Goal: Task Accomplishment & Management: Manage account settings

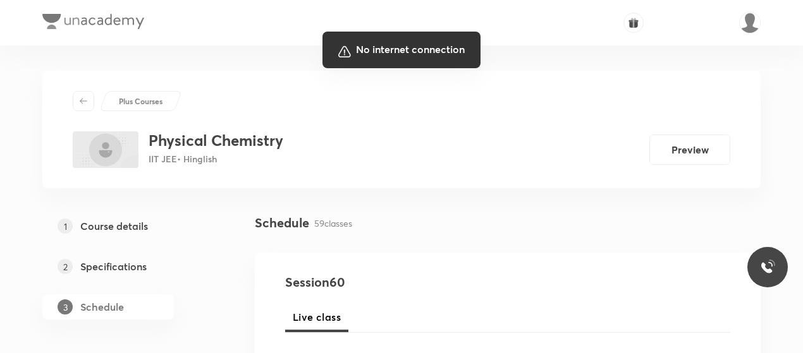
click at [478, 266] on div at bounding box center [401, 176] width 803 height 353
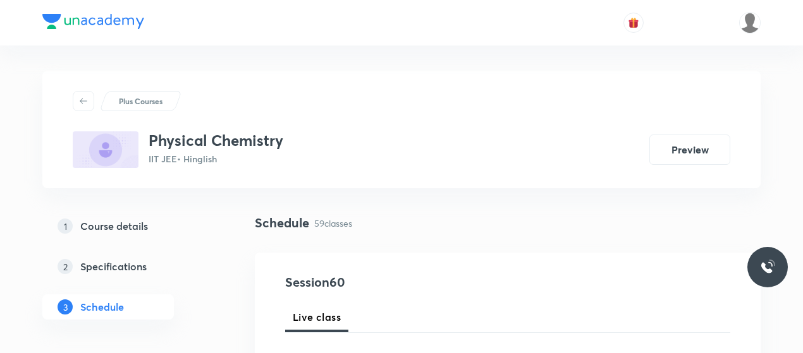
click at [545, 106] on div "Plus Courses" at bounding box center [401, 101] width 657 height 20
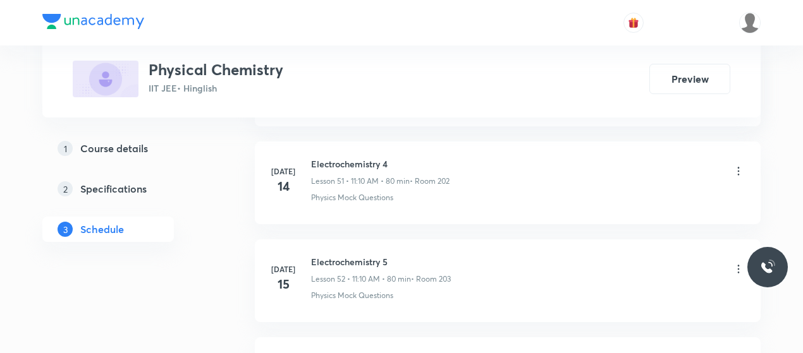
scroll to position [6413, 0]
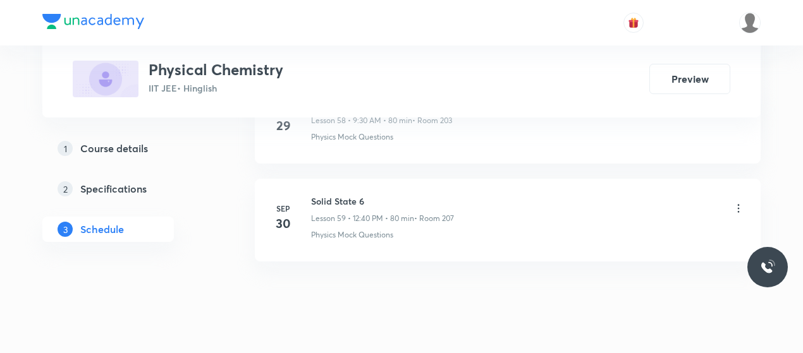
click at [336, 195] on h6 "Solid State 6" at bounding box center [382, 201] width 143 height 13
copy h6 "Solid State 6"
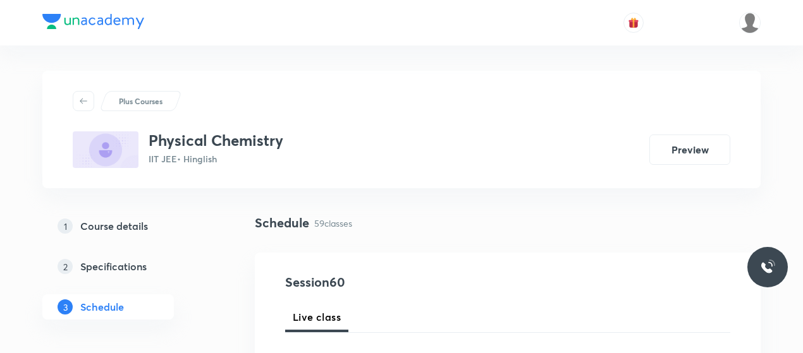
scroll to position [158, 0]
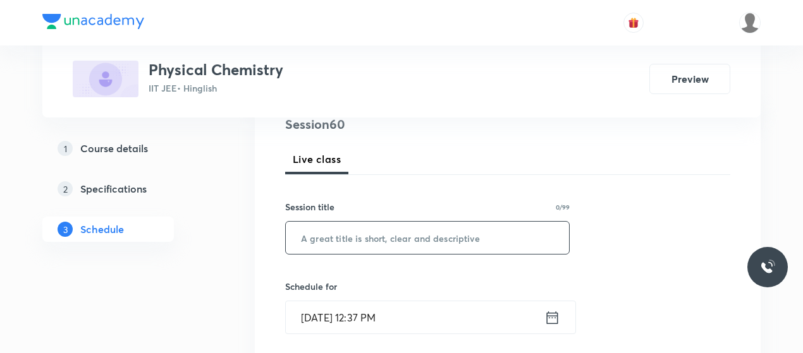
click at [360, 247] on input "text" at bounding box center [427, 238] width 283 height 32
paste input "Solid State 6"
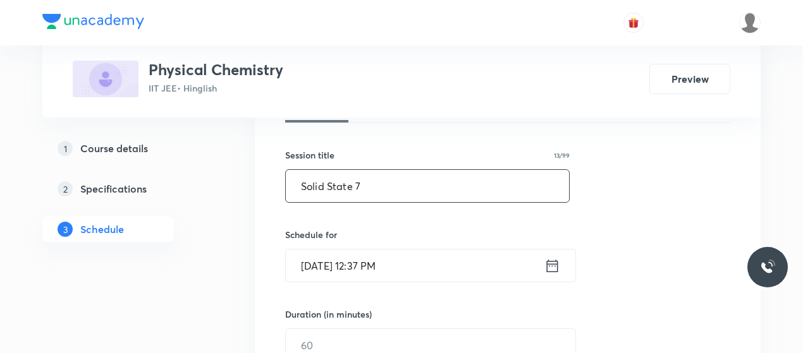
scroll to position [211, 0]
type input "Solid State 7"
click at [305, 253] on input "[DATE] 12:37 PM" at bounding box center [415, 264] width 259 height 32
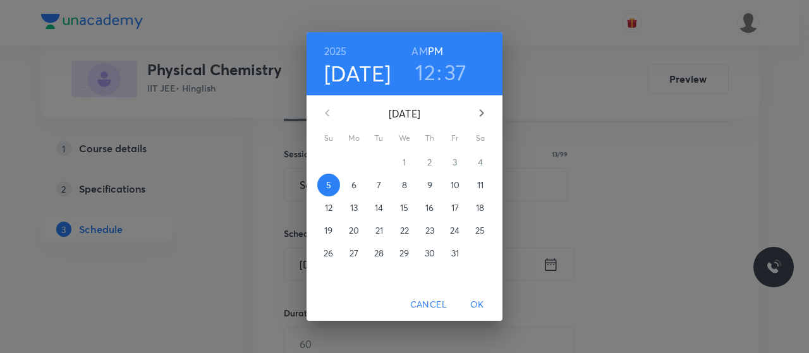
click at [374, 184] on span "7" at bounding box center [379, 185] width 23 height 13
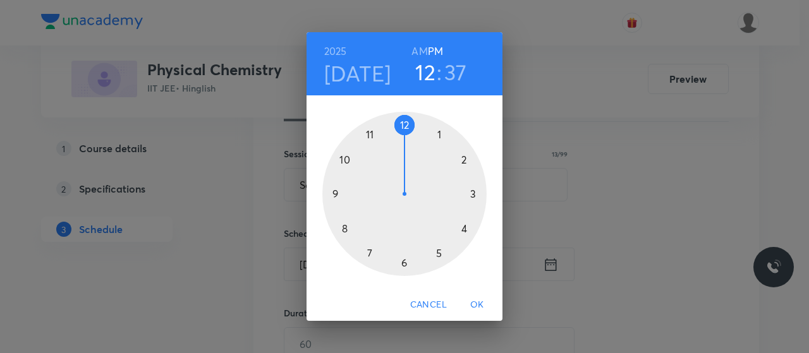
click at [420, 47] on h6 "AM" at bounding box center [419, 51] width 16 height 18
click at [332, 194] on div at bounding box center [404, 194] width 164 height 164
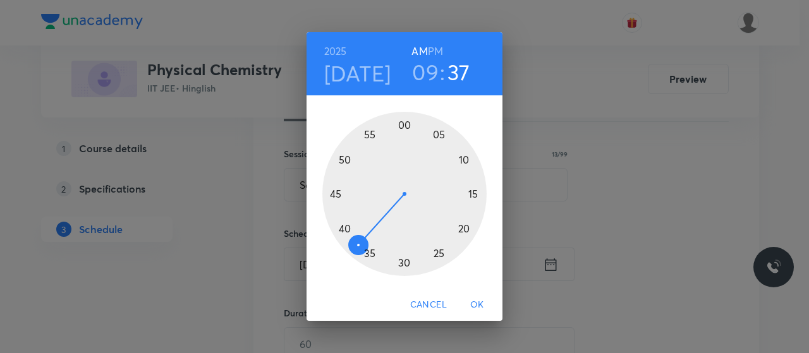
click at [403, 264] on div at bounding box center [404, 194] width 164 height 164
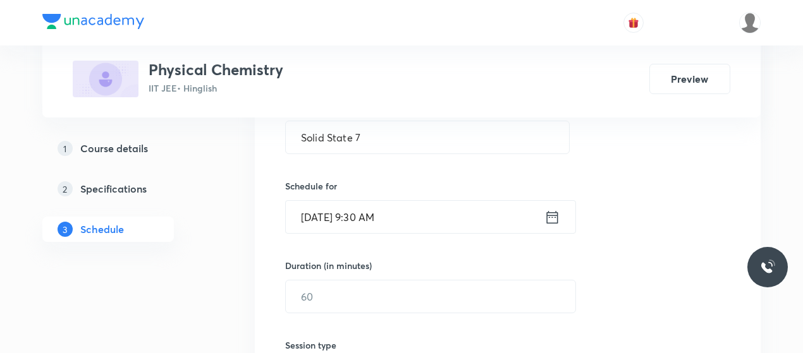
scroll to position [259, 0]
click at [395, 297] on input "text" at bounding box center [430, 296] width 289 height 32
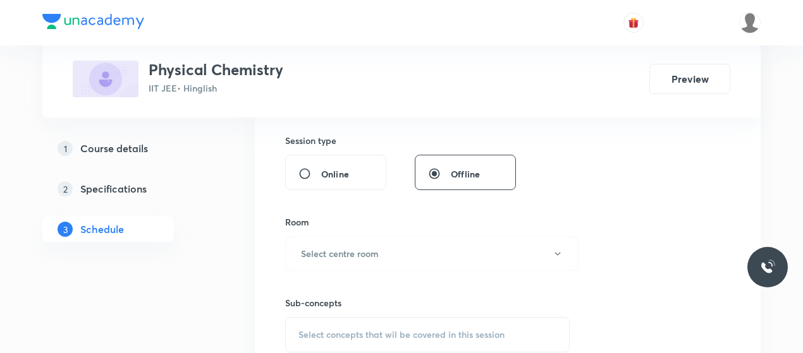
scroll to position [468, 0]
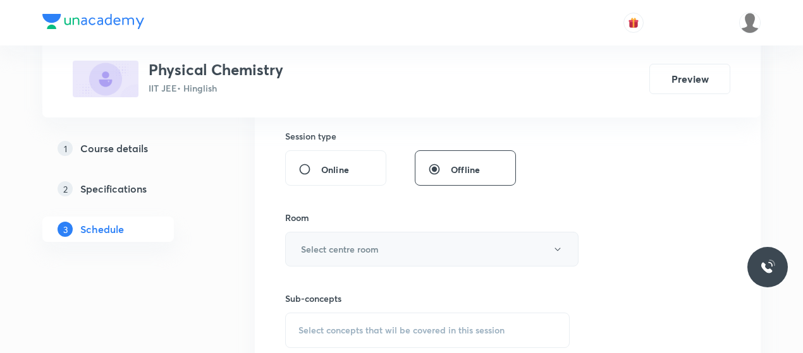
type input "80"
click at [423, 241] on button "Select centre room" at bounding box center [431, 249] width 293 height 35
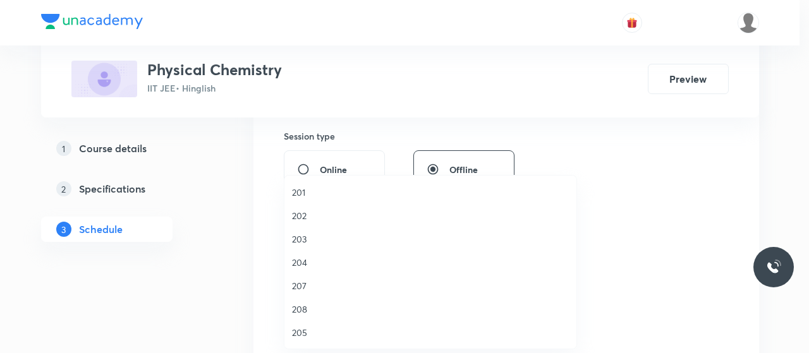
click at [298, 195] on span "201" at bounding box center [430, 192] width 277 height 13
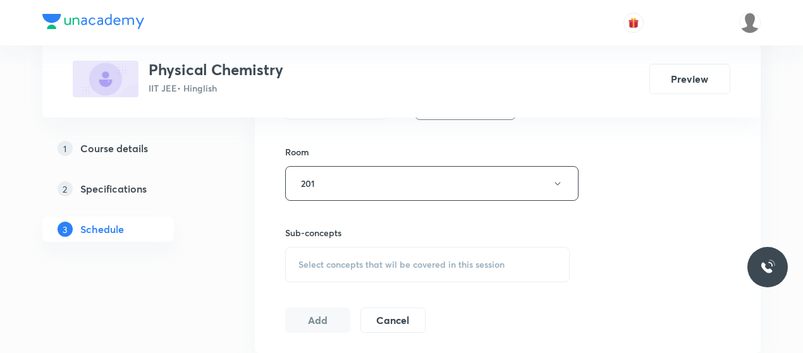
click at [388, 250] on div "Select concepts that wil be covered in this session" at bounding box center [427, 264] width 284 height 35
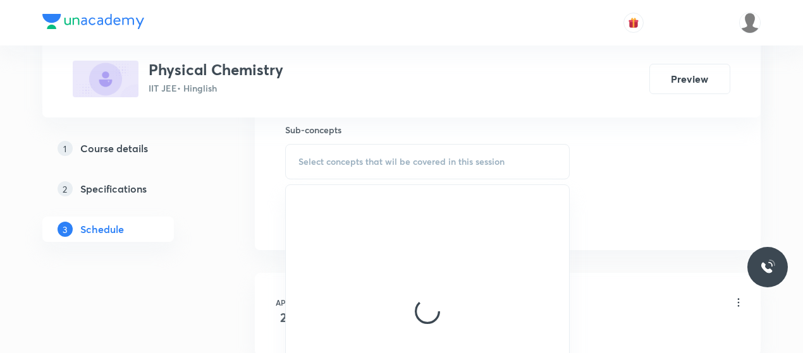
scroll to position [637, 0]
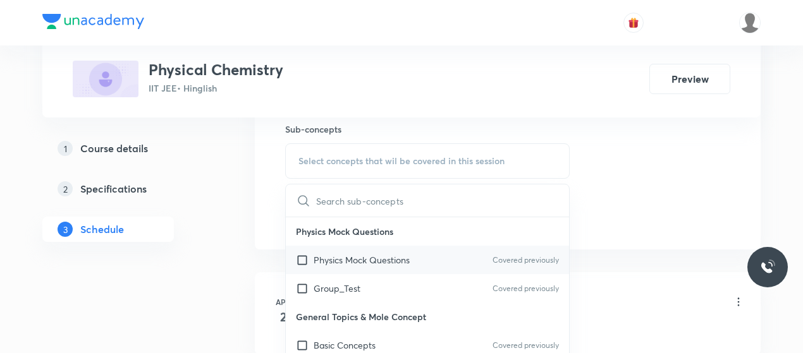
click at [346, 259] on p "Physics Mock Questions" at bounding box center [362, 259] width 96 height 13
checkbox input "true"
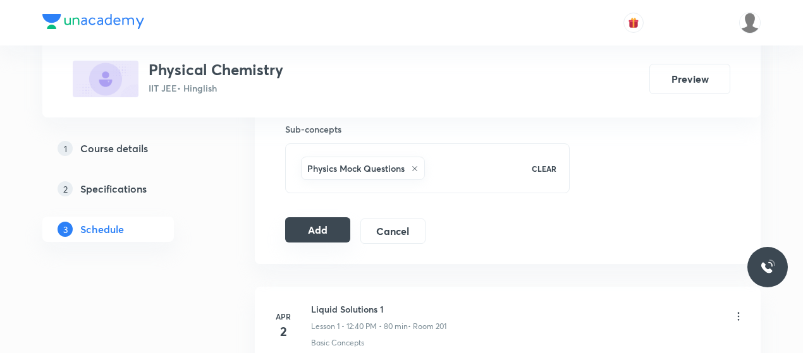
click at [331, 217] on button "Add" at bounding box center [317, 229] width 65 height 25
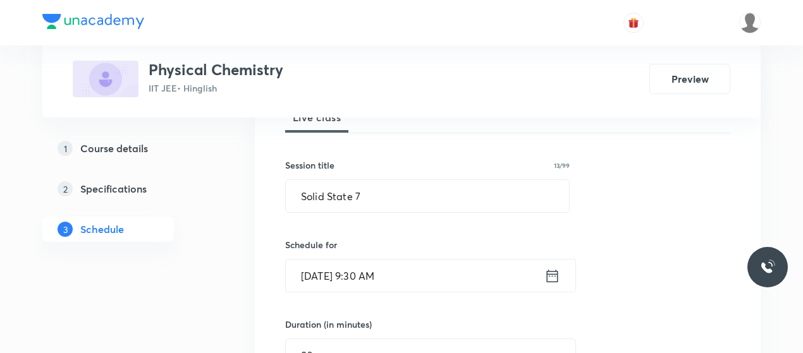
scroll to position [179, 0]
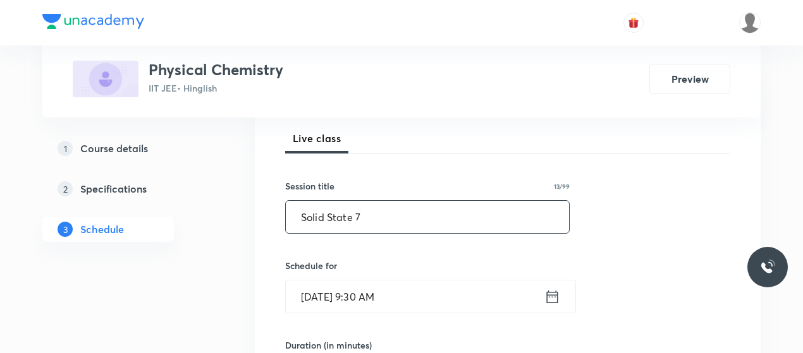
click at [350, 222] on input "Solid State 7" at bounding box center [427, 217] width 283 height 32
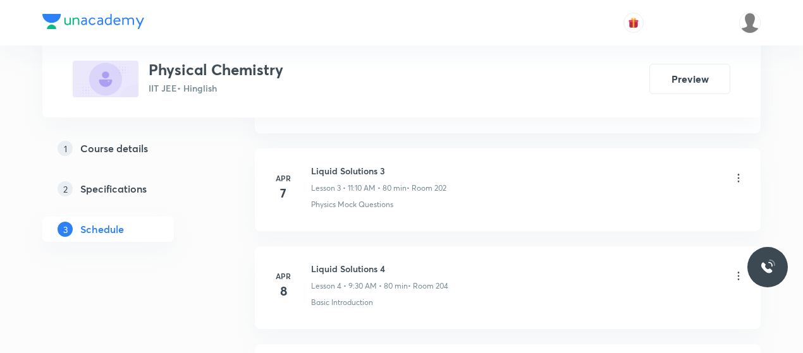
scroll to position [0, 0]
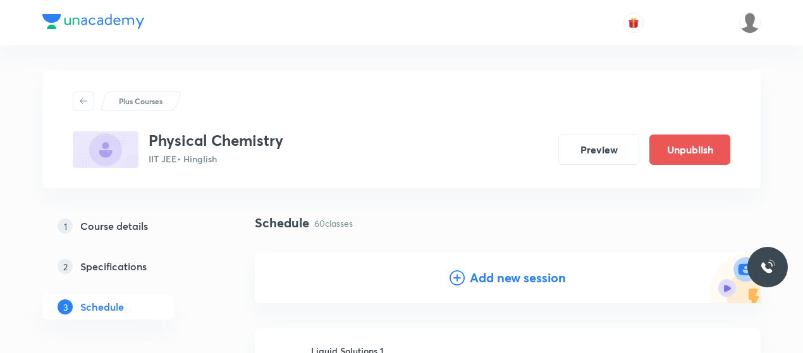
click at [459, 282] on icon at bounding box center [456, 278] width 15 height 15
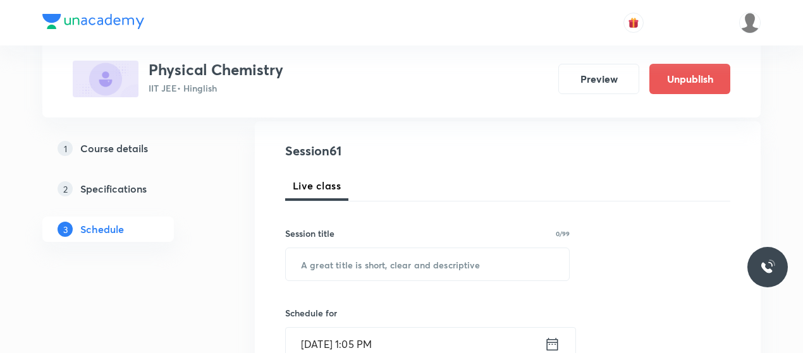
scroll to position [133, 0]
click at [366, 257] on input "text" at bounding box center [427, 263] width 283 height 32
paste input "Solid State 7"
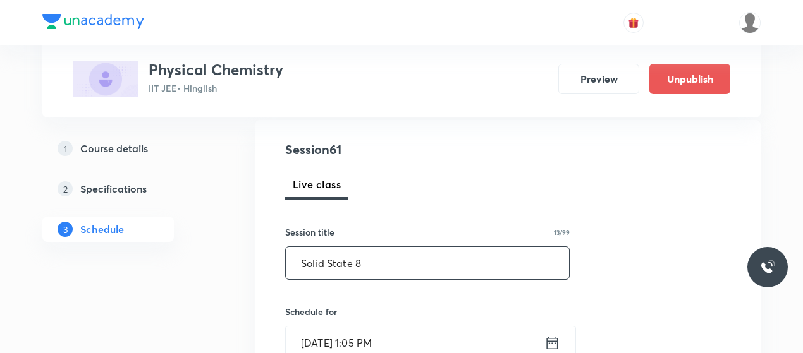
type input "Solid State 8"
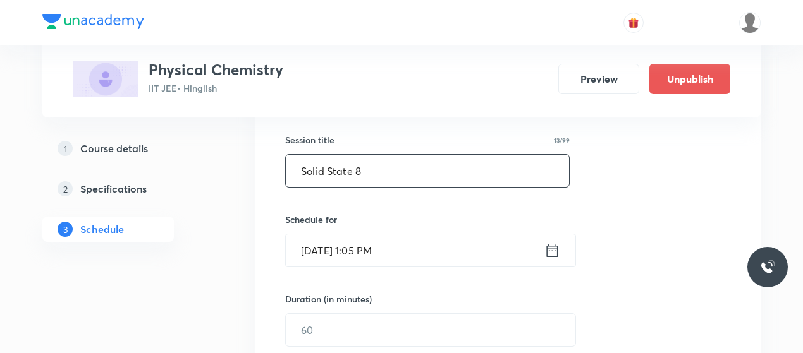
scroll to position [228, 0]
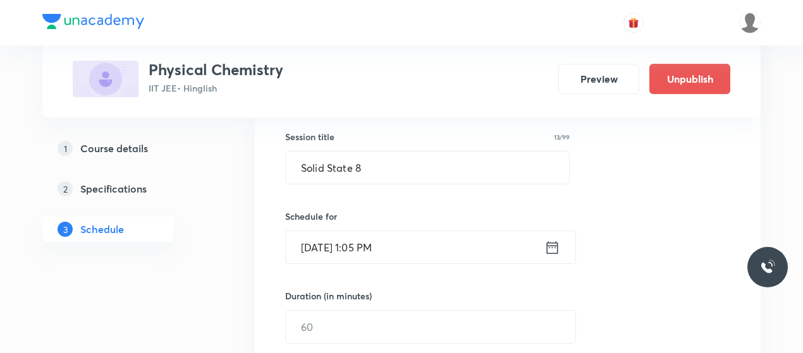
click at [326, 240] on input "Oct 5, 2025, 1:05 PM" at bounding box center [415, 247] width 259 height 32
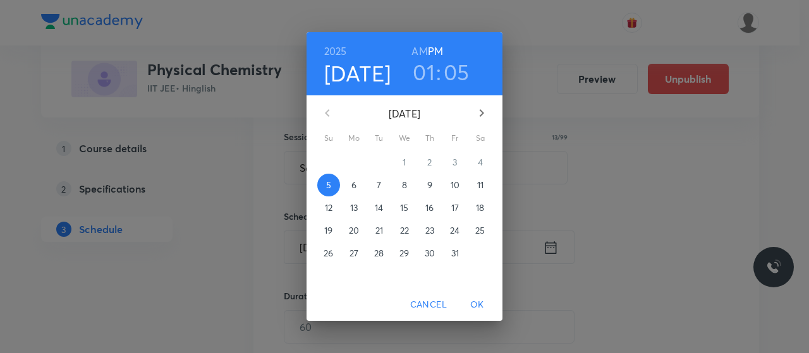
click at [398, 183] on span "8" at bounding box center [404, 185] width 23 height 13
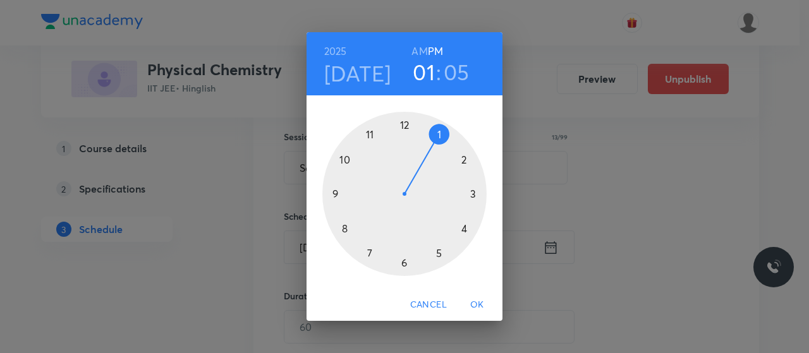
click at [422, 47] on h6 "AM" at bounding box center [419, 51] width 16 height 18
click at [335, 193] on div at bounding box center [404, 194] width 164 height 164
click at [403, 262] on div at bounding box center [404, 194] width 164 height 164
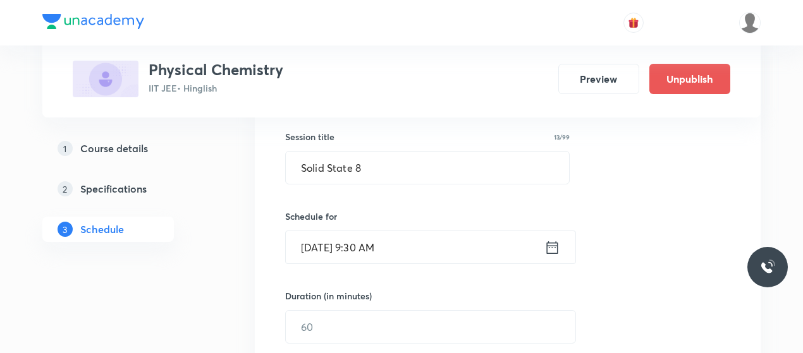
click at [397, 236] on input "Oct 8, 2025, 9:30 AM" at bounding box center [415, 247] width 259 height 32
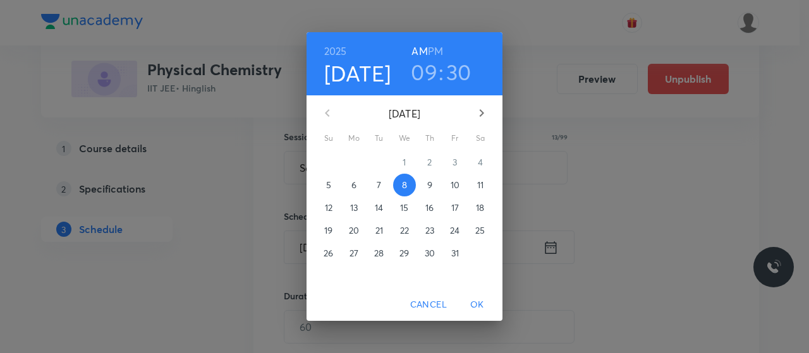
click at [578, 204] on div "2025 Oct 8 09 : 30 AM PM October 2025 Su Mo Tu We Th Fr Sa 28 29 30 1 2 3 4 5 6…" at bounding box center [404, 176] width 809 height 353
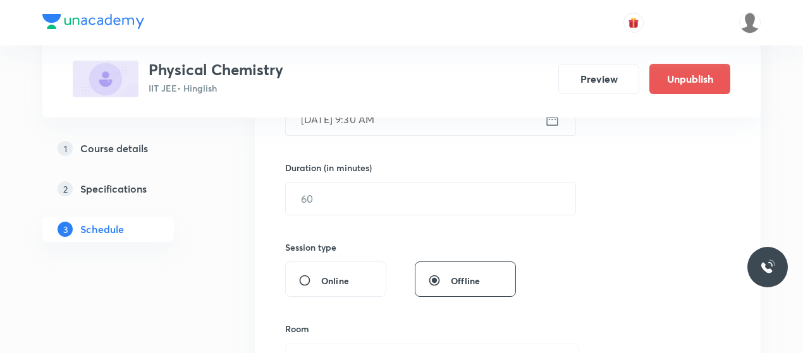
scroll to position [357, 0]
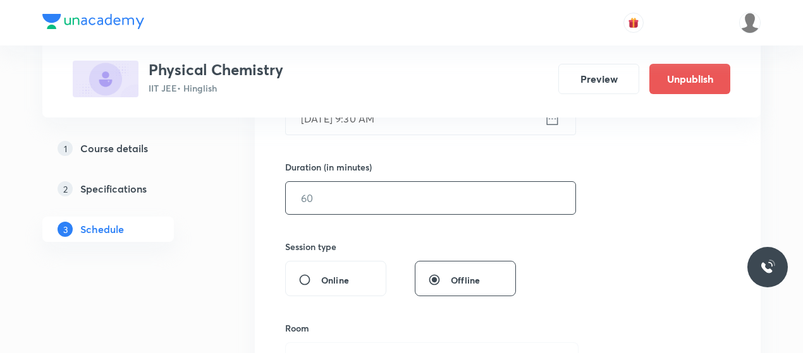
click at [370, 205] on input "text" at bounding box center [430, 198] width 289 height 32
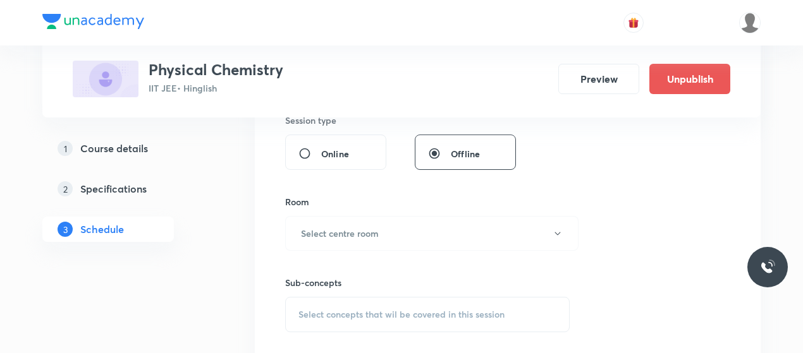
scroll to position [486, 0]
type input "80"
click at [370, 221] on button "Select centre room" at bounding box center [431, 231] width 293 height 35
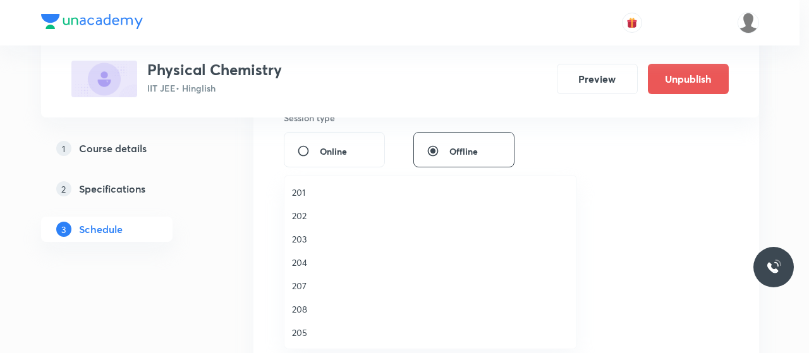
click at [297, 190] on span "201" at bounding box center [430, 192] width 277 height 13
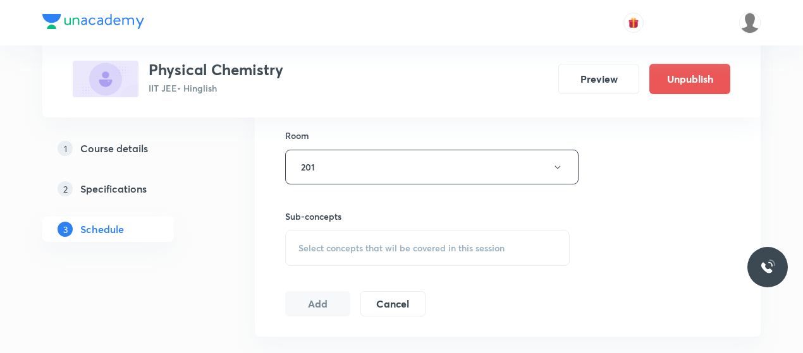
click at [418, 245] on span "Select concepts that wil be covered in this session" at bounding box center [401, 248] width 206 height 10
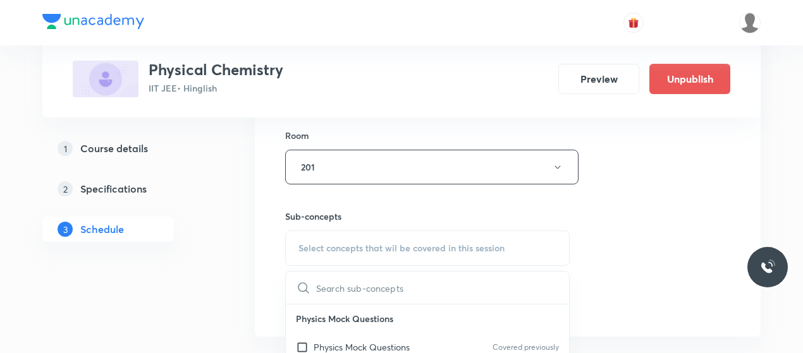
scroll to position [645, 0]
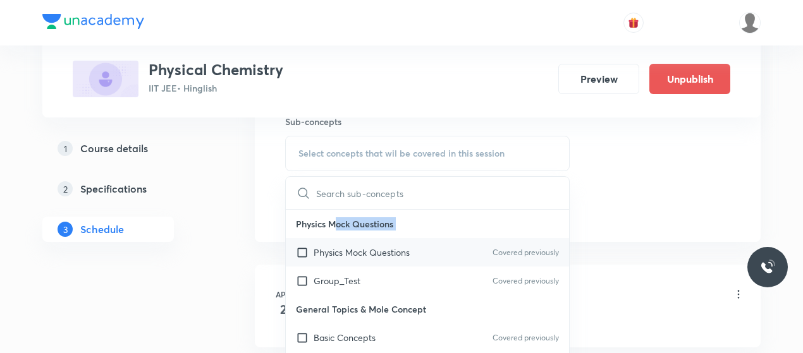
drag, startPoint x: 334, startPoint y: 234, endPoint x: 312, endPoint y: 252, distance: 27.8
click at [312, 252] on div "Physics Mock Questions Physics Mock Questions Covered previously Group_Test Cov…" at bounding box center [427, 252] width 283 height 85
click at [312, 252] on input "checkbox" at bounding box center [305, 252] width 18 height 13
checkbox input "true"
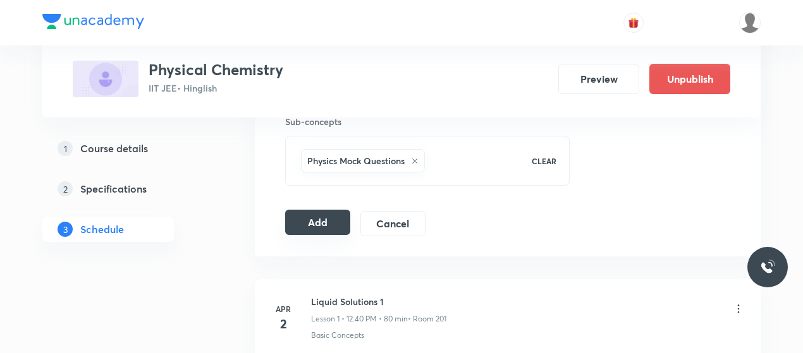
click at [293, 225] on button "Add" at bounding box center [317, 222] width 65 height 25
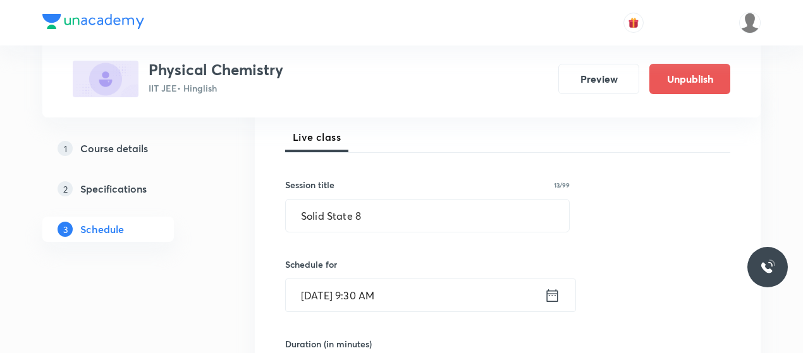
scroll to position [143, 0]
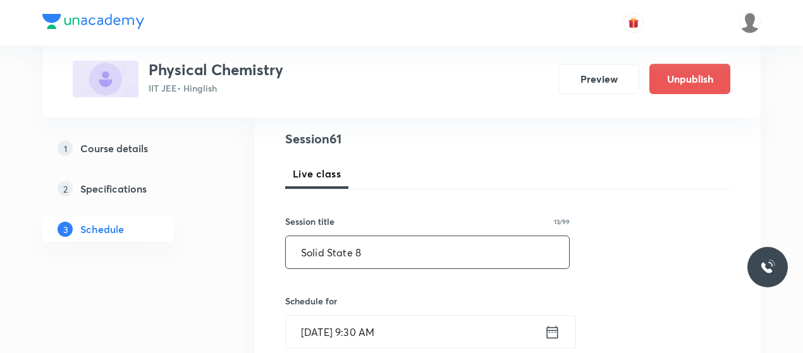
click at [319, 258] on input "Solid State 8" at bounding box center [427, 252] width 283 height 32
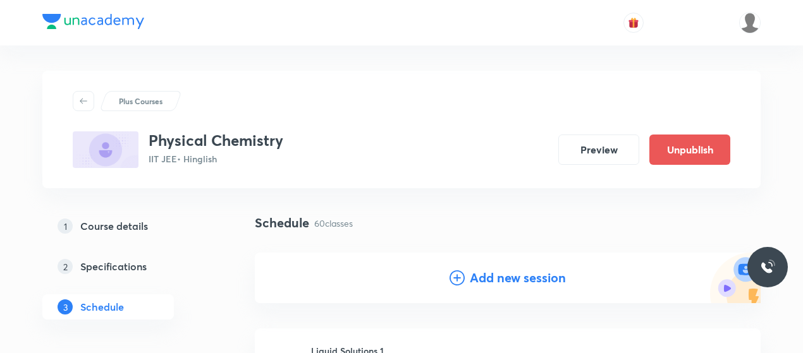
scroll to position [95, 0]
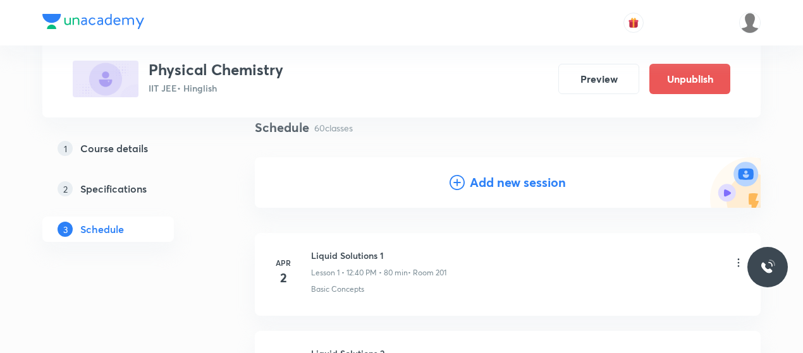
click at [449, 187] on icon at bounding box center [456, 182] width 15 height 15
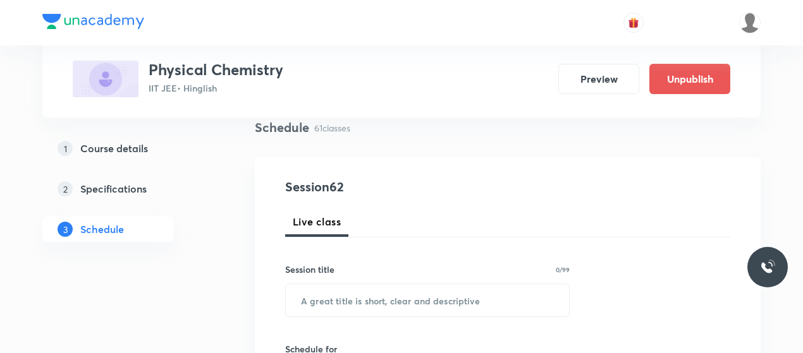
scroll to position [200, 0]
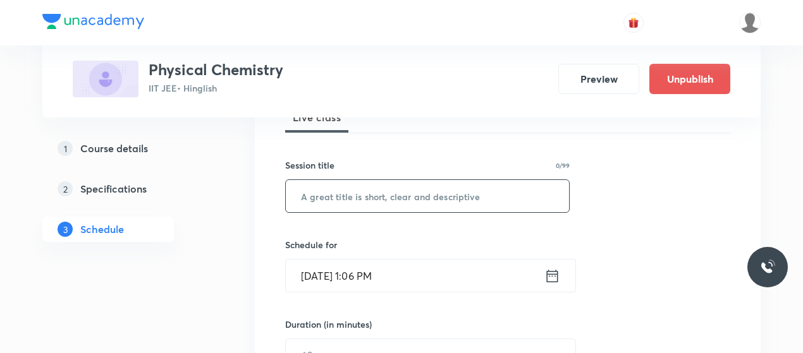
click at [355, 197] on input "text" at bounding box center [427, 196] width 283 height 32
paste input "Solid State 8"
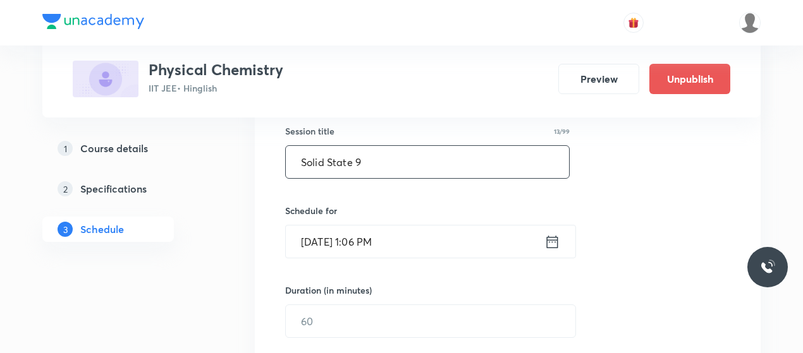
scroll to position [236, 0]
type input "Solid State 9"
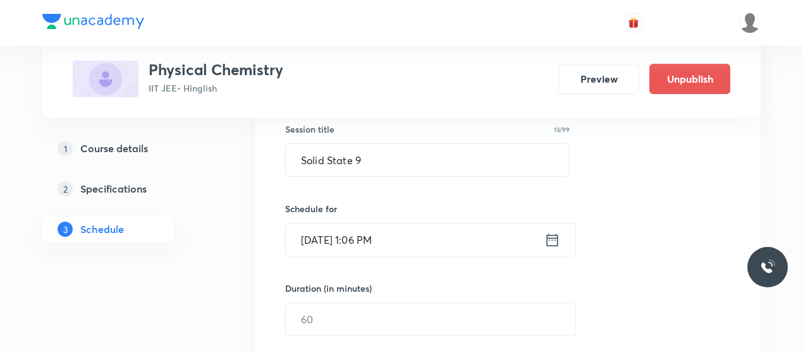
click at [322, 231] on input "Oct 5, 2025, 1:06 PM" at bounding box center [415, 240] width 259 height 32
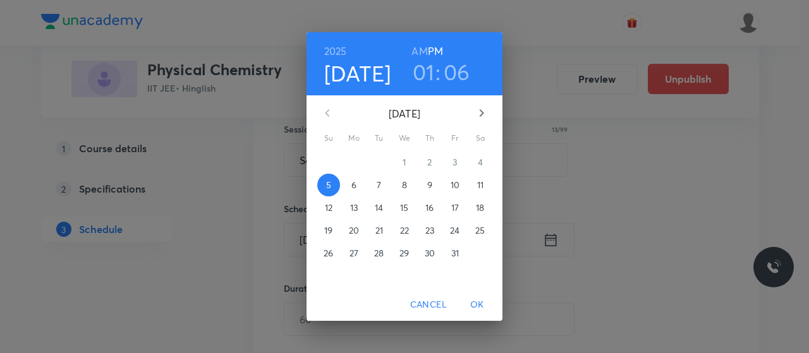
click at [406, 184] on p "8" at bounding box center [404, 185] width 5 height 13
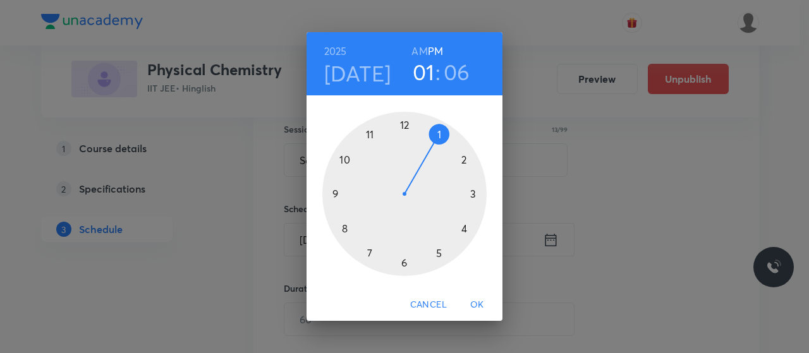
click at [418, 47] on h6 "AM" at bounding box center [419, 51] width 16 height 18
click at [370, 133] on div at bounding box center [404, 194] width 164 height 164
click at [465, 159] on div at bounding box center [404, 194] width 164 height 164
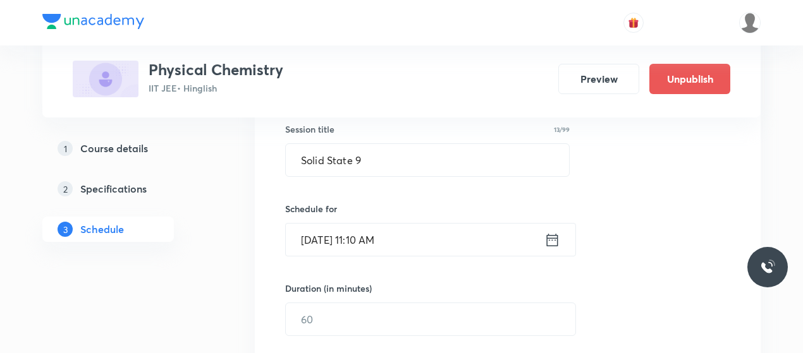
click at [340, 264] on div "Session 62 Live class Session title 13/99 Solid State 9 ​ Schedule for Oct 8, 2…" at bounding box center [507, 334] width 445 height 594
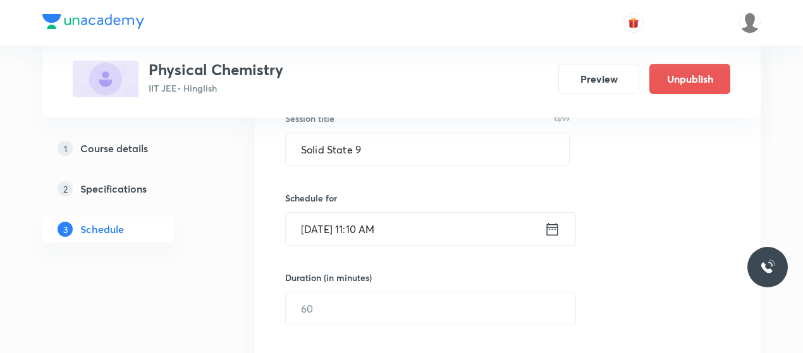
scroll to position [247, 0]
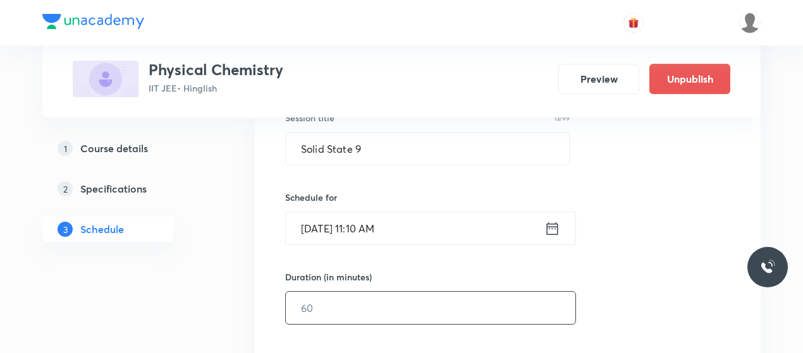
click at [336, 303] on input "text" at bounding box center [430, 308] width 289 height 32
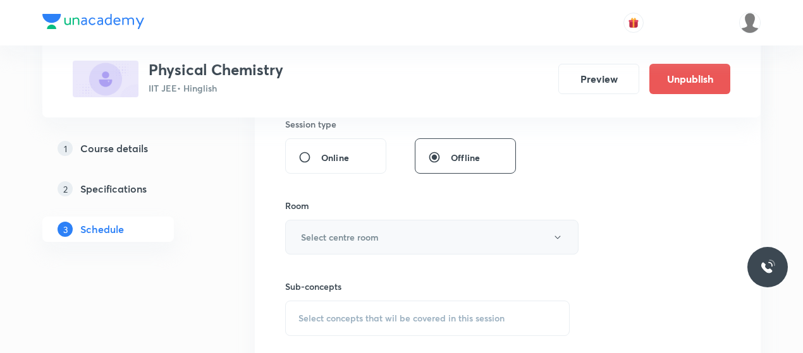
scroll to position [480, 0]
type input "80"
click at [382, 236] on button "Select centre room" at bounding box center [431, 236] width 293 height 35
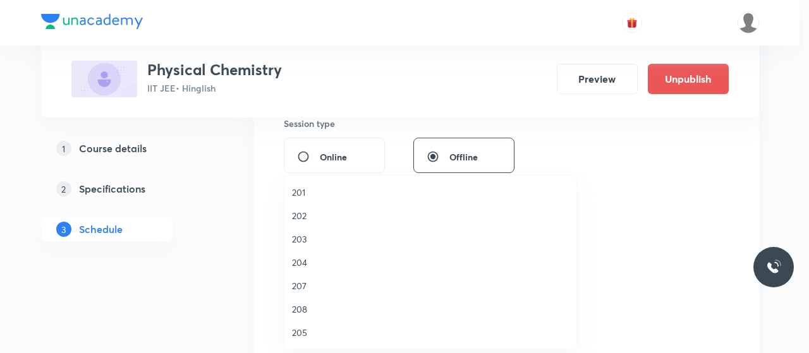
click at [298, 188] on span "201" at bounding box center [430, 192] width 277 height 13
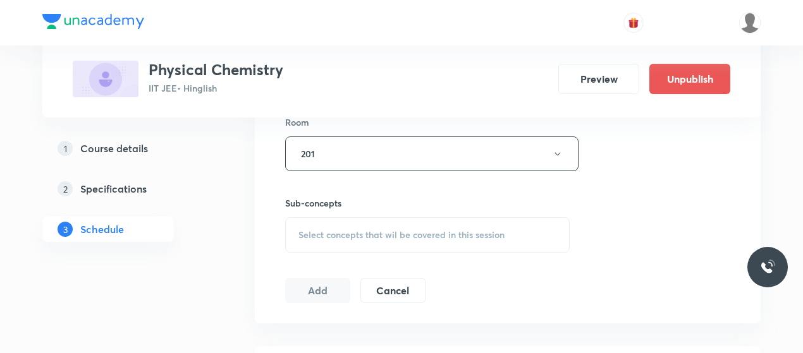
scroll to position [565, 0]
click at [382, 243] on div "Select concepts that wil be covered in this session" at bounding box center [427, 233] width 284 height 35
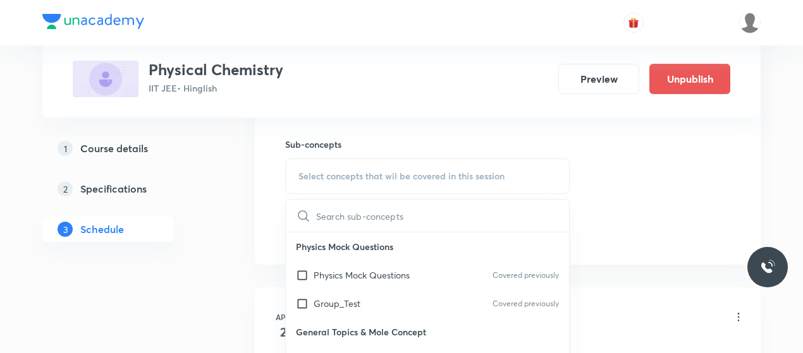
scroll to position [623, 0]
click at [344, 279] on p "Physics Mock Questions" at bounding box center [362, 274] width 96 height 13
checkbox input "true"
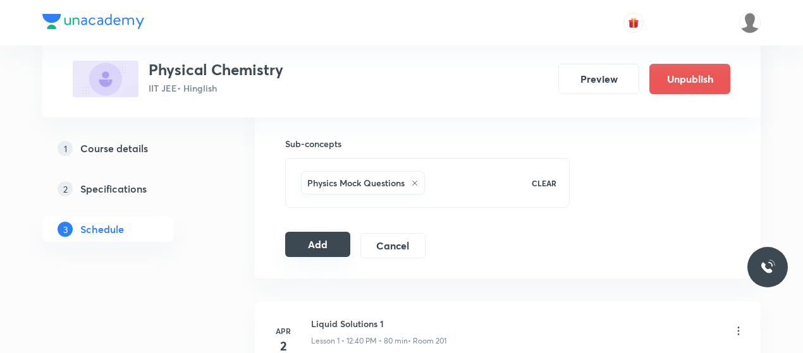
click at [305, 236] on button "Add" at bounding box center [317, 244] width 65 height 25
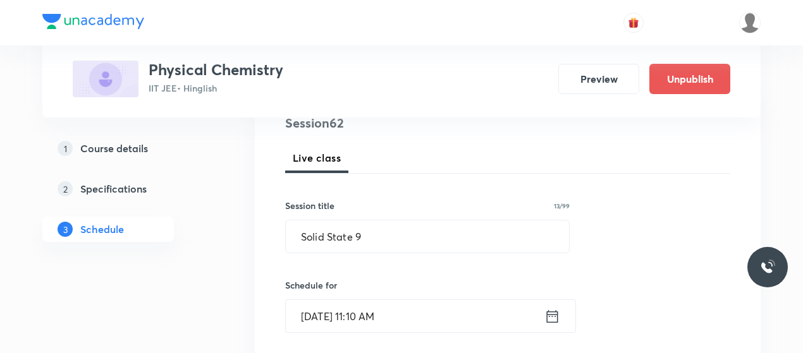
scroll to position [149, 0]
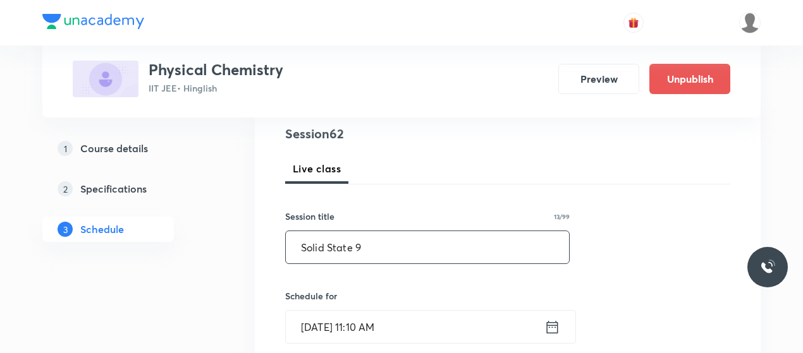
click at [330, 251] on input "Solid State 9" at bounding box center [427, 247] width 283 height 32
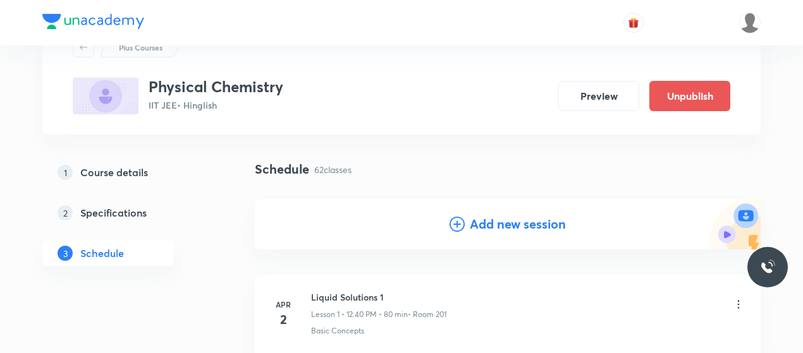
scroll to position [22, 0]
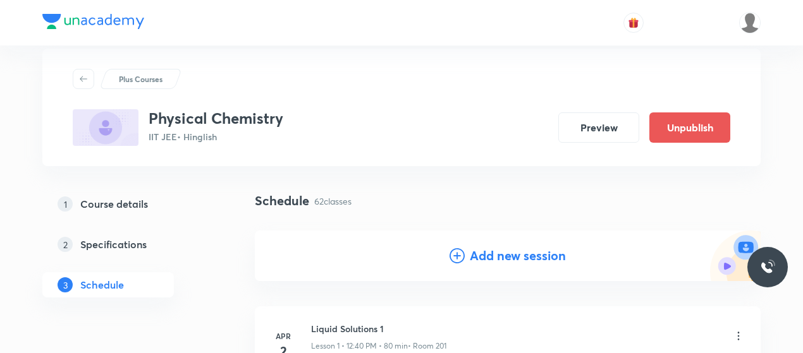
click at [463, 257] on icon at bounding box center [456, 255] width 15 height 15
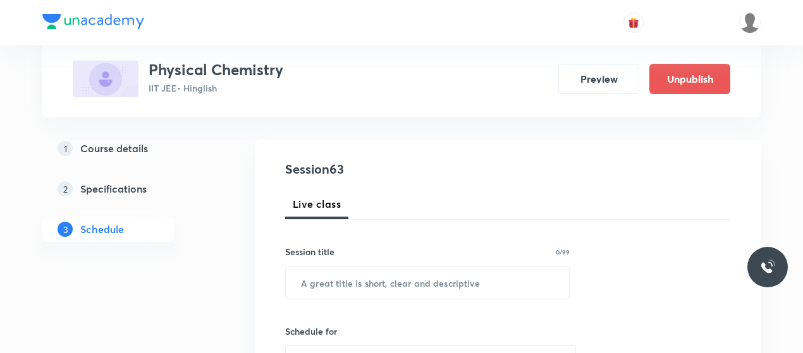
scroll to position [118, 0]
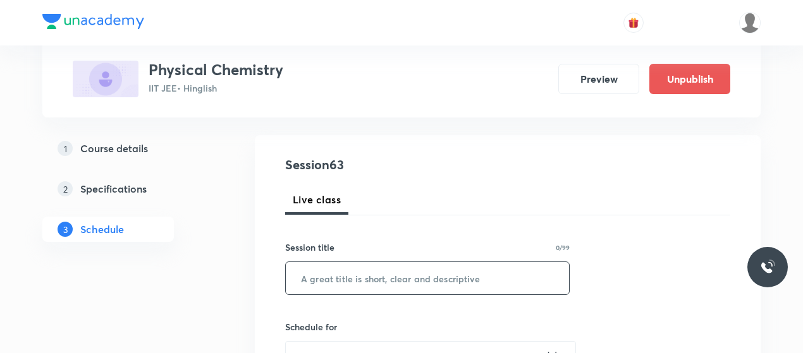
click at [366, 270] on input "text" at bounding box center [427, 278] width 283 height 32
paste input "Solid State 9"
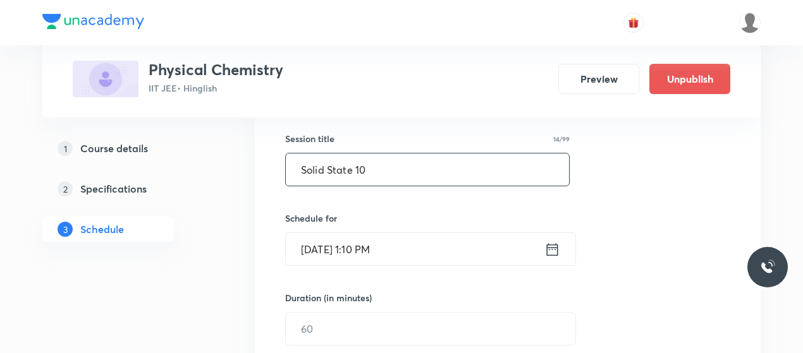
scroll to position [236, 0]
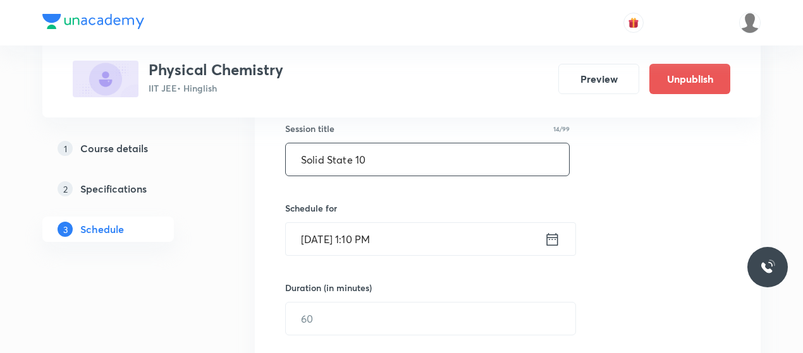
type input "Solid State 10"
click at [325, 239] on input "Oct 5, 2025, 1:10 PM" at bounding box center [415, 239] width 259 height 32
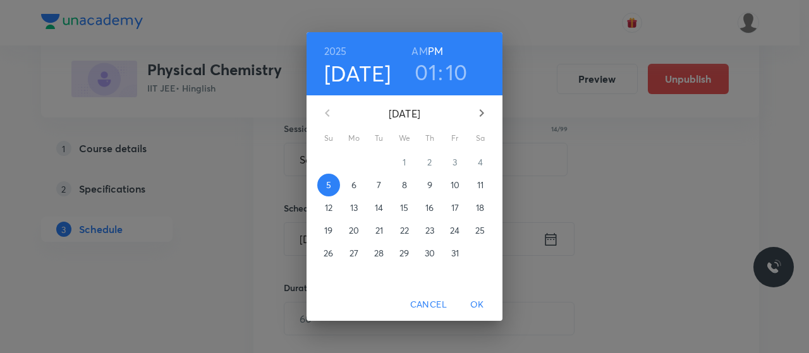
click at [400, 184] on span "8" at bounding box center [404, 185] width 23 height 13
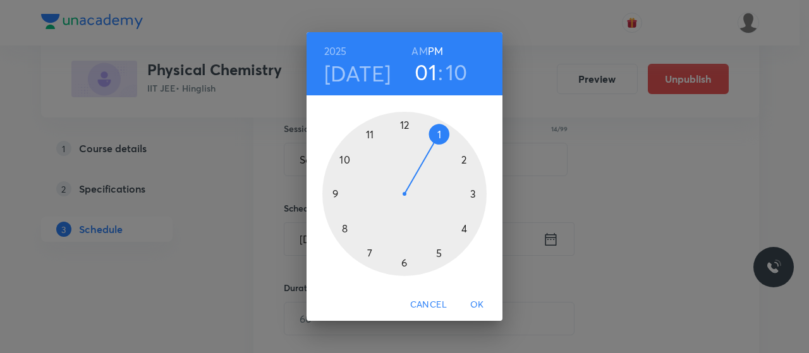
click at [402, 123] on div at bounding box center [404, 194] width 164 height 164
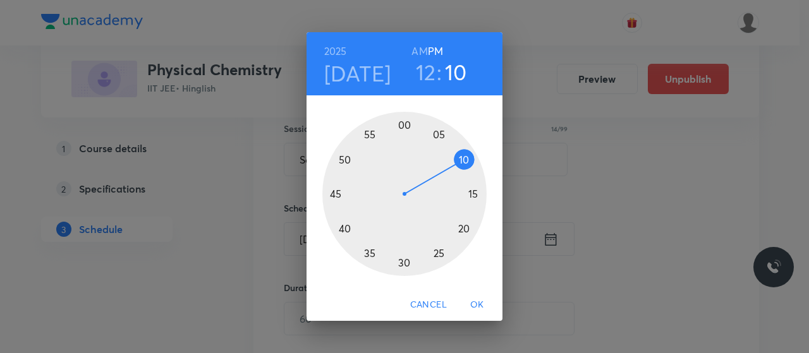
click at [345, 228] on div at bounding box center [404, 194] width 164 height 164
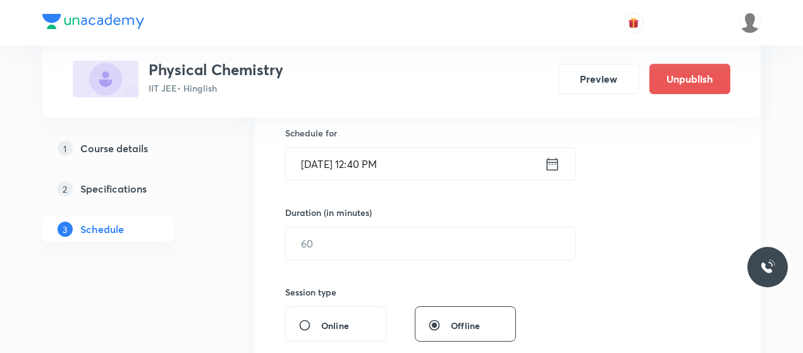
scroll to position [312, 0]
click at [394, 233] on input "text" at bounding box center [430, 243] width 289 height 32
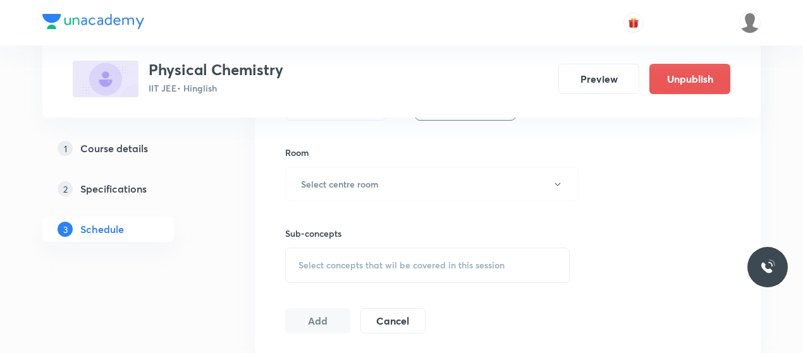
scroll to position [533, 0]
type input "80"
click at [412, 161] on div "Room Select centre room" at bounding box center [427, 173] width 284 height 56
click at [406, 179] on button "Select centre room" at bounding box center [431, 183] width 293 height 35
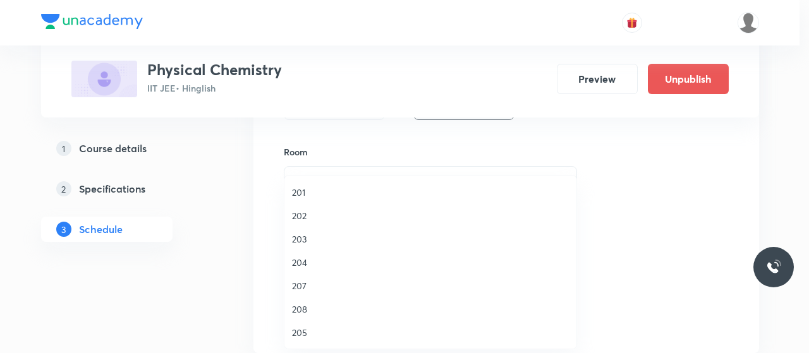
click at [297, 194] on span "201" at bounding box center [430, 192] width 277 height 13
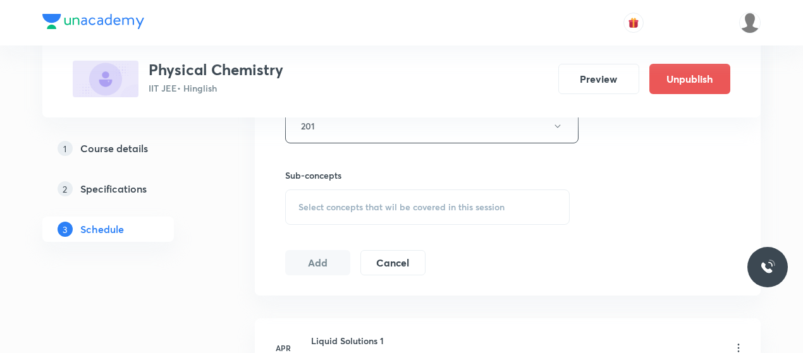
scroll to position [599, 0]
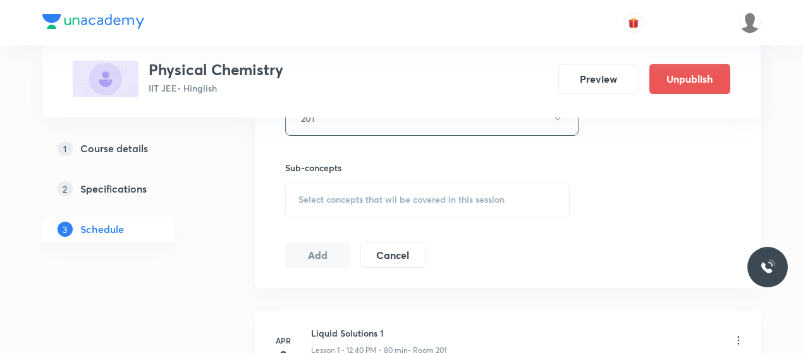
click at [411, 212] on div "Select concepts that wil be covered in this session" at bounding box center [427, 199] width 284 height 35
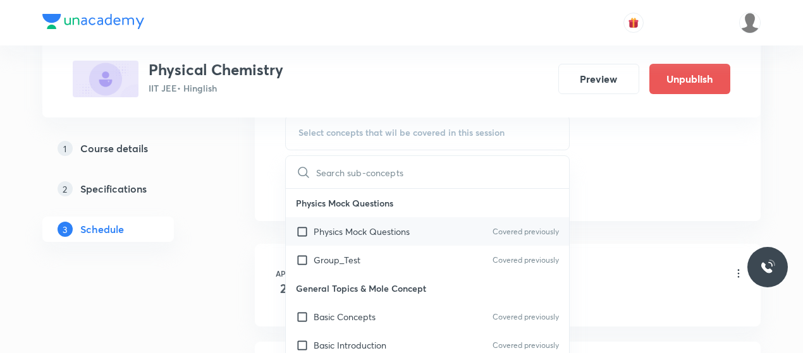
scroll to position [669, 0]
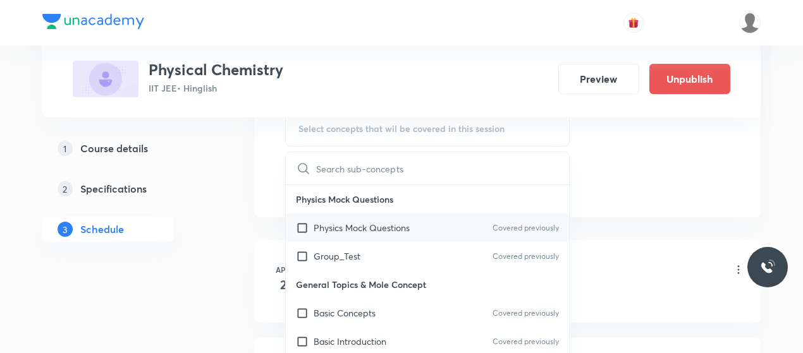
click at [356, 233] on div "Physics Mock Questions Covered previously" at bounding box center [427, 228] width 283 height 28
checkbox input "true"
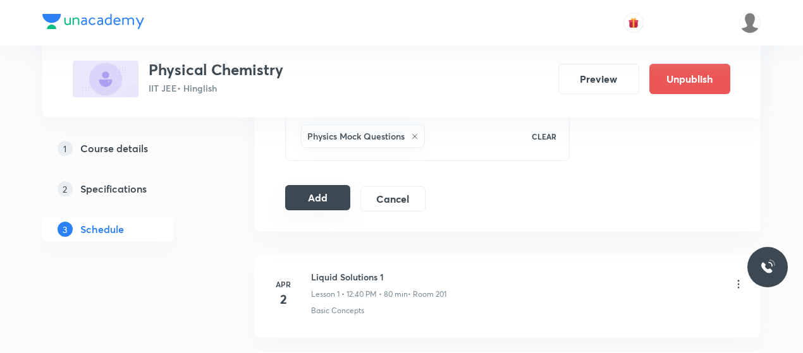
click at [303, 203] on button "Add" at bounding box center [317, 197] width 65 height 25
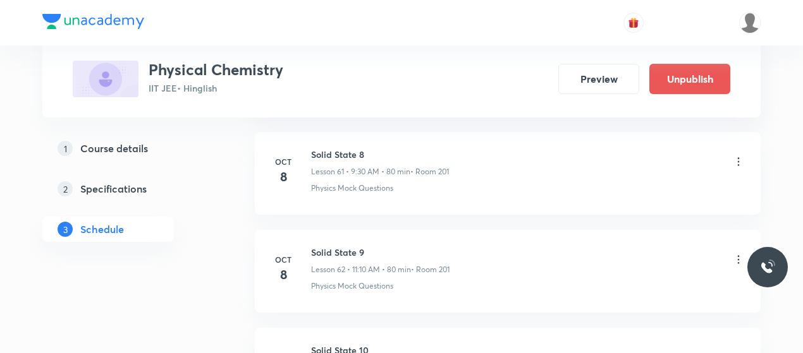
scroll to position [6074, 0]
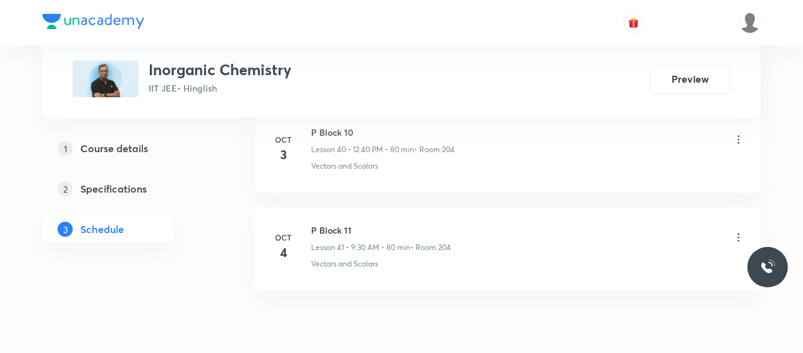
scroll to position [4657, 0]
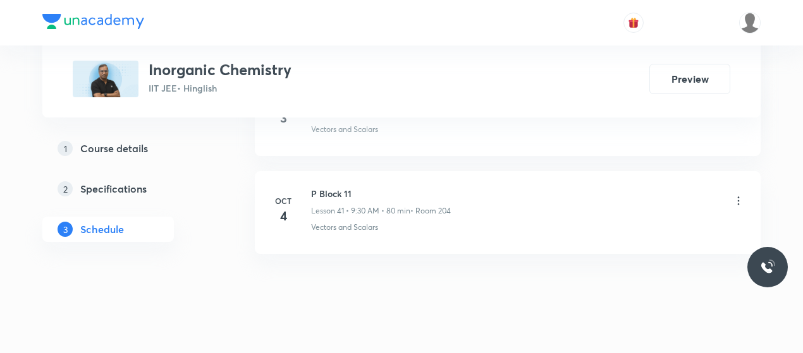
click at [331, 187] on h6 "P Block 11" at bounding box center [381, 193] width 140 height 13
copy h6 "P Block 11"
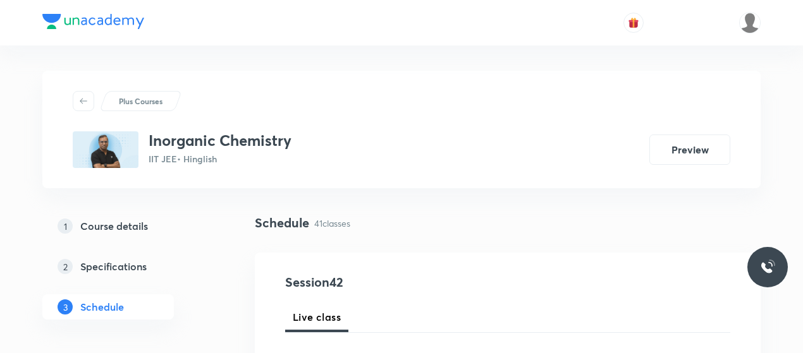
scroll to position [68, 0]
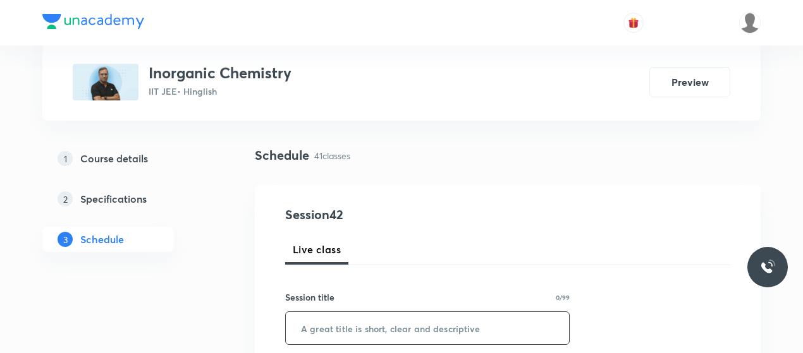
click at [366, 316] on input "text" at bounding box center [427, 328] width 283 height 32
paste input "P Block 11"
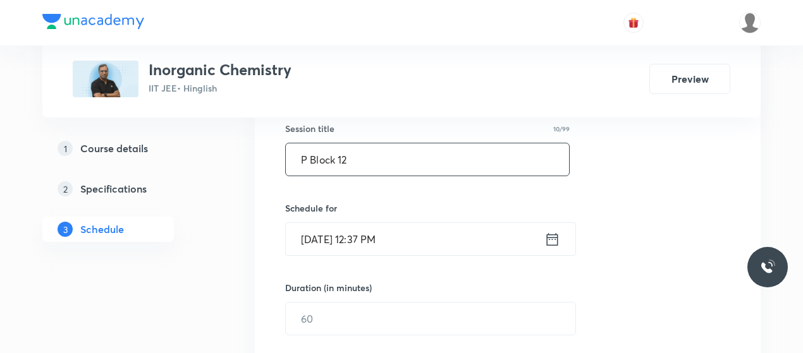
scroll to position [237, 0]
type input "P Block 12"
click at [320, 240] on input "[DATE] 12:37 PM" at bounding box center [415, 238] width 259 height 32
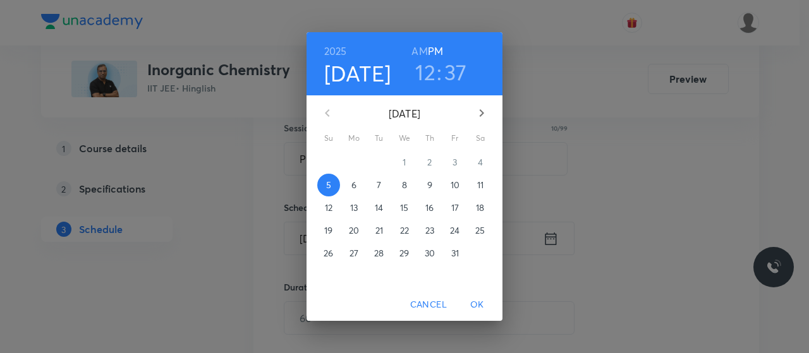
click at [434, 179] on span "9" at bounding box center [429, 185] width 23 height 13
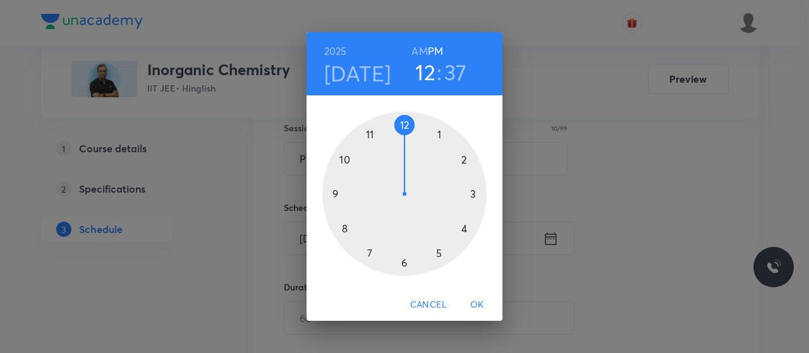
click at [419, 59] on h6 "AM" at bounding box center [419, 51] width 16 height 18
click at [335, 194] on div at bounding box center [404, 194] width 164 height 164
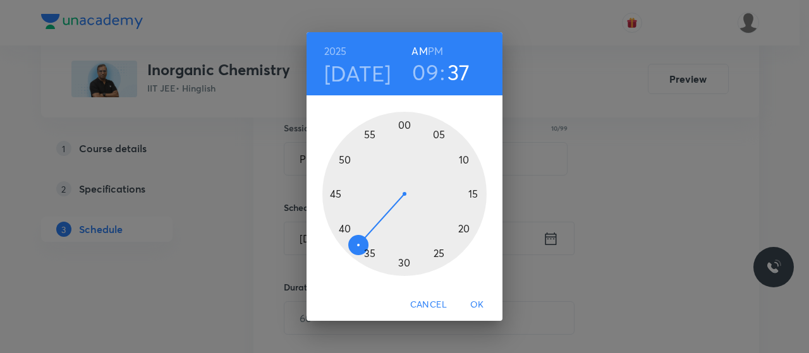
click at [406, 269] on div at bounding box center [404, 194] width 164 height 164
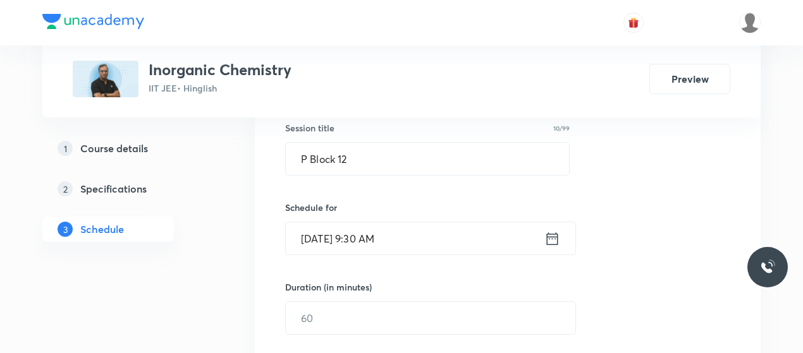
click at [315, 246] on input "Oct 9, 2025, 9:30 AM" at bounding box center [415, 238] width 259 height 32
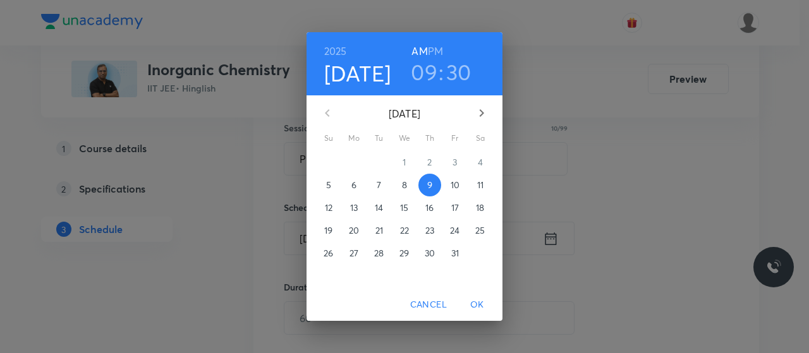
click at [355, 189] on p "6" at bounding box center [353, 185] width 5 height 13
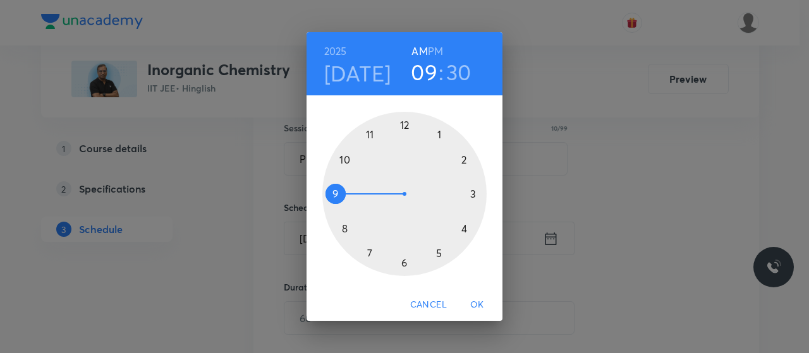
click at [478, 307] on span "OK" at bounding box center [477, 305] width 30 height 16
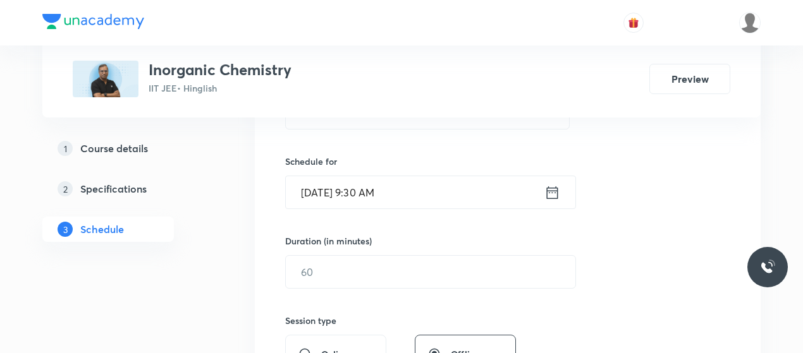
scroll to position [284, 0]
click at [387, 279] on input "text" at bounding box center [430, 271] width 289 height 32
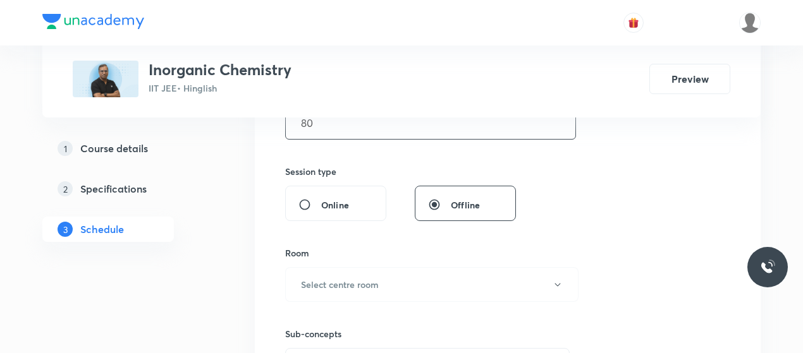
scroll to position [437, 0]
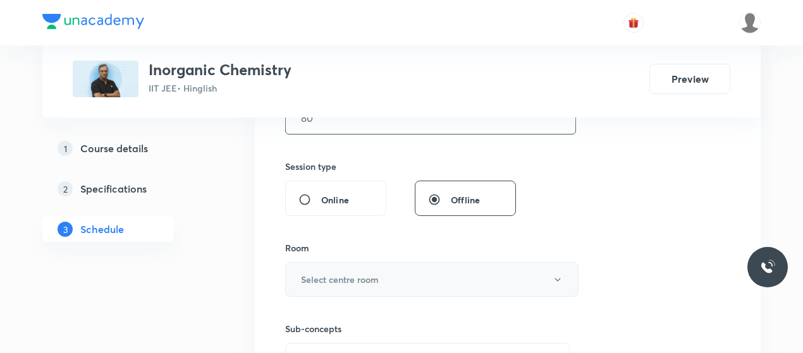
type input "80"
click at [394, 276] on button "Select centre room" at bounding box center [431, 279] width 293 height 35
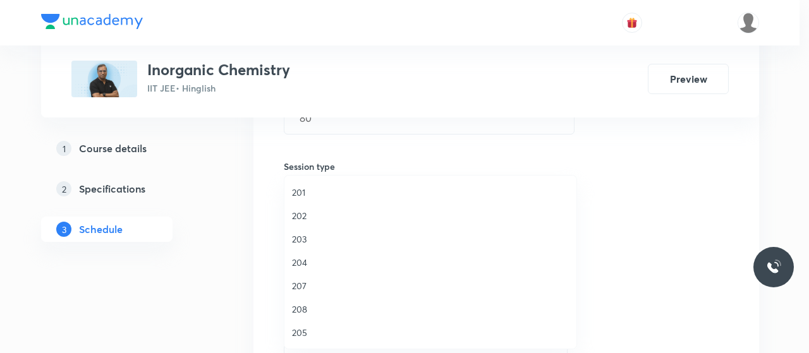
click at [306, 189] on span "201" at bounding box center [430, 192] width 277 height 13
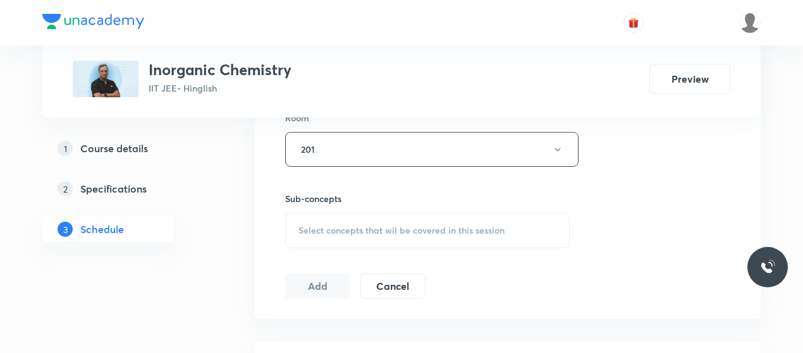
click at [423, 217] on div "Select concepts that wil be covered in this session" at bounding box center [427, 230] width 284 height 35
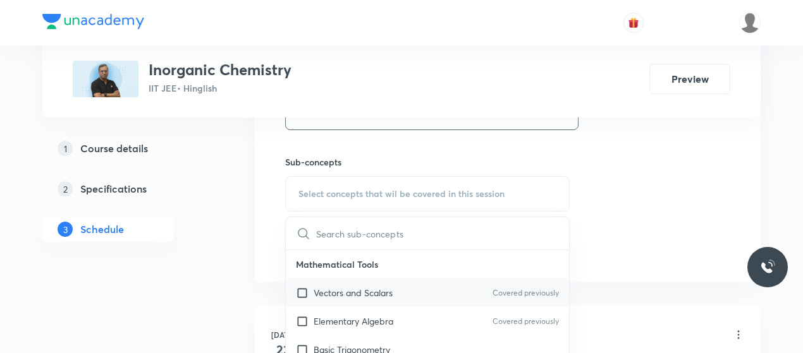
click at [327, 288] on p "Vectors and Scalars" at bounding box center [353, 292] width 79 height 13
checkbox input "true"
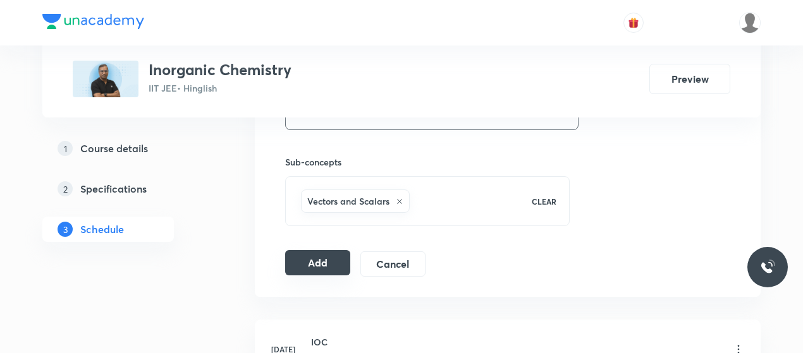
click at [307, 259] on button "Add" at bounding box center [317, 262] width 65 height 25
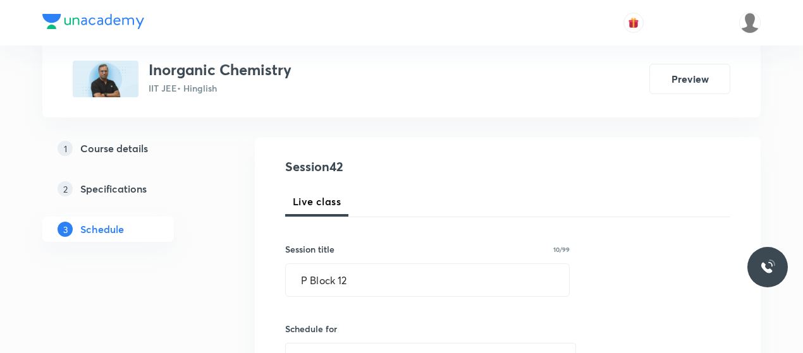
scroll to position [114, 0]
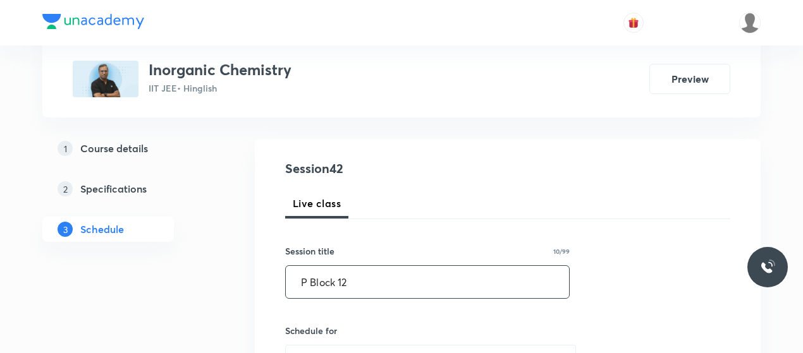
click at [330, 292] on input "P Block 12" at bounding box center [427, 282] width 283 height 32
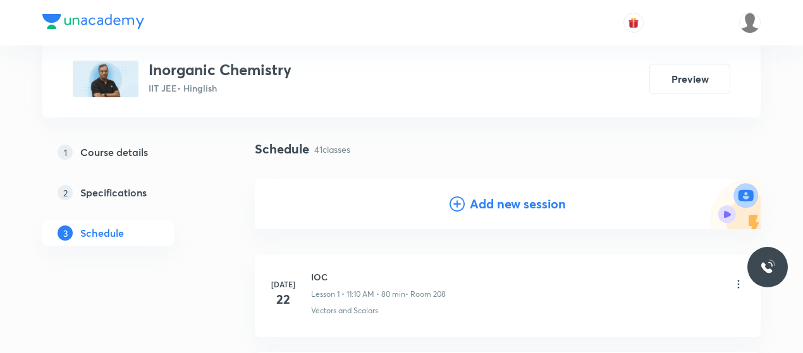
scroll to position [75, 0]
click at [460, 200] on icon at bounding box center [456, 203] width 15 height 15
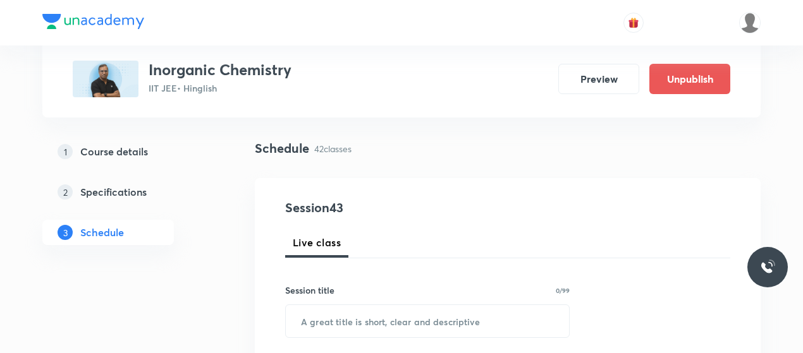
scroll to position [129, 0]
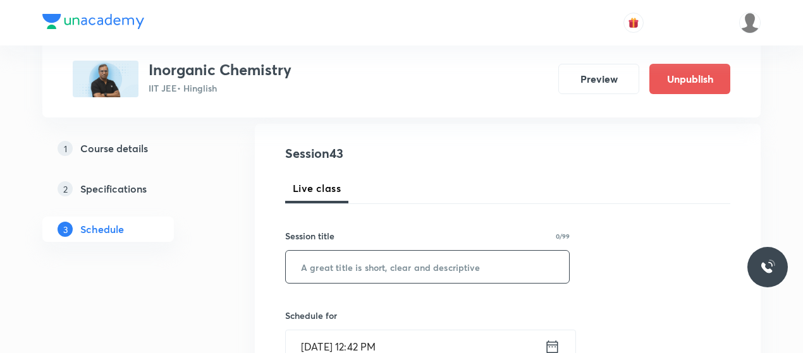
click at [349, 264] on input "text" at bounding box center [427, 267] width 283 height 32
paste input "P Block 12"
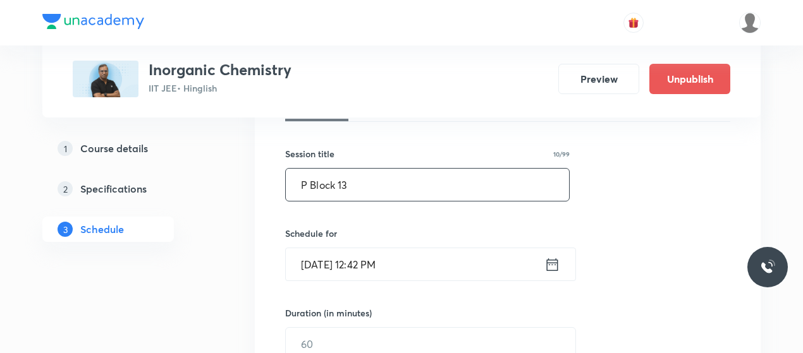
scroll to position [212, 0]
type input "P Block 13"
click at [321, 262] on input "Oct 5, 2025, 12:42 PM" at bounding box center [415, 263] width 259 height 32
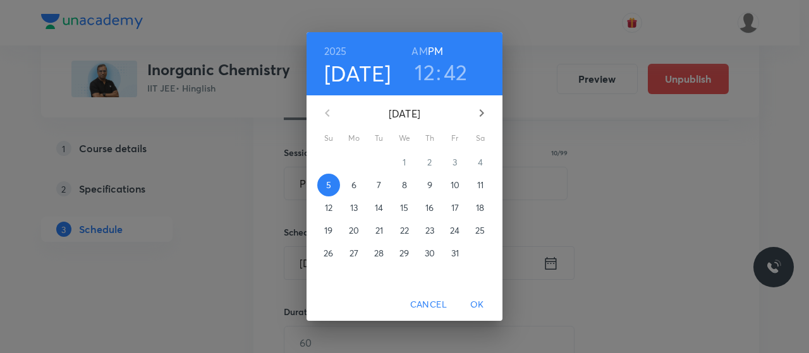
click at [357, 183] on span "6" at bounding box center [354, 185] width 23 height 13
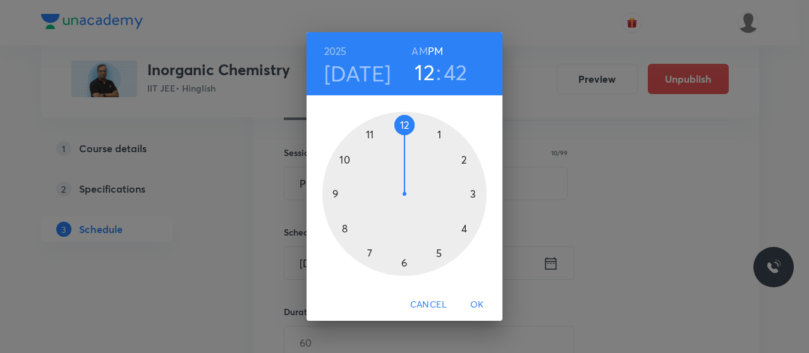
click at [403, 125] on div at bounding box center [404, 194] width 164 height 164
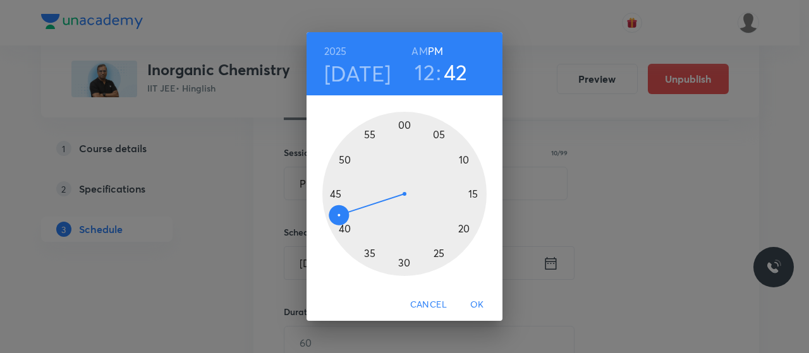
click at [343, 229] on div at bounding box center [404, 194] width 164 height 164
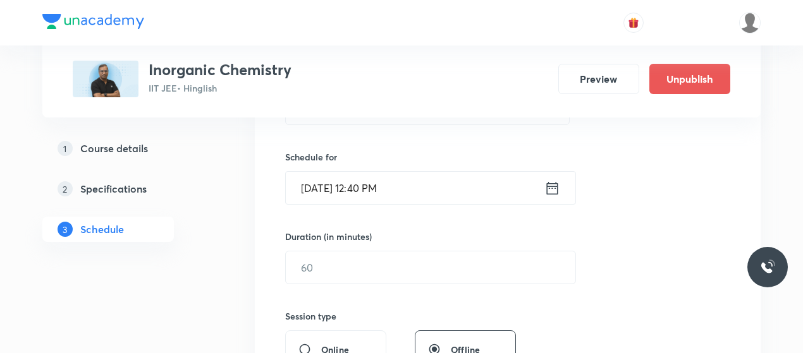
scroll to position [306, 0]
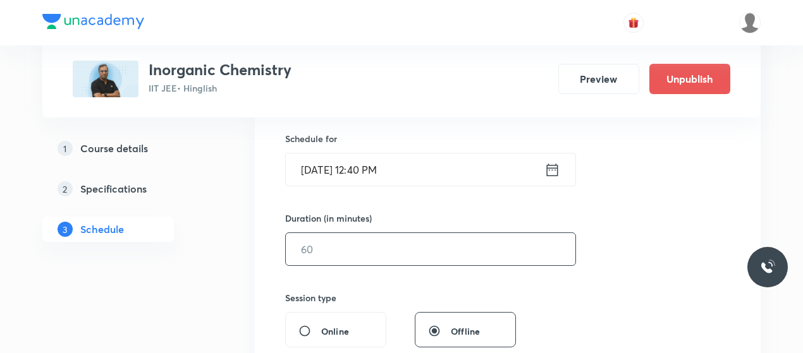
drag, startPoint x: 345, startPoint y: 267, endPoint x: 346, endPoint y: 252, distance: 15.2
click at [346, 252] on div "Session 43 Live class Session title 10/99 P Block 13 ​ Schedule for Oct 6, 2025…" at bounding box center [507, 264] width 445 height 594
click at [346, 252] on input "text" at bounding box center [430, 249] width 289 height 32
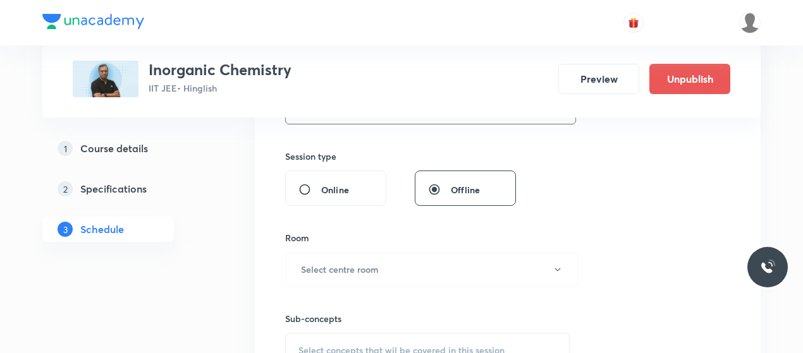
scroll to position [448, 0]
type input "80"
click at [346, 252] on button "Select centre room" at bounding box center [431, 269] width 293 height 35
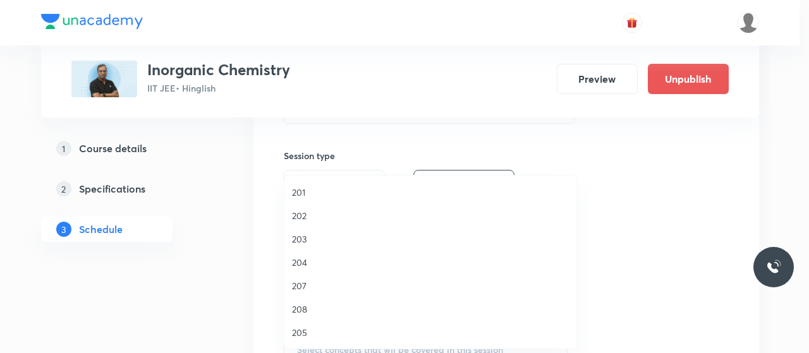
click at [298, 193] on span "201" at bounding box center [430, 192] width 277 height 13
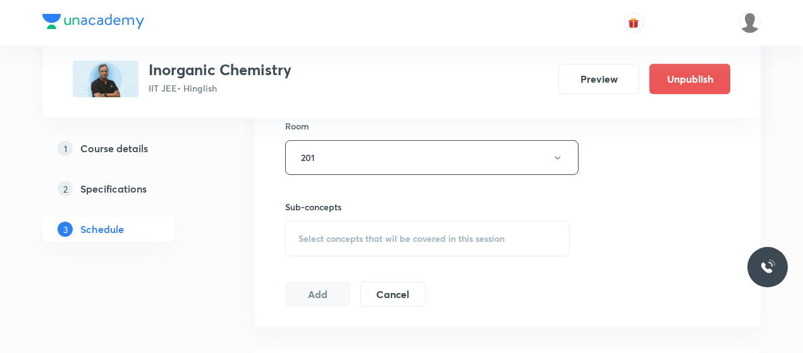
click at [420, 234] on span "Select concepts that wil be covered in this session" at bounding box center [401, 239] width 206 height 10
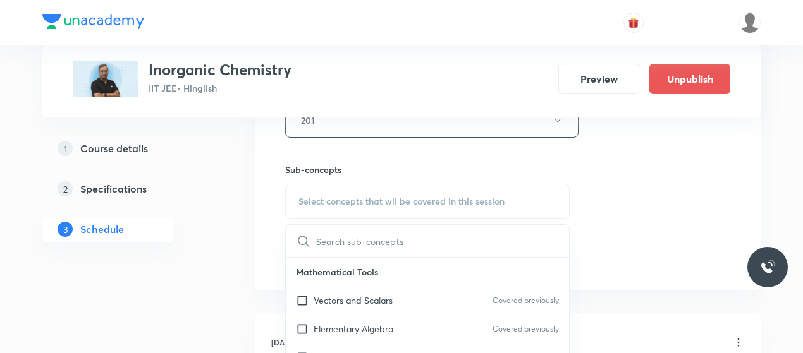
scroll to position [609, 0]
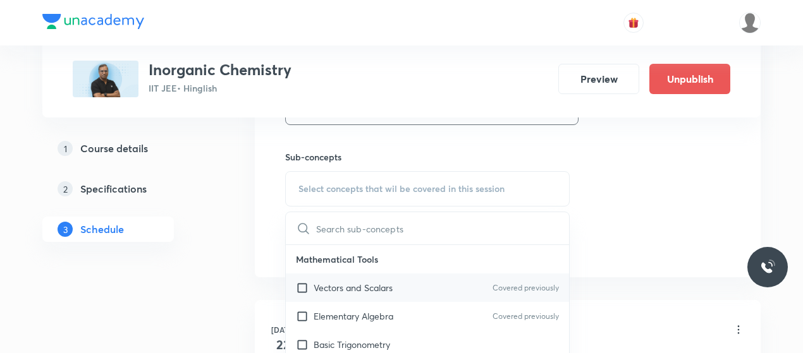
click at [331, 284] on p "Vectors and Scalars" at bounding box center [353, 287] width 79 height 13
checkbox input "true"
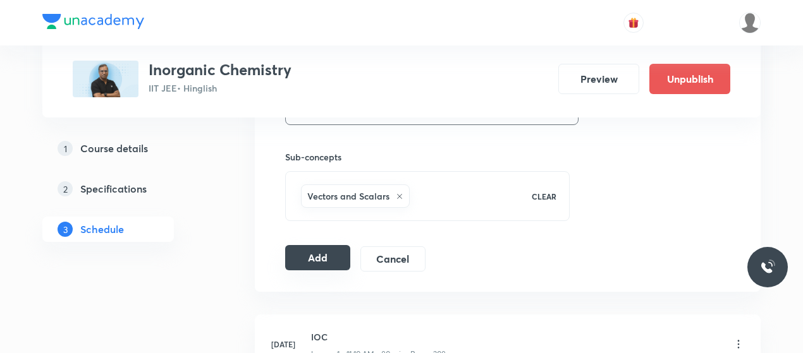
click at [309, 253] on button "Add" at bounding box center [317, 257] width 65 height 25
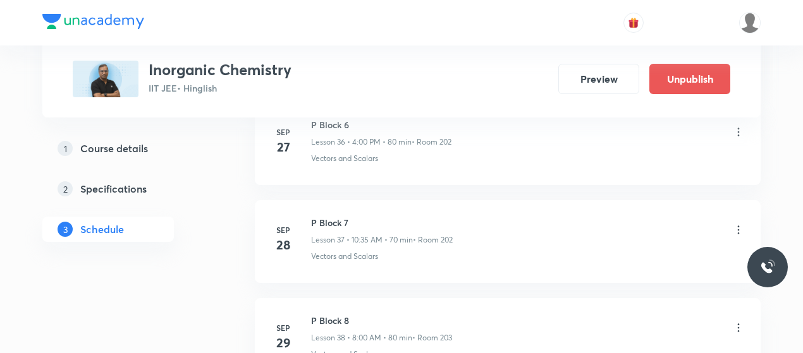
scroll to position [4273, 0]
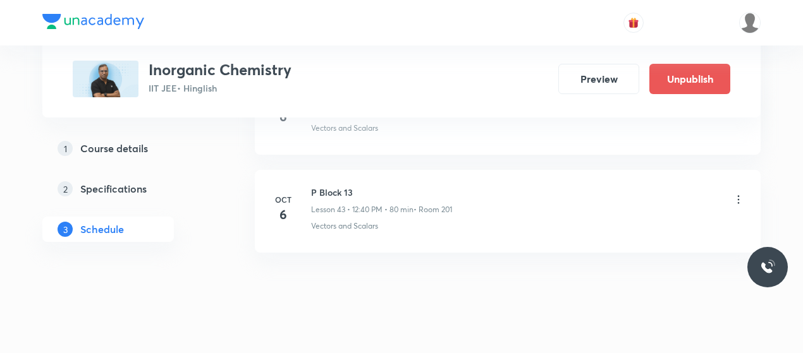
click at [326, 186] on h6 "P Block 13" at bounding box center [381, 192] width 141 height 13
copy h6 "P Block 13"
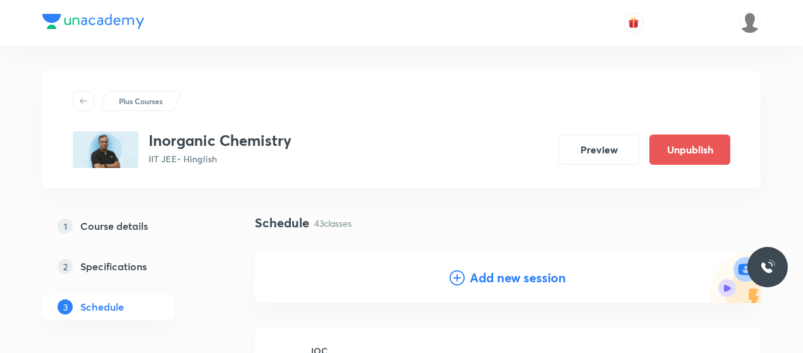
scroll to position [99, 0]
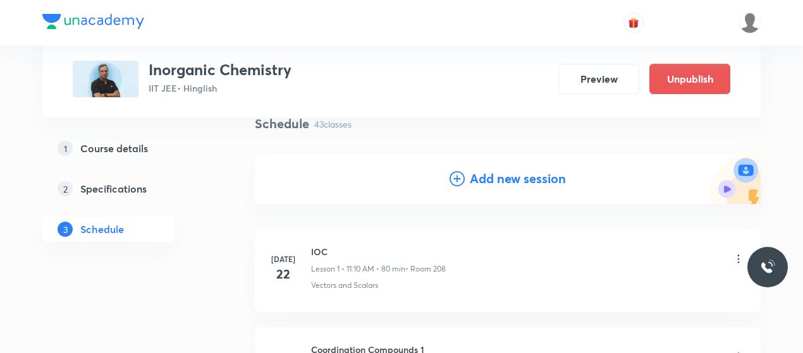
click at [453, 176] on icon at bounding box center [456, 178] width 15 height 15
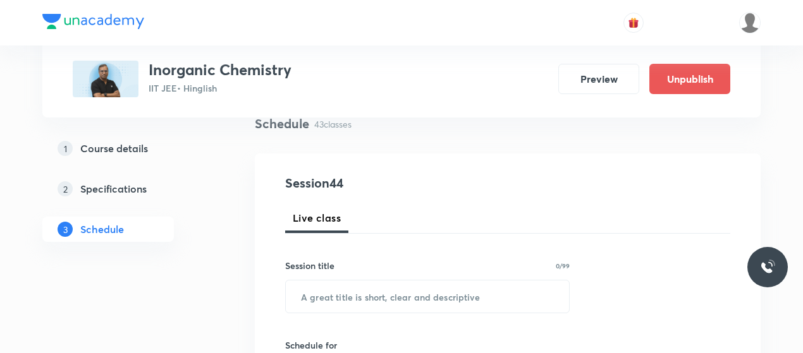
scroll to position [190, 0]
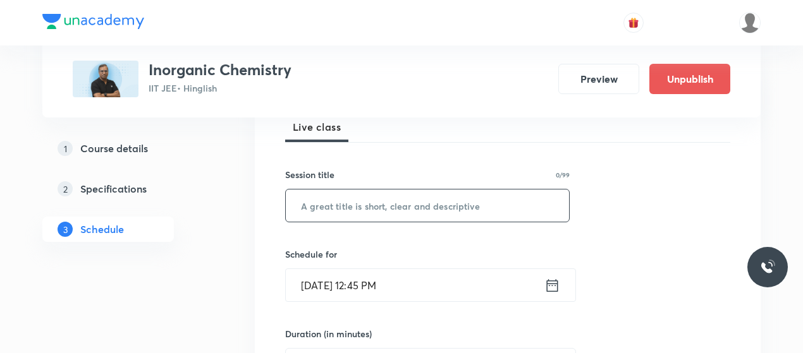
click at [379, 219] on input "text" at bounding box center [427, 206] width 283 height 32
paste input "P Block 13"
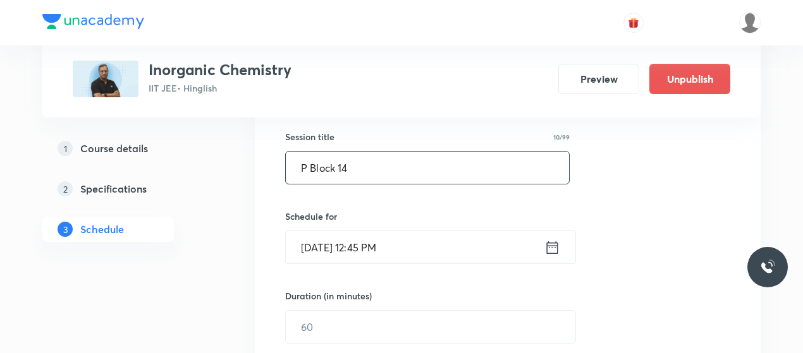
scroll to position [229, 0]
type input "P Block 14"
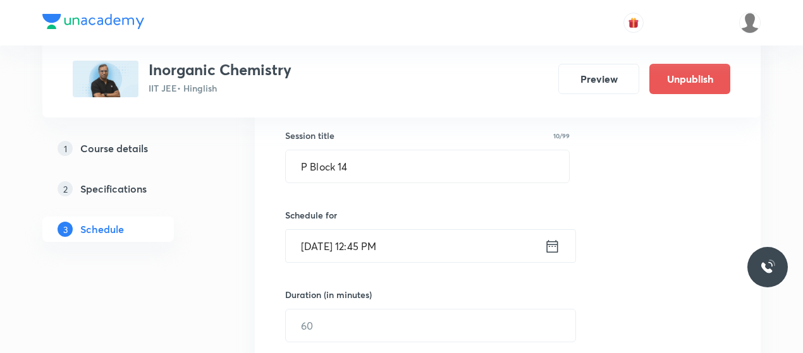
click at [331, 243] on input "Oct 5, 2025, 12:45 PM" at bounding box center [415, 246] width 259 height 32
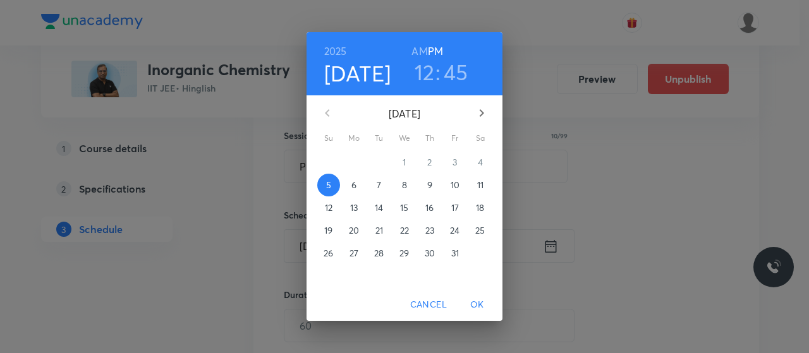
click at [382, 186] on span "7" at bounding box center [379, 185] width 23 height 13
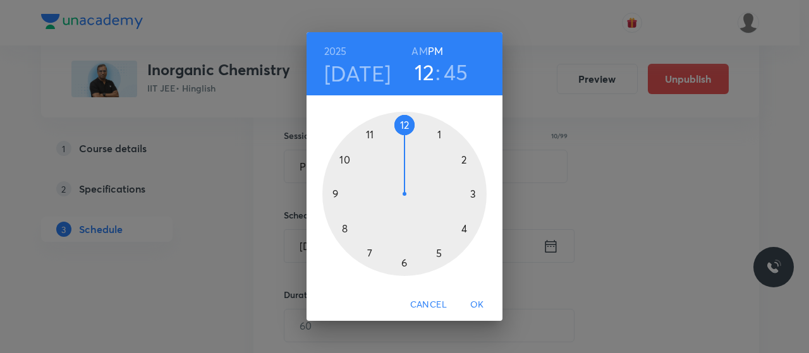
click at [422, 54] on h6 "AM" at bounding box center [419, 51] width 16 height 18
click at [368, 131] on div at bounding box center [404, 194] width 164 height 164
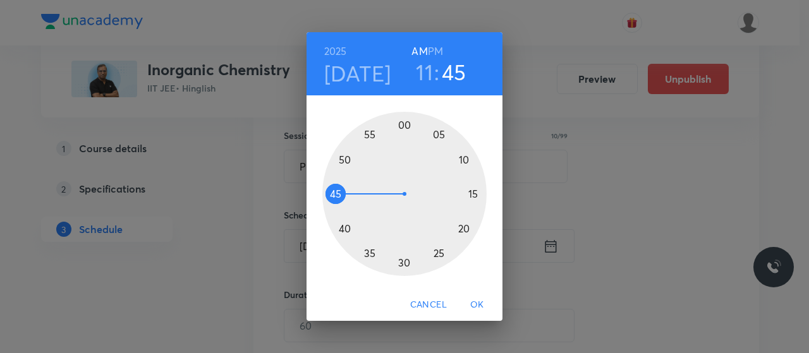
click at [463, 159] on div at bounding box center [404, 194] width 164 height 164
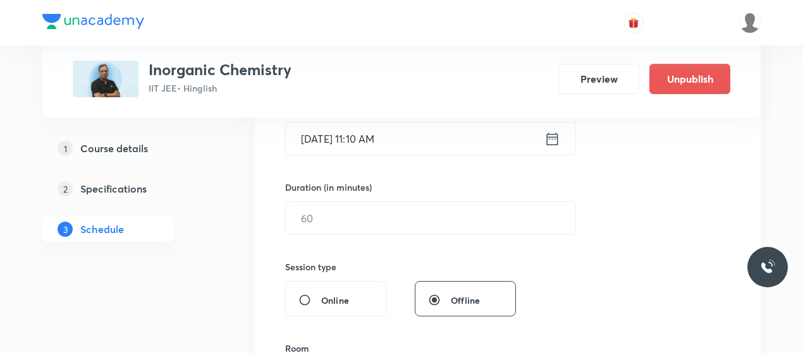
scroll to position [341, 0]
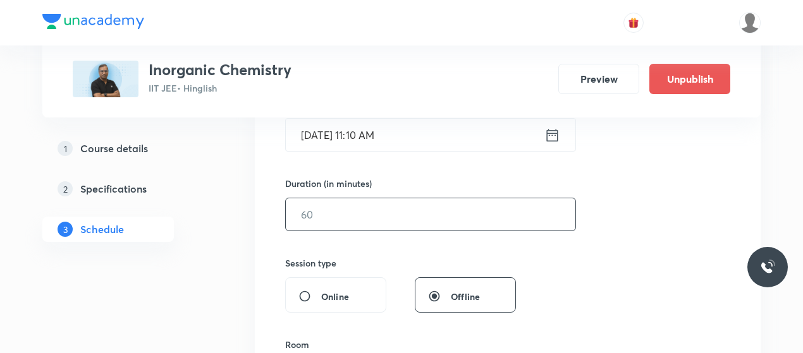
click at [372, 221] on input "text" at bounding box center [430, 214] width 289 height 32
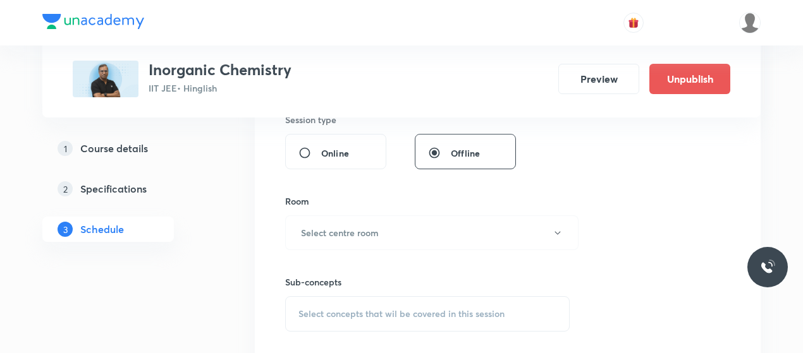
scroll to position [486, 0]
type input "80"
click at [372, 221] on button "Select centre room" at bounding box center [431, 231] width 293 height 35
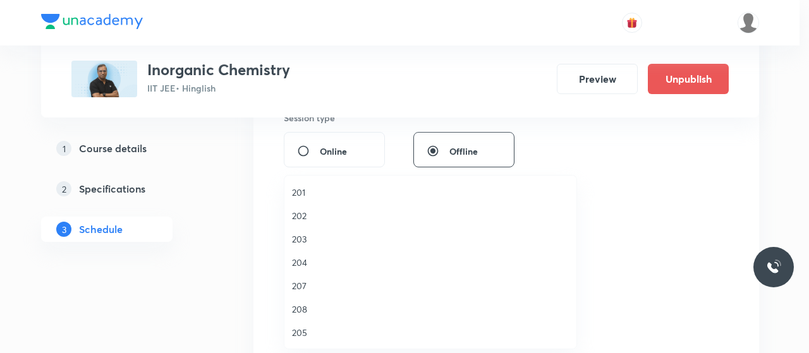
click at [311, 190] on span "201" at bounding box center [430, 192] width 277 height 13
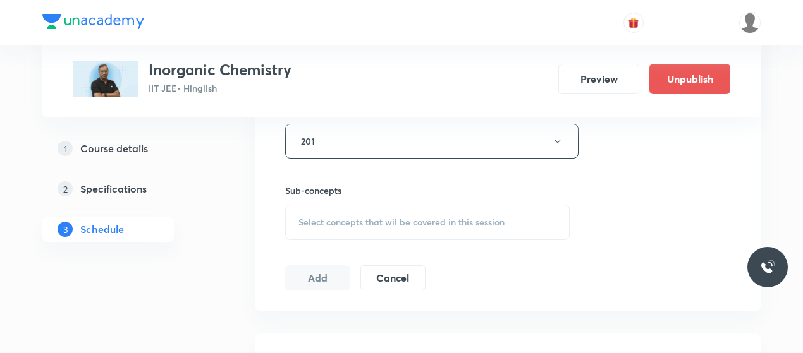
click at [382, 217] on span "Select concepts that wil be covered in this session" at bounding box center [401, 222] width 206 height 10
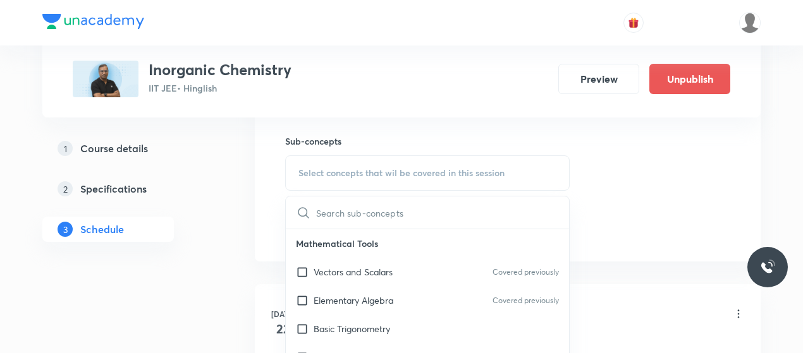
scroll to position [654, 0]
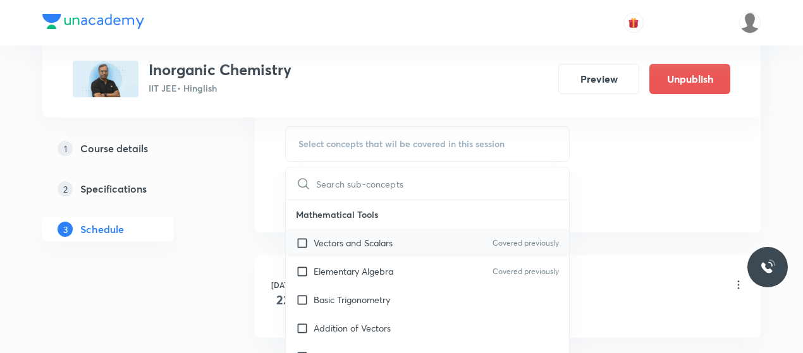
click at [364, 236] on p "Vectors and Scalars" at bounding box center [353, 242] width 79 height 13
checkbox input "true"
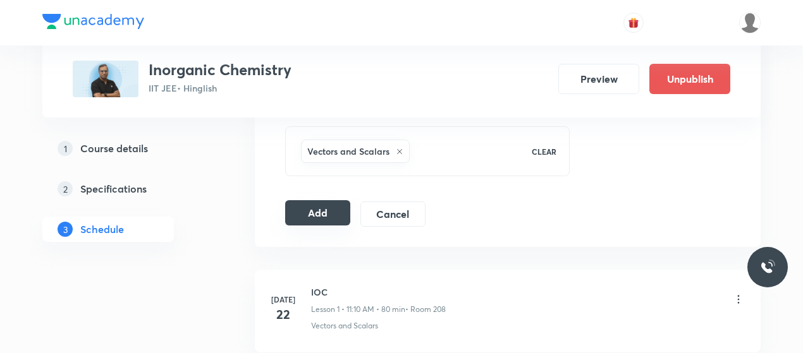
click at [324, 208] on button "Add" at bounding box center [317, 212] width 65 height 25
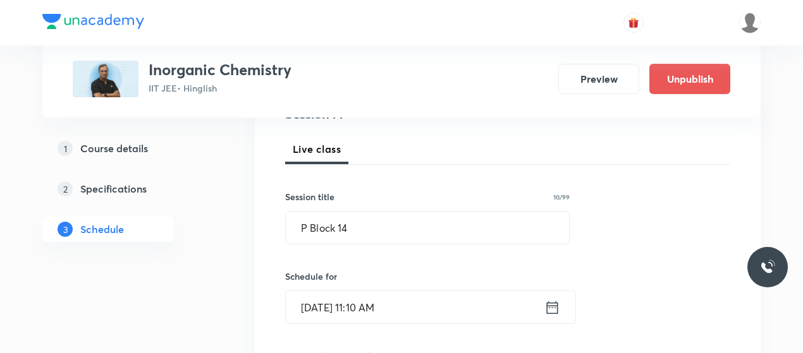
scroll to position [172, 0]
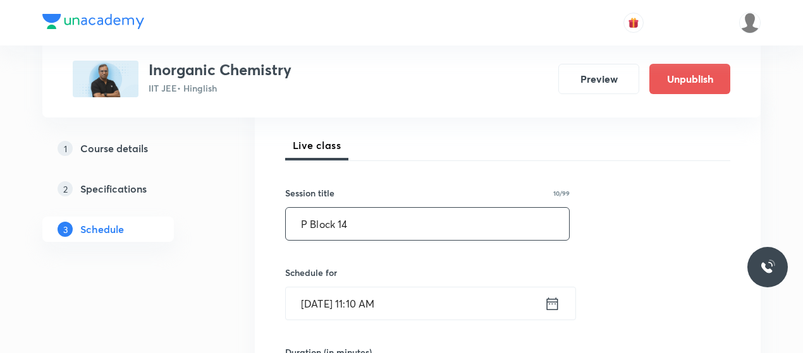
click at [334, 219] on input "P Block 14" at bounding box center [427, 224] width 283 height 32
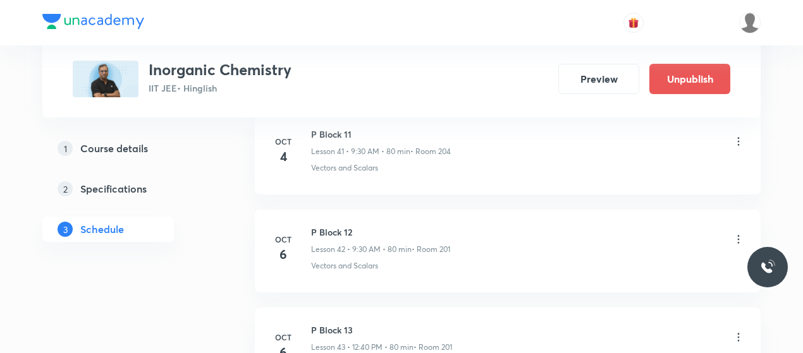
scroll to position [4371, 0]
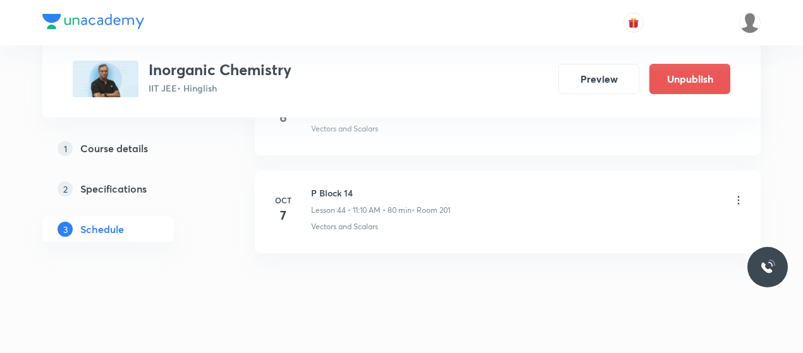
click at [337, 186] on h6 "P Block 14" at bounding box center [380, 192] width 139 height 13
copy h6 "P Block 14"
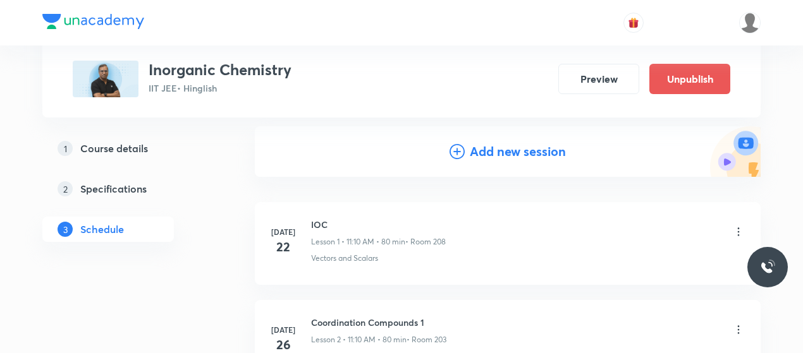
scroll to position [129, 0]
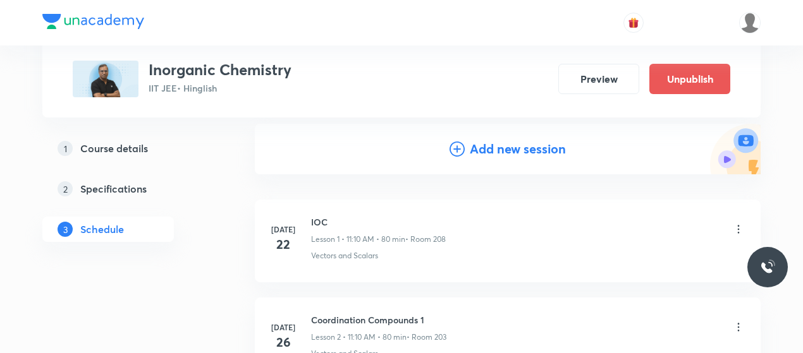
click at [456, 143] on icon at bounding box center [456, 149] width 15 height 15
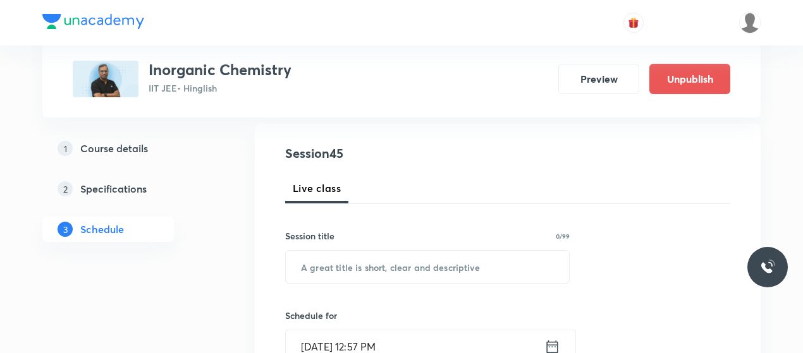
scroll to position [198, 0]
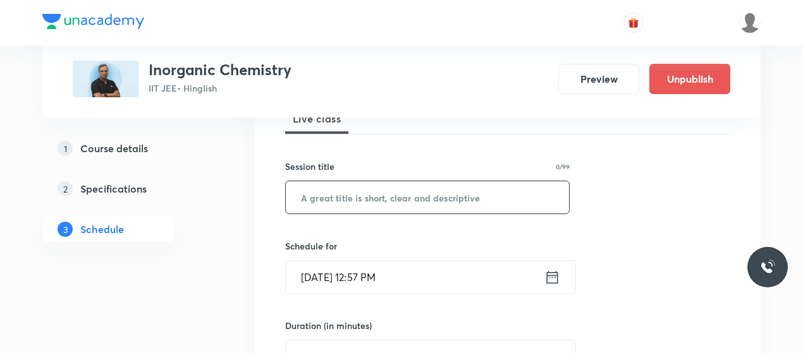
click at [373, 198] on input "text" at bounding box center [427, 197] width 283 height 32
paste input "P Block 14"
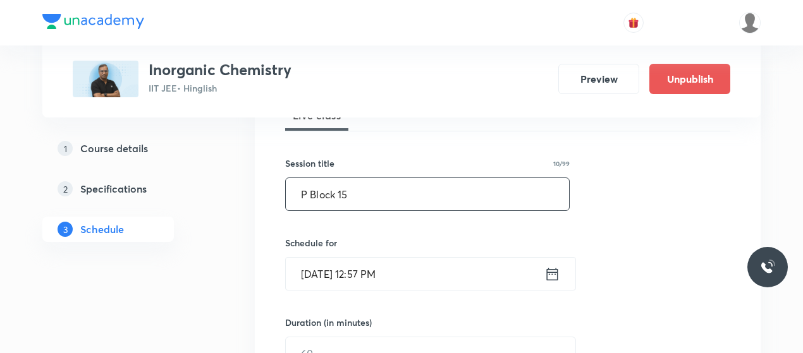
type input "P Block 15"
click at [340, 272] on input "Oct 5, 2025, 12:57 PM" at bounding box center [415, 274] width 259 height 32
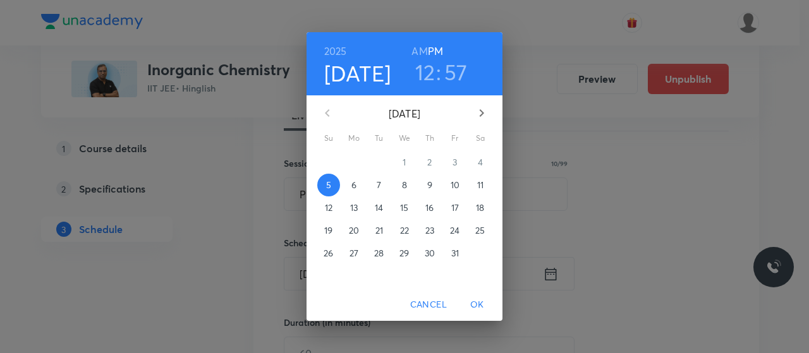
click at [423, 184] on span "9" at bounding box center [429, 185] width 23 height 13
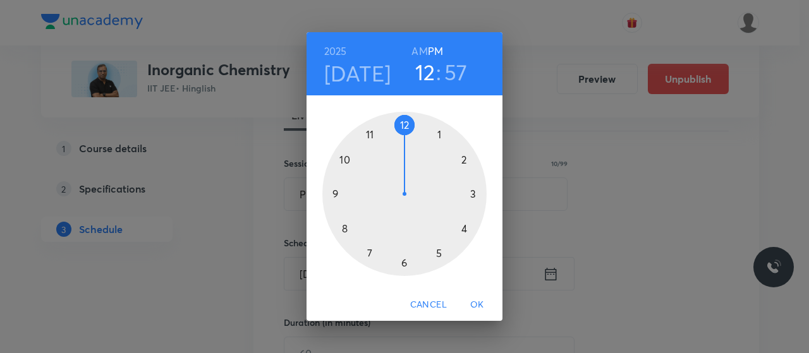
click at [417, 51] on h6 "AM" at bounding box center [419, 51] width 16 height 18
click at [370, 136] on div at bounding box center [404, 194] width 164 height 164
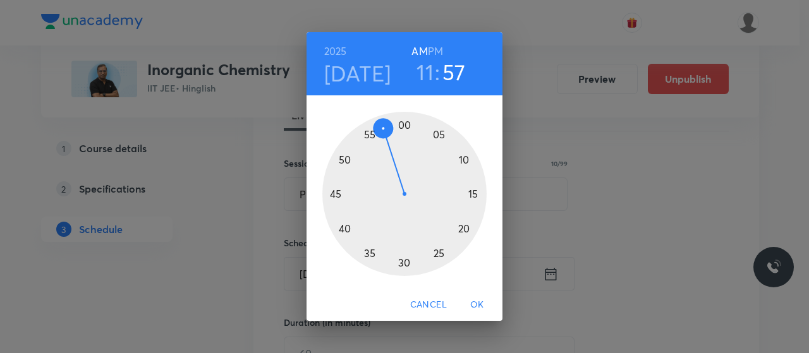
click at [465, 159] on div at bounding box center [404, 194] width 164 height 164
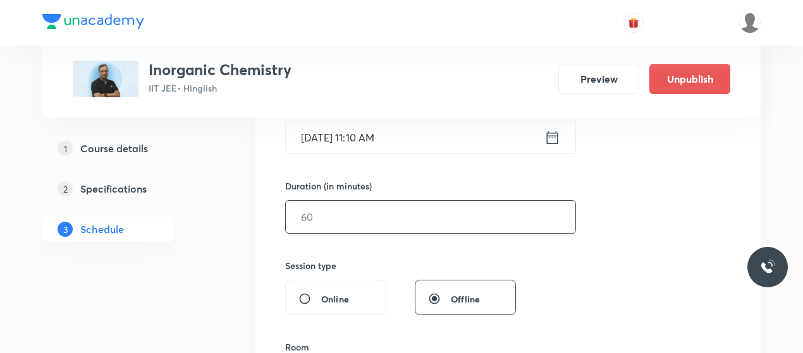
scroll to position [341, 0]
click at [399, 221] on input "text" at bounding box center [430, 214] width 289 height 32
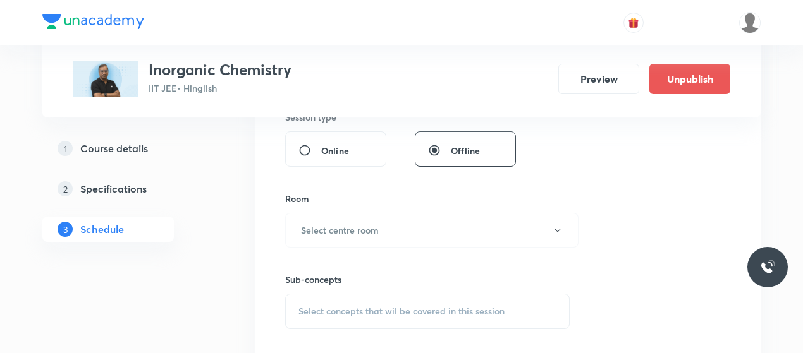
scroll to position [518, 0]
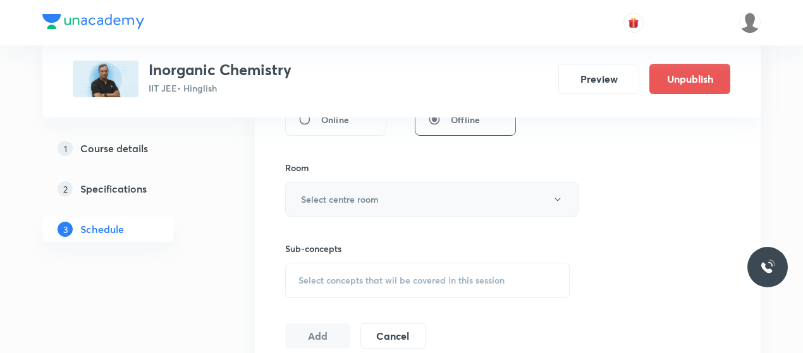
type input "80"
click at [408, 192] on button "Select centre room" at bounding box center [431, 199] width 293 height 35
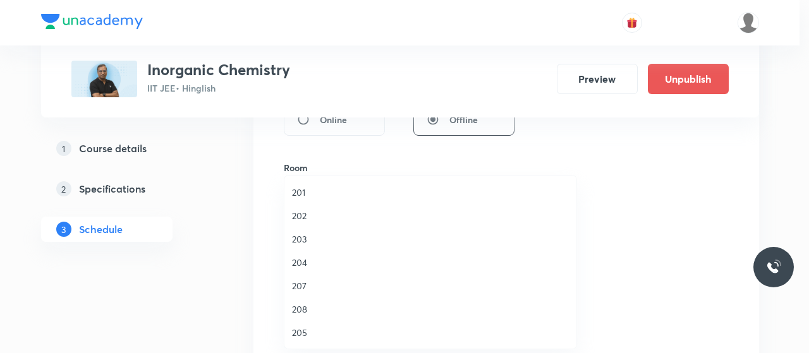
click at [300, 187] on span "201" at bounding box center [430, 192] width 277 height 13
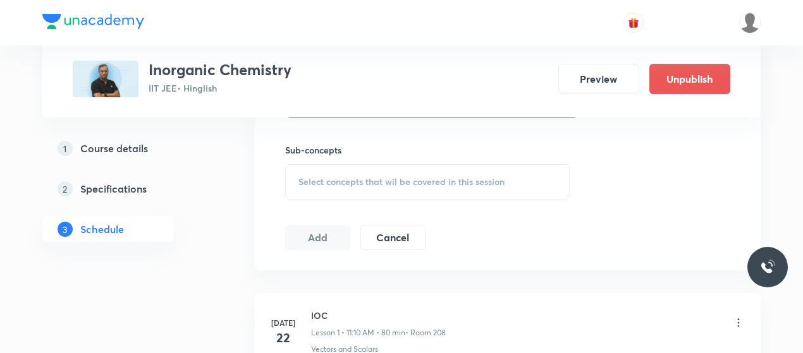
scroll to position [620, 0]
click at [401, 178] on span "Select concepts that wil be covered in this session" at bounding box center [401, 178] width 206 height 10
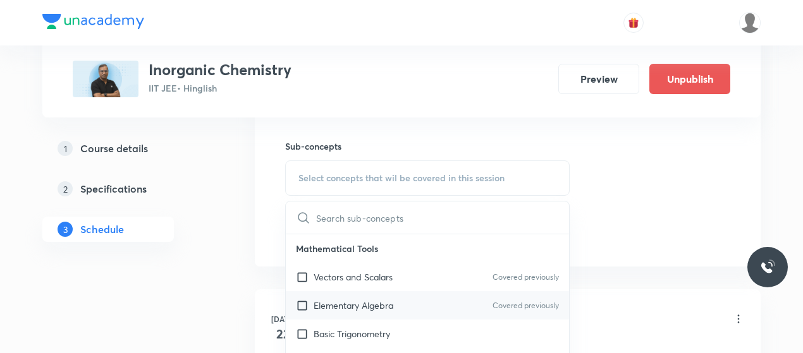
click at [340, 293] on div "Elementary Algebra Covered previously" at bounding box center [427, 305] width 283 height 28
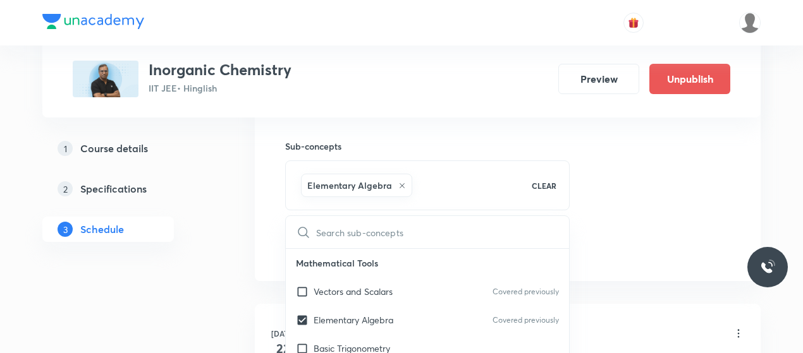
click at [398, 182] on icon at bounding box center [402, 186] width 8 height 8
checkbox input "false"
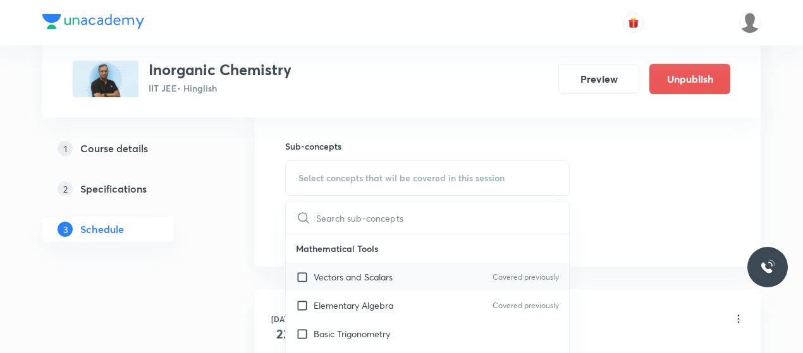
click at [355, 274] on p "Vectors and Scalars" at bounding box center [353, 277] width 79 height 13
checkbox input "true"
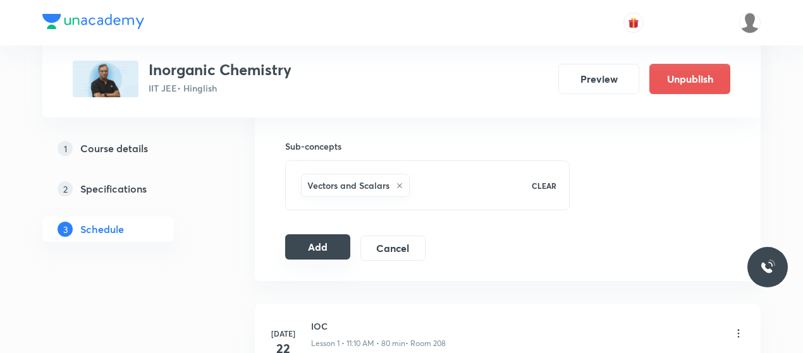
click at [340, 237] on button "Add" at bounding box center [317, 246] width 65 height 25
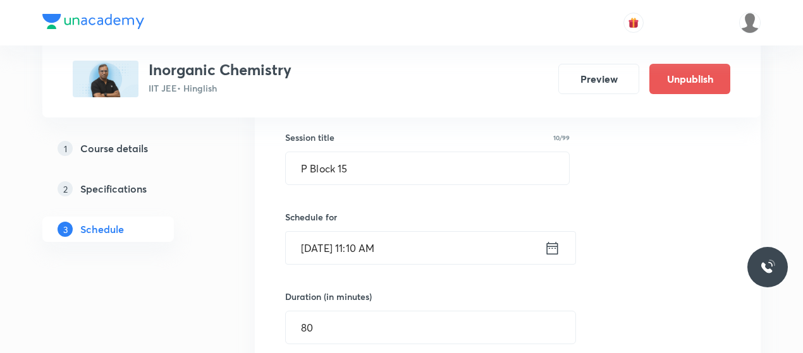
scroll to position [196, 0]
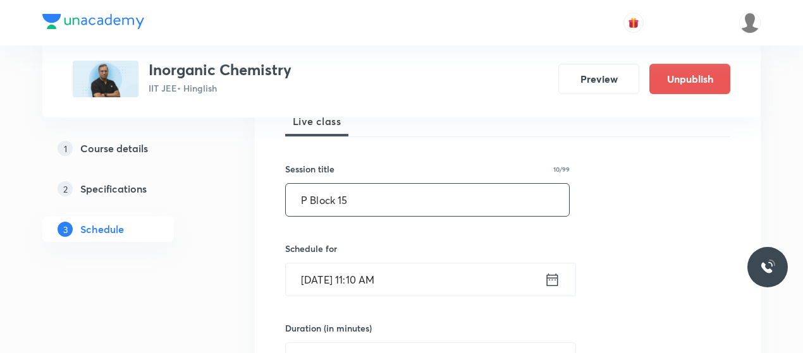
click at [327, 207] on input "P Block 15" at bounding box center [427, 200] width 283 height 32
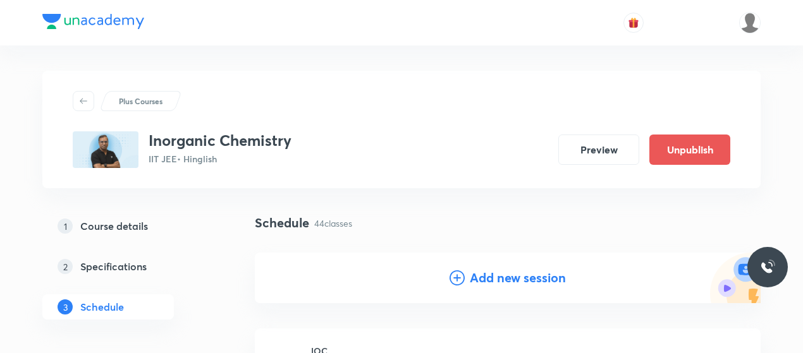
scroll to position [79, 0]
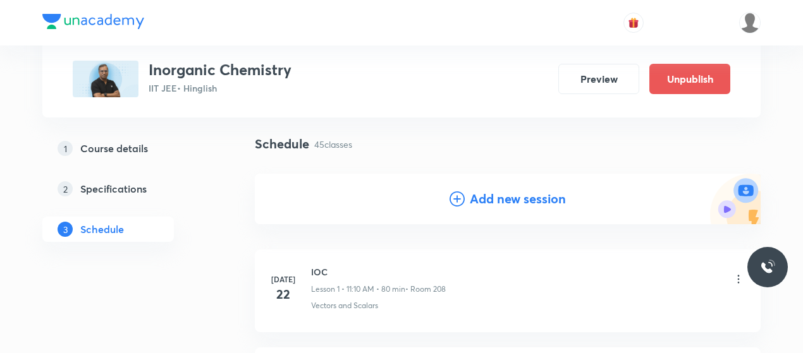
click at [458, 199] on icon at bounding box center [456, 199] width 15 height 15
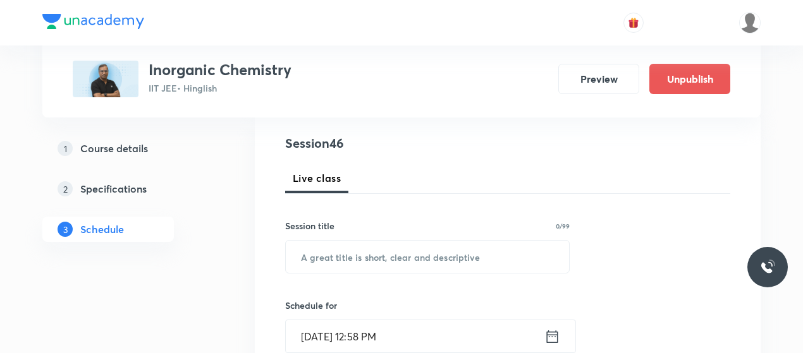
scroll to position [147, 0]
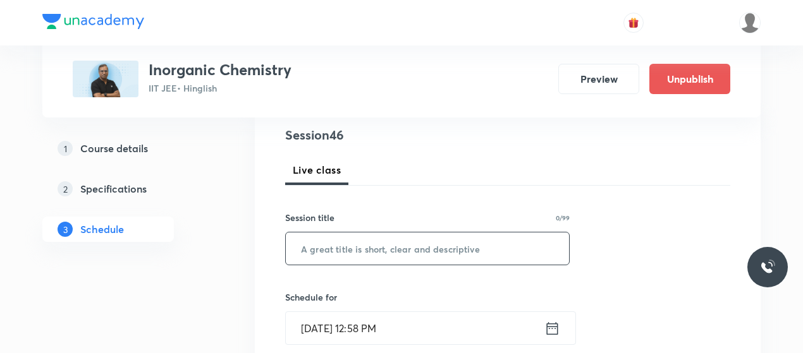
click at [365, 238] on input "text" at bounding box center [427, 249] width 283 height 32
paste input "P Block 15"
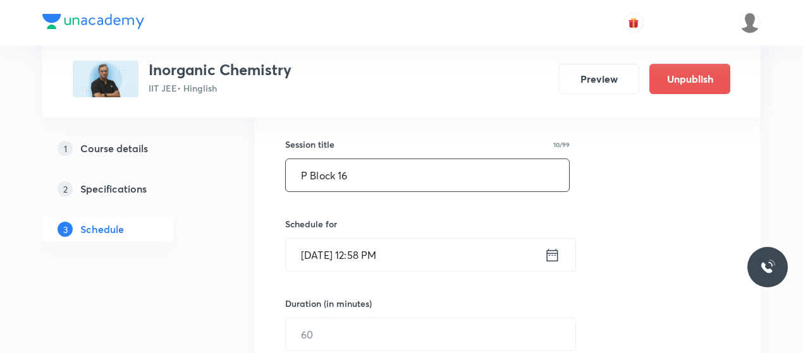
type input "P Block 16"
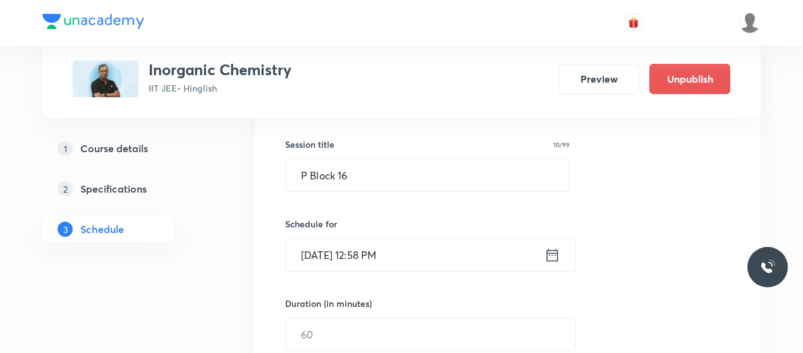
click at [317, 246] on input "Oct 5, 2025, 12:58 PM" at bounding box center [415, 255] width 259 height 32
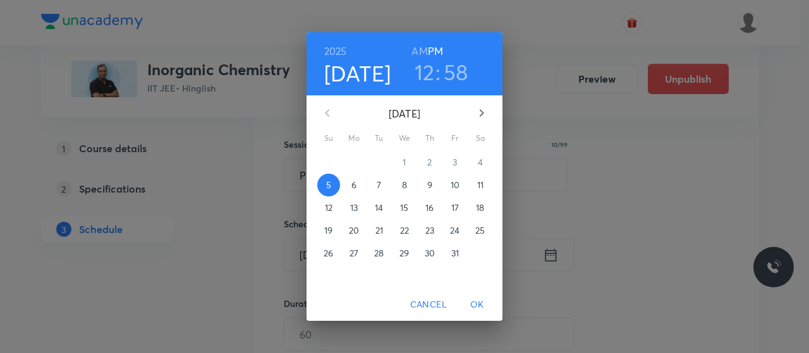
click at [451, 190] on p "10" at bounding box center [455, 185] width 9 height 13
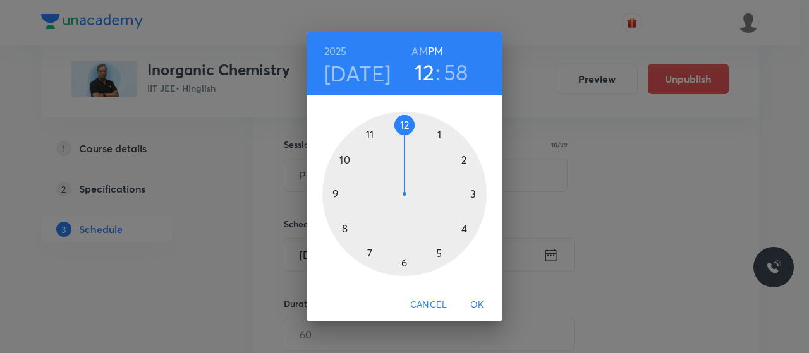
click at [418, 48] on h6 "AM" at bounding box center [419, 51] width 16 height 18
click at [337, 195] on div at bounding box center [404, 194] width 164 height 164
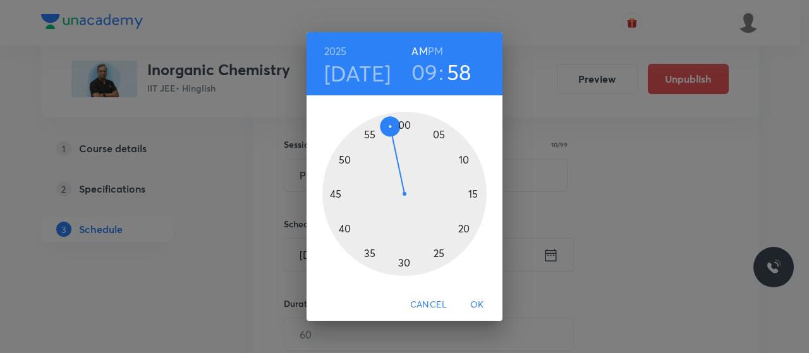
click at [405, 265] on div at bounding box center [404, 194] width 164 height 164
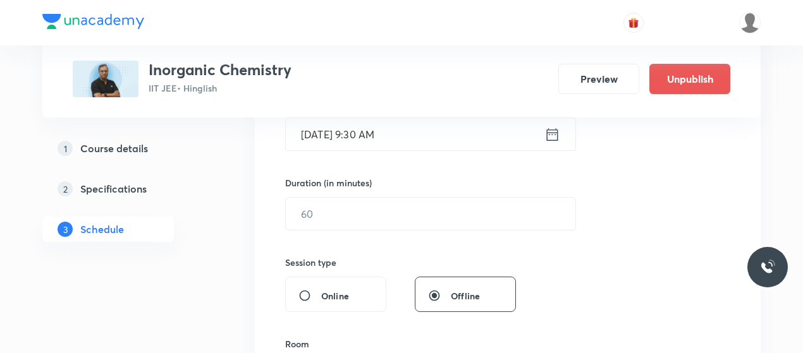
scroll to position [344, 0]
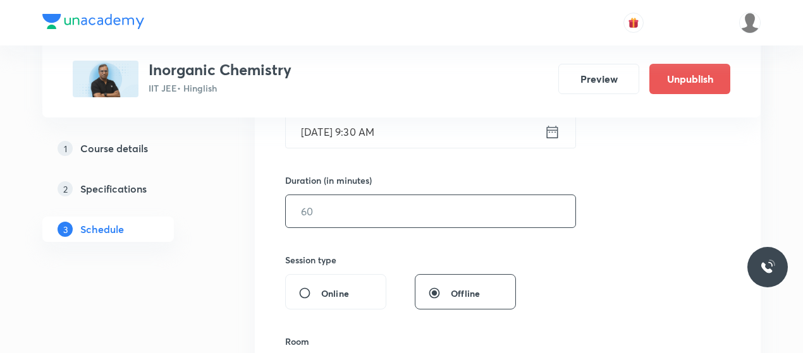
click at [367, 214] on input "text" at bounding box center [430, 211] width 289 height 32
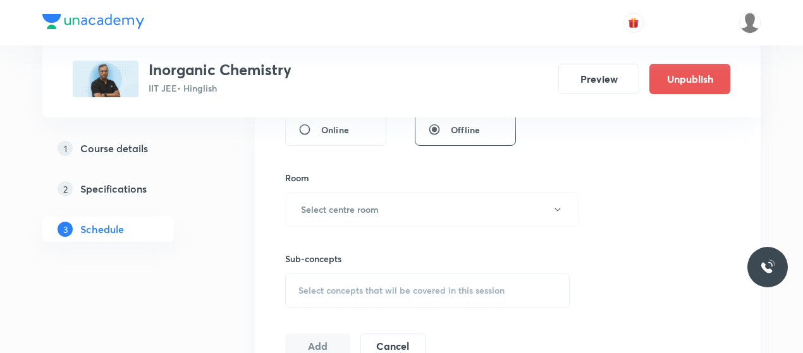
scroll to position [508, 0]
type input "80"
click at [367, 214] on button "Select centre room" at bounding box center [431, 209] width 293 height 35
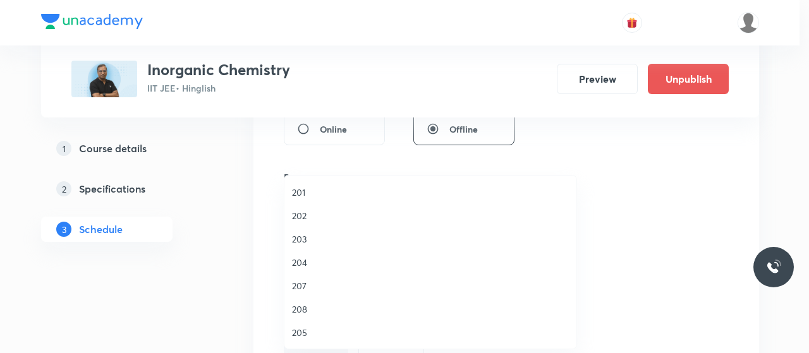
click at [296, 186] on span "201" at bounding box center [430, 192] width 277 height 13
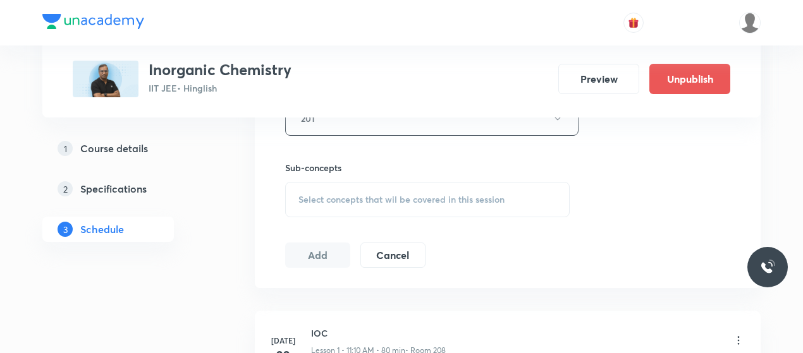
scroll to position [599, 0]
click at [364, 205] on div "Select concepts that wil be covered in this session" at bounding box center [427, 198] width 284 height 35
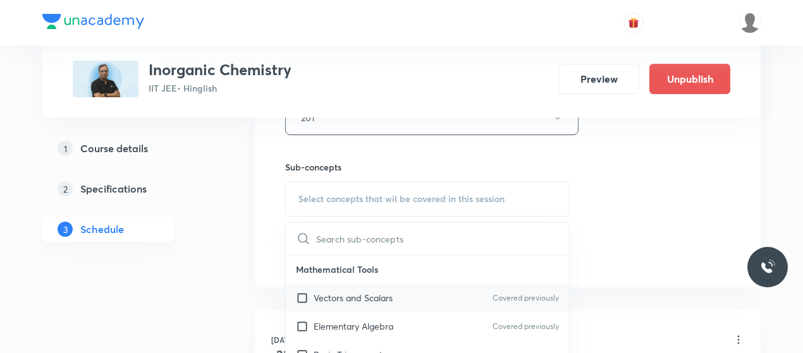
click at [319, 288] on div "Vectors and Scalars Covered previously" at bounding box center [427, 298] width 283 height 28
checkbox input "true"
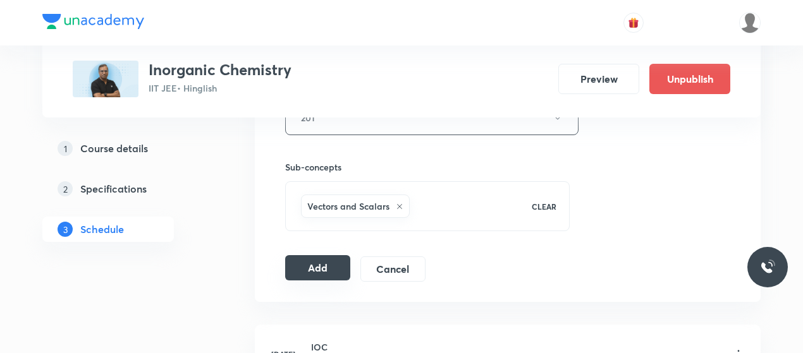
click at [319, 260] on button "Add" at bounding box center [317, 267] width 65 height 25
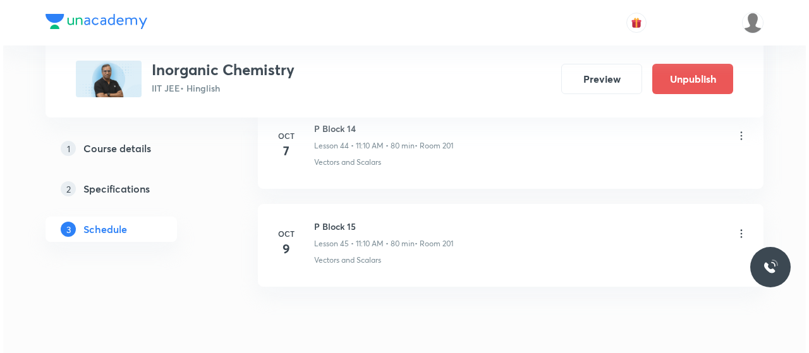
scroll to position [5061, 0]
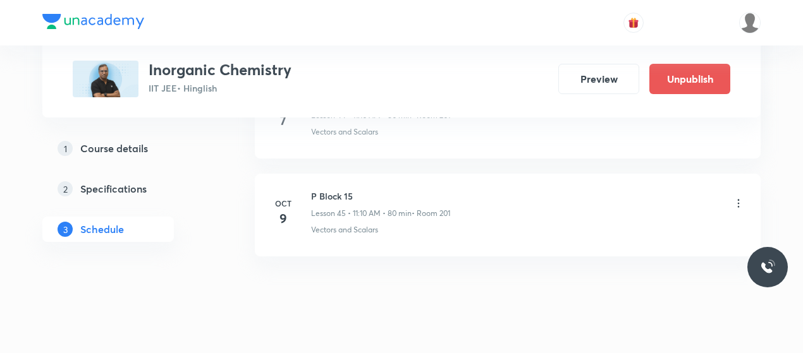
click at [740, 197] on icon at bounding box center [738, 203] width 13 height 13
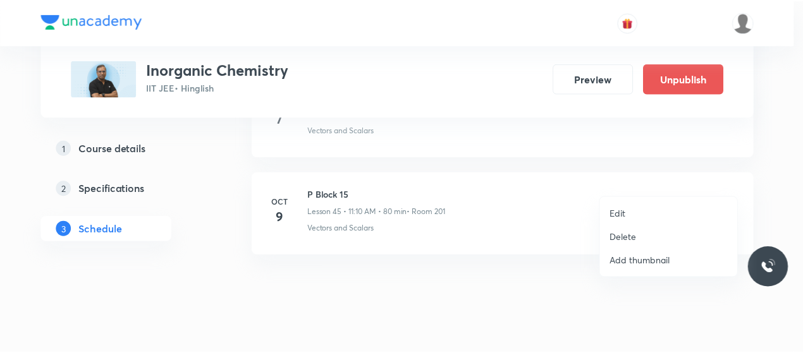
scroll to position [4469, 0]
click at [626, 217] on p "Edit" at bounding box center [622, 213] width 16 height 13
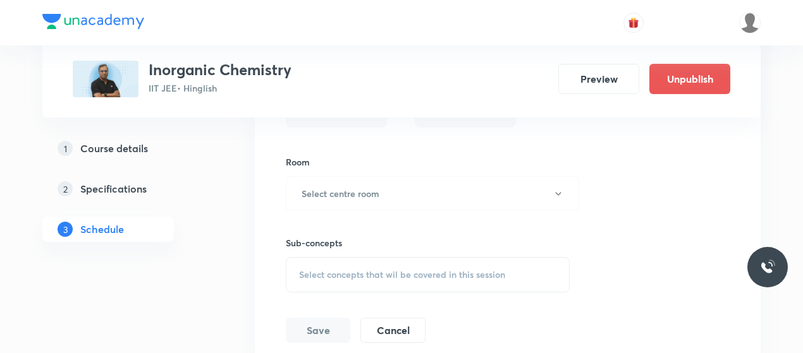
scroll to position [4837, 0]
click at [376, 315] on button "Cancel" at bounding box center [392, 327] width 65 height 25
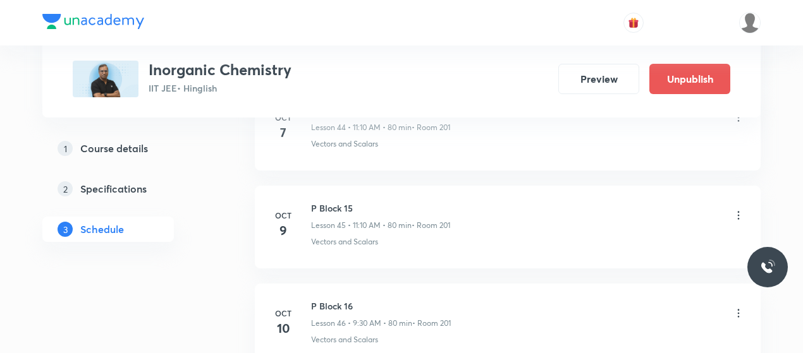
scroll to position [4452, 0]
click at [740, 210] on icon at bounding box center [738, 216] width 13 height 13
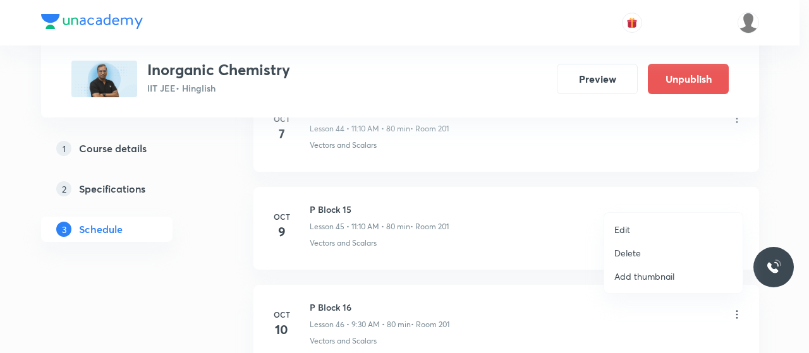
click at [627, 225] on p "Edit" at bounding box center [622, 229] width 16 height 13
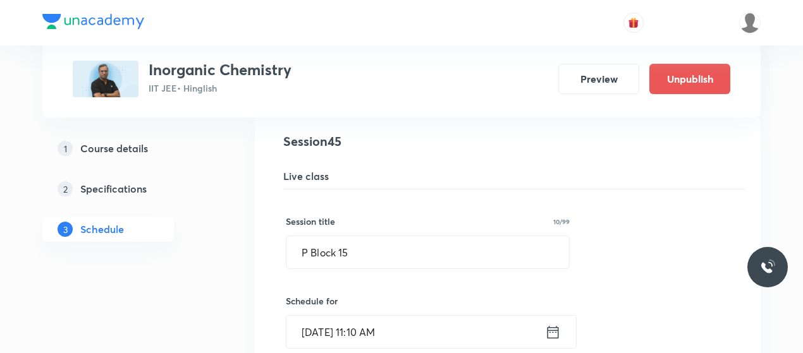
click at [360, 316] on input "Oct 9, 2025, 11:10 AM" at bounding box center [415, 332] width 259 height 32
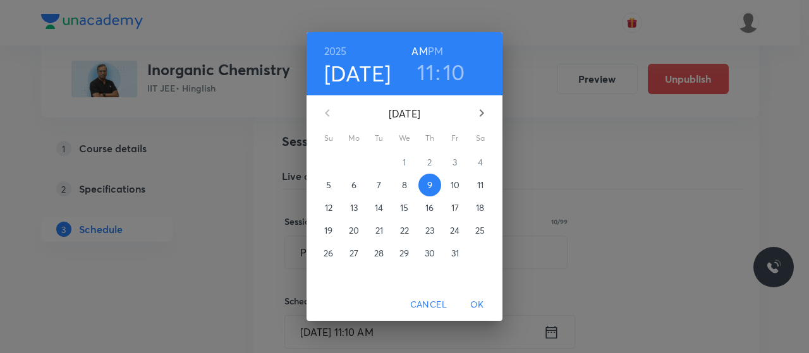
click at [425, 70] on h3 "11" at bounding box center [425, 72] width 17 height 27
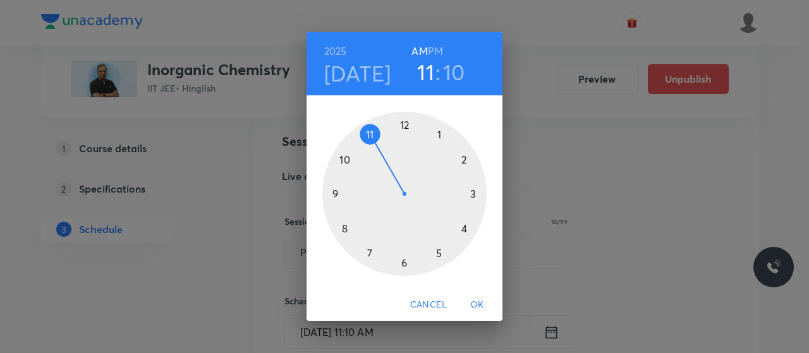
click at [335, 194] on div at bounding box center [404, 194] width 164 height 164
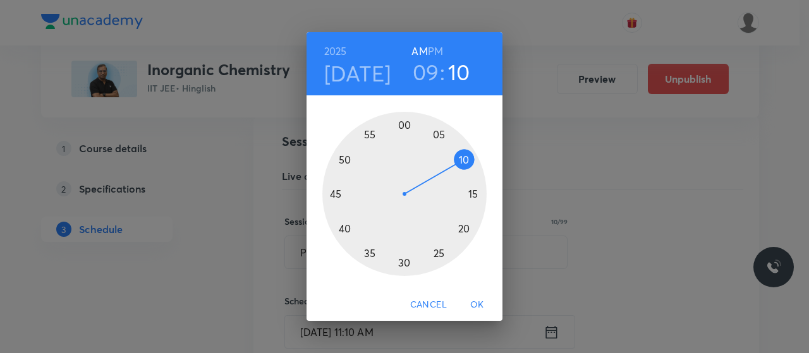
click at [405, 262] on div at bounding box center [404, 194] width 164 height 164
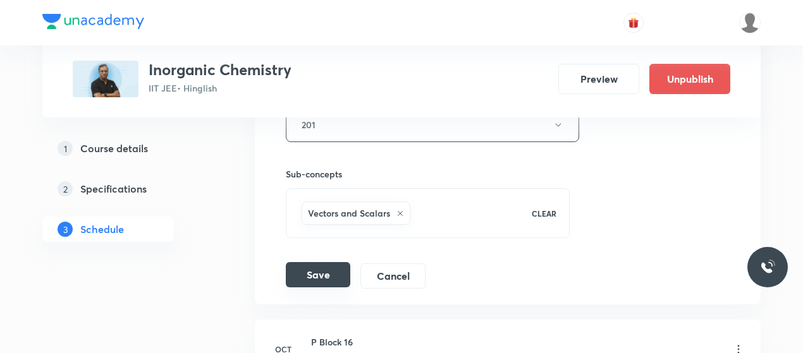
scroll to position [4904, 0]
click at [313, 262] on button "Save" at bounding box center [318, 274] width 64 height 25
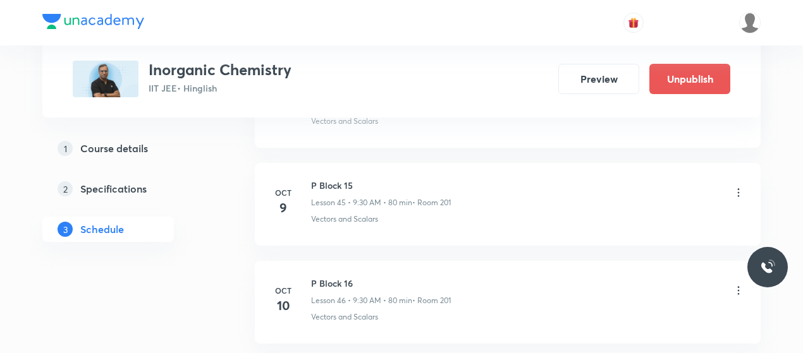
scroll to position [4472, 0]
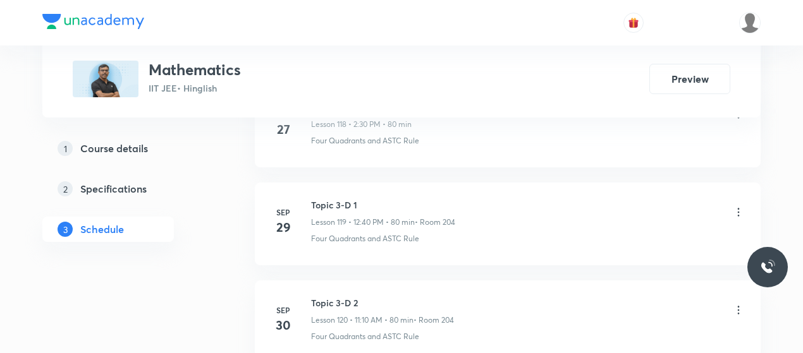
scroll to position [12656, 0]
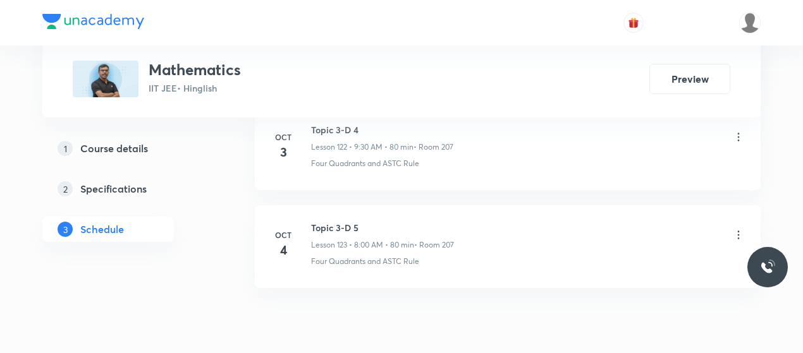
click at [335, 221] on h6 "Topic 3-D 5" at bounding box center [382, 227] width 143 height 13
copy h6 "Topic 3-D 5"
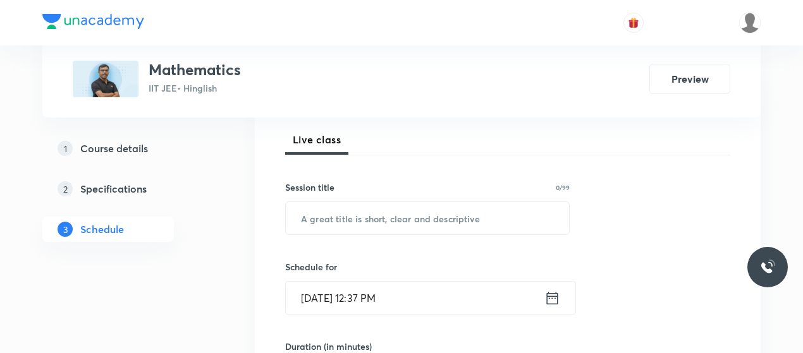
scroll to position [220, 0]
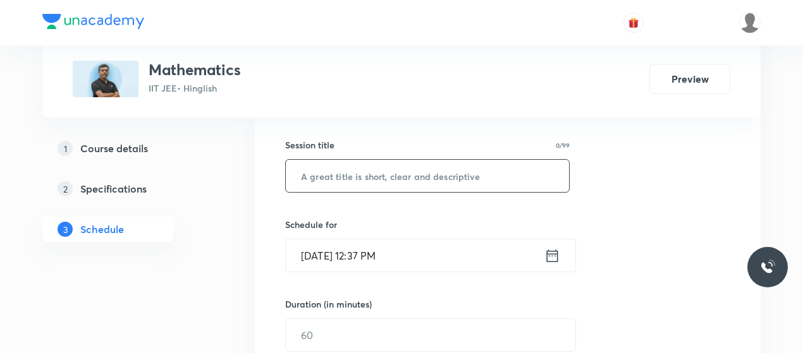
click at [362, 174] on input "text" at bounding box center [427, 176] width 283 height 32
paste input "Topic 3-D 5"
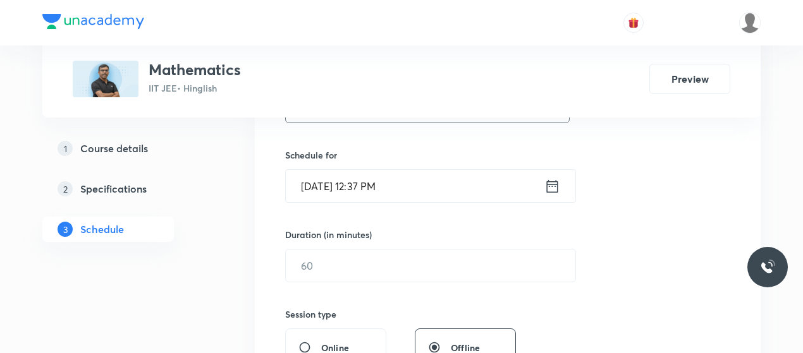
scroll to position [290, 0]
type input "Topic 3-D 6"
click at [326, 183] on input "[DATE] 12:37 PM" at bounding box center [415, 185] width 259 height 32
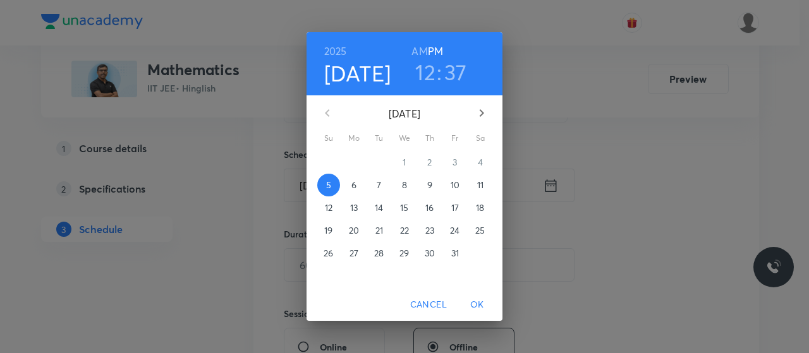
click at [434, 75] on h3 "12" at bounding box center [425, 72] width 20 height 27
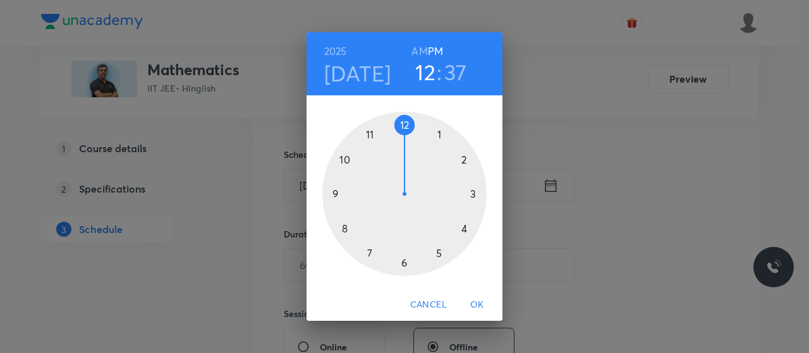
click at [341, 229] on div at bounding box center [404, 194] width 164 height 164
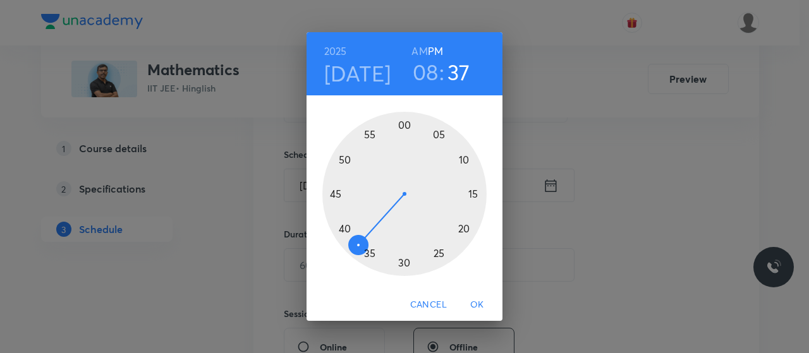
click at [372, 76] on h4 "[DATE]" at bounding box center [357, 73] width 67 height 27
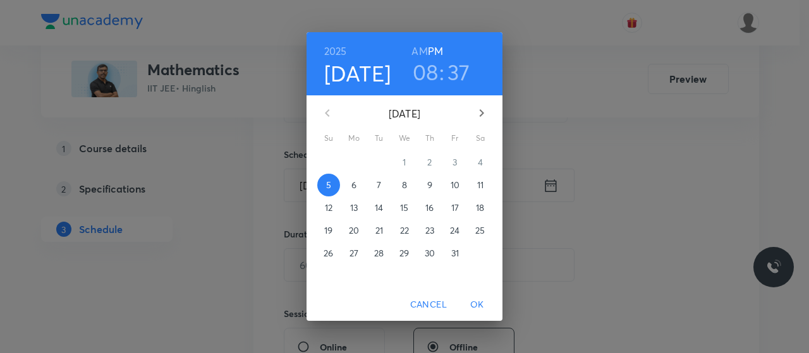
click at [353, 190] on p "6" at bounding box center [353, 185] width 5 height 13
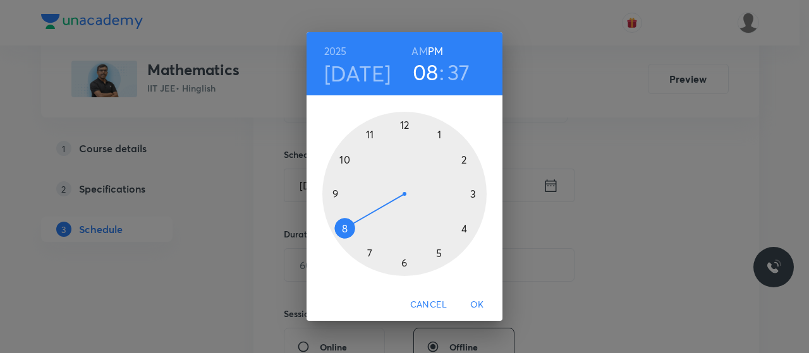
click at [418, 49] on h6 "AM" at bounding box center [419, 51] width 16 height 18
click at [343, 228] on div at bounding box center [404, 194] width 164 height 164
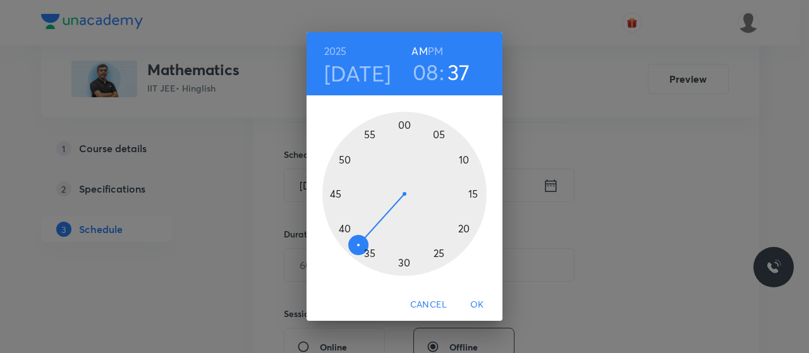
click at [406, 123] on div at bounding box center [404, 194] width 164 height 164
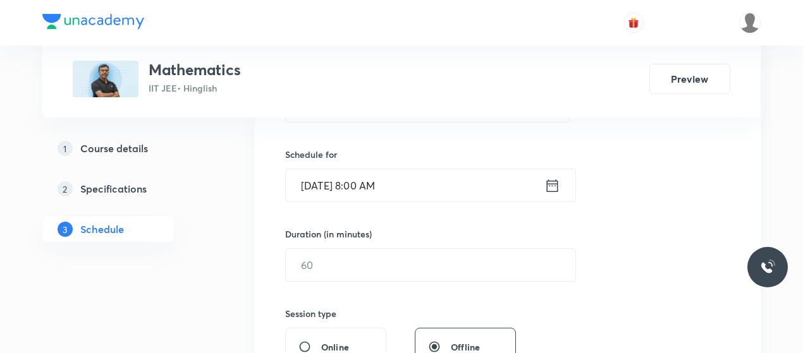
scroll to position [351, 0]
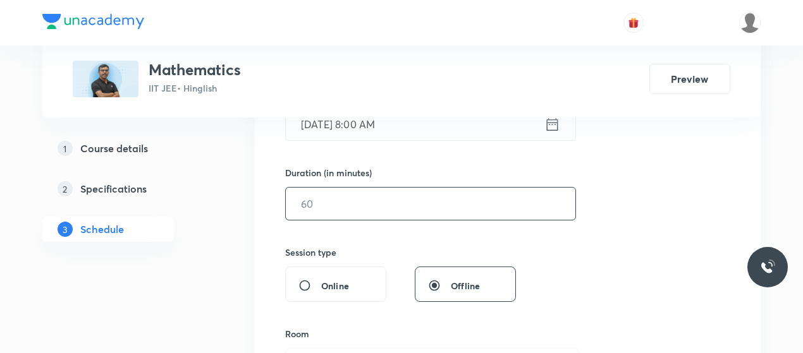
click at [389, 205] on input "text" at bounding box center [430, 204] width 289 height 32
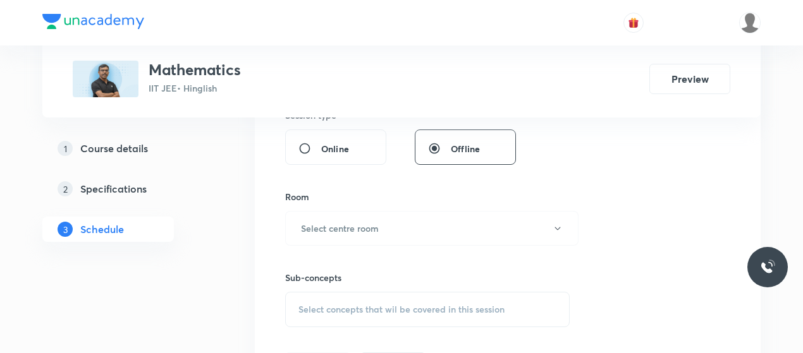
scroll to position [489, 0]
type input "80"
click at [394, 231] on button "Select centre room" at bounding box center [431, 227] width 293 height 35
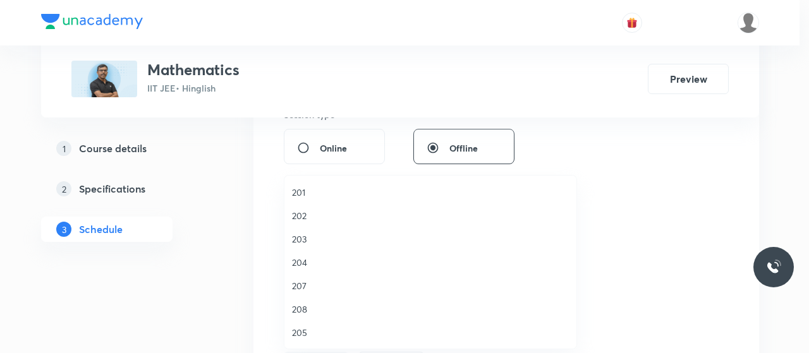
click at [301, 186] on span "201" at bounding box center [430, 192] width 277 height 13
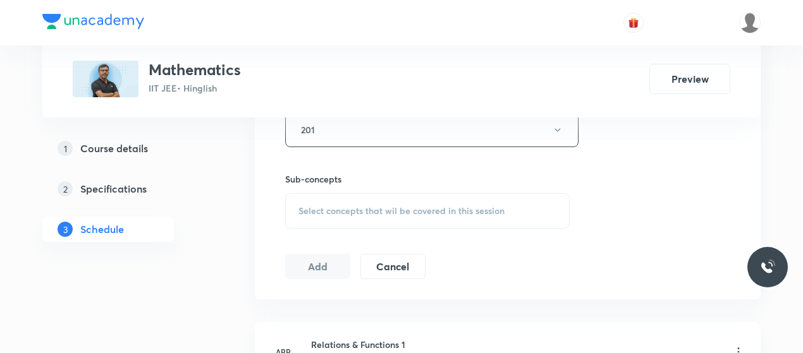
click at [432, 218] on div "Select concepts that wil be covered in this session" at bounding box center [427, 210] width 284 height 35
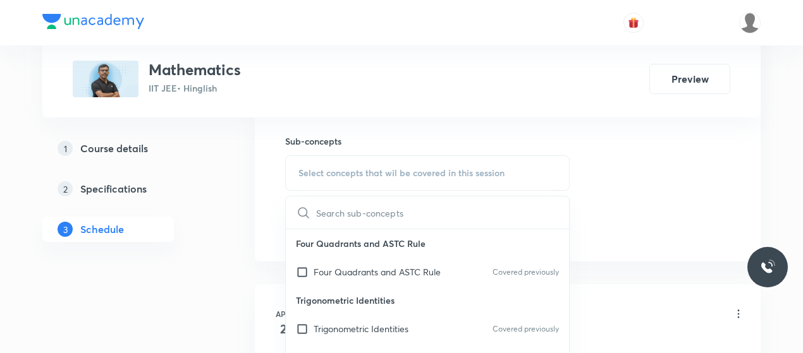
click at [343, 250] on p "Four Quadrants and ASTC Rule" at bounding box center [427, 243] width 283 height 28
click at [345, 265] on p "Four Quadrants and ASTC Rule" at bounding box center [377, 271] width 127 height 13
checkbox input "true"
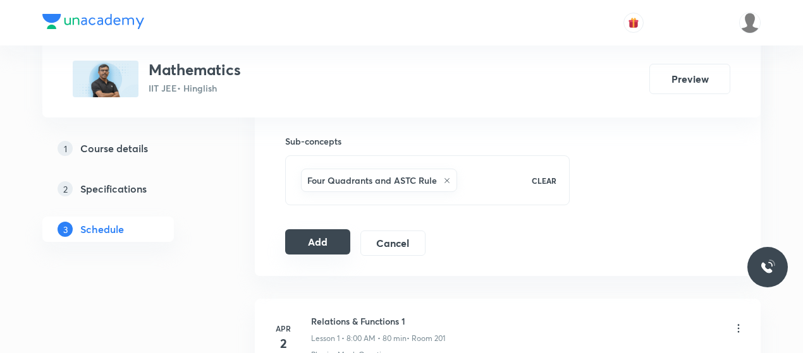
click at [325, 240] on button "Add" at bounding box center [317, 241] width 65 height 25
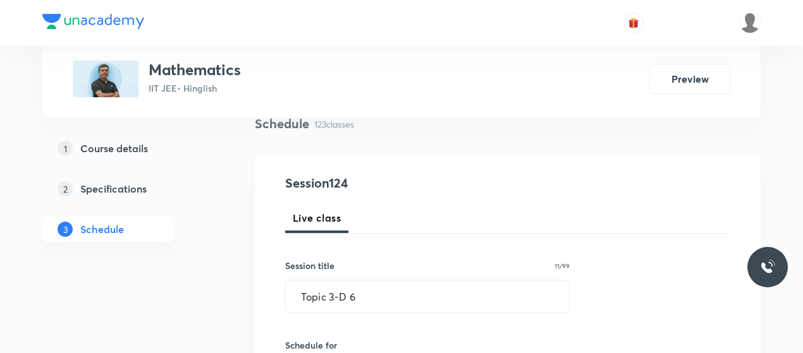
scroll to position [100, 0]
click at [336, 296] on input "Topic 3-D 6" at bounding box center [427, 295] width 283 height 32
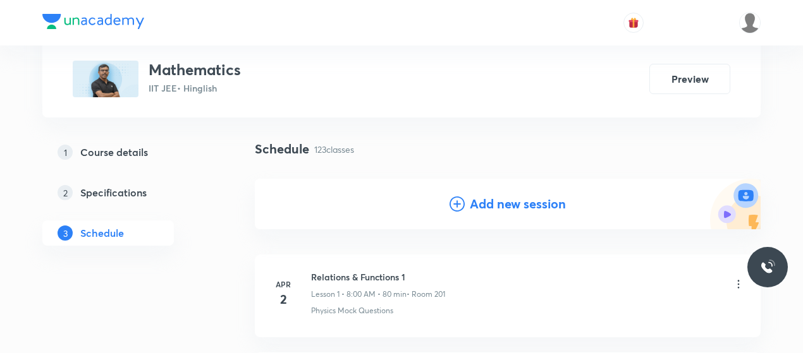
scroll to position [77, 0]
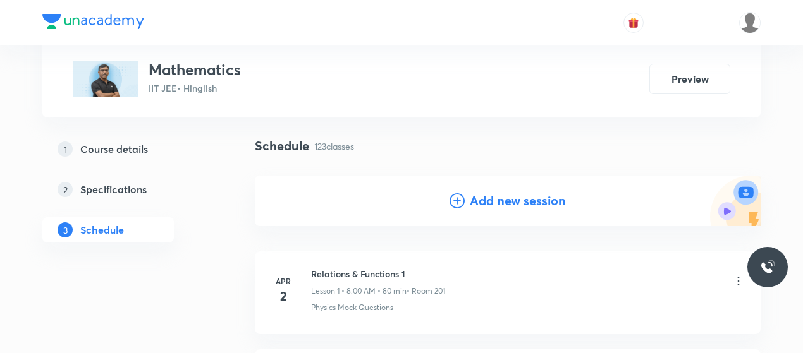
click at [467, 198] on div "Add new session" at bounding box center [507, 201] width 116 height 19
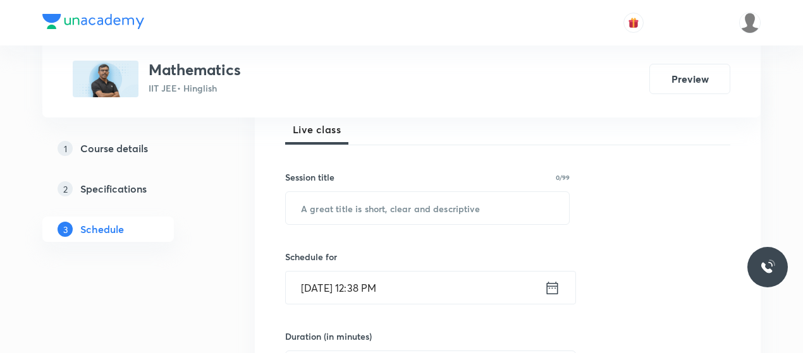
scroll to position [189, 0]
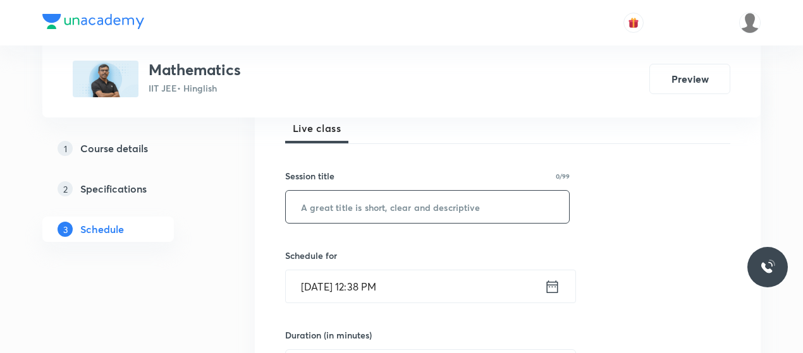
click at [360, 210] on input "text" at bounding box center [427, 207] width 283 height 32
paste input "Topic 3-D 6"
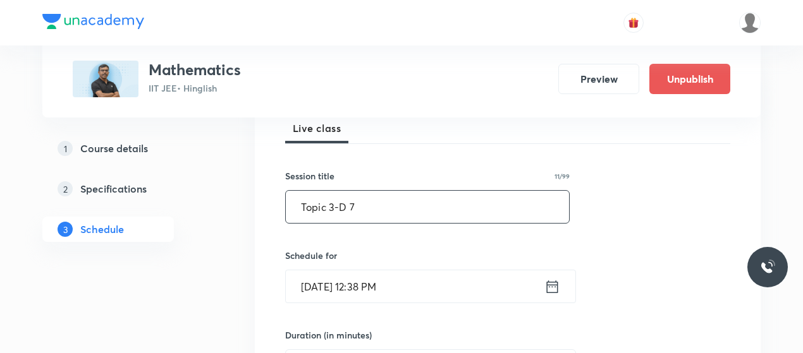
scroll to position [247, 0]
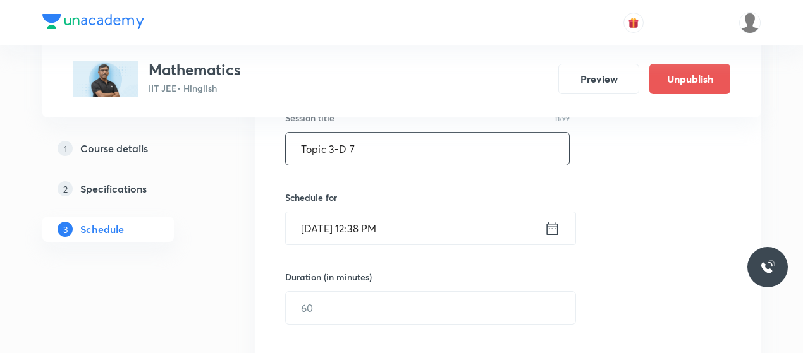
type input "Topic 3-D 7"
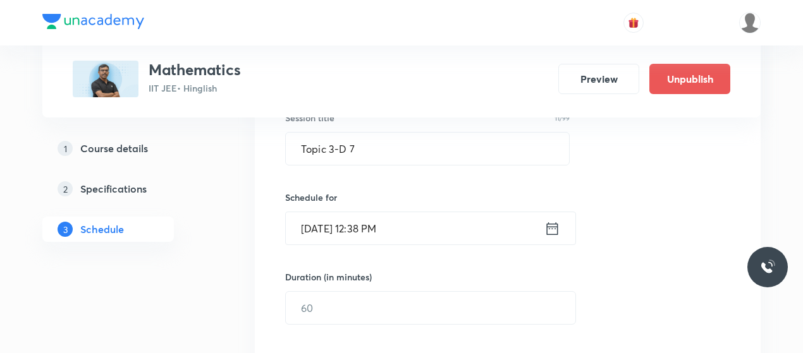
click at [321, 227] on input "Oct 5, 2025, 12:38 PM" at bounding box center [415, 228] width 259 height 32
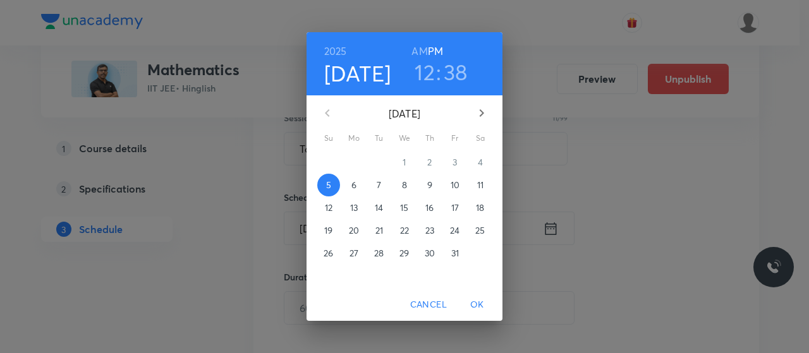
click at [380, 180] on p "7" at bounding box center [379, 185] width 4 height 13
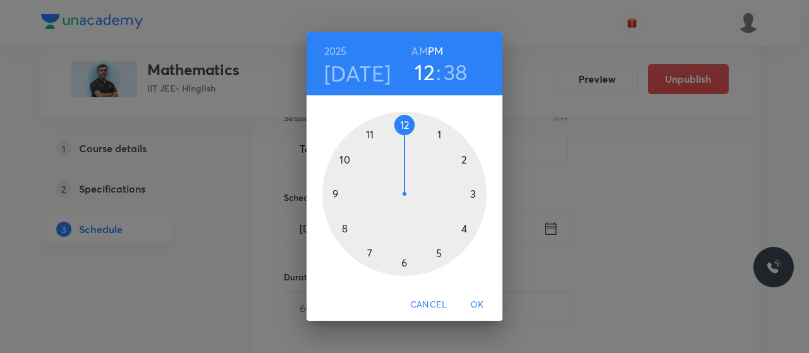
click at [416, 47] on h6 "AM" at bounding box center [419, 51] width 16 height 18
click at [346, 224] on div at bounding box center [404, 194] width 164 height 164
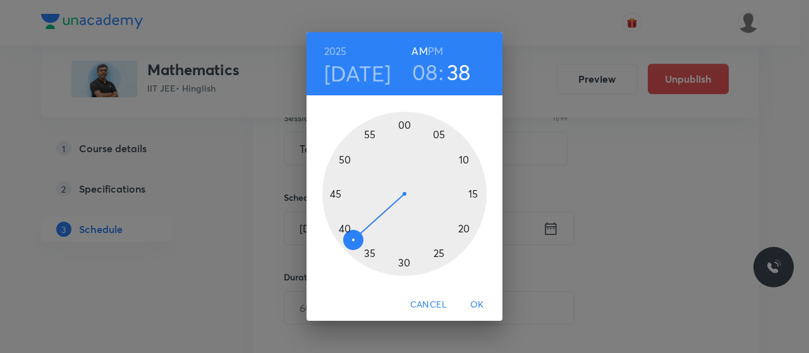
click at [405, 126] on div at bounding box center [404, 194] width 164 height 164
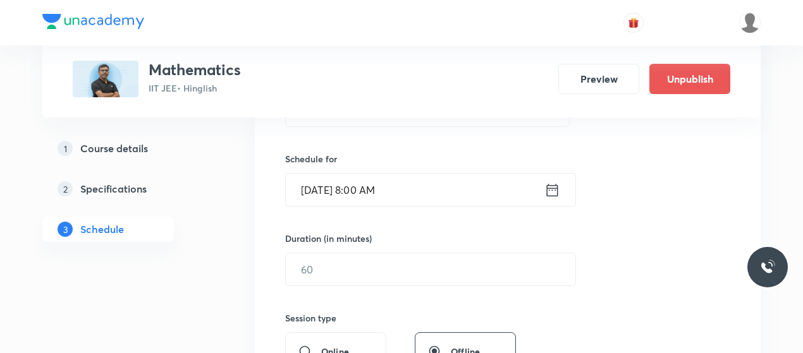
scroll to position [286, 0]
click at [392, 255] on input "text" at bounding box center [430, 269] width 289 height 32
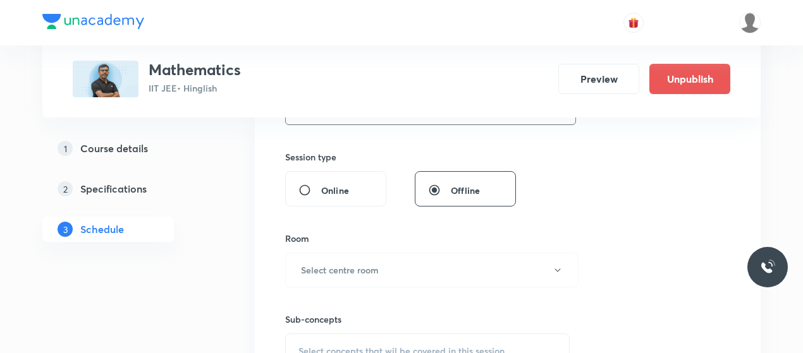
scroll to position [447, 0]
type input "80"
click at [392, 255] on button "Select centre room" at bounding box center [431, 269] width 293 height 35
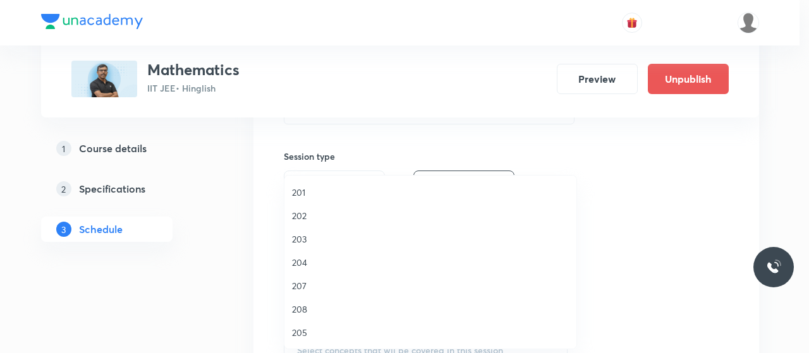
click at [300, 182] on li "201" at bounding box center [430, 192] width 292 height 23
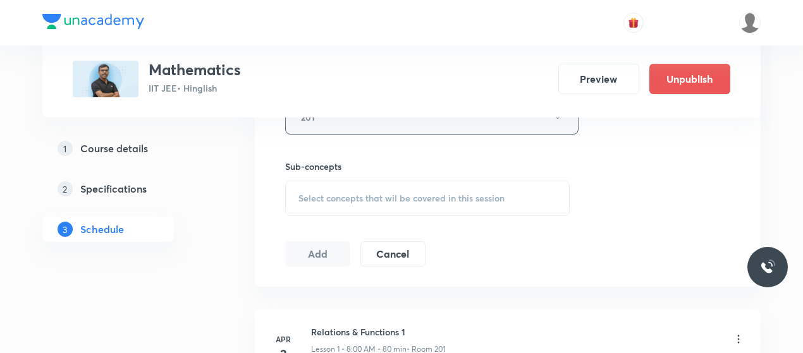
scroll to position [600, 0]
click at [360, 195] on span "Select concepts that wil be covered in this session" at bounding box center [401, 198] width 206 height 10
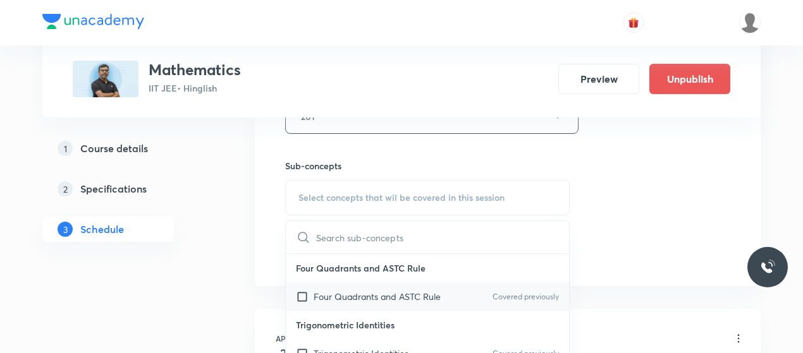
click at [355, 290] on p "Four Quadrants and ASTC Rule" at bounding box center [377, 296] width 127 height 13
checkbox input "true"
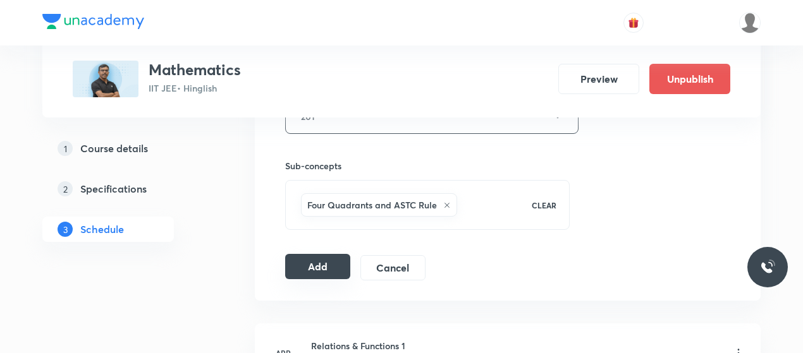
click at [326, 263] on button "Add" at bounding box center [317, 266] width 65 height 25
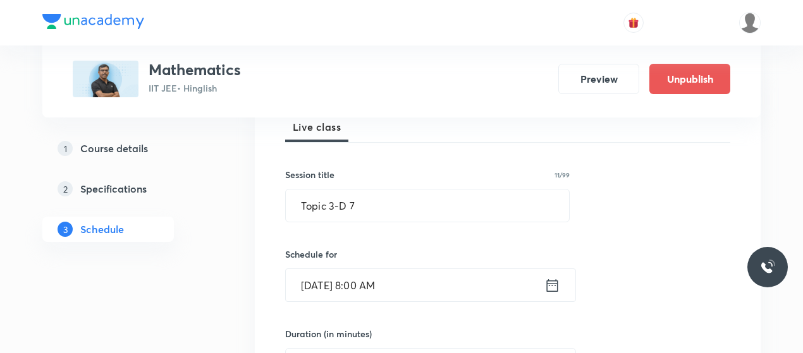
scroll to position [204, 0]
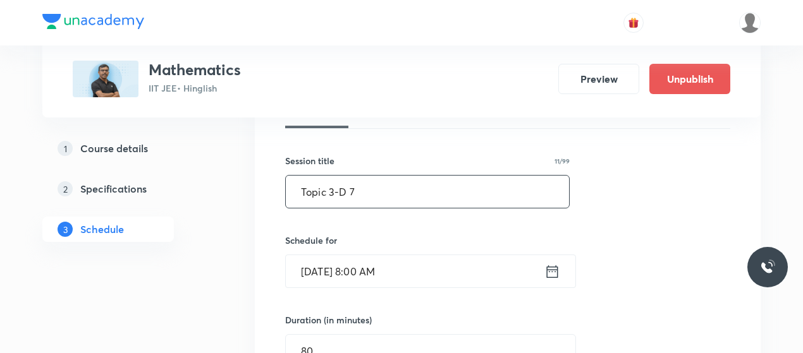
click at [330, 187] on input "Topic 3-D 7" at bounding box center [427, 192] width 283 height 32
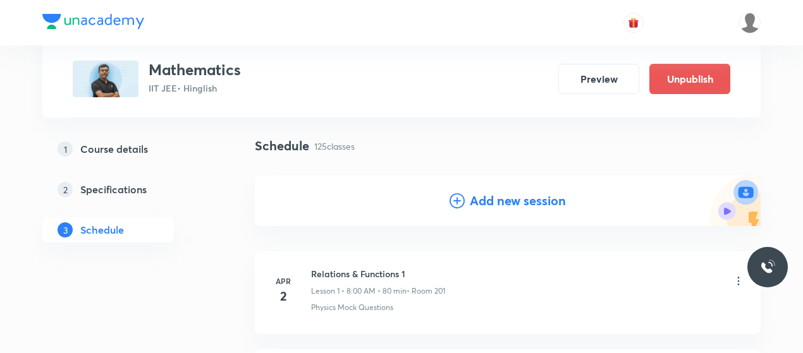
scroll to position [76, 0]
click at [456, 193] on div "Add new session" at bounding box center [507, 201] width 116 height 19
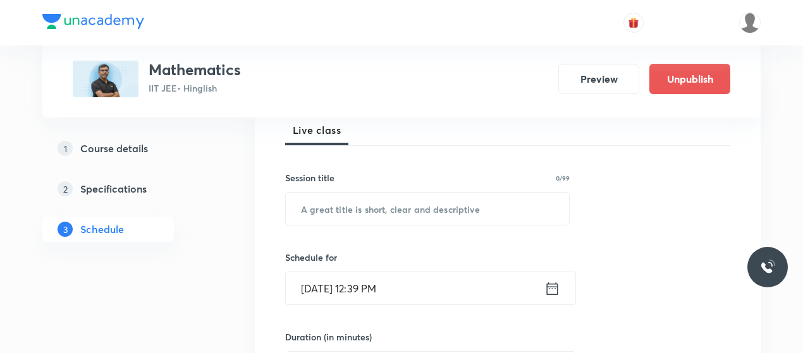
scroll to position [190, 0]
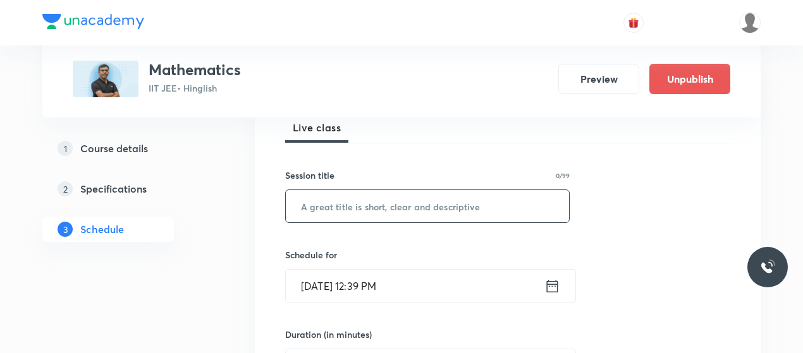
click at [360, 215] on input "text" at bounding box center [427, 206] width 283 height 32
paste input "Topic 3-D 7"
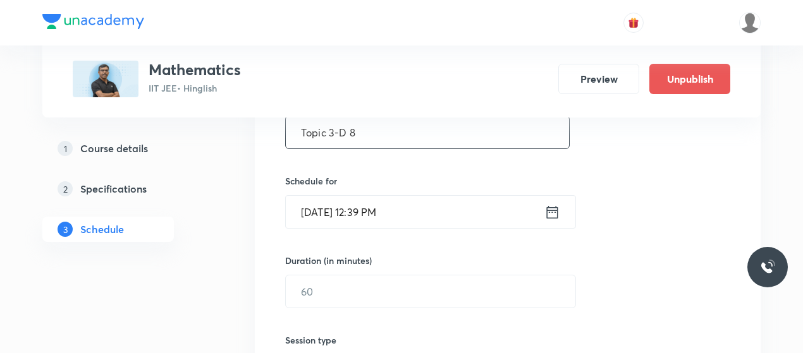
type input "Topic 3-D 8"
click at [316, 213] on input "Oct 5, 2025, 12:39 PM" at bounding box center [415, 212] width 259 height 32
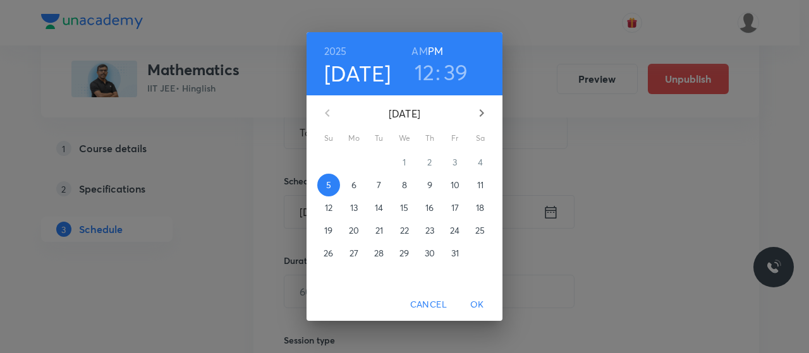
click at [430, 182] on p "9" at bounding box center [429, 185] width 5 height 13
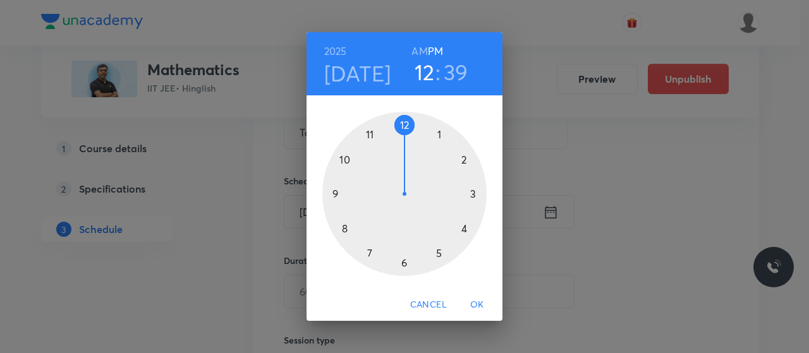
click at [423, 48] on h6 "AM" at bounding box center [419, 51] width 16 height 18
click at [347, 226] on div at bounding box center [404, 194] width 164 height 164
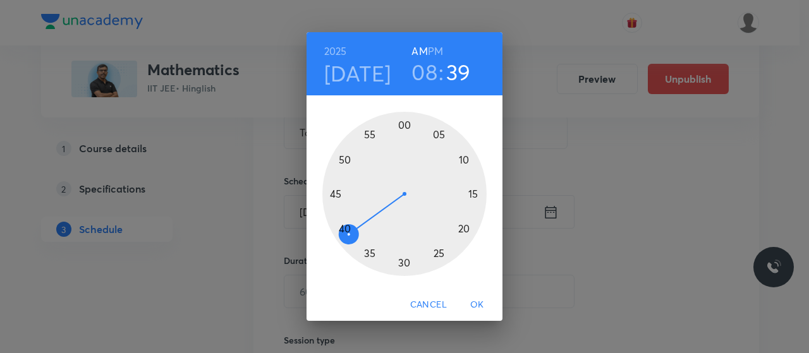
click at [405, 125] on div at bounding box center [404, 194] width 164 height 164
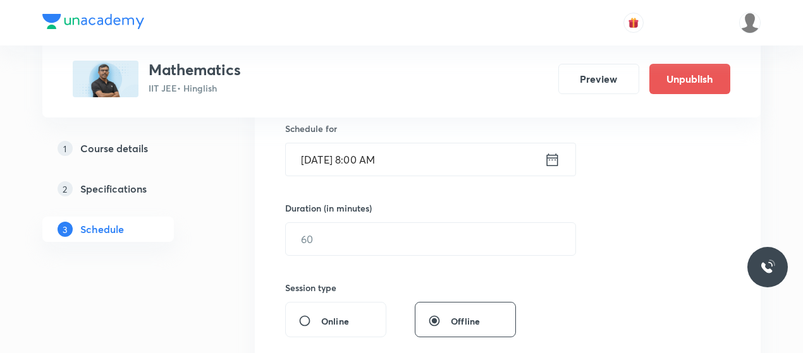
scroll to position [317, 0]
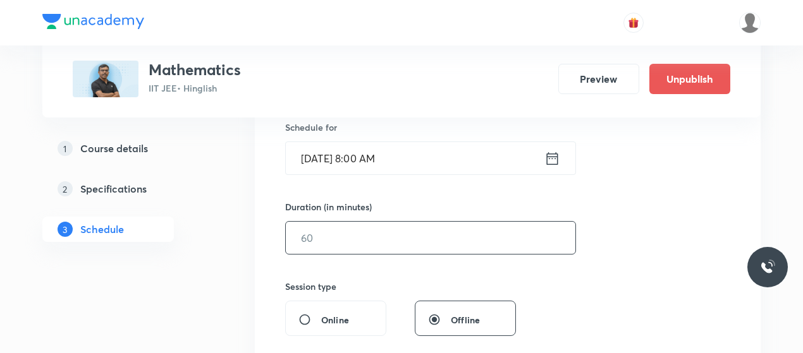
click at [396, 228] on input "text" at bounding box center [430, 238] width 289 height 32
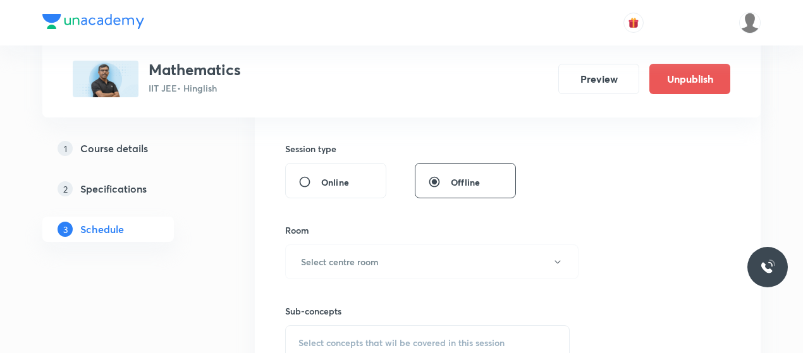
scroll to position [457, 0]
type input "80"
click at [394, 255] on button "Select centre room" at bounding box center [431, 260] width 293 height 35
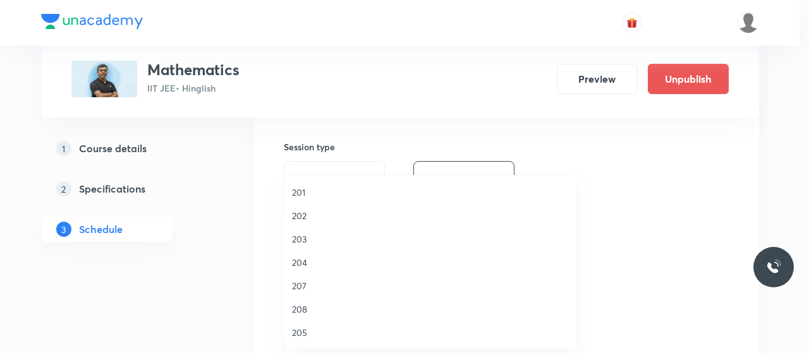
click at [297, 186] on span "201" at bounding box center [430, 192] width 277 height 13
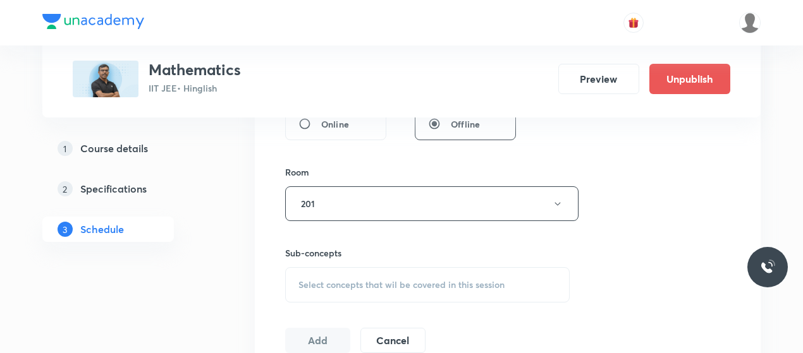
scroll to position [516, 0]
drag, startPoint x: 406, startPoint y: 259, endPoint x: 401, endPoint y: 268, distance: 10.7
click at [401, 268] on div "Sub-concepts Select concepts that wil be covered in this session" at bounding box center [427, 272] width 284 height 56
click at [401, 268] on div "Select concepts that wil be covered in this session" at bounding box center [427, 282] width 284 height 35
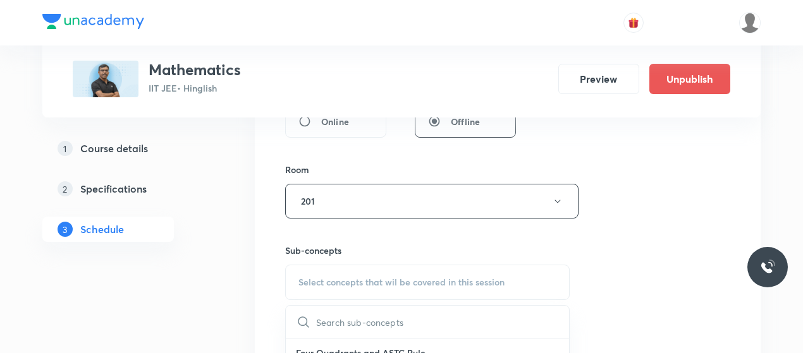
scroll to position [614, 0]
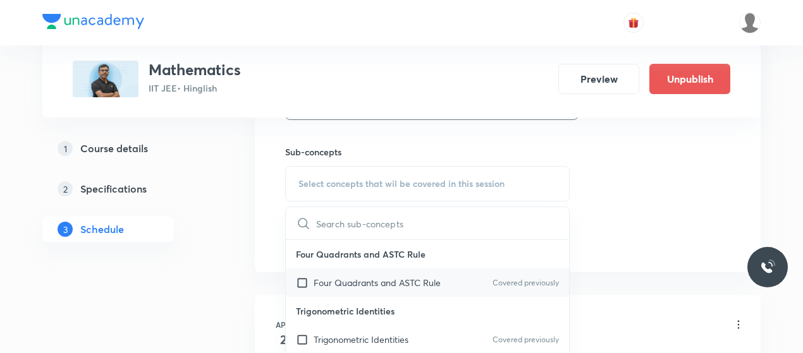
click at [355, 280] on p "Four Quadrants and ASTC Rule" at bounding box center [377, 282] width 127 height 13
checkbox input "true"
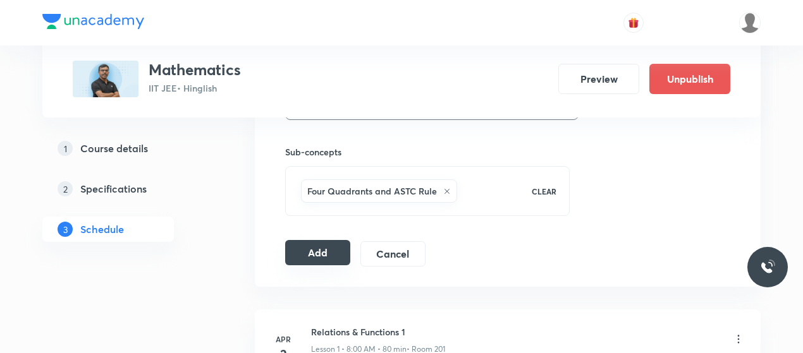
click at [315, 259] on button "Add" at bounding box center [317, 252] width 65 height 25
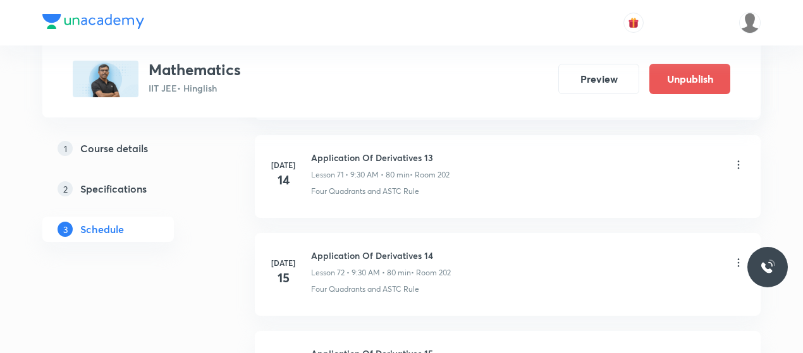
drag, startPoint x: 315, startPoint y: 259, endPoint x: 204, endPoint y: 298, distance: 118.3
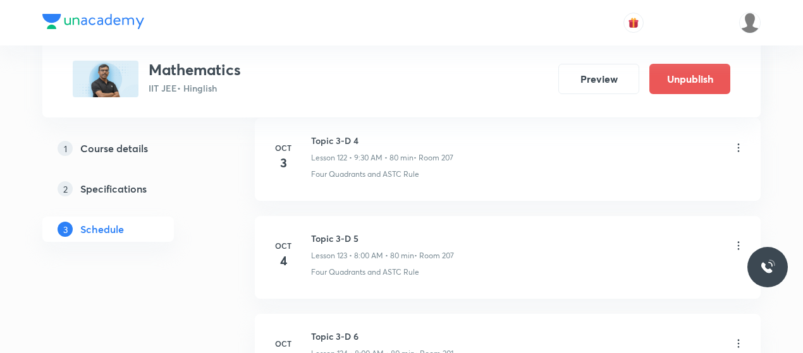
scroll to position [12369, 0]
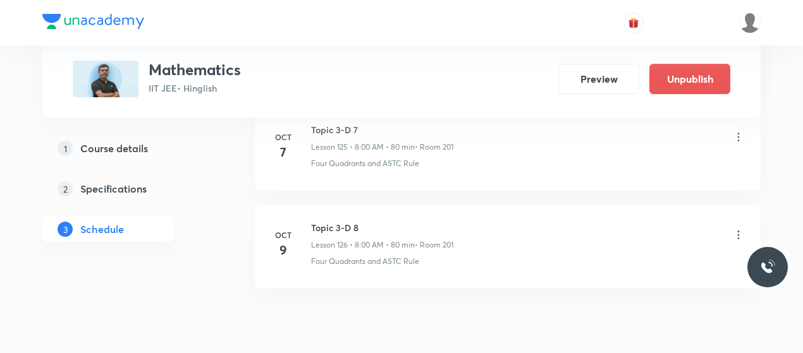
click at [341, 221] on h6 "Topic 3-D 8" at bounding box center [382, 227] width 142 height 13
copy h6 "Topic 3-D 8"
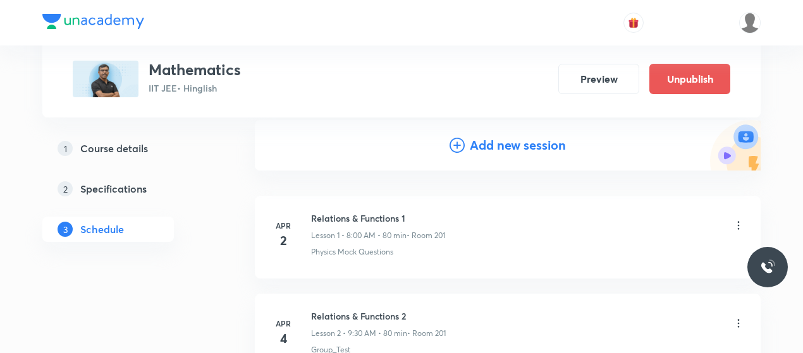
scroll to position [146, 0]
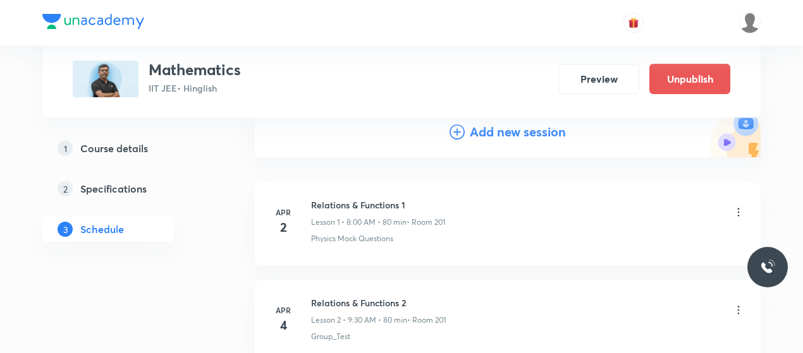
click at [456, 131] on icon at bounding box center [456, 132] width 15 height 15
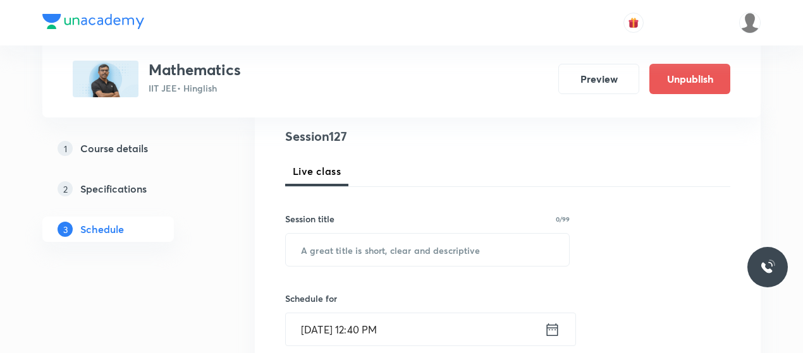
scroll to position [207, 0]
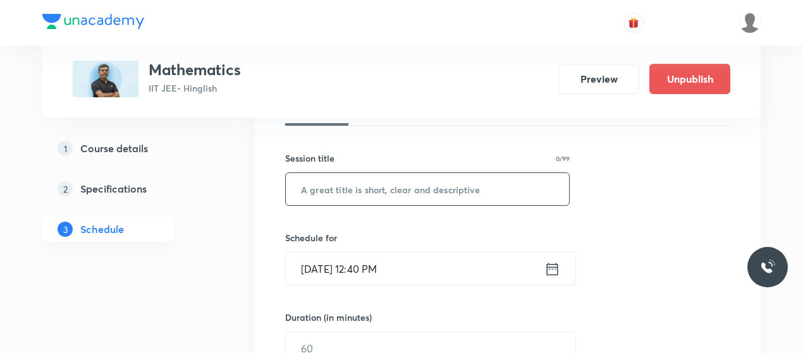
click at [367, 183] on input "text" at bounding box center [427, 189] width 283 height 32
paste input "Topic 3-D 8"
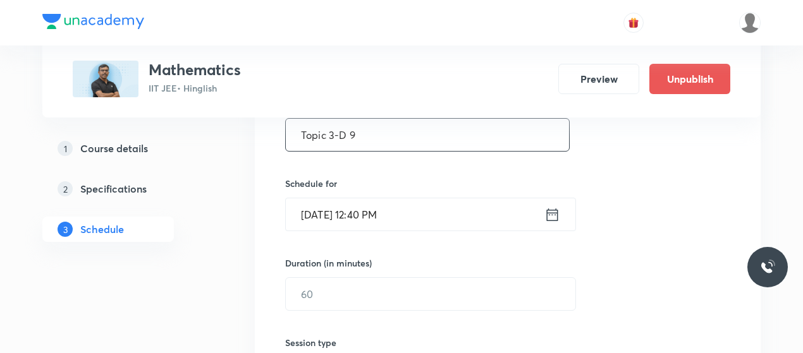
scroll to position [262, 0]
type input "Topic 3-D 9"
click at [322, 212] on input "Oct 5, 2025, 12:40 PM" at bounding box center [415, 214] width 259 height 32
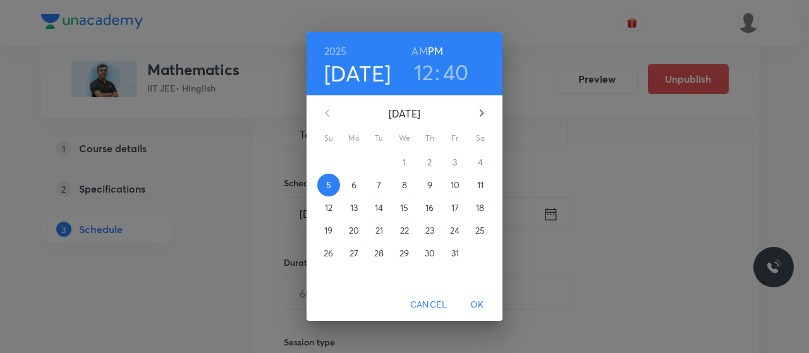
click at [451, 186] on p "10" at bounding box center [455, 185] width 9 height 13
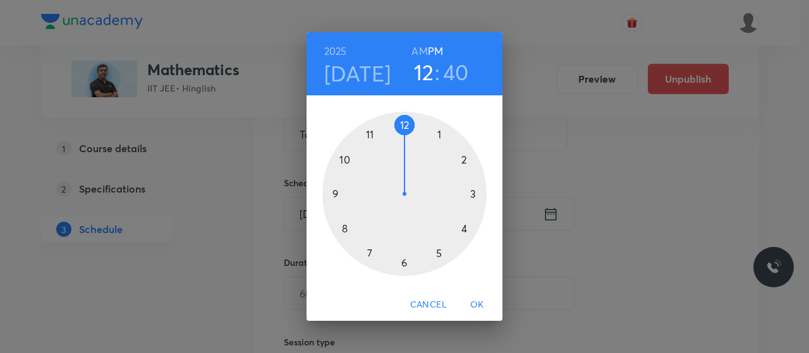
click at [421, 49] on h6 "AM" at bounding box center [419, 51] width 16 height 18
click at [341, 229] on div at bounding box center [404, 194] width 164 height 164
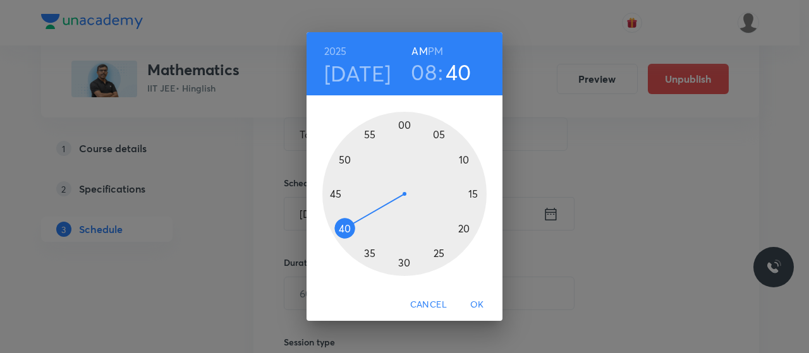
click at [405, 125] on div at bounding box center [404, 194] width 164 height 164
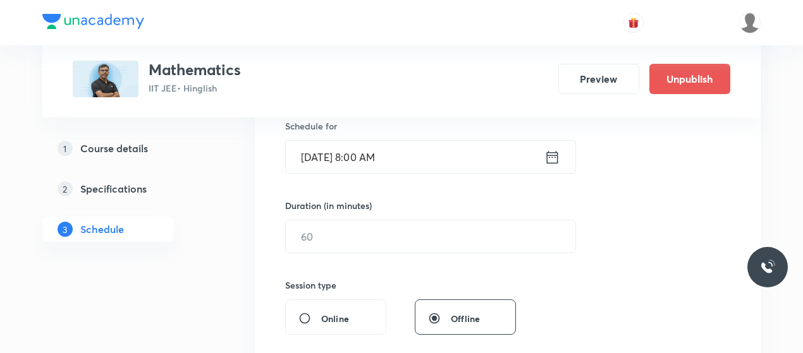
scroll to position [339, 0]
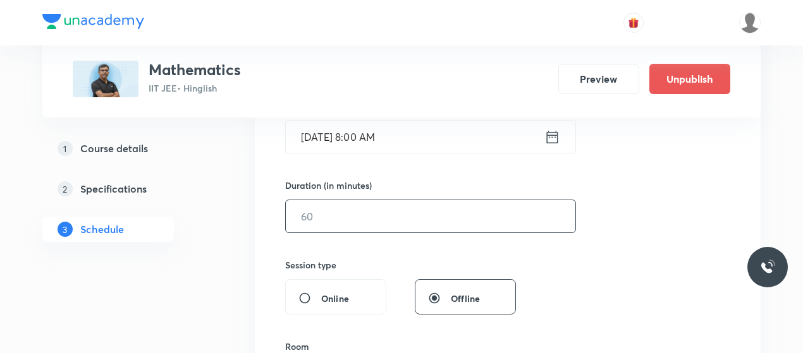
click at [375, 231] on div "Session 127 Live class Session title 11/99 Topic 3-D 9 ​ Schedule for Oct 10, 2…" at bounding box center [507, 231] width 445 height 594
click at [375, 231] on input "text" at bounding box center [430, 216] width 289 height 32
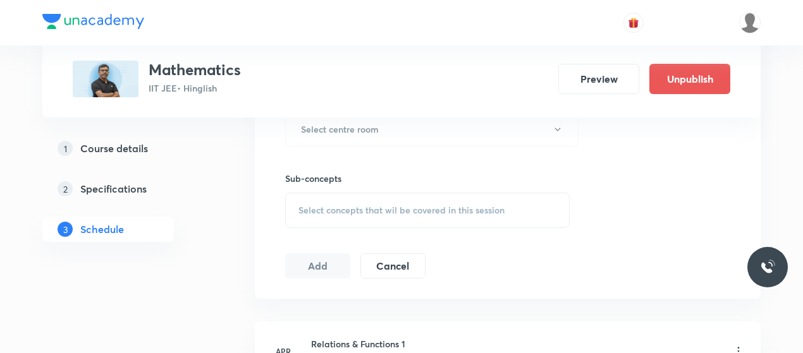
scroll to position [588, 0]
type input "80"
click at [392, 131] on button "Select centre room" at bounding box center [431, 128] width 293 height 35
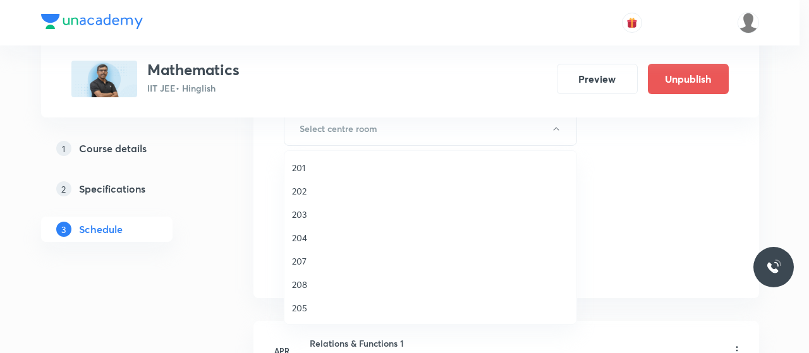
click at [301, 167] on span "201" at bounding box center [430, 167] width 277 height 13
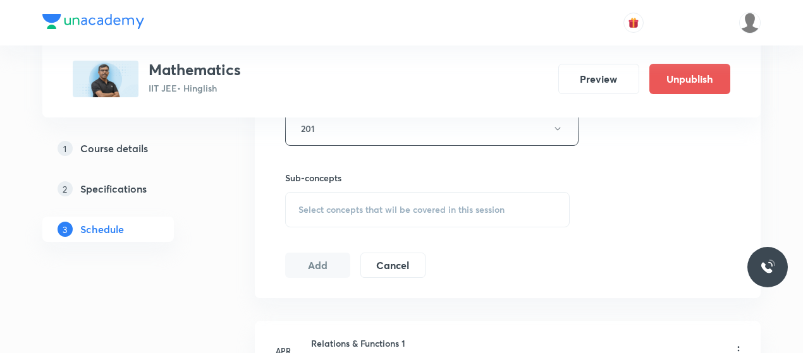
scroll to position [627, 0]
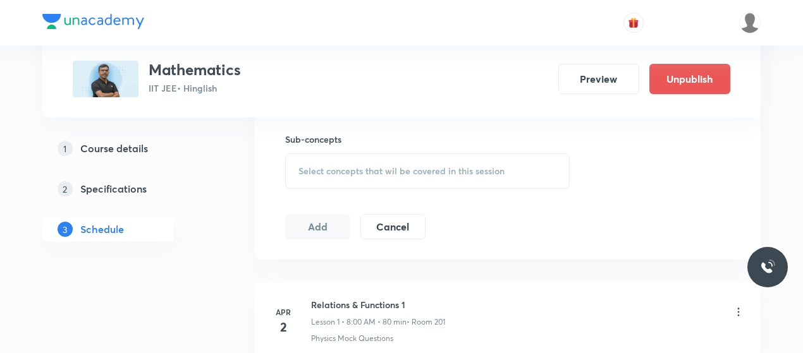
click at [408, 180] on div "Select concepts that wil be covered in this session" at bounding box center [427, 171] width 284 height 35
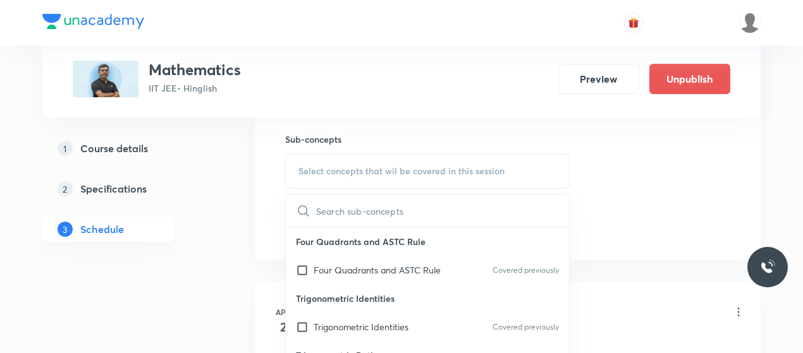
scroll to position [703, 0]
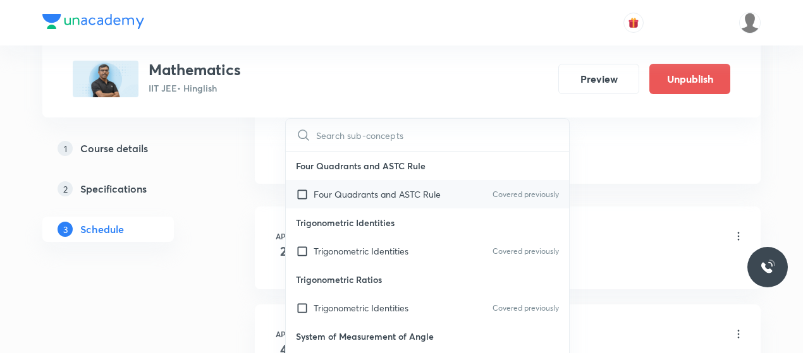
click at [333, 192] on p "Four Quadrants and ASTC Rule" at bounding box center [377, 194] width 127 height 13
checkbox input "true"
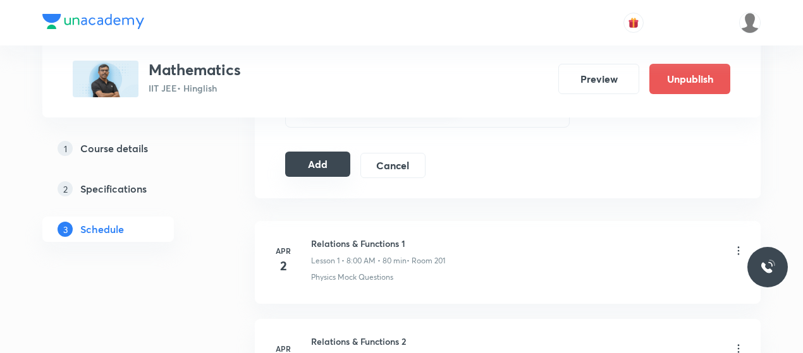
click at [308, 155] on button "Add" at bounding box center [317, 164] width 65 height 25
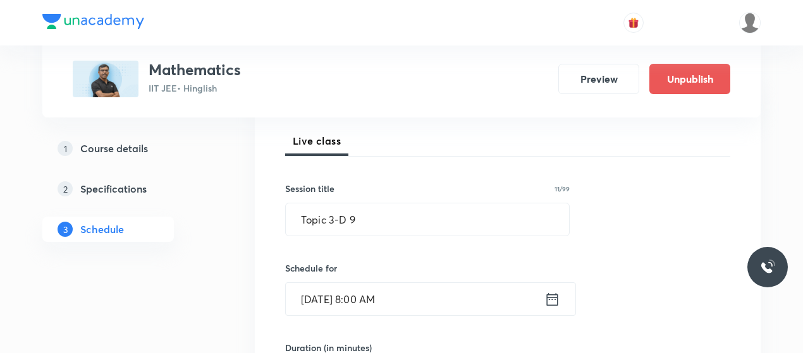
scroll to position [175, 0]
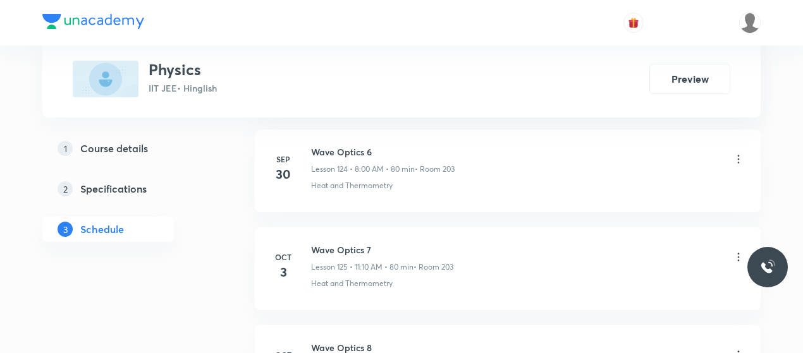
scroll to position [13127, 0]
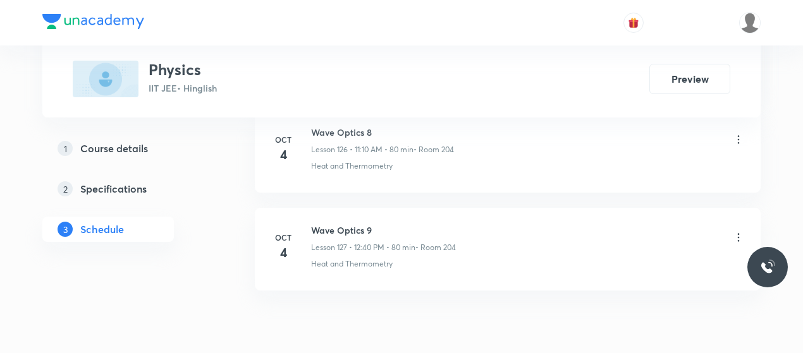
click at [332, 208] on li "[DATE] Wave Optics 9 Lesson 127 • 12:40 PM • 80 min • Room 204 Heat and Thermom…" at bounding box center [508, 249] width 506 height 83
copy h6 "Wave Optics 9"
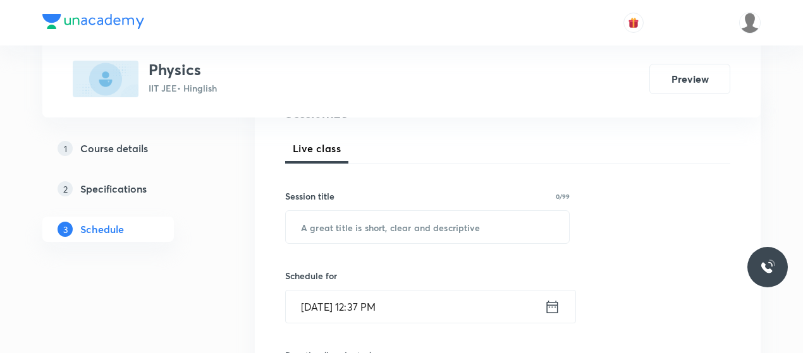
scroll to position [168, 0]
click at [353, 230] on input "text" at bounding box center [427, 228] width 283 height 32
paste input "Wave Optics 9"
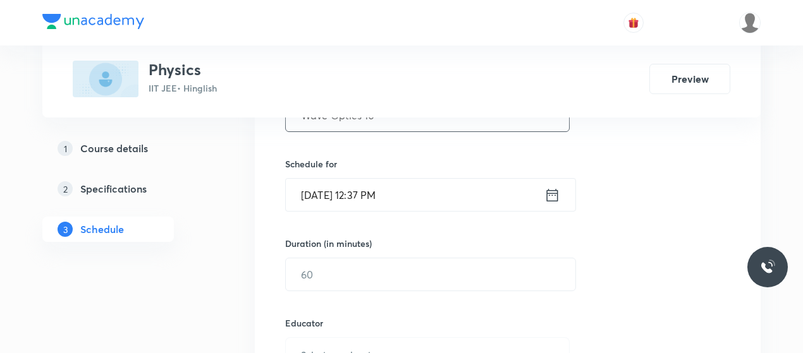
scroll to position [285, 0]
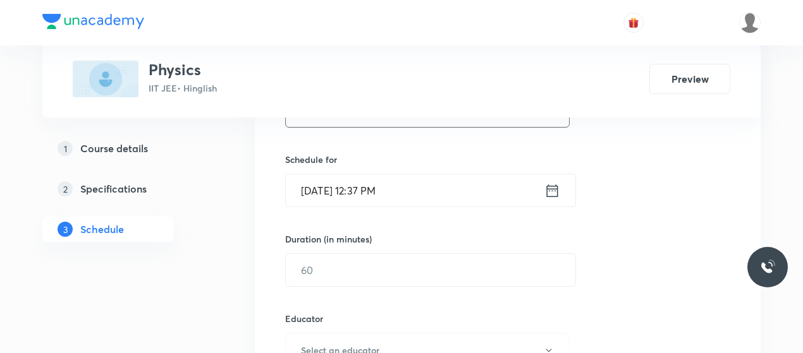
type input "Wave Optics 10"
click at [321, 184] on input "[DATE] 12:37 PM" at bounding box center [415, 190] width 259 height 32
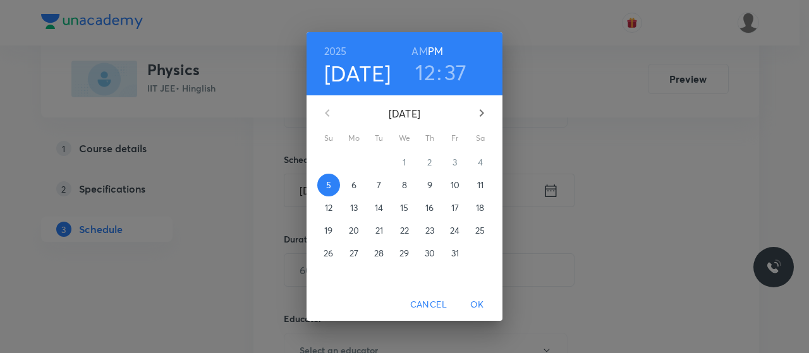
click at [355, 186] on p "6" at bounding box center [353, 185] width 5 height 13
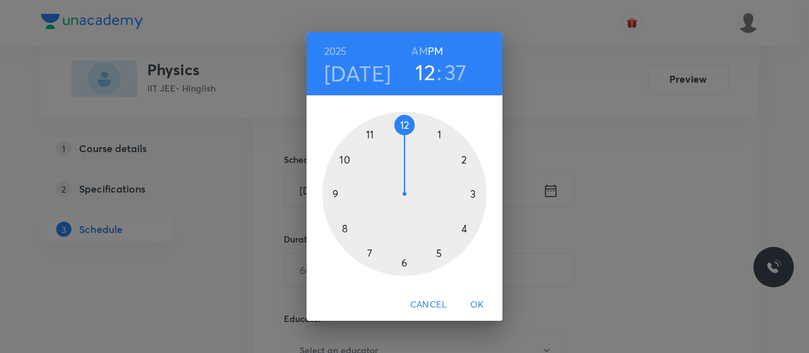
click at [420, 51] on h6 "AM" at bounding box center [419, 51] width 16 height 18
click at [367, 134] on div at bounding box center [404, 194] width 164 height 164
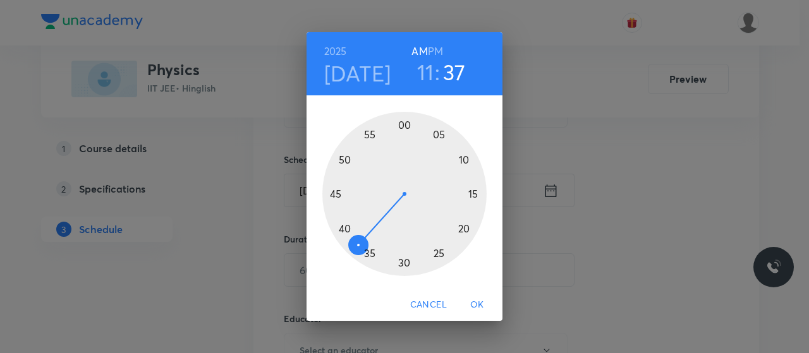
click at [463, 157] on div at bounding box center [404, 194] width 164 height 164
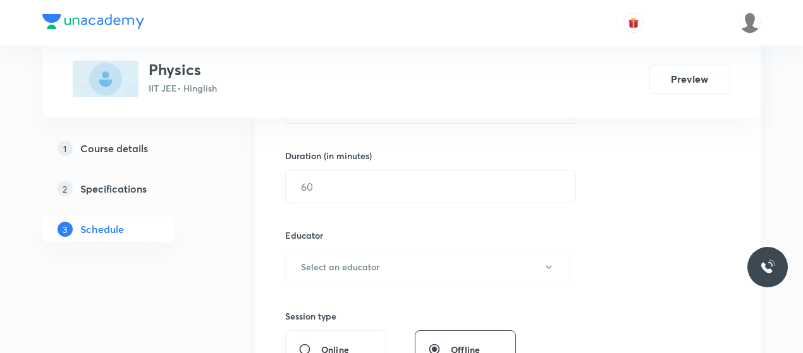
scroll to position [379, 0]
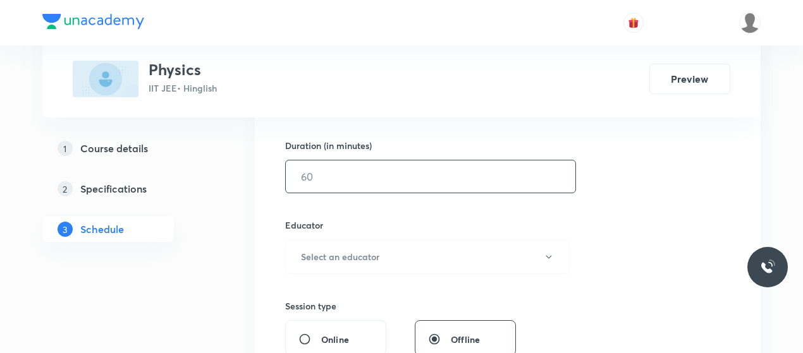
click at [381, 168] on input "text" at bounding box center [430, 177] width 289 height 32
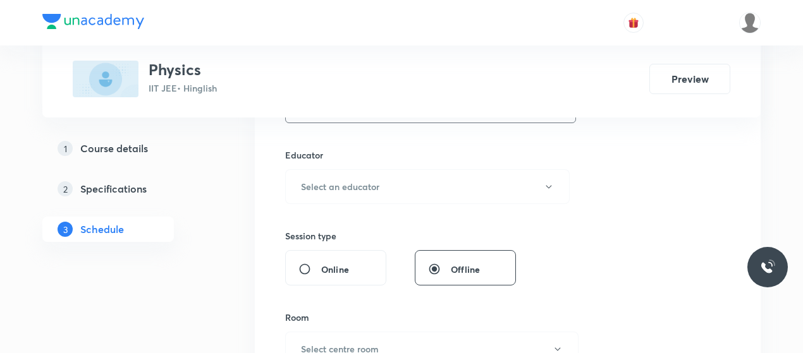
scroll to position [449, 0]
type input "80"
click at [381, 174] on button "Select an educator" at bounding box center [427, 186] width 284 height 35
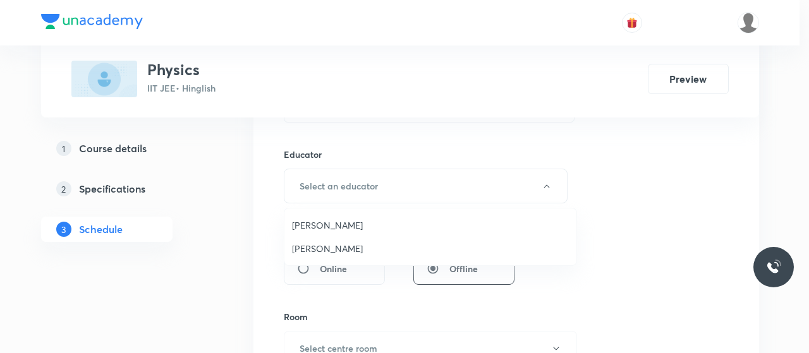
click at [321, 245] on span "[PERSON_NAME]" at bounding box center [430, 248] width 277 height 13
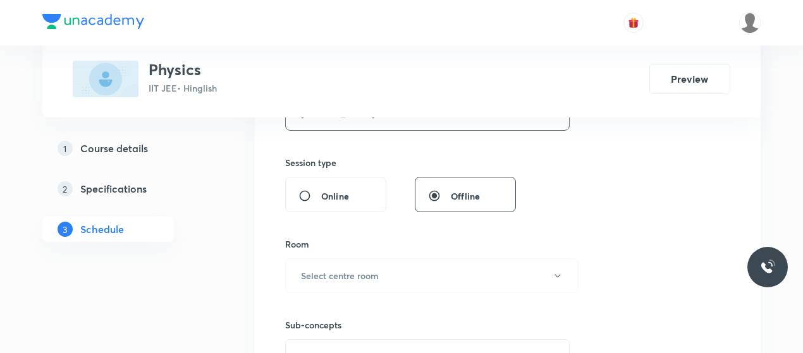
scroll to position [533, 0]
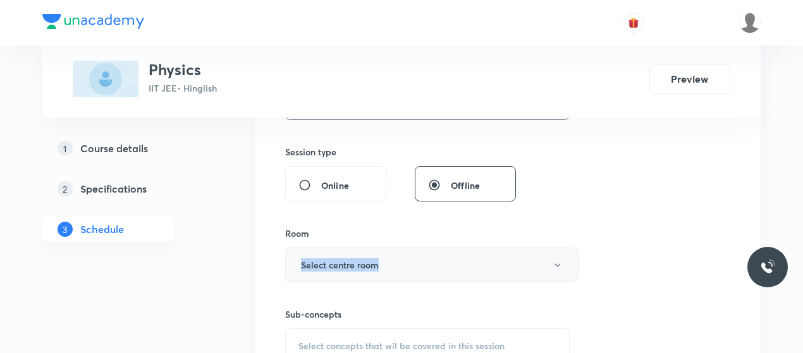
drag, startPoint x: 380, startPoint y: 236, endPoint x: 377, endPoint y: 257, distance: 21.0
click at [377, 257] on div "Room Select centre room" at bounding box center [427, 255] width 284 height 56
click at [377, 259] on h6 "Select centre room" at bounding box center [340, 265] width 78 height 13
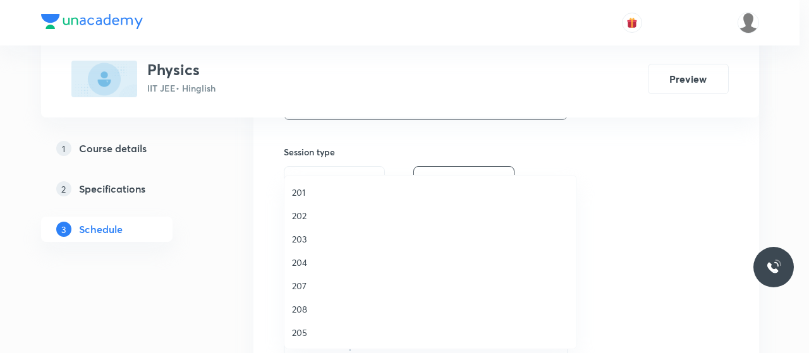
click at [295, 195] on span "201" at bounding box center [430, 192] width 277 height 13
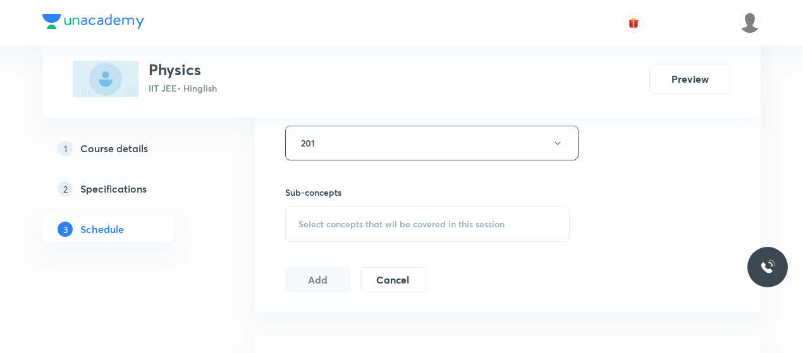
click at [362, 233] on div "Select concepts that wil be covered in this session" at bounding box center [427, 224] width 284 height 35
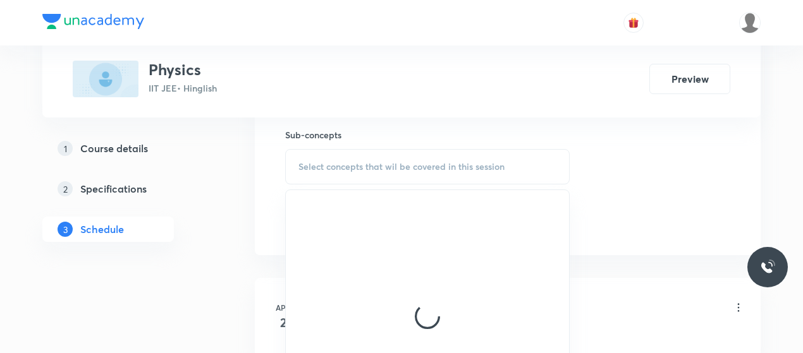
scroll to position [713, 0]
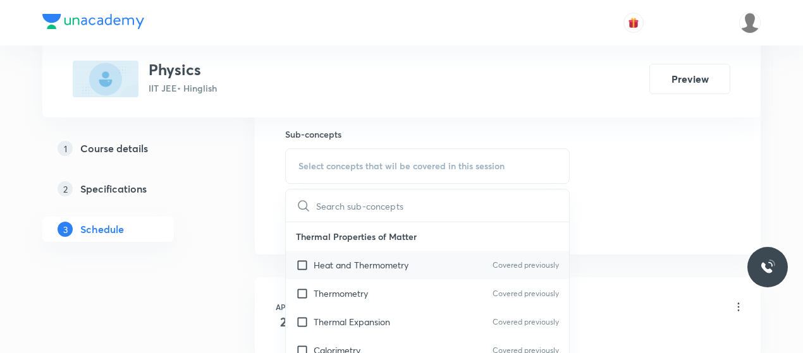
click at [341, 259] on p "Heat and Thermometry" at bounding box center [361, 265] width 95 height 13
checkbox input "true"
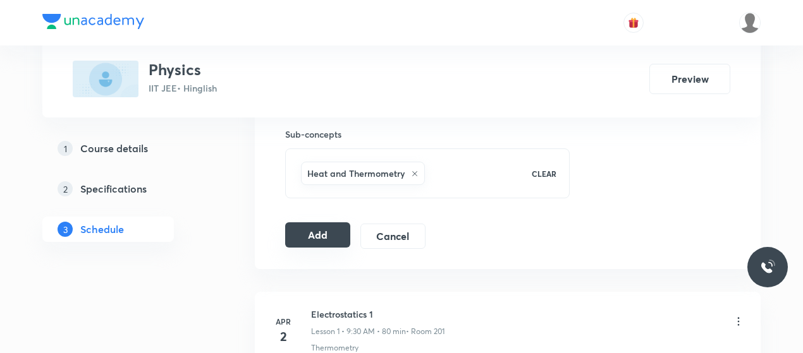
click at [330, 234] on button "Add" at bounding box center [317, 234] width 65 height 25
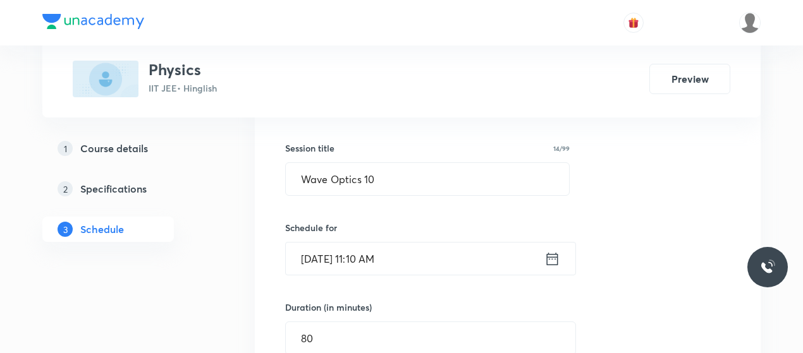
scroll to position [216, 0]
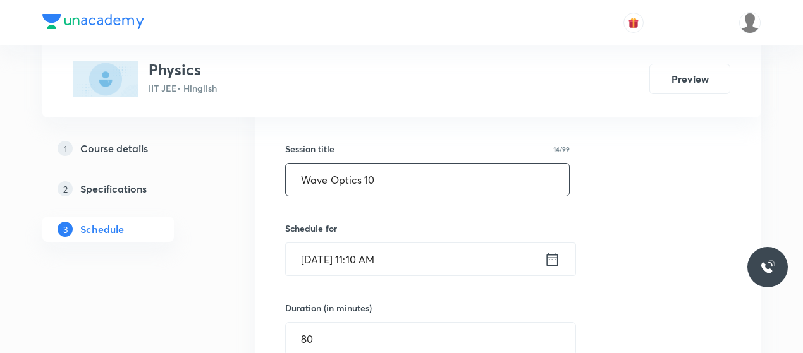
click at [375, 176] on input "Wave Optics 10" at bounding box center [427, 180] width 283 height 32
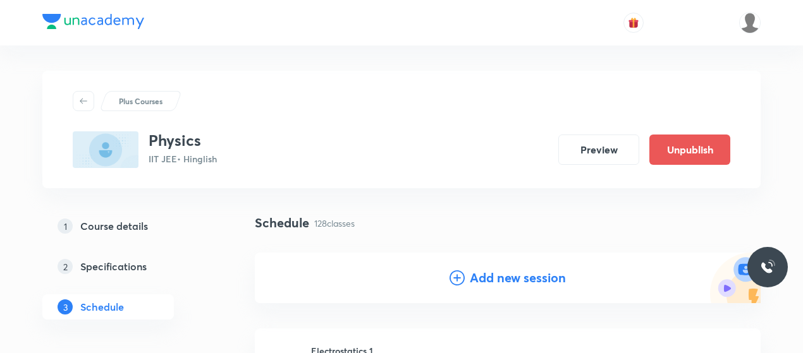
scroll to position [48, 0]
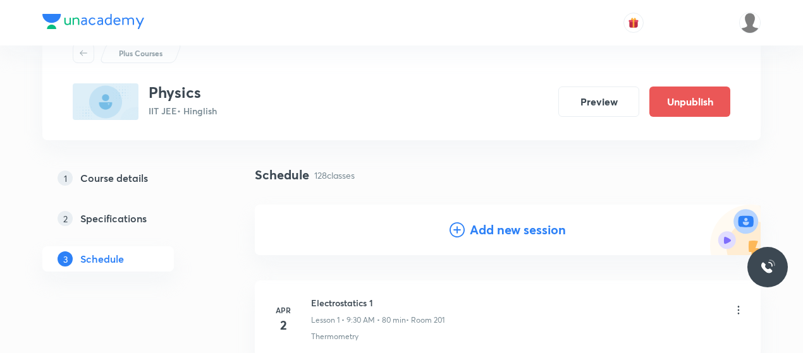
click at [453, 238] on div "Add new session" at bounding box center [507, 230] width 116 height 19
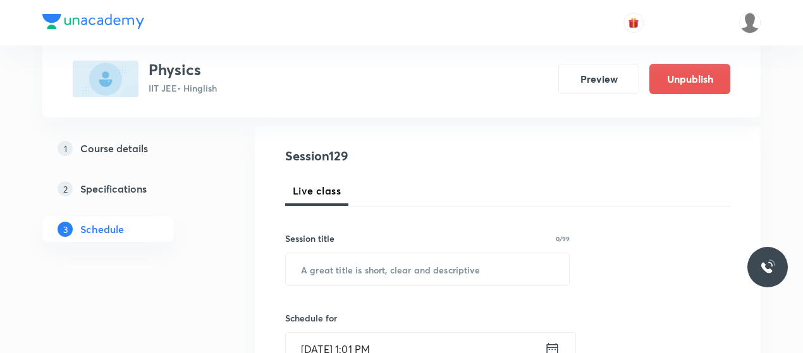
scroll to position [127, 0]
click at [364, 264] on input "text" at bounding box center [427, 269] width 283 height 32
paste input "Wave Optics 10"
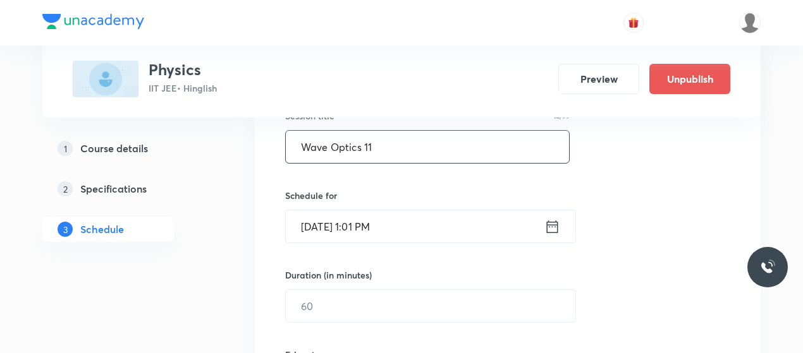
scroll to position [258, 0]
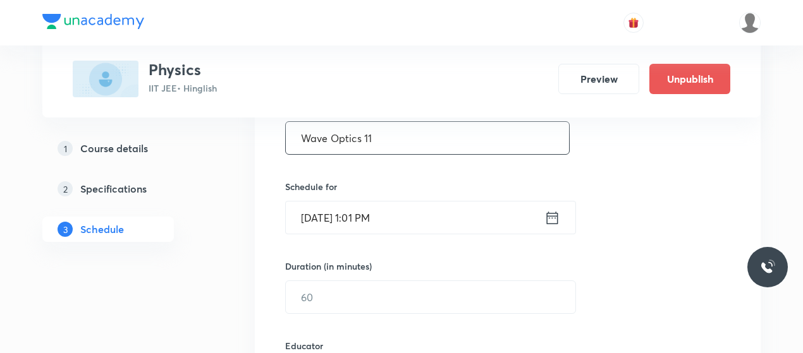
type input "Wave Optics 11"
click at [319, 219] on input "Oct 5, 2025, 1:01 PM" at bounding box center [415, 218] width 259 height 32
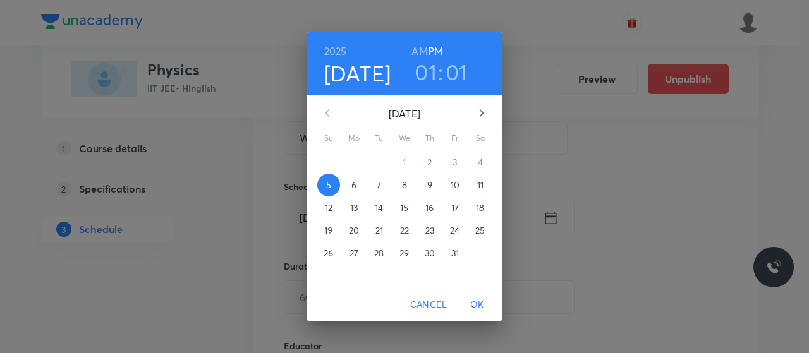
click at [379, 181] on p "7" at bounding box center [379, 185] width 4 height 13
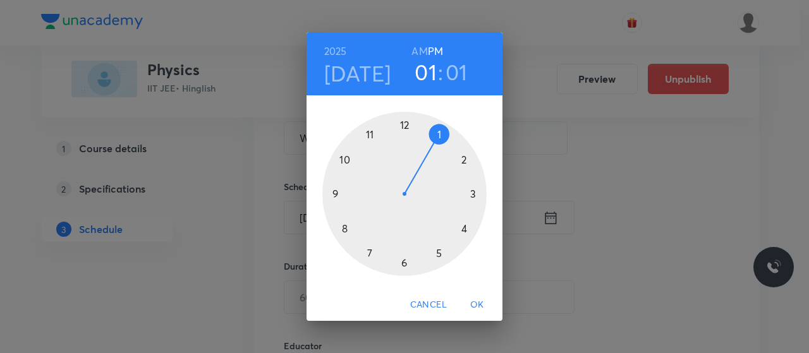
click at [405, 121] on div at bounding box center [404, 194] width 164 height 164
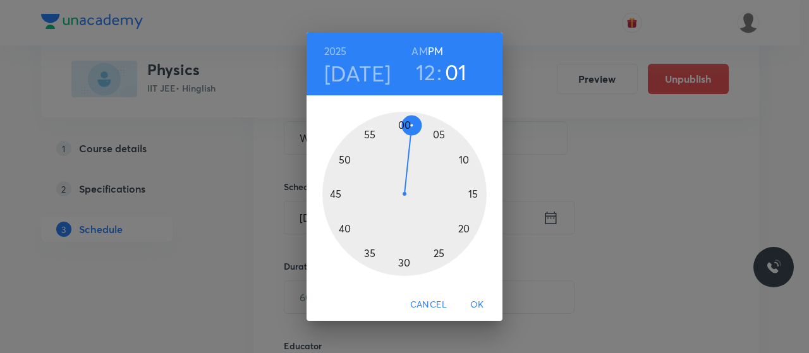
click at [345, 231] on div at bounding box center [404, 194] width 164 height 164
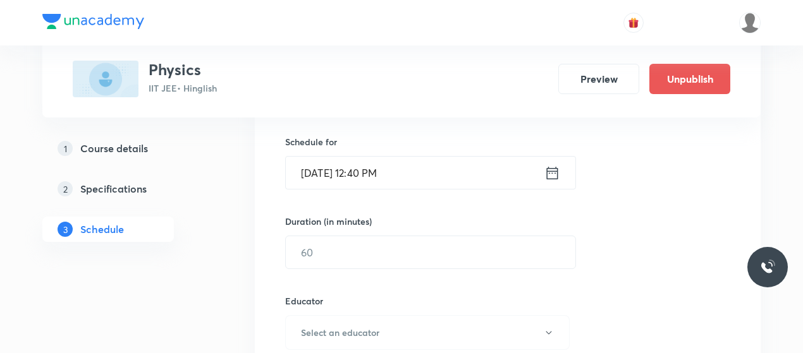
scroll to position [303, 0]
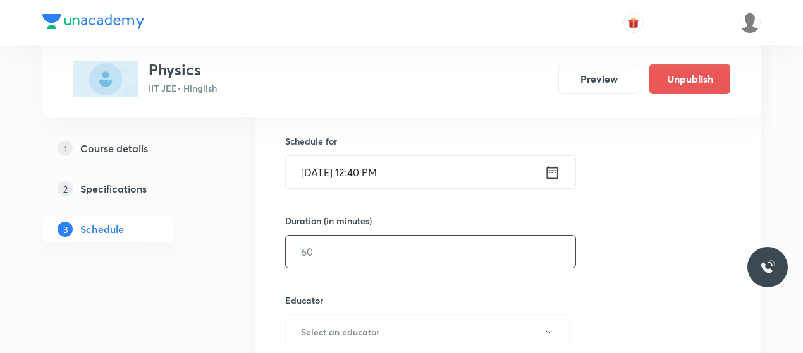
click at [362, 253] on input "text" at bounding box center [430, 252] width 289 height 32
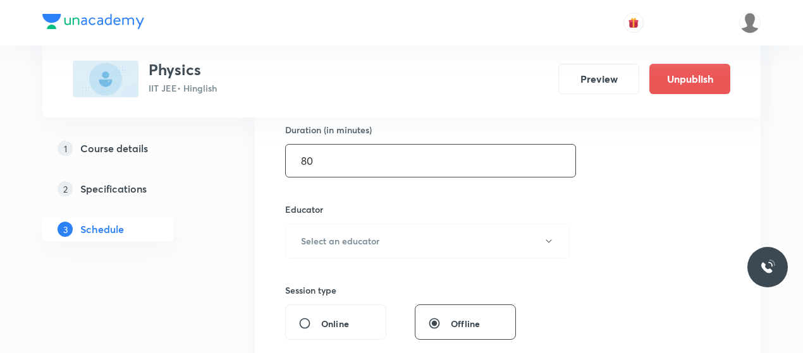
scroll to position [396, 0]
type input "80"
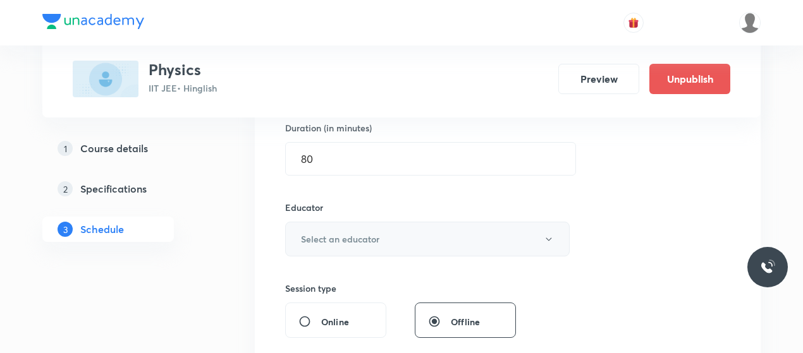
click at [366, 249] on button "Select an educator" at bounding box center [427, 239] width 284 height 35
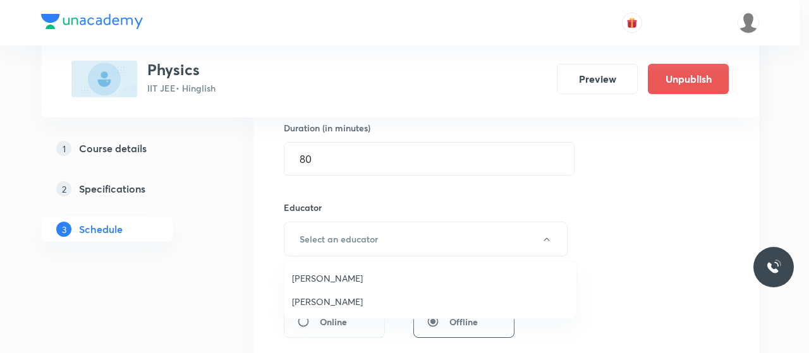
click at [321, 305] on span "Nitin Rathore" at bounding box center [430, 301] width 277 height 13
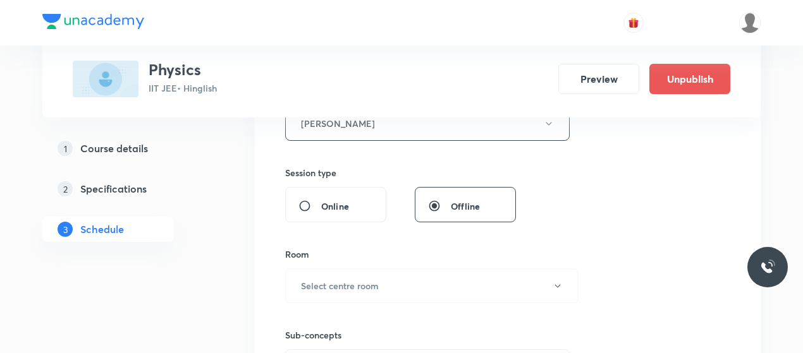
scroll to position [514, 0]
click at [365, 284] on h6 "Select centre room" at bounding box center [340, 283] width 78 height 13
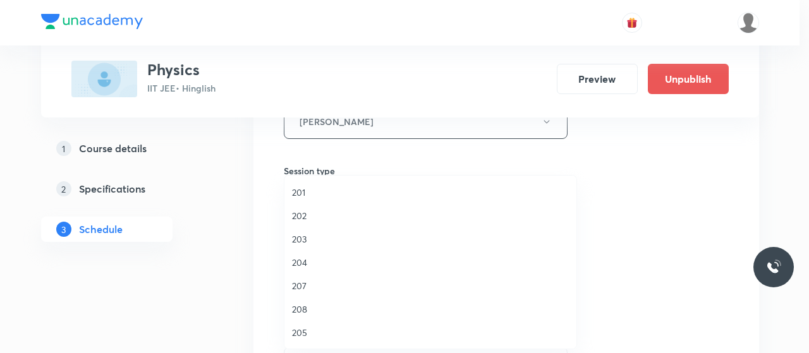
click at [308, 186] on span "201" at bounding box center [430, 192] width 277 height 13
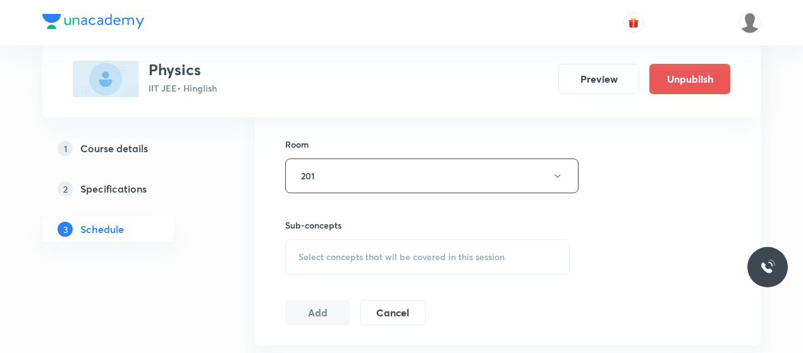
scroll to position [671, 0]
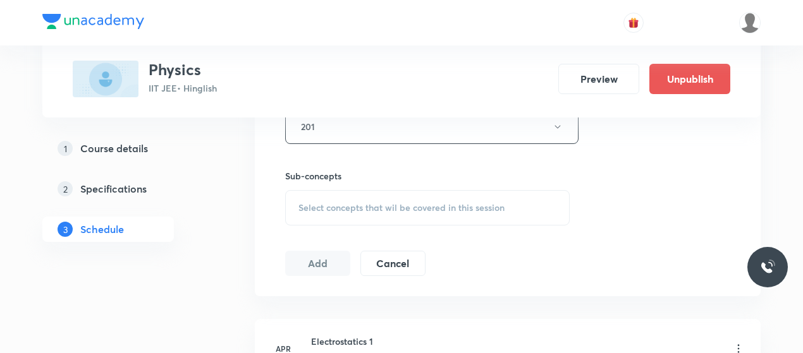
click at [395, 209] on span "Select concepts that wil be covered in this session" at bounding box center [401, 208] width 206 height 10
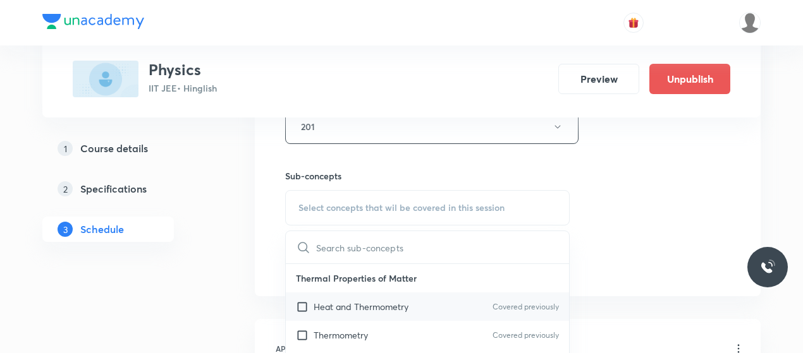
click at [358, 305] on p "Heat and Thermometry" at bounding box center [361, 306] width 95 height 13
checkbox input "true"
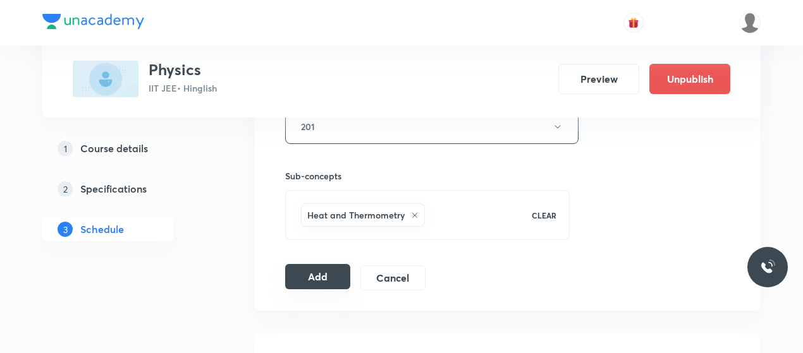
click at [325, 283] on button "Add" at bounding box center [317, 276] width 65 height 25
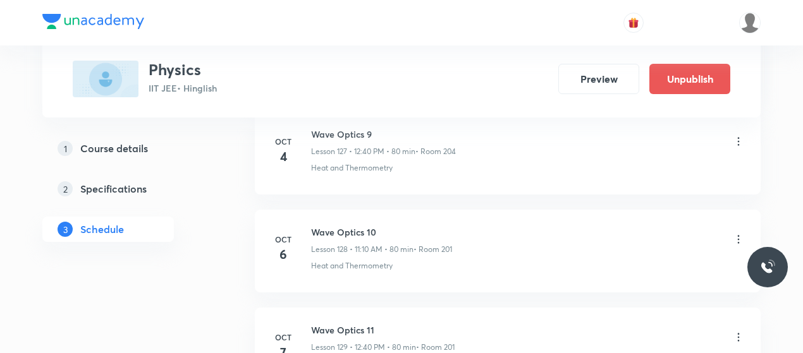
scroll to position [12577, 0]
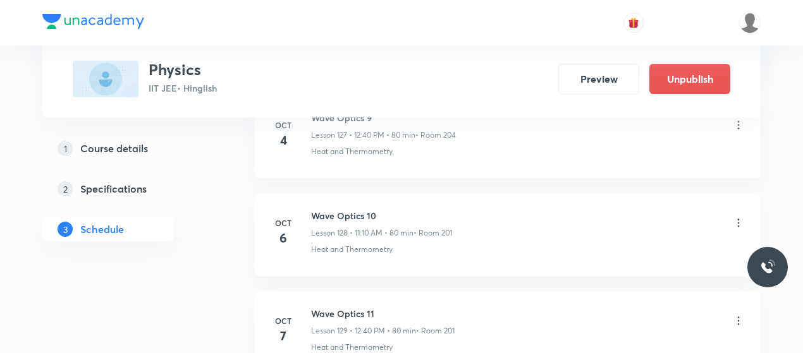
click at [346, 307] on h6 "Wave Optics 11" at bounding box center [382, 313] width 143 height 13
copy h6 "Wave Optics 11"
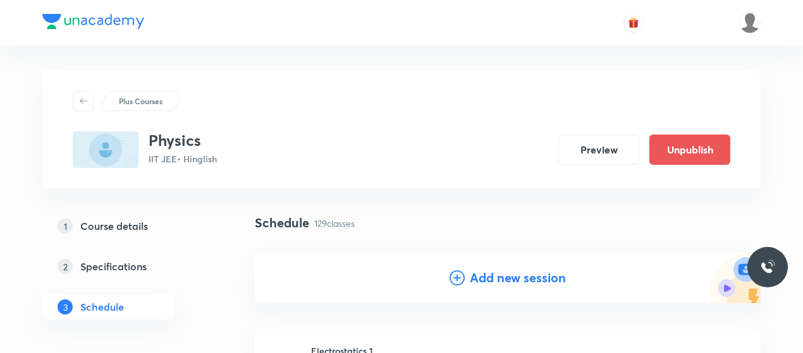
scroll to position [47, 0]
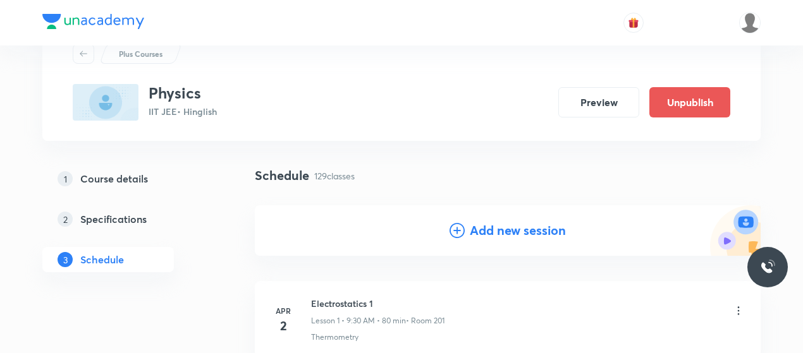
click at [456, 231] on icon at bounding box center [456, 230] width 15 height 15
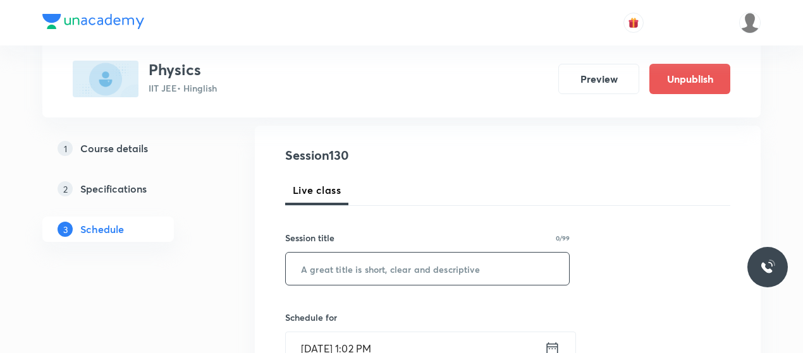
scroll to position [128, 0]
click at [374, 270] on input "text" at bounding box center [427, 268] width 283 height 32
paste input "Wave Optics 11"
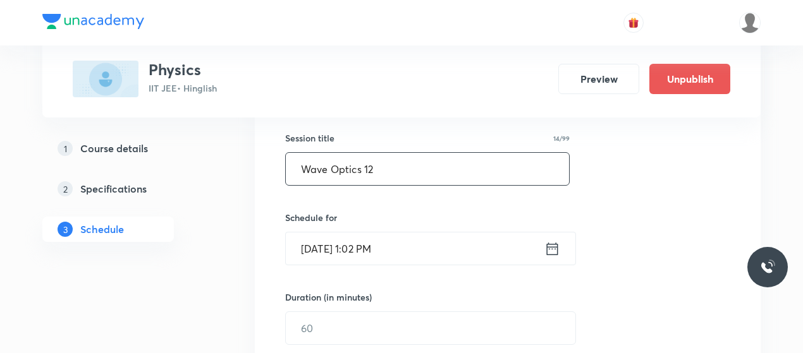
scroll to position [229, 0]
type input "Wave Optics 12"
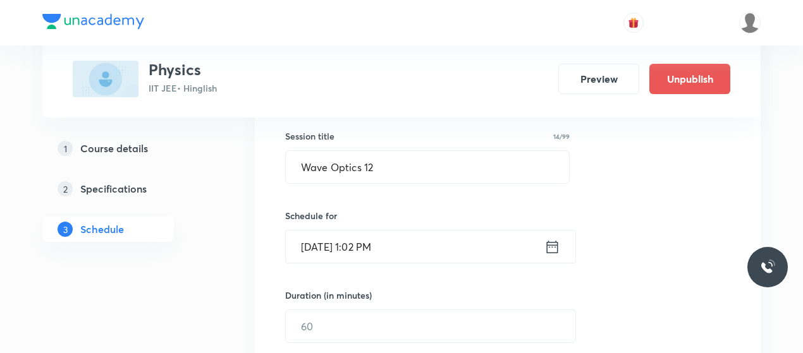
click at [324, 249] on input "Oct 5, 2025, 1:02 PM" at bounding box center [415, 247] width 259 height 32
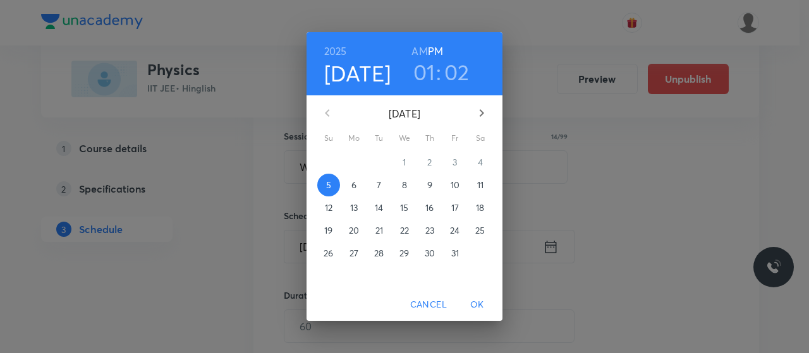
click at [425, 187] on span "9" at bounding box center [429, 185] width 23 height 13
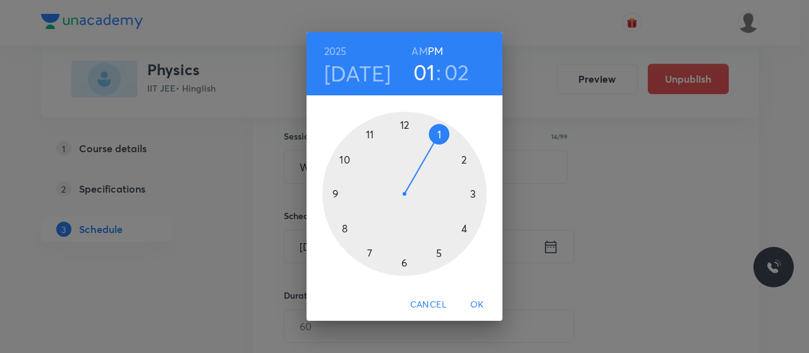
click at [415, 49] on h6 "AM" at bounding box center [419, 51] width 16 height 18
click at [370, 140] on div at bounding box center [404, 194] width 164 height 164
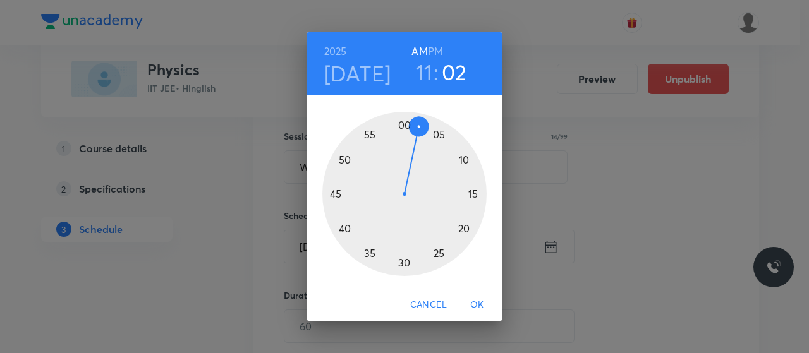
click at [465, 158] on div at bounding box center [404, 194] width 164 height 164
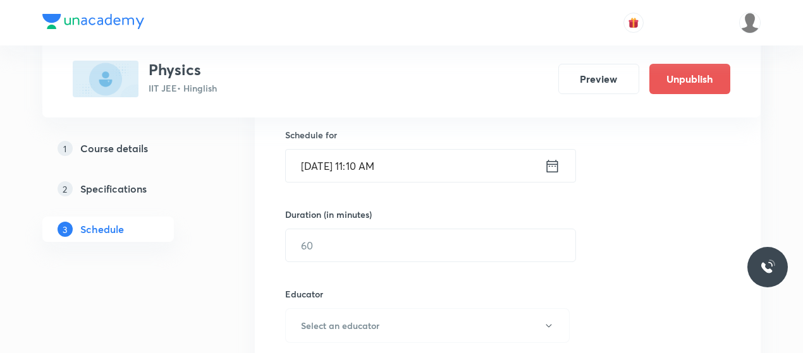
scroll to position [311, 0]
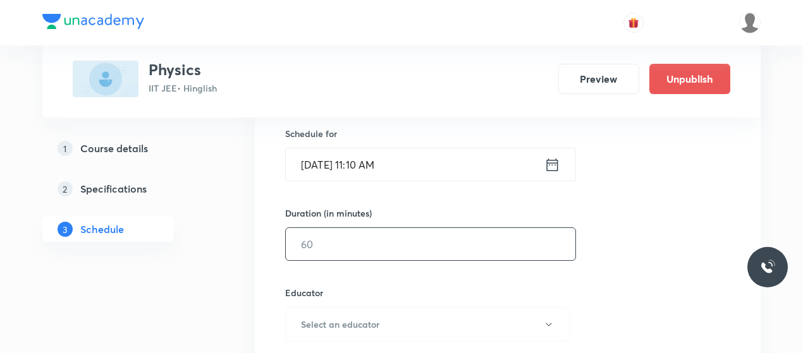
click at [389, 231] on input "text" at bounding box center [430, 244] width 289 height 32
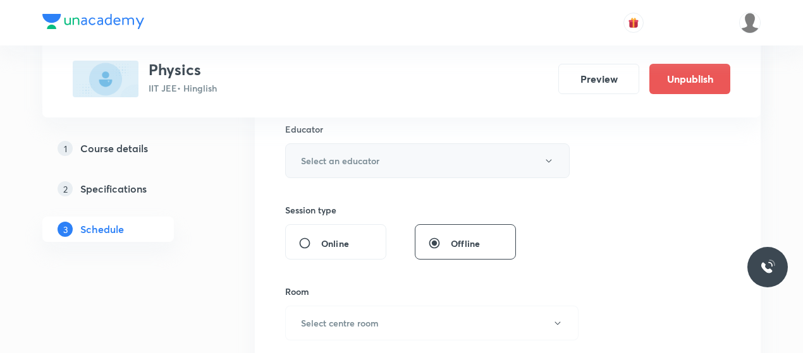
type input "80"
click at [411, 160] on button "Select an educator" at bounding box center [427, 160] width 284 height 35
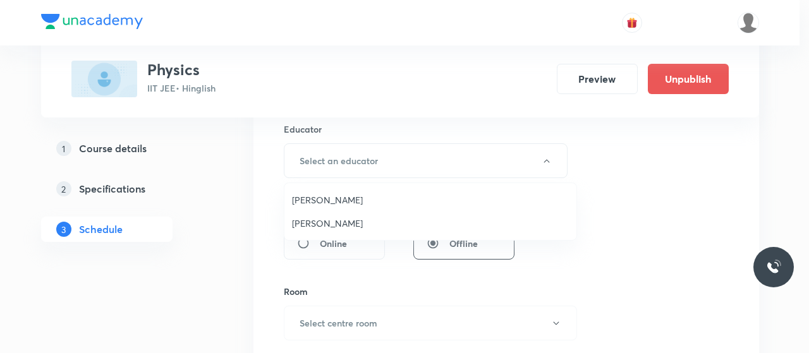
click at [322, 222] on span "[PERSON_NAME]" at bounding box center [430, 223] width 277 height 13
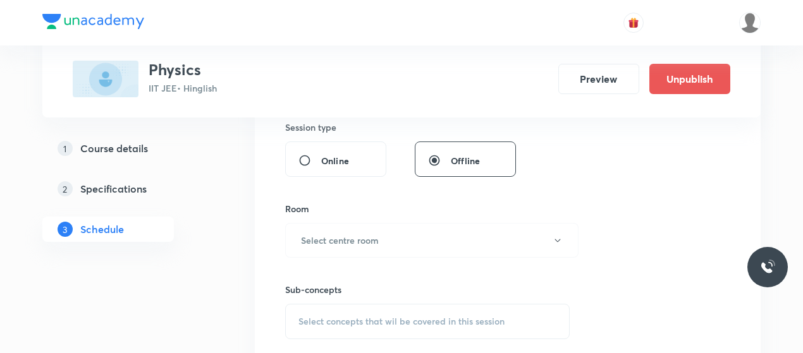
scroll to position [561, 0]
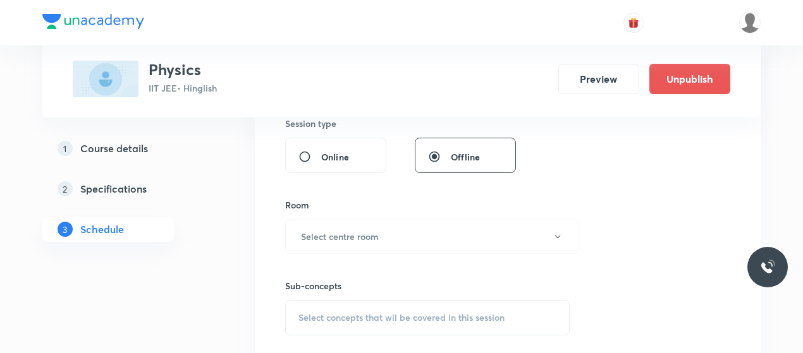
click at [382, 239] on button "Select centre room" at bounding box center [431, 236] width 293 height 35
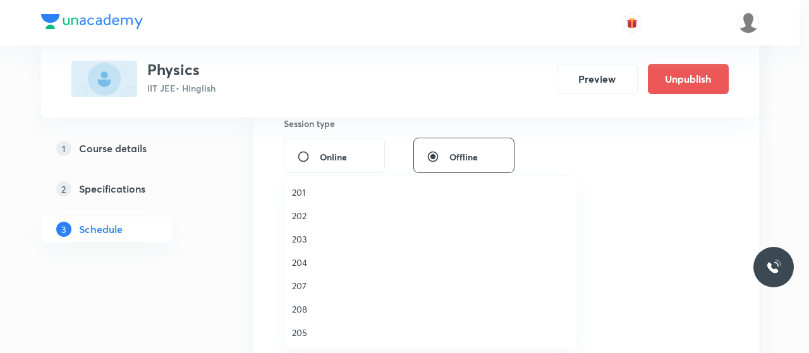
click at [297, 192] on span "201" at bounding box center [430, 192] width 277 height 13
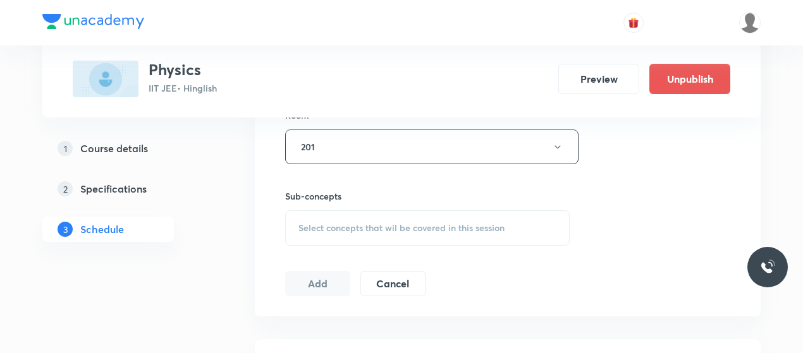
click at [379, 231] on span "Select concepts that wil be covered in this session" at bounding box center [401, 228] width 206 height 10
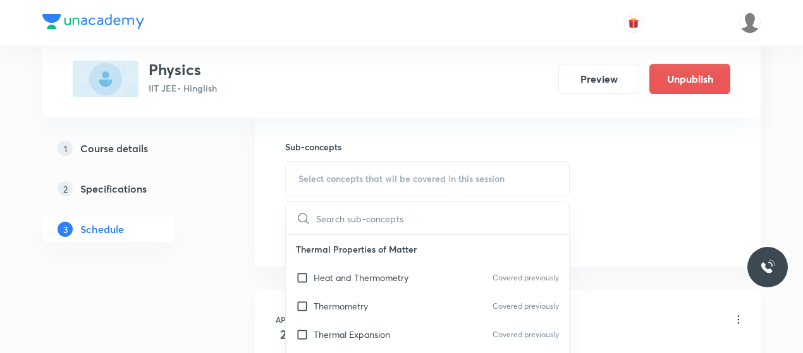
scroll to position [702, 0]
click at [335, 274] on p "Heat and Thermometry" at bounding box center [361, 276] width 95 height 13
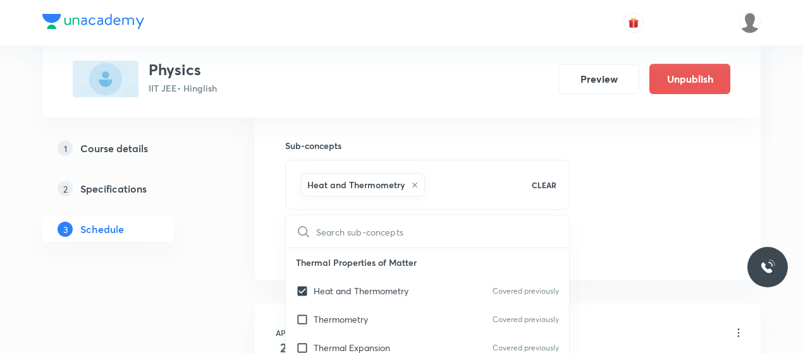
checkbox input "true"
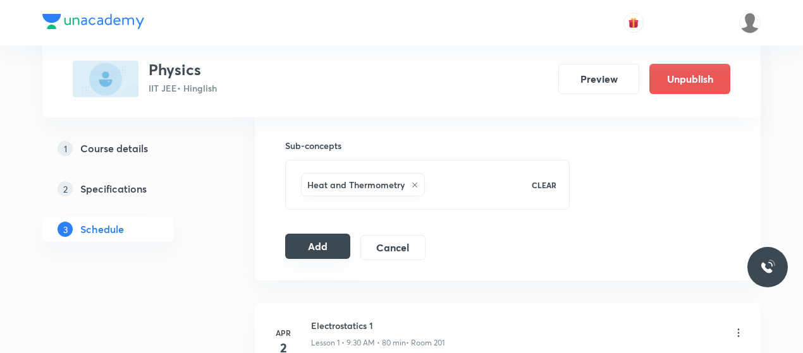
click at [305, 236] on button "Add" at bounding box center [317, 246] width 65 height 25
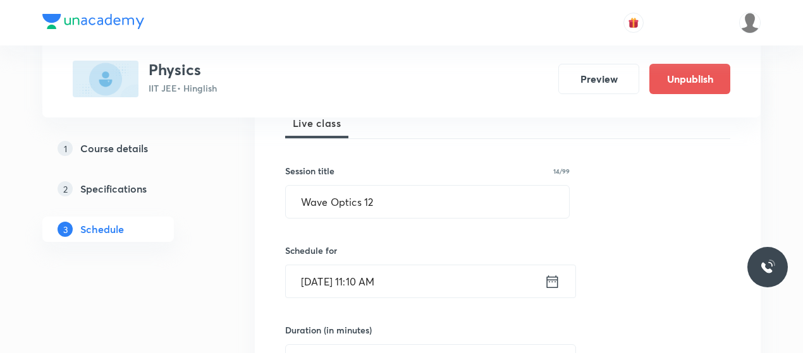
scroll to position [180, 0]
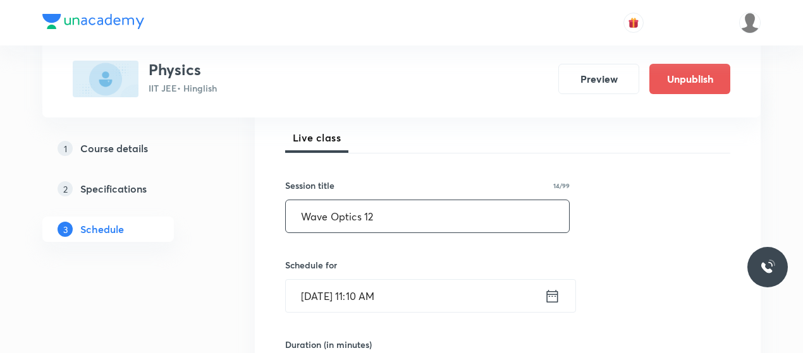
click at [327, 219] on input "Wave Optics 12" at bounding box center [427, 216] width 283 height 32
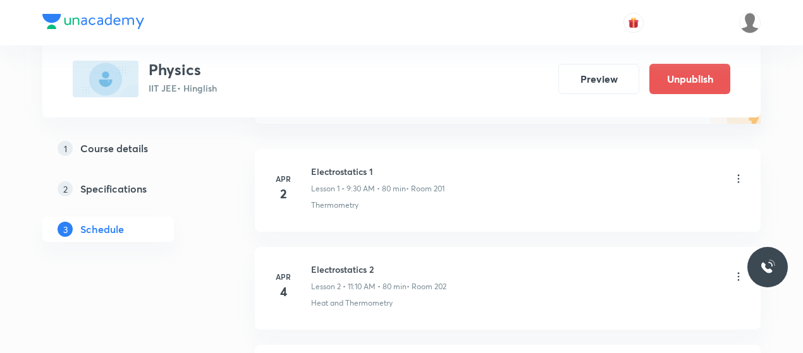
scroll to position [0, 0]
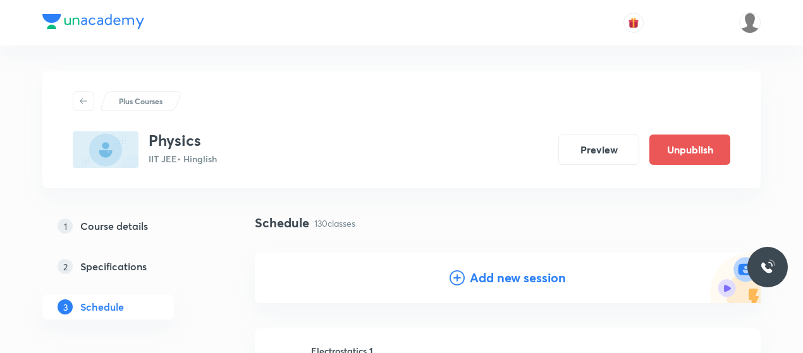
click at [454, 275] on icon at bounding box center [456, 278] width 15 height 15
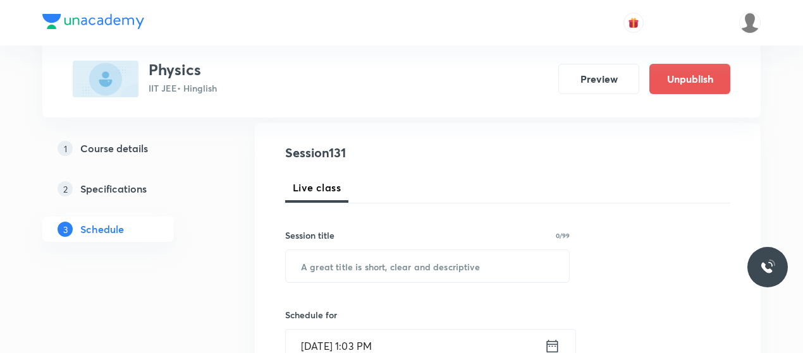
scroll to position [131, 0]
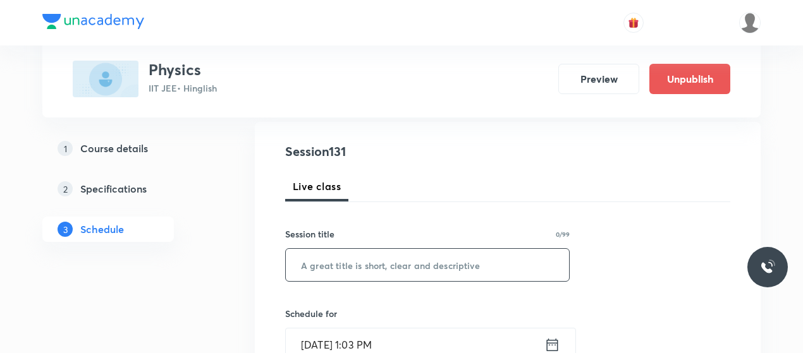
click at [346, 270] on input "text" at bounding box center [427, 265] width 283 height 32
paste input "Wave Optics 12"
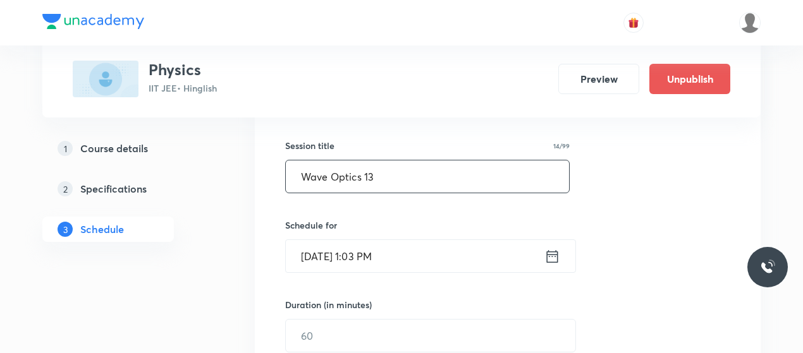
type input "Wave Optics 13"
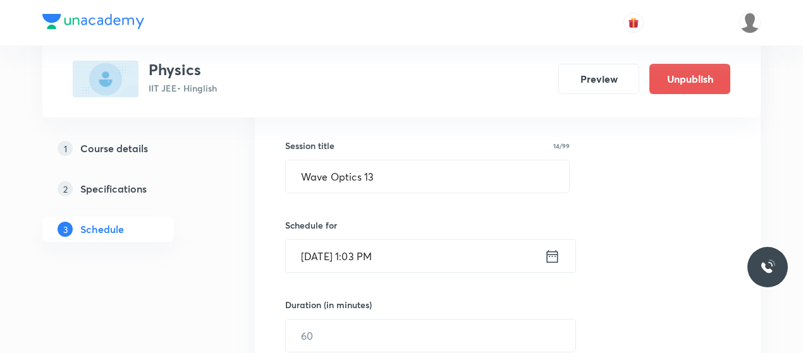
click at [326, 259] on input "Oct 5, 2025, 1:03 PM" at bounding box center [415, 256] width 259 height 32
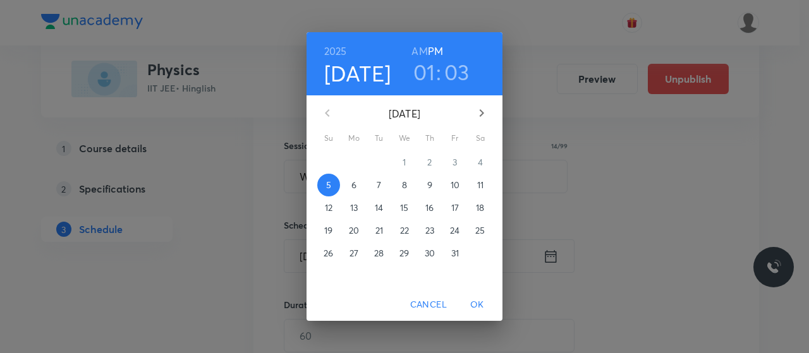
click at [422, 187] on span "9" at bounding box center [429, 185] width 23 height 13
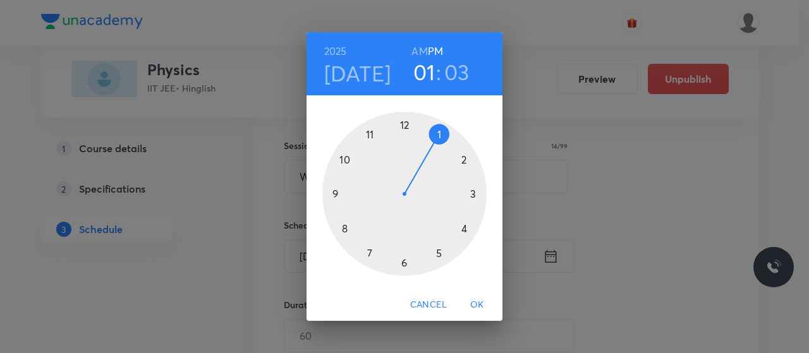
click at [406, 123] on div at bounding box center [404, 194] width 164 height 164
click at [347, 227] on div at bounding box center [404, 194] width 164 height 164
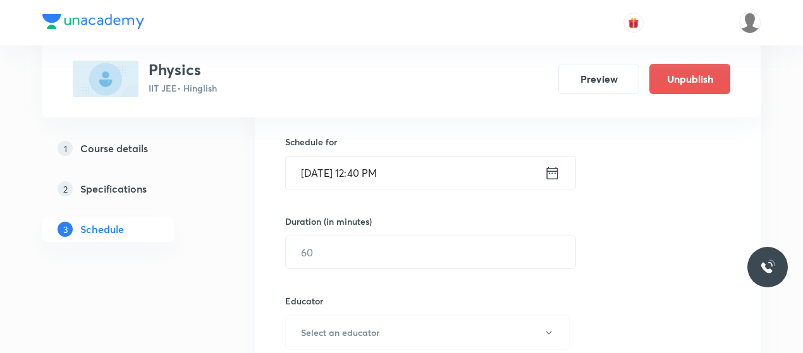
scroll to position [304, 0]
click at [366, 267] on div "Session 131 Live class Session title 14/99 Wave Optics 13 ​ Schedule for Oct 9,…" at bounding box center [507, 306] width 445 height 674
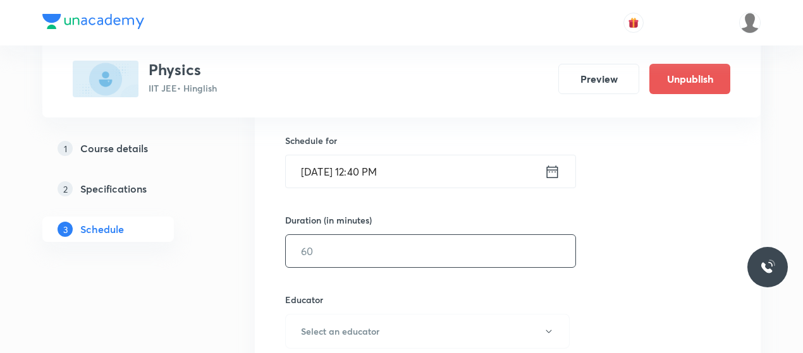
click at [368, 257] on input "text" at bounding box center [430, 251] width 289 height 32
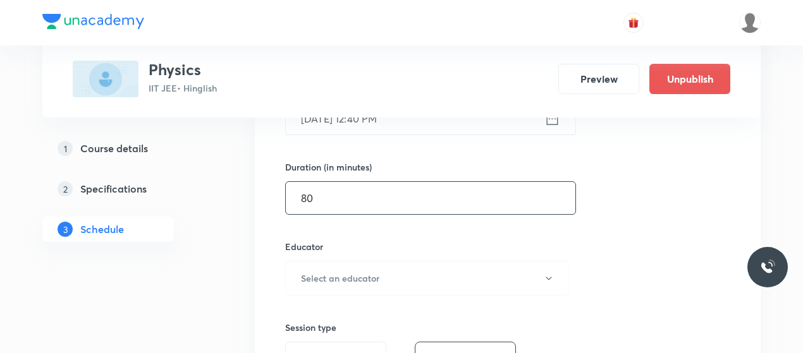
scroll to position [394, 0]
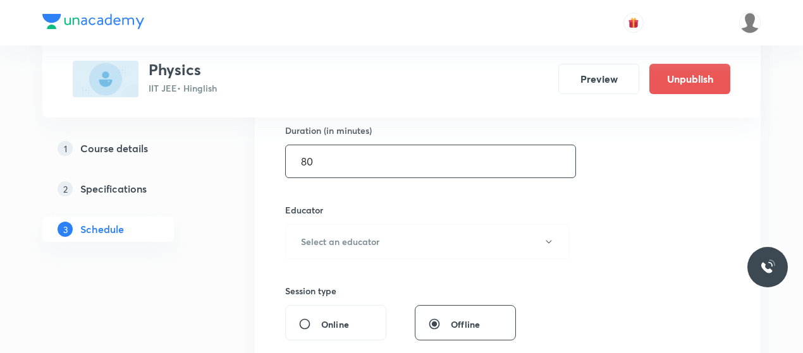
type input "80"
drag, startPoint x: 368, startPoint y: 257, endPoint x: 377, endPoint y: 243, distance: 16.2
click at [377, 243] on div "Session 131 Live class Session title 14/99 Wave Optics 13 ​ Schedule for Oct 9,…" at bounding box center [507, 216] width 445 height 674
click at [377, 243] on h6 "Select an educator" at bounding box center [340, 241] width 78 height 13
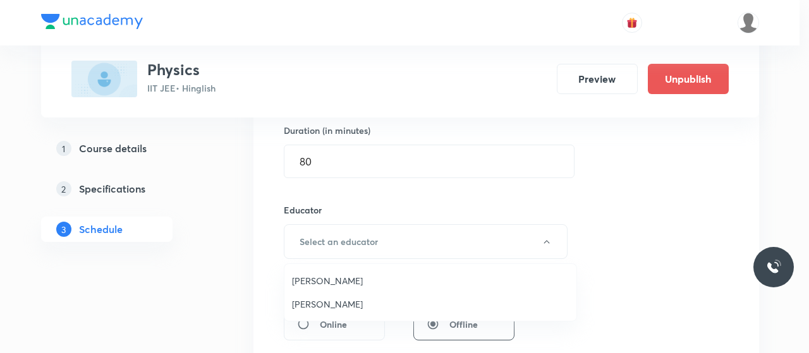
click at [314, 305] on span "Nitin Rathore" at bounding box center [430, 304] width 277 height 13
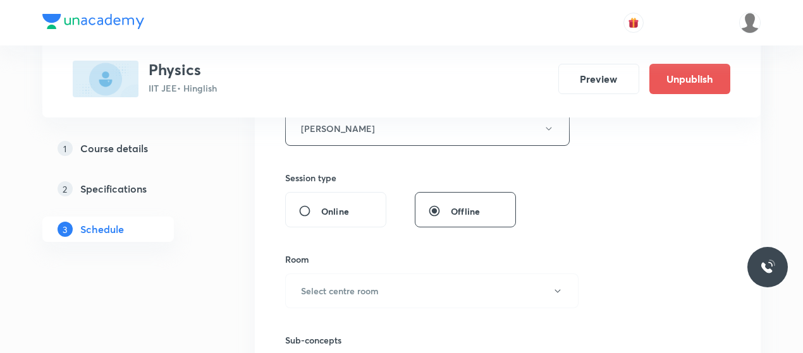
scroll to position [520, 0]
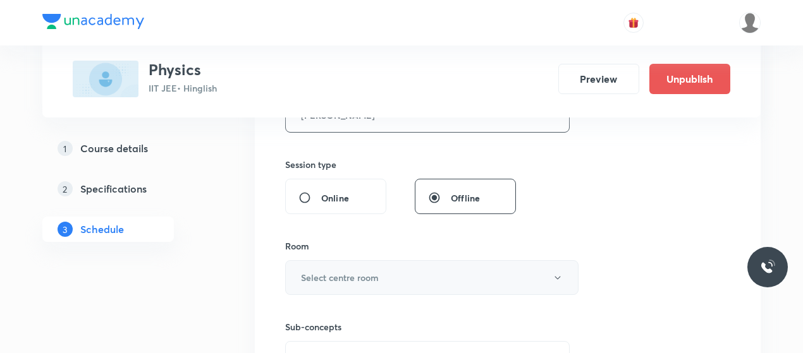
click at [391, 271] on button "Select centre room" at bounding box center [431, 277] width 293 height 35
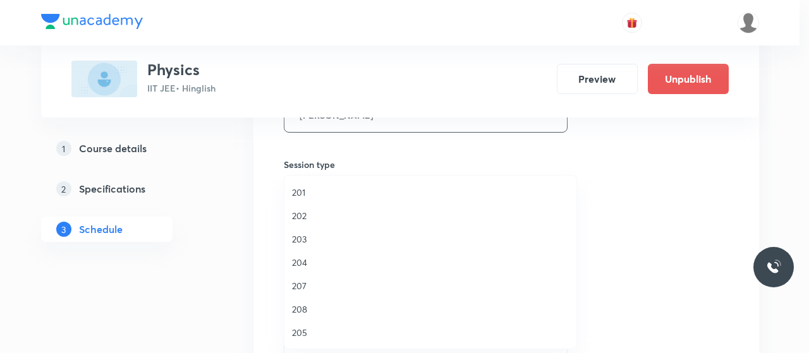
click at [296, 194] on span "201" at bounding box center [430, 192] width 277 height 13
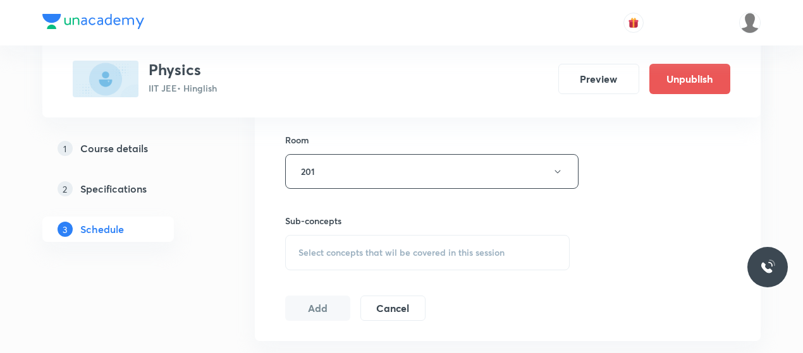
scroll to position [627, 0]
click at [378, 257] on div "Select concepts that wil be covered in this session" at bounding box center [427, 251] width 284 height 35
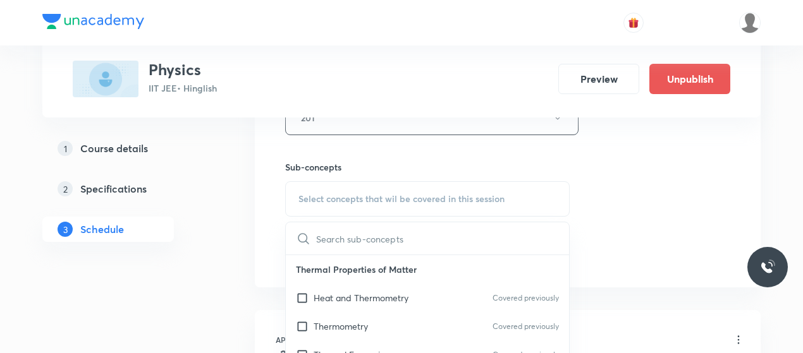
scroll to position [700, 0]
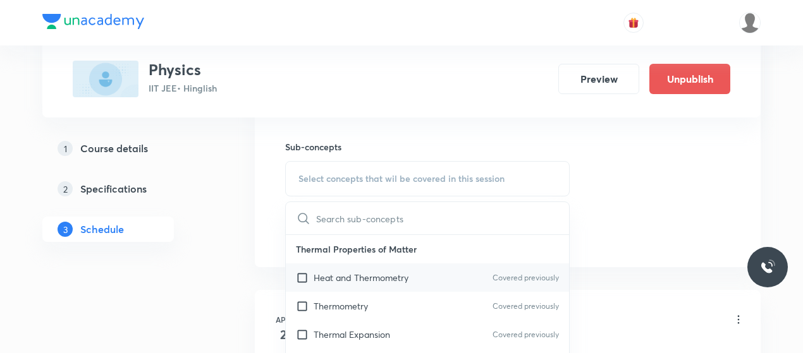
click at [365, 264] on div "Heat and Thermometry Covered previously" at bounding box center [427, 278] width 283 height 28
checkbox input "true"
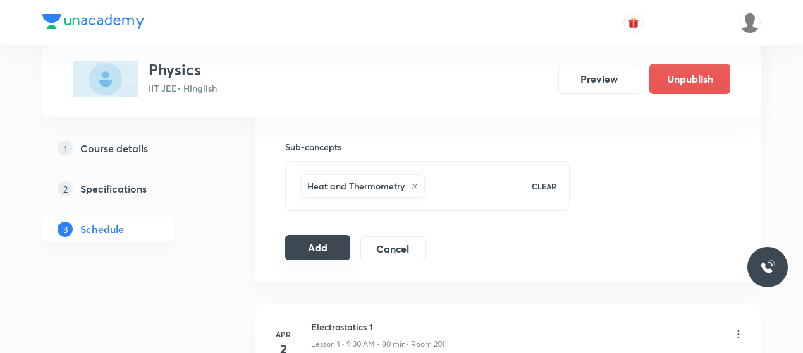
click at [314, 241] on button "Add" at bounding box center [317, 247] width 65 height 25
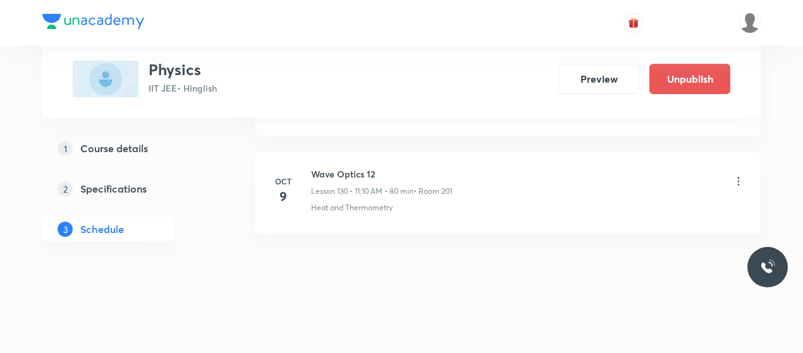
scroll to position [12760, 0]
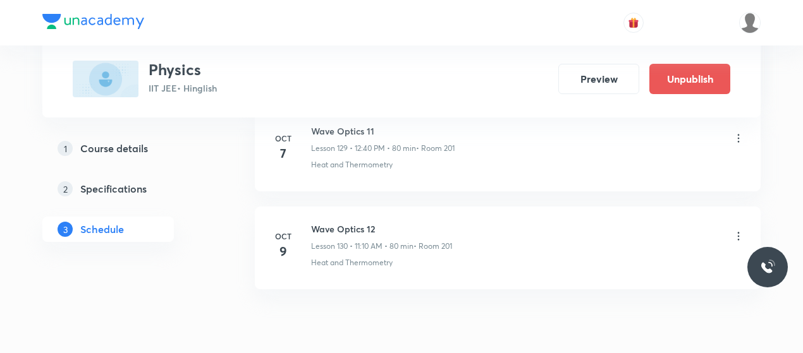
click at [331, 222] on h6 "Wave Optics 12" at bounding box center [381, 228] width 141 height 13
click at [344, 320] on h6 "Wave Optics 13" at bounding box center [382, 326] width 142 height 13
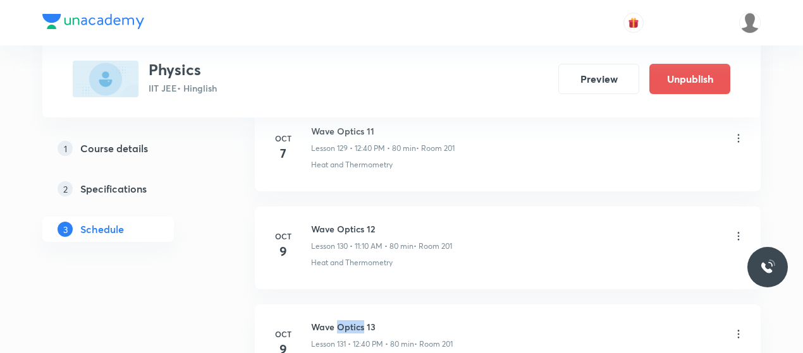
click at [344, 320] on h6 "Wave Optics 13" at bounding box center [382, 326] width 142 height 13
copy h6 "Wave Optics 13"
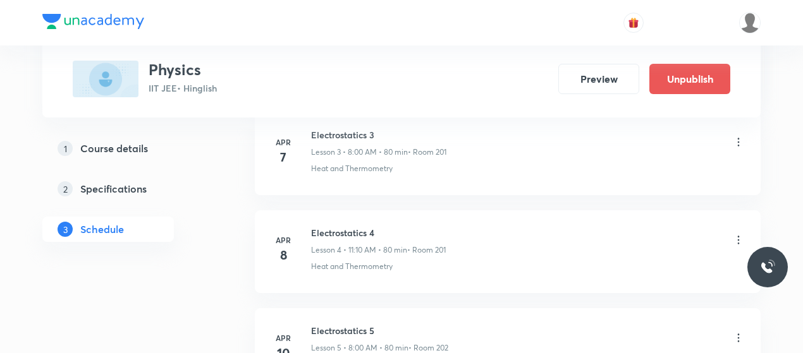
scroll to position [0, 0]
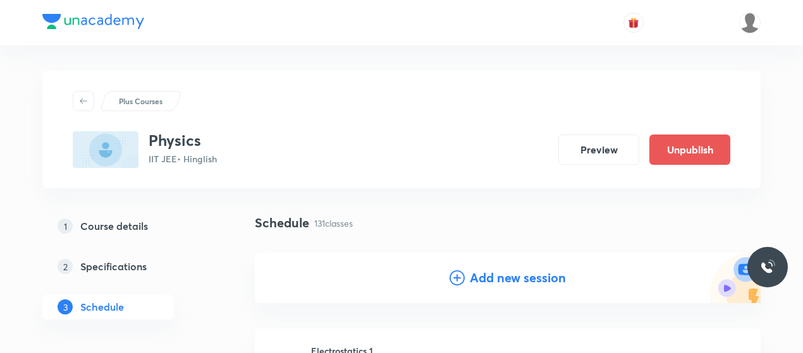
click at [457, 276] on icon at bounding box center [456, 278] width 15 height 15
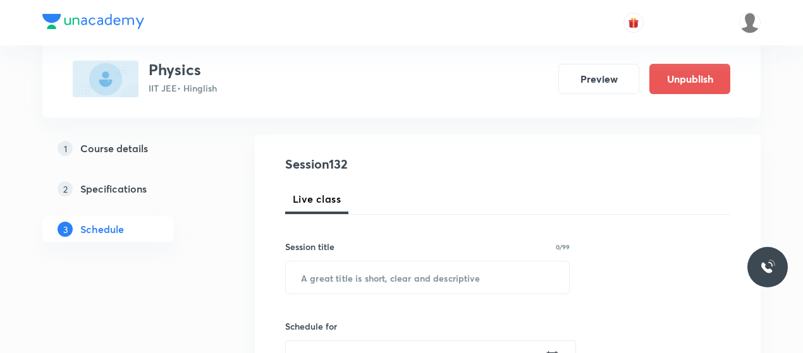
scroll to position [122, 0]
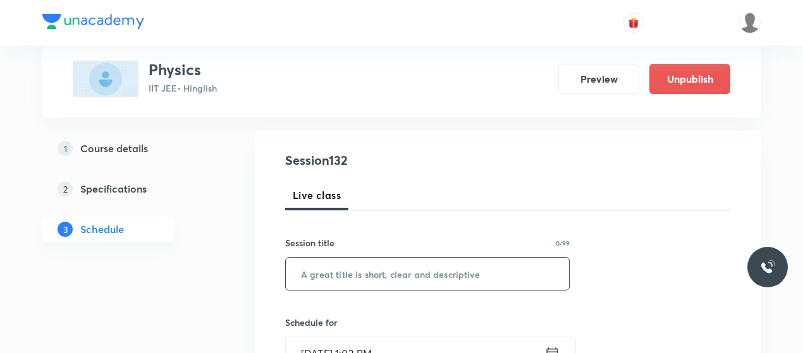
click at [364, 282] on input "text" at bounding box center [427, 274] width 283 height 32
paste input "Wave Optics 13"
type input "Wave Optics 14"
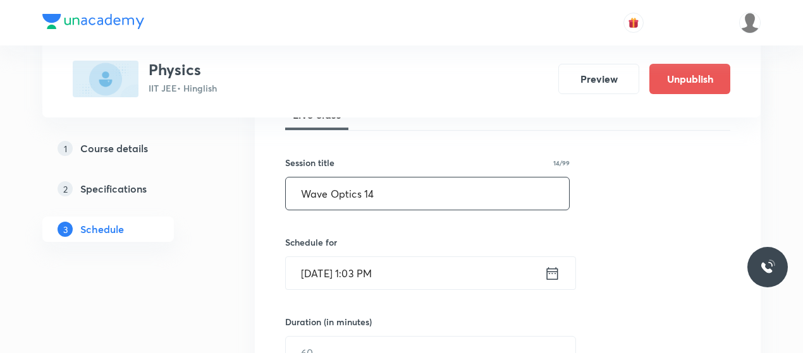
scroll to position [205, 0]
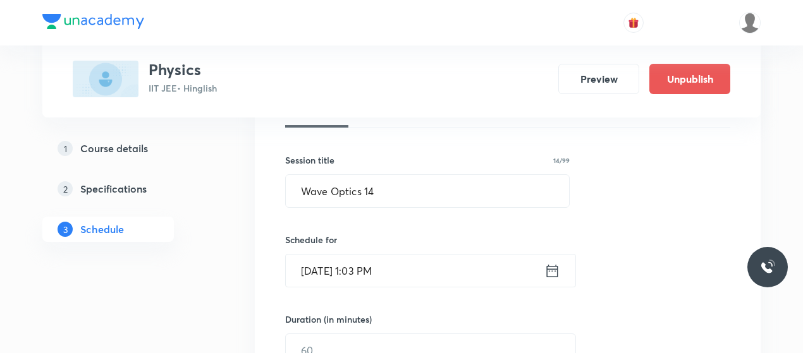
click at [358, 264] on input "Oct 5, 2025, 1:03 PM" at bounding box center [415, 271] width 259 height 32
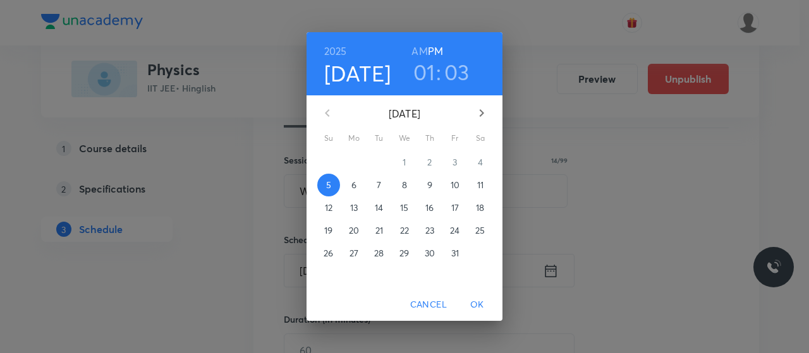
click at [449, 183] on span "10" at bounding box center [455, 185] width 23 height 13
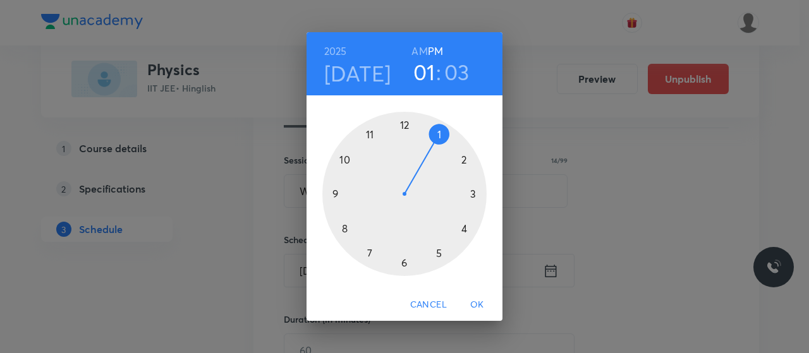
click at [368, 133] on div at bounding box center [404, 194] width 164 height 164
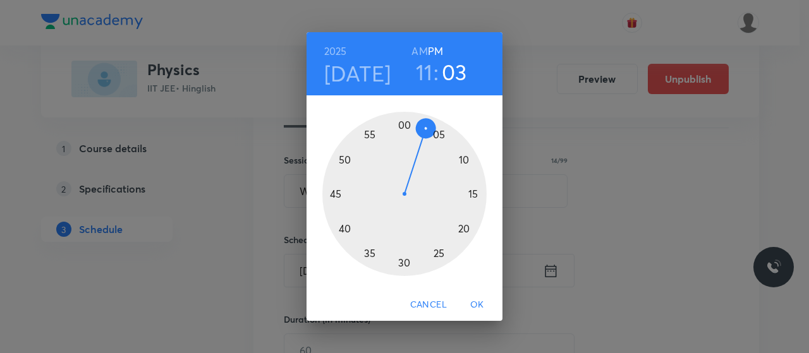
click at [464, 161] on div at bounding box center [404, 194] width 164 height 164
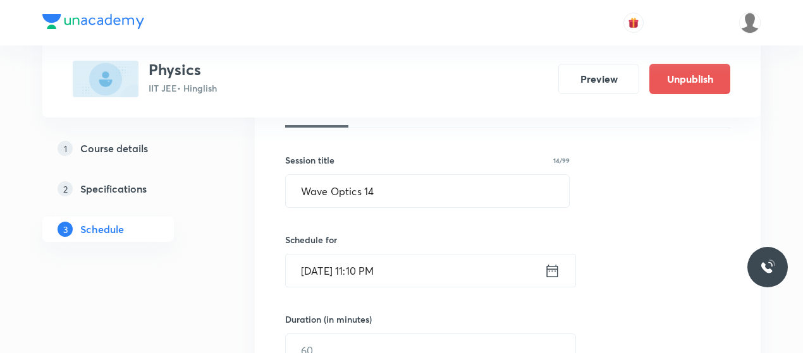
click at [387, 260] on input "Oct 10, 2025, 11:10 PM" at bounding box center [415, 271] width 259 height 32
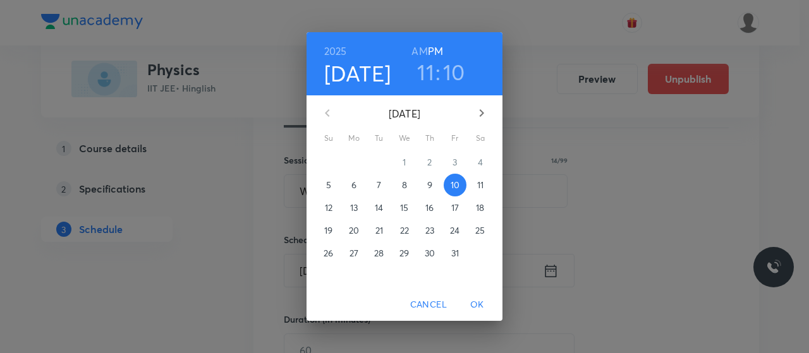
click at [418, 51] on h6 "AM" at bounding box center [419, 51] width 16 height 18
click at [479, 301] on span "OK" at bounding box center [477, 305] width 30 height 16
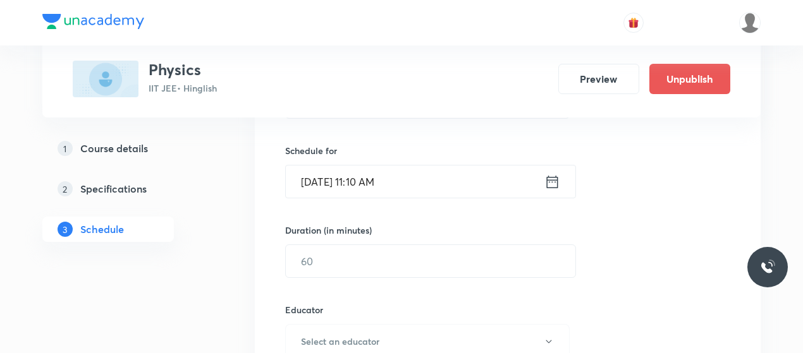
scroll to position [315, 0]
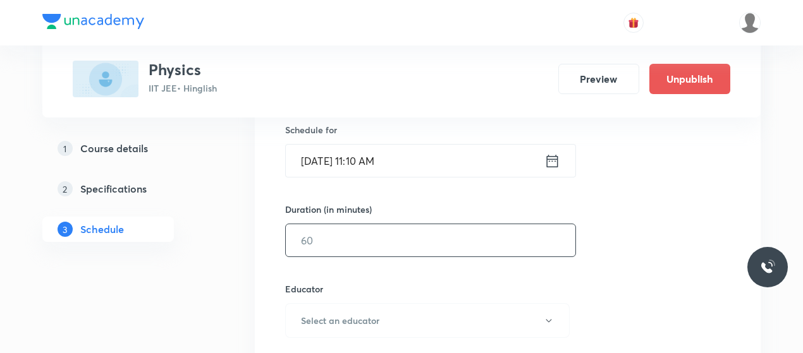
click at [412, 241] on input "text" at bounding box center [430, 240] width 289 height 32
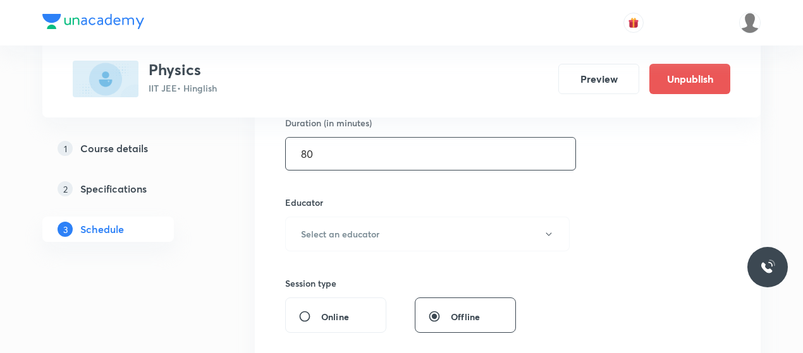
scroll to position [405, 0]
type input "80"
click at [412, 241] on button "Select an educator" at bounding box center [427, 231] width 284 height 35
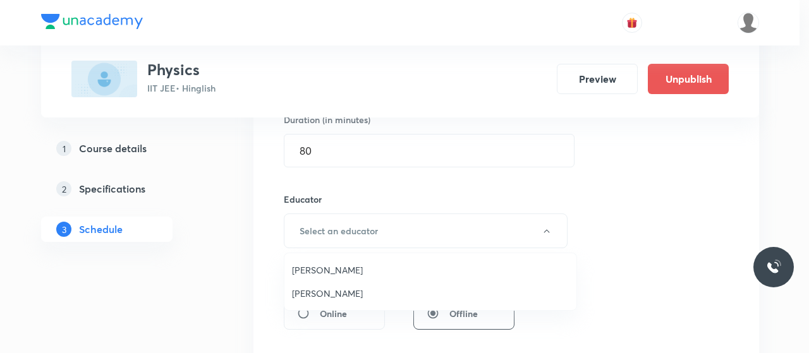
click at [321, 291] on span "Nitin Rathore" at bounding box center [430, 293] width 277 height 13
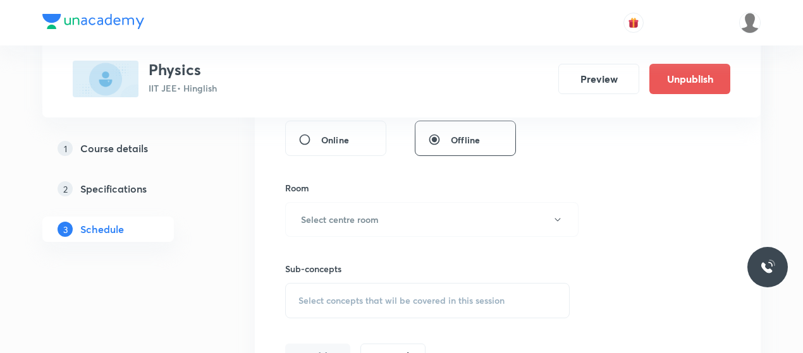
scroll to position [585, 0]
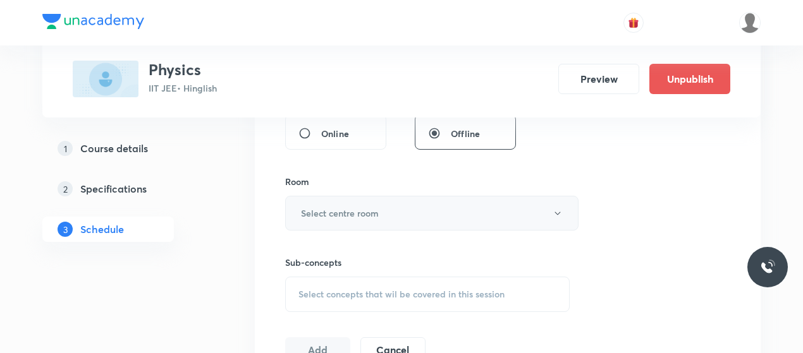
click at [394, 213] on button "Select centre room" at bounding box center [431, 213] width 293 height 35
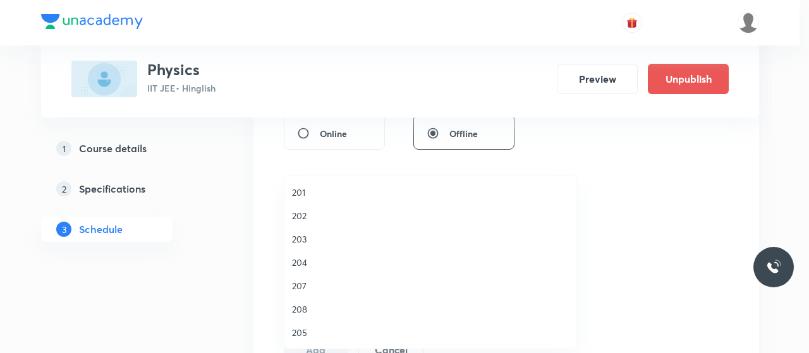
click at [292, 191] on span "201" at bounding box center [430, 192] width 277 height 13
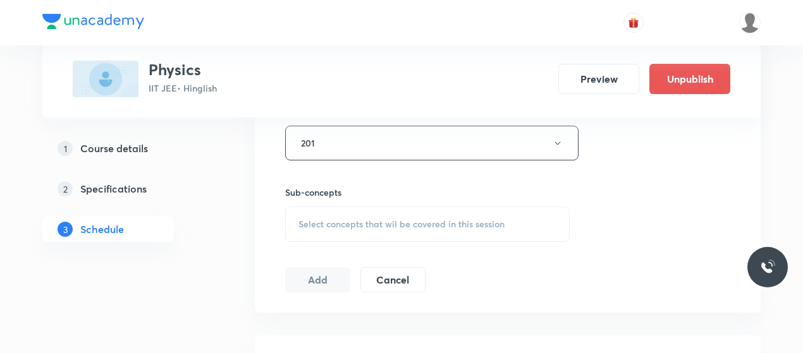
scroll to position [658, 0]
click at [387, 236] on div "Select concepts that wil be covered in this session" at bounding box center [427, 221] width 284 height 35
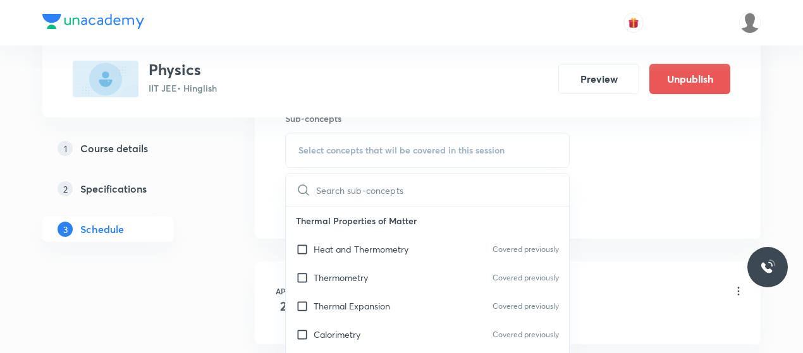
scroll to position [732, 0]
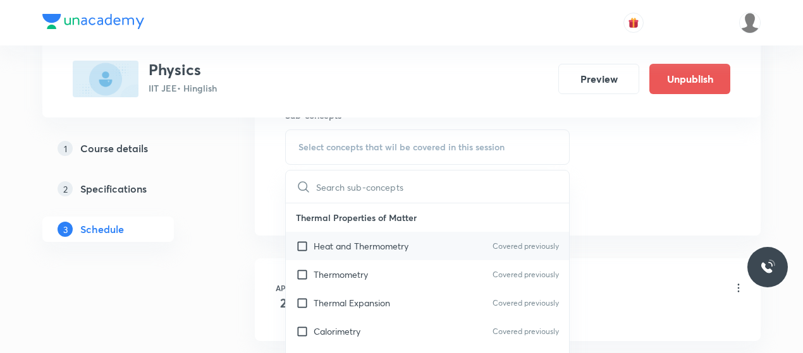
click at [339, 248] on p "Heat and Thermometry" at bounding box center [361, 246] width 95 height 13
checkbox input "true"
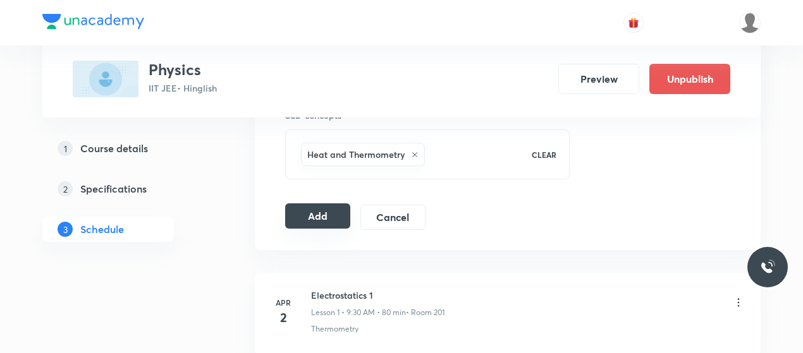
click at [326, 217] on button "Add" at bounding box center [317, 216] width 65 height 25
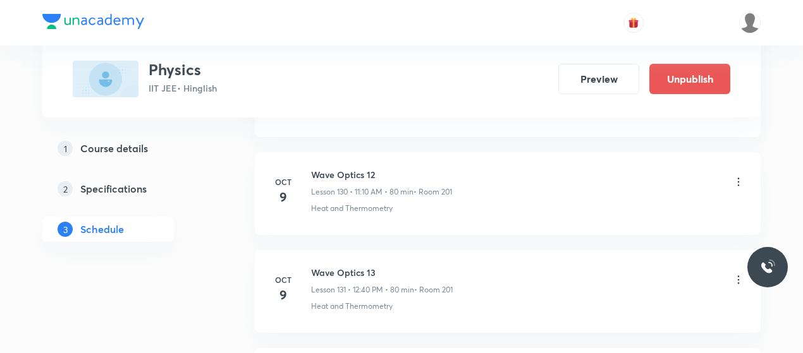
scroll to position [12955, 0]
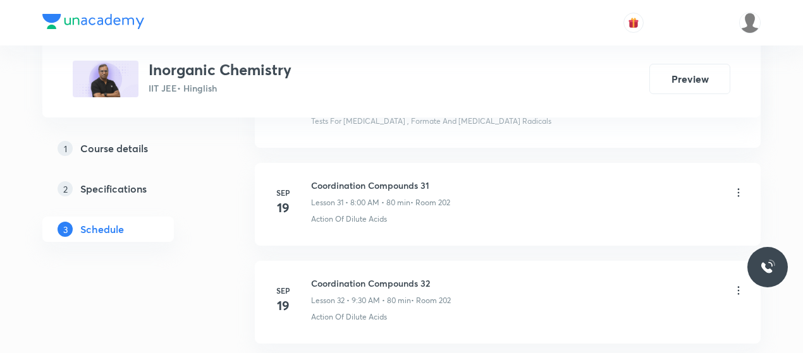
scroll to position [4169, 0]
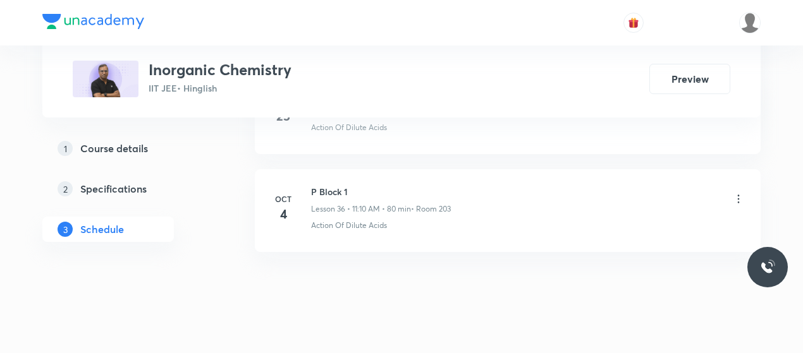
click at [319, 185] on h6 "P Block 1" at bounding box center [381, 191] width 140 height 13
copy h6 "P Block 1"
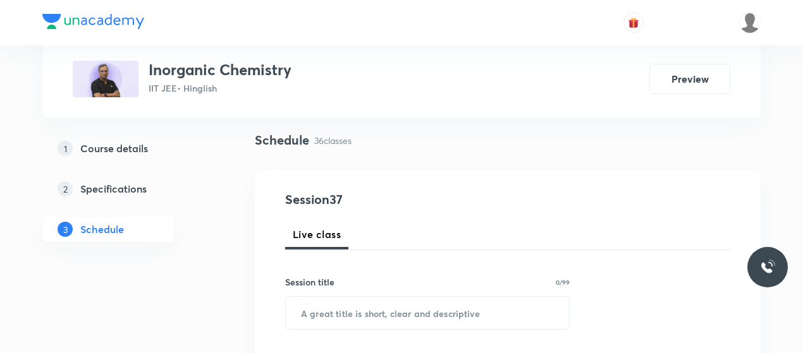
scroll to position [86, 0]
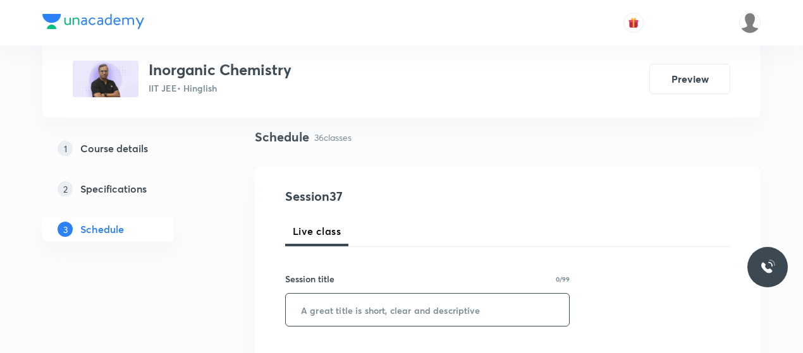
click at [379, 302] on input "text" at bounding box center [427, 310] width 283 height 32
paste input "P Block 1"
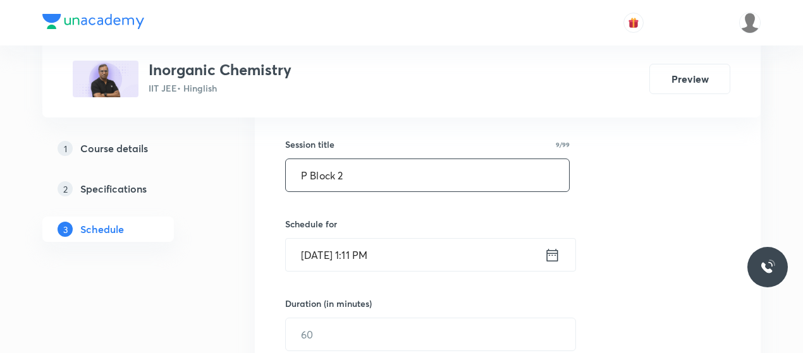
scroll to position [230, 0]
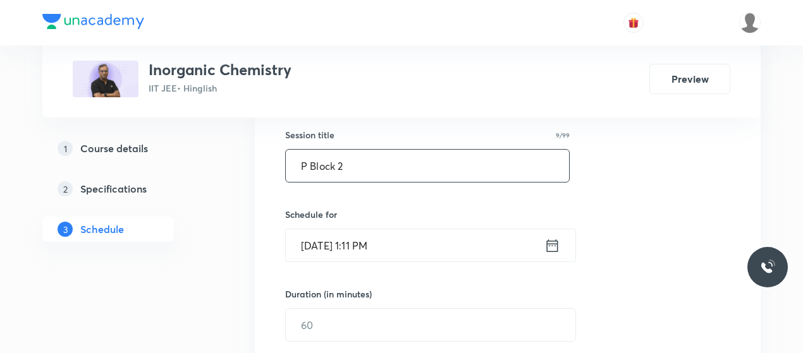
type input "P Block 2"
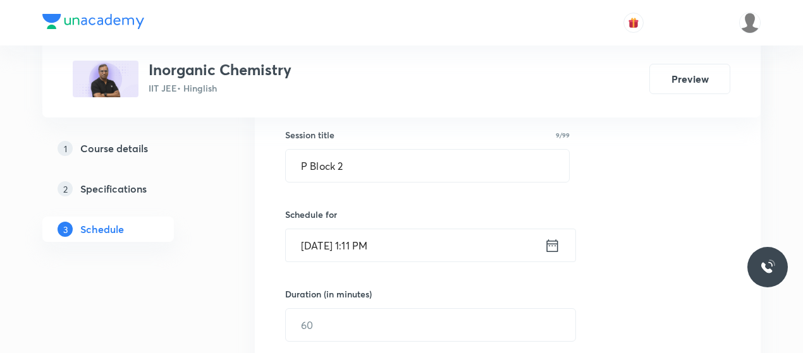
click at [319, 238] on input "[DATE] 1:11 PM" at bounding box center [415, 245] width 259 height 32
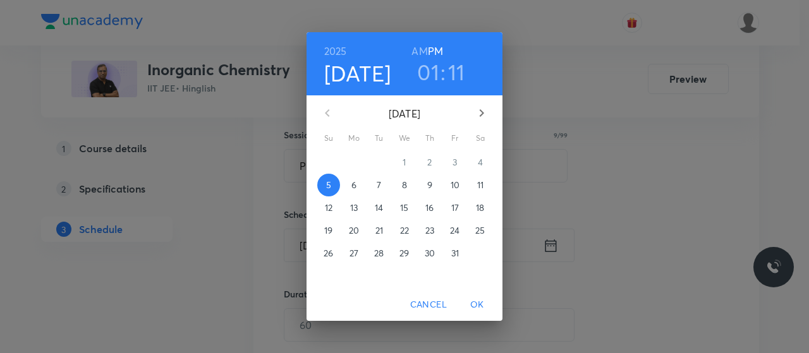
click at [379, 182] on p "7" at bounding box center [379, 185] width 4 height 13
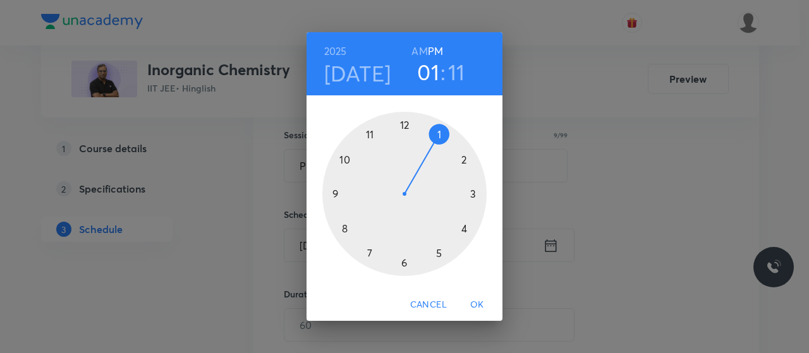
click at [418, 45] on h6 "AM" at bounding box center [419, 51] width 16 height 18
click at [344, 226] on div at bounding box center [404, 194] width 164 height 164
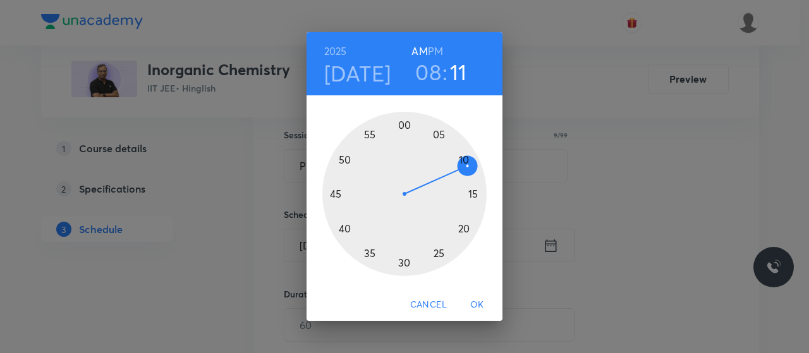
click at [403, 124] on div at bounding box center [404, 194] width 164 height 164
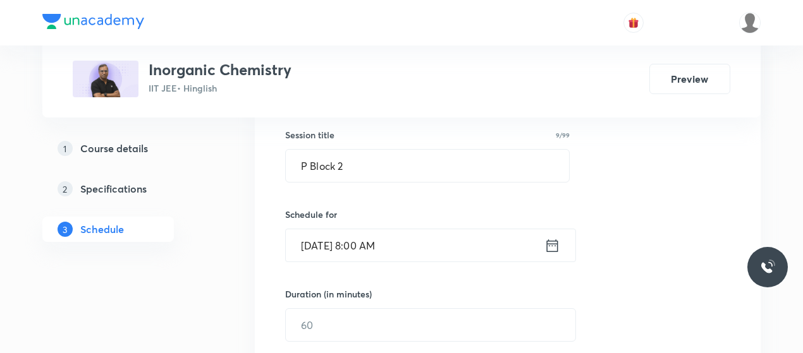
scroll to position [317, 0]
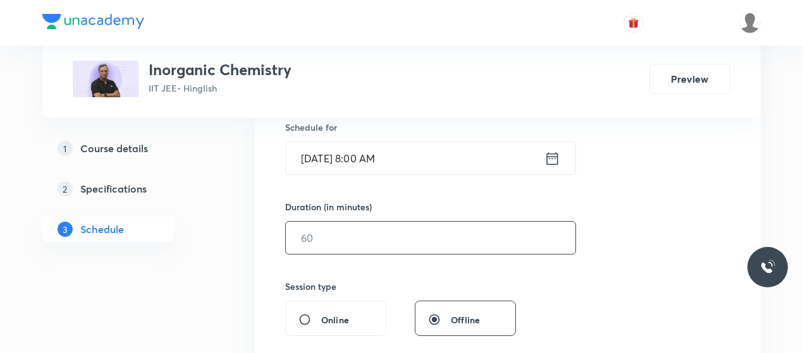
click at [373, 243] on input "text" at bounding box center [430, 238] width 289 height 32
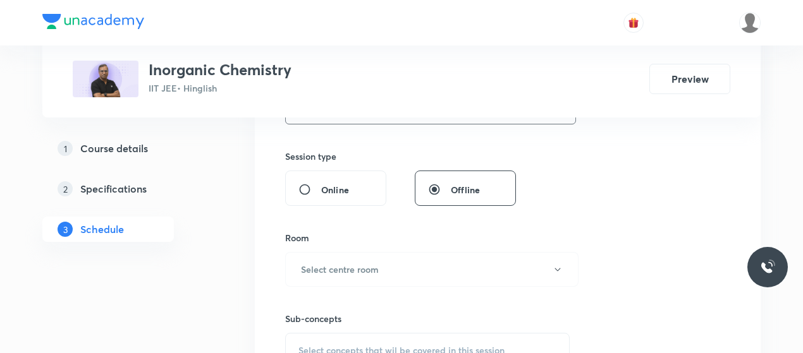
scroll to position [480, 0]
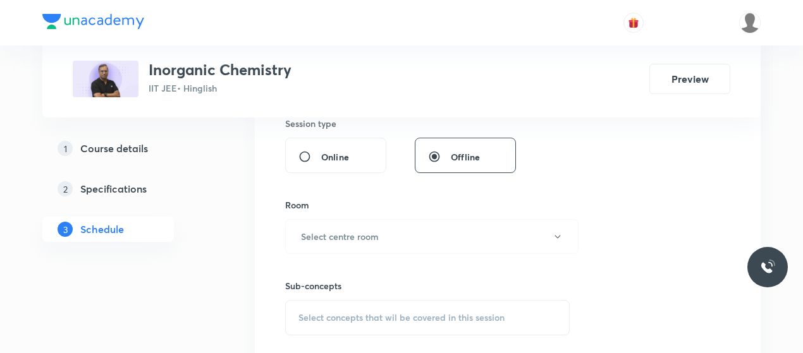
type input "80"
click at [373, 243] on button "Select centre room" at bounding box center [431, 236] width 293 height 35
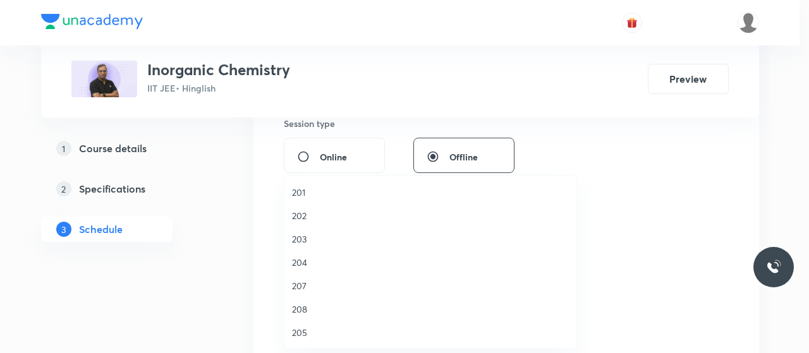
click at [299, 212] on span "202" at bounding box center [430, 215] width 277 height 13
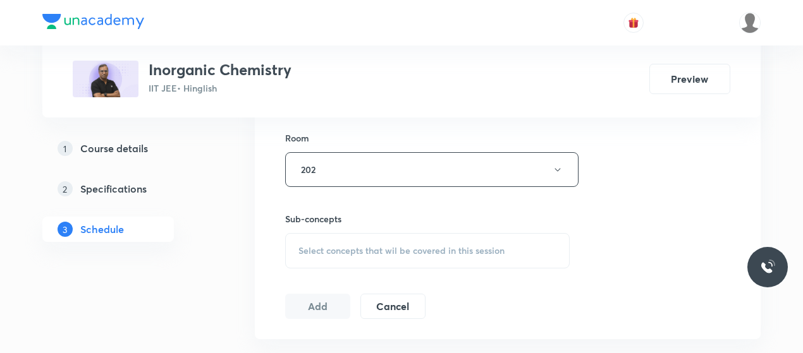
scroll to position [553, 0]
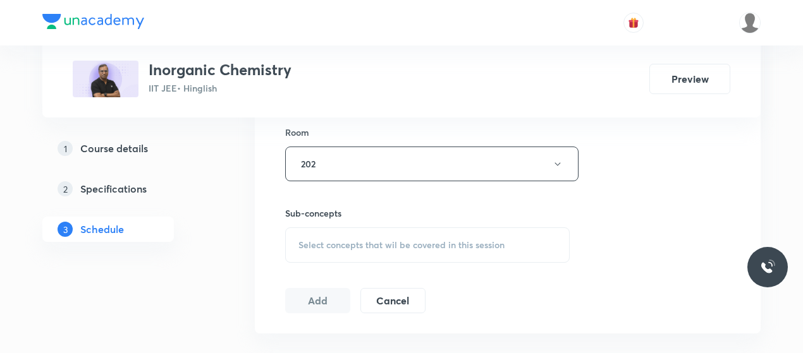
click at [386, 252] on div "Select concepts that wil be covered in this session" at bounding box center [427, 245] width 284 height 35
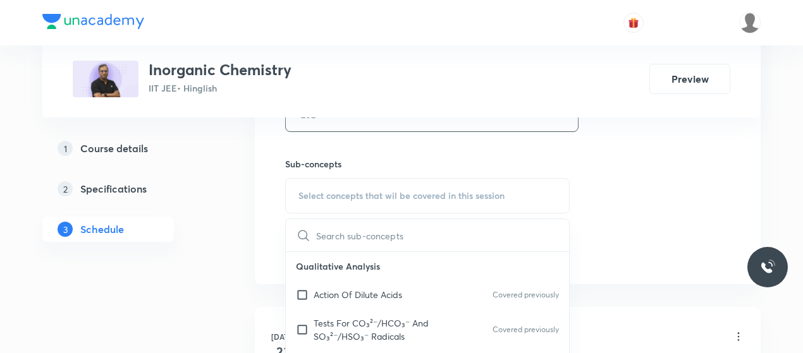
scroll to position [609, 0]
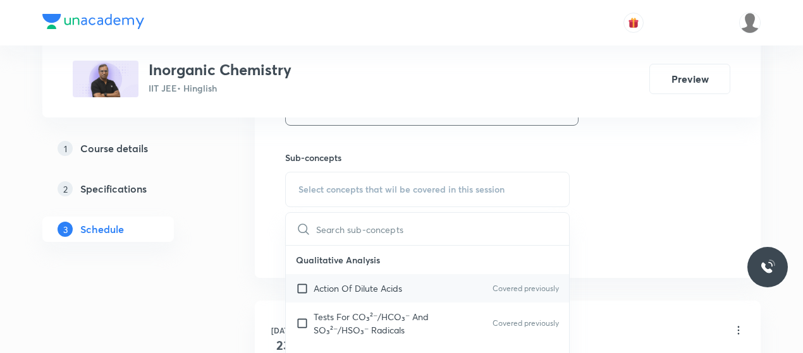
click at [336, 290] on p "Action Of Dilute Acids" at bounding box center [358, 288] width 88 height 13
checkbox input "true"
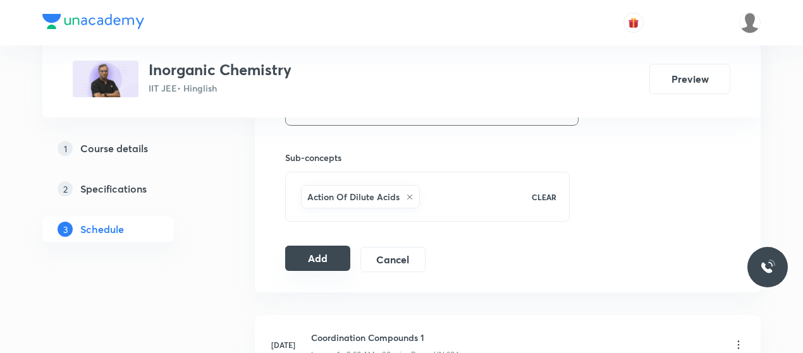
click at [322, 261] on button "Add" at bounding box center [317, 258] width 65 height 25
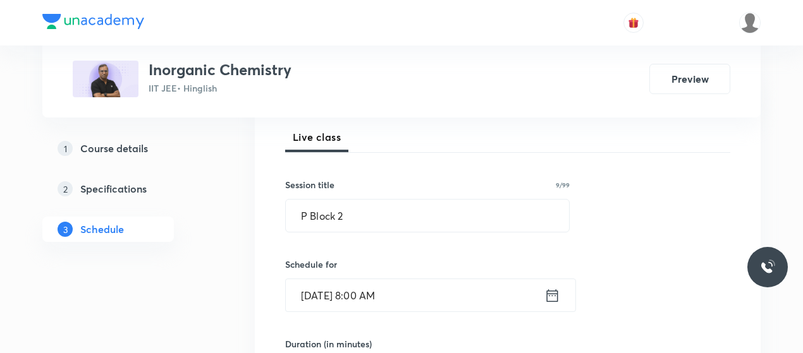
scroll to position [179, 0]
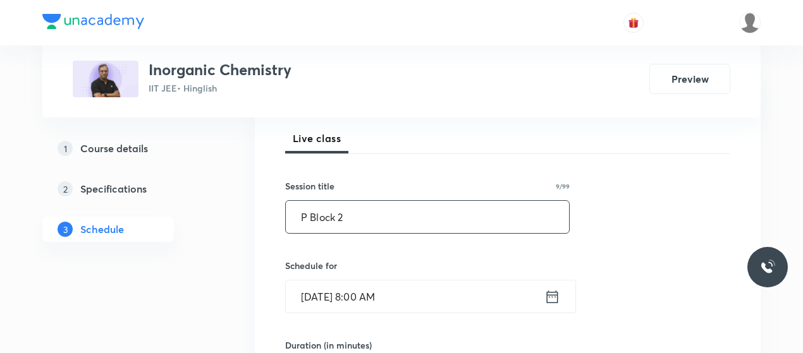
click at [331, 222] on input "P Block 2" at bounding box center [427, 217] width 283 height 32
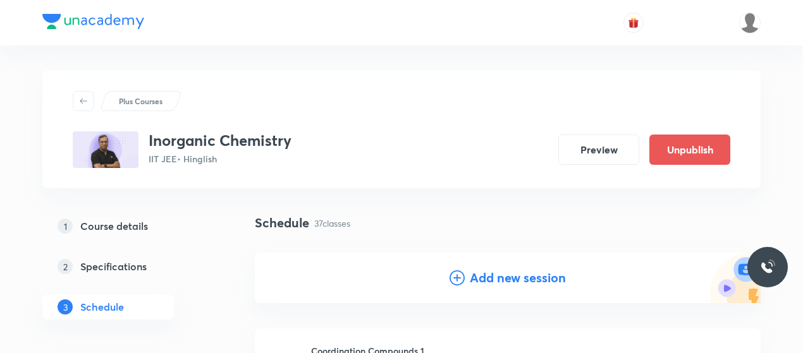
scroll to position [130, 0]
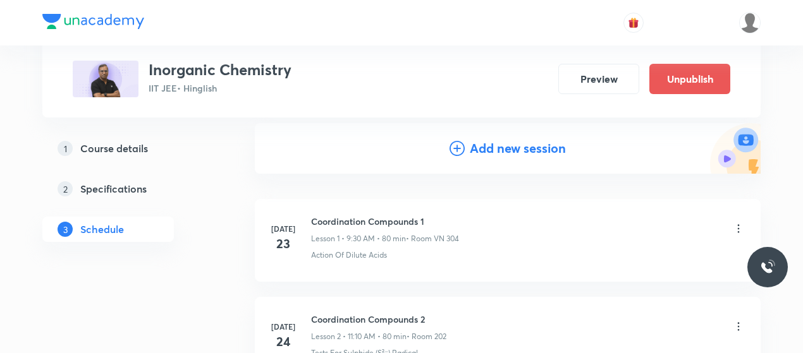
click at [454, 149] on icon at bounding box center [456, 148] width 15 height 15
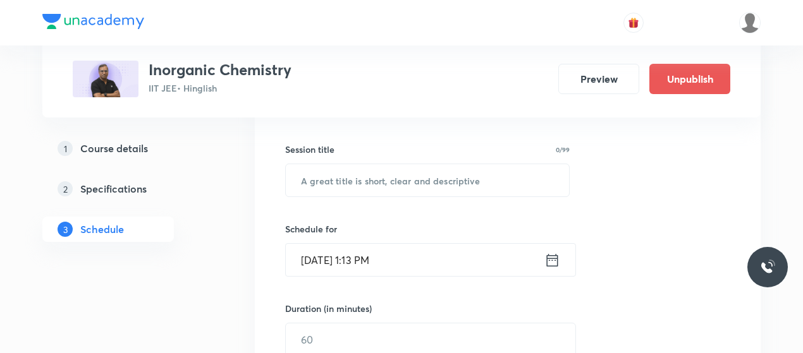
scroll to position [216, 0]
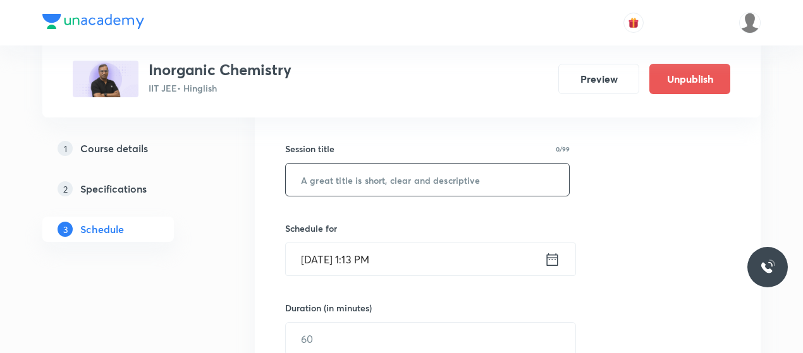
click at [353, 185] on input "text" at bounding box center [427, 180] width 283 height 32
paste input "P Block 2"
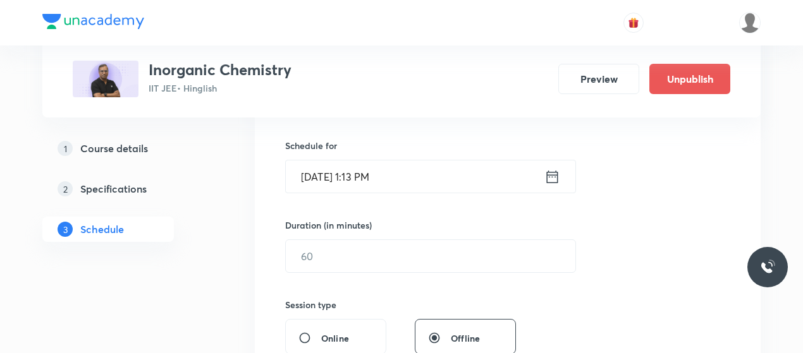
scroll to position [300, 0]
type input "P Block 3"
click at [334, 173] on input "Oct 5, 2025, 1:13 PM" at bounding box center [415, 176] width 259 height 32
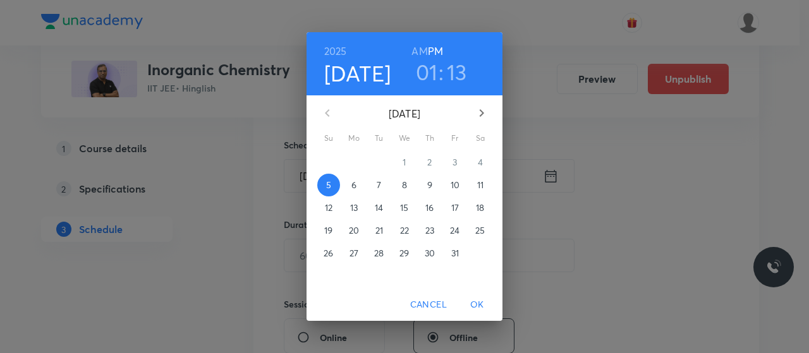
click at [406, 188] on p "8" at bounding box center [404, 185] width 5 height 13
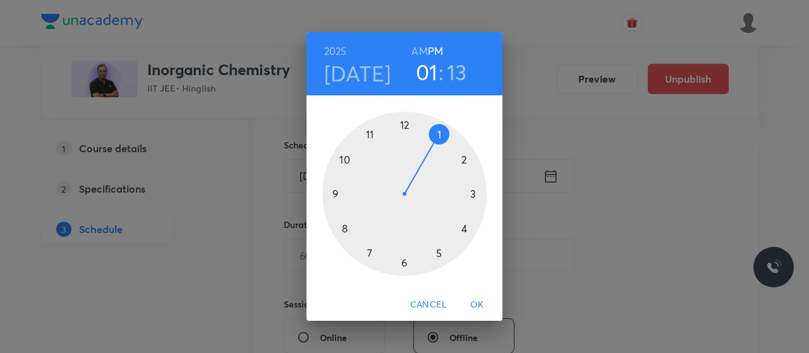
click at [423, 47] on h6 "AM" at bounding box center [419, 51] width 16 height 18
drag, startPoint x: 344, startPoint y: 229, endPoint x: 346, endPoint y: 221, distance: 8.4
click at [346, 221] on div at bounding box center [404, 194] width 164 height 164
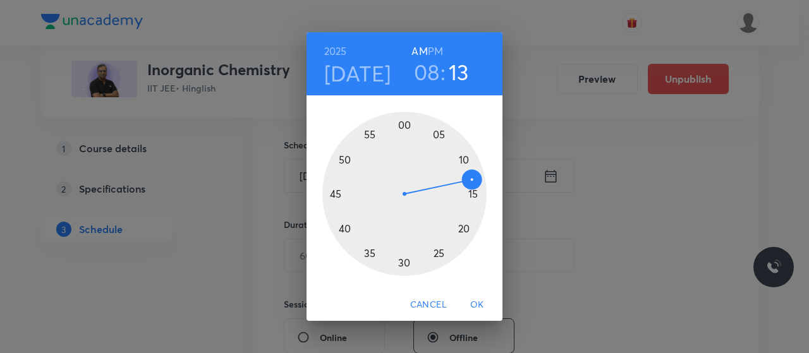
click at [405, 126] on div at bounding box center [404, 194] width 164 height 164
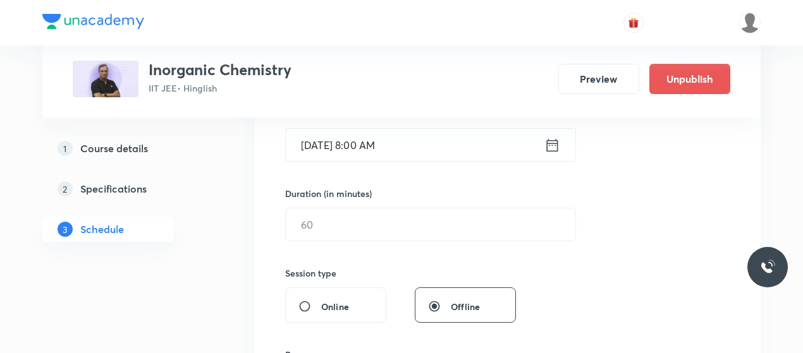
scroll to position [331, 0]
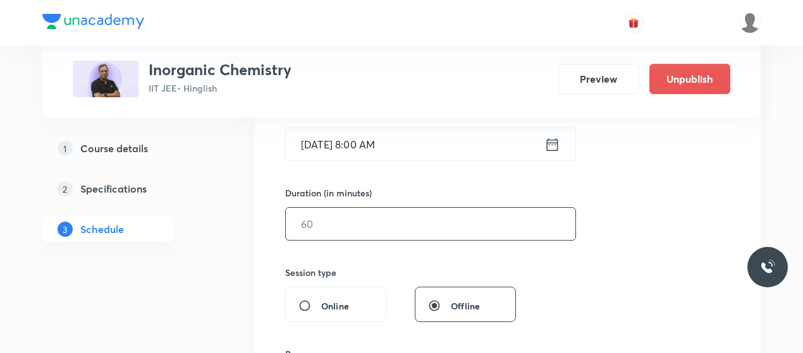
click at [399, 210] on input "text" at bounding box center [430, 224] width 289 height 32
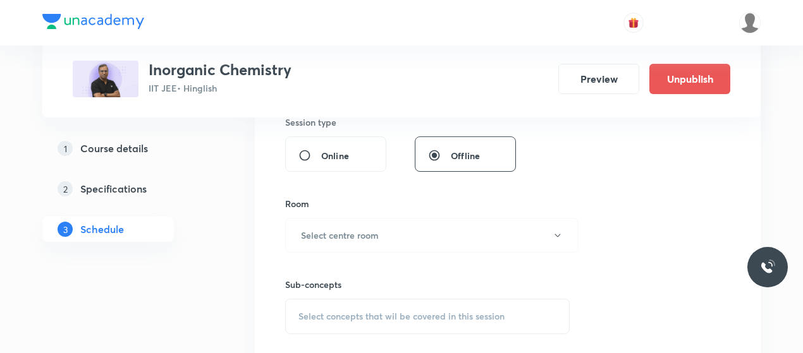
scroll to position [516, 0]
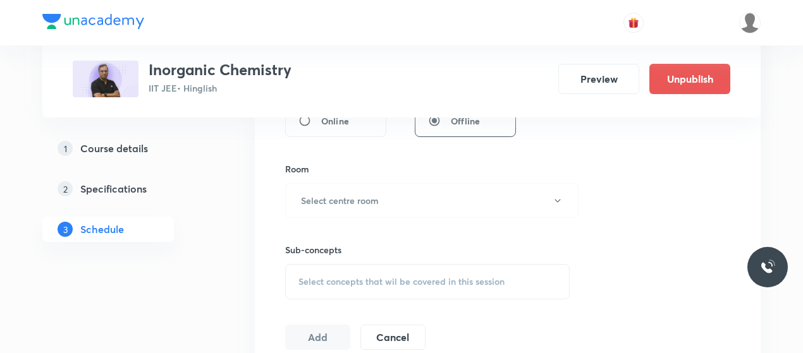
type input "80"
click at [399, 210] on button "Select centre room" at bounding box center [431, 200] width 293 height 35
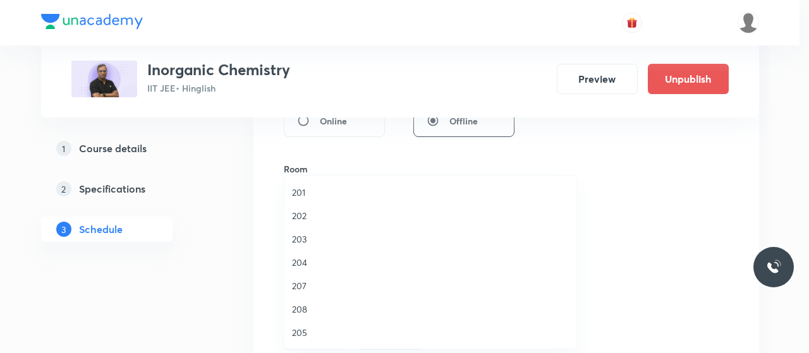
click at [300, 210] on span "202" at bounding box center [430, 215] width 277 height 13
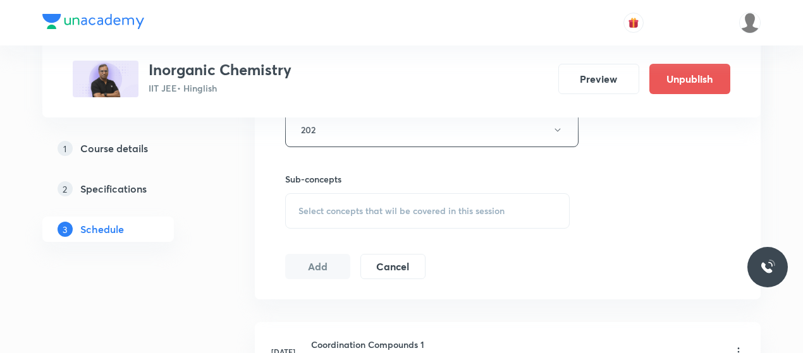
scroll to position [590, 0]
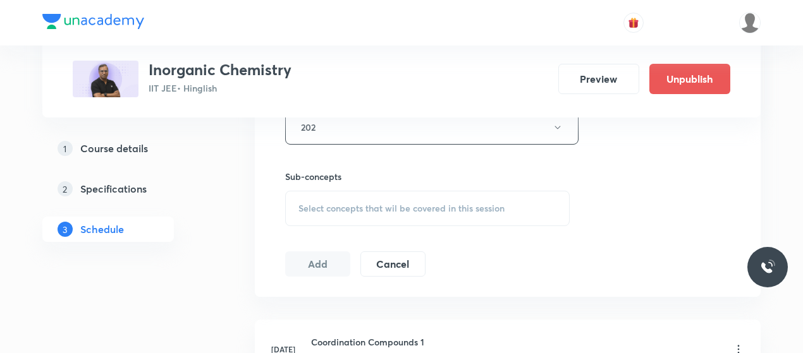
click at [398, 221] on div "Select concepts that wil be covered in this session" at bounding box center [427, 208] width 284 height 35
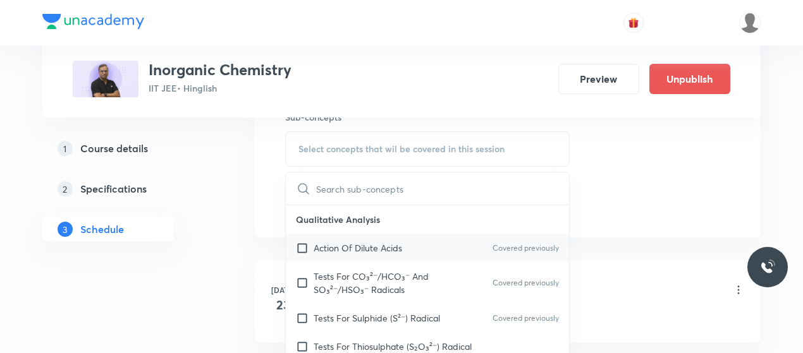
scroll to position [651, 0]
click at [364, 247] on p "Action Of Dilute Acids" at bounding box center [358, 246] width 88 height 13
checkbox input "true"
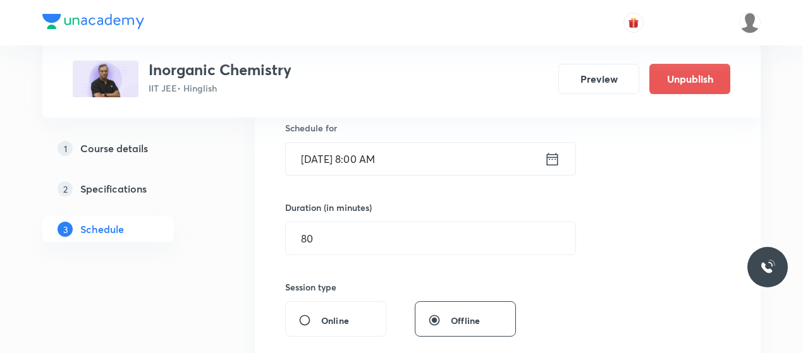
scroll to position [307, 0]
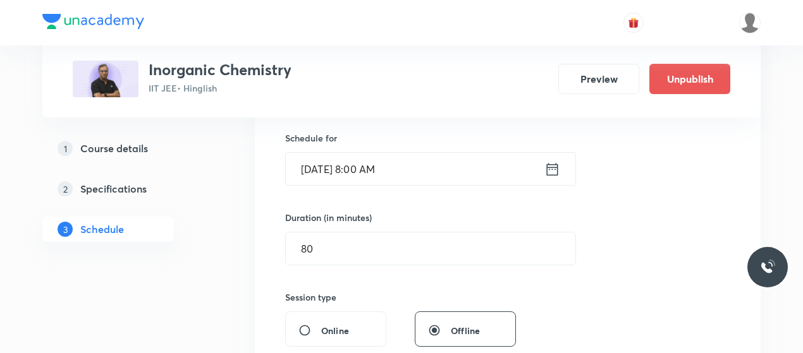
click at [321, 161] on input "Oct 8, 2025, 8:00 AM" at bounding box center [415, 169] width 259 height 32
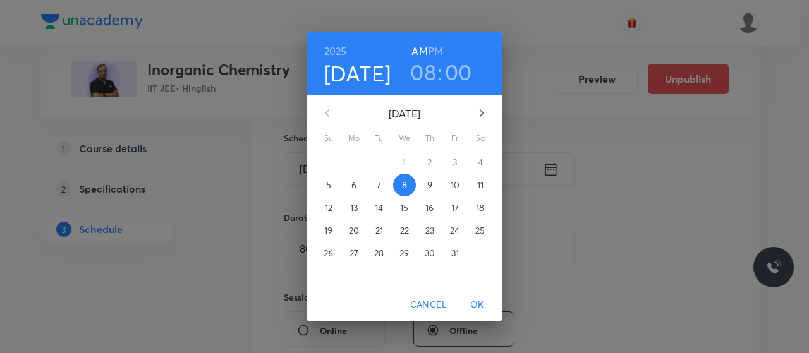
click at [381, 184] on p "7" at bounding box center [379, 185] width 4 height 13
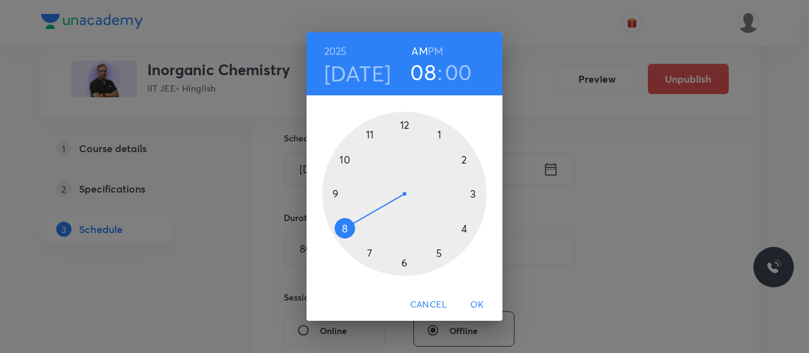
click at [474, 307] on span "OK" at bounding box center [477, 305] width 30 height 16
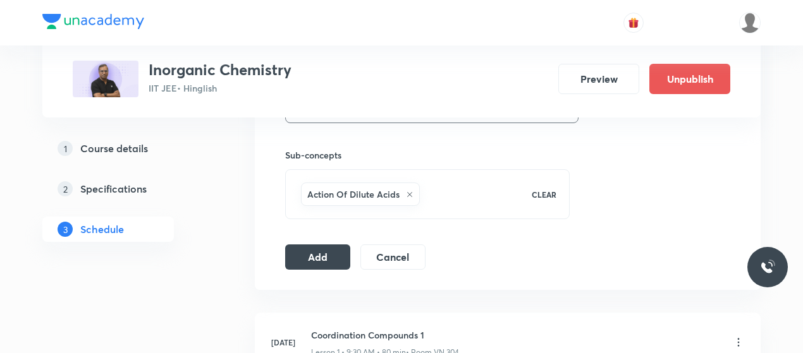
scroll to position [612, 0]
click at [314, 249] on button "Add" at bounding box center [317, 255] width 65 height 25
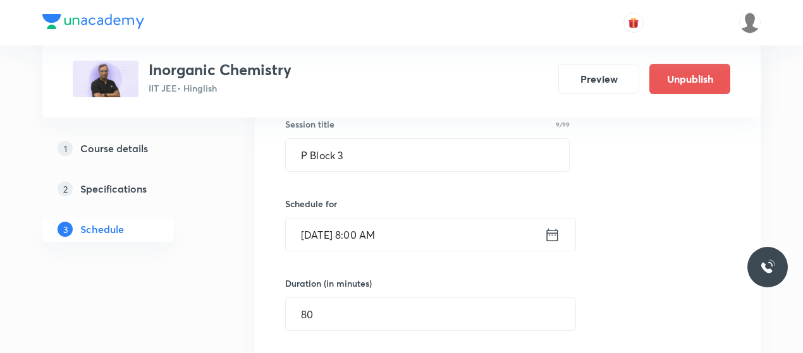
scroll to position [240, 0]
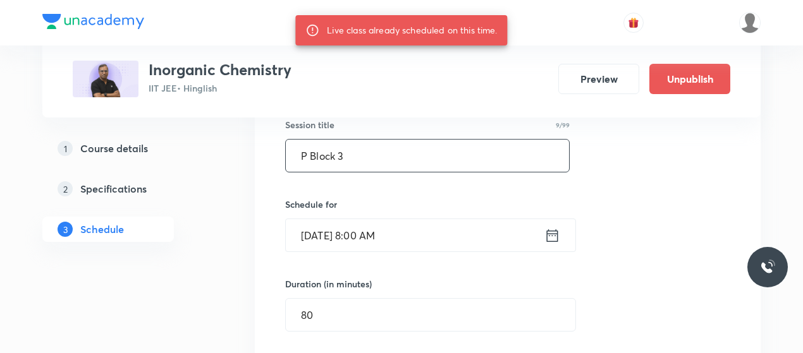
click at [316, 147] on input "P Block 3" at bounding box center [427, 156] width 283 height 32
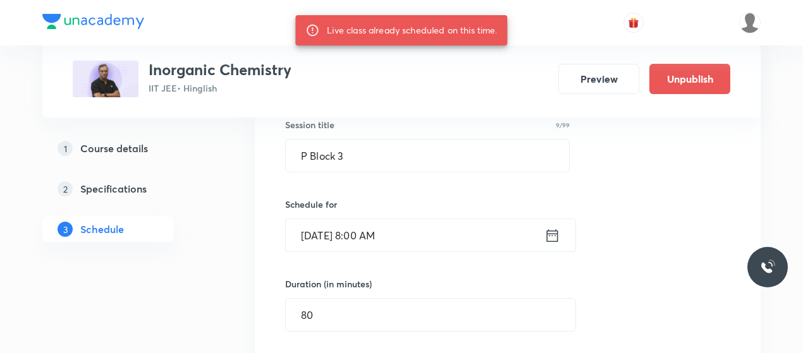
click at [322, 237] on input "Oct 7, 2025, 8:00 AM" at bounding box center [415, 235] width 259 height 32
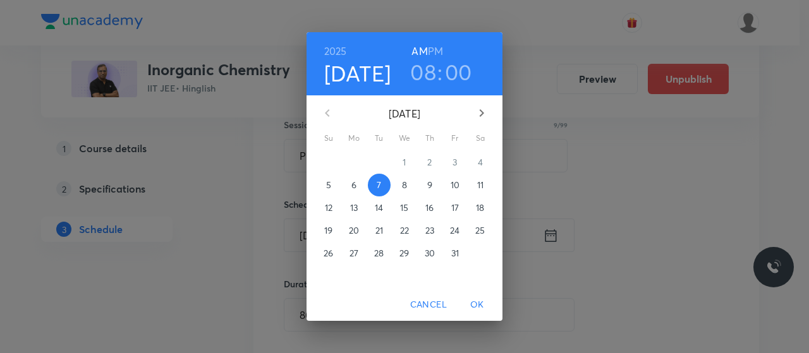
click at [402, 186] on p "8" at bounding box center [404, 185] width 5 height 13
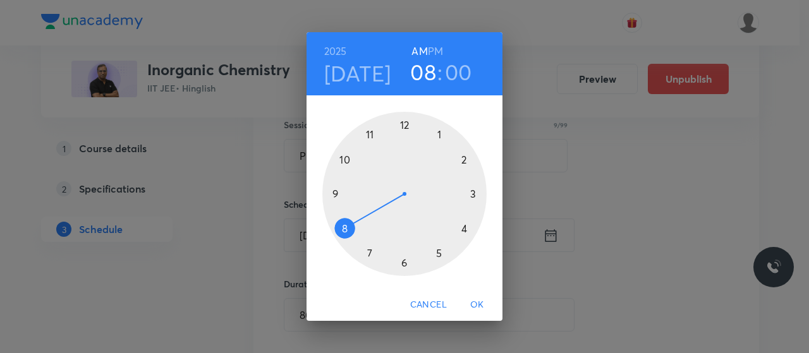
click at [481, 310] on span "OK" at bounding box center [477, 305] width 30 height 16
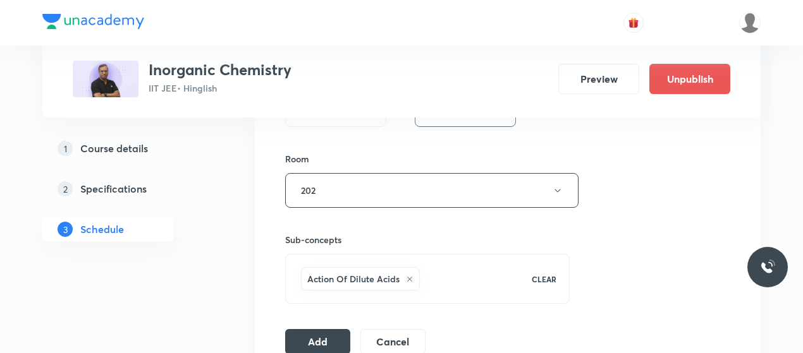
scroll to position [536, 0]
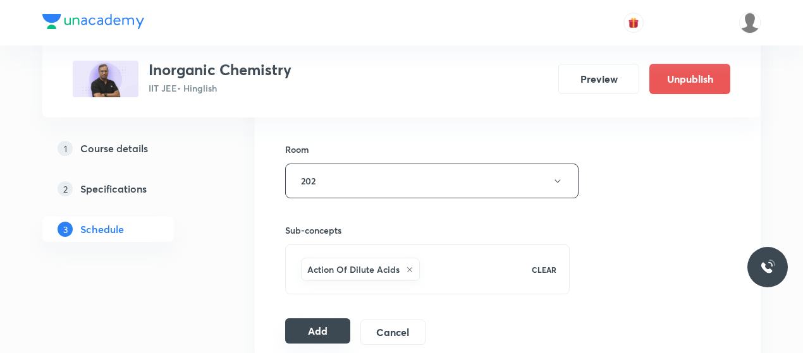
click at [311, 322] on button "Add" at bounding box center [317, 331] width 65 height 25
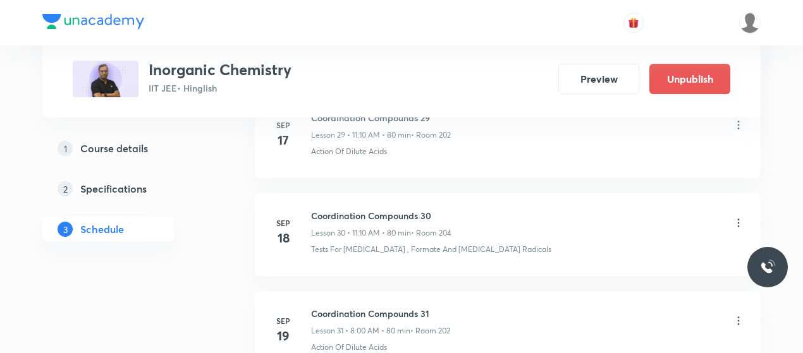
scroll to position [3785, 0]
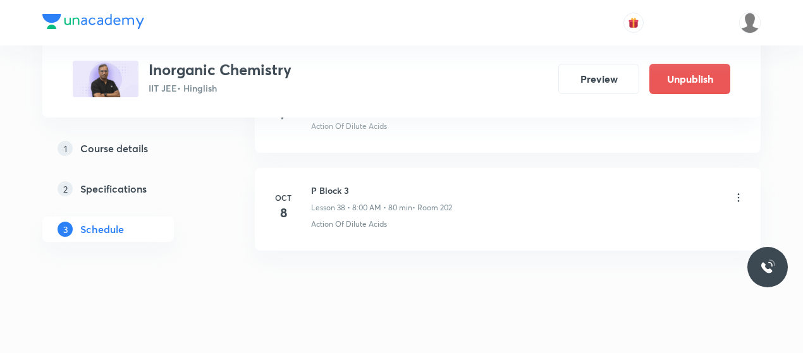
click at [325, 184] on h6 "P Block 3" at bounding box center [381, 190] width 141 height 13
copy h6 "P Block 3"
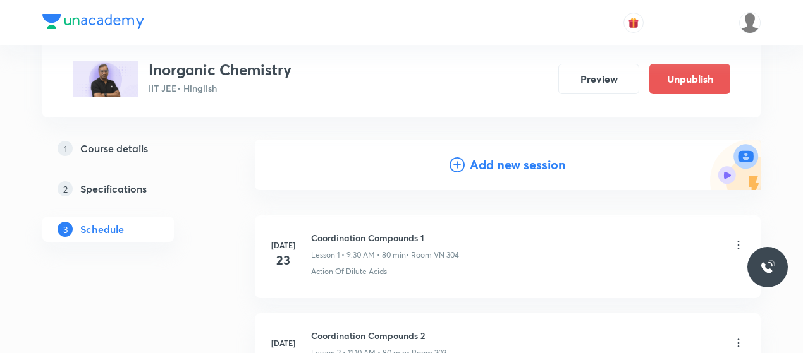
scroll to position [114, 0]
click at [457, 170] on icon at bounding box center [456, 164] width 15 height 15
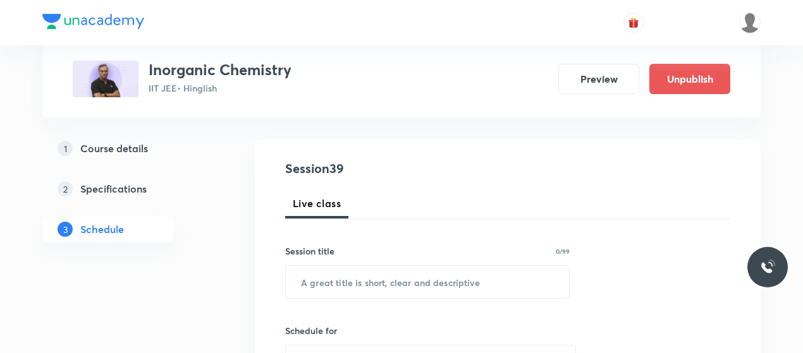
scroll to position [138, 0]
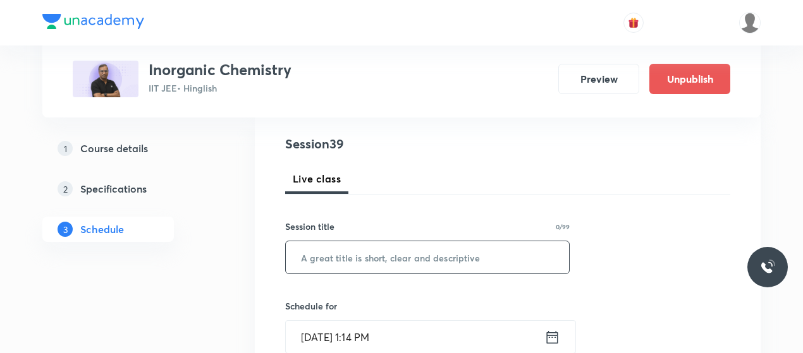
click at [338, 247] on input "text" at bounding box center [427, 257] width 283 height 32
paste input "P Block 3"
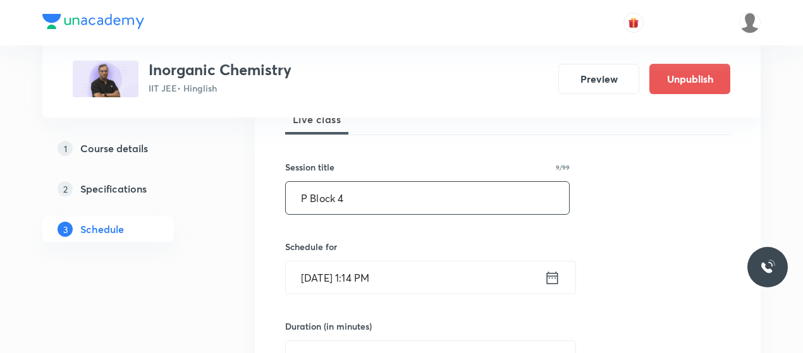
scroll to position [198, 0]
type input "P Block 4"
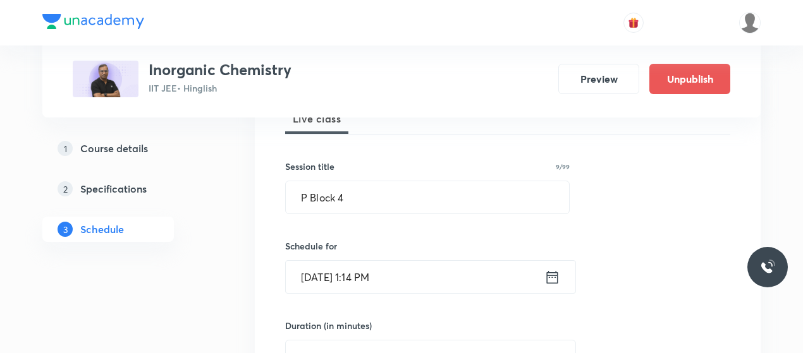
click at [322, 276] on input "Oct 5, 2025, 1:14 PM" at bounding box center [415, 277] width 259 height 32
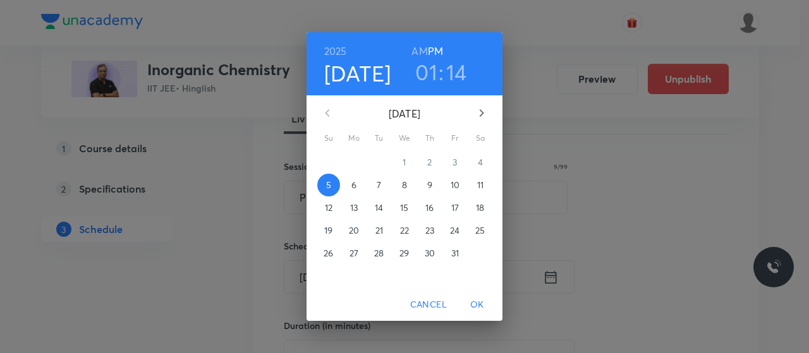
click at [402, 183] on p "8" at bounding box center [404, 185] width 5 height 13
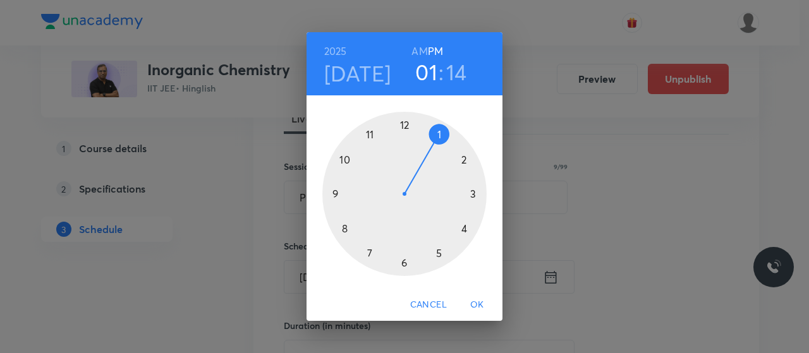
click at [420, 46] on h6 "AM" at bounding box center [419, 51] width 16 height 18
click at [373, 132] on div at bounding box center [404, 194] width 164 height 164
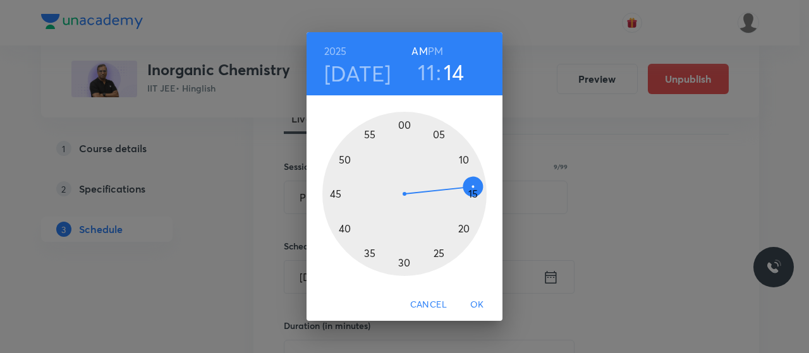
click at [465, 159] on div at bounding box center [404, 194] width 164 height 164
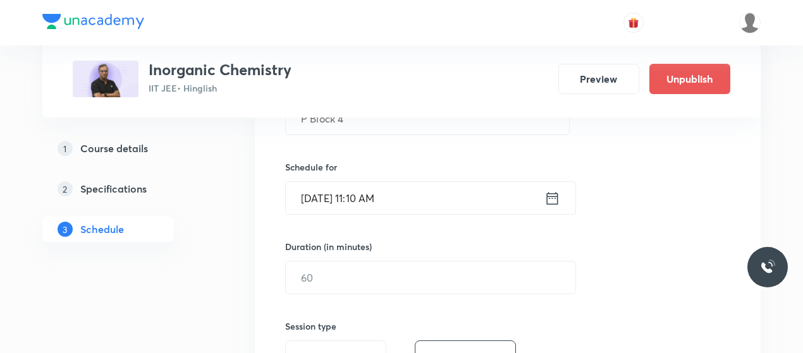
scroll to position [278, 0]
click at [372, 282] on input "text" at bounding box center [430, 277] width 289 height 32
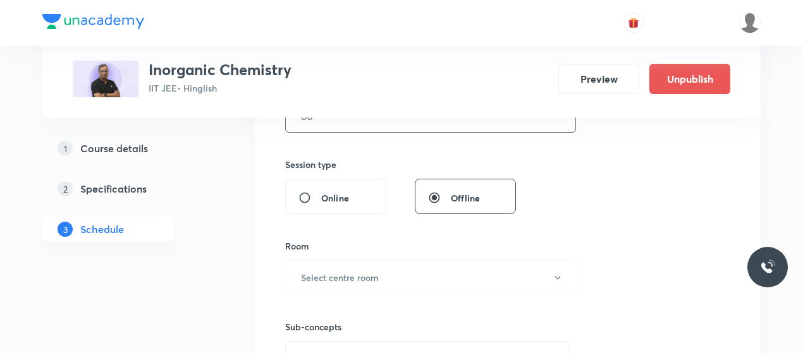
scroll to position [453, 0]
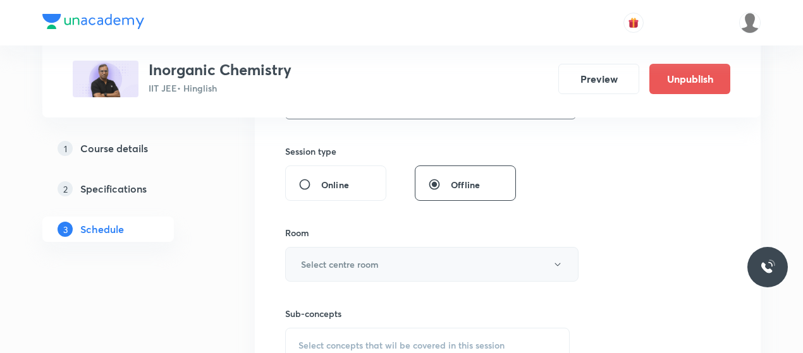
type input "80"
click at [375, 271] on button "Select centre room" at bounding box center [431, 264] width 293 height 35
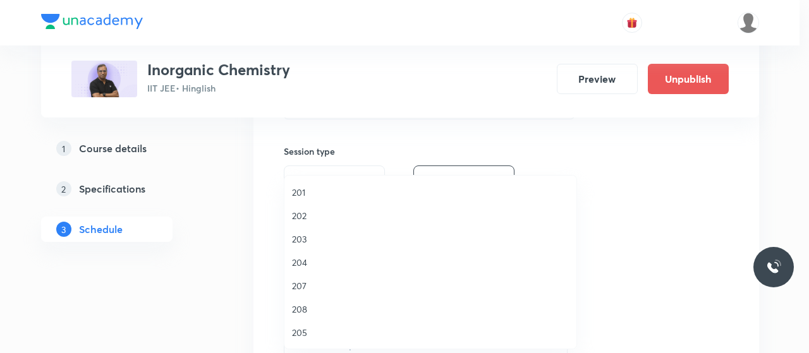
click at [298, 217] on span "202" at bounding box center [430, 215] width 277 height 13
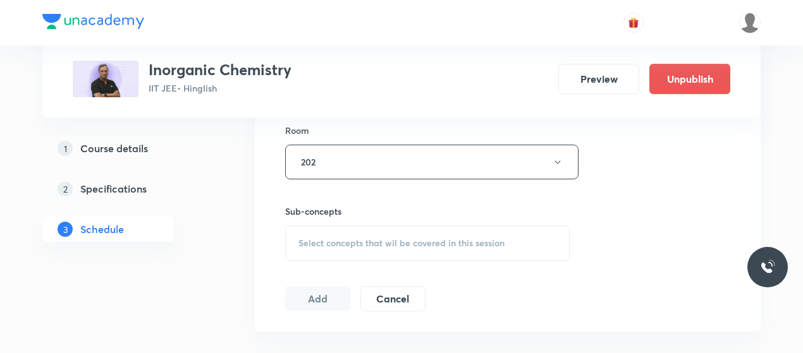
click at [371, 245] on span "Select concepts that wil be covered in this session" at bounding box center [401, 243] width 206 height 10
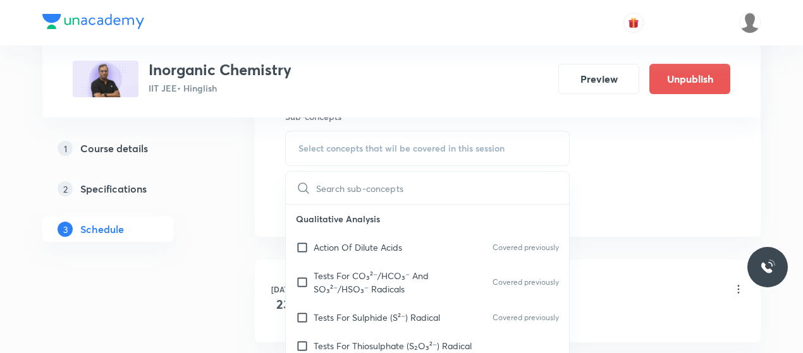
scroll to position [655, 0]
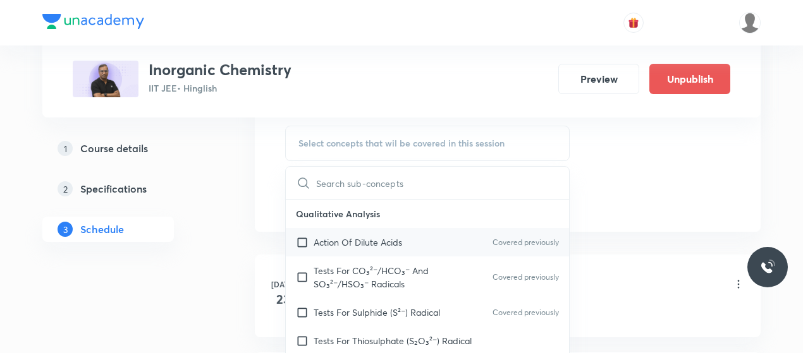
click at [337, 243] on p "Action Of Dilute Acids" at bounding box center [358, 242] width 88 height 13
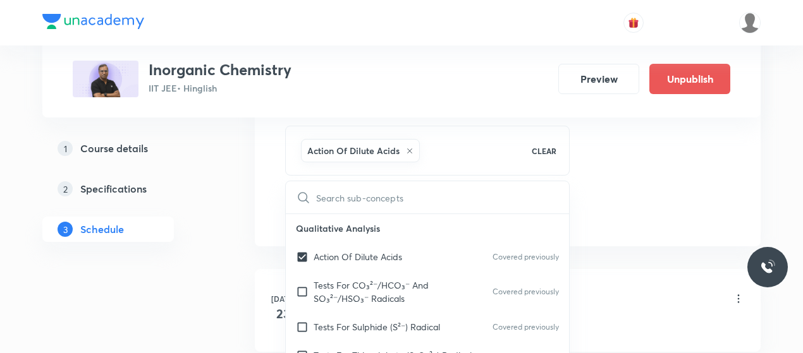
checkbox input "true"
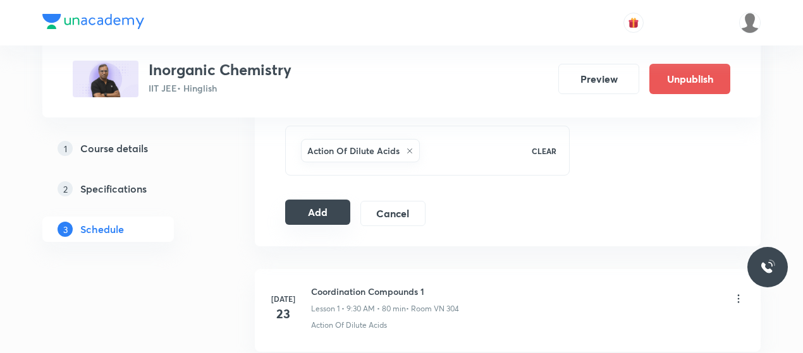
click at [332, 209] on button "Add" at bounding box center [317, 212] width 65 height 25
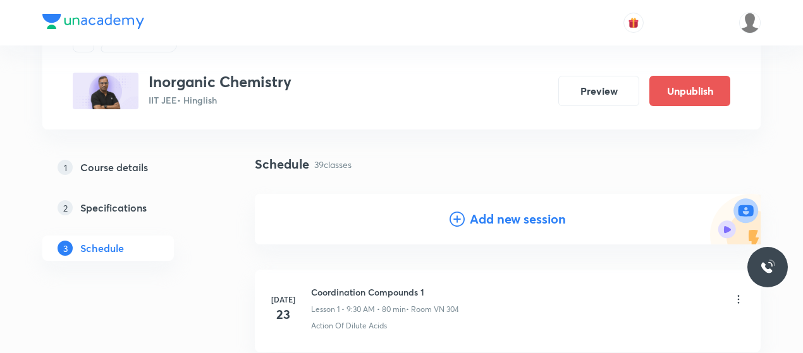
scroll to position [59, 0]
click at [459, 217] on icon at bounding box center [456, 218] width 15 height 15
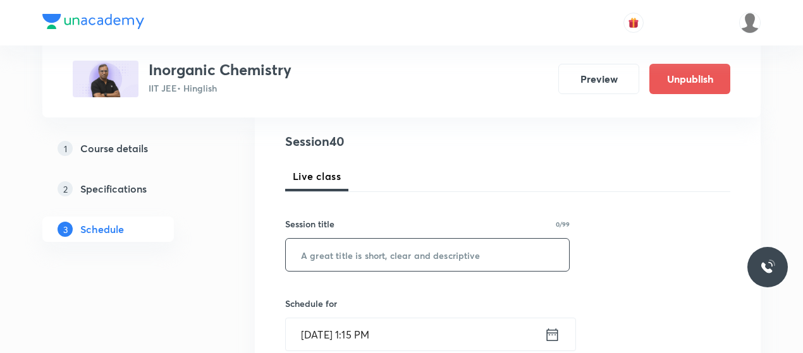
scroll to position [142, 0]
click at [365, 243] on input "text" at bounding box center [427, 254] width 283 height 32
paste input "P Block 3"
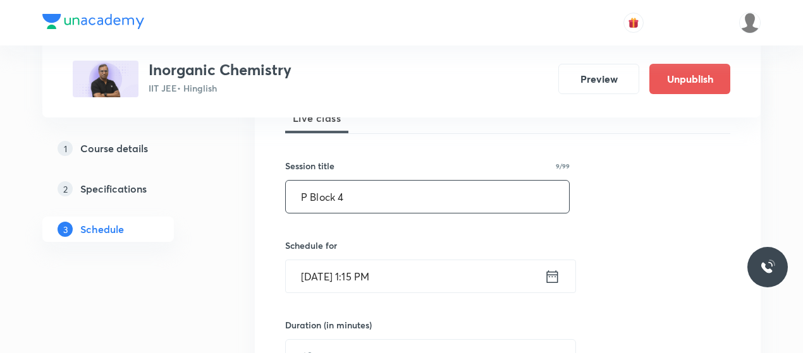
scroll to position [205, 0]
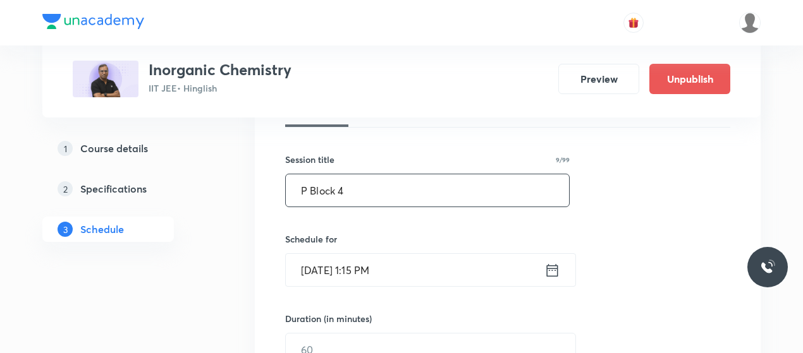
type input "P Block 4"
click at [322, 267] on input "Oct 5, 2025, 1:15 PM" at bounding box center [415, 270] width 259 height 32
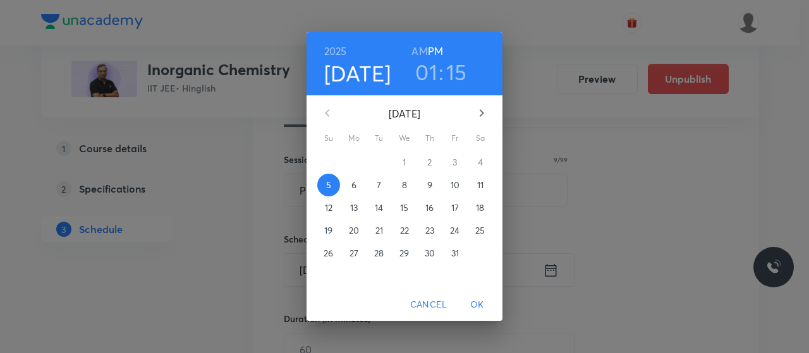
click at [429, 183] on p "9" at bounding box center [429, 185] width 5 height 13
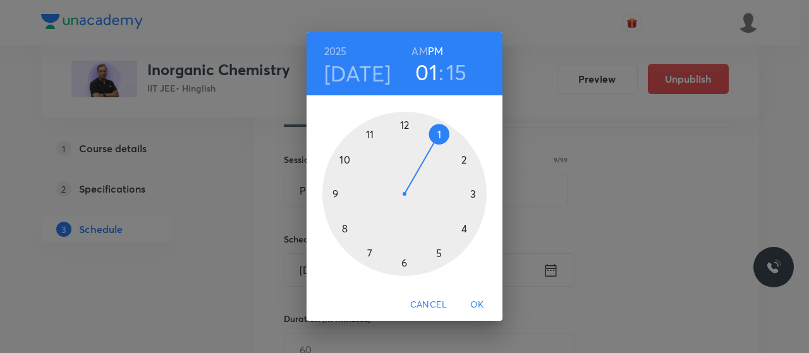
click at [403, 126] on div at bounding box center [404, 194] width 164 height 164
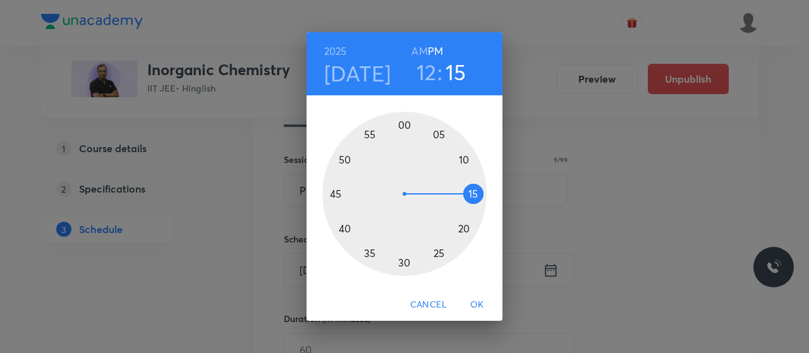
click at [343, 230] on div at bounding box center [404, 194] width 164 height 164
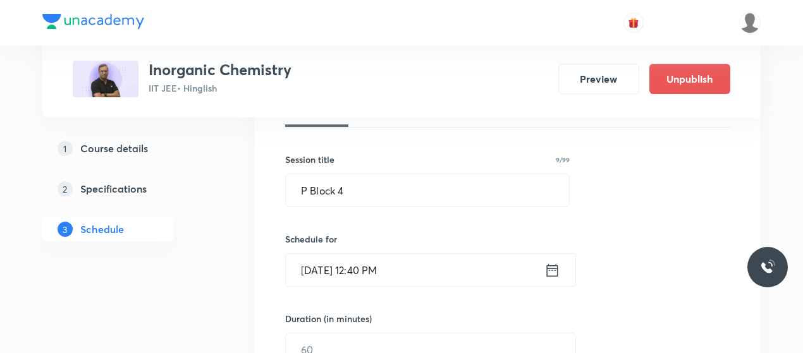
scroll to position [272, 0]
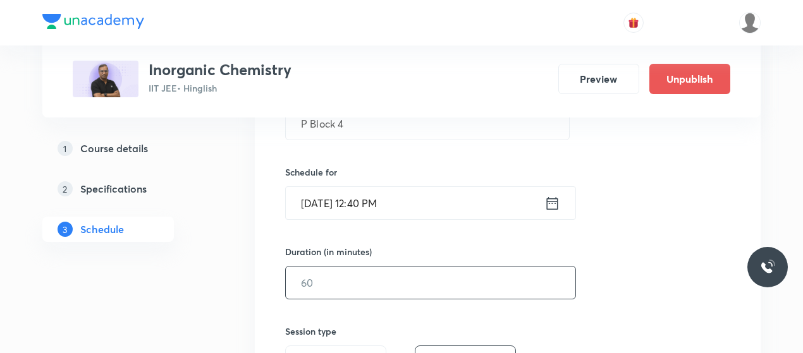
click at [408, 288] on input "text" at bounding box center [430, 283] width 289 height 32
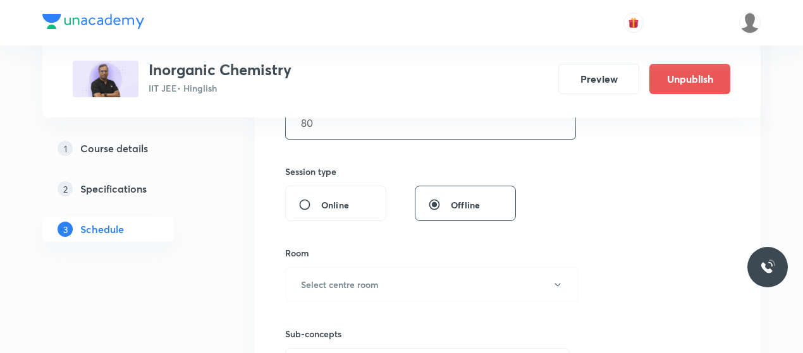
scroll to position [433, 0]
type input "80"
click at [408, 288] on button "Select centre room" at bounding box center [431, 284] width 293 height 35
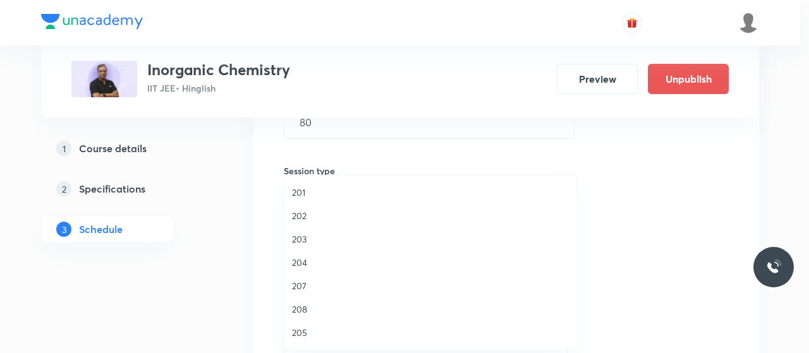
click at [301, 212] on span "202" at bounding box center [430, 215] width 277 height 13
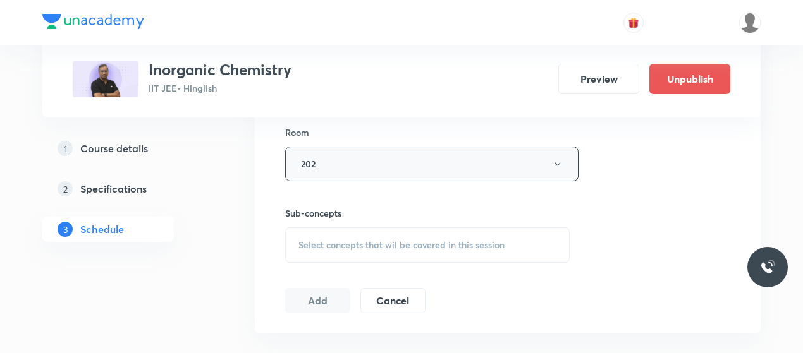
scroll to position [554, 0]
click at [381, 250] on div "Select concepts that wil be covered in this session" at bounding box center [427, 243] width 284 height 35
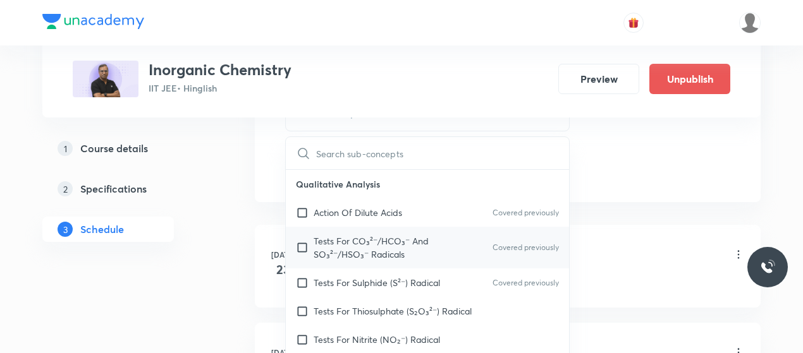
scroll to position [687, 0]
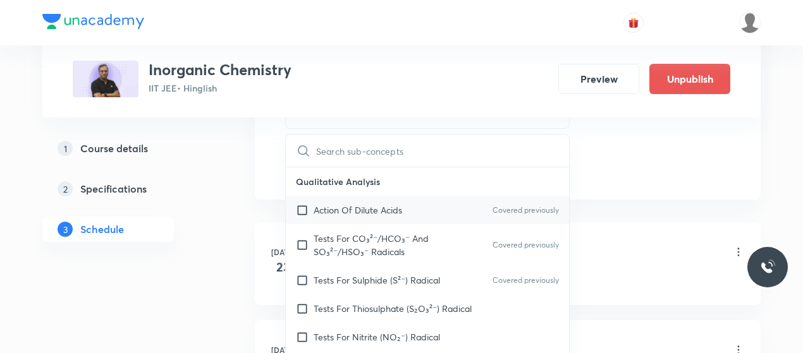
click at [325, 216] on div "Action Of Dilute Acids Covered previously" at bounding box center [427, 210] width 283 height 28
checkbox input "true"
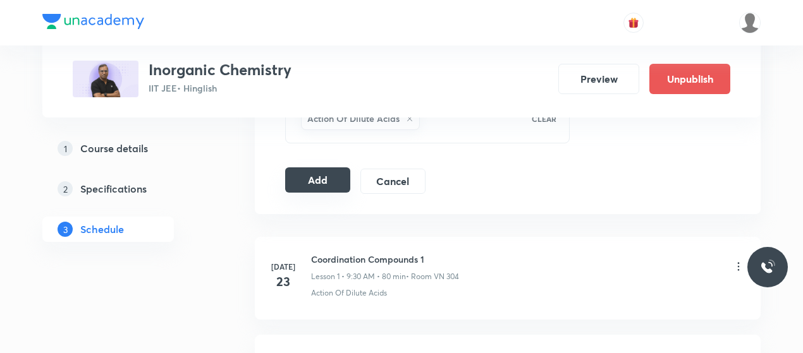
click at [326, 176] on button "Add" at bounding box center [317, 179] width 65 height 25
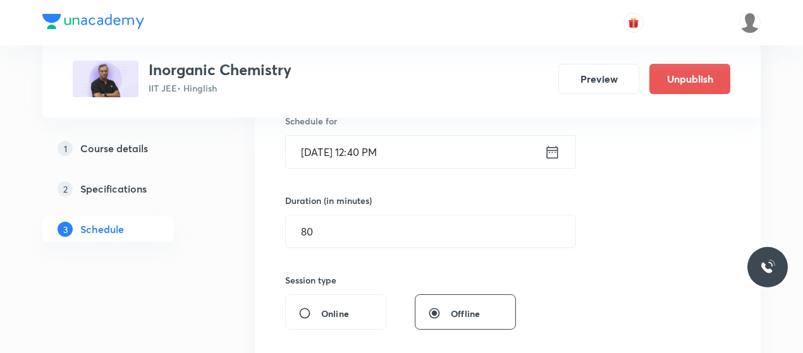
scroll to position [260, 0]
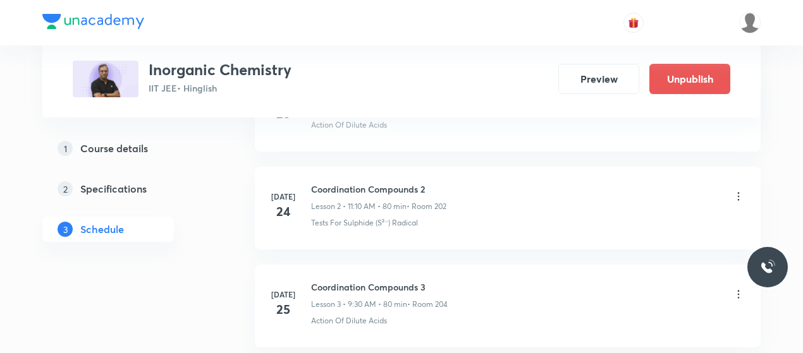
click at [327, 131] on li "Jul 23 Coordination Compounds 1 Lesson 1 • 9:30 AM • 80 min • Room VN 304 Actio…" at bounding box center [508, 110] width 506 height 83
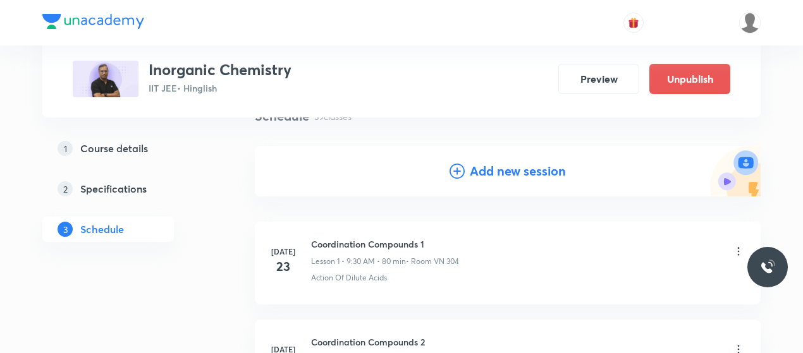
scroll to position [109, 0]
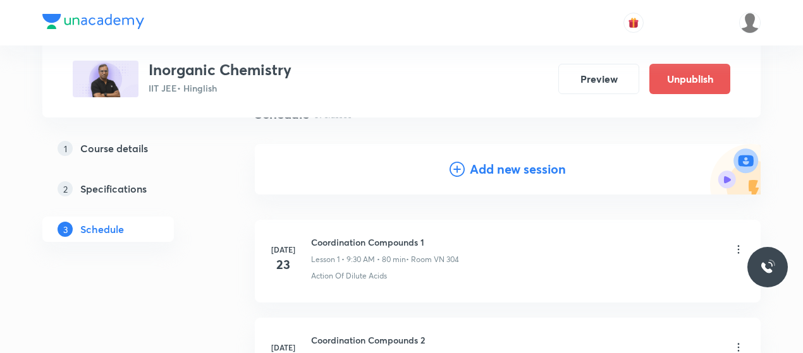
click at [456, 168] on icon at bounding box center [456, 169] width 15 height 15
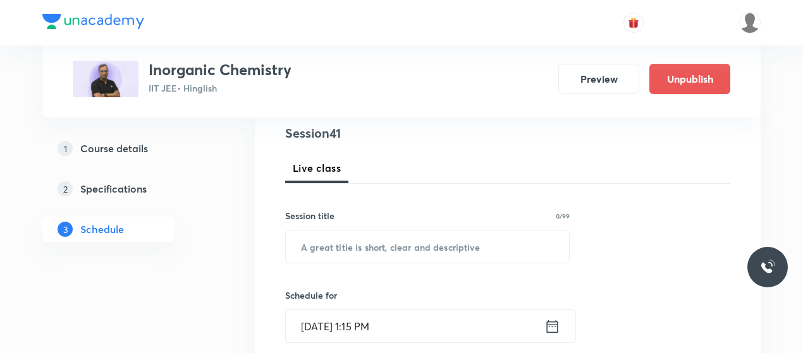
scroll to position [150, 0]
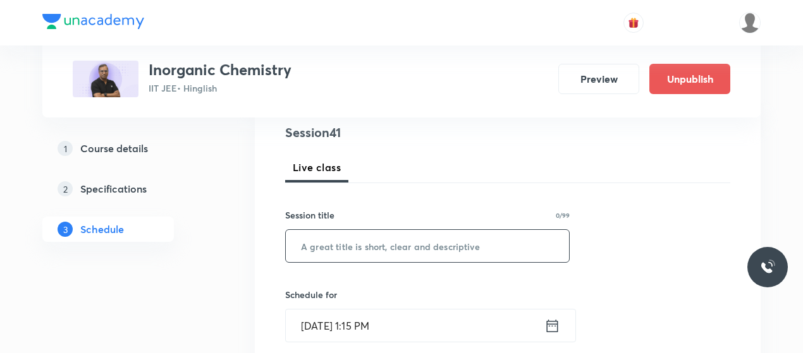
click at [334, 243] on input "text" at bounding box center [427, 246] width 283 height 32
paste input "P Block 3"
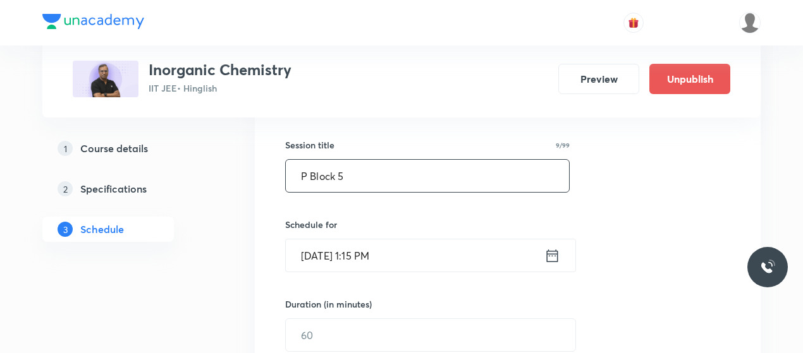
type input "P Block 5"
click at [319, 262] on input "Oct 5, 2025, 1:15 PM" at bounding box center [415, 256] width 259 height 32
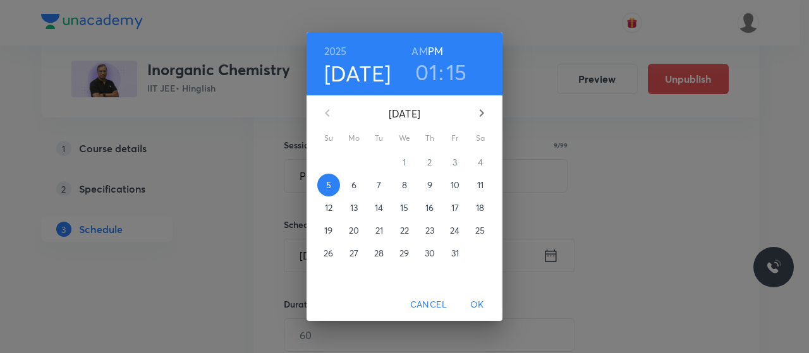
click at [418, 42] on h6 "AM" at bounding box center [419, 51] width 16 height 18
click at [480, 188] on p "11" at bounding box center [480, 185] width 6 height 13
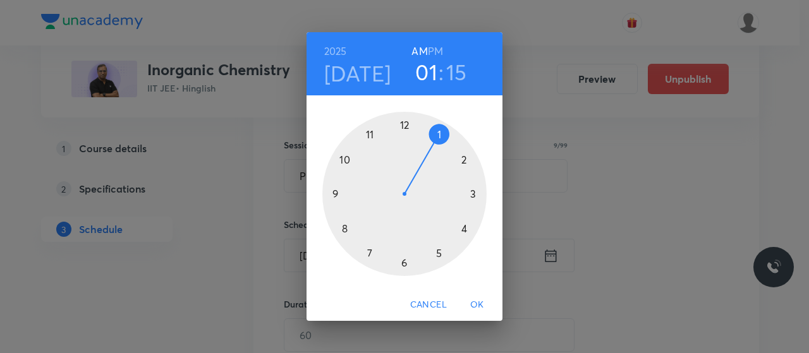
click at [370, 129] on div at bounding box center [404, 194] width 164 height 164
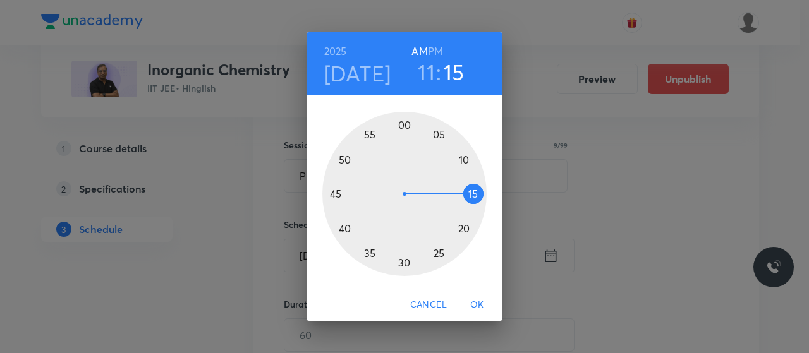
click at [466, 157] on div at bounding box center [404, 194] width 164 height 164
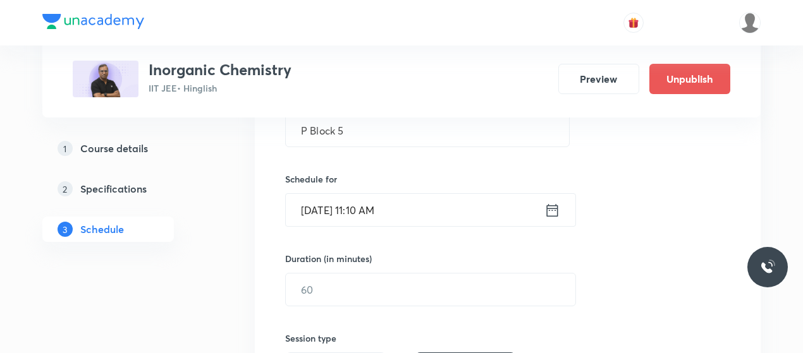
scroll to position [268, 0]
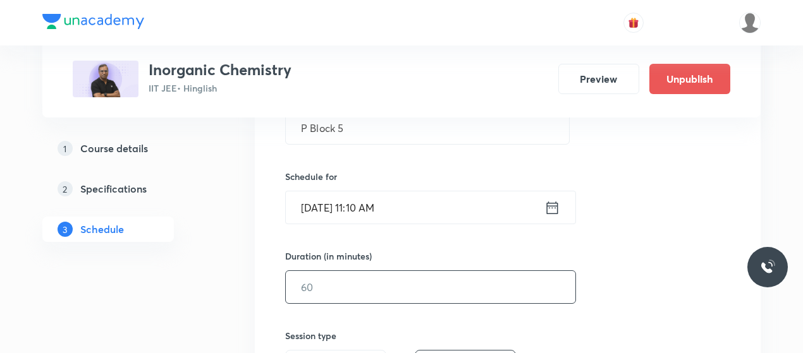
click at [379, 279] on input "text" at bounding box center [430, 287] width 289 height 32
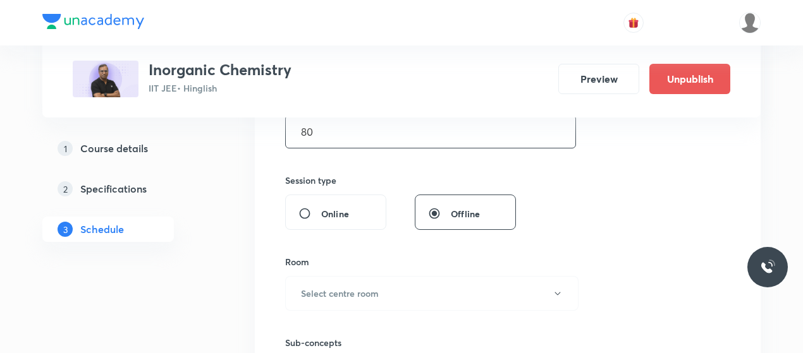
type input "80"
click at [379, 288] on h6 "Select centre room" at bounding box center [340, 292] width 78 height 13
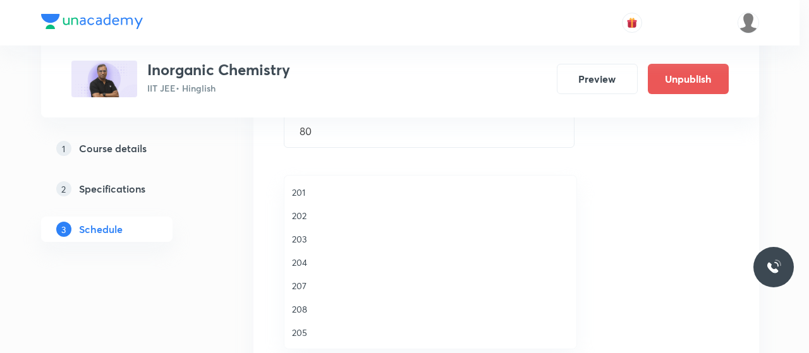
click at [298, 213] on span "202" at bounding box center [430, 215] width 277 height 13
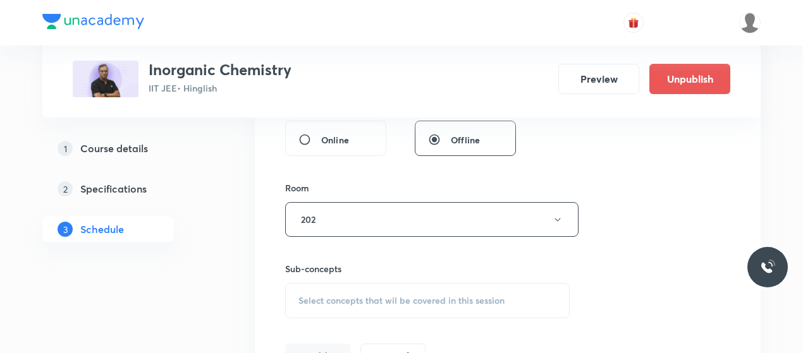
scroll to position [539, 0]
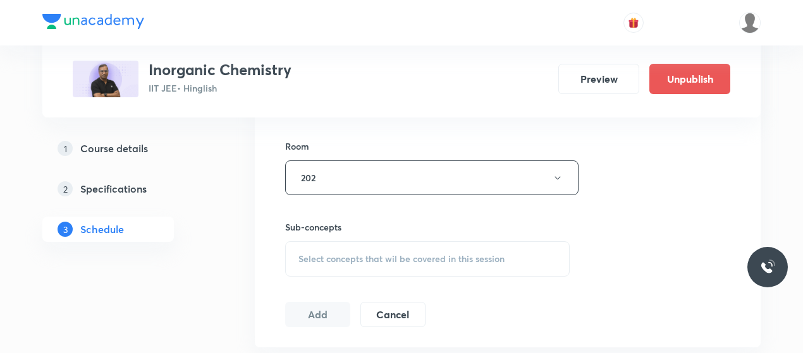
click at [389, 255] on span "Select concepts that wil be covered in this session" at bounding box center [401, 259] width 206 height 10
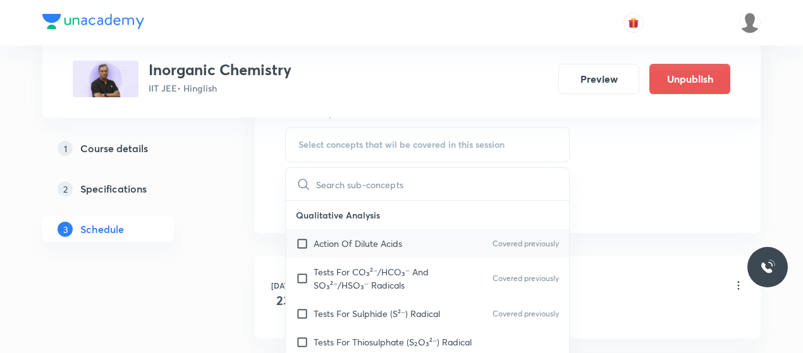
click at [331, 251] on div "Action Of Dilute Acids Covered previously" at bounding box center [427, 243] width 283 height 28
checkbox input "true"
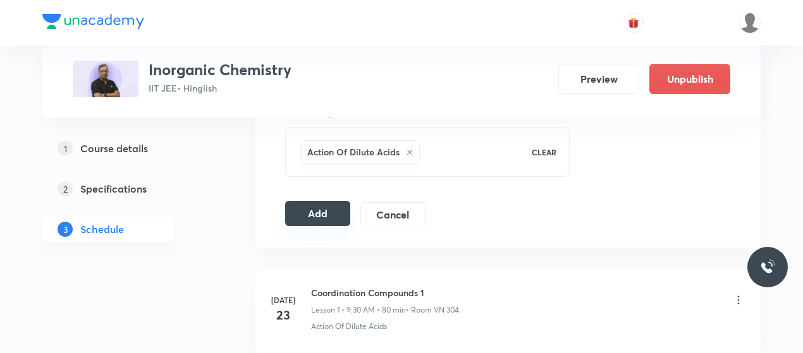
click at [341, 217] on button "Add" at bounding box center [317, 213] width 65 height 25
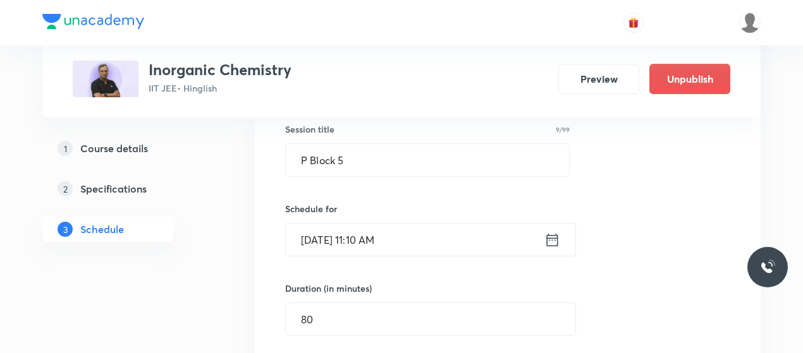
scroll to position [233, 0]
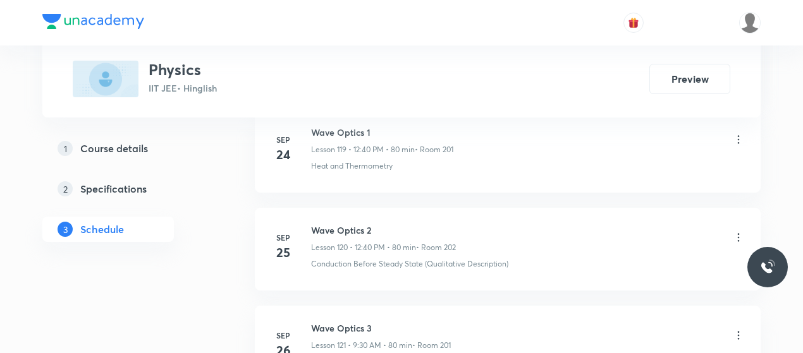
scroll to position [12932, 0]
click at [334, 222] on h6 "Wave Optics 7" at bounding box center [383, 228] width 144 height 13
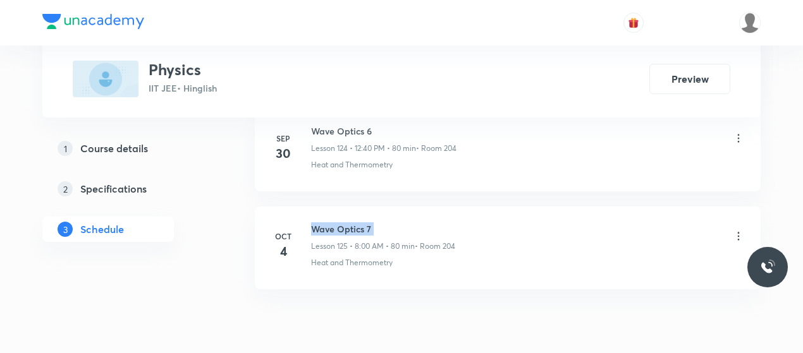
click at [334, 222] on h6 "Wave Optics 7" at bounding box center [383, 228] width 144 height 13
copy h6 "Wave Optics 7"
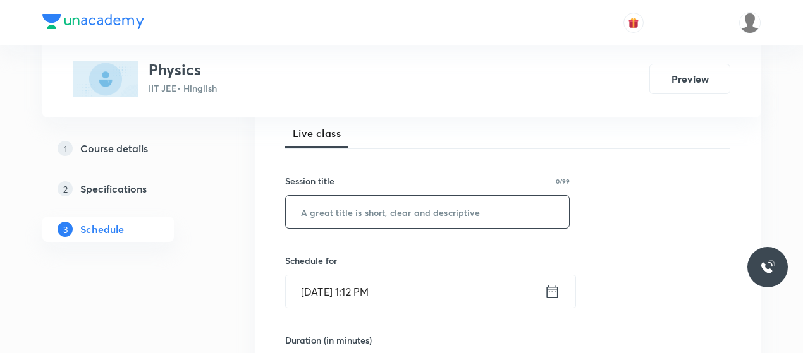
scroll to position [190, 0]
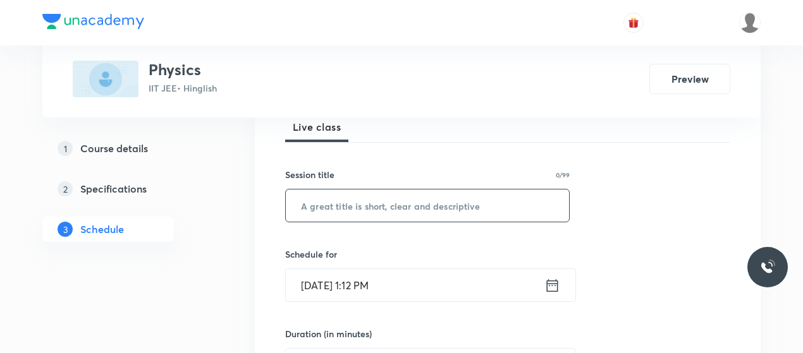
click at [354, 203] on input "text" at bounding box center [427, 206] width 283 height 32
paste input "Wave Optics 7"
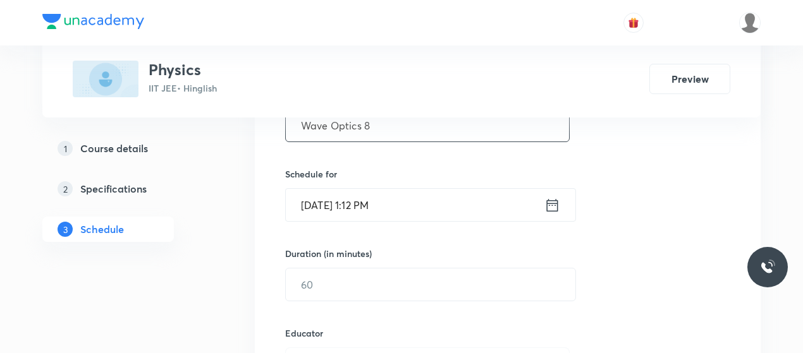
scroll to position [276, 0]
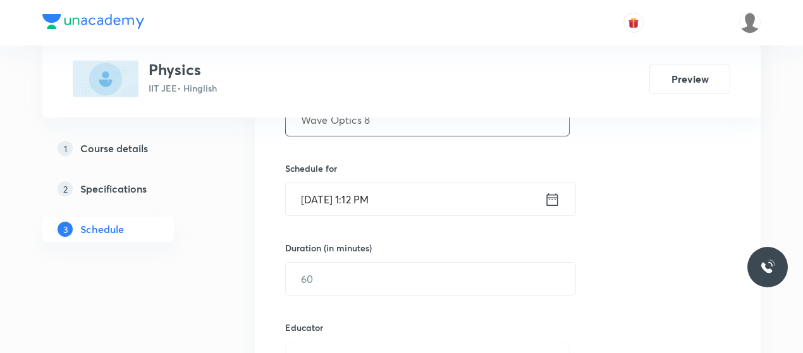
type input "Wave Optics 8"
click at [326, 203] on input "[DATE] 1:12 PM" at bounding box center [415, 199] width 259 height 32
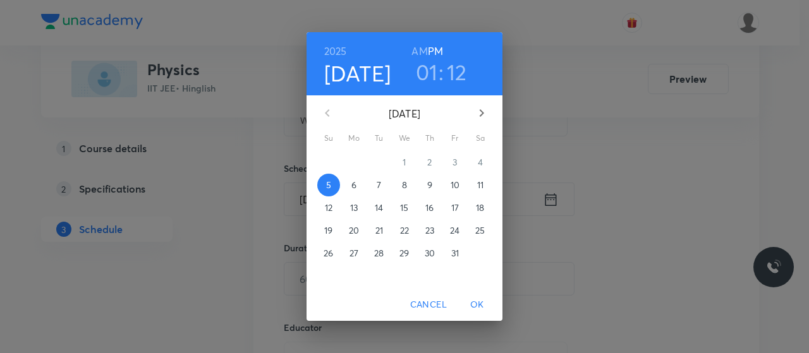
click at [375, 181] on span "7" at bounding box center [379, 185] width 23 height 13
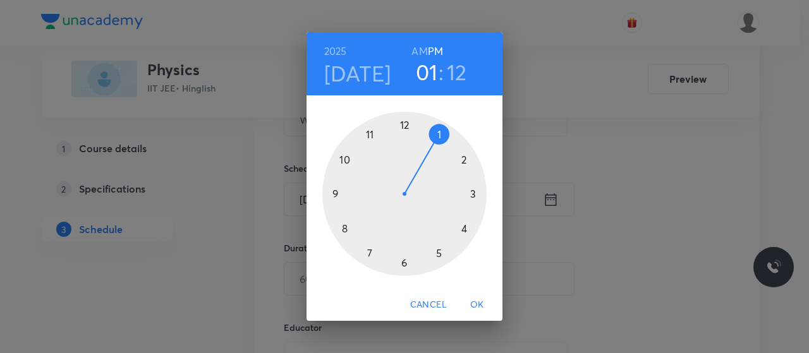
click at [413, 49] on h6 "AM" at bounding box center [419, 51] width 16 height 18
drag, startPoint x: 335, startPoint y: 193, endPoint x: 356, endPoint y: 193, distance: 21.5
click at [356, 193] on div at bounding box center [404, 194] width 164 height 164
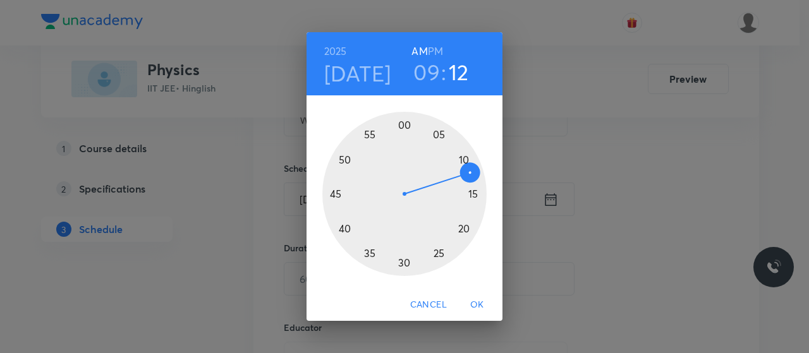
click at [406, 260] on div at bounding box center [404, 194] width 164 height 164
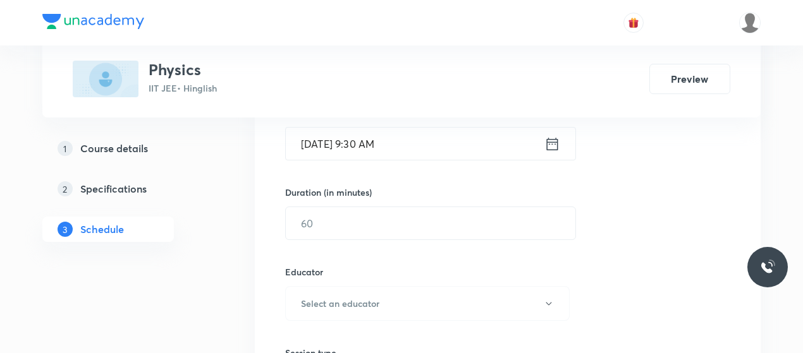
scroll to position [332, 0]
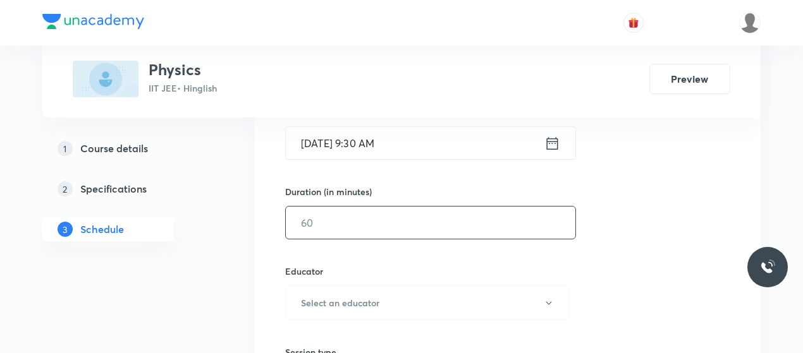
click at [359, 219] on input "text" at bounding box center [430, 223] width 289 height 32
type input "80"
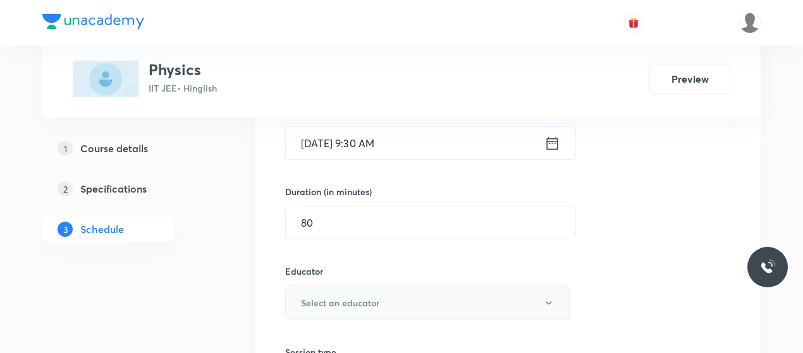
click at [381, 310] on button "Select an educator" at bounding box center [427, 303] width 284 height 35
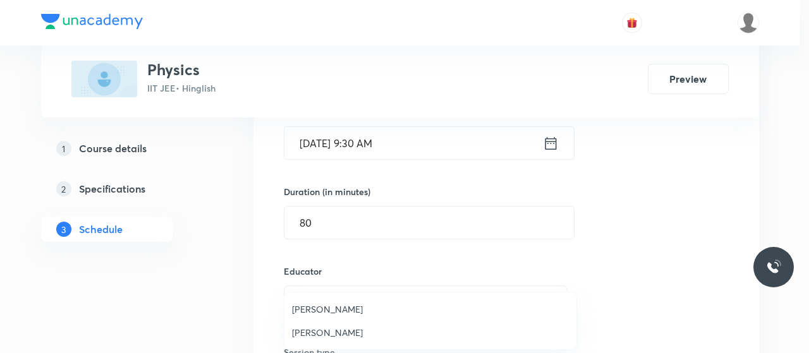
click at [320, 329] on span "Nitin Rathore" at bounding box center [430, 332] width 277 height 13
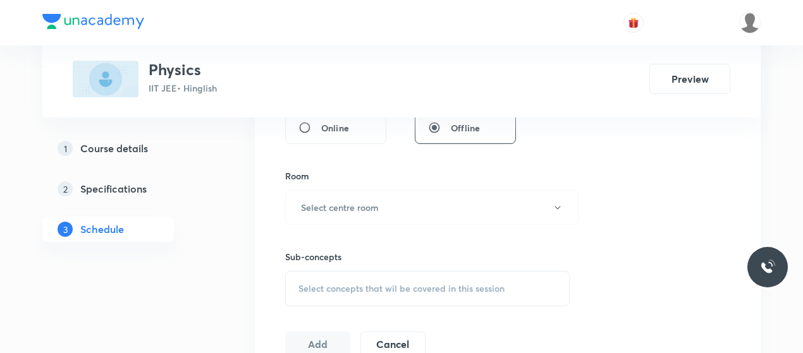
scroll to position [614, 0]
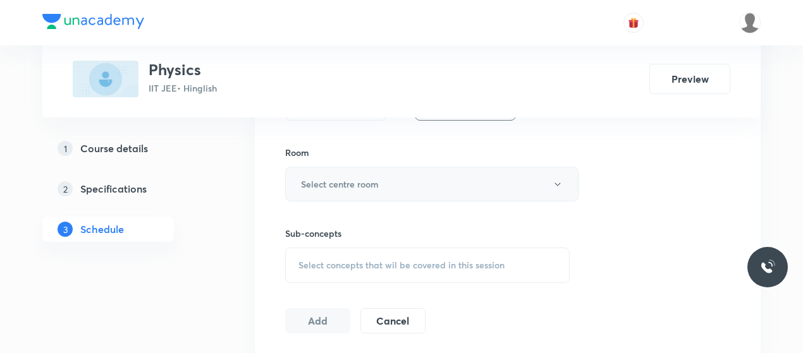
click at [384, 180] on button "Select centre room" at bounding box center [431, 184] width 293 height 35
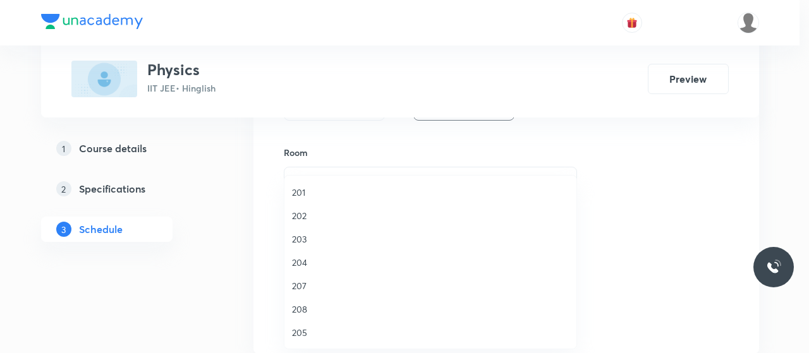
click at [298, 214] on span "202" at bounding box center [430, 215] width 277 height 13
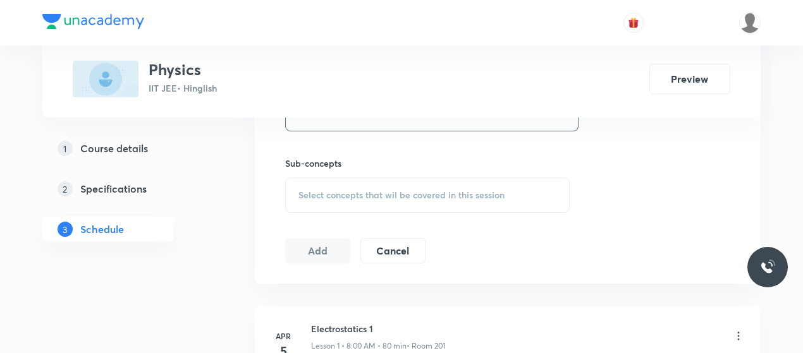
scroll to position [685, 0]
click at [420, 181] on div "Select concepts that wil be covered in this session" at bounding box center [427, 193] width 284 height 35
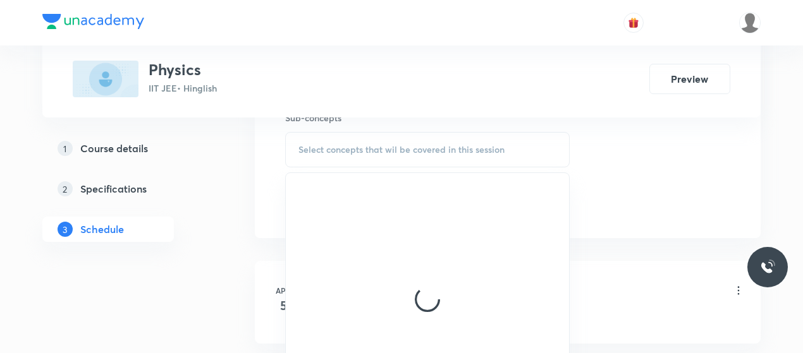
scroll to position [731, 0]
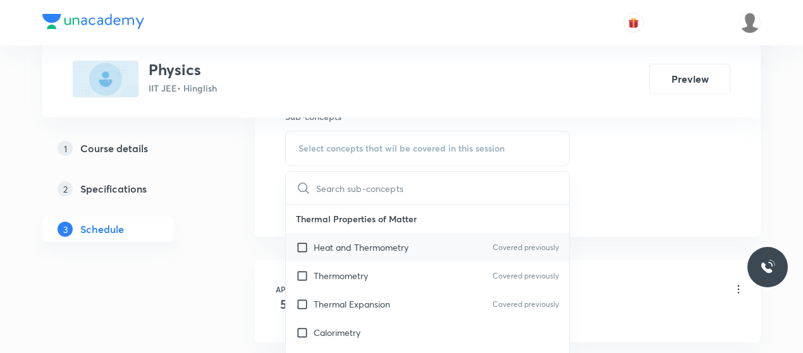
click at [357, 247] on p "Heat and Thermometry" at bounding box center [361, 247] width 95 height 13
checkbox input "true"
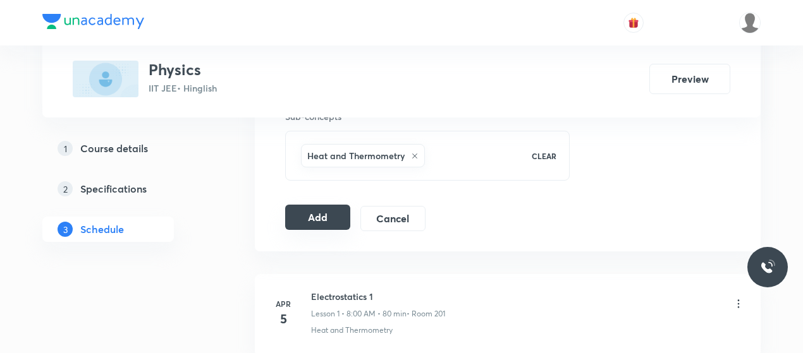
click at [336, 208] on button "Add" at bounding box center [317, 217] width 65 height 25
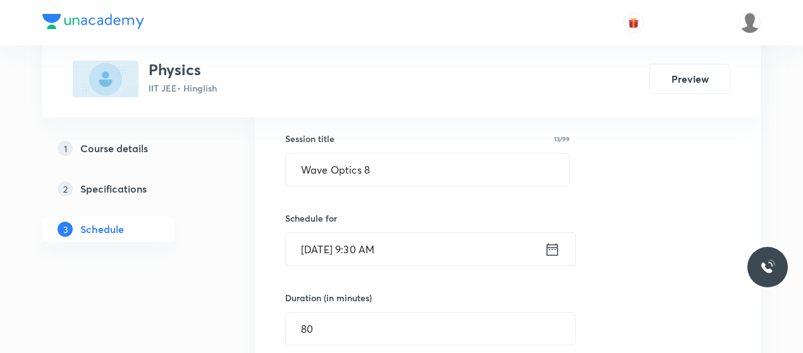
scroll to position [221, 0]
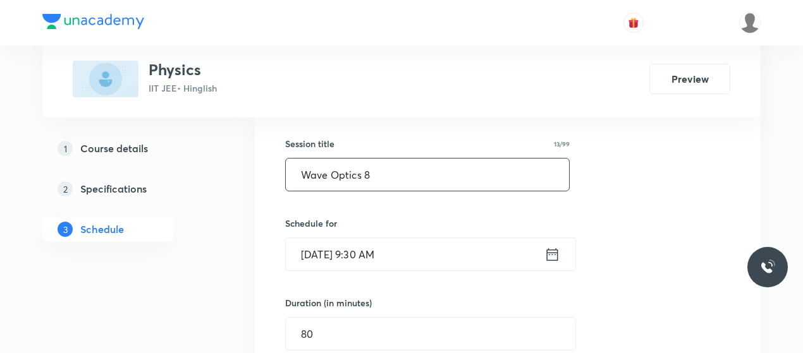
click at [339, 168] on input "Wave Optics 8" at bounding box center [427, 175] width 283 height 32
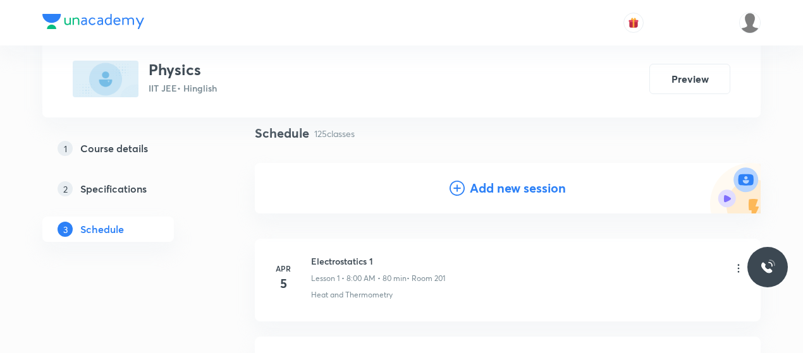
scroll to position [90, 0]
click at [461, 188] on icon at bounding box center [456, 187] width 15 height 15
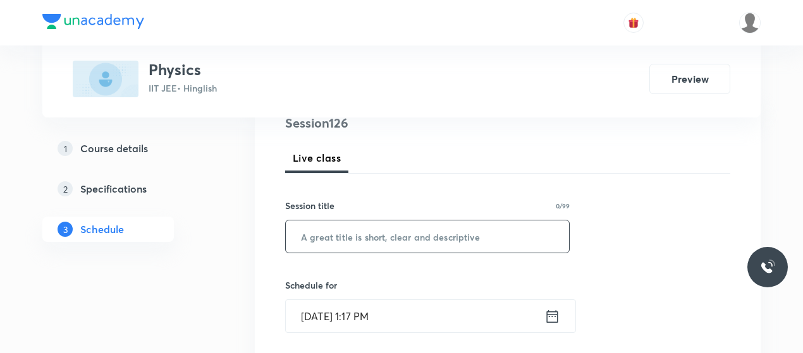
scroll to position [162, 0]
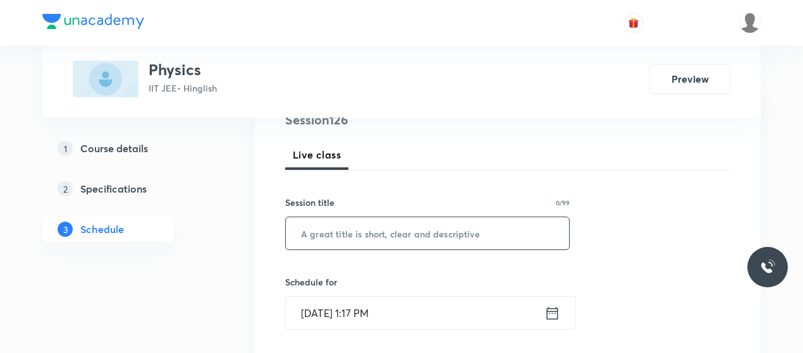
click at [392, 234] on input "text" at bounding box center [427, 233] width 283 height 32
paste input "Wave Optics 8"
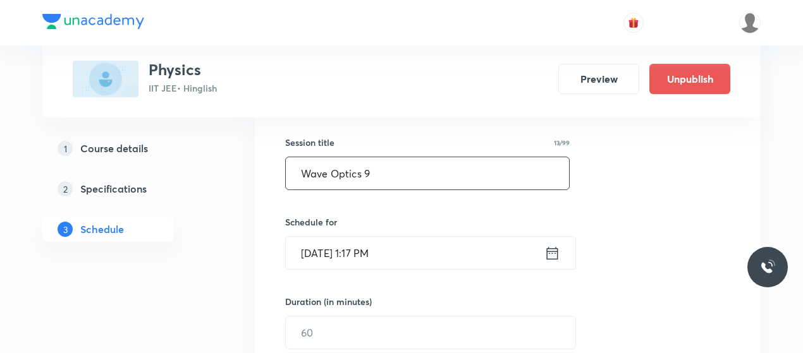
scroll to position [224, 0]
type input "Wave Optics 9"
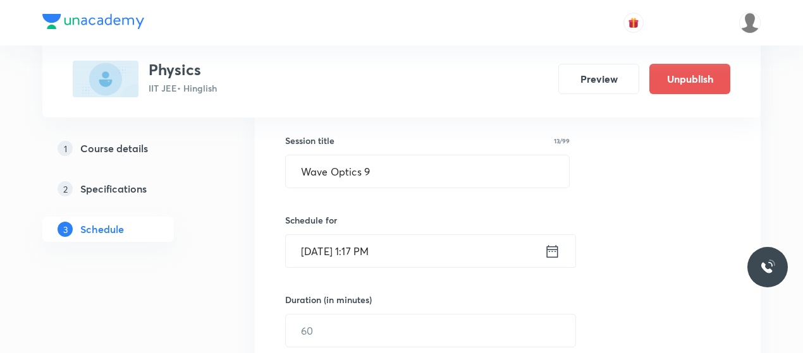
click at [322, 244] on input "Oct 5, 2025, 1:17 PM" at bounding box center [415, 251] width 259 height 32
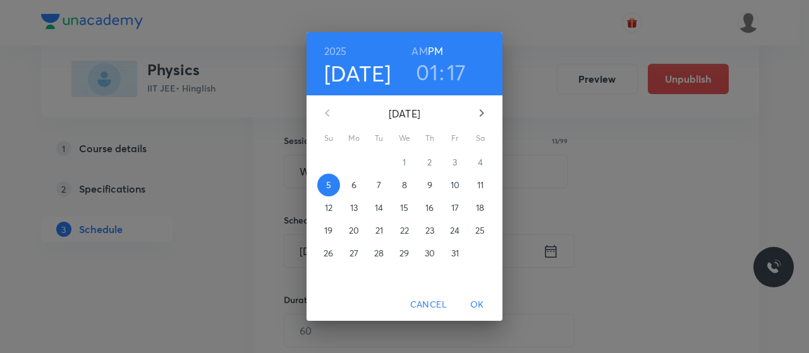
click at [375, 185] on span "7" at bounding box center [379, 185] width 23 height 13
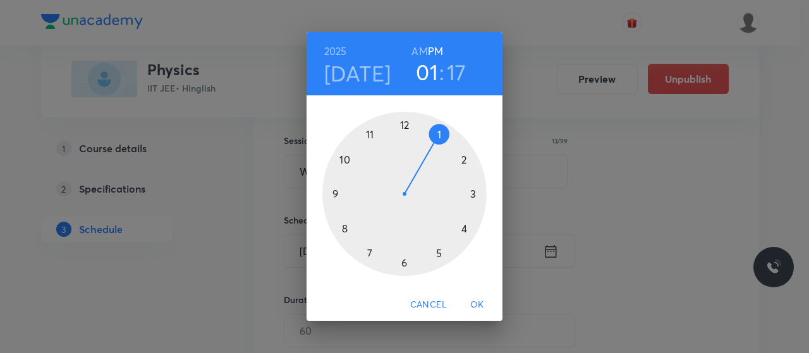
click at [421, 54] on h6 "AM" at bounding box center [419, 51] width 16 height 18
click at [370, 138] on div at bounding box center [404, 194] width 164 height 164
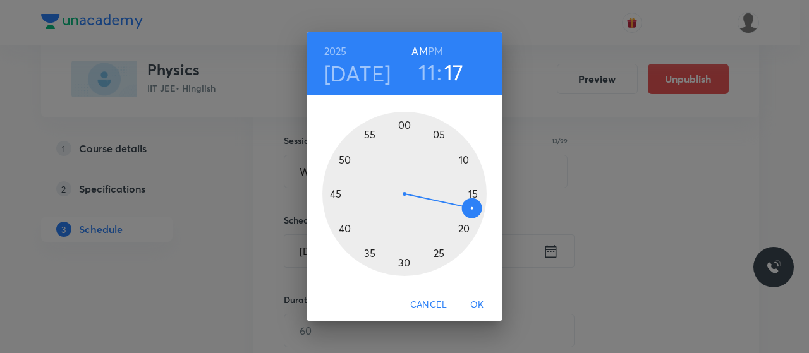
click at [464, 158] on div at bounding box center [404, 194] width 164 height 164
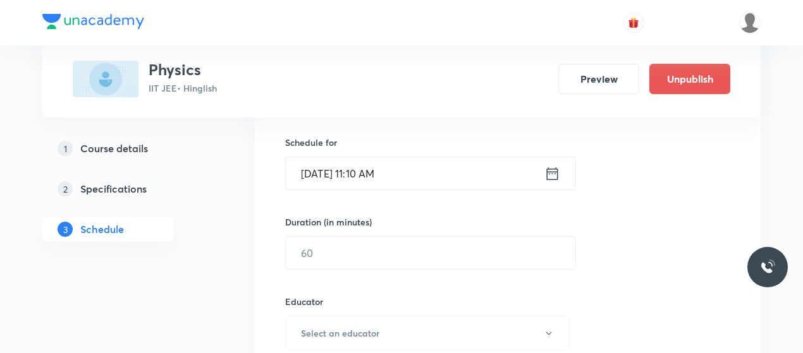
scroll to position [319, 0]
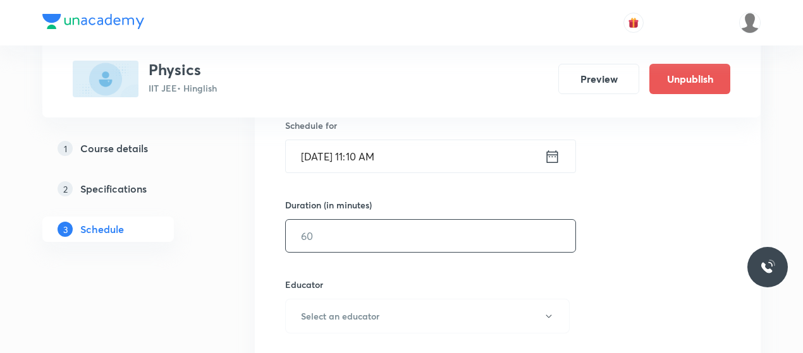
click at [385, 231] on input "text" at bounding box center [430, 236] width 289 height 32
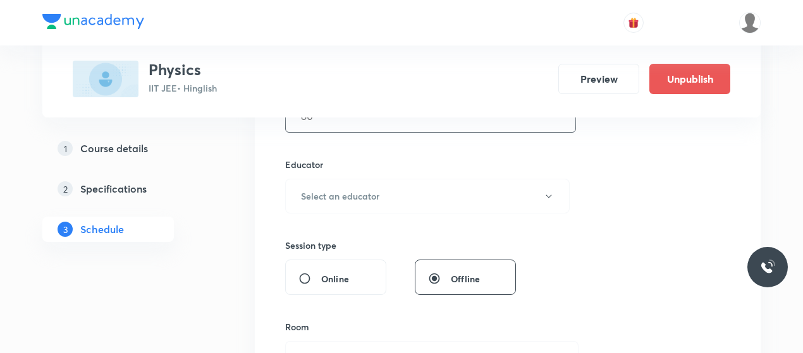
scroll to position [451, 0]
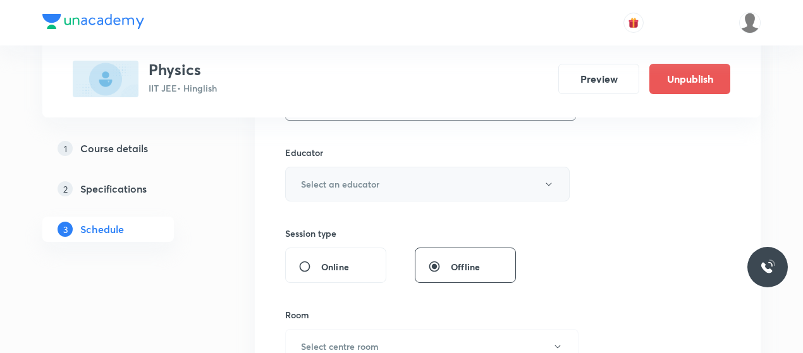
type input "80"
click at [365, 179] on h6 "Select an educator" at bounding box center [340, 184] width 78 height 13
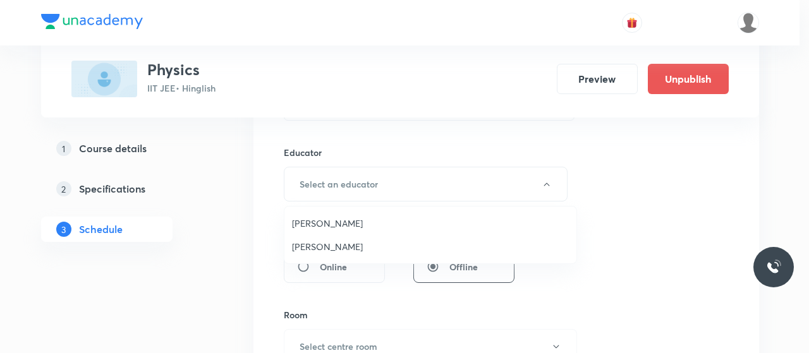
click at [314, 238] on li "Nitin Rathore" at bounding box center [430, 246] width 292 height 23
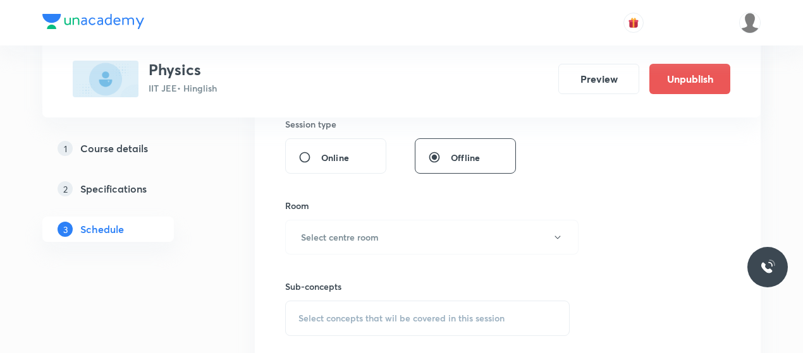
scroll to position [561, 0]
click at [350, 222] on button "Select centre room" at bounding box center [431, 236] width 293 height 35
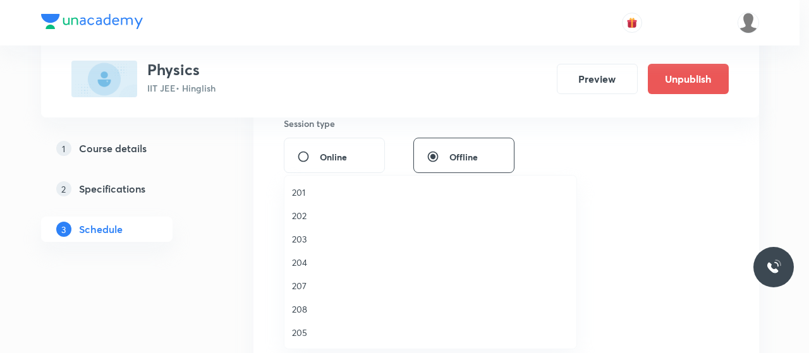
click at [303, 207] on li "202" at bounding box center [430, 215] width 292 height 23
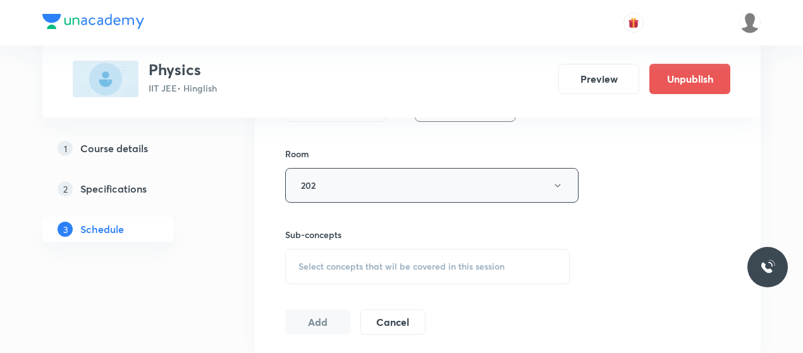
scroll to position [613, 0]
click at [367, 265] on span "Select concepts that wil be covered in this session" at bounding box center [401, 266] width 206 height 10
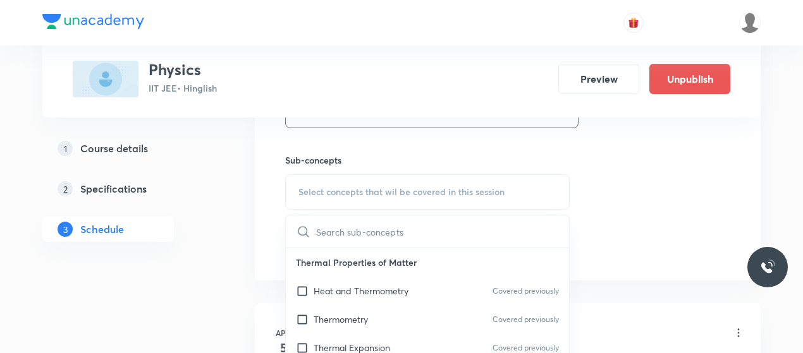
scroll to position [688, 0]
click at [355, 288] on p "Heat and Thermometry" at bounding box center [361, 290] width 95 height 13
checkbox input "true"
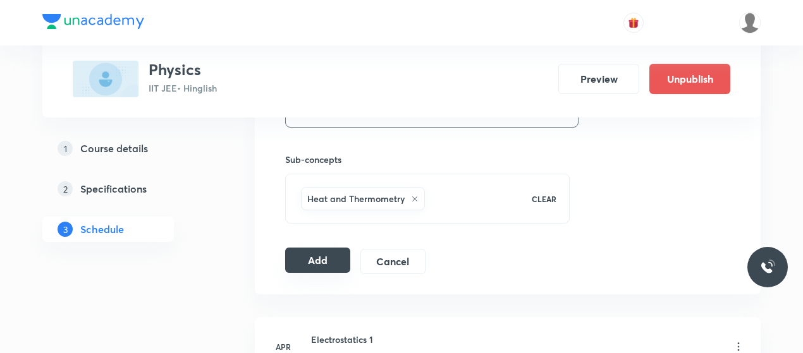
click at [306, 255] on button "Add" at bounding box center [317, 260] width 65 height 25
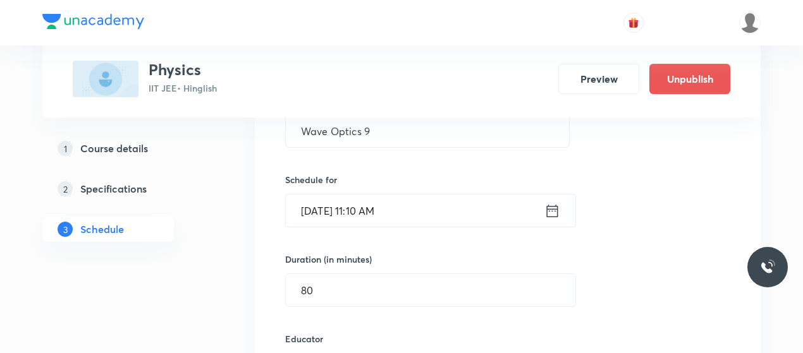
scroll to position [264, 0]
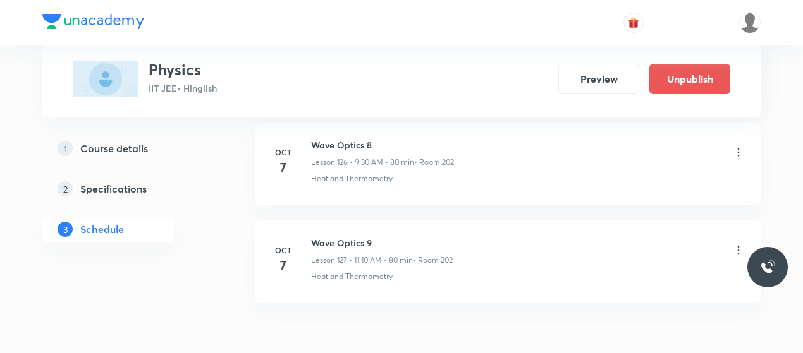
scroll to position [12467, 0]
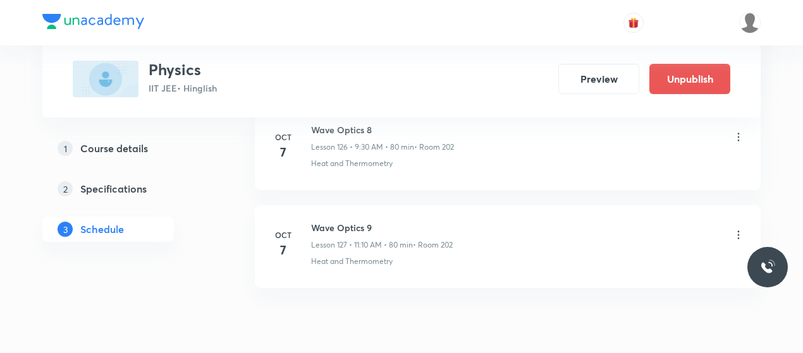
click at [352, 221] on h6 "Wave Optics 9" at bounding box center [382, 227] width 142 height 13
copy h6 "Wave Optics 9"
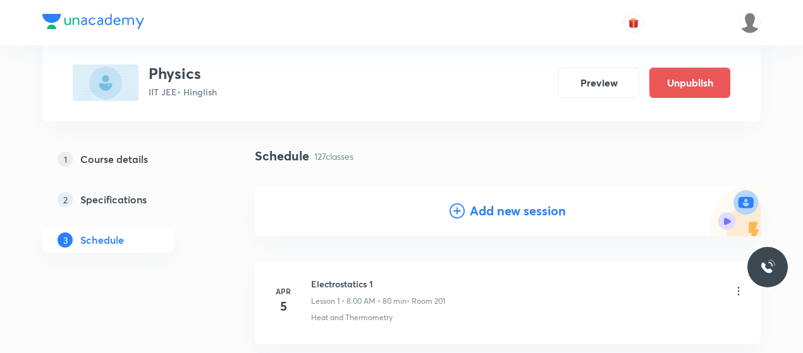
scroll to position [69, 0]
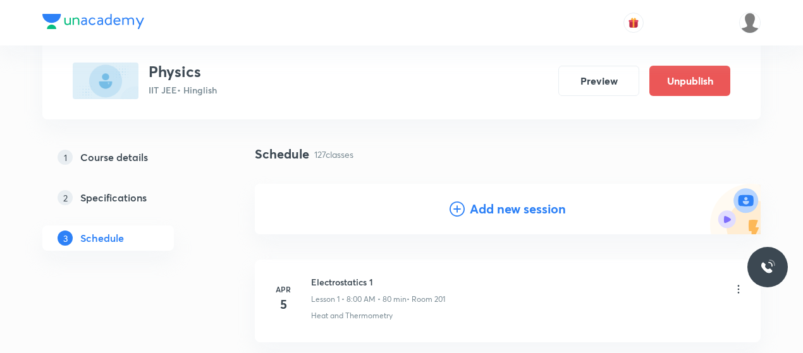
click at [463, 208] on icon at bounding box center [456, 209] width 15 height 15
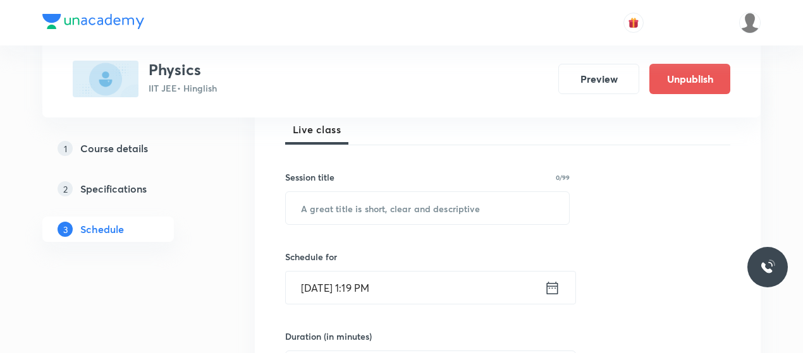
scroll to position [190, 0]
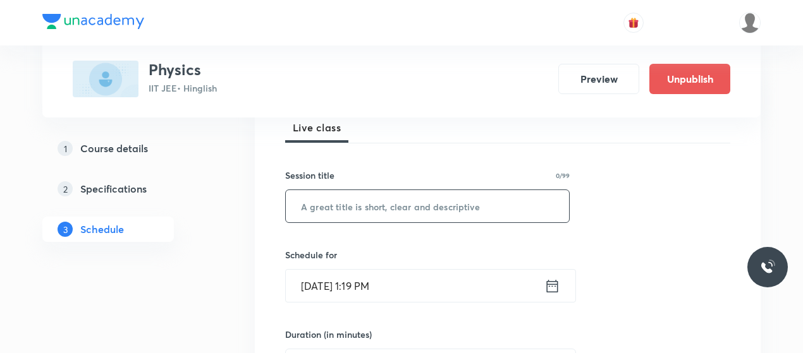
click at [366, 206] on input "text" at bounding box center [427, 206] width 283 height 32
paste input "Wave Optics 9"
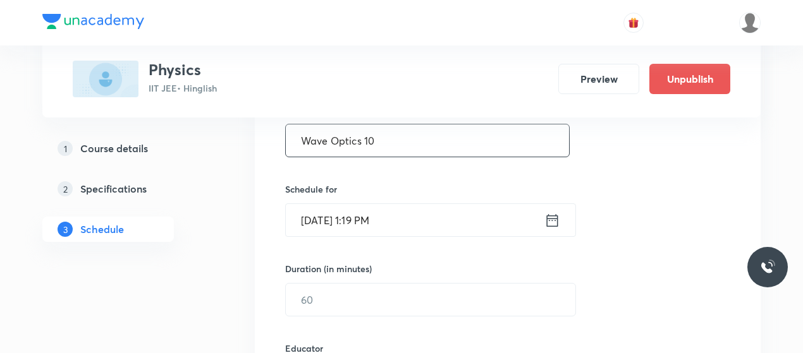
scroll to position [269, 0]
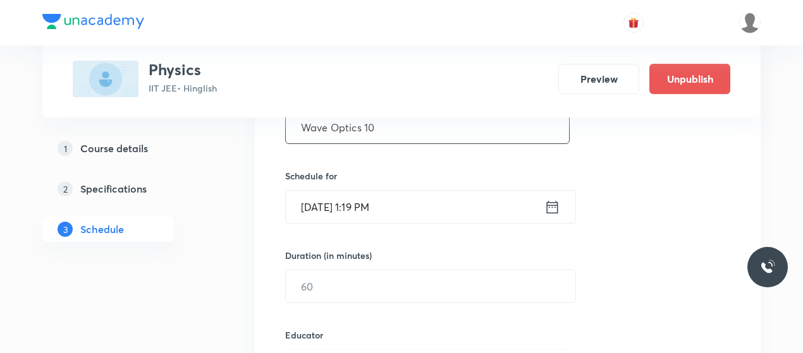
type input "Wave Optics 10"
click at [315, 206] on input "Oct 5, 2025, 1:19 PM" at bounding box center [415, 207] width 259 height 32
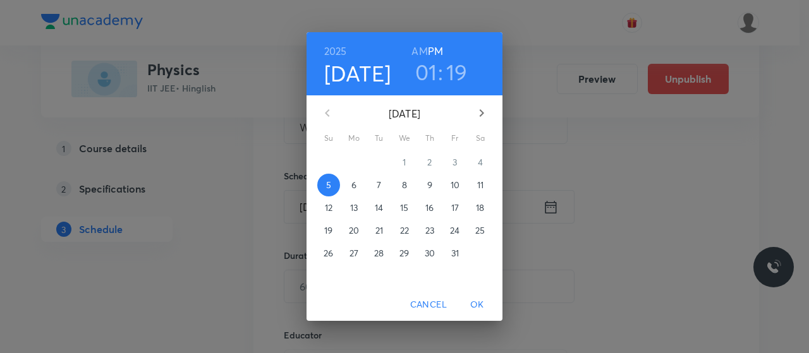
click at [401, 186] on span "8" at bounding box center [404, 185] width 23 height 13
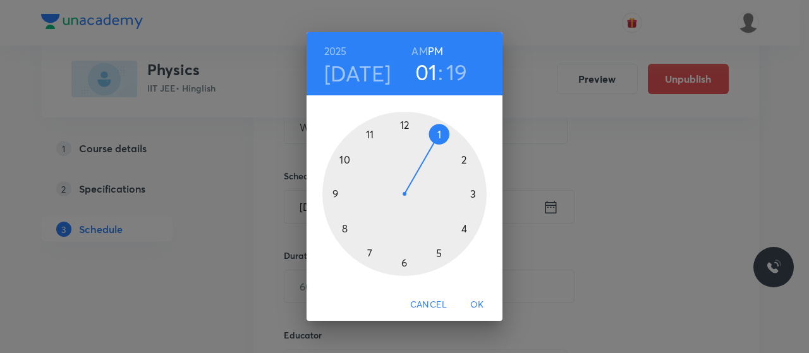
click at [417, 50] on h6 "AM" at bounding box center [419, 51] width 16 height 18
click at [335, 194] on div at bounding box center [404, 194] width 164 height 164
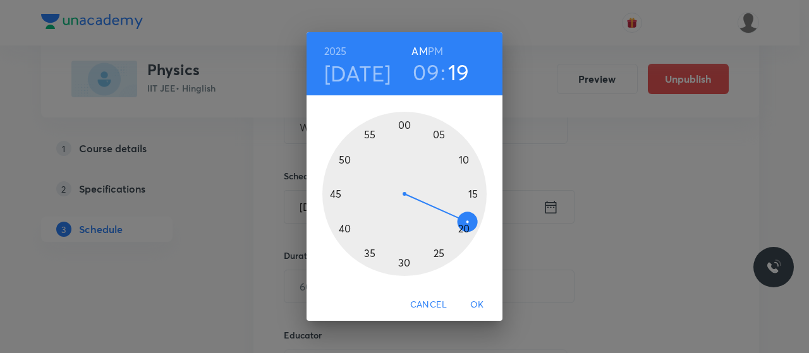
click at [406, 264] on div at bounding box center [404, 194] width 164 height 164
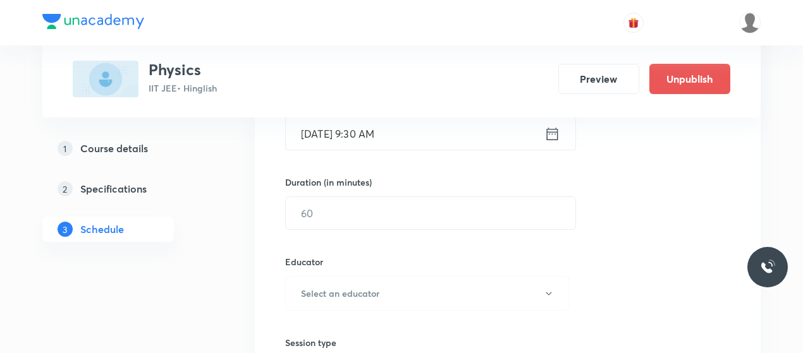
scroll to position [362, 0]
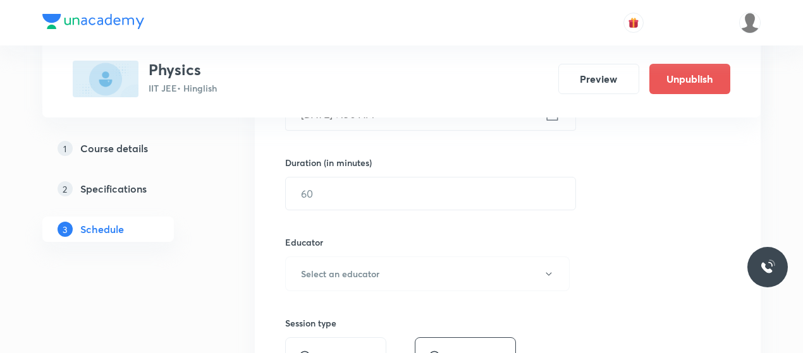
click at [368, 210] on div "Session 128 Live class Session title 14/99 Wave Optics 10 ​ Schedule for Oct 8,…" at bounding box center [507, 249] width 445 height 674
click at [364, 197] on input "text" at bounding box center [430, 194] width 289 height 32
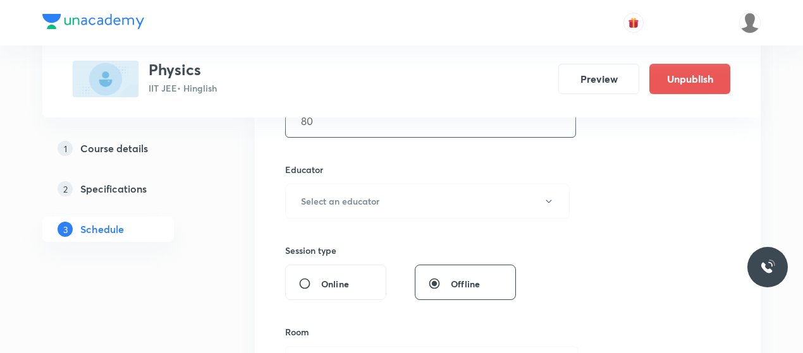
scroll to position [435, 0]
type input "80"
click at [364, 197] on h6 "Select an educator" at bounding box center [340, 200] width 78 height 13
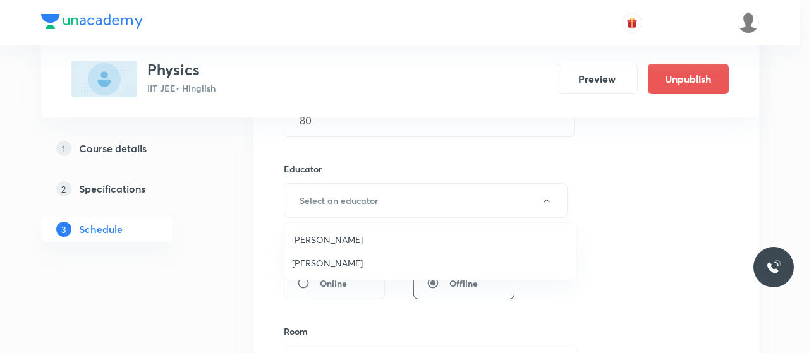
click at [323, 264] on span "[PERSON_NAME]" at bounding box center [430, 263] width 277 height 13
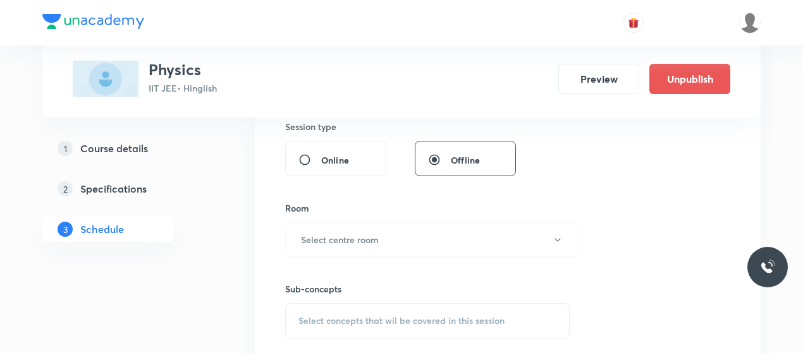
scroll to position [559, 0]
click at [374, 246] on button "Select centre room" at bounding box center [431, 239] width 293 height 35
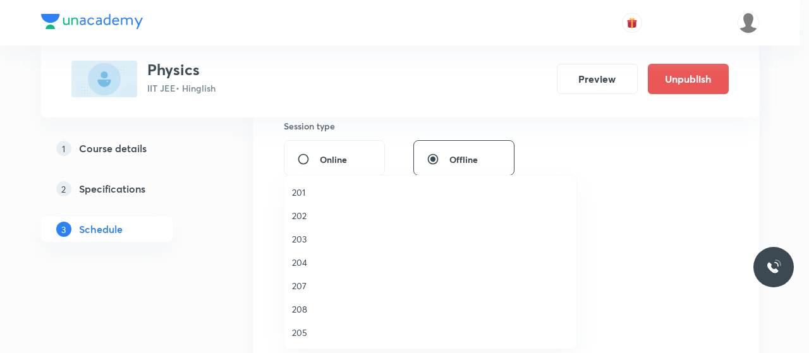
click at [298, 209] on span "202" at bounding box center [430, 215] width 277 height 13
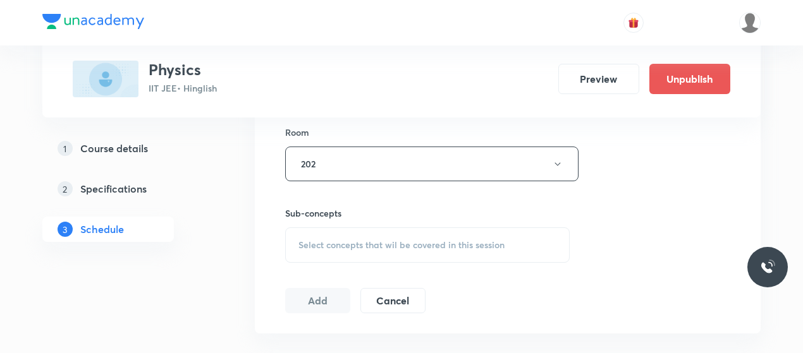
scroll to position [635, 0]
click at [368, 240] on span "Select concepts that wil be covered in this session" at bounding box center [401, 245] width 206 height 10
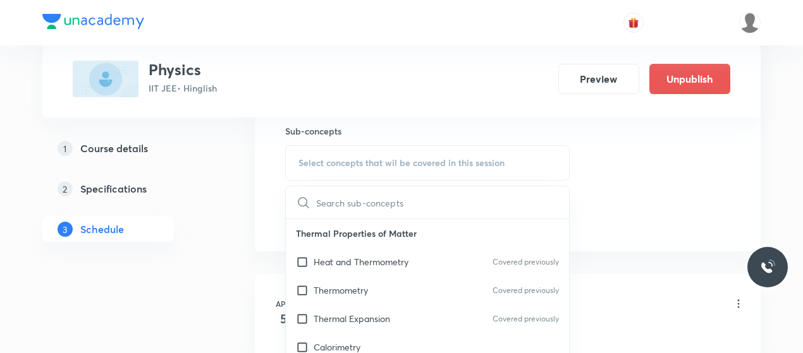
scroll to position [725, 0]
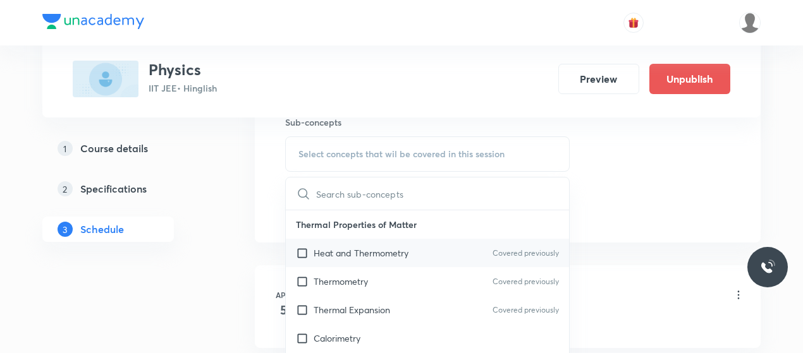
click at [341, 247] on p "Heat and Thermometry" at bounding box center [361, 253] width 95 height 13
checkbox input "true"
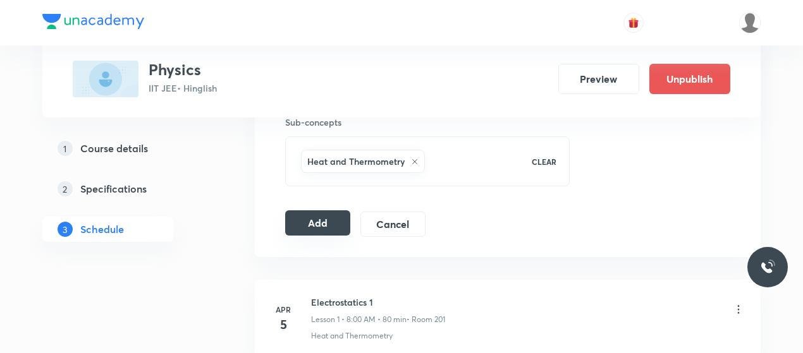
click at [310, 226] on button "Add" at bounding box center [317, 222] width 65 height 25
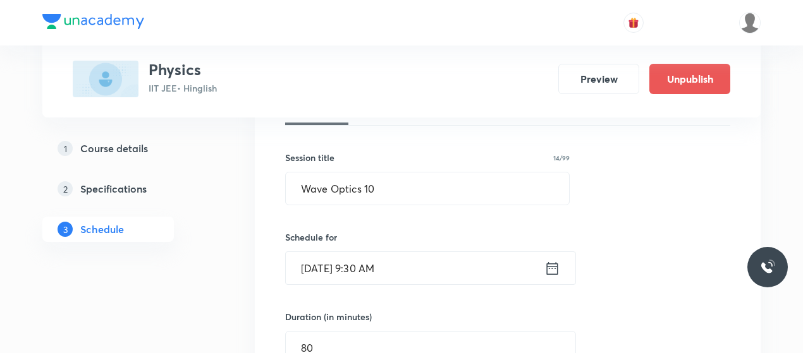
scroll to position [194, 0]
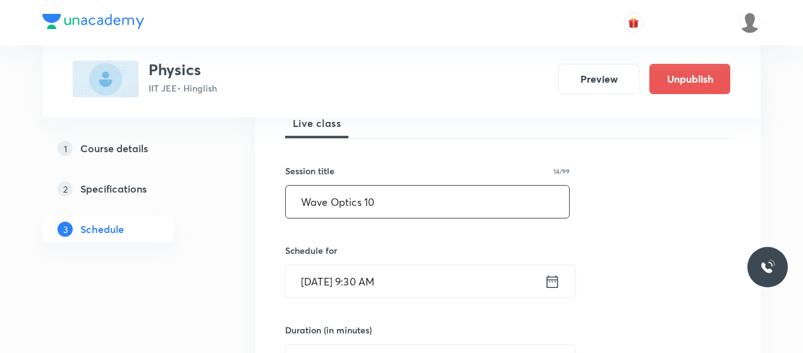
click at [333, 210] on input "Wave Optics 10" at bounding box center [427, 202] width 283 height 32
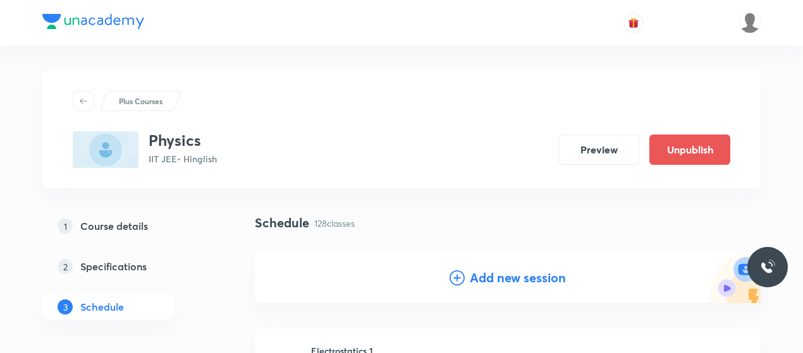
scroll to position [121, 0]
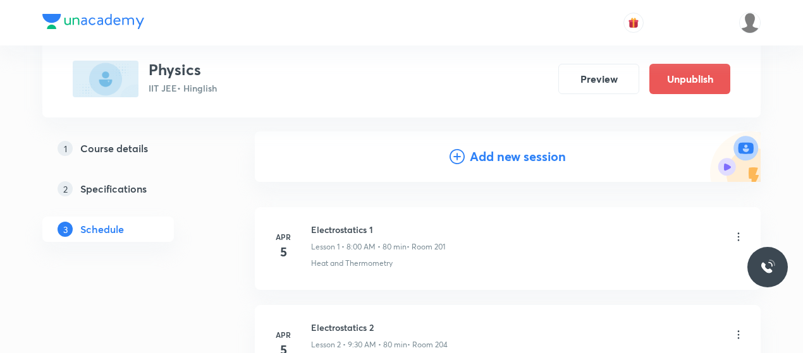
click at [463, 150] on icon at bounding box center [456, 156] width 15 height 15
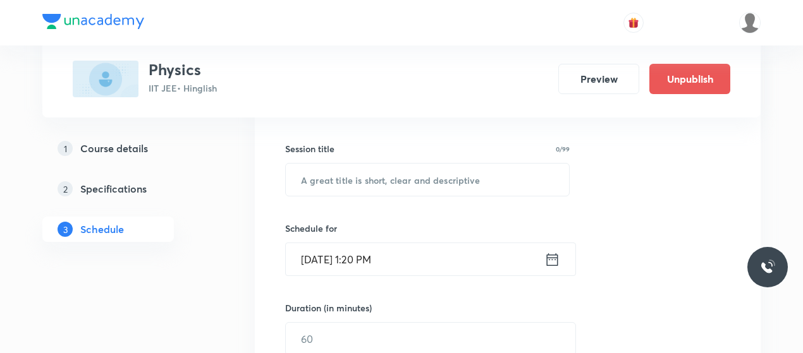
scroll to position [217, 0]
drag, startPoint x: 463, startPoint y: 150, endPoint x: 359, endPoint y: 162, distance: 104.4
click at [359, 163] on input "text" at bounding box center [427, 179] width 283 height 32
paste input "Wave Optics 10"
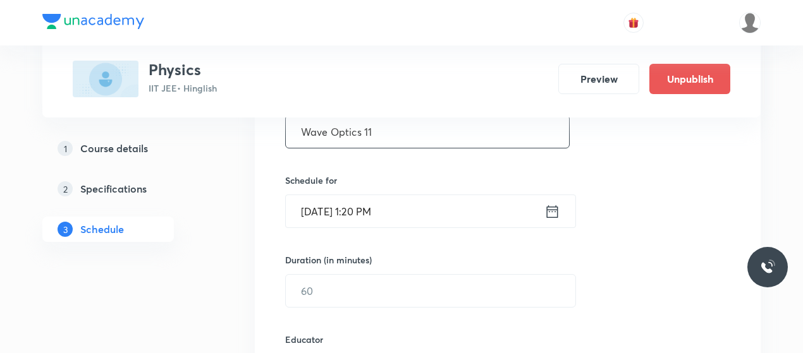
scroll to position [265, 0]
type input "Wave Optics 11"
click at [327, 217] on input "Oct 5, 2025, 1:20 PM" at bounding box center [415, 211] width 259 height 32
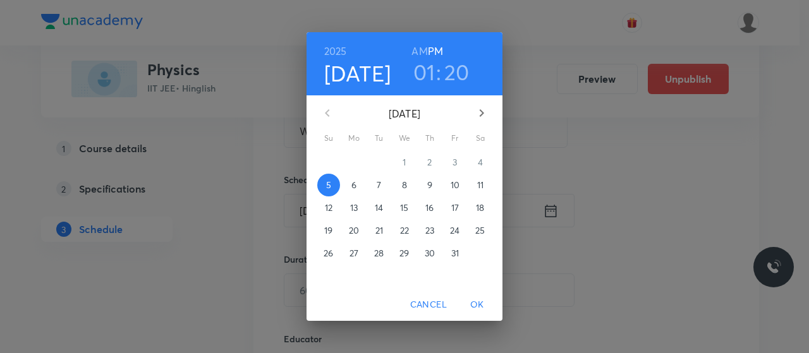
click at [429, 186] on p "9" at bounding box center [429, 185] width 5 height 13
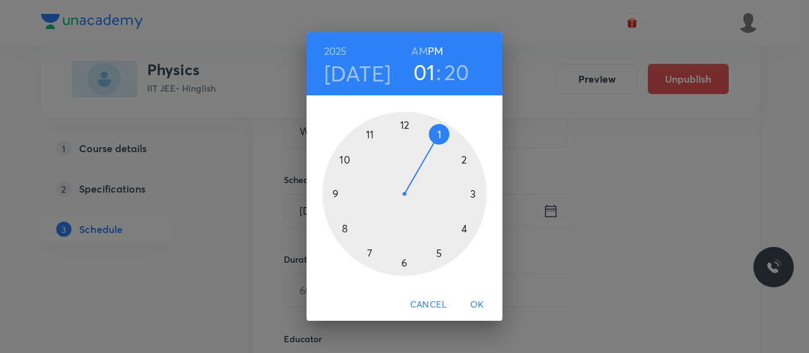
click at [418, 50] on h6 "AM" at bounding box center [419, 51] width 16 height 18
click at [343, 228] on div at bounding box center [404, 194] width 164 height 164
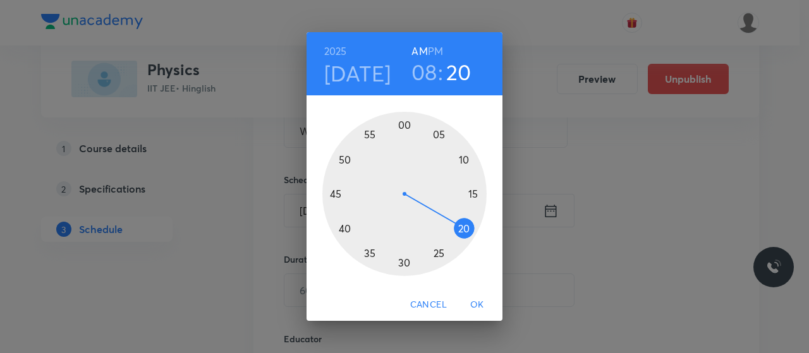
click at [405, 125] on div at bounding box center [404, 194] width 164 height 164
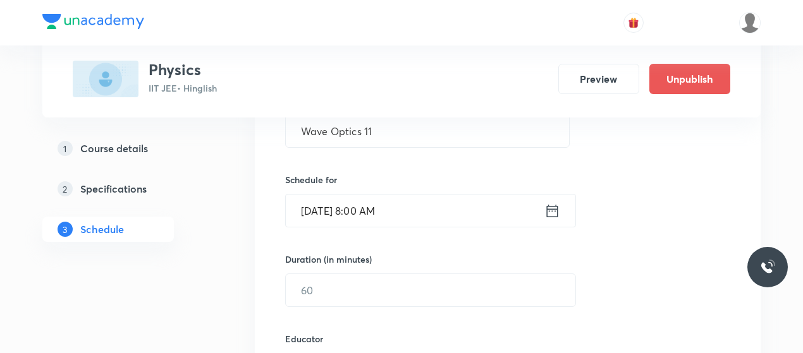
scroll to position [336, 0]
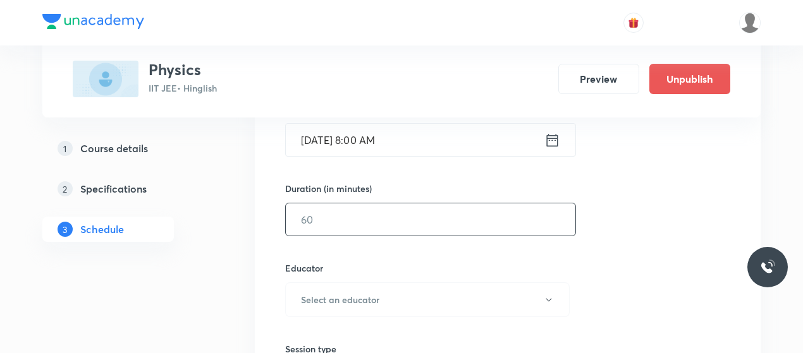
click at [387, 228] on input "text" at bounding box center [430, 220] width 289 height 32
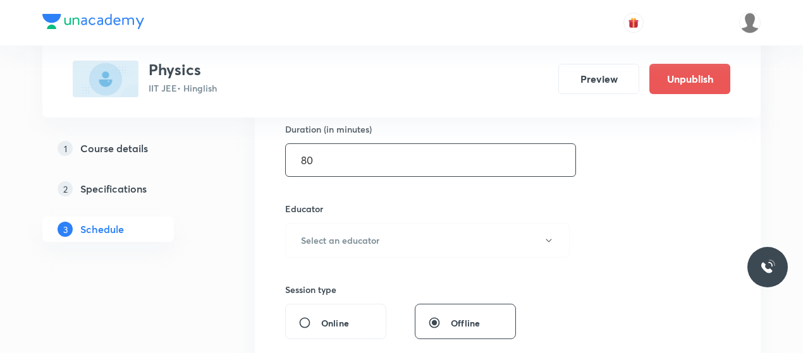
type input "80"
click at [387, 228] on button "Select an educator" at bounding box center [427, 240] width 284 height 35
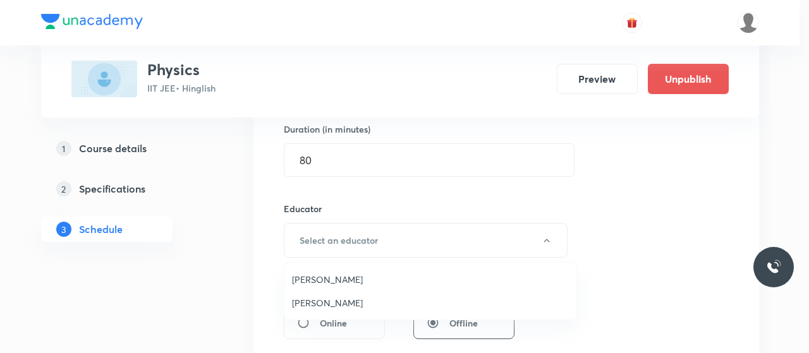
click at [315, 307] on span "[PERSON_NAME]" at bounding box center [430, 302] width 277 height 13
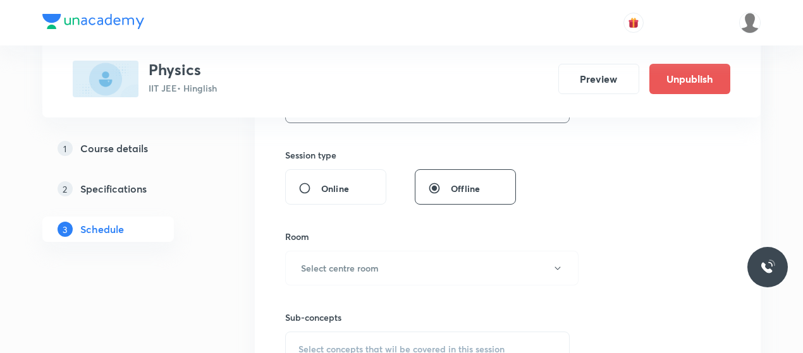
scroll to position [530, 0]
click at [389, 257] on button "Select centre room" at bounding box center [431, 267] width 293 height 35
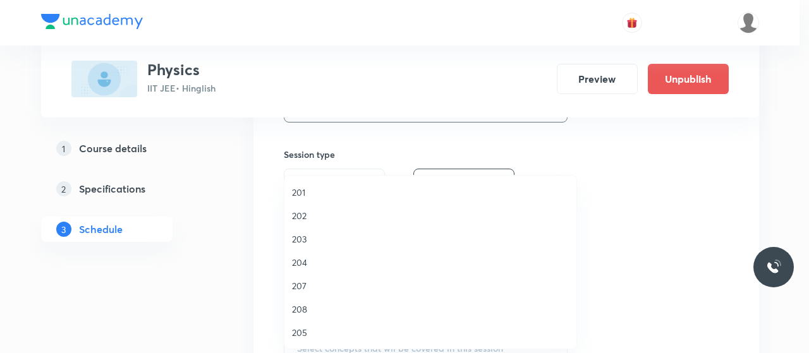
click at [302, 212] on span "202" at bounding box center [430, 215] width 277 height 13
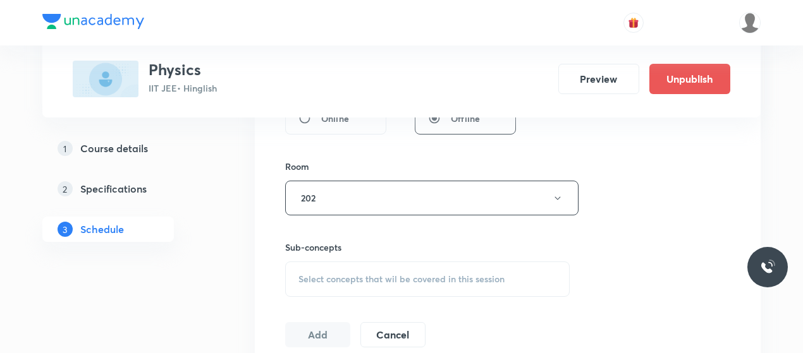
scroll to position [602, 0]
click at [360, 253] on div "Sub-concepts Select concepts that wil be covered in this session" at bounding box center [427, 267] width 284 height 56
click at [355, 272] on span "Select concepts that wil be covered in this session" at bounding box center [401, 277] width 206 height 10
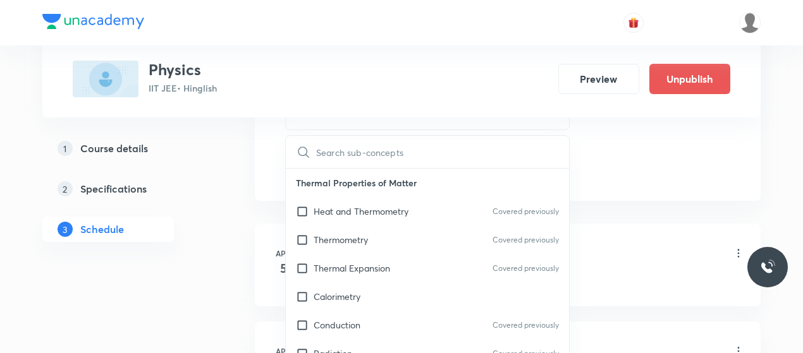
scroll to position [769, 0]
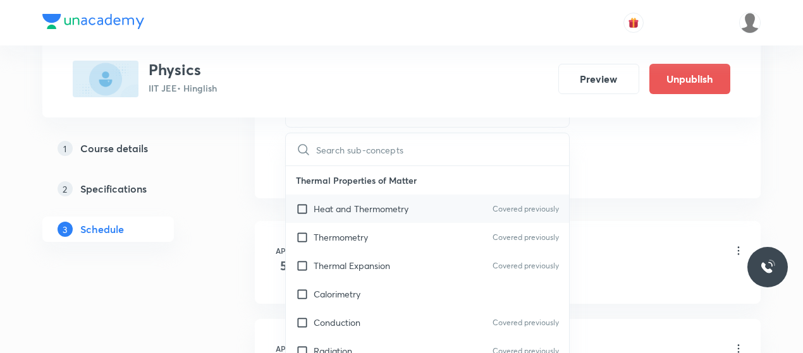
click at [347, 211] on p "Heat and Thermometry" at bounding box center [361, 208] width 95 height 13
checkbox input "true"
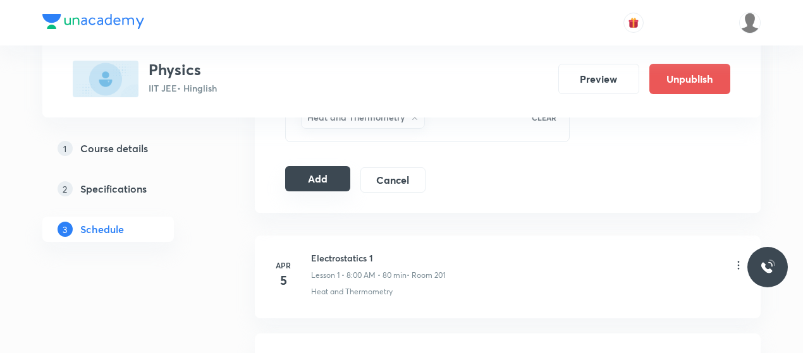
click at [302, 174] on button "Add" at bounding box center [317, 178] width 65 height 25
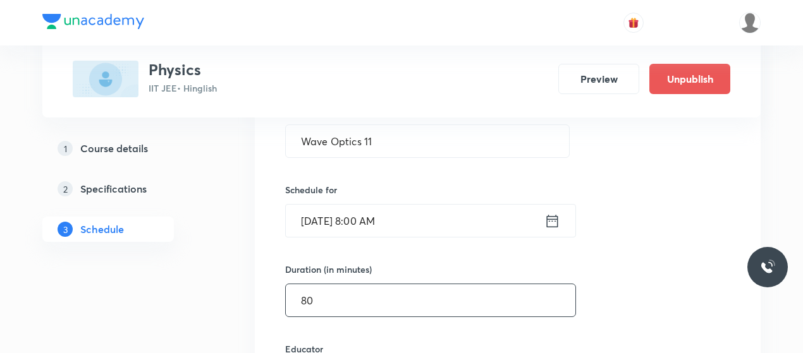
scroll to position [254, 0]
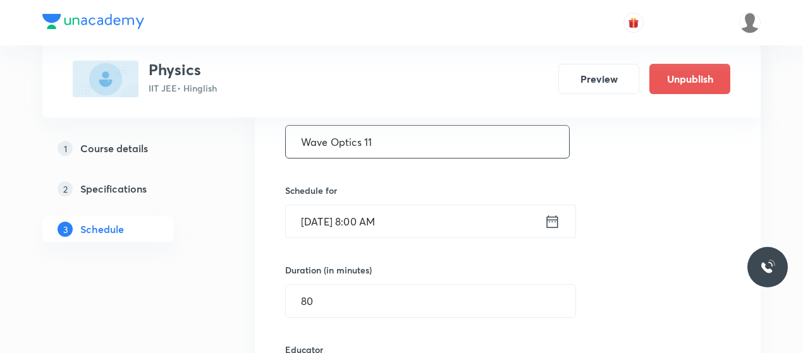
click at [343, 146] on input "Wave Optics 11" at bounding box center [427, 142] width 283 height 32
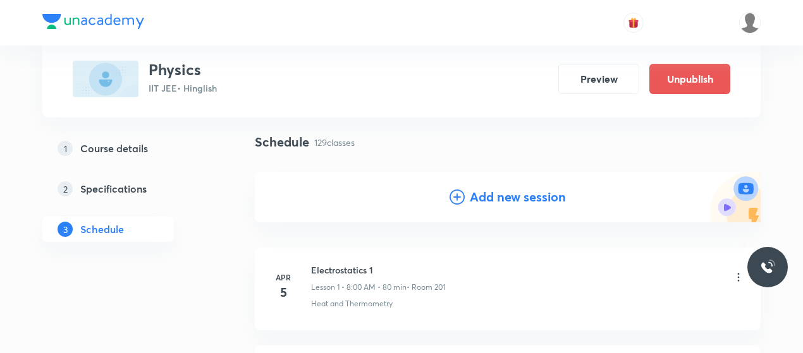
scroll to position [82, 0]
click at [458, 194] on icon at bounding box center [456, 196] width 15 height 15
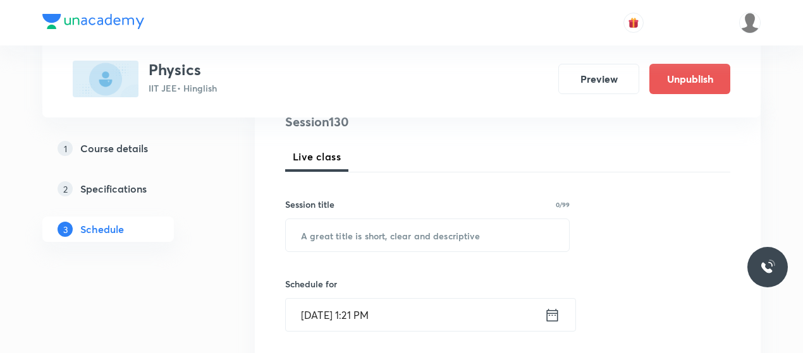
scroll to position [163, 0]
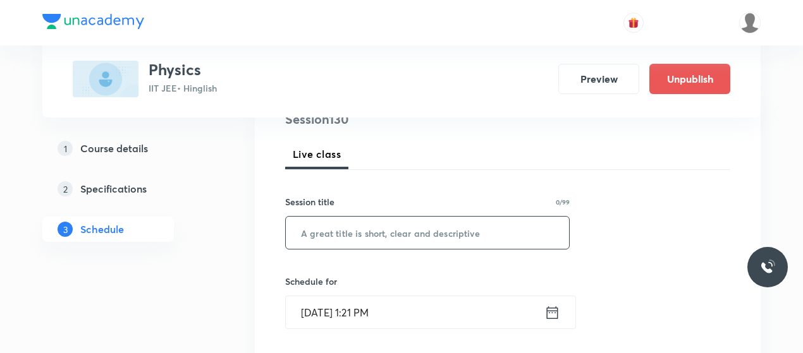
click at [372, 226] on input "text" at bounding box center [427, 233] width 283 height 32
paste input "Wave Optics 11"
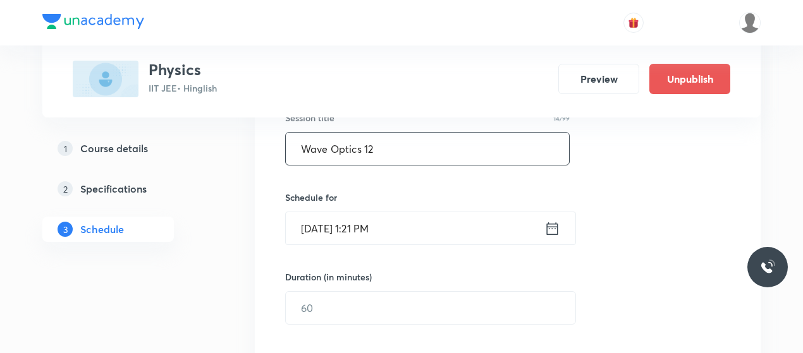
scroll to position [254, 0]
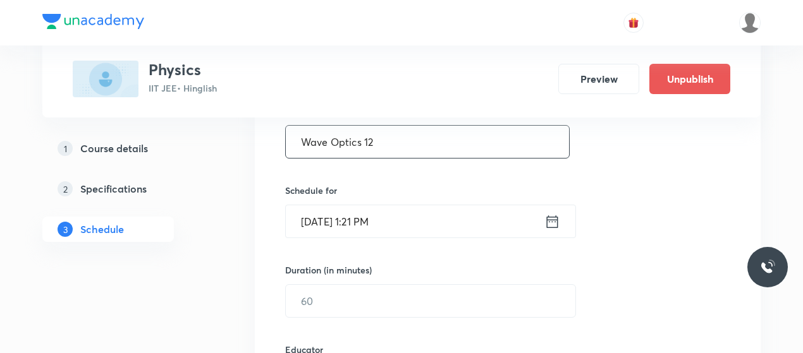
type input "Wave Optics 12"
click at [325, 223] on input "Oct 5, 2025, 1:21 PM" at bounding box center [415, 221] width 259 height 32
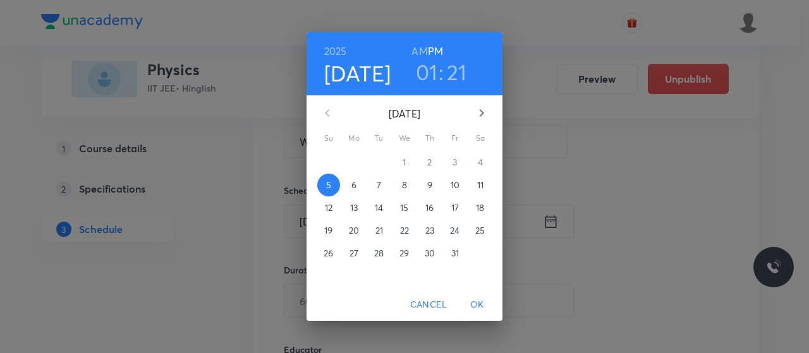
click at [479, 183] on p "11" at bounding box center [480, 185] width 6 height 13
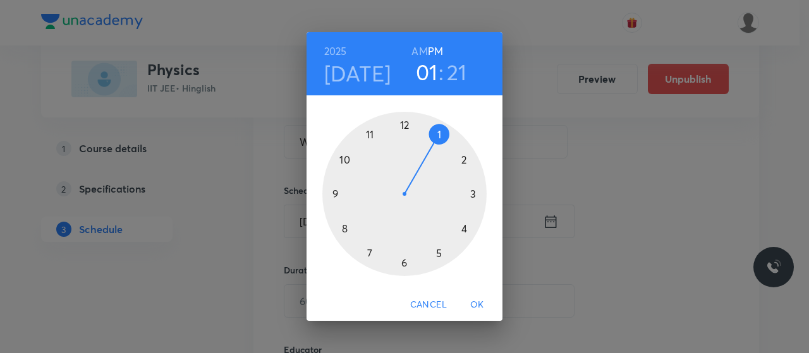
click at [418, 49] on h6 "AM" at bounding box center [419, 51] width 16 height 18
click at [344, 227] on div at bounding box center [404, 194] width 164 height 164
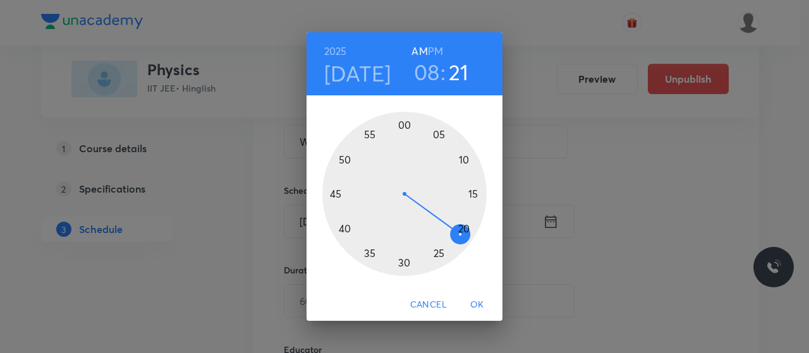
click at [404, 123] on div at bounding box center [404, 194] width 164 height 164
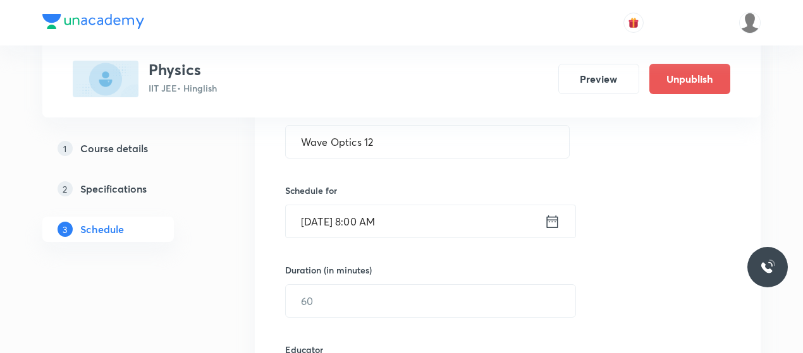
scroll to position [341, 0]
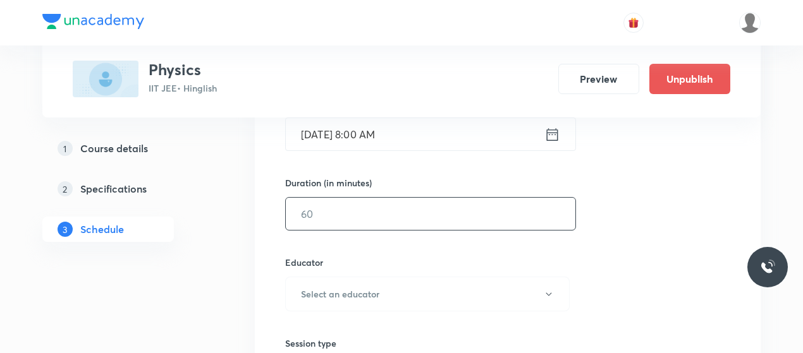
click at [398, 208] on input "text" at bounding box center [430, 214] width 289 height 32
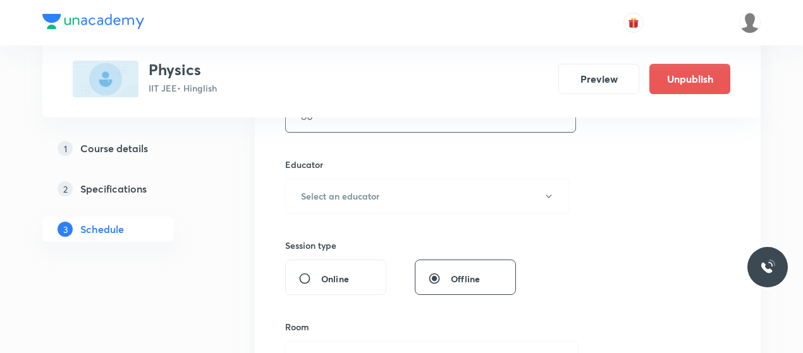
scroll to position [440, 0]
type input "80"
click at [382, 193] on button "Select an educator" at bounding box center [427, 195] width 284 height 35
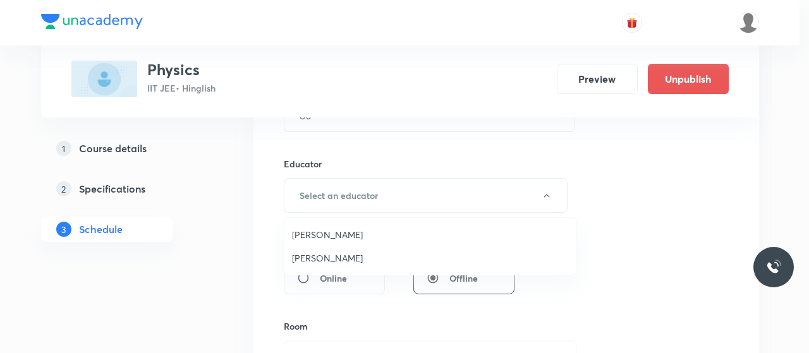
click at [326, 259] on span "[PERSON_NAME]" at bounding box center [430, 258] width 277 height 13
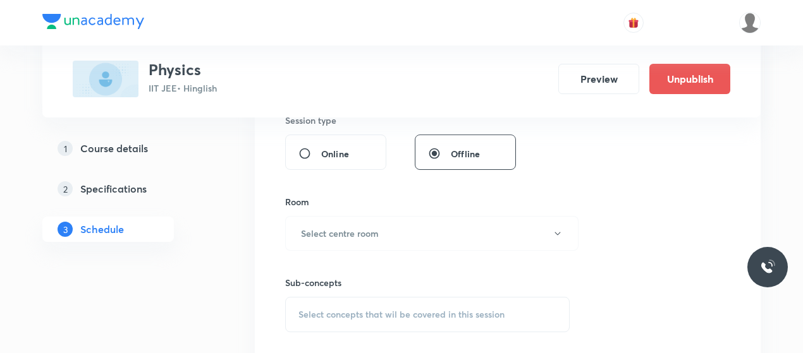
scroll to position [565, 0]
click at [387, 234] on button "Select centre room" at bounding box center [431, 233] width 293 height 35
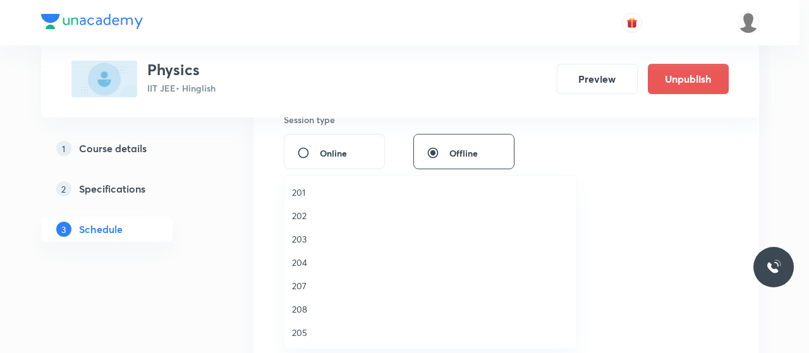
click at [301, 216] on span "202" at bounding box center [430, 215] width 277 height 13
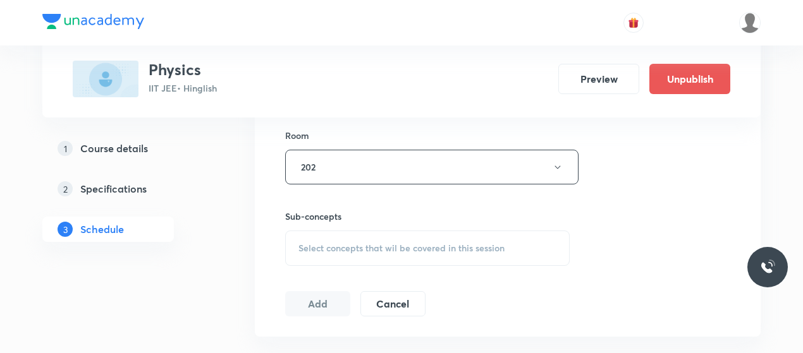
click at [368, 250] on span "Select concepts that wil be covered in this session" at bounding box center [401, 248] width 206 height 10
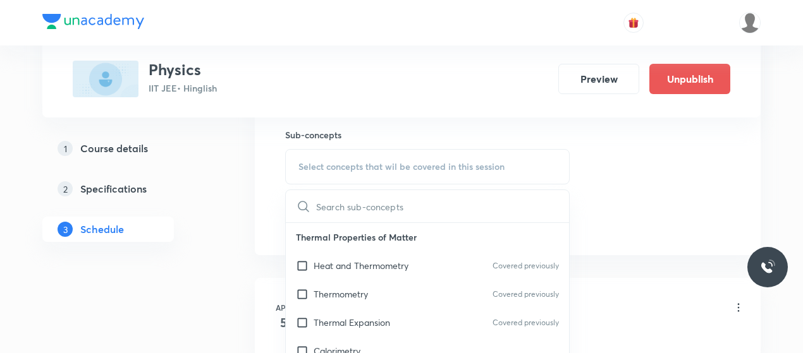
scroll to position [713, 0]
click at [350, 253] on div "Heat and Thermometry Covered previously" at bounding box center [427, 265] width 283 height 28
checkbox input "true"
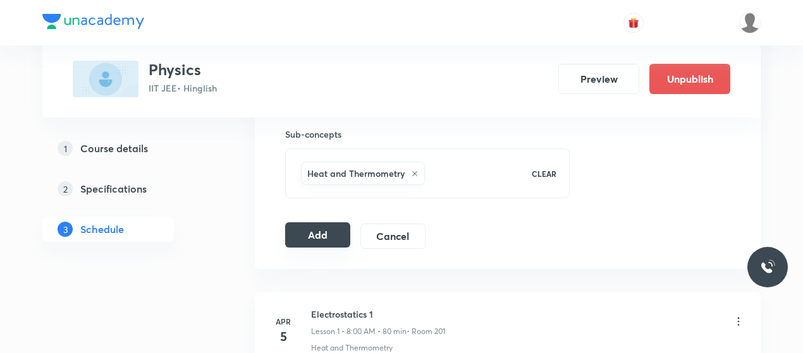
click at [336, 231] on button "Add" at bounding box center [317, 234] width 65 height 25
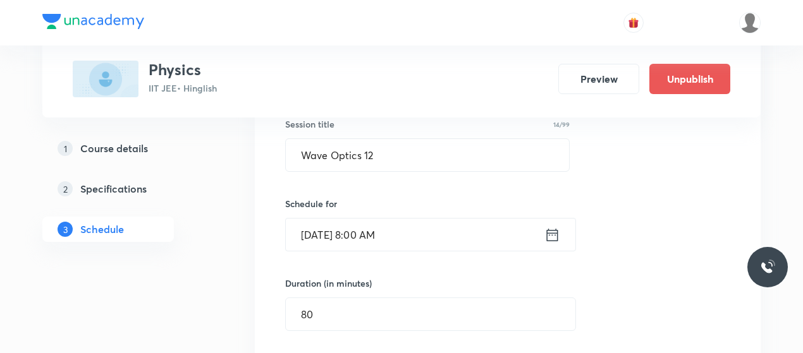
scroll to position [224, 0]
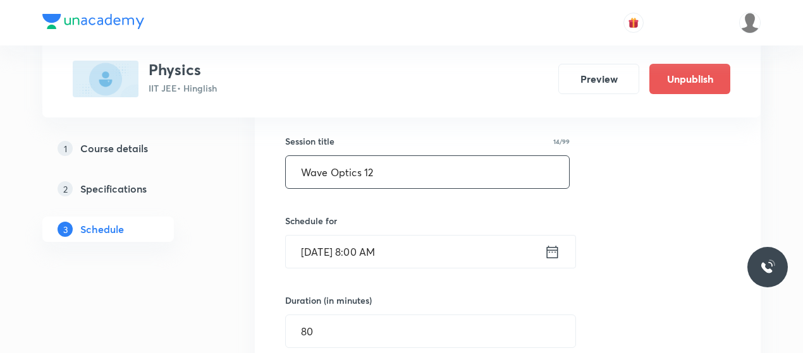
click at [331, 174] on input "Wave Optics 12" at bounding box center [427, 172] width 283 height 32
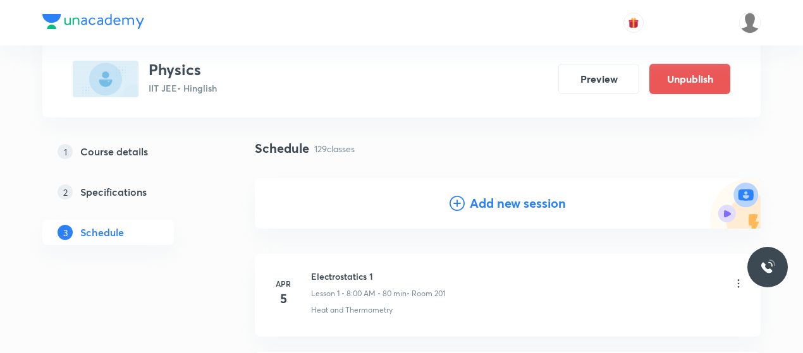
scroll to position [74, 0]
click at [453, 205] on icon at bounding box center [456, 204] width 15 height 15
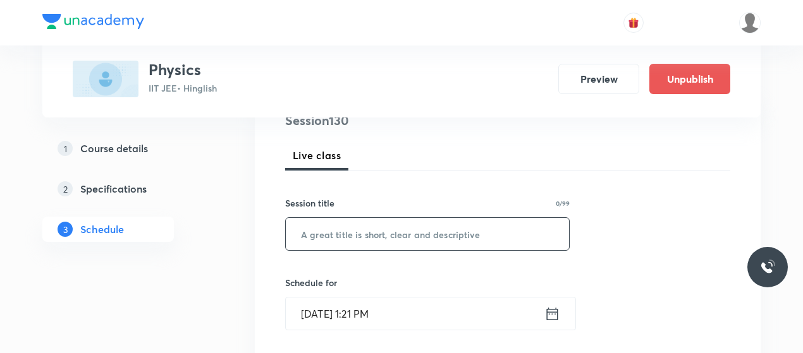
scroll to position [162, 0]
click at [327, 228] on input "text" at bounding box center [427, 233] width 283 height 32
paste input "Wave Optics 12"
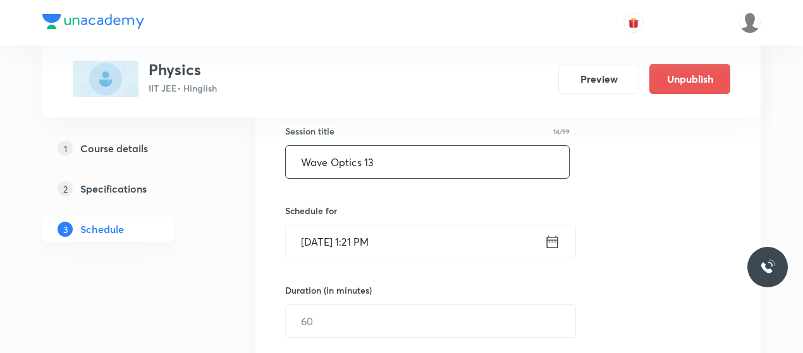
scroll to position [234, 0]
type input "Wave Optics 13"
click at [320, 240] on input "Oct 5, 2025, 1:21 PM" at bounding box center [415, 241] width 259 height 32
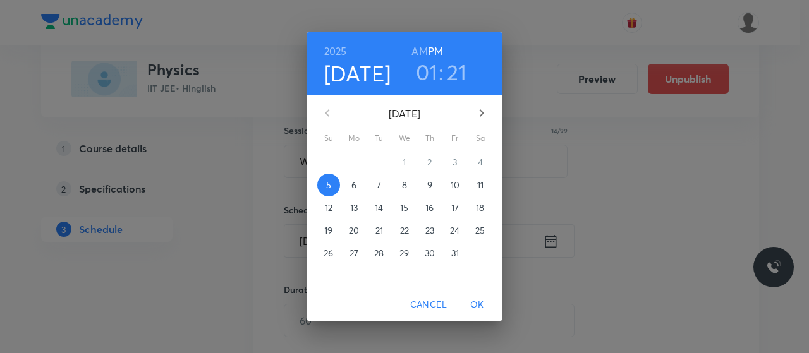
click at [477, 185] on p "11" at bounding box center [480, 185] width 6 height 13
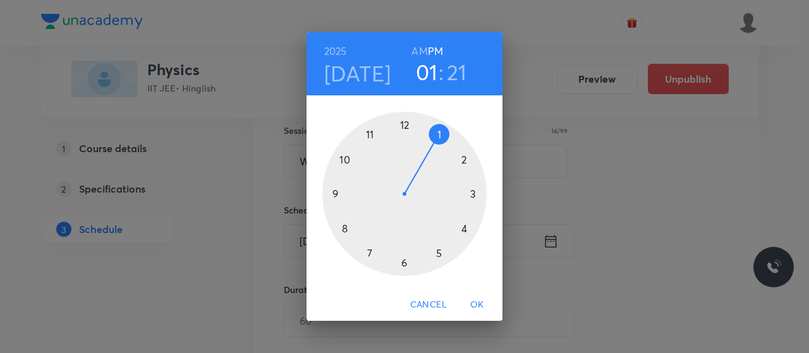
click at [403, 123] on div at bounding box center [404, 194] width 164 height 164
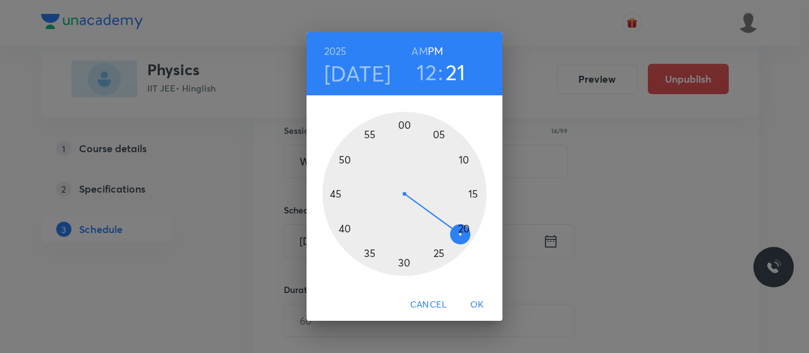
click at [343, 228] on div at bounding box center [404, 194] width 164 height 164
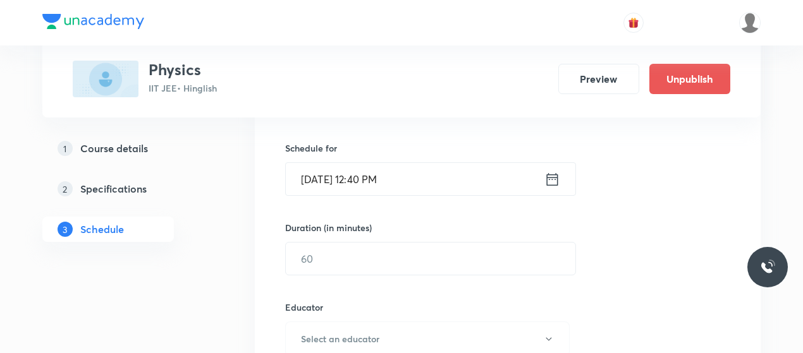
scroll to position [298, 0]
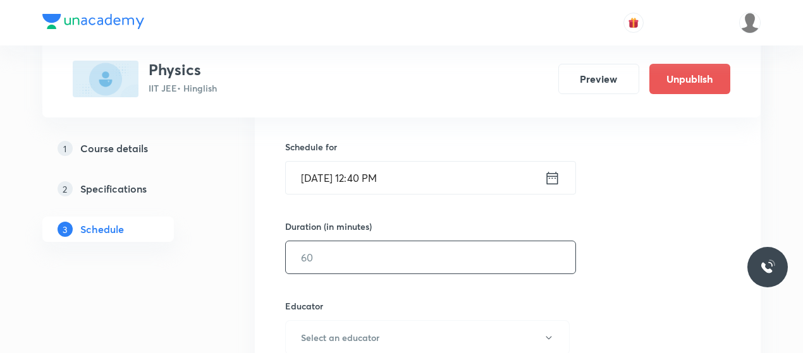
drag, startPoint x: 379, startPoint y: 272, endPoint x: 374, endPoint y: 247, distance: 26.3
click at [374, 247] on div "Session 131 Live class Session title 14/99 Wave Optics 13 ​ Schedule for Oct 11…" at bounding box center [507, 312] width 445 height 674
click at [374, 247] on input "text" at bounding box center [430, 257] width 289 height 32
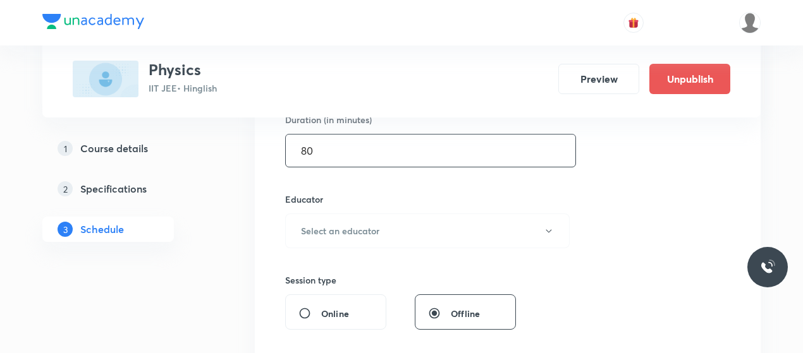
scroll to position [405, 0]
type input "80"
click at [374, 247] on div "Session 131 Live class Session title 14/99 Wave Optics 13 ​ Schedule for Oct 11…" at bounding box center [507, 205] width 445 height 674
click at [380, 233] on button "Select an educator" at bounding box center [427, 230] width 284 height 35
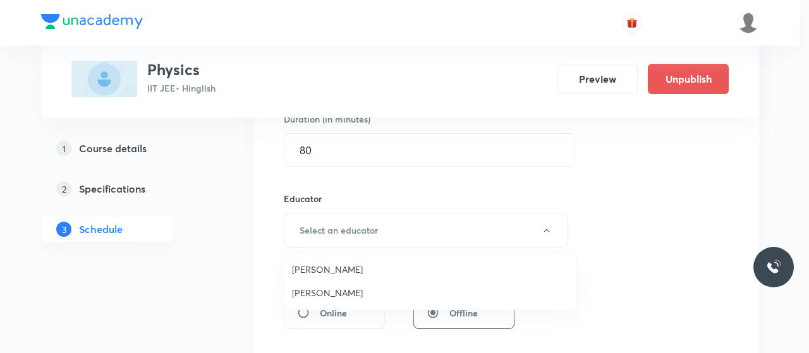
click at [308, 283] on li "[PERSON_NAME]" at bounding box center [430, 292] width 292 height 23
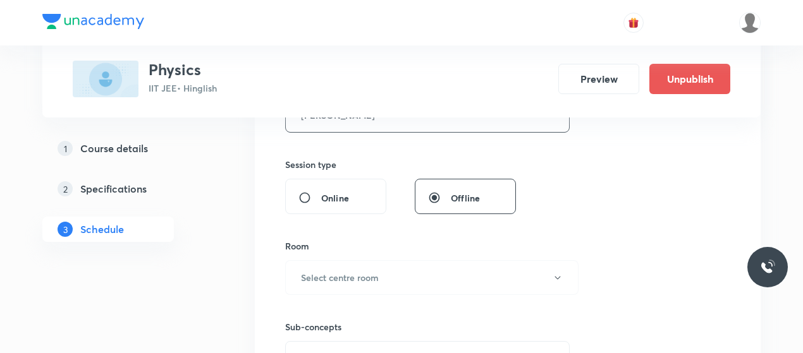
scroll to position [521, 0]
click at [372, 280] on h6 "Select centre room" at bounding box center [340, 277] width 78 height 13
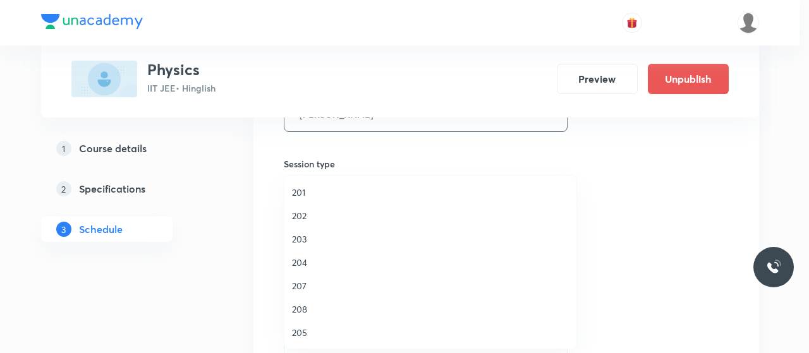
click at [302, 205] on li "202" at bounding box center [430, 215] width 292 height 23
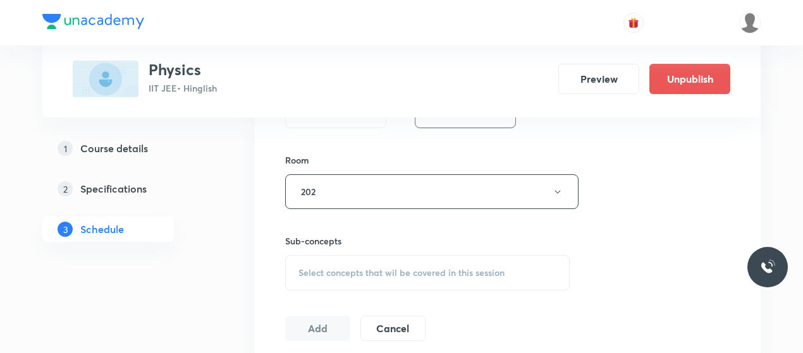
click at [405, 278] on div "Select concepts that wil be covered in this session" at bounding box center [427, 272] width 284 height 35
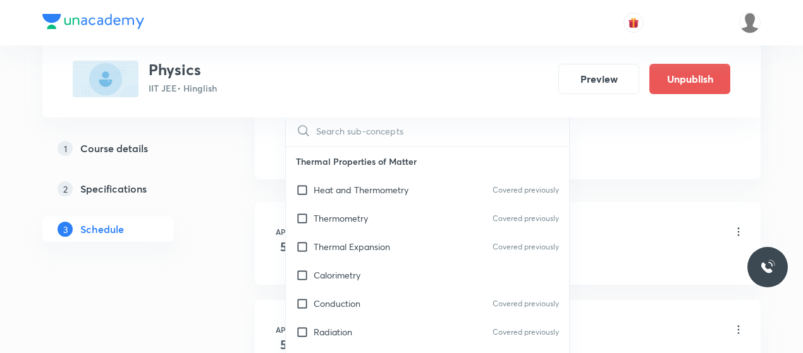
scroll to position [789, 0]
click at [365, 191] on p "Heat and Thermometry" at bounding box center [361, 189] width 95 height 13
checkbox input "true"
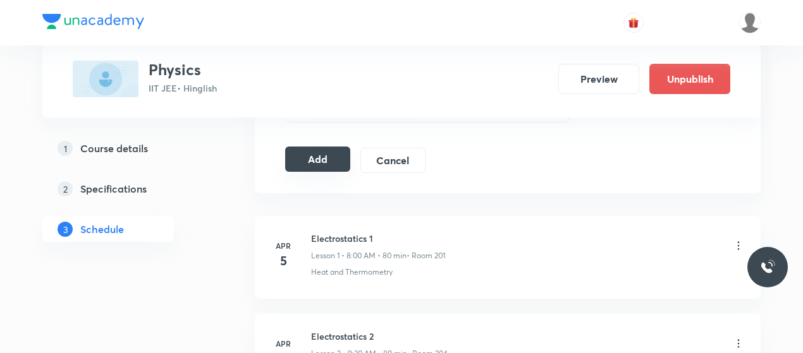
click at [288, 162] on button "Add" at bounding box center [317, 159] width 65 height 25
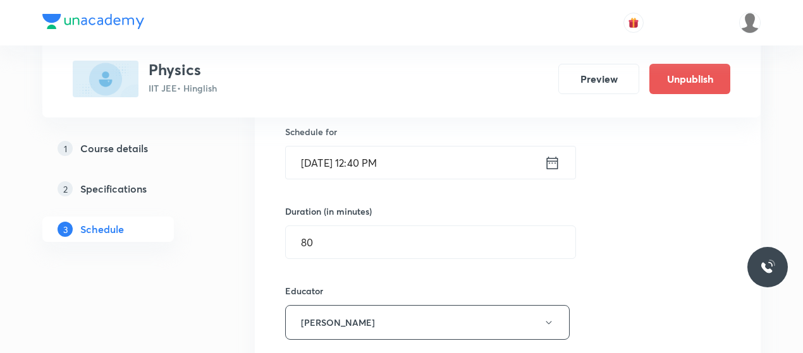
scroll to position [182, 0]
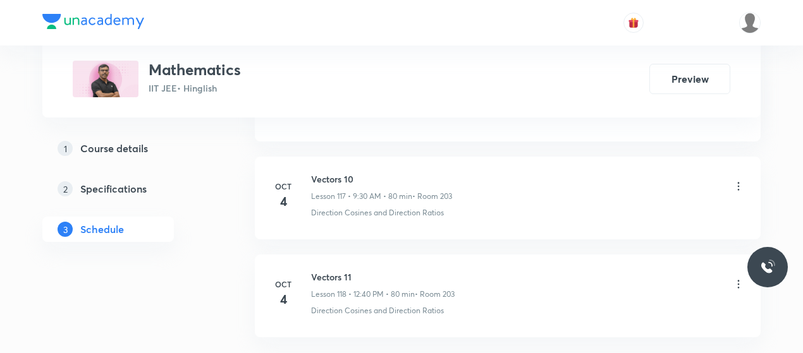
scroll to position [12168, 0]
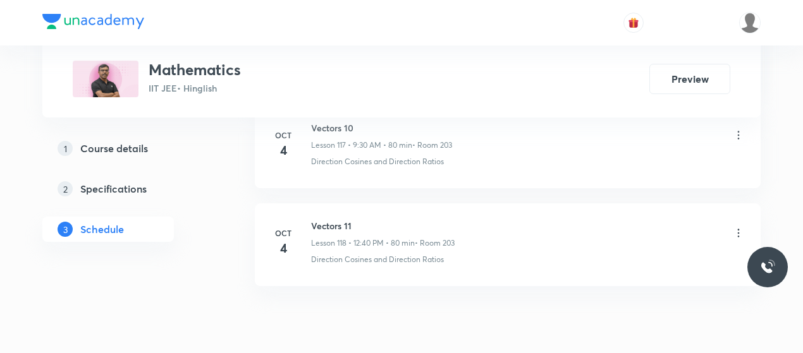
click at [331, 219] on h6 "Vectors 11" at bounding box center [382, 225] width 143 height 13
copy h6 "Vectors 11"
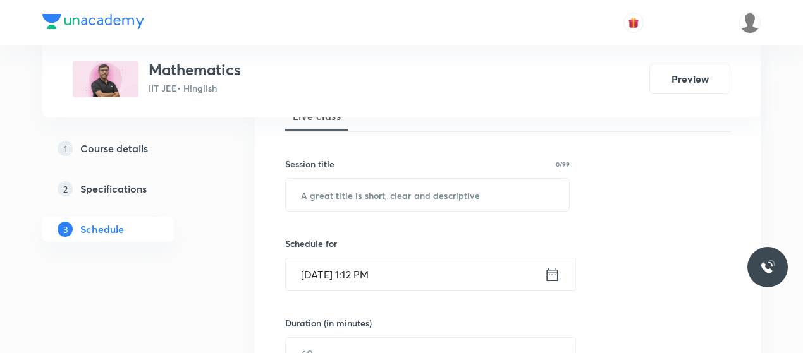
scroll to position [204, 0]
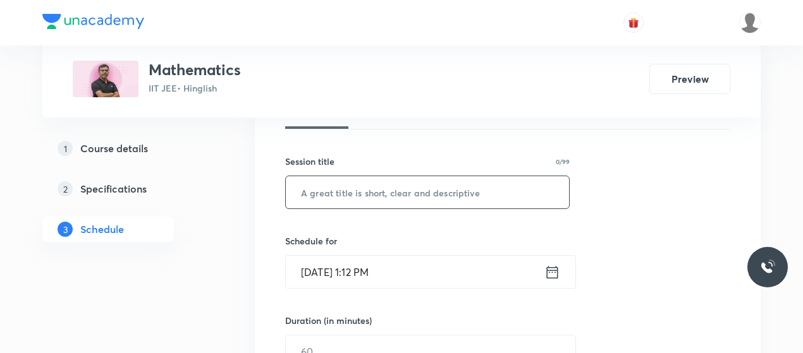
click at [357, 181] on input "text" at bounding box center [427, 192] width 283 height 32
paste input "Vectors 11"
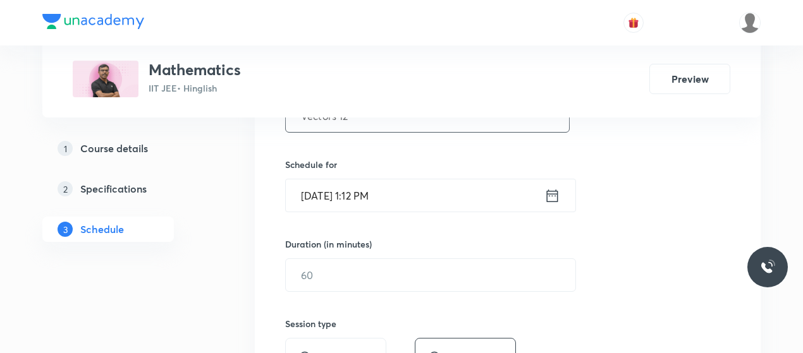
scroll to position [281, 0]
type input "Vectors 12"
click at [312, 185] on input "[DATE] 1:12 PM" at bounding box center [415, 195] width 259 height 32
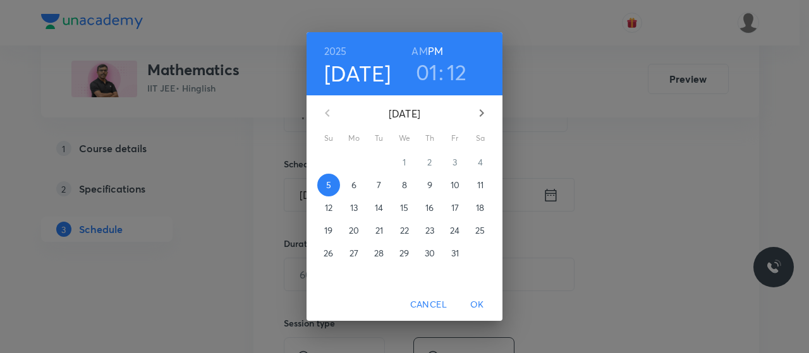
click at [374, 185] on span "7" at bounding box center [379, 185] width 23 height 13
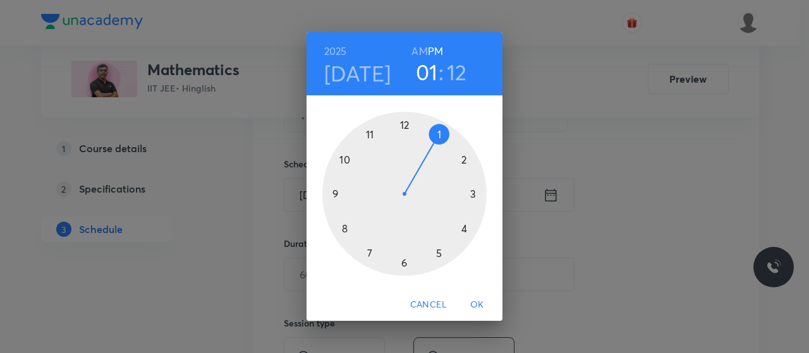
click at [406, 123] on div at bounding box center [404, 194] width 164 height 164
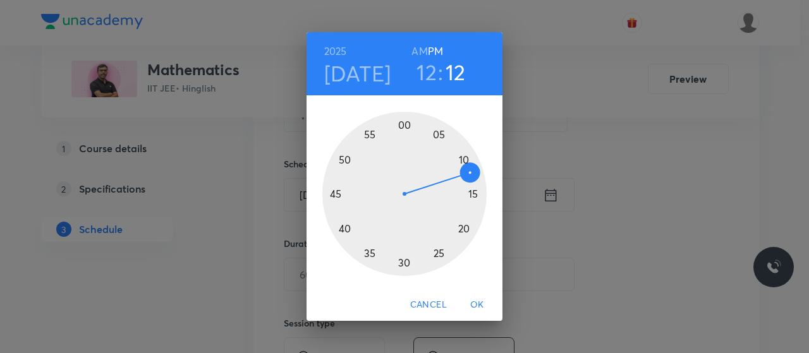
click at [345, 231] on div at bounding box center [404, 194] width 164 height 164
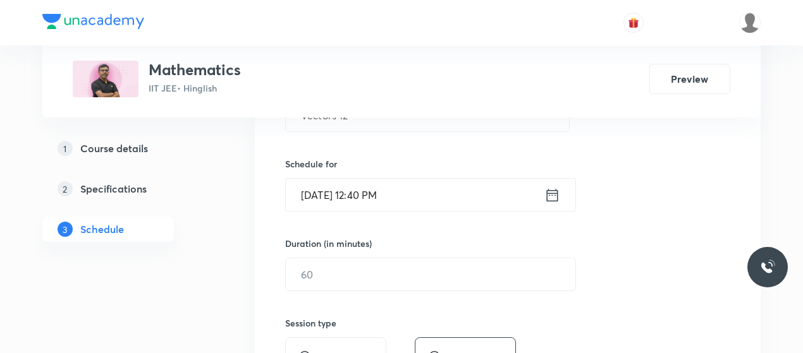
scroll to position [330, 0]
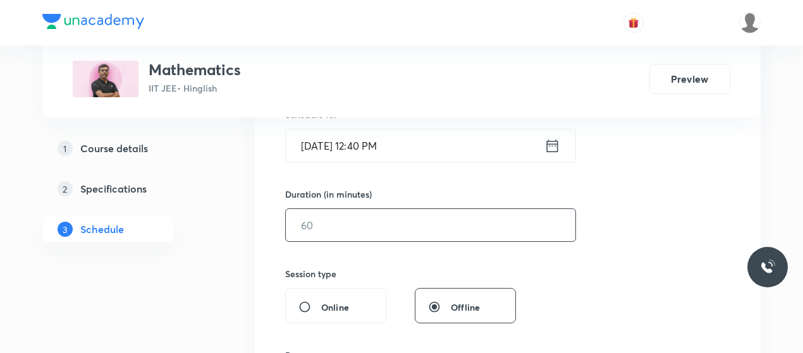
click at [378, 224] on input "text" at bounding box center [430, 225] width 289 height 32
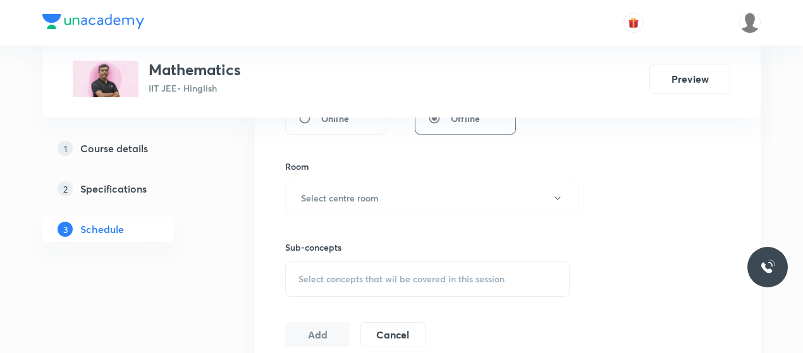
scroll to position [520, 0]
type input "80"
click at [378, 224] on div "Sub-concepts Select concepts that wil be covered in this session" at bounding box center [427, 256] width 284 height 82
click at [389, 198] on button "Select centre room" at bounding box center [431, 197] width 293 height 35
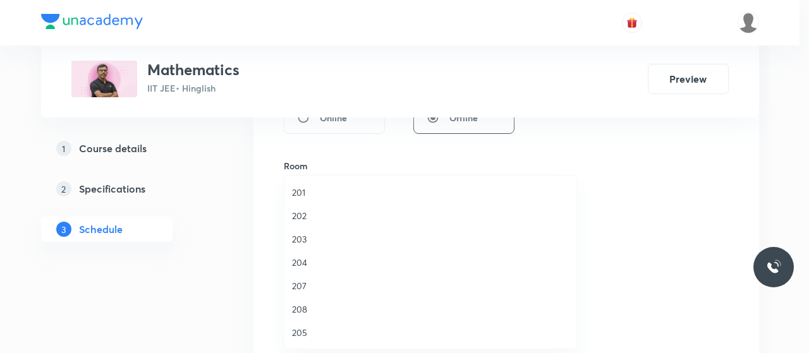
click at [298, 212] on span "202" at bounding box center [430, 215] width 277 height 13
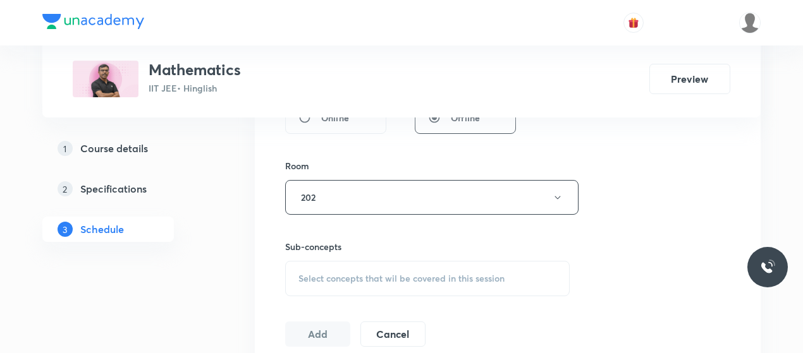
scroll to position [576, 0]
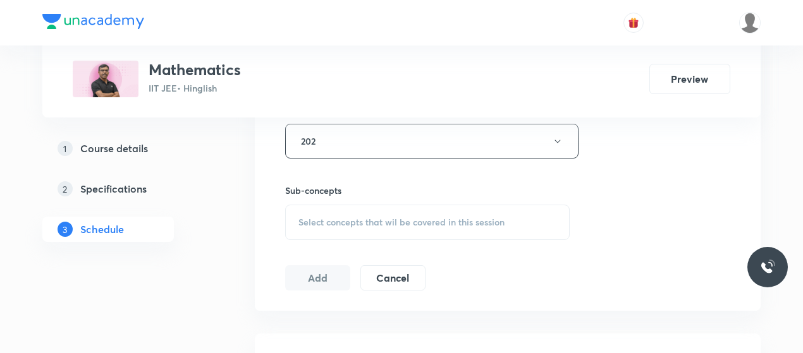
click at [374, 233] on div "Select concepts that wil be covered in this session" at bounding box center [427, 222] width 284 height 35
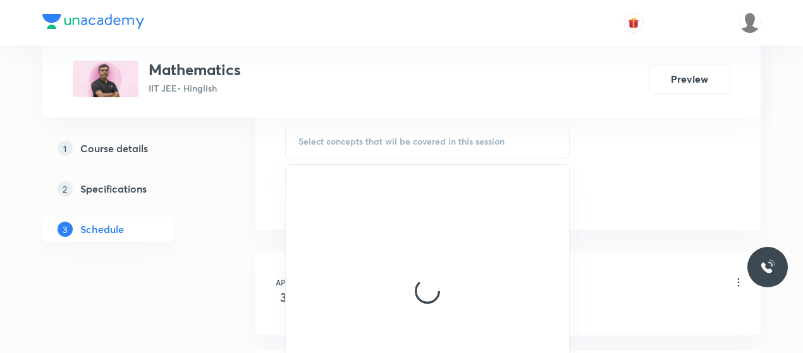
scroll to position [658, 0]
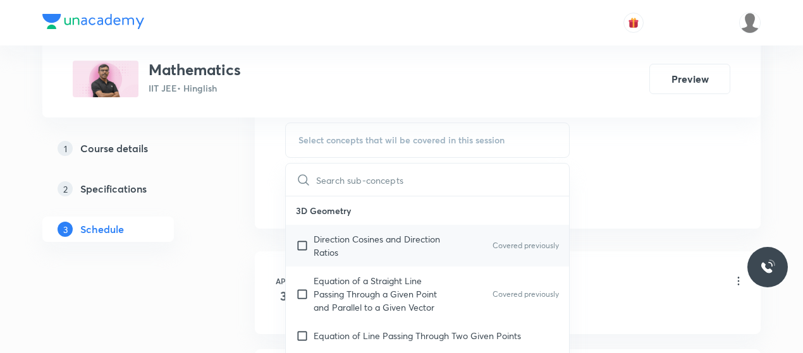
click at [343, 234] on p "Direction Cosines and Direction Ratios" at bounding box center [378, 246] width 128 height 27
checkbox input "true"
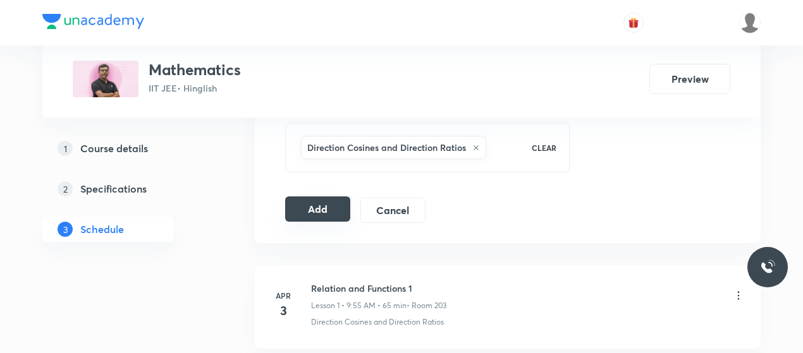
click at [319, 205] on button "Add" at bounding box center [317, 209] width 65 height 25
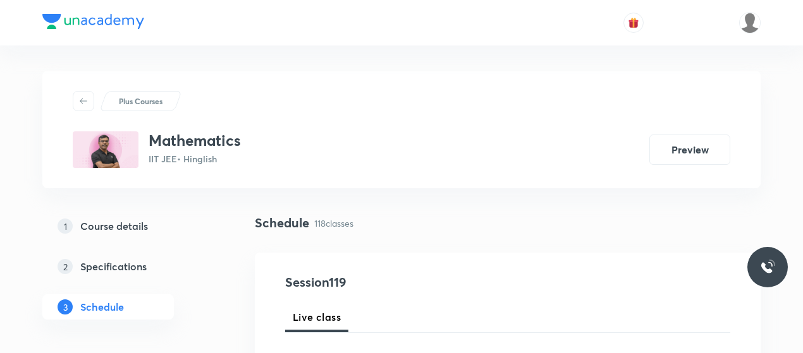
scroll to position [132, 0]
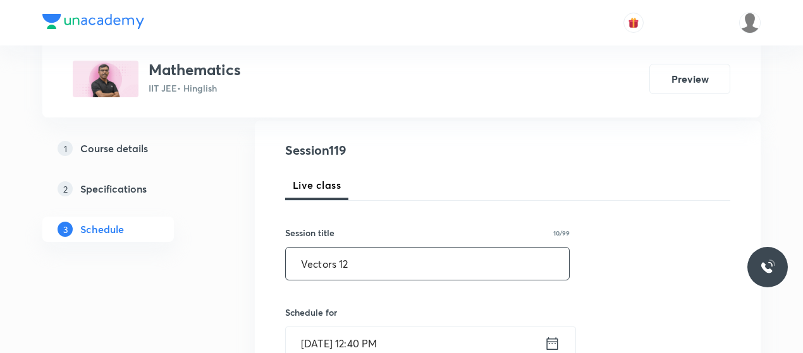
click at [338, 269] on input "Vectors 12" at bounding box center [427, 264] width 283 height 32
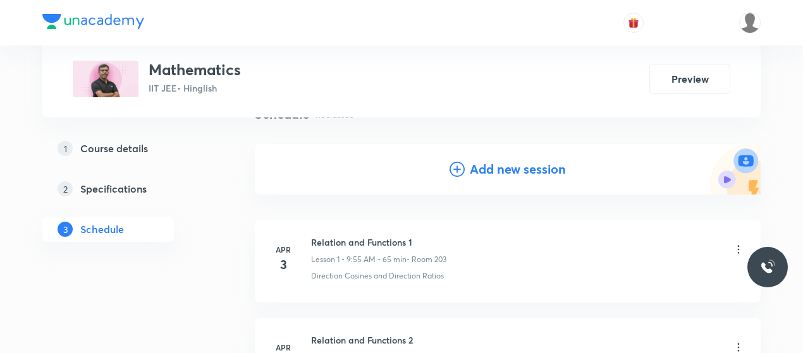
scroll to position [100, 0]
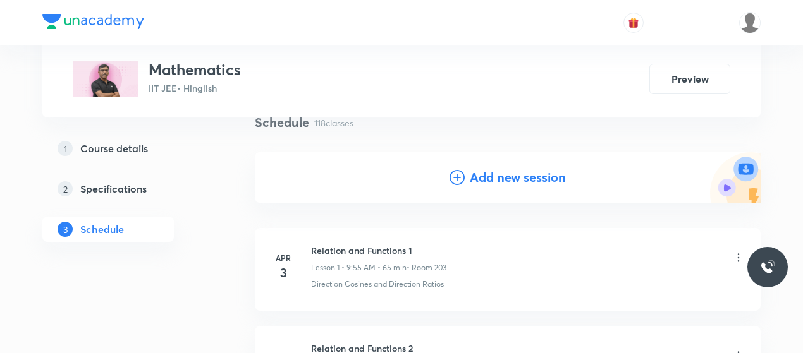
click at [461, 179] on icon at bounding box center [456, 177] width 15 height 15
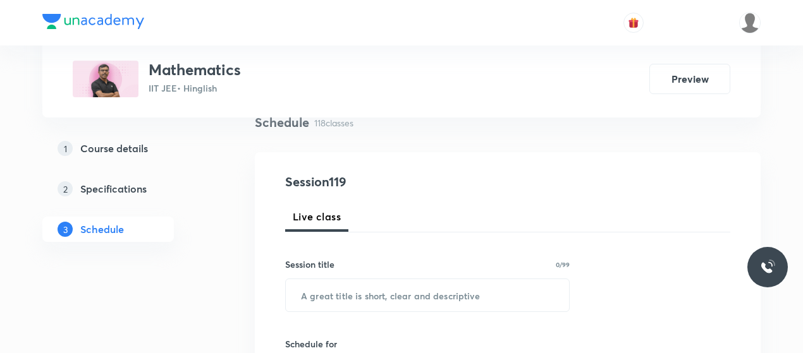
scroll to position [160, 0]
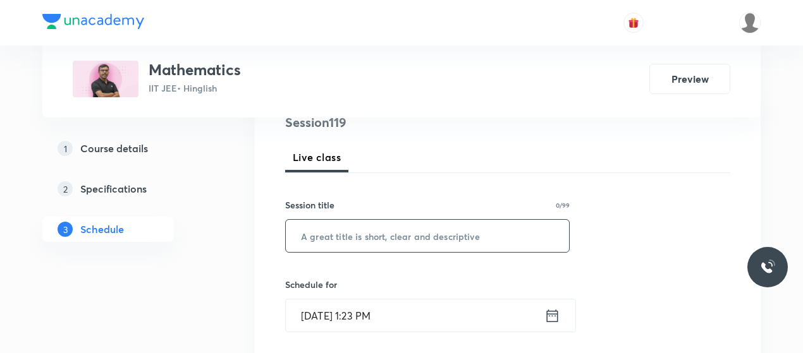
click at [366, 236] on input "text" at bounding box center [427, 236] width 283 height 32
paste input "Vectors 12"
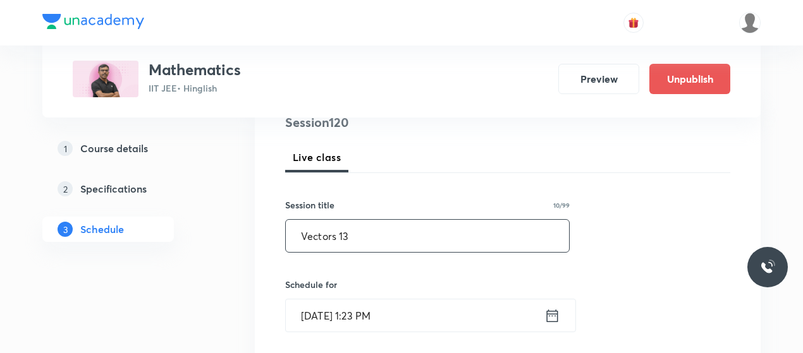
scroll to position [262, 0]
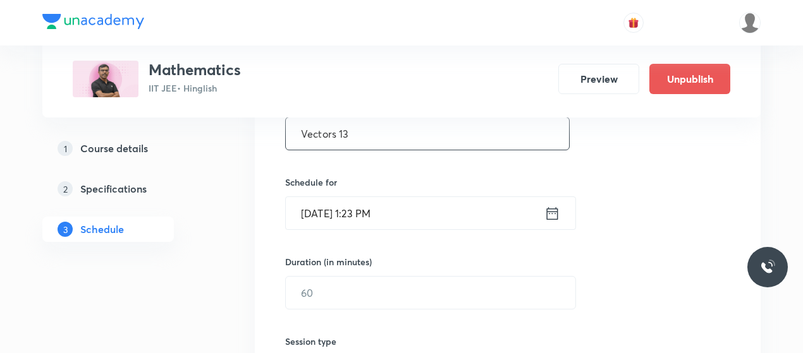
type input "Vectors 13"
click at [326, 207] on input "[DATE] 1:23 PM" at bounding box center [415, 213] width 259 height 32
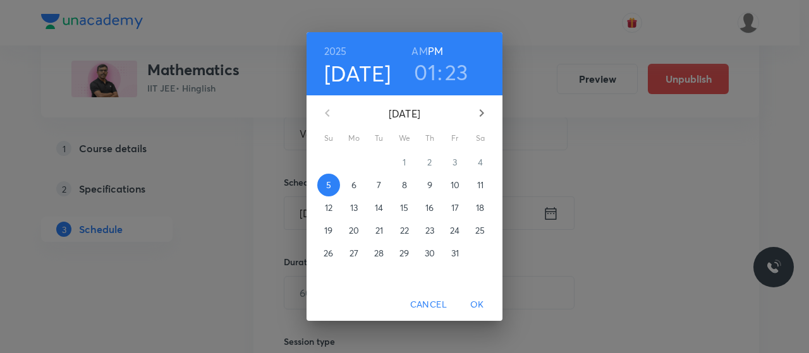
click at [397, 182] on span "8" at bounding box center [404, 185] width 23 height 13
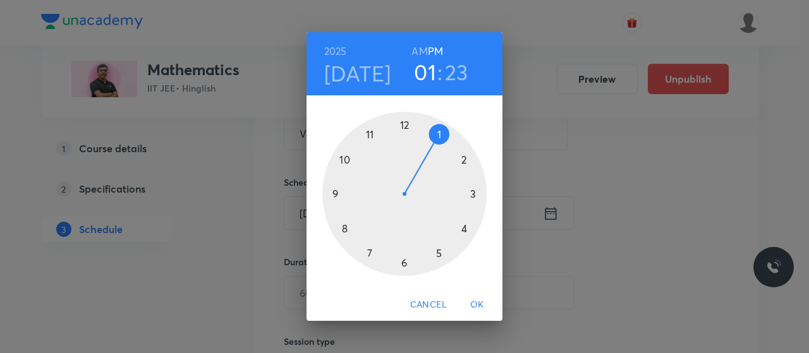
click at [403, 128] on div at bounding box center [404, 194] width 164 height 164
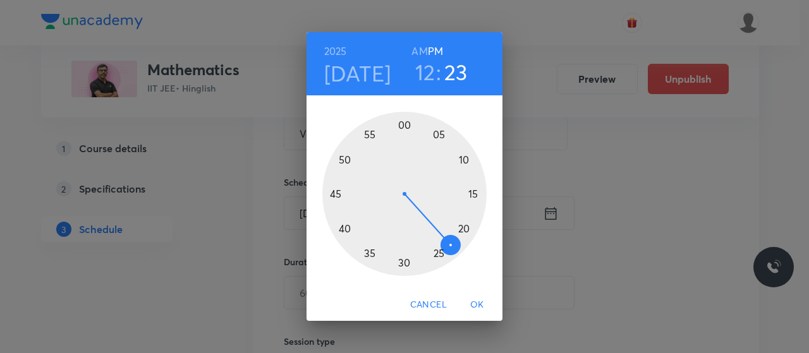
click at [347, 228] on div at bounding box center [404, 194] width 164 height 164
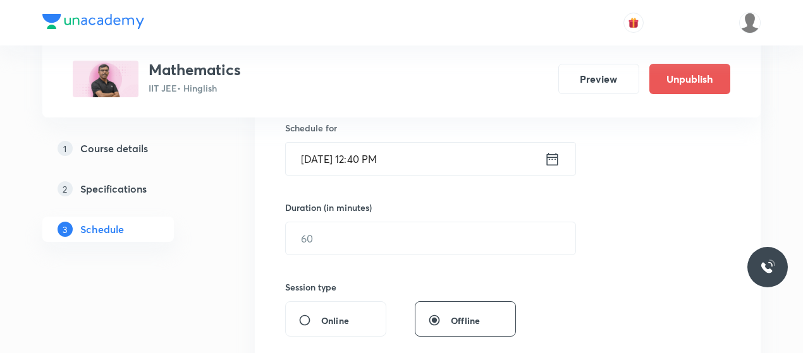
scroll to position [318, 0]
click at [387, 245] on input "text" at bounding box center [430, 237] width 289 height 32
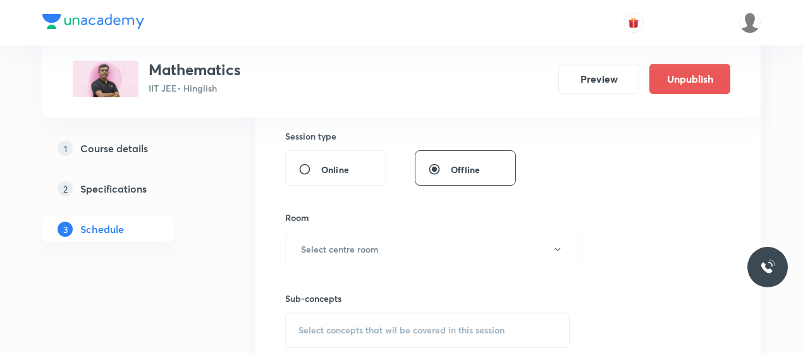
scroll to position [471, 0]
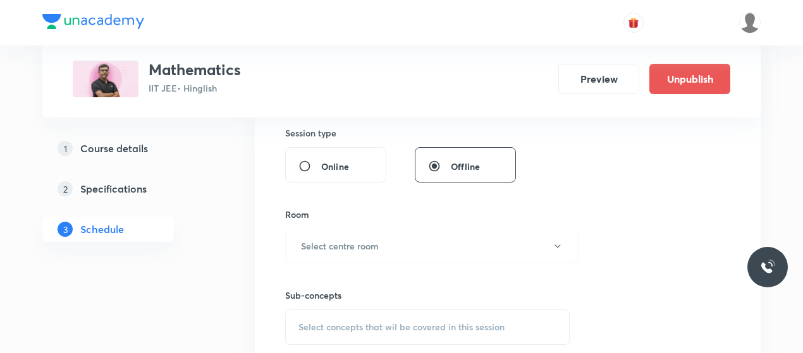
type input "80"
click at [387, 245] on button "Select centre room" at bounding box center [431, 246] width 293 height 35
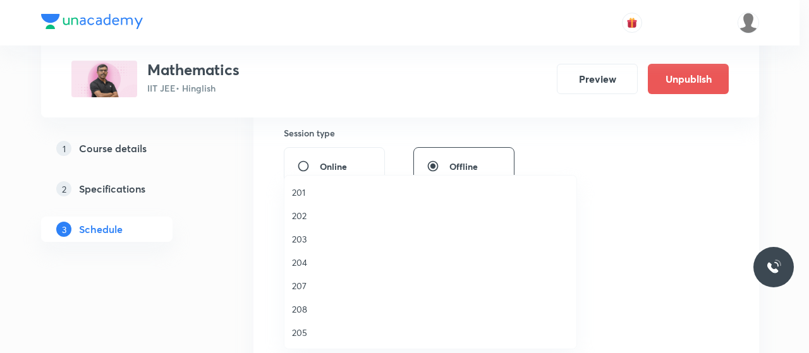
click at [308, 208] on li "202" at bounding box center [430, 215] width 292 height 23
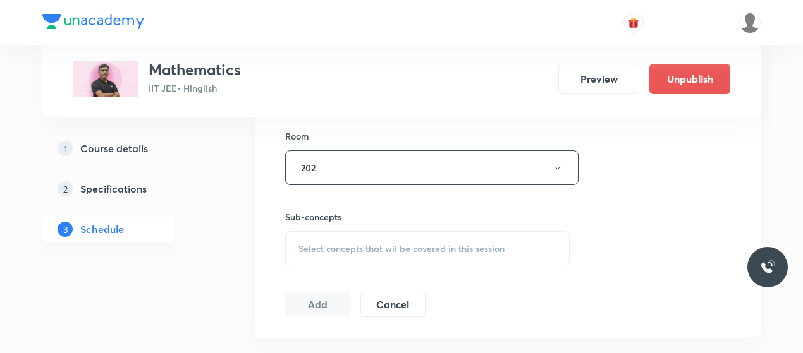
click at [382, 245] on span "Select concepts that wil be covered in this session" at bounding box center [401, 249] width 206 height 10
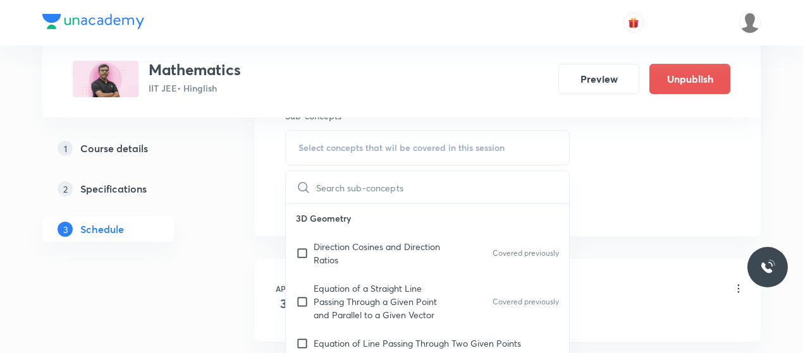
scroll to position [661, 0]
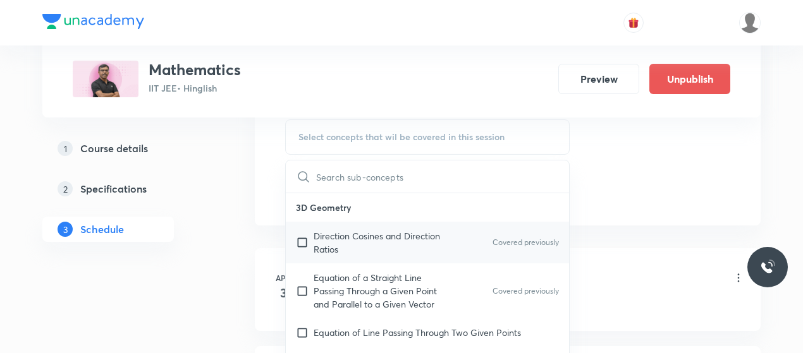
click at [345, 245] on p "Direction Cosines and Direction Ratios" at bounding box center [378, 242] width 128 height 27
checkbox input "true"
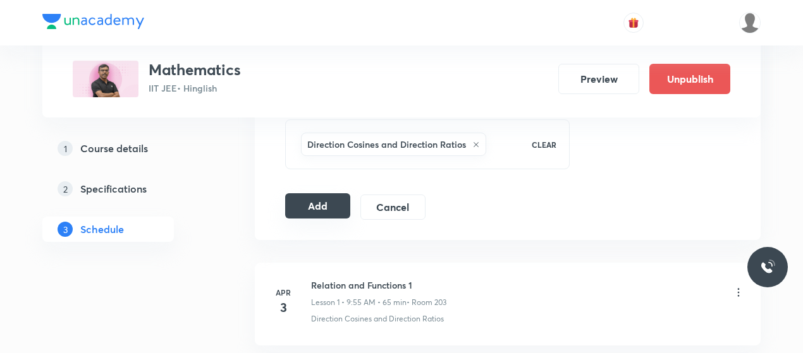
click at [308, 209] on button "Add" at bounding box center [317, 205] width 65 height 25
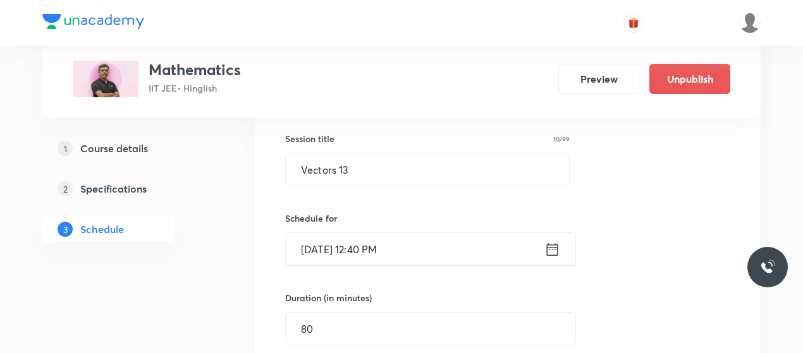
scroll to position [222, 0]
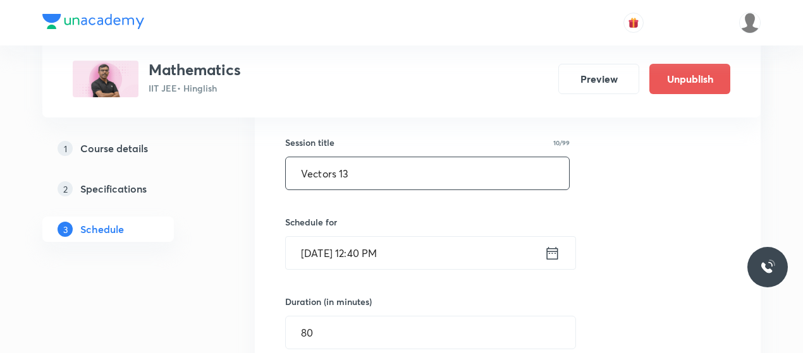
click at [331, 185] on input "Vectors 13" at bounding box center [427, 173] width 283 height 32
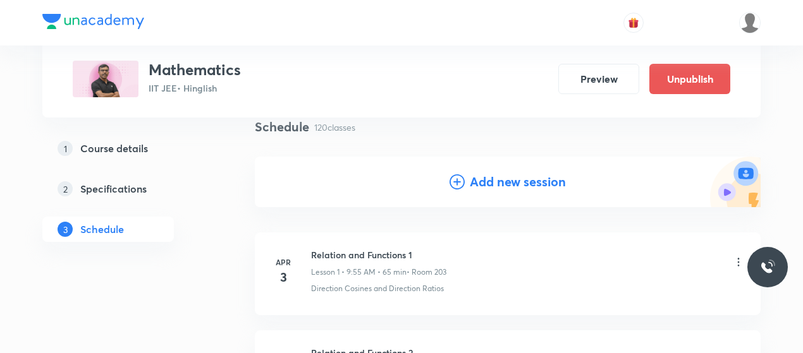
scroll to position [99, 0]
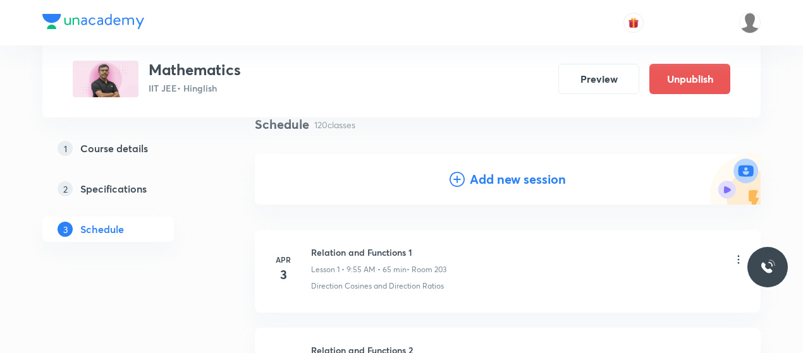
click at [463, 178] on icon at bounding box center [456, 179] width 15 height 15
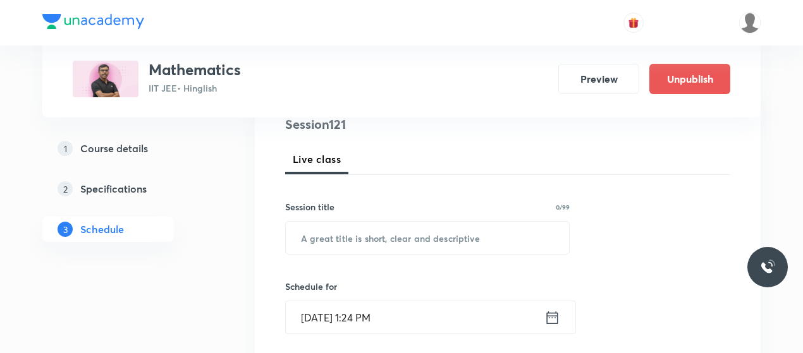
scroll to position [193, 0]
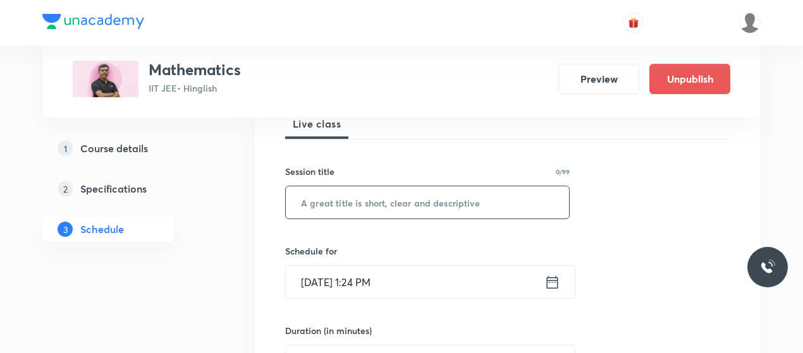
click at [377, 209] on input "text" at bounding box center [427, 202] width 283 height 32
paste input "Vectors 13"
type input "Vectors 14"
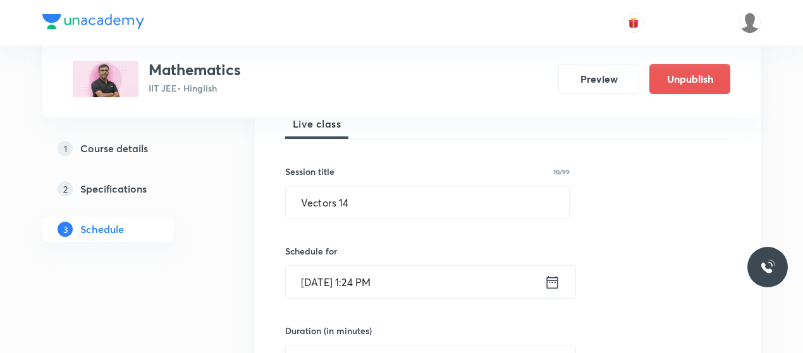
click at [323, 274] on input "[DATE] 1:24 PM" at bounding box center [415, 282] width 259 height 32
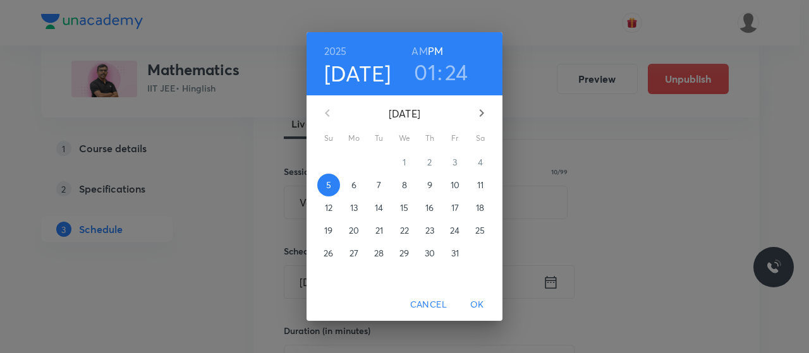
click at [431, 193] on button "9" at bounding box center [429, 185] width 23 height 23
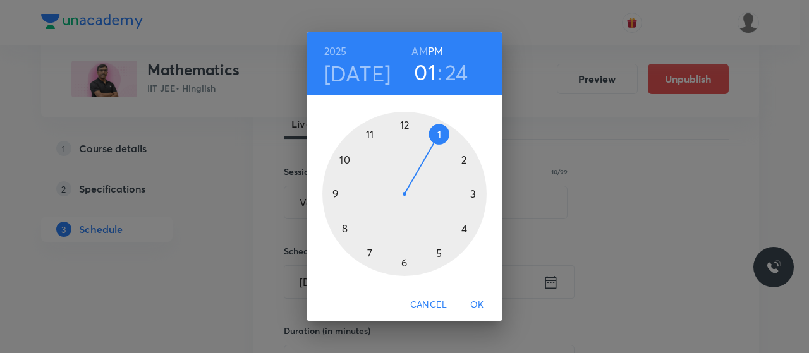
click at [417, 44] on h6 "AM" at bounding box center [419, 51] width 16 height 18
click at [334, 190] on div at bounding box center [404, 194] width 164 height 164
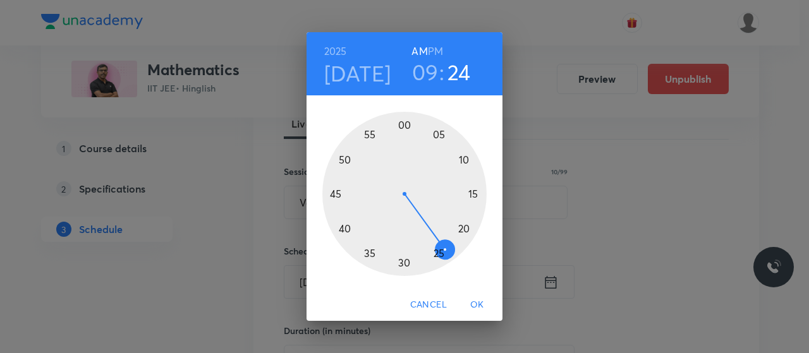
click at [405, 264] on div at bounding box center [404, 194] width 164 height 164
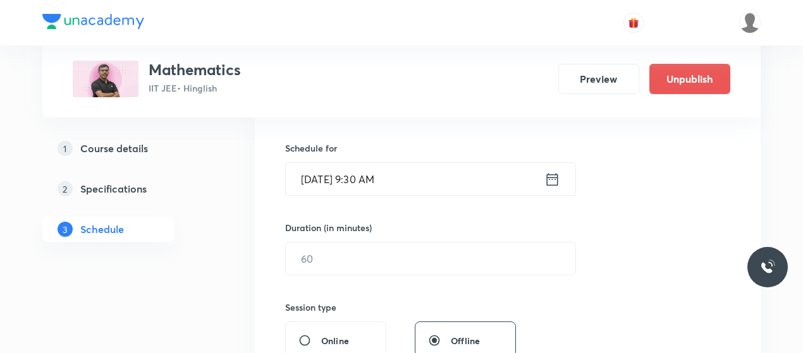
scroll to position [303, 0]
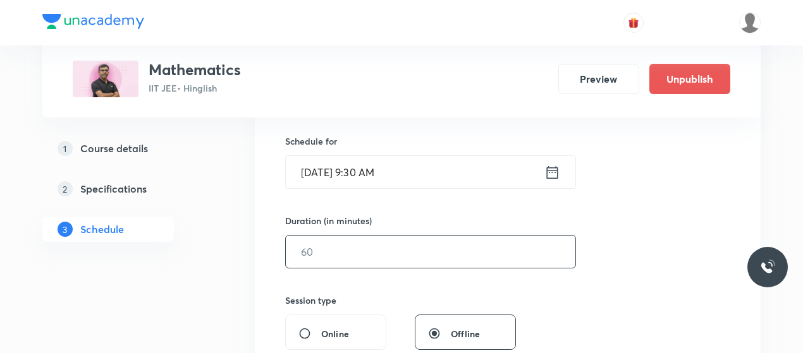
click at [362, 249] on input "text" at bounding box center [430, 252] width 289 height 32
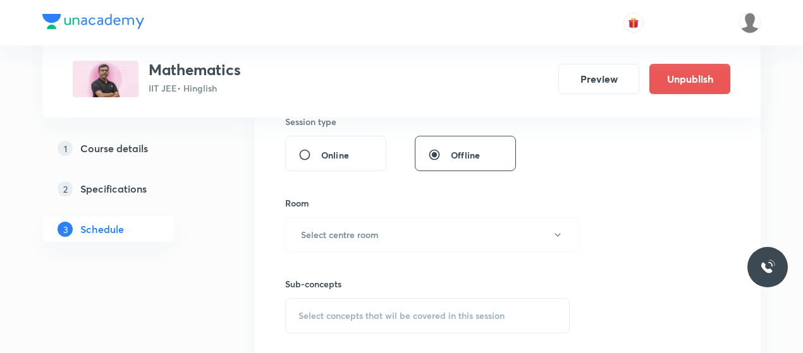
scroll to position [490, 0]
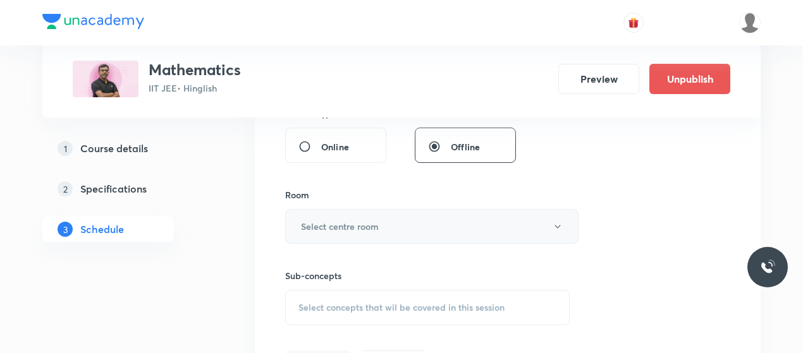
type input "80"
click at [379, 231] on button "Select centre room" at bounding box center [431, 226] width 293 height 35
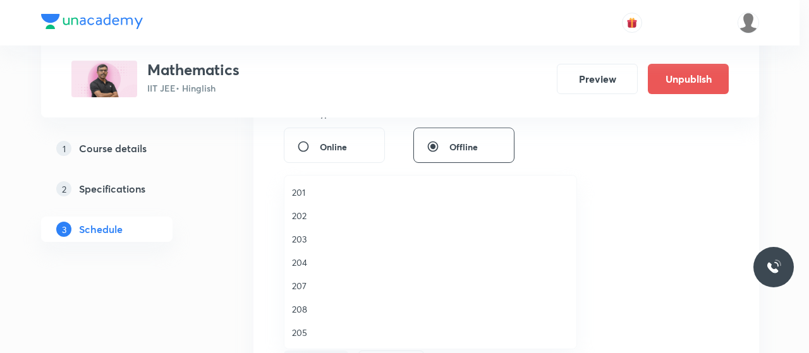
click at [306, 210] on span "202" at bounding box center [430, 215] width 277 height 13
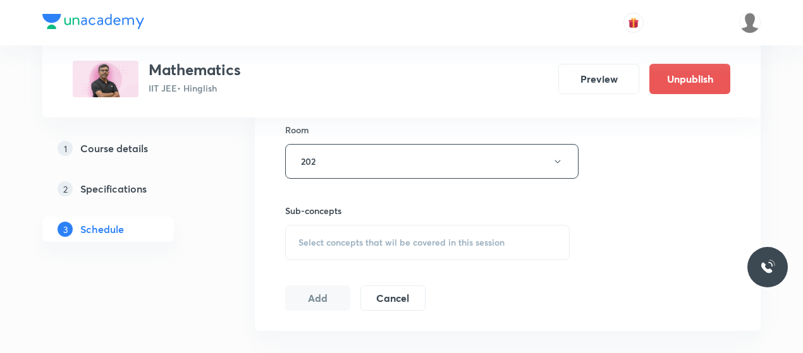
scroll to position [556, 0]
click at [408, 240] on span "Select concepts that wil be covered in this session" at bounding box center [401, 242] width 206 height 10
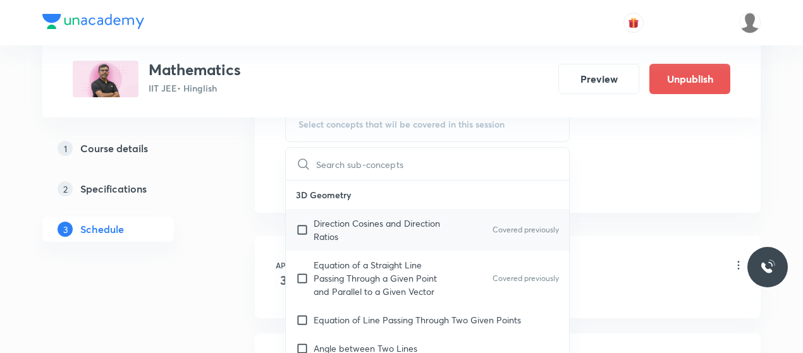
click at [356, 234] on p "Direction Cosines and Direction Ratios" at bounding box center [378, 230] width 128 height 27
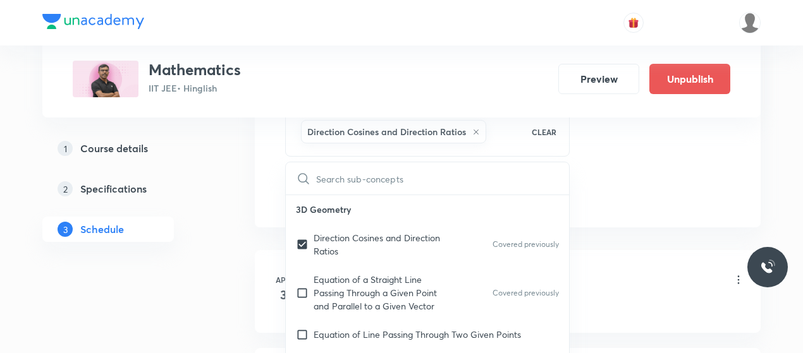
checkbox input "true"
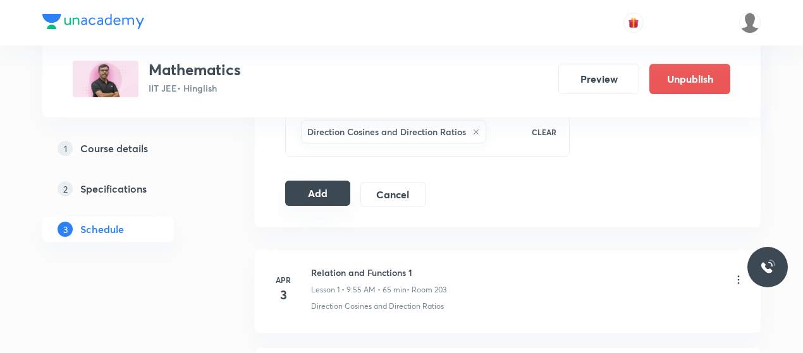
click at [327, 202] on button "Add" at bounding box center [317, 193] width 65 height 25
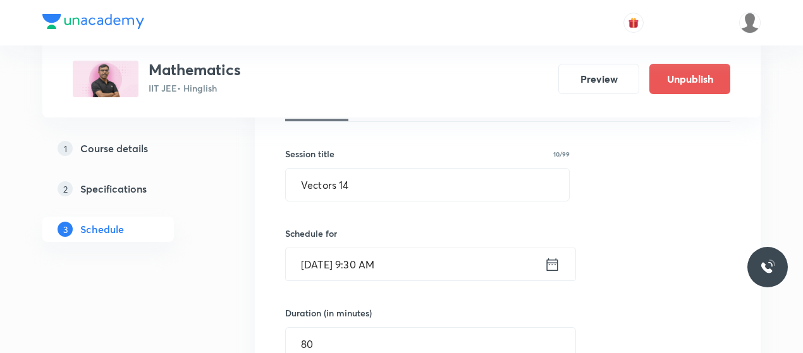
scroll to position [210, 0]
click at [327, 196] on input "Vectors 14" at bounding box center [427, 185] width 283 height 32
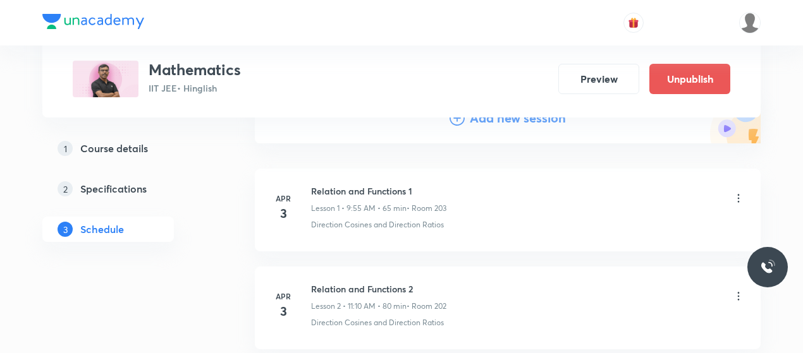
scroll to position [81, 0]
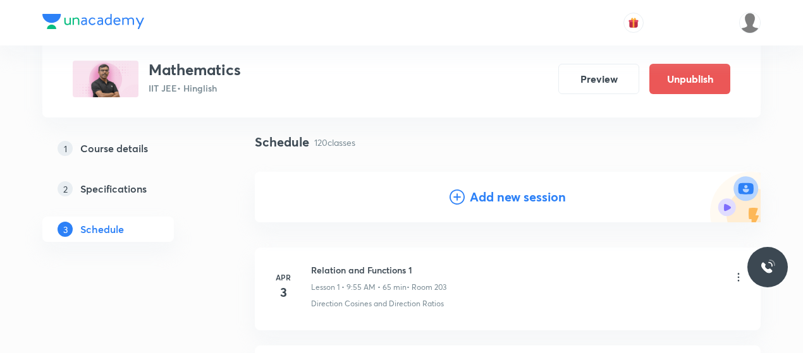
click at [455, 195] on icon at bounding box center [456, 197] width 15 height 15
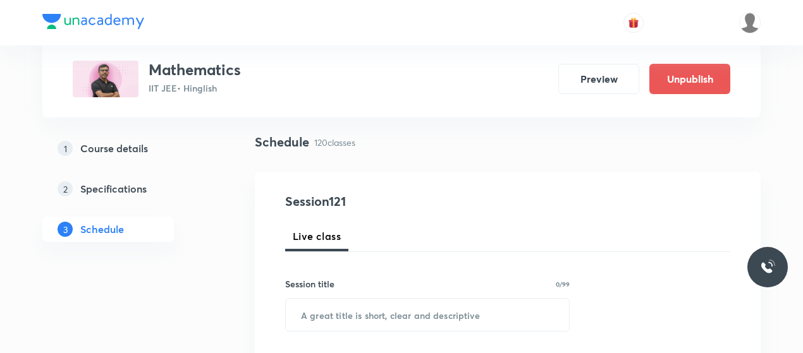
scroll to position [147, 0]
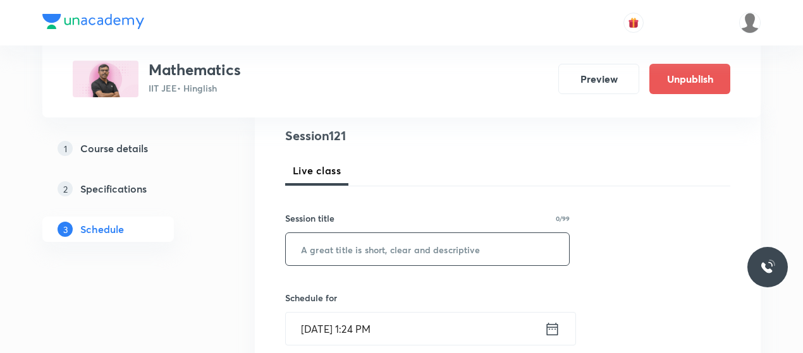
click at [372, 252] on input "text" at bounding box center [427, 249] width 283 height 32
paste input "Vectors 14"
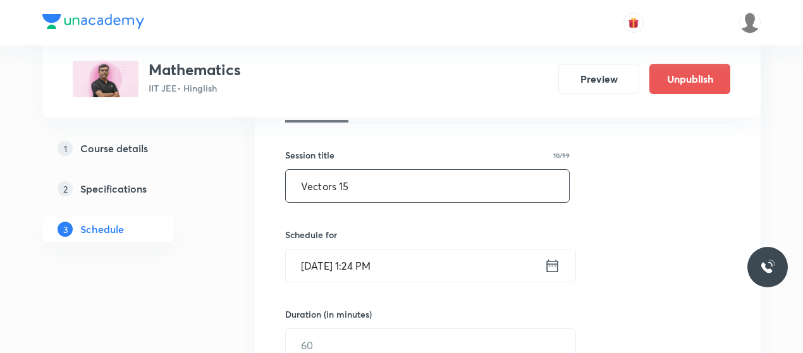
scroll to position [211, 0]
type input "Vectors 15"
click at [326, 262] on input "[DATE] 1:24 PM" at bounding box center [415, 264] width 259 height 32
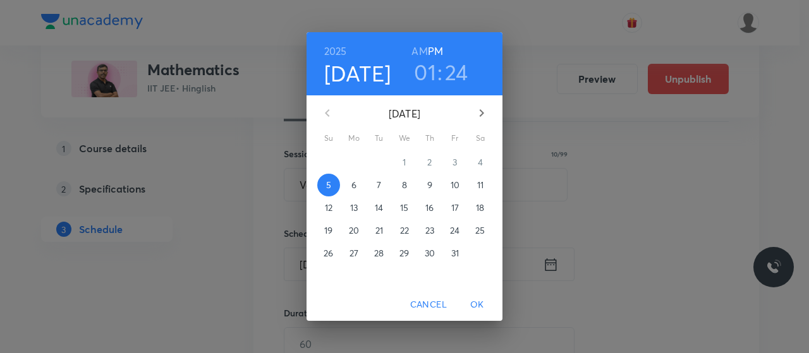
click at [426, 187] on span "9" at bounding box center [429, 185] width 23 height 13
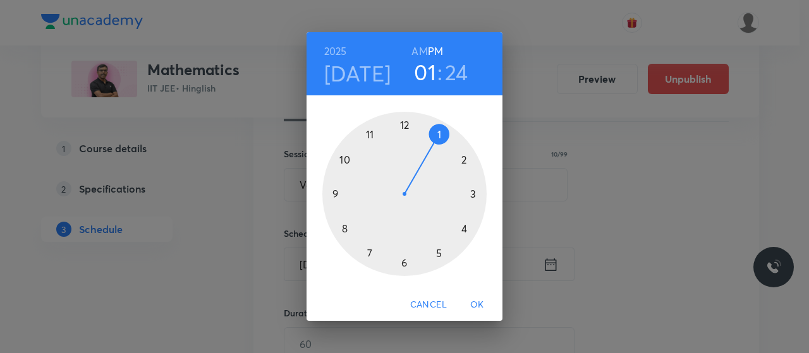
click at [420, 46] on h6 "AM" at bounding box center [419, 51] width 16 height 18
click at [371, 133] on div at bounding box center [404, 194] width 164 height 164
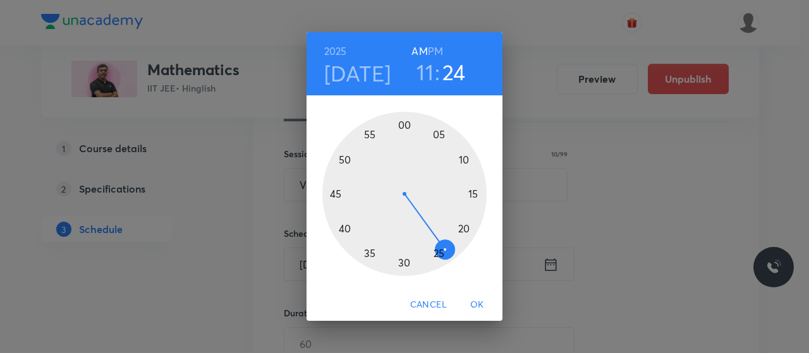
click at [465, 160] on div at bounding box center [404, 194] width 164 height 164
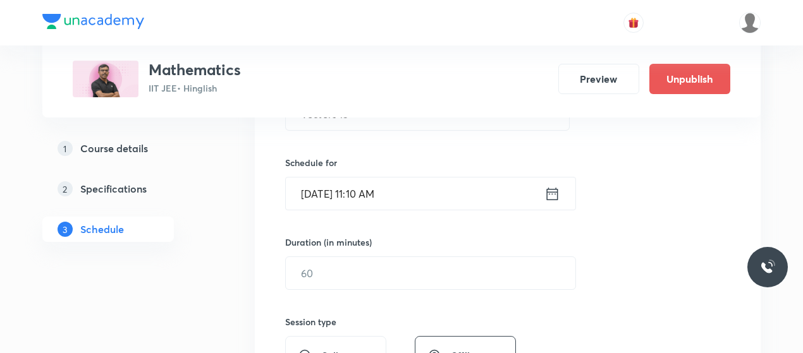
scroll to position [297, 0]
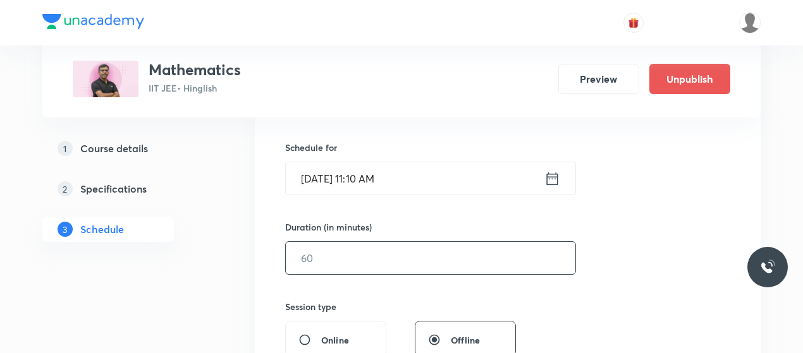
click at [373, 262] on input "text" at bounding box center [430, 258] width 289 height 32
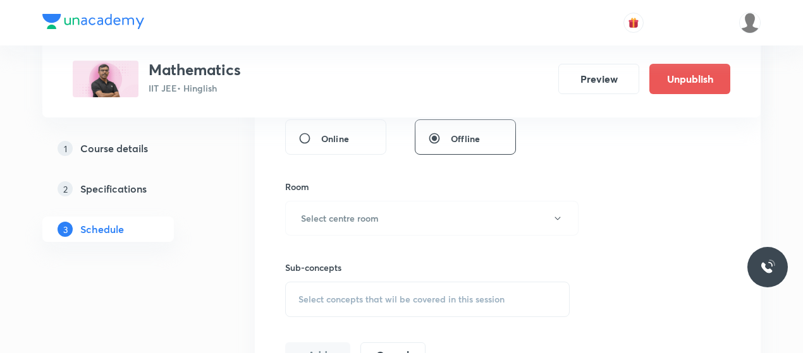
scroll to position [499, 0]
type input "80"
drag, startPoint x: 398, startPoint y: 188, endPoint x: 390, endPoint y: 221, distance: 33.7
click at [390, 221] on div "Room Select centre room" at bounding box center [427, 208] width 284 height 56
click at [390, 221] on button "Select centre room" at bounding box center [431, 217] width 293 height 35
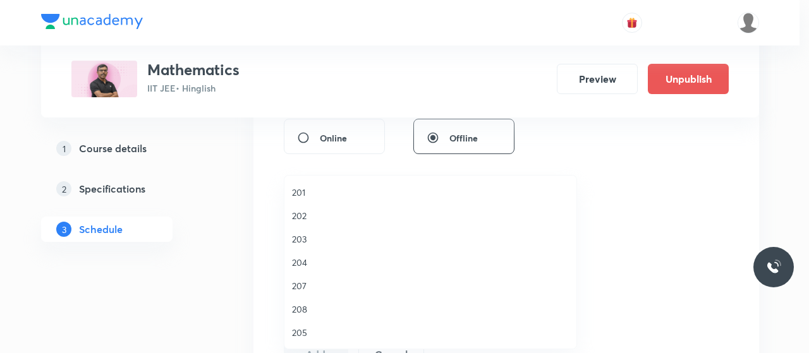
click at [296, 212] on span "202" at bounding box center [430, 215] width 277 height 13
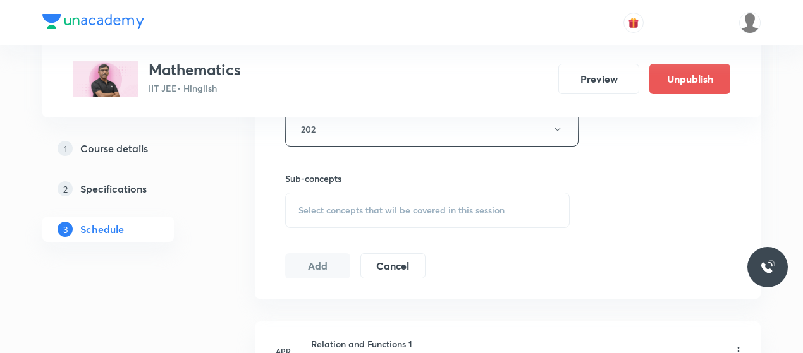
scroll to position [589, 0]
click at [408, 208] on span "Select concepts that wil be covered in this session" at bounding box center [401, 209] width 206 height 10
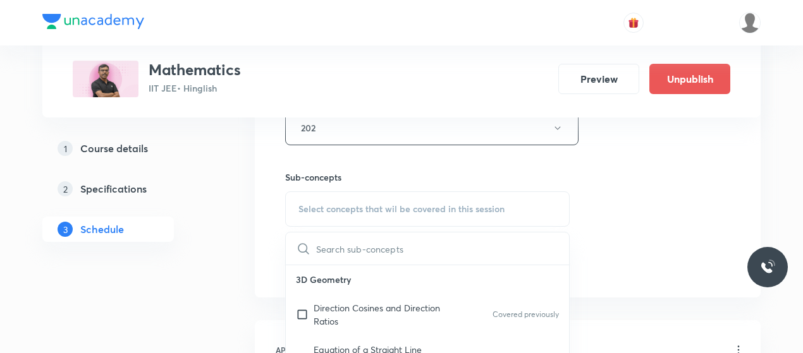
scroll to position [673, 0]
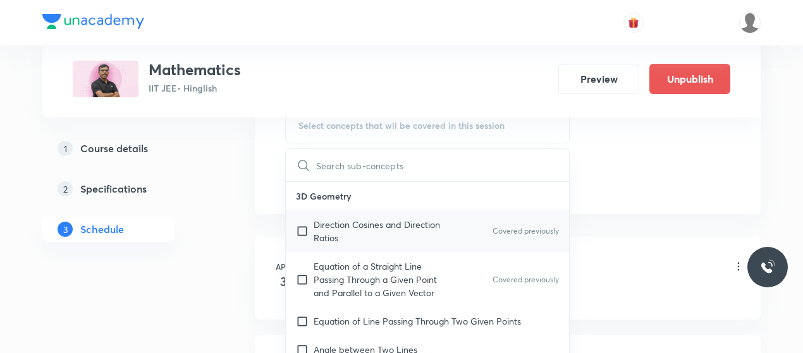
click at [335, 219] on p "Direction Cosines and Direction Ratios" at bounding box center [378, 231] width 128 height 27
checkbox input "true"
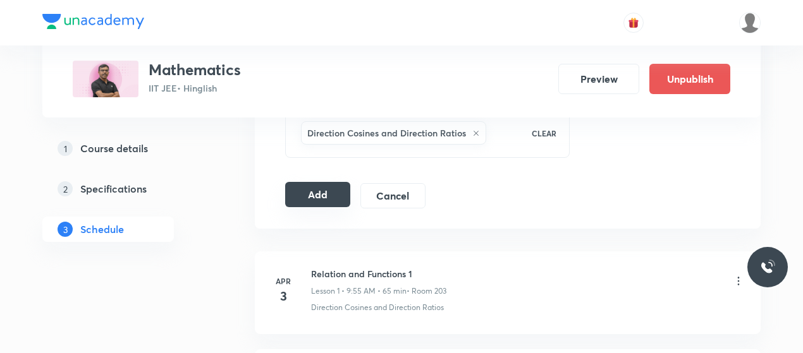
click at [308, 189] on button "Add" at bounding box center [317, 194] width 65 height 25
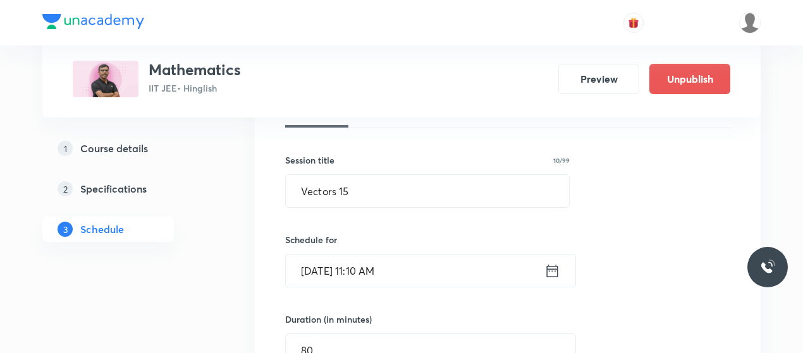
scroll to position [204, 0]
click at [320, 193] on input "Vectors 15" at bounding box center [427, 192] width 283 height 32
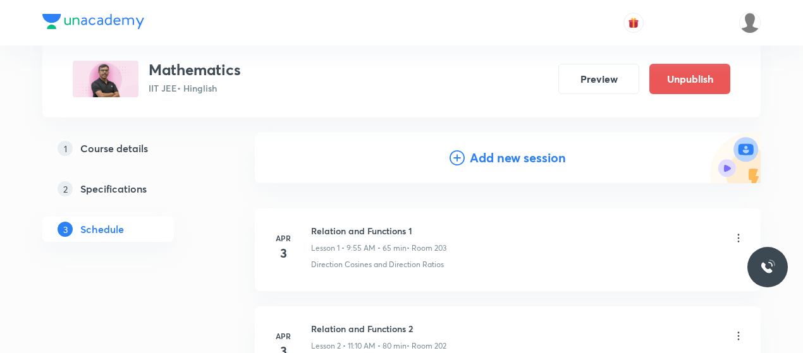
scroll to position [125, 0]
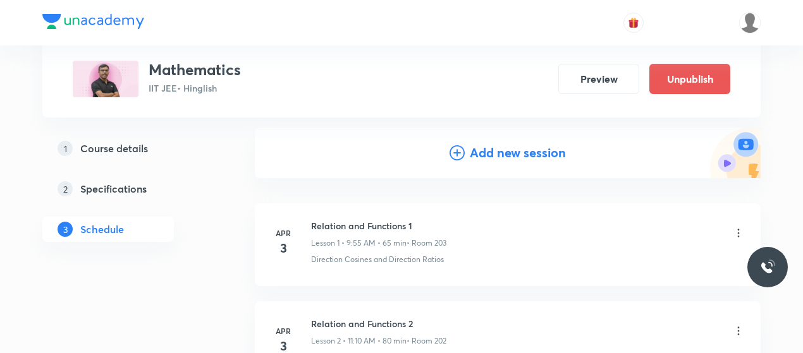
click at [457, 153] on icon at bounding box center [456, 152] width 15 height 15
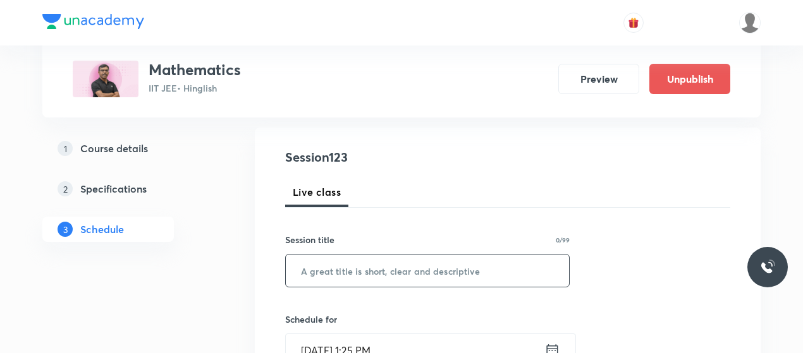
click at [354, 261] on input "text" at bounding box center [427, 271] width 283 height 32
paste input "Vectors 15"
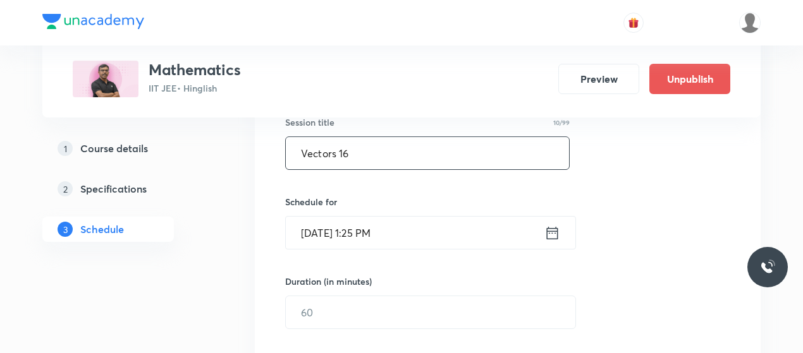
scroll to position [260, 0]
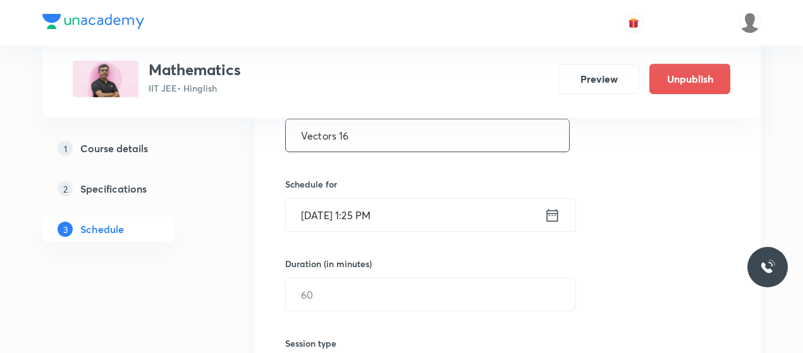
type input "Vectors 16"
click at [312, 226] on input "[DATE] 1:25 PM" at bounding box center [415, 215] width 259 height 32
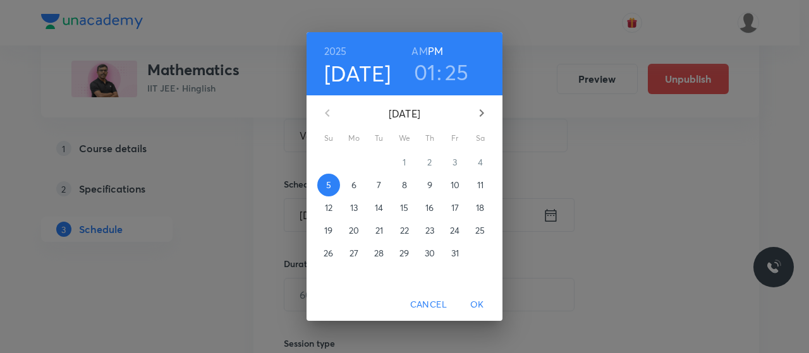
click at [482, 188] on p "11" at bounding box center [480, 185] width 6 height 13
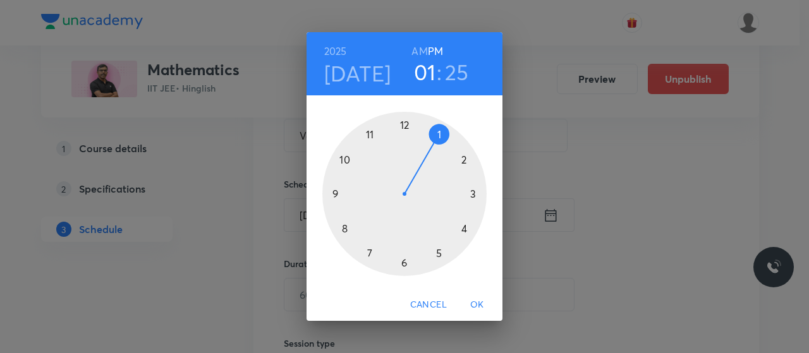
click at [415, 52] on h6 "AM" at bounding box center [419, 51] width 16 height 18
click at [362, 131] on div at bounding box center [404, 194] width 164 height 164
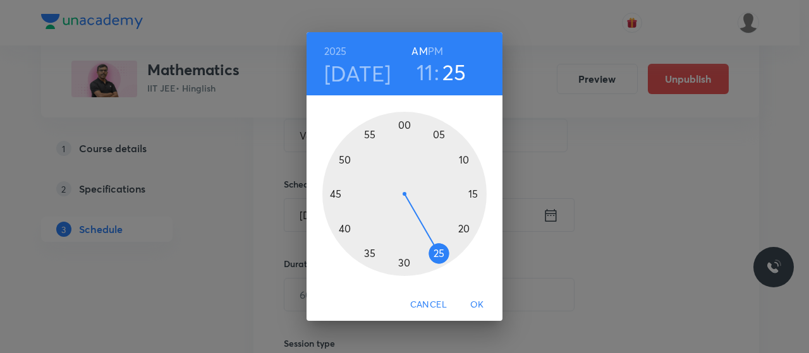
click at [463, 162] on div at bounding box center [404, 194] width 164 height 164
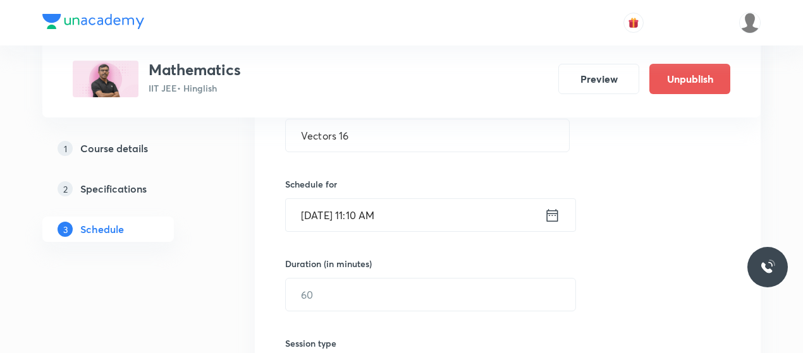
click at [325, 218] on input "[DATE] 11:10 AM" at bounding box center [415, 215] width 259 height 32
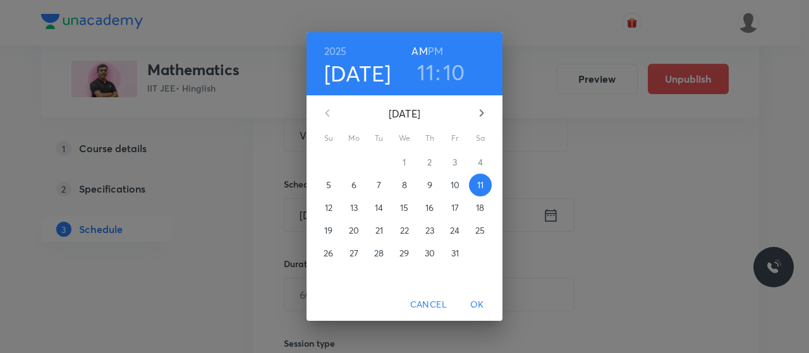
click at [430, 66] on h3 "11" at bounding box center [425, 72] width 17 height 27
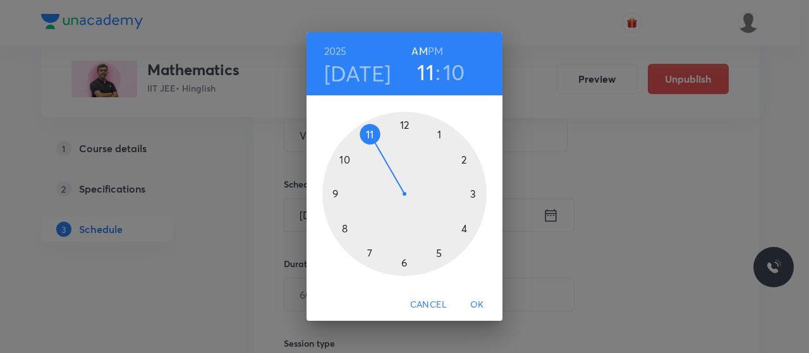
click at [338, 190] on div at bounding box center [404, 194] width 164 height 164
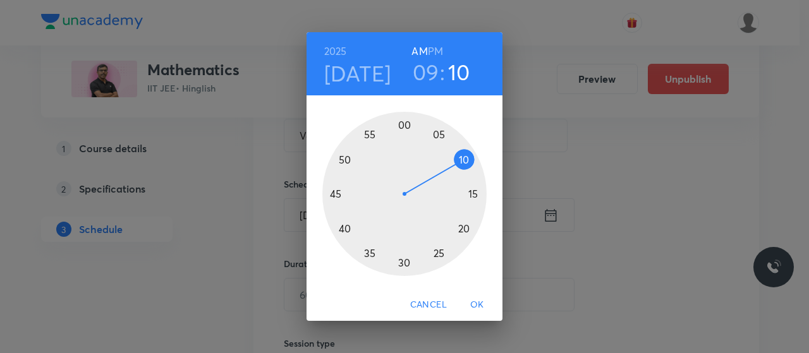
click at [402, 261] on div at bounding box center [404, 194] width 164 height 164
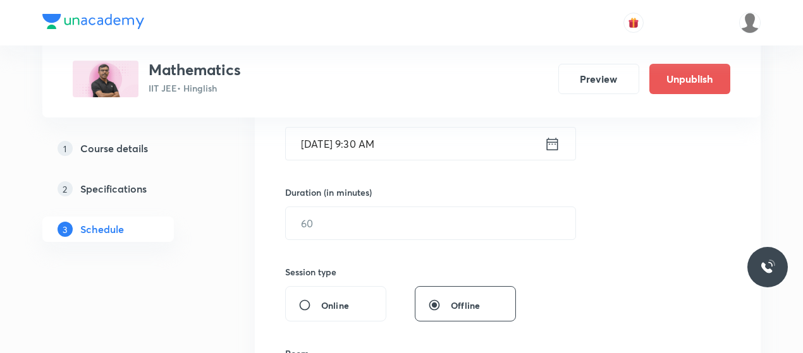
scroll to position [334, 0]
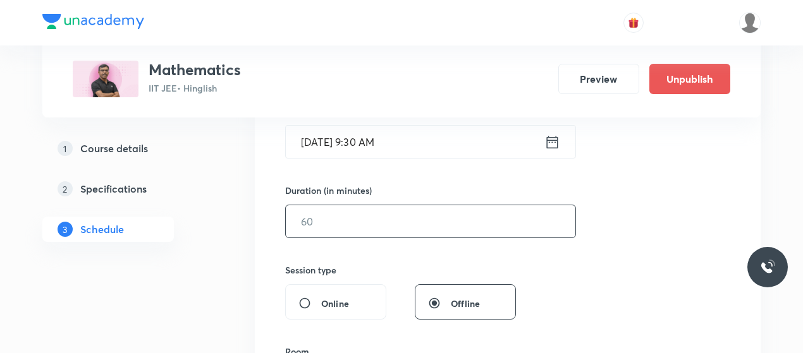
click at [368, 233] on input "text" at bounding box center [430, 221] width 289 height 32
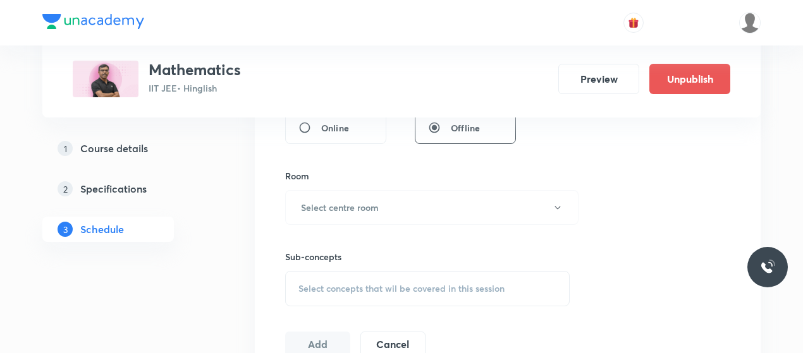
scroll to position [511, 0]
type input "80"
click at [387, 209] on button "Select centre room" at bounding box center [431, 206] width 293 height 35
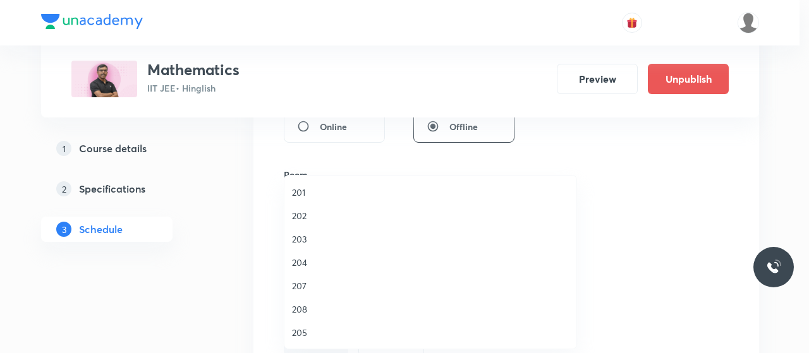
click at [300, 205] on li "202" at bounding box center [430, 215] width 292 height 23
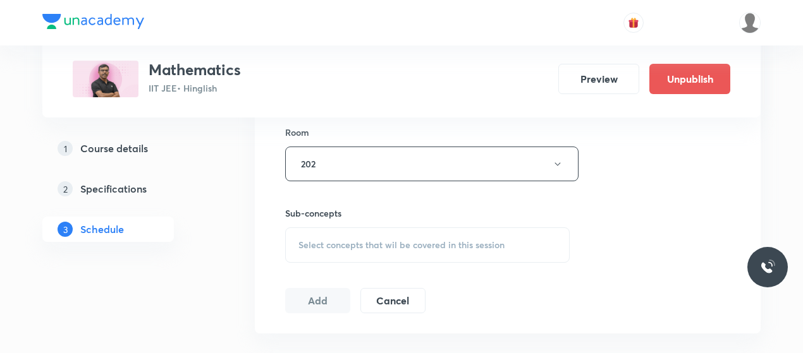
scroll to position [576, 0]
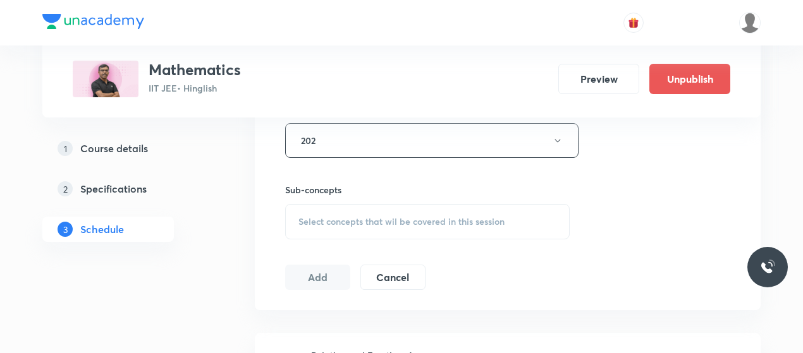
click at [398, 224] on span "Select concepts that wil be covered in this session" at bounding box center [401, 222] width 206 height 10
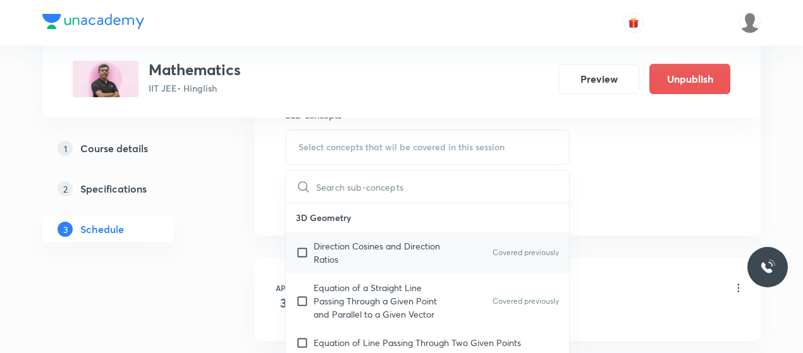
scroll to position [654, 0]
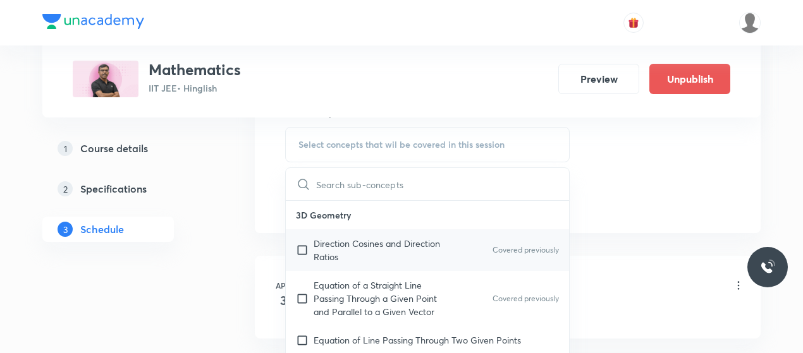
click at [371, 229] on div "Direction Cosines and Direction Ratios Covered previously" at bounding box center [427, 250] width 283 height 42
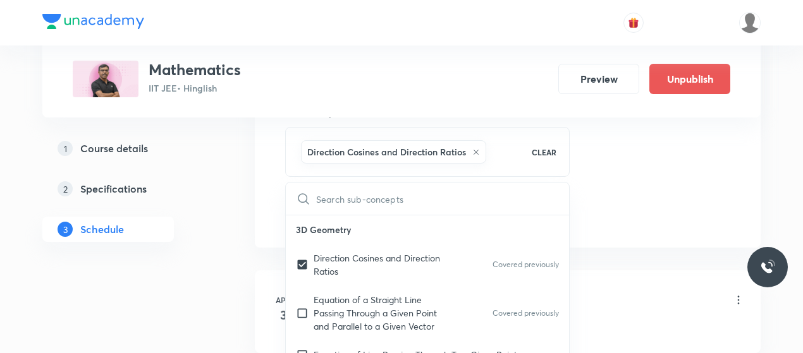
checkbox input "true"
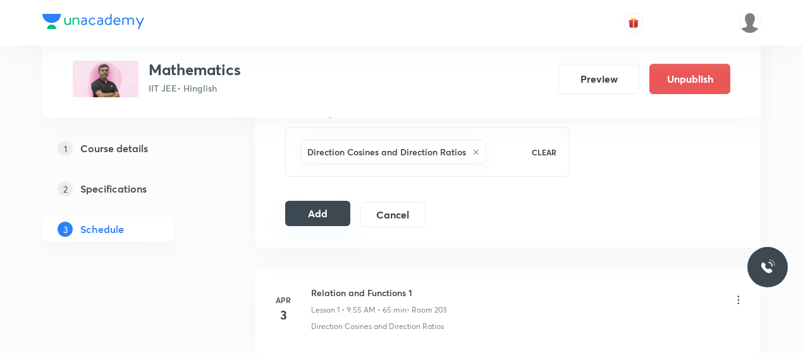
click at [329, 212] on button "Add" at bounding box center [317, 213] width 65 height 25
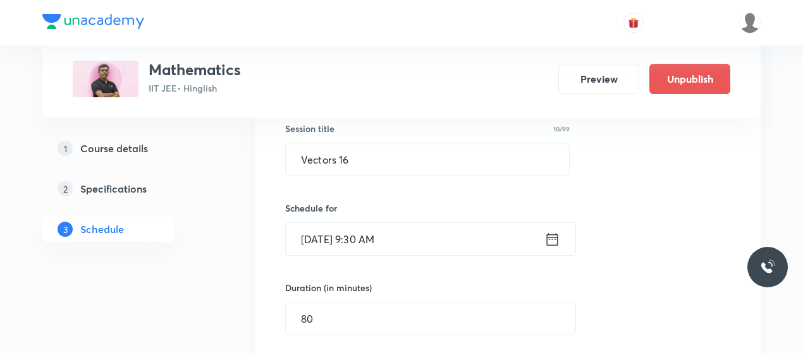
scroll to position [232, 0]
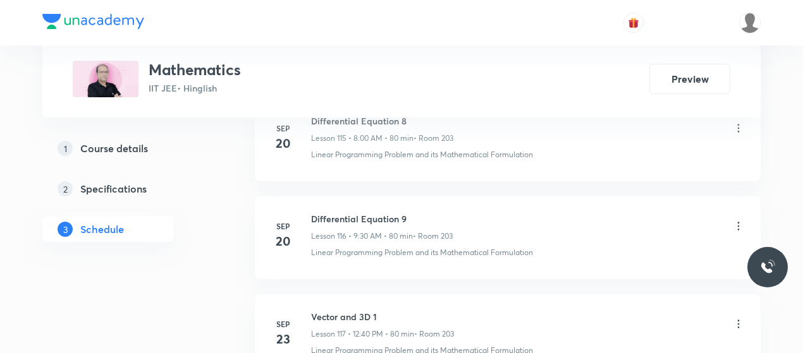
scroll to position [12656, 0]
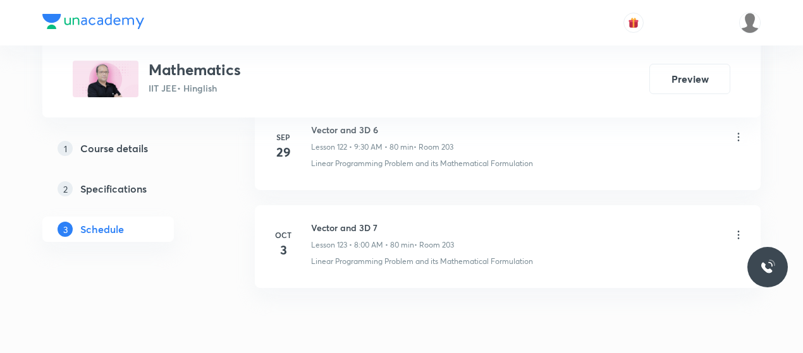
drag, startPoint x: 343, startPoint y: 180, endPoint x: 345, endPoint y: 173, distance: 8.0
click at [345, 221] on h6 "Vector and 3D 7" at bounding box center [382, 227] width 143 height 13
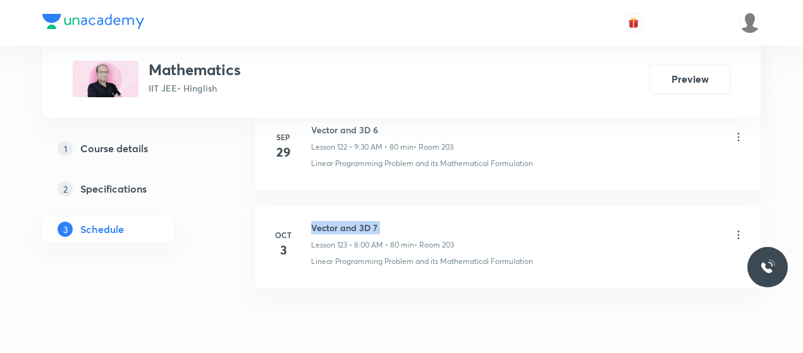
click at [345, 221] on h6 "Vector and 3D 7" at bounding box center [382, 227] width 143 height 13
copy h6 "Vector and 3D 7"
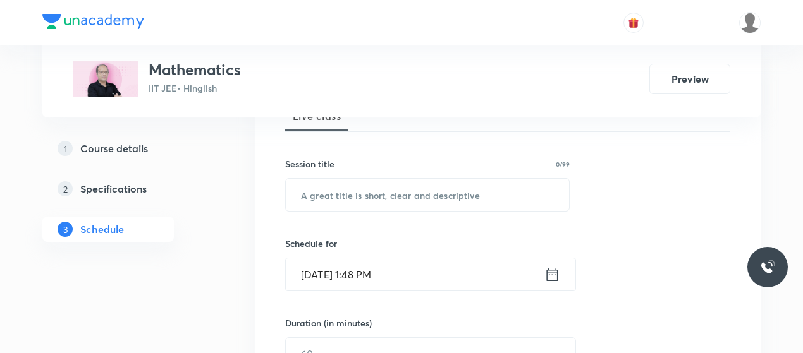
scroll to position [257, 0]
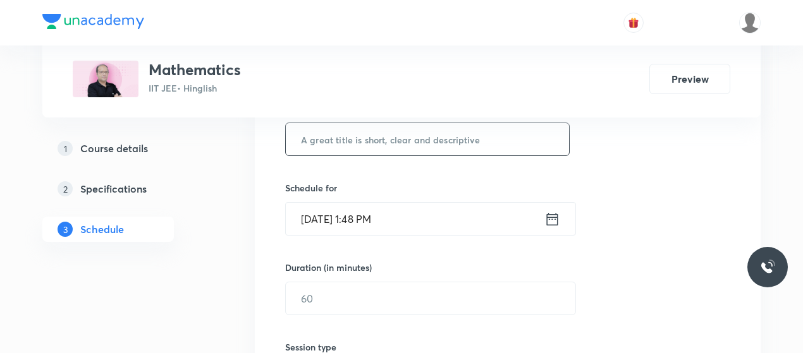
click at [375, 148] on input "text" at bounding box center [427, 139] width 283 height 32
paste input "Vector and 3D 7"
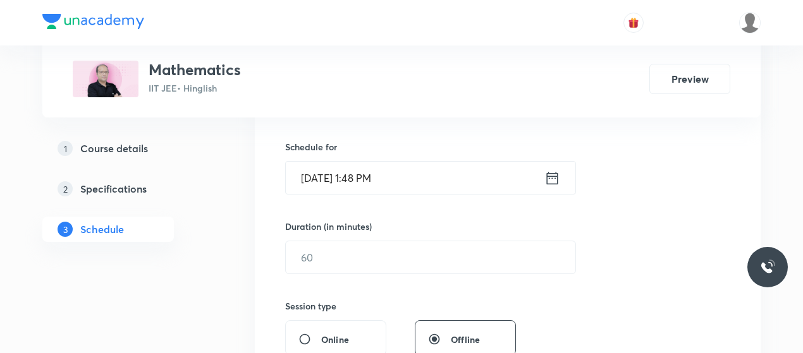
scroll to position [298, 0]
type input "Vector and 3D 8"
click at [318, 176] on input "[DATE] 1:48 PM" at bounding box center [415, 177] width 259 height 32
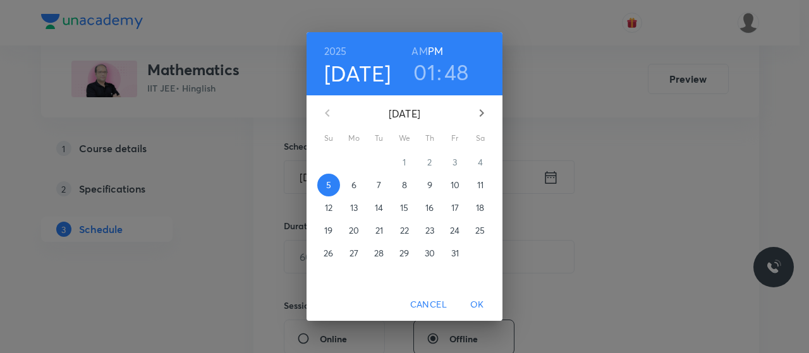
click at [356, 185] on p "6" at bounding box center [353, 185] width 5 height 13
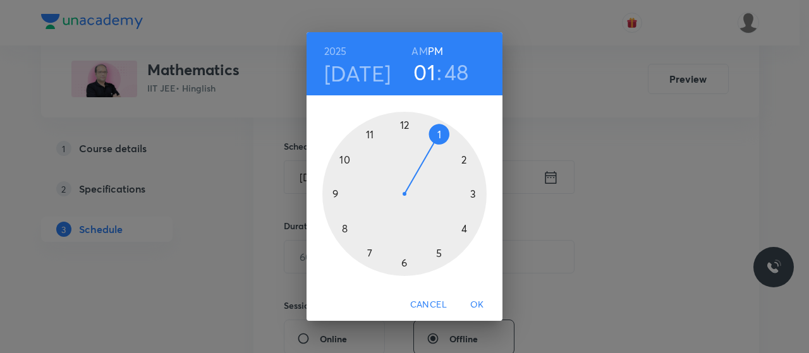
click at [420, 51] on h6 "AM" at bounding box center [419, 51] width 16 height 18
click at [343, 229] on div at bounding box center [404, 194] width 164 height 164
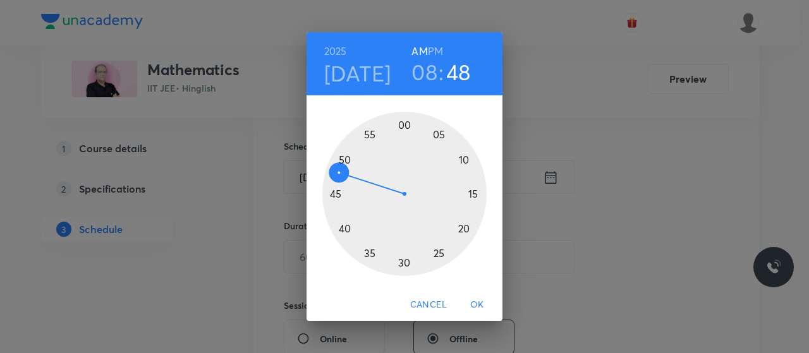
click at [403, 122] on div at bounding box center [404, 194] width 164 height 164
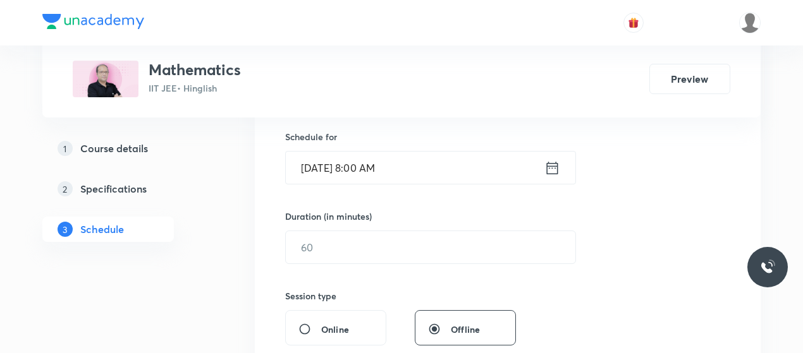
scroll to position [308, 0]
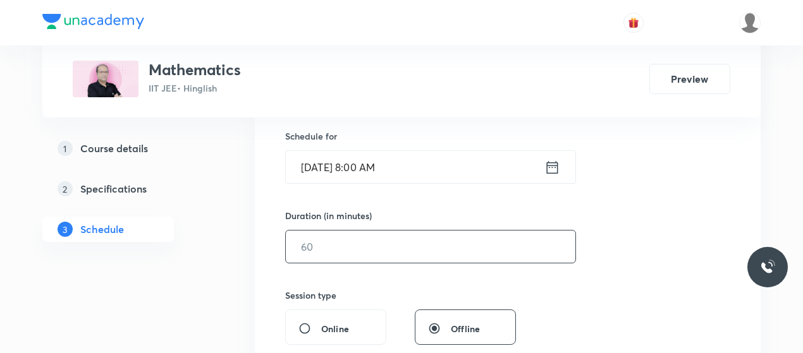
click at [361, 234] on input "text" at bounding box center [430, 247] width 289 height 32
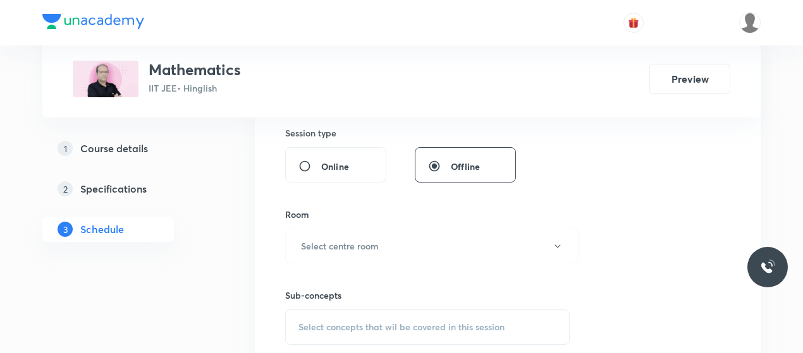
scroll to position [472, 0]
type input "80"
click at [361, 234] on button "Select centre room" at bounding box center [431, 245] width 293 height 35
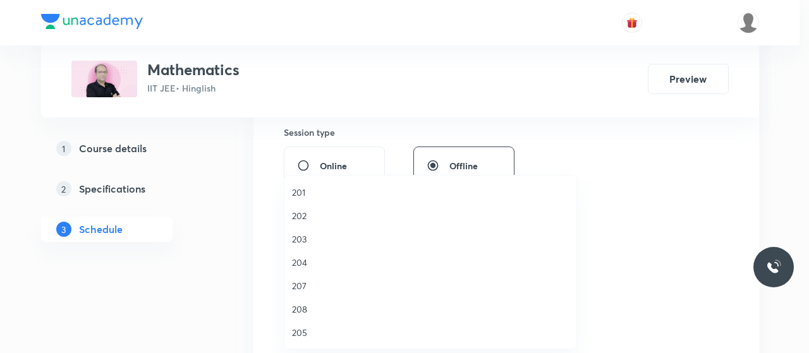
click at [300, 231] on li "203" at bounding box center [430, 239] width 292 height 23
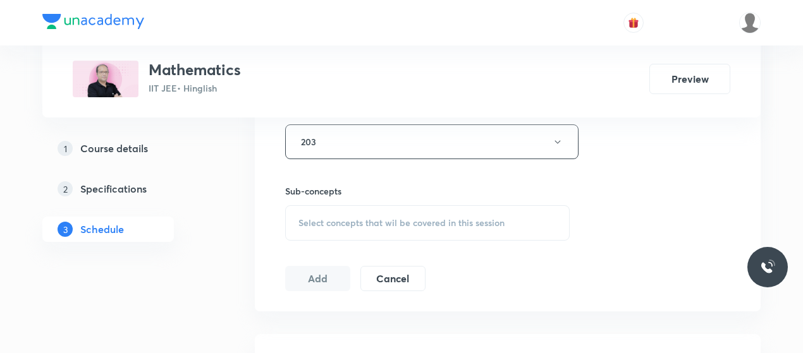
click at [411, 226] on span "Select concepts that wil be covered in this session" at bounding box center [401, 223] width 206 height 10
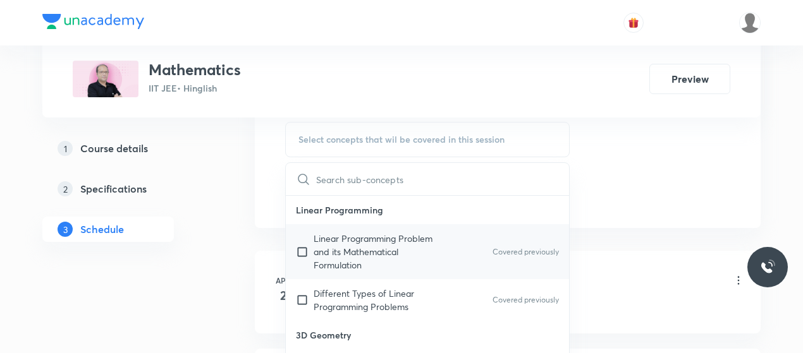
click at [333, 247] on p "Linear Programming Problem and its Mathematical Formulation" at bounding box center [378, 252] width 128 height 40
checkbox input "true"
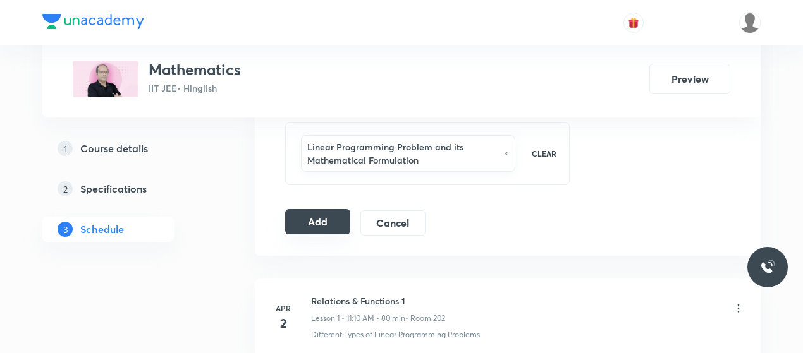
click at [312, 218] on button "Add" at bounding box center [317, 221] width 65 height 25
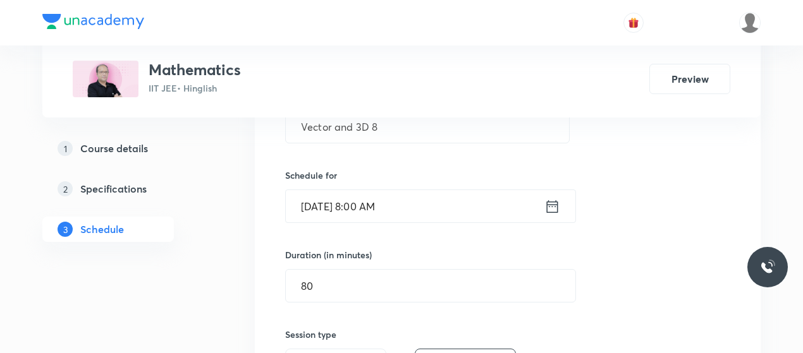
scroll to position [269, 0]
click at [334, 133] on input "Vector and 3D 8" at bounding box center [427, 127] width 283 height 32
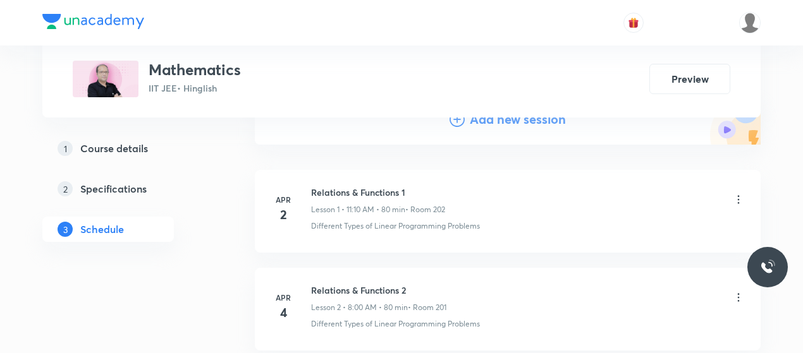
scroll to position [158, 0]
drag, startPoint x: 449, startPoint y: 133, endPoint x: 456, endPoint y: 125, distance: 11.2
click at [456, 125] on div "Add new session" at bounding box center [508, 120] width 506 height 51
click at [456, 125] on icon at bounding box center [456, 120] width 15 height 15
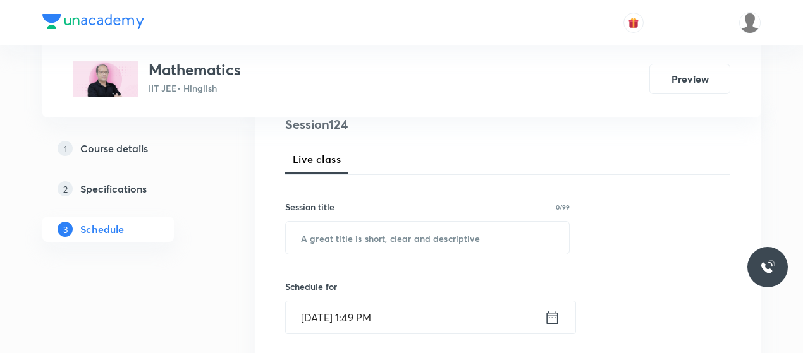
scroll to position [207, 0]
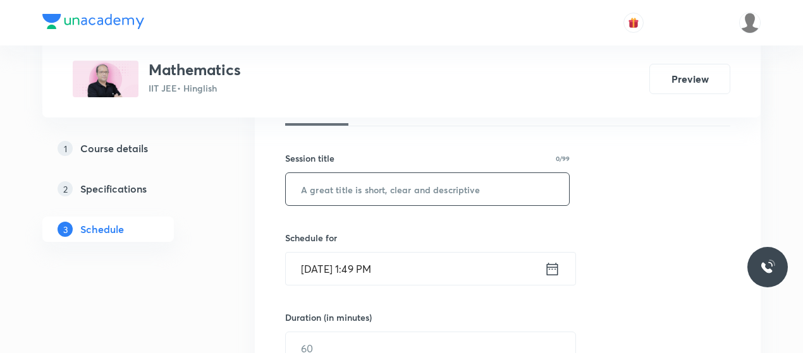
click at [335, 186] on input "text" at bounding box center [427, 189] width 283 height 32
paste input "Vector and 3D 8"
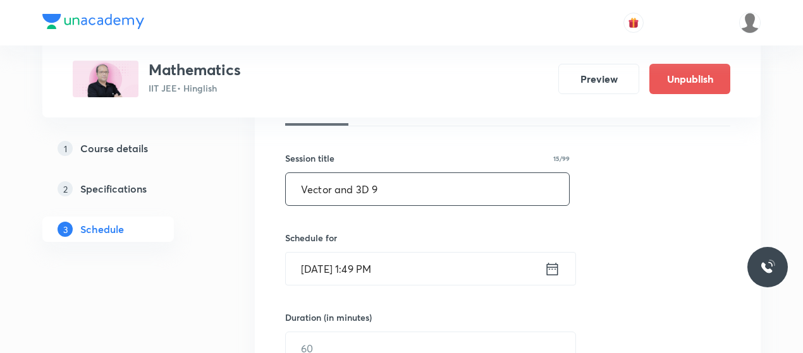
scroll to position [244, 0]
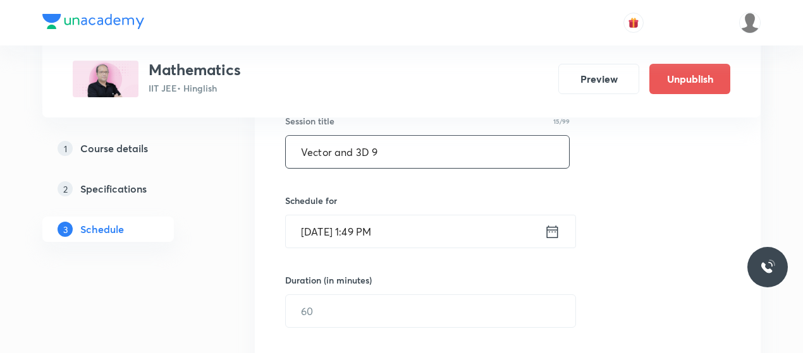
type input "Vector and 3D 9"
click at [322, 242] on input "Oct 5, 2025, 1:49 PM" at bounding box center [415, 232] width 259 height 32
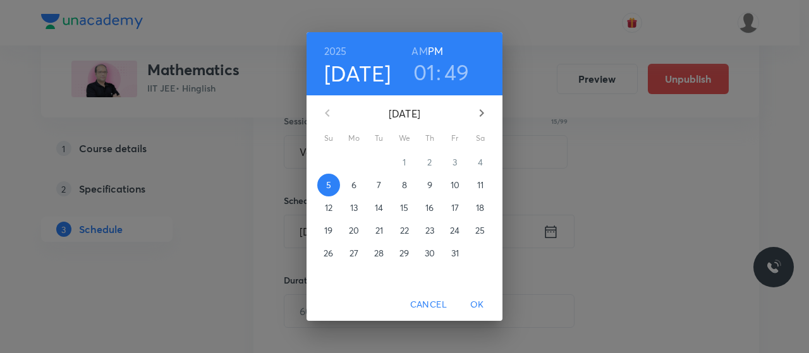
click at [350, 187] on span "6" at bounding box center [354, 185] width 23 height 13
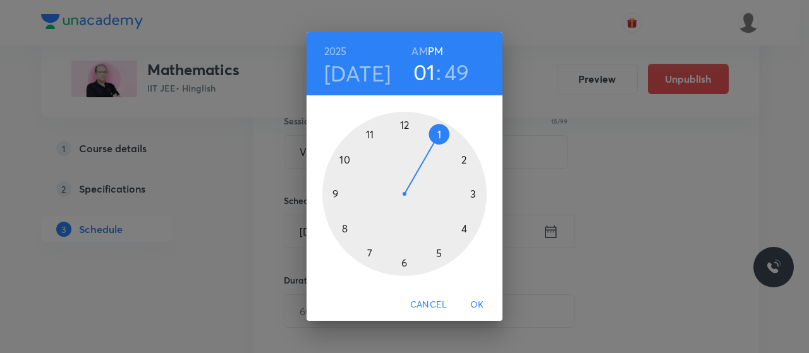
click at [421, 51] on h6 "AM" at bounding box center [419, 51] width 16 height 18
click at [371, 138] on div at bounding box center [404, 194] width 164 height 164
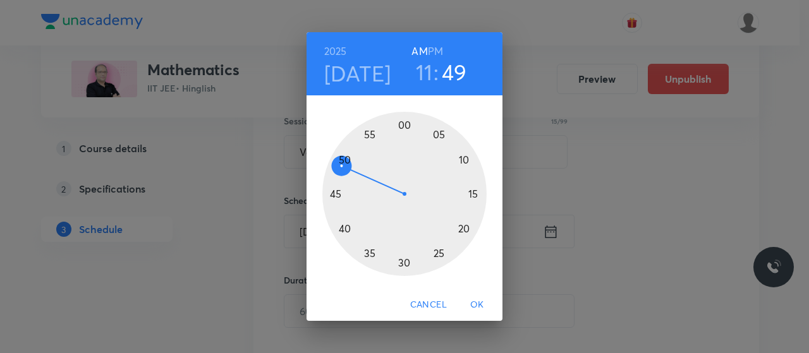
click at [466, 159] on div at bounding box center [404, 194] width 164 height 164
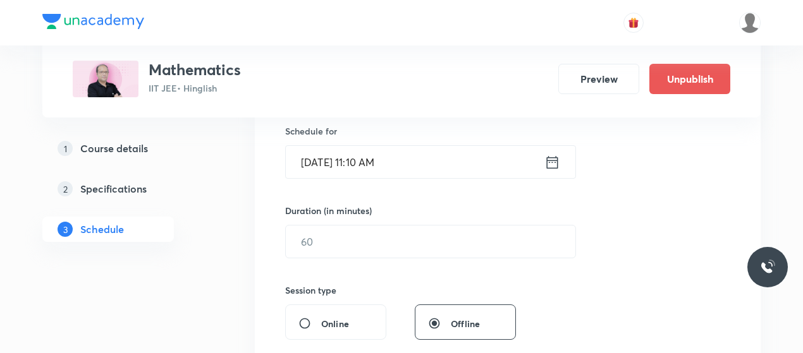
scroll to position [317, 0]
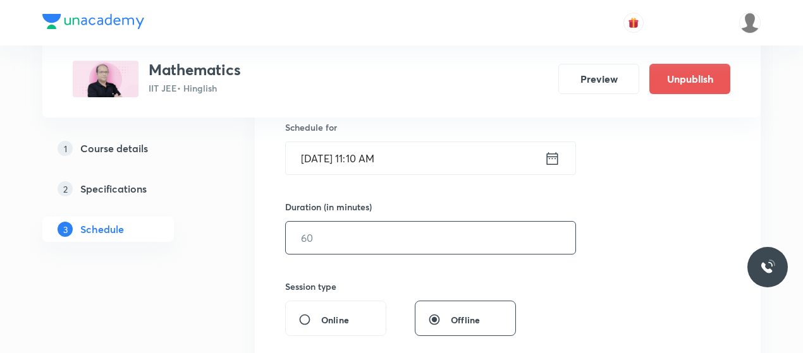
click at [391, 227] on input "text" at bounding box center [430, 238] width 289 height 32
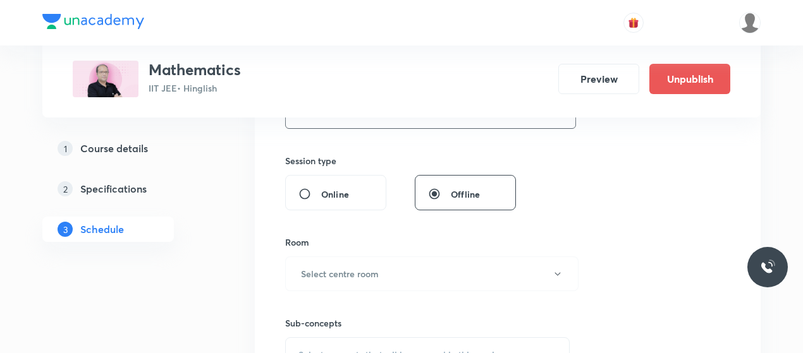
scroll to position [508, 0]
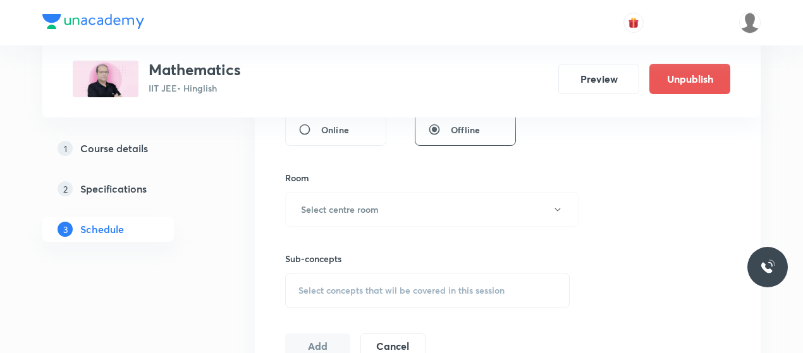
type input "80"
click at [391, 227] on div "Sub-concepts Select concepts that wil be covered in this session" at bounding box center [427, 268] width 284 height 82
click at [393, 190] on div "Room Select centre room" at bounding box center [427, 199] width 284 height 56
drag, startPoint x: 341, startPoint y: 200, endPoint x: 455, endPoint y: 202, distance: 113.8
click at [455, 202] on button "Select centre room" at bounding box center [431, 209] width 293 height 35
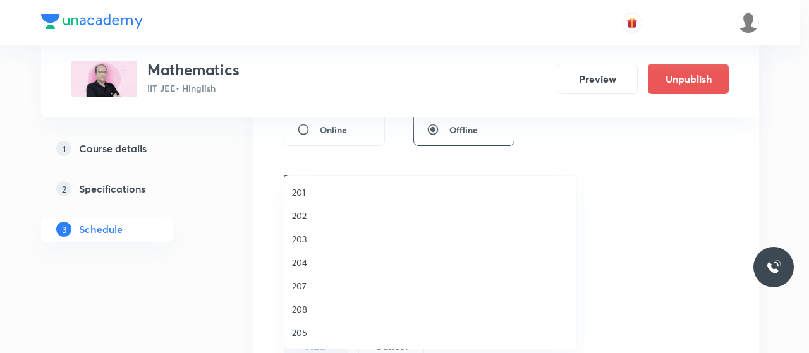
click at [455, 202] on li "201" at bounding box center [430, 192] width 292 height 23
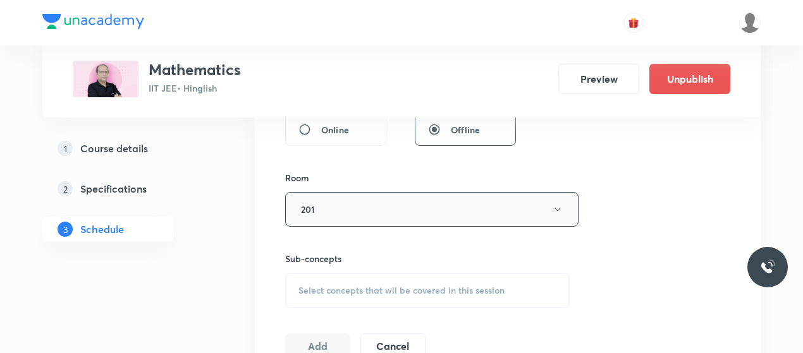
click at [378, 199] on button "201" at bounding box center [431, 209] width 293 height 35
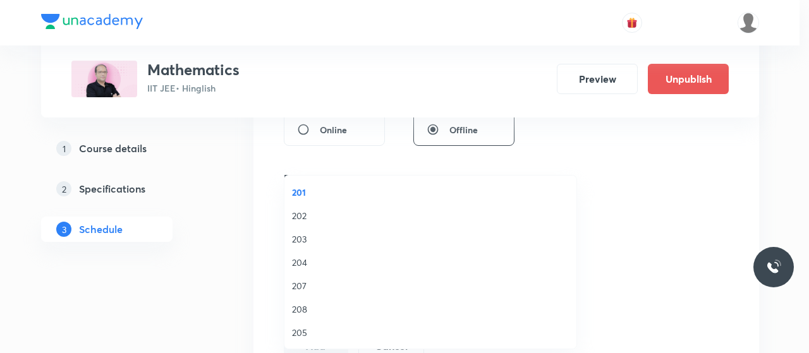
click at [295, 236] on span "203" at bounding box center [430, 239] width 277 height 13
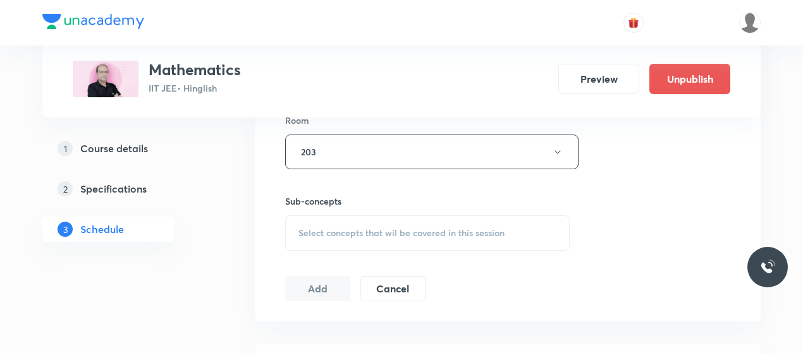
scroll to position [566, 0]
click at [385, 231] on span "Select concepts that wil be covered in this session" at bounding box center [401, 233] width 206 height 10
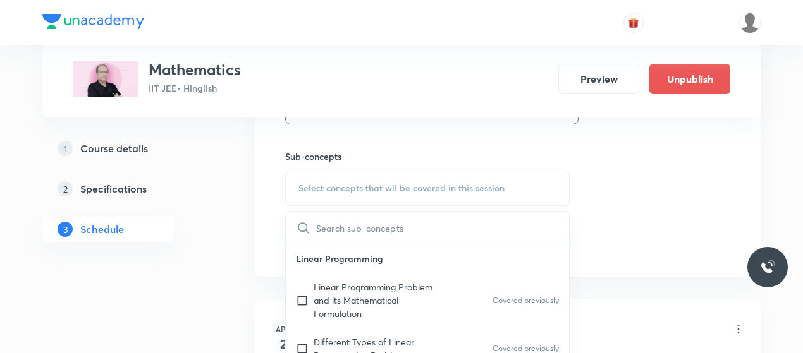
scroll to position [611, 0]
click at [362, 284] on p "Linear Programming Problem and its Mathematical Formulation" at bounding box center [378, 299] width 128 height 40
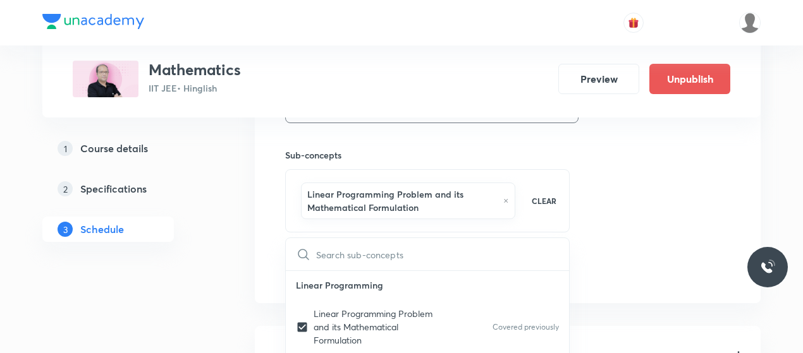
checkbox input "true"
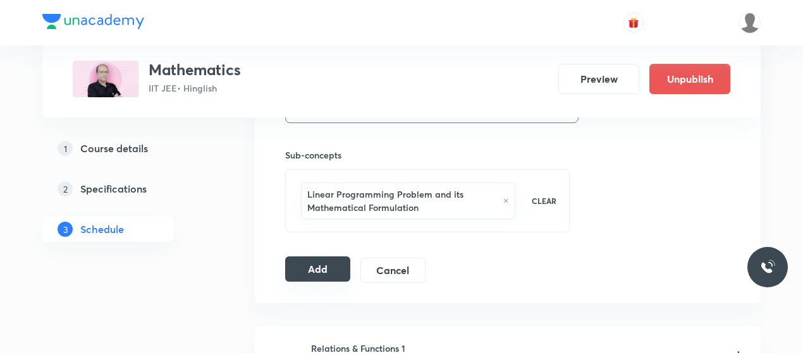
click at [318, 277] on button "Add" at bounding box center [317, 269] width 65 height 25
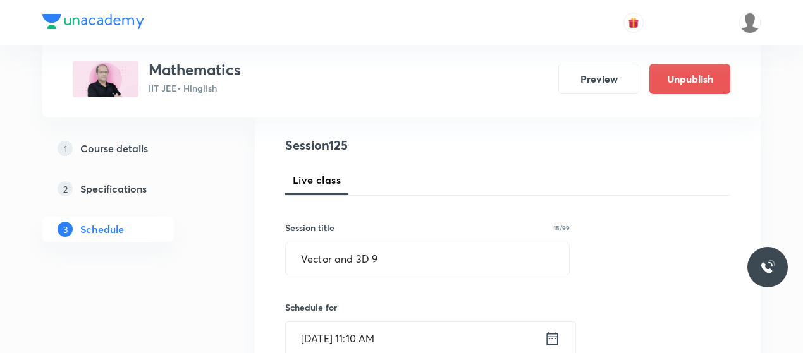
scroll to position [121, 0]
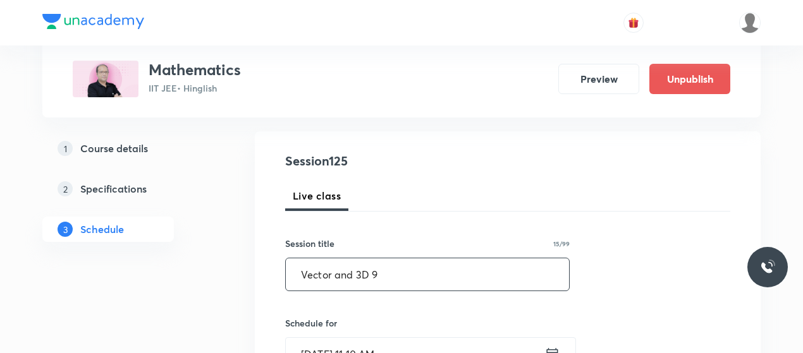
click at [331, 262] on input "Vector and 3D 9" at bounding box center [427, 275] width 283 height 32
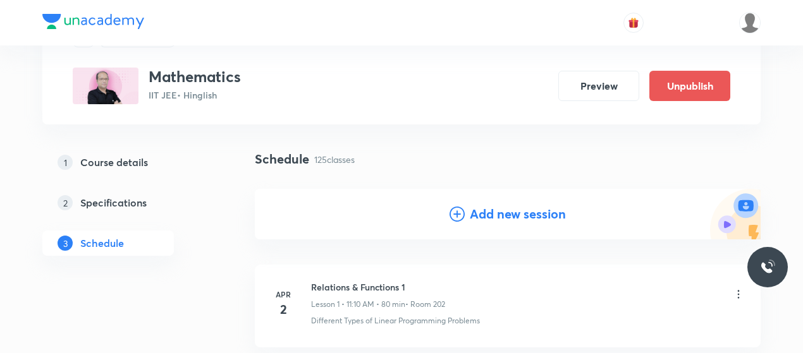
scroll to position [66, 0]
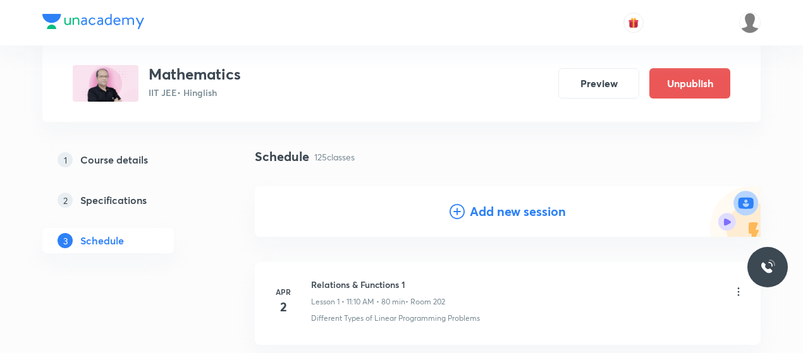
click at [460, 213] on icon at bounding box center [456, 211] width 15 height 15
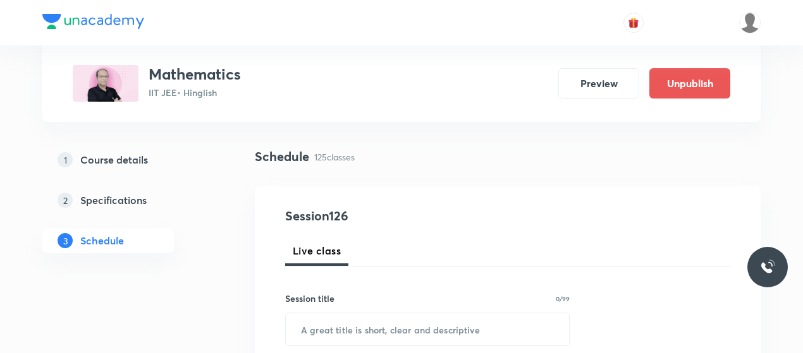
scroll to position [169, 0]
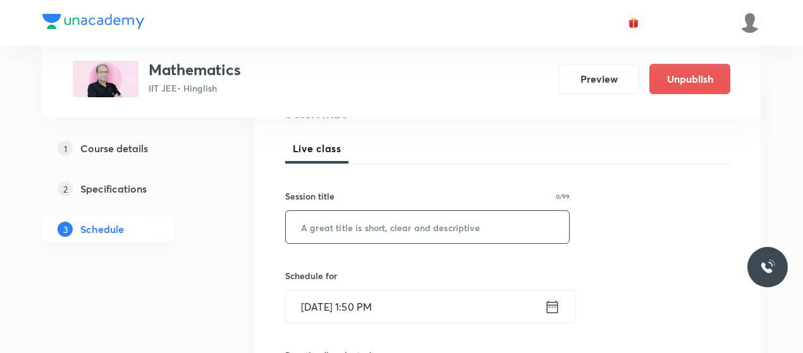
click at [350, 222] on input "text" at bounding box center [427, 227] width 283 height 32
paste input "Vector and 3D 9"
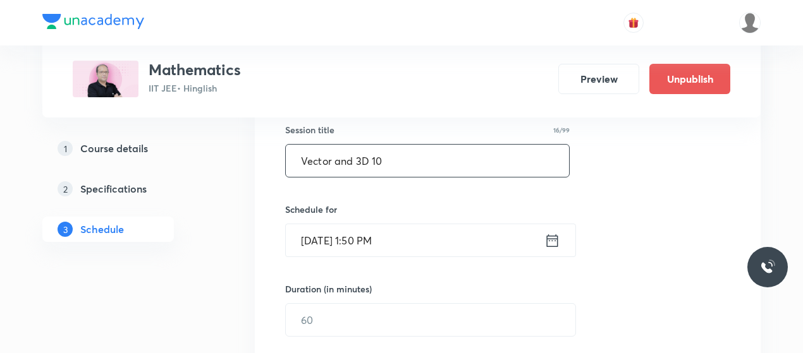
type input "Vector and 3D 10"
click at [324, 240] on input "Oct 5, 2025, 1:50 PM" at bounding box center [415, 240] width 259 height 32
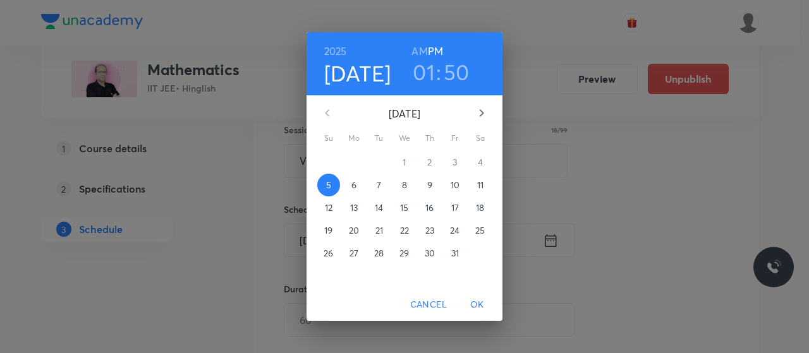
click at [402, 186] on p "8" at bounding box center [404, 185] width 5 height 13
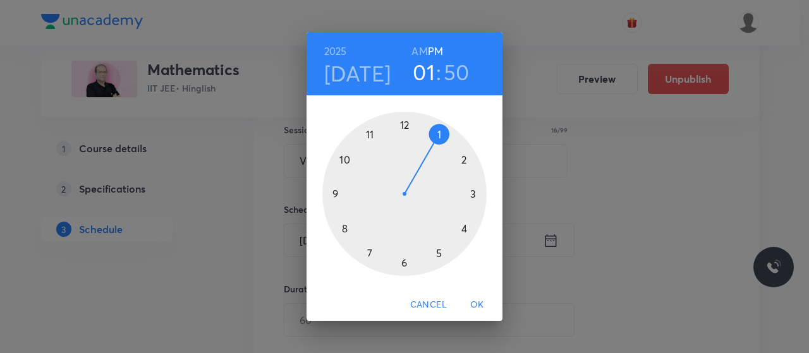
click at [420, 52] on h6 "AM" at bounding box center [419, 51] width 16 height 18
click at [332, 195] on div at bounding box center [404, 194] width 164 height 164
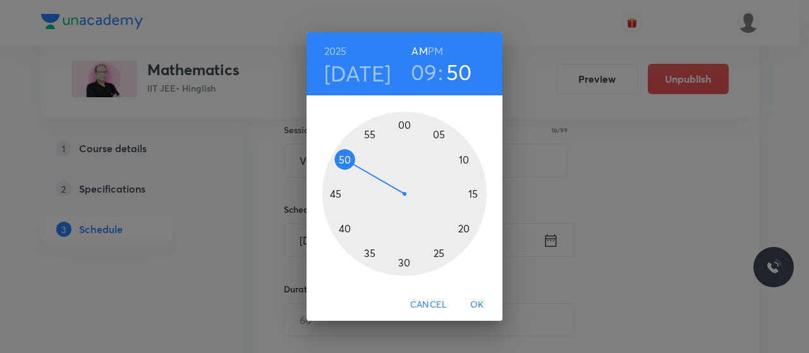
click at [404, 262] on div at bounding box center [404, 194] width 164 height 164
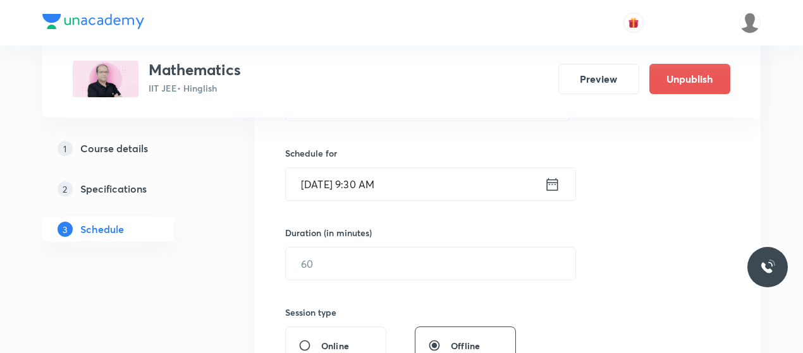
scroll to position [292, 0]
click at [353, 251] on input "text" at bounding box center [430, 263] width 289 height 32
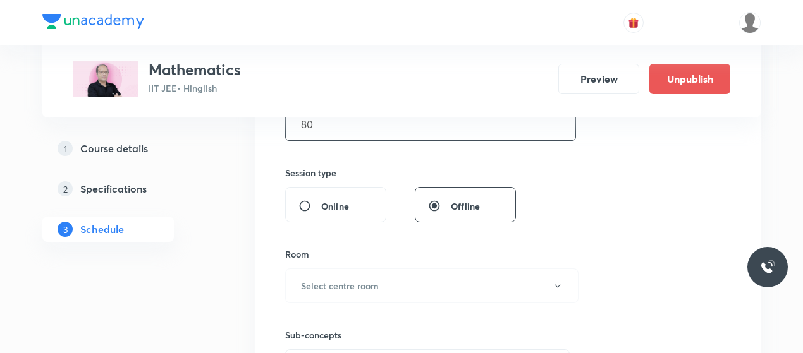
scroll to position [433, 0]
type input "80"
click at [356, 262] on div "Room Select centre room" at bounding box center [427, 274] width 284 height 56
click at [355, 274] on button "Select centre room" at bounding box center [431, 284] width 293 height 35
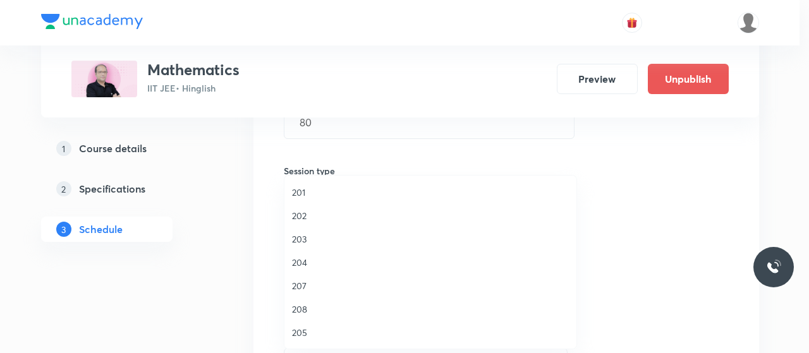
click at [301, 240] on span "203" at bounding box center [430, 239] width 277 height 13
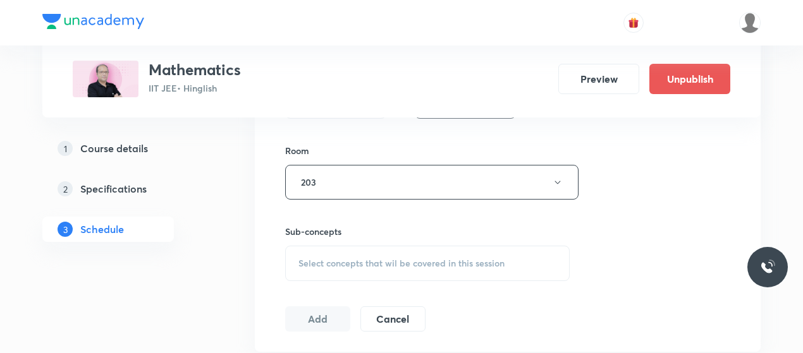
click at [353, 246] on div "Select concepts that wil be covered in this session" at bounding box center [427, 263] width 284 height 35
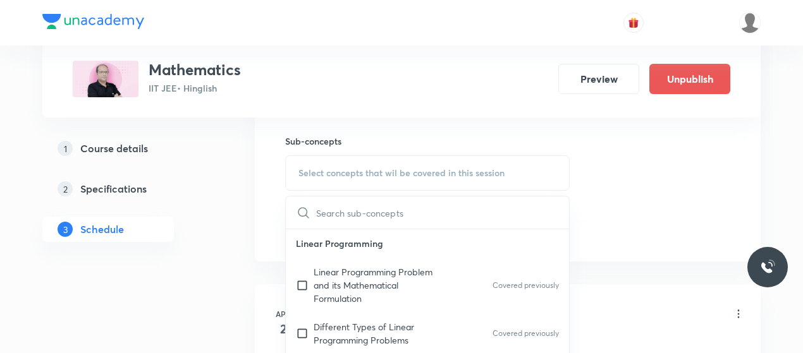
scroll to position [626, 0]
click at [343, 271] on p "Linear Programming Problem and its Mathematical Formulation" at bounding box center [378, 285] width 128 height 40
checkbox input "true"
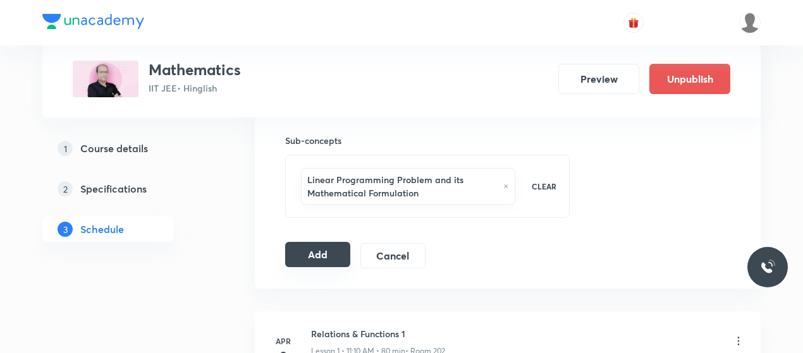
click at [320, 250] on button "Add" at bounding box center [317, 254] width 65 height 25
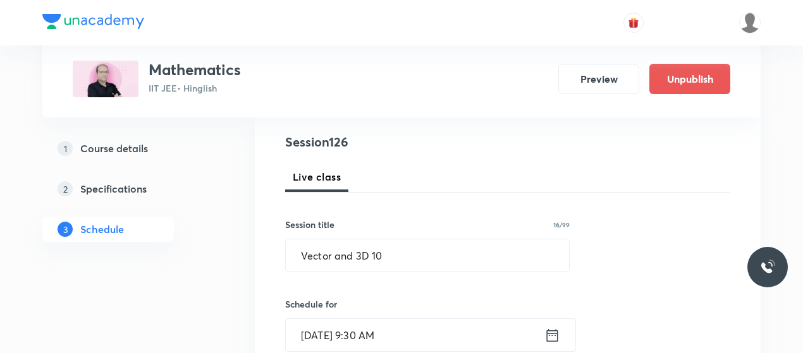
scroll to position [142, 0]
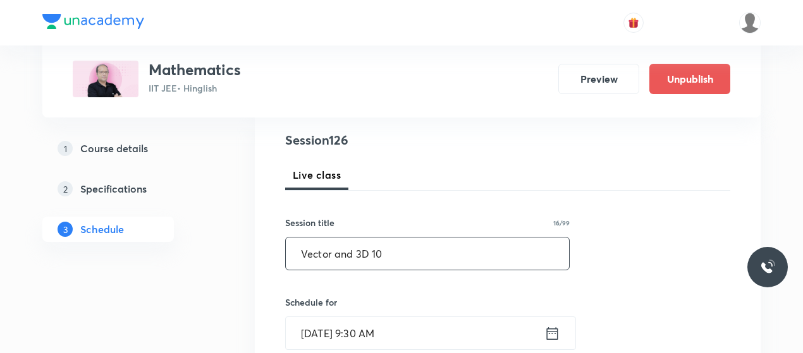
click at [344, 248] on input "Vector and 3D 10" at bounding box center [427, 254] width 283 height 32
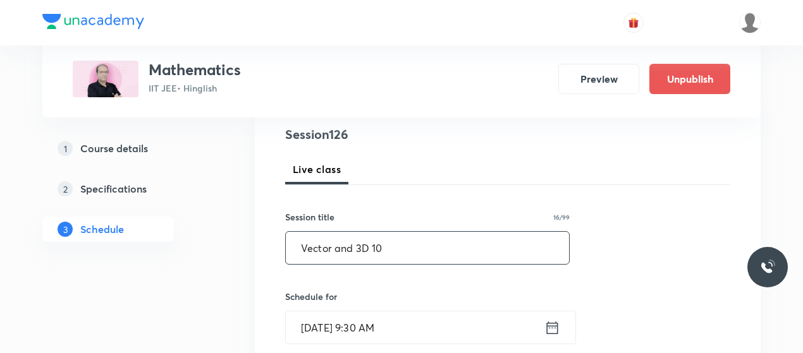
scroll to position [149, 0]
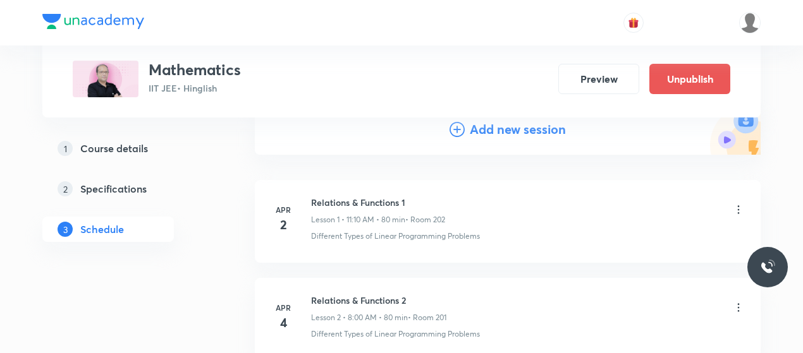
click at [458, 131] on icon at bounding box center [456, 129] width 15 height 15
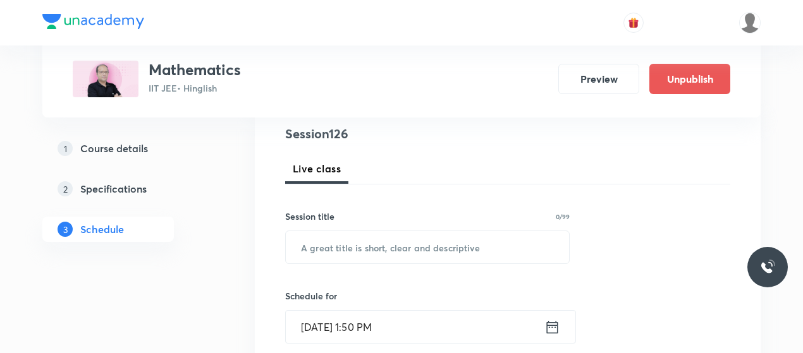
scroll to position [176, 0]
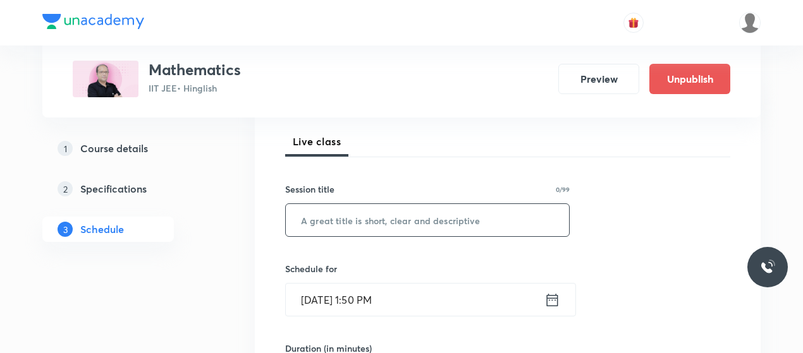
click at [340, 215] on input "text" at bounding box center [427, 220] width 283 height 32
paste input "Vector and 3D 10"
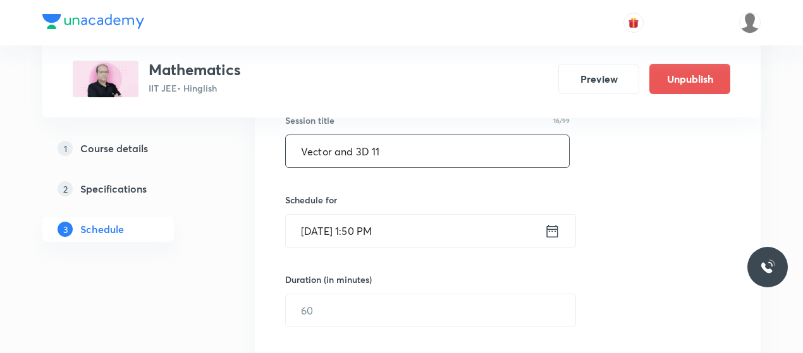
type input "Vector and 3D 11"
click at [326, 224] on input "Oct 5, 2025, 1:50 PM" at bounding box center [415, 231] width 259 height 32
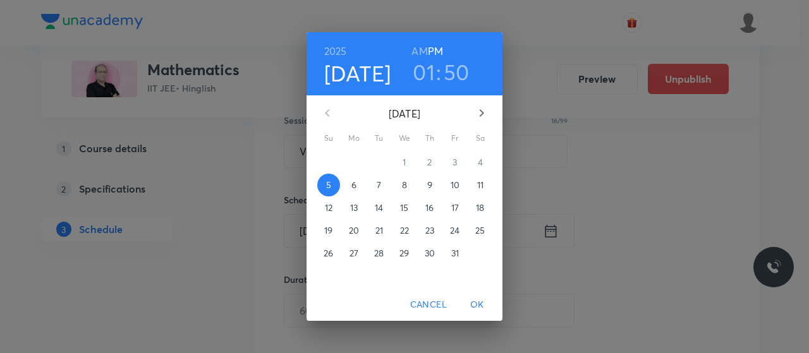
click at [398, 186] on span "8" at bounding box center [404, 185] width 23 height 13
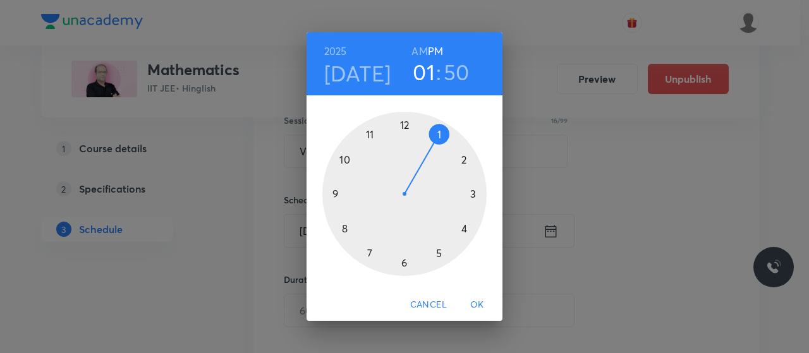
click at [420, 54] on h6 "AM" at bounding box center [419, 51] width 16 height 18
click at [368, 134] on div at bounding box center [404, 194] width 164 height 164
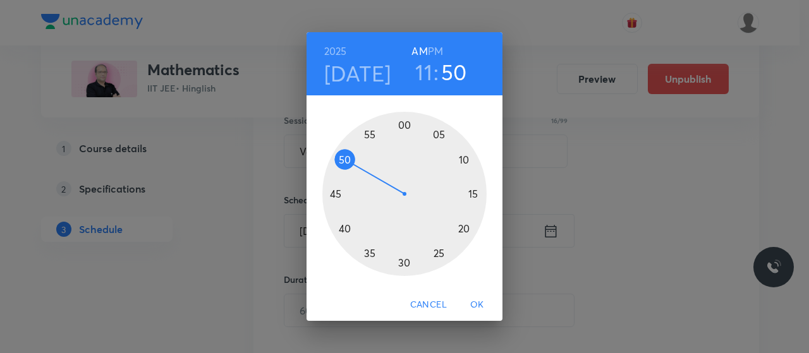
click at [465, 159] on div at bounding box center [404, 194] width 164 height 164
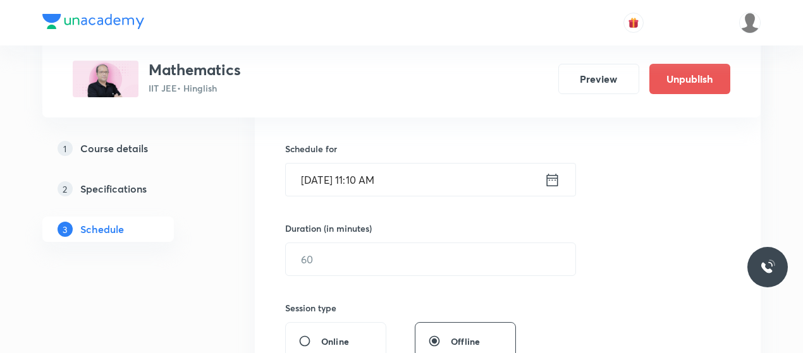
scroll to position [298, 0]
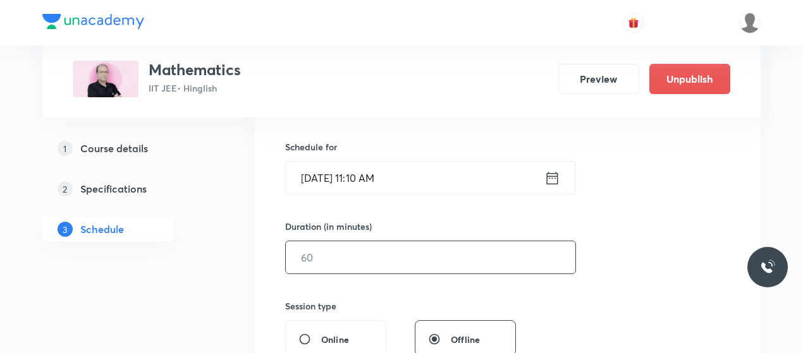
click at [382, 260] on input "text" at bounding box center [430, 257] width 289 height 32
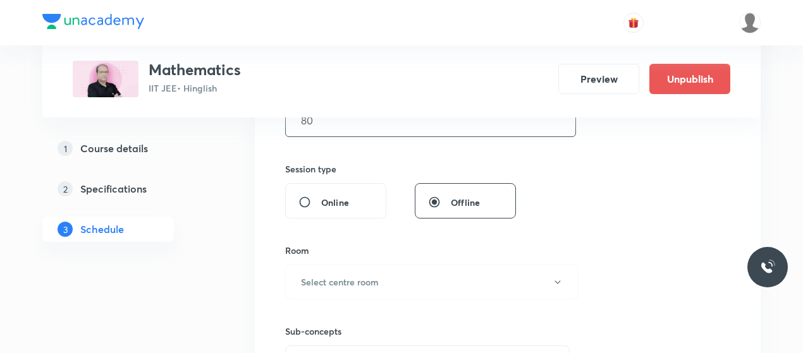
scroll to position [435, 0]
type input "80"
drag, startPoint x: 382, startPoint y: 260, endPoint x: 377, endPoint y: 279, distance: 19.5
click at [377, 279] on div "Room Select centre room" at bounding box center [427, 271] width 284 height 56
click at [377, 279] on h6 "Select centre room" at bounding box center [340, 281] width 78 height 13
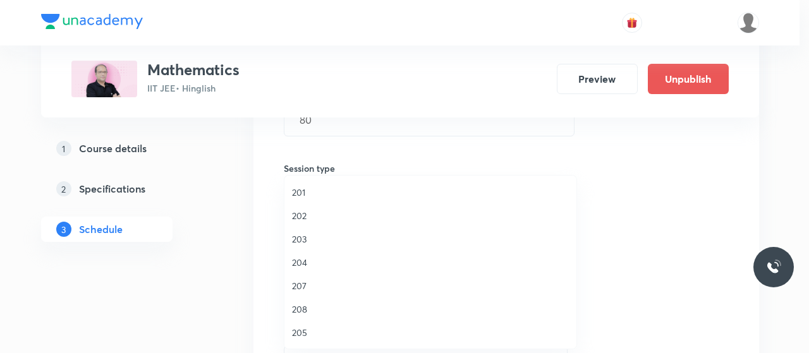
click at [298, 236] on span "203" at bounding box center [430, 239] width 277 height 13
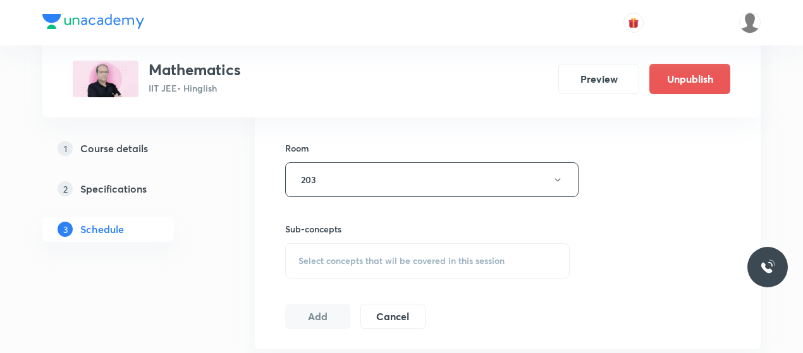
click at [391, 256] on span "Select concepts that wil be covered in this session" at bounding box center [401, 261] width 206 height 10
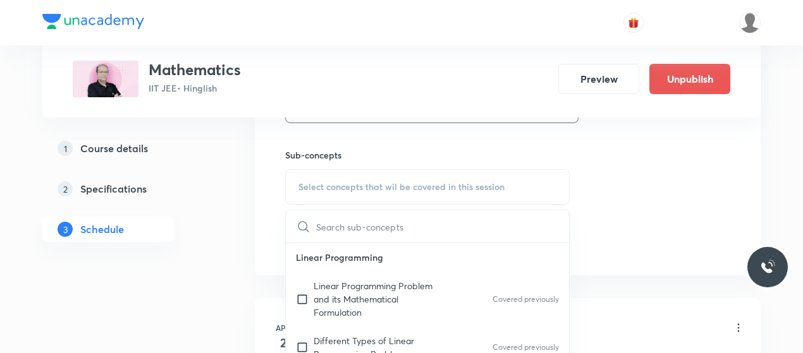
scroll to position [617, 0]
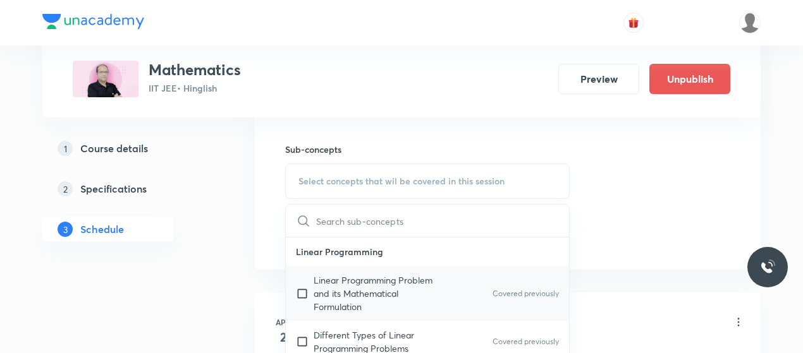
click at [362, 286] on p "Linear Programming Problem and its Mathematical Formulation" at bounding box center [378, 294] width 128 height 40
checkbox input "true"
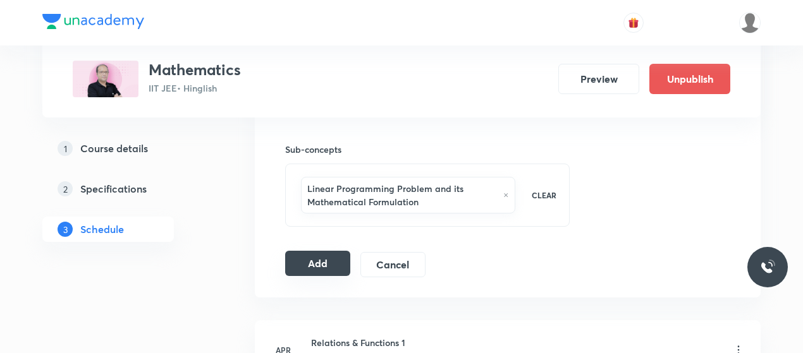
click at [332, 261] on button "Add" at bounding box center [317, 263] width 65 height 25
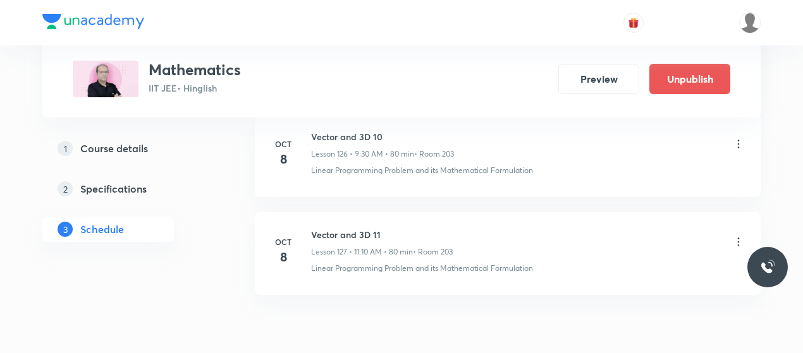
scroll to position [12467, 0]
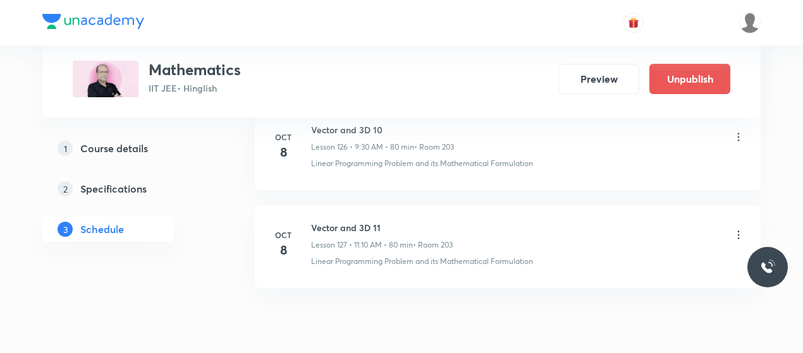
click at [339, 221] on div "Vector and 3D 11 Lesson 127 • 11:10 AM • 80 min • Room 203" at bounding box center [382, 236] width 142 height 30
click at [339, 221] on h6 "Vector and 3D 11" at bounding box center [382, 227] width 142 height 13
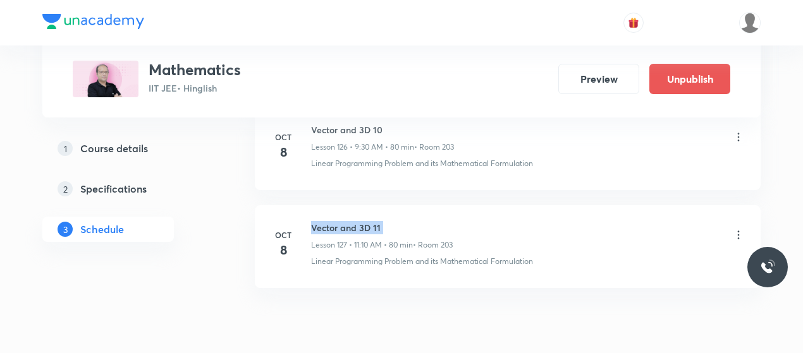
click at [339, 221] on h6 "Vector and 3D 11" at bounding box center [382, 227] width 142 height 13
copy h6 "Vector and 3D 11"
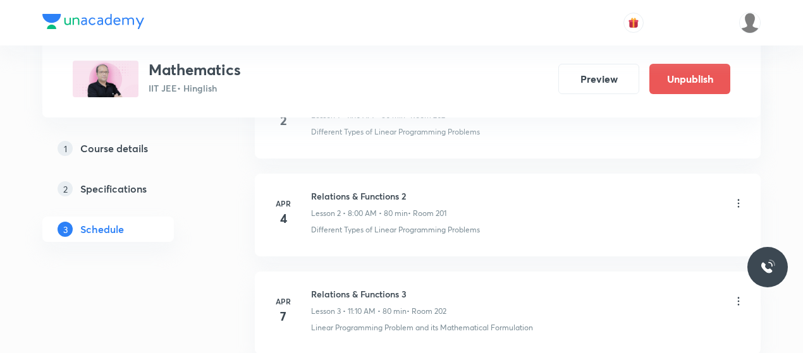
scroll to position [0, 0]
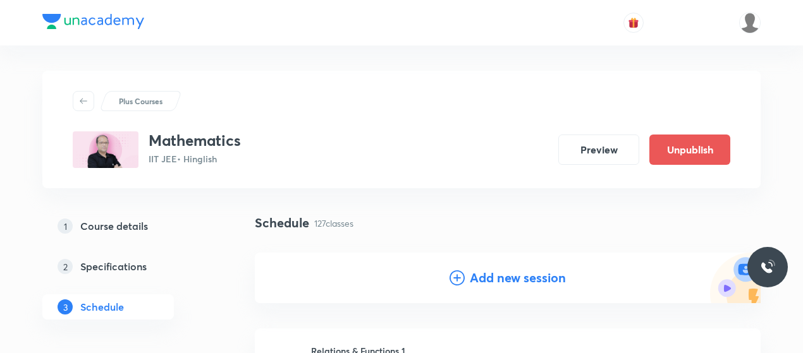
click at [456, 279] on icon at bounding box center [456, 278] width 15 height 15
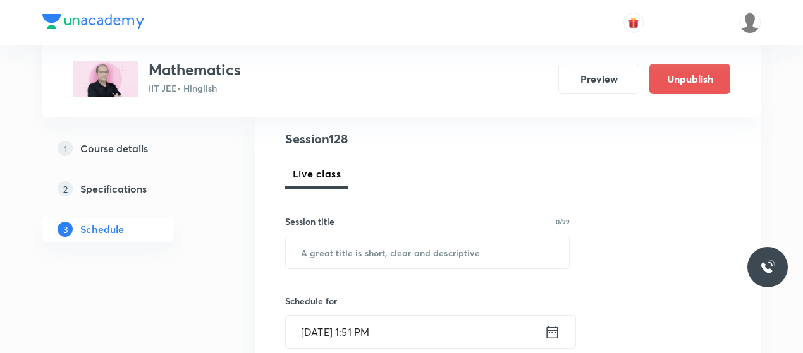
scroll to position [148, 0]
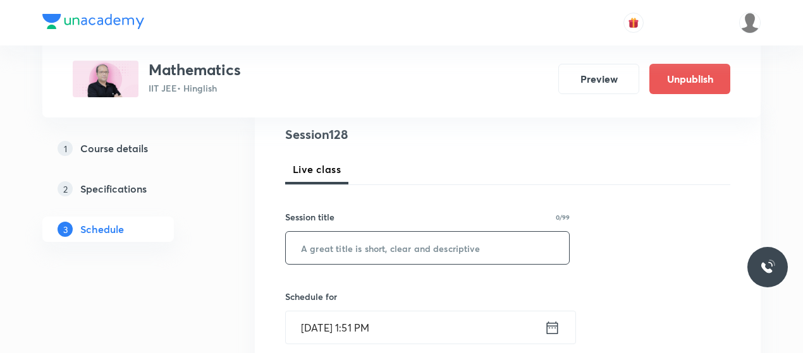
click at [393, 249] on input "text" at bounding box center [427, 248] width 283 height 32
paste input "Vector and 3D 11"
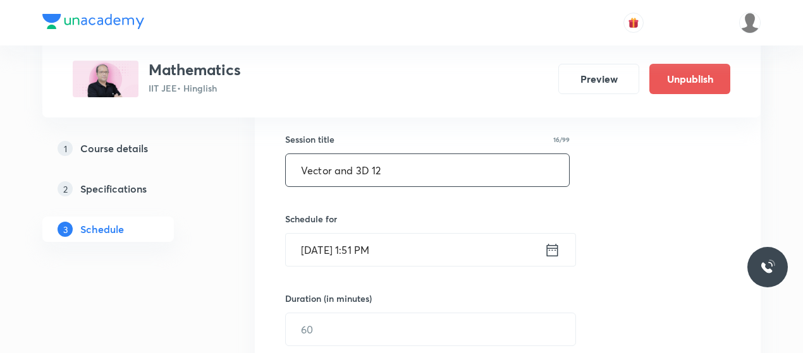
scroll to position [228, 0]
type input "Vector and 3D 12"
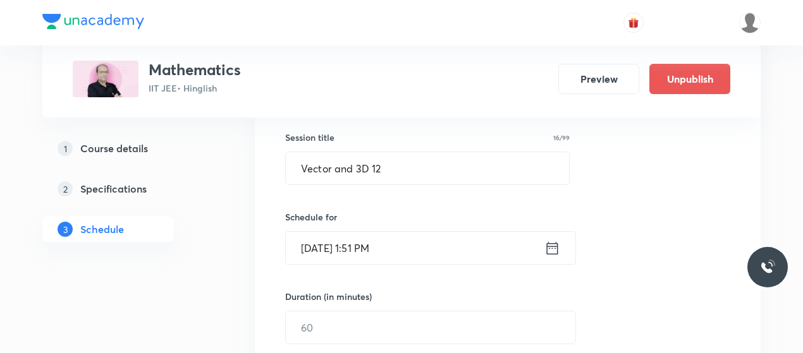
click at [317, 242] on input "Oct 5, 2025, 1:51 PM" at bounding box center [415, 248] width 259 height 32
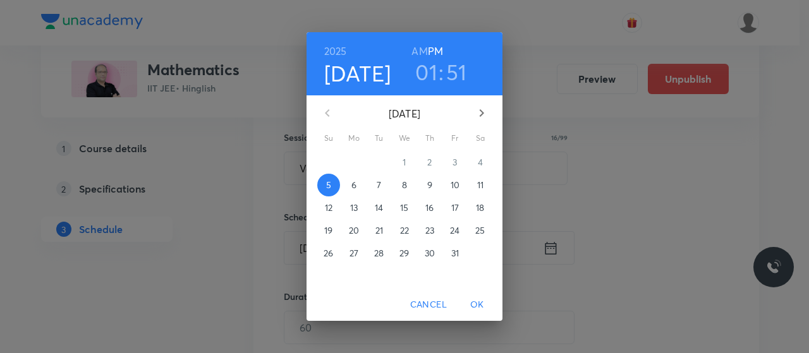
click at [425, 187] on span "9" at bounding box center [429, 185] width 23 height 13
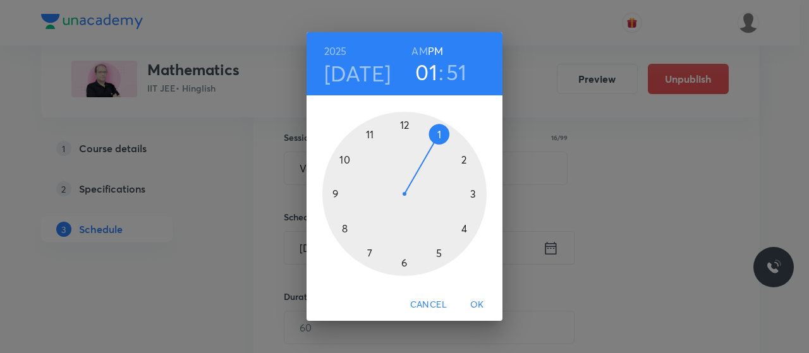
click at [405, 123] on div at bounding box center [404, 194] width 164 height 164
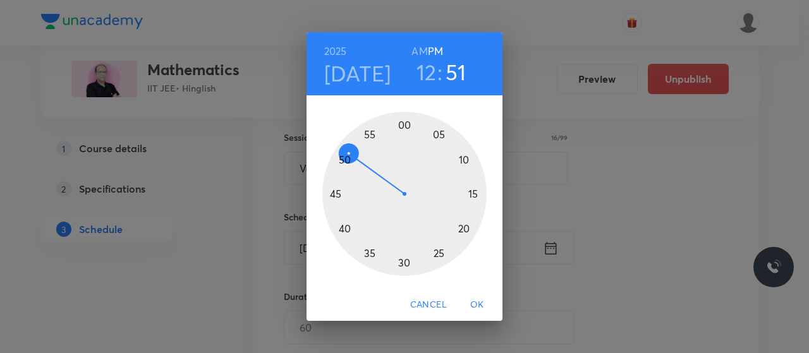
click at [344, 229] on div at bounding box center [404, 194] width 164 height 164
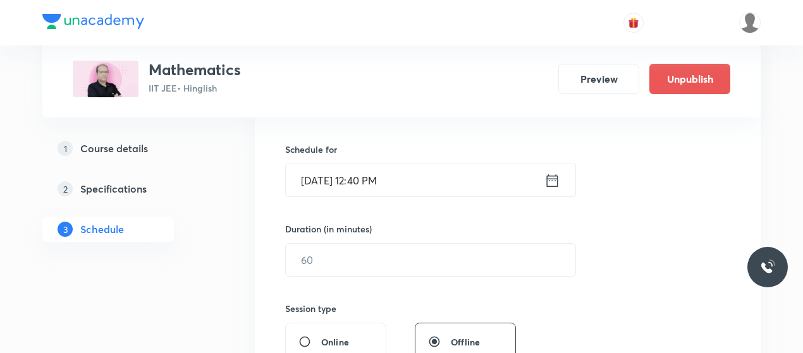
scroll to position [296, 0]
click at [353, 247] on input "text" at bounding box center [430, 259] width 289 height 32
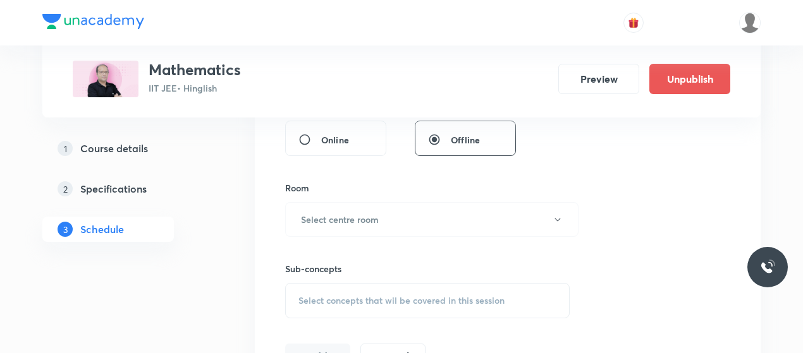
scroll to position [518, 0]
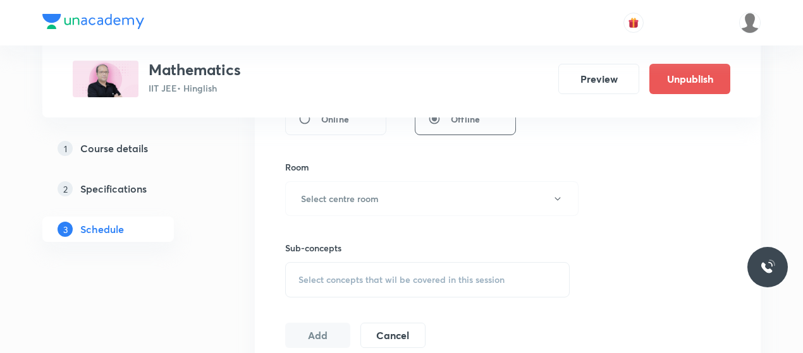
type input "80"
click at [406, 179] on div "Room Select centre room" at bounding box center [427, 189] width 284 height 56
click at [373, 193] on h6 "Select centre room" at bounding box center [340, 198] width 78 height 13
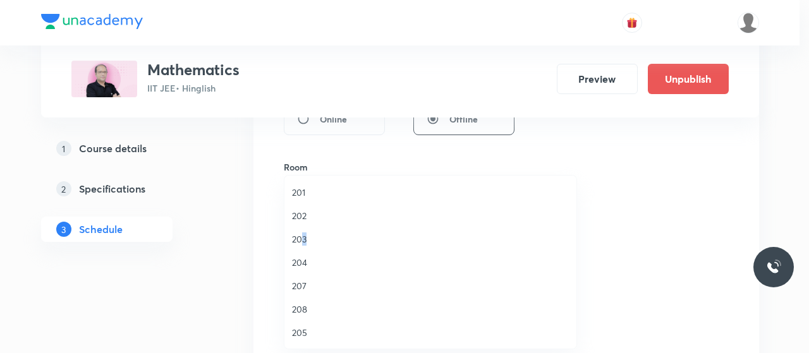
drag, startPoint x: 300, startPoint y: 234, endPoint x: 373, endPoint y: 243, distance: 73.2
click at [373, 243] on span "203" at bounding box center [430, 239] width 277 height 13
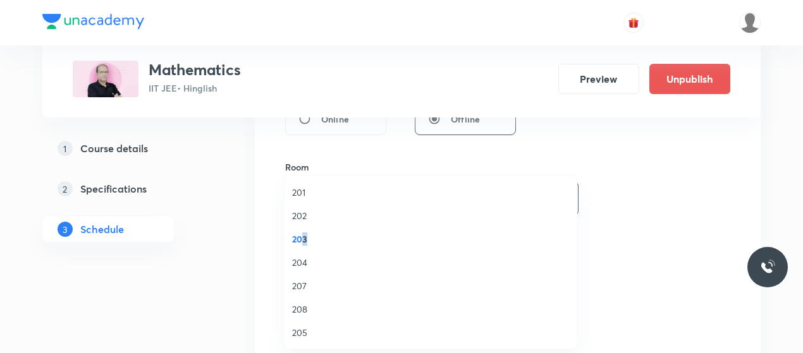
scroll to position [85, 0]
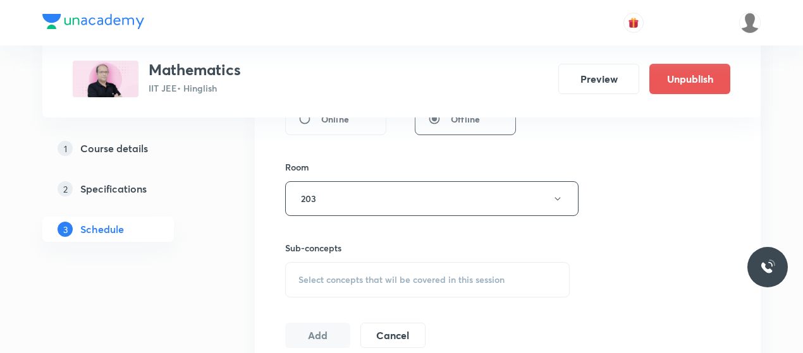
click at [388, 275] on span "Select concepts that wil be covered in this session" at bounding box center [401, 280] width 206 height 10
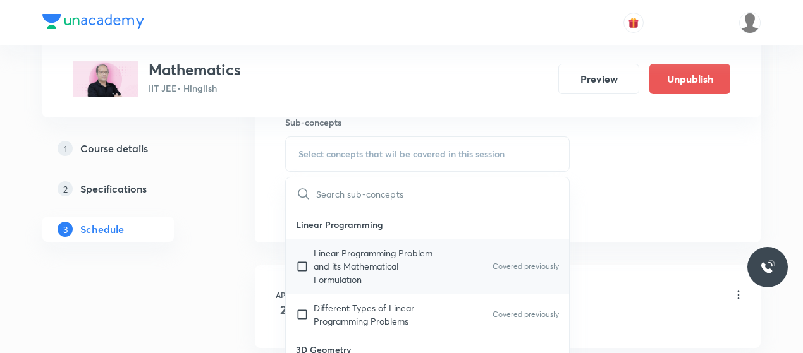
scroll to position [645, 0]
click at [350, 267] on p "Linear Programming Problem and its Mathematical Formulation" at bounding box center [378, 266] width 128 height 40
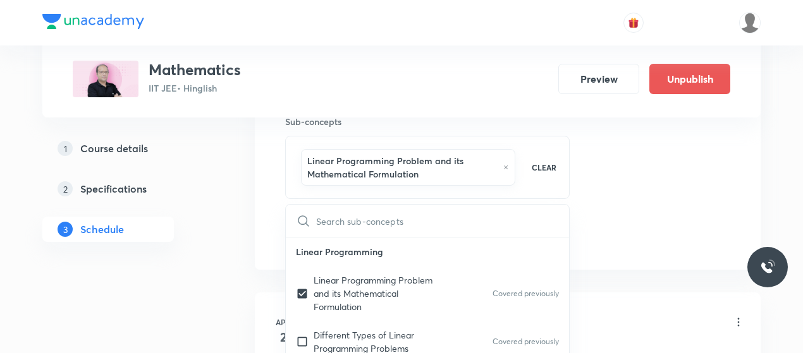
checkbox input "true"
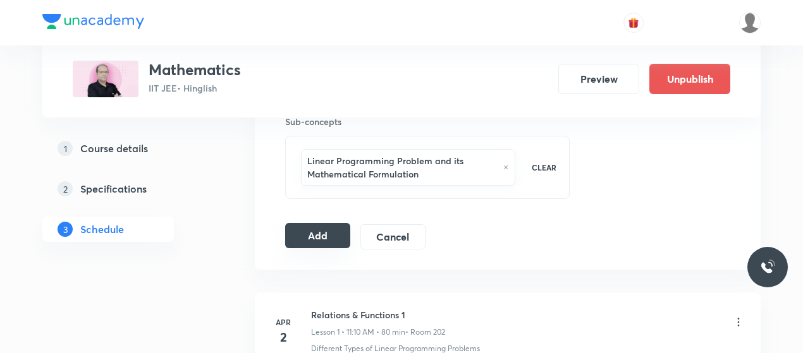
click at [323, 242] on button "Add" at bounding box center [317, 235] width 65 height 25
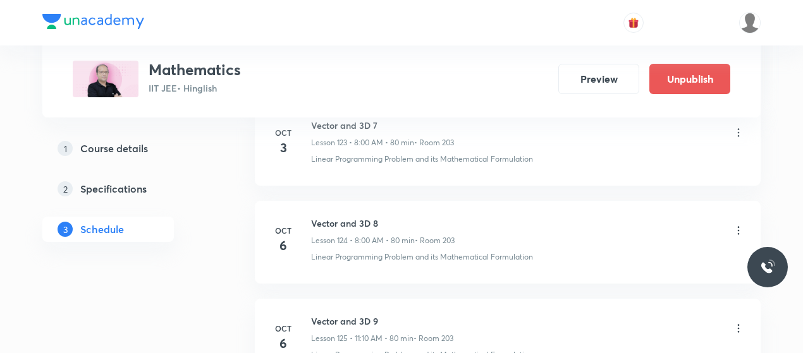
scroll to position [12467, 0]
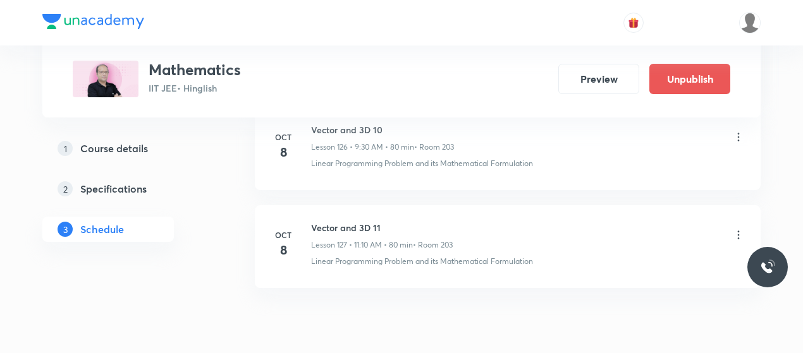
click at [347, 221] on h6 "Vector and 3D 11" at bounding box center [382, 227] width 142 height 13
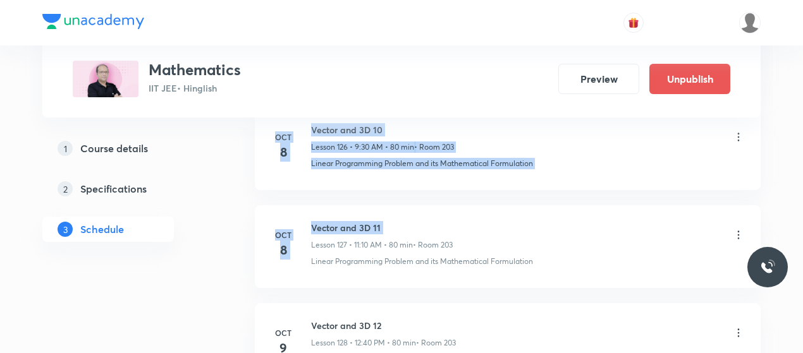
copy ul "Apr 2 Relations & Functions 1 Lesson 1 • 11:10 AM • 80 min • Room 202 Different…"
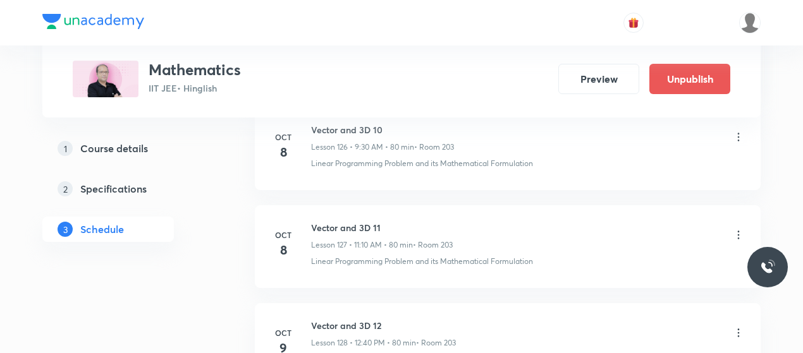
click at [350, 319] on h6 "Vector and 3D 12" at bounding box center [383, 325] width 145 height 13
copy h6 "Vector and 3D 12"
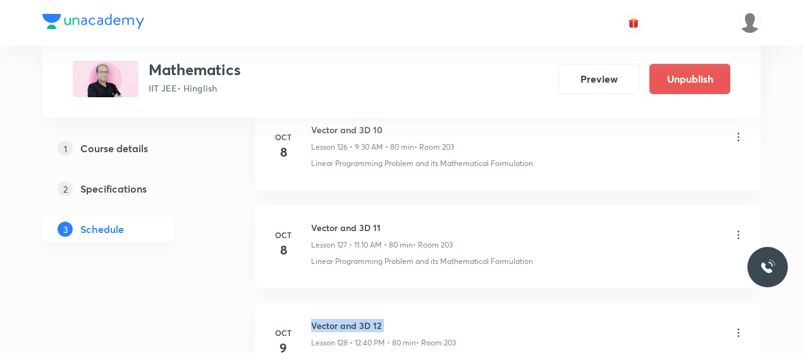
copy h6 "Vector and 3D 12"
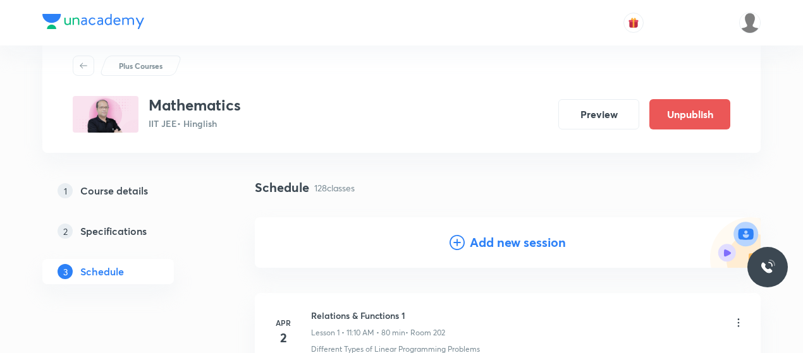
scroll to position [39, 0]
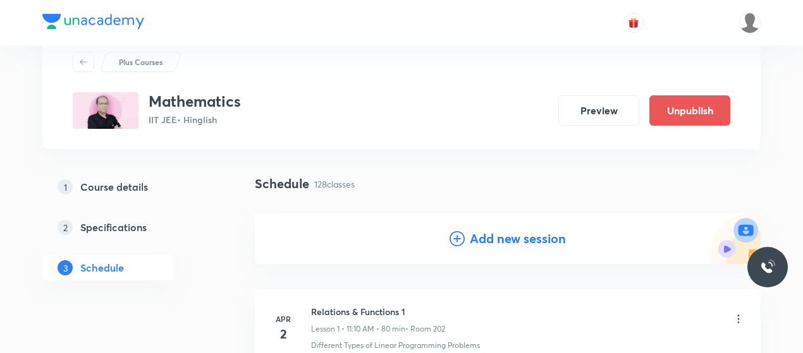
click at [461, 228] on div "Add new session" at bounding box center [508, 239] width 506 height 51
click at [458, 234] on icon at bounding box center [456, 238] width 15 height 15
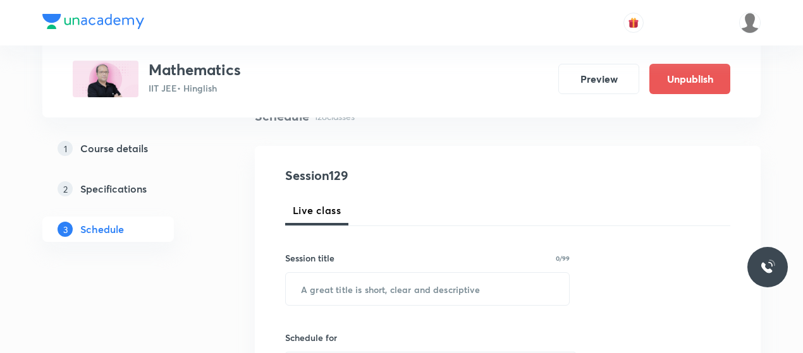
scroll to position [118, 0]
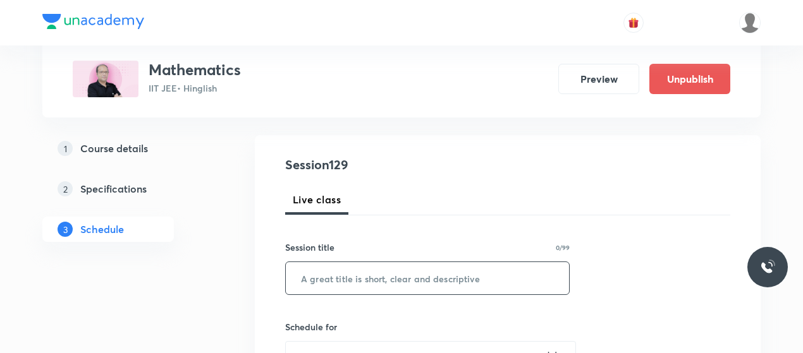
click at [378, 276] on input "text" at bounding box center [427, 278] width 283 height 32
paste input "Vector and 3D 12"
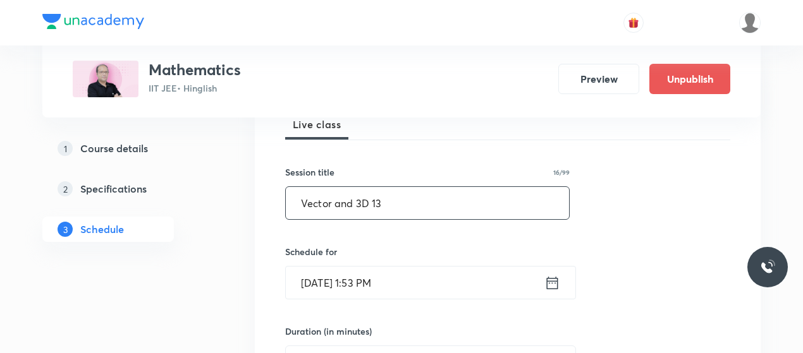
scroll to position [196, 0]
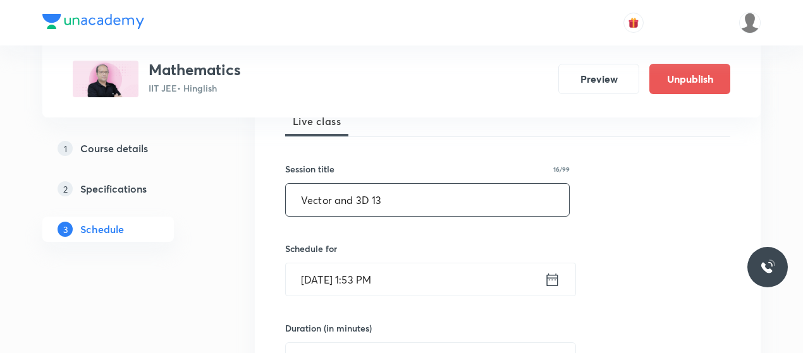
type input "Vector and 3D 13"
click at [318, 278] on input "Oct 5, 2025, 1:53 PM" at bounding box center [415, 280] width 259 height 32
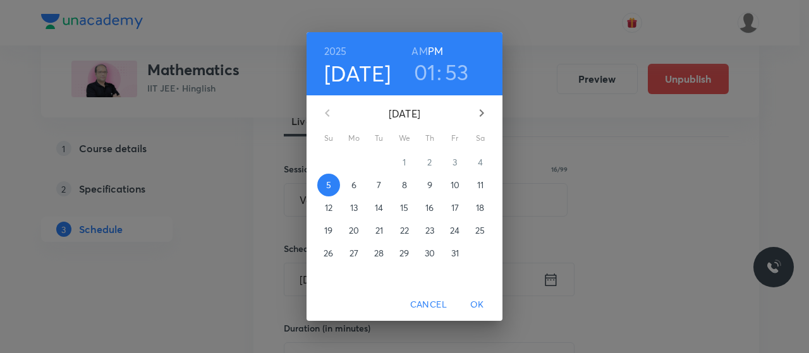
click at [458, 185] on p "10" at bounding box center [455, 185] width 9 height 13
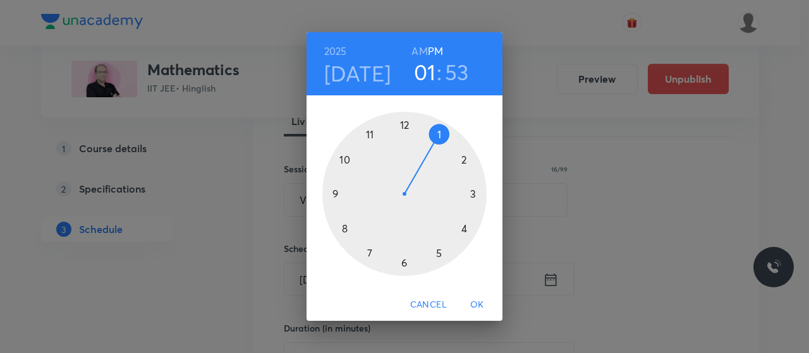
click at [418, 51] on h6 "AM" at bounding box center [419, 51] width 16 height 18
click at [335, 193] on div at bounding box center [404, 194] width 164 height 164
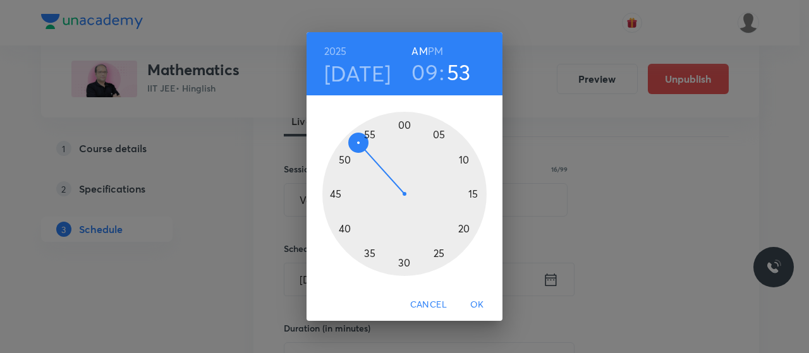
click at [403, 265] on div at bounding box center [404, 194] width 164 height 164
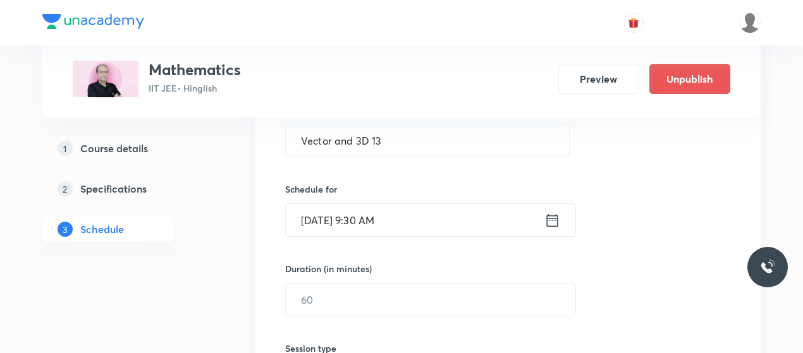
scroll to position [258, 0]
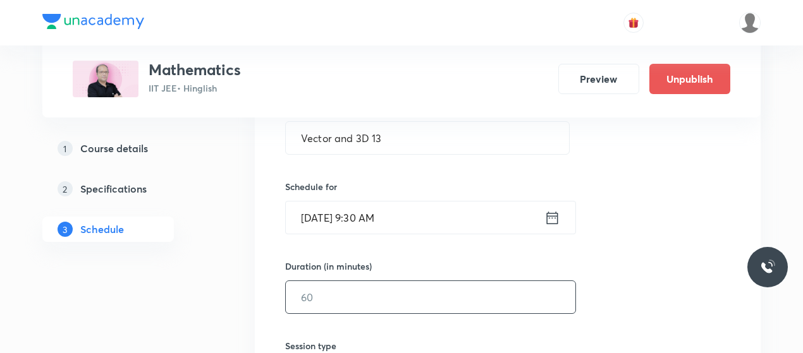
click at [371, 302] on input "text" at bounding box center [430, 297] width 289 height 32
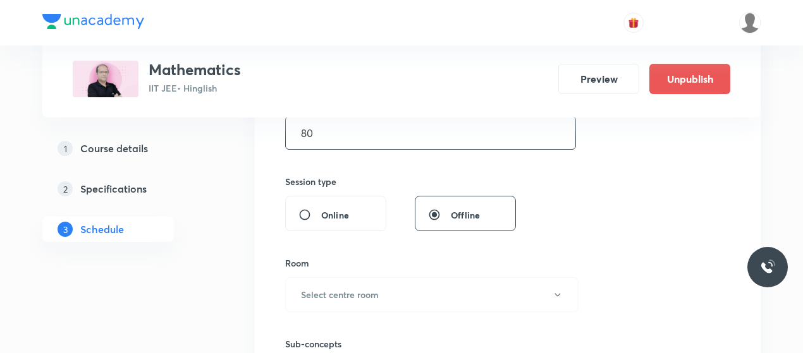
scroll to position [423, 0]
type input "80"
click at [356, 296] on h6 "Select centre room" at bounding box center [340, 294] width 78 height 13
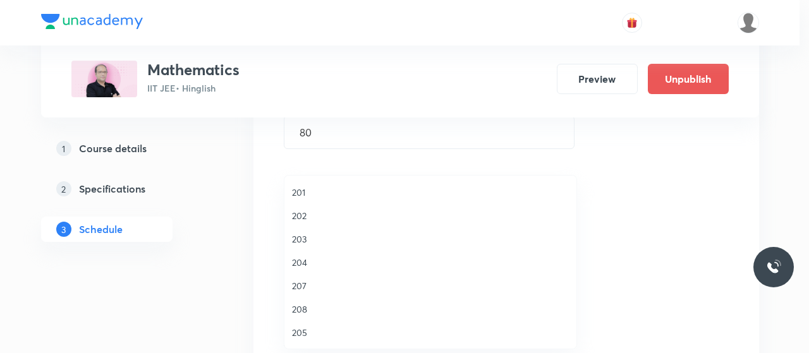
click at [300, 241] on span "203" at bounding box center [430, 239] width 277 height 13
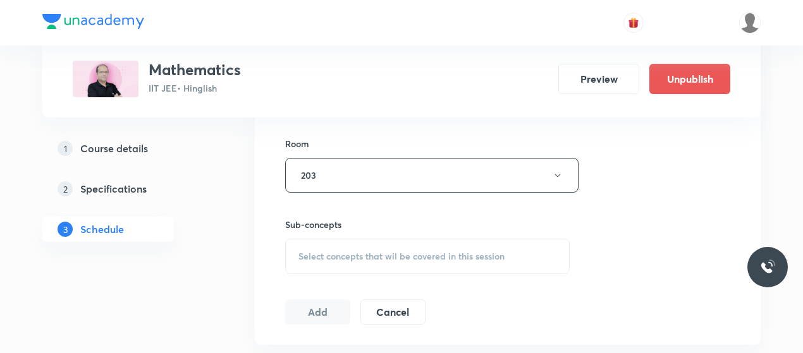
click at [429, 267] on div "Select concepts that wil be covered in this session" at bounding box center [427, 256] width 284 height 35
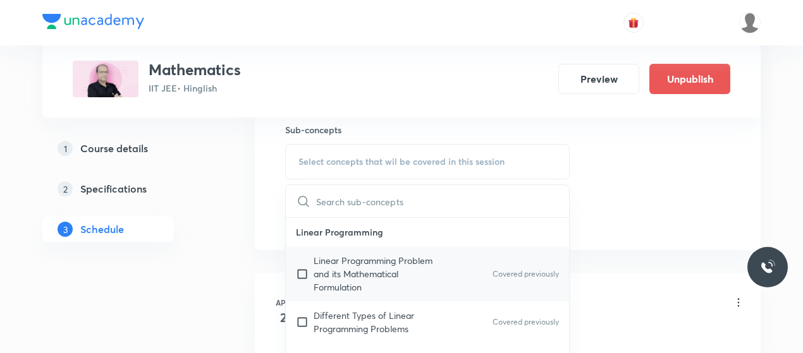
scroll to position [642, 0]
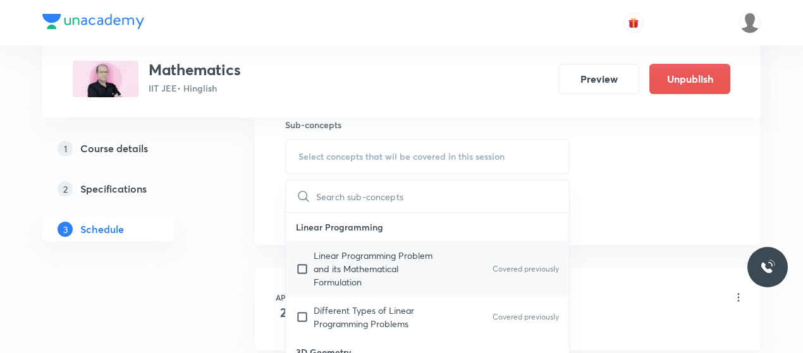
click at [353, 255] on p "Linear Programming Problem and its Mathematical Formulation" at bounding box center [378, 269] width 128 height 40
checkbox input "true"
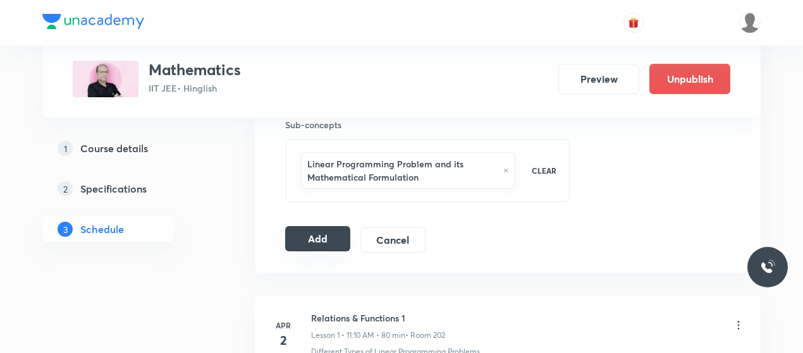
click at [310, 226] on button "Add" at bounding box center [317, 238] width 65 height 25
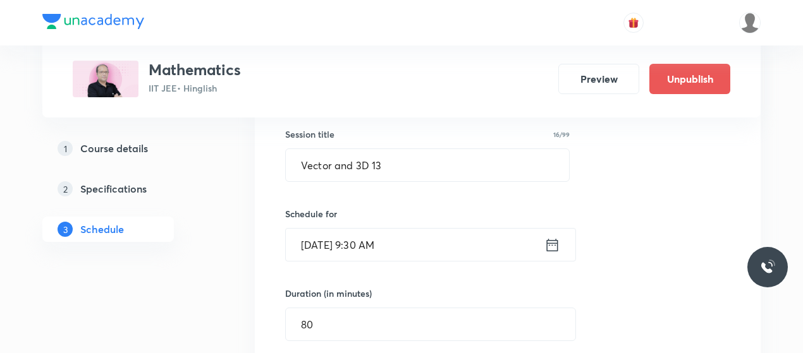
scroll to position [215, 0]
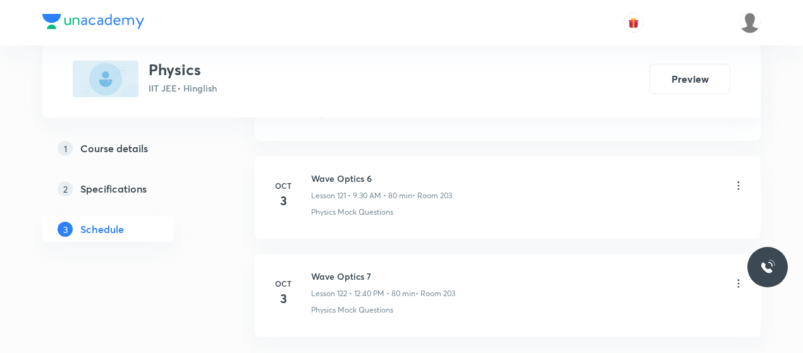
scroll to position [12639, 0]
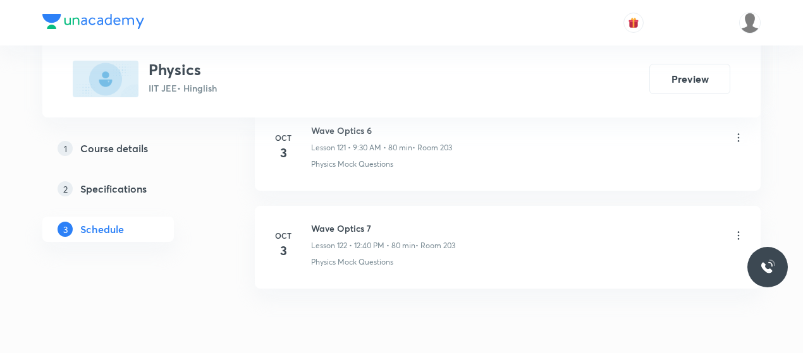
click at [344, 222] on h6 "Wave Optics 7" at bounding box center [383, 228] width 144 height 13
copy h6 "Wave Optics 7"
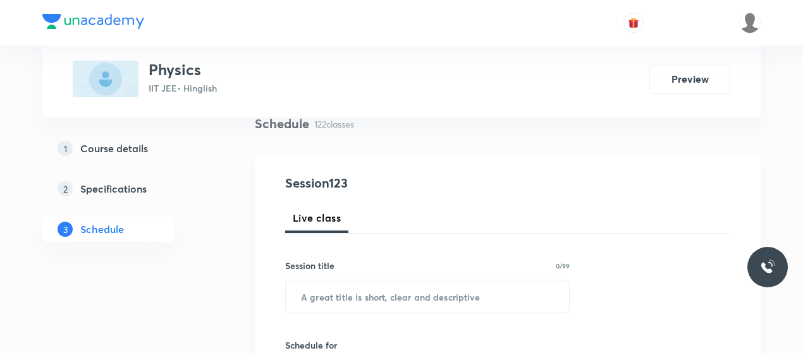
scroll to position [100, 0]
click at [382, 305] on input "text" at bounding box center [427, 296] width 283 height 32
paste input "Wave Optics 7"
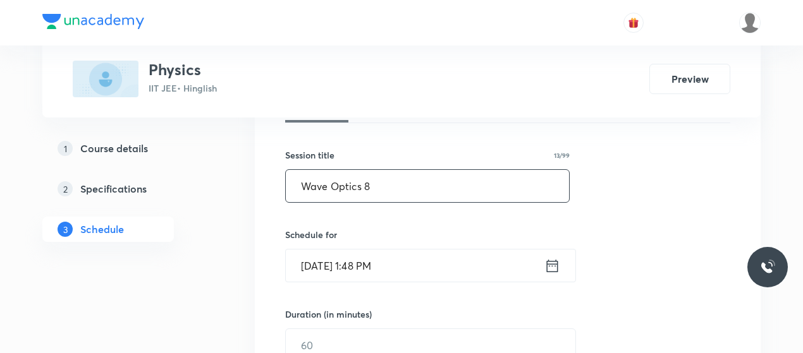
scroll to position [211, 0]
type input "Wave Optics 8"
click at [314, 265] on input "[DATE] 1:48 PM" at bounding box center [415, 264] width 259 height 32
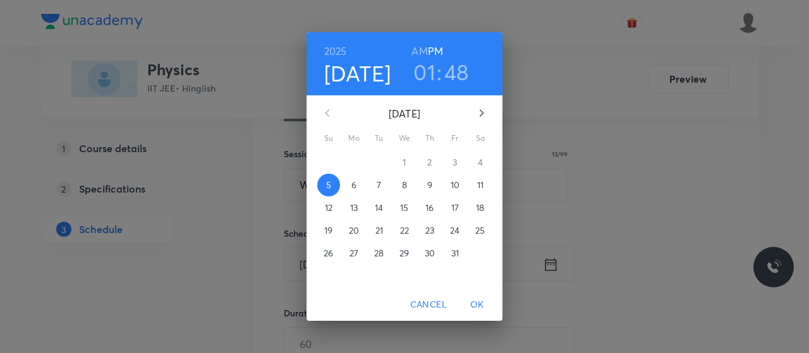
click at [356, 185] on span "6" at bounding box center [354, 185] width 23 height 13
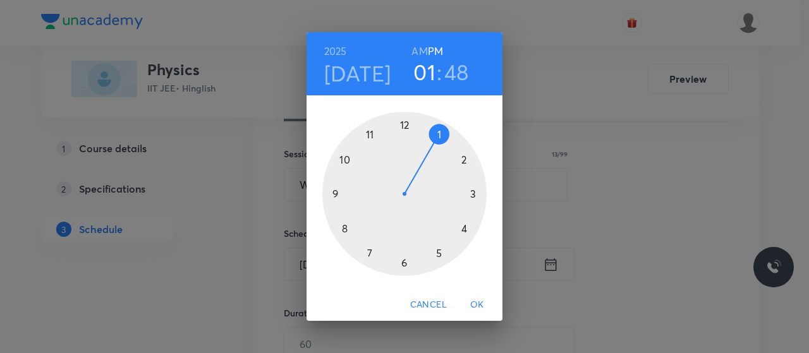
click at [417, 49] on h6 "AM" at bounding box center [419, 51] width 16 height 18
click at [334, 192] on div at bounding box center [404, 194] width 164 height 164
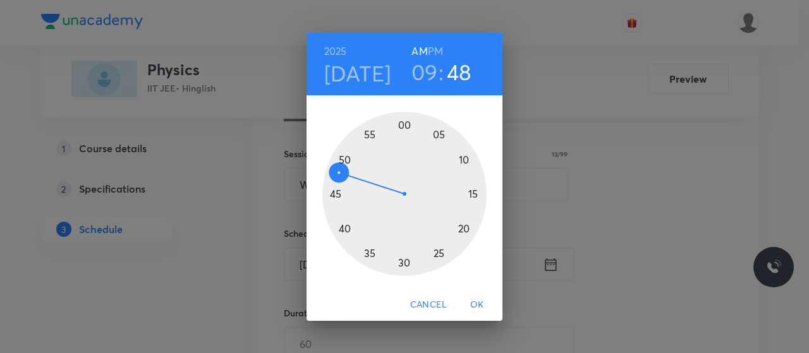
click at [403, 264] on div at bounding box center [404, 194] width 164 height 164
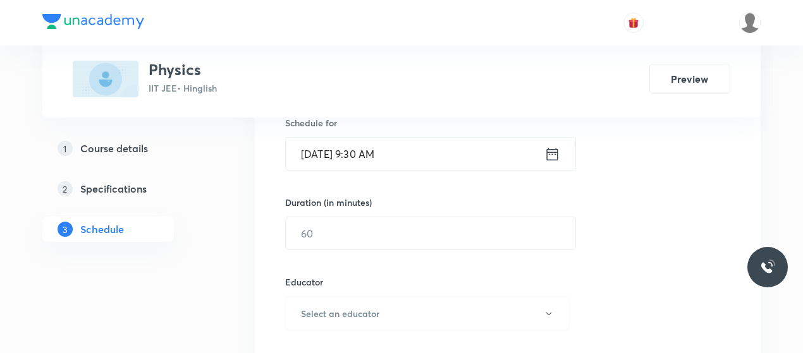
scroll to position [322, 0]
click at [353, 235] on input "text" at bounding box center [430, 233] width 289 height 32
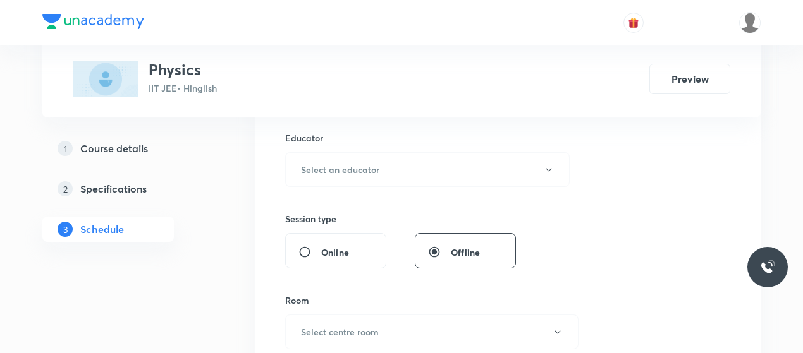
scroll to position [466, 0]
type input "80"
click at [421, 152] on button "Select an educator" at bounding box center [427, 169] width 284 height 35
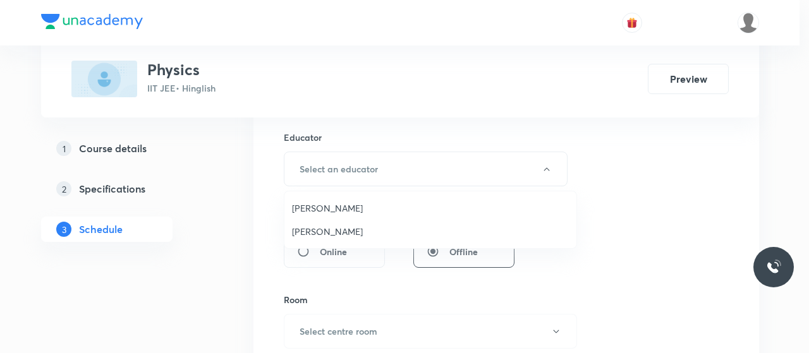
click at [314, 227] on span "[PERSON_NAME]" at bounding box center [430, 231] width 277 height 13
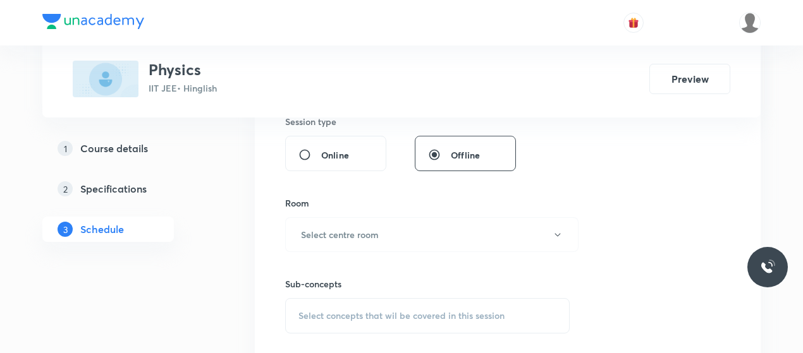
scroll to position [564, 0]
click at [398, 240] on button "Select centre room" at bounding box center [431, 234] width 293 height 35
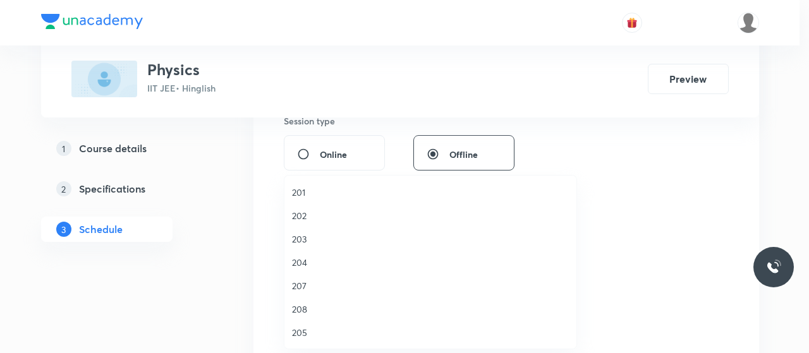
click at [303, 236] on span "203" at bounding box center [430, 239] width 277 height 13
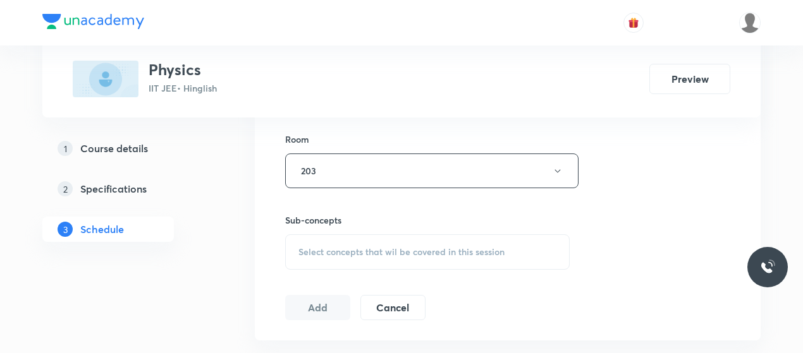
click at [394, 263] on div "Select concepts that wil be covered in this session" at bounding box center [427, 251] width 284 height 35
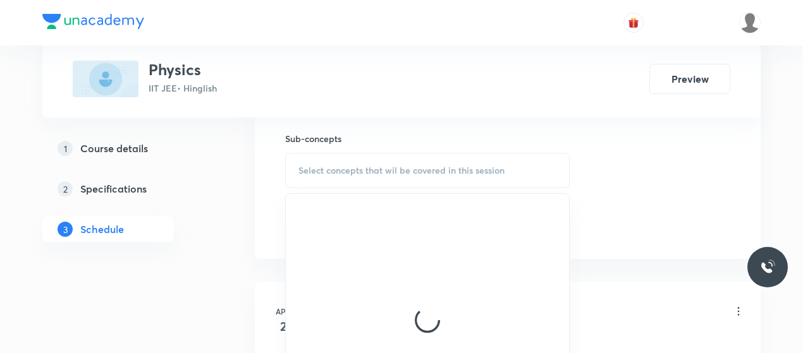
scroll to position [709, 0]
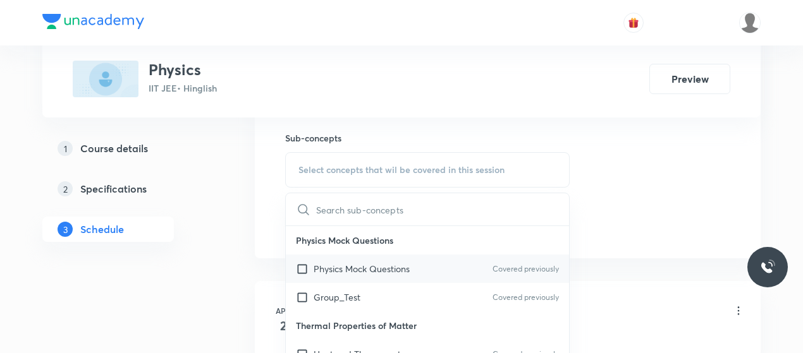
click at [354, 262] on p "Physics Mock Questions" at bounding box center [362, 268] width 96 height 13
checkbox input "true"
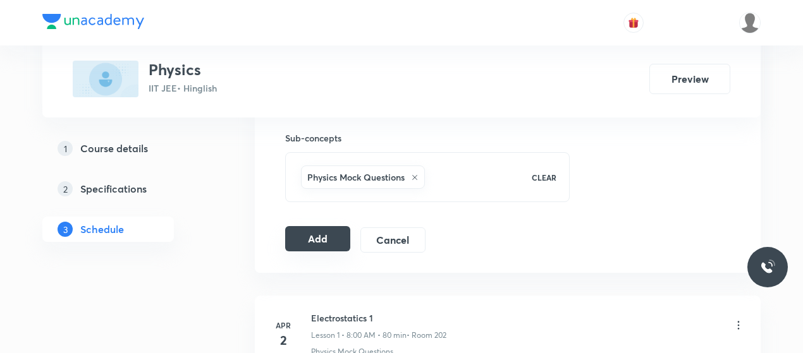
click at [319, 243] on button "Add" at bounding box center [317, 238] width 65 height 25
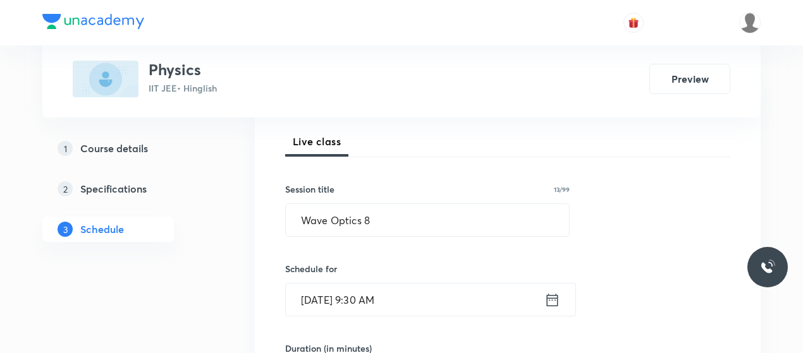
scroll to position [173, 0]
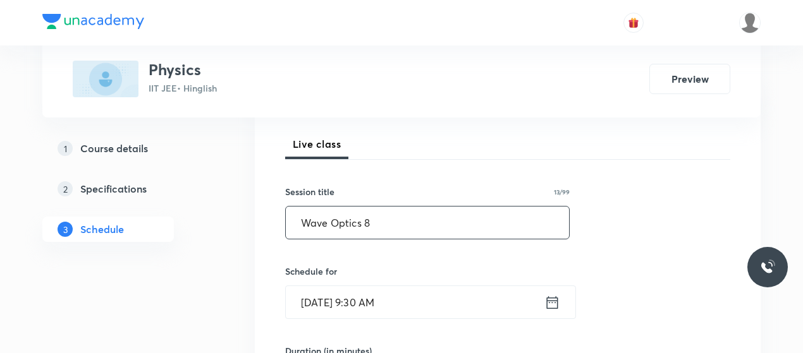
click at [343, 233] on input "Wave Optics 8" at bounding box center [427, 223] width 283 height 32
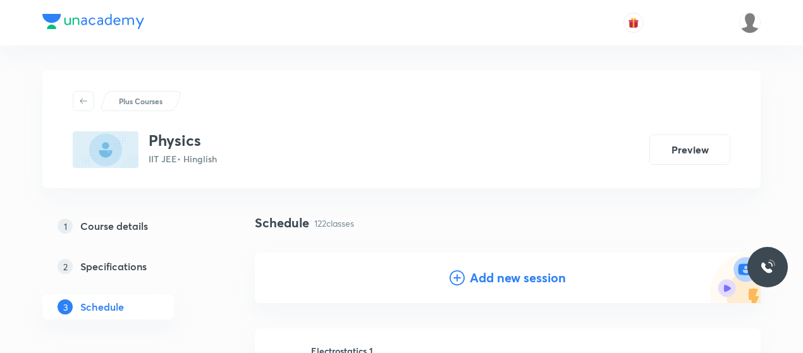
scroll to position [47, 0]
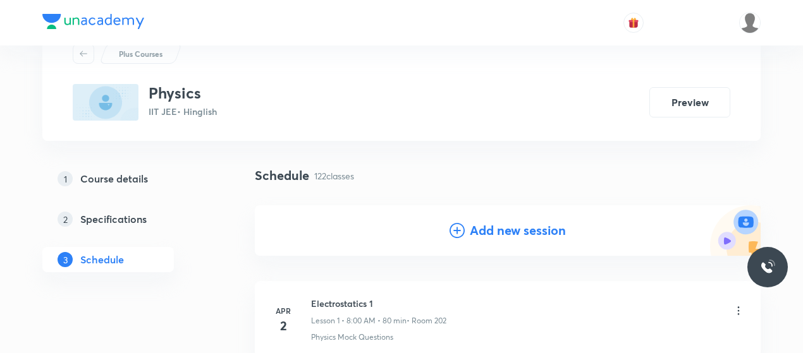
click at [462, 228] on icon at bounding box center [456, 230] width 15 height 15
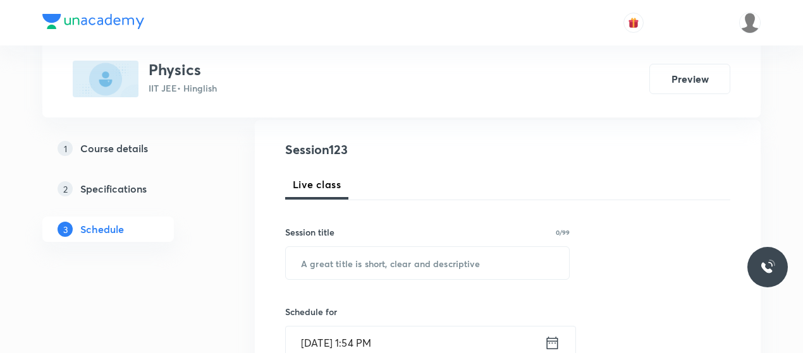
scroll to position [136, 0]
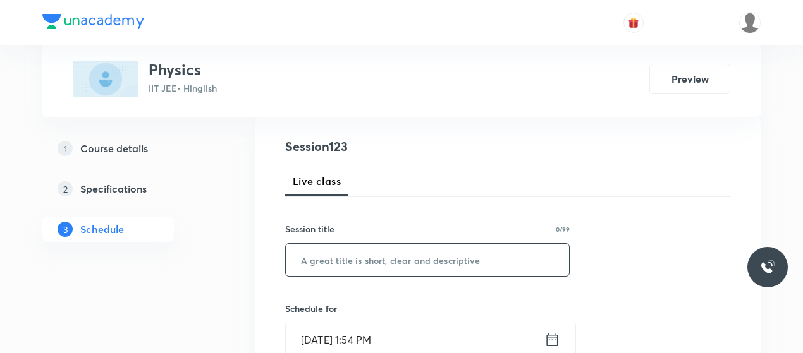
click at [374, 257] on input "text" at bounding box center [427, 260] width 283 height 32
paste input "Wave Optics 8"
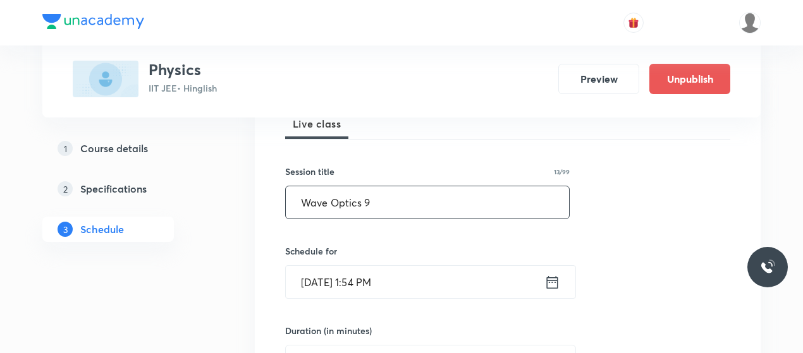
scroll to position [194, 0]
type input "Wave Optics 9"
click at [320, 269] on input "[DATE] 1:54 PM" at bounding box center [415, 281] width 259 height 32
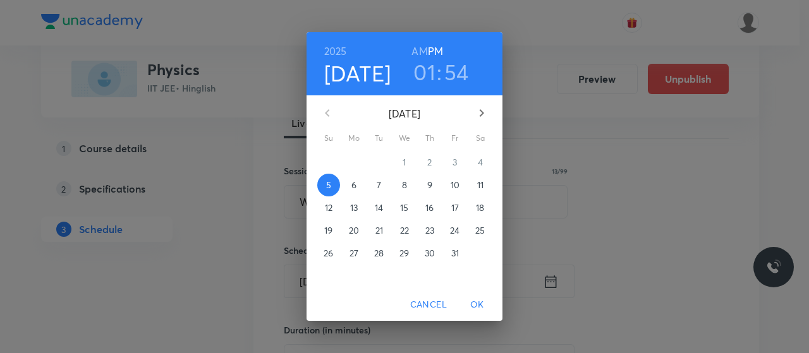
click at [352, 185] on p "6" at bounding box center [353, 185] width 5 height 13
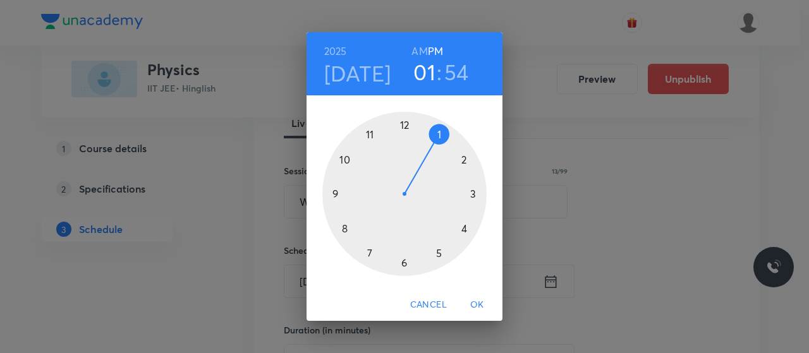
click at [404, 127] on div at bounding box center [404, 194] width 164 height 164
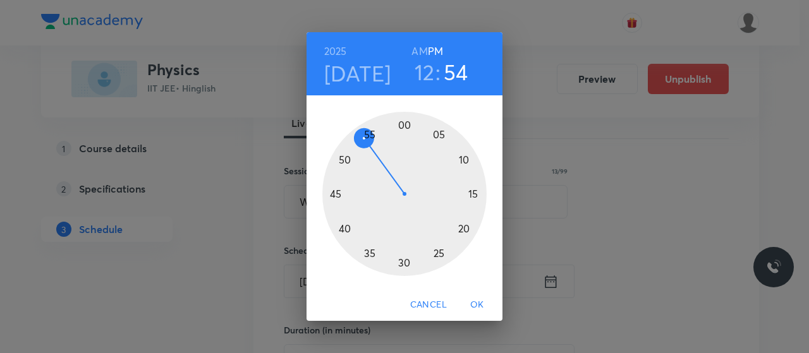
click at [346, 229] on div at bounding box center [404, 194] width 164 height 164
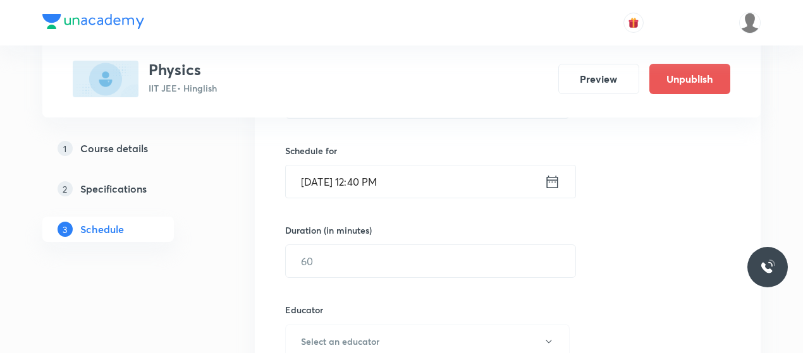
scroll to position [303, 0]
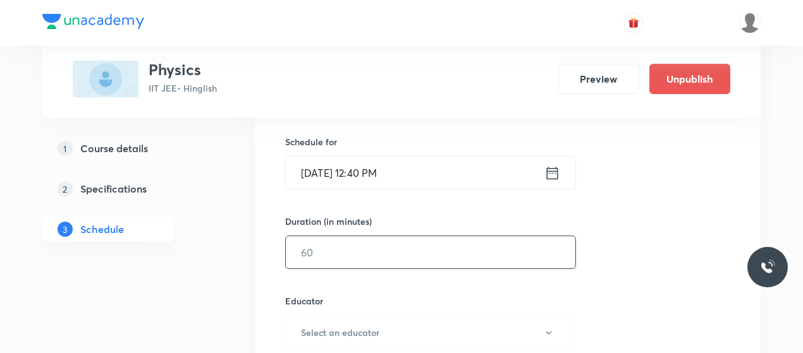
click at [353, 253] on input "text" at bounding box center [430, 252] width 289 height 32
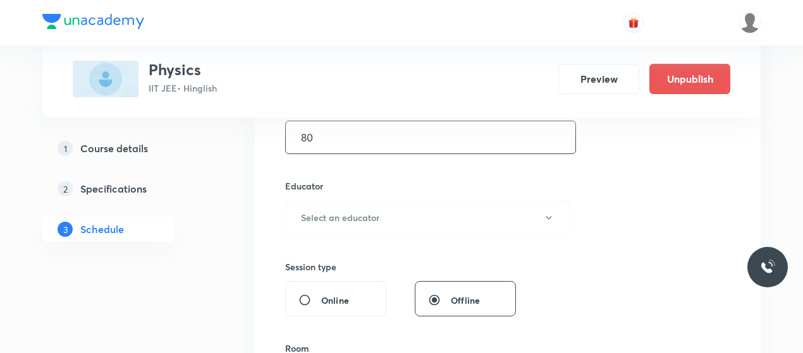
scroll to position [418, 0]
type input "80"
click at [389, 209] on button "Select an educator" at bounding box center [427, 217] width 284 height 35
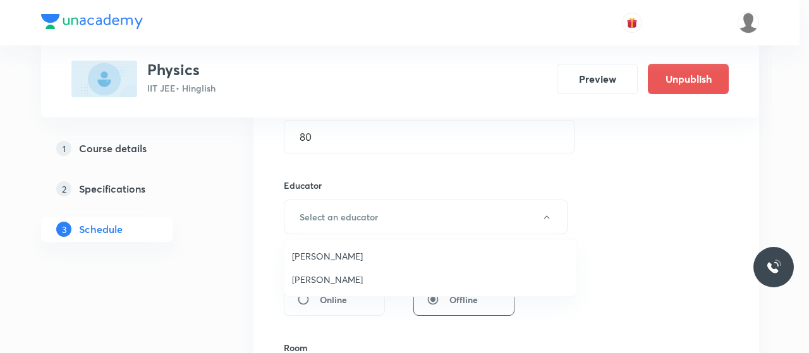
click at [311, 278] on span "[PERSON_NAME]" at bounding box center [430, 279] width 277 height 13
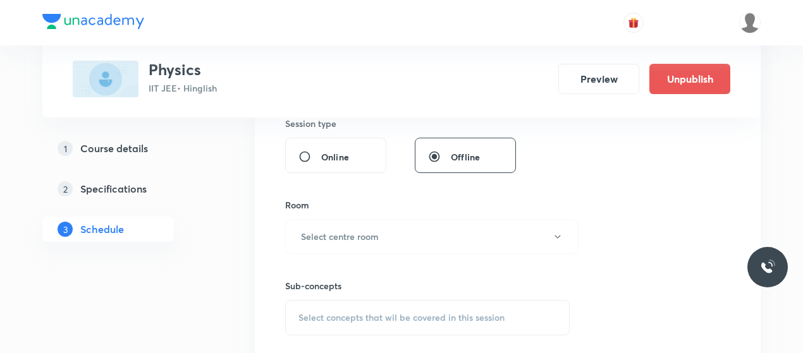
scroll to position [566, 0]
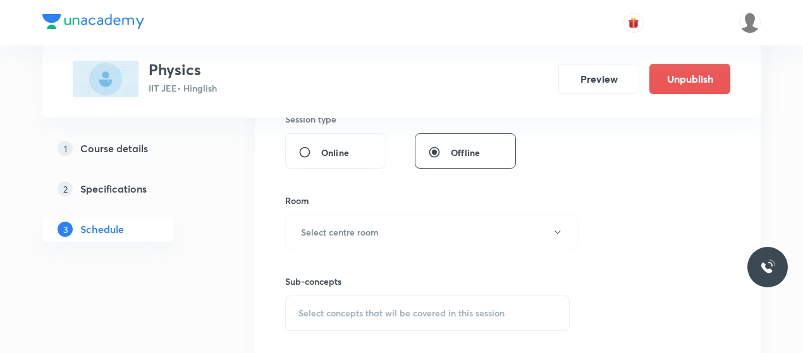
click at [418, 250] on div "Sub-concepts Select concepts that wil be covered in this session" at bounding box center [427, 291] width 284 height 82
click at [415, 238] on button "Select centre room" at bounding box center [431, 232] width 293 height 35
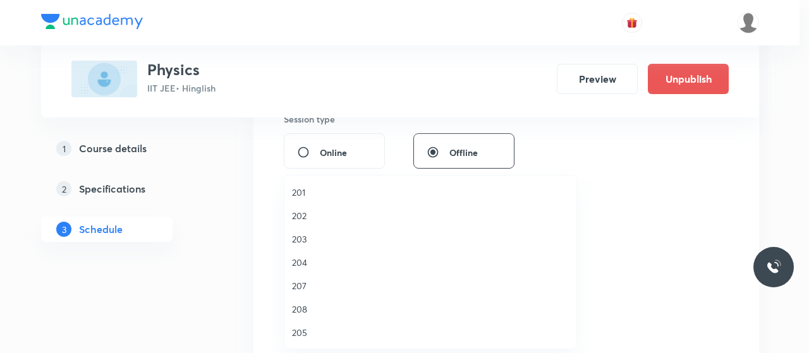
click at [295, 240] on span "203" at bounding box center [430, 239] width 277 height 13
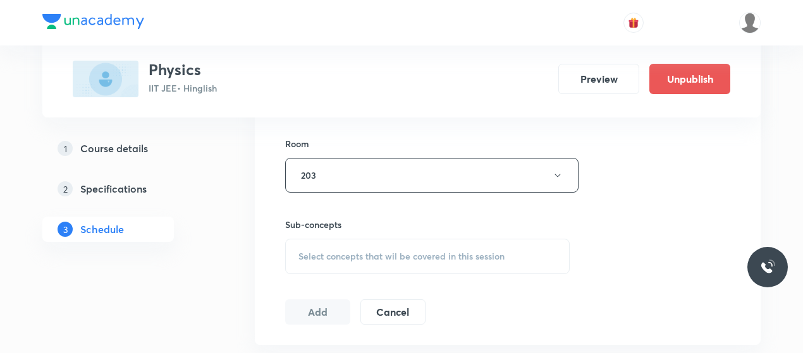
click at [391, 257] on span "Select concepts that wil be covered in this session" at bounding box center [401, 257] width 206 height 10
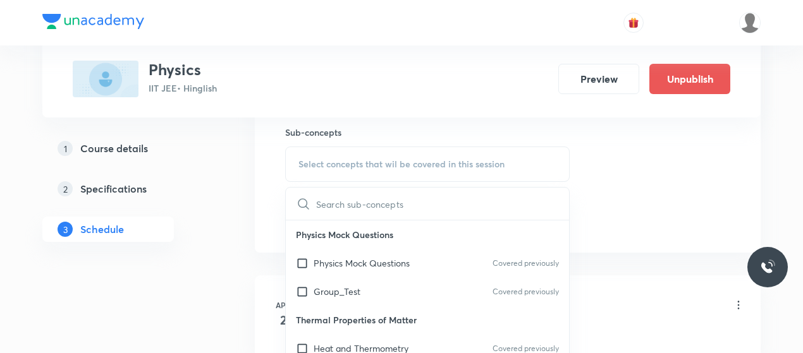
scroll to position [716, 0]
click at [334, 271] on div "Physics Mock Questions Covered previously" at bounding box center [427, 262] width 283 height 28
checkbox input "true"
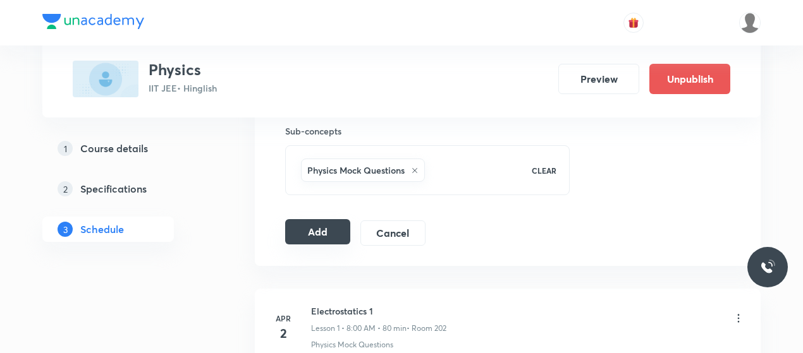
click at [314, 223] on button "Add" at bounding box center [317, 231] width 65 height 25
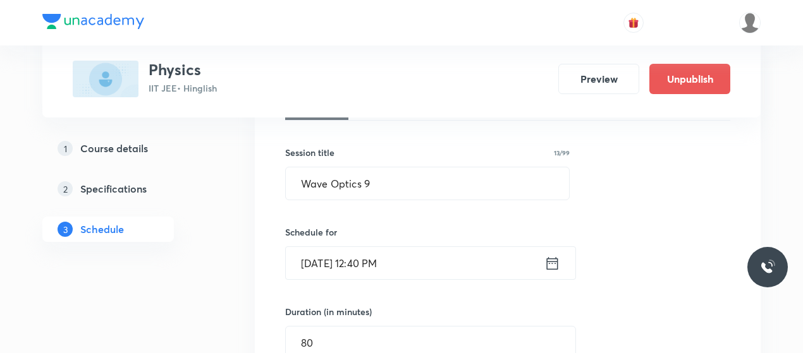
scroll to position [188, 0]
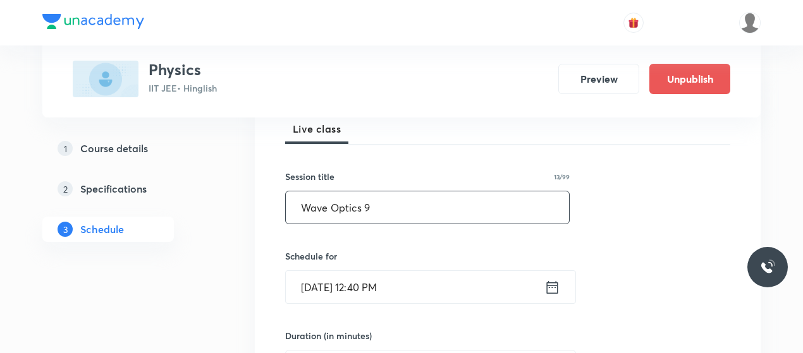
click at [346, 213] on input "Wave Optics 9" at bounding box center [427, 208] width 283 height 32
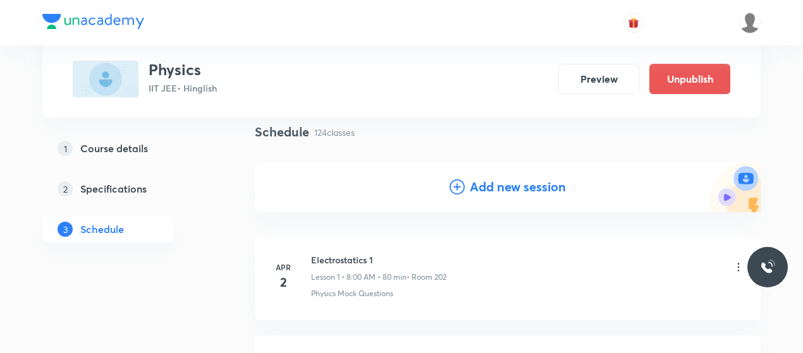
scroll to position [97, 0]
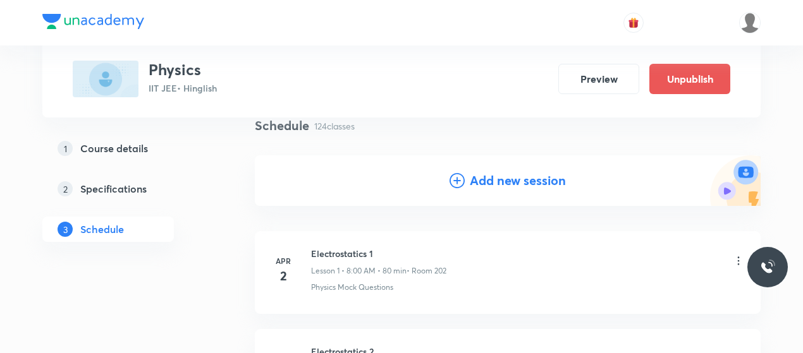
click at [453, 183] on icon at bounding box center [456, 180] width 15 height 15
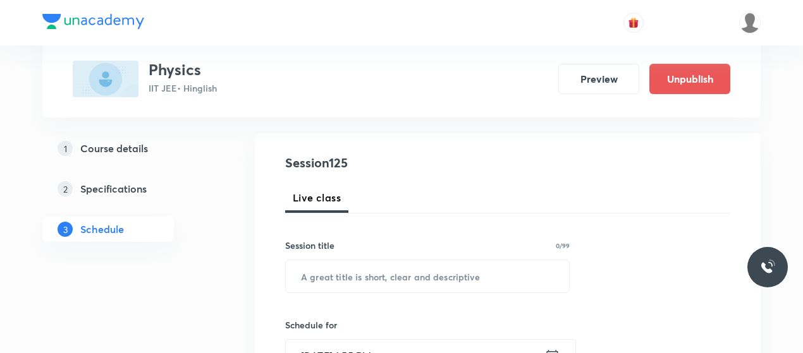
scroll to position [155, 0]
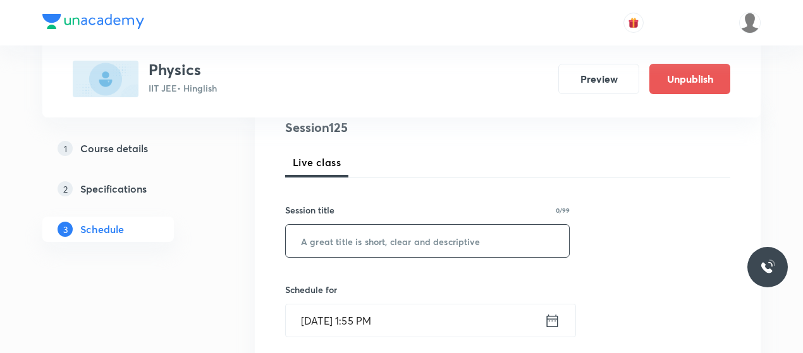
click at [363, 233] on input "text" at bounding box center [427, 241] width 283 height 32
paste input "Wave Optics 9"
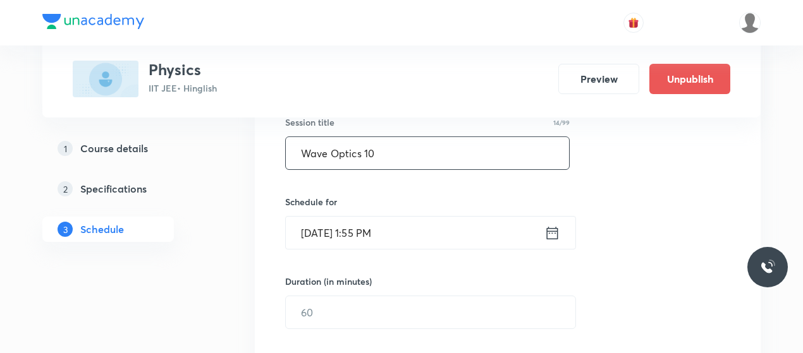
scroll to position [266, 0]
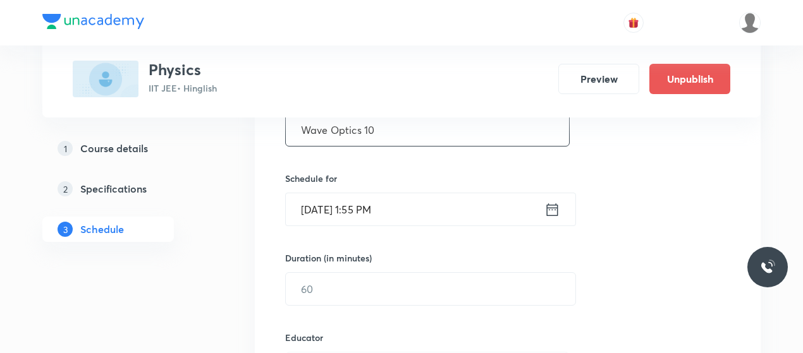
type input "Wave Optics 10"
click at [319, 211] on input "[DATE] 1:55 PM" at bounding box center [415, 209] width 259 height 32
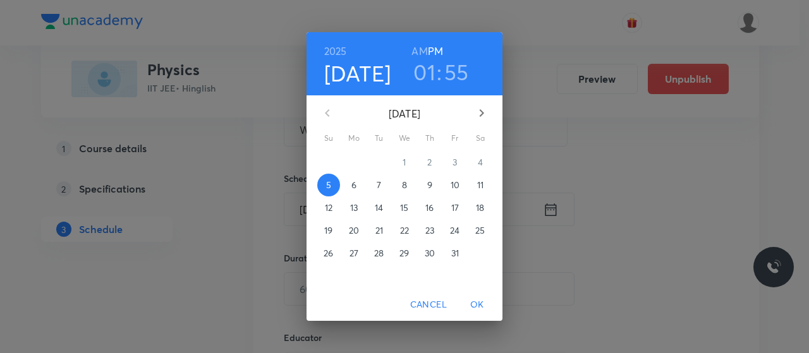
click at [399, 183] on span "8" at bounding box center [404, 185] width 23 height 13
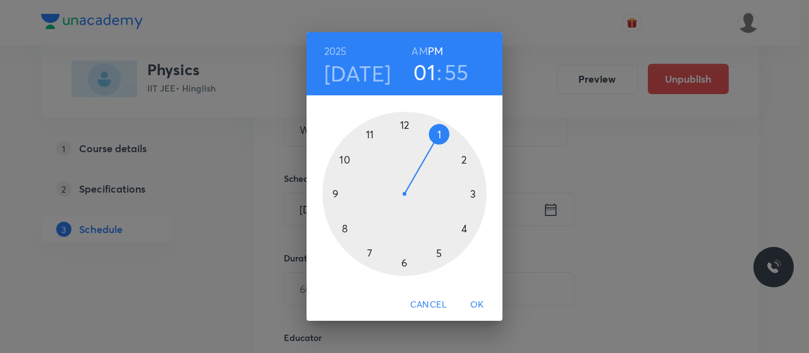
click at [421, 56] on h6 "AM" at bounding box center [419, 51] width 16 height 18
click at [345, 227] on div at bounding box center [404, 194] width 164 height 164
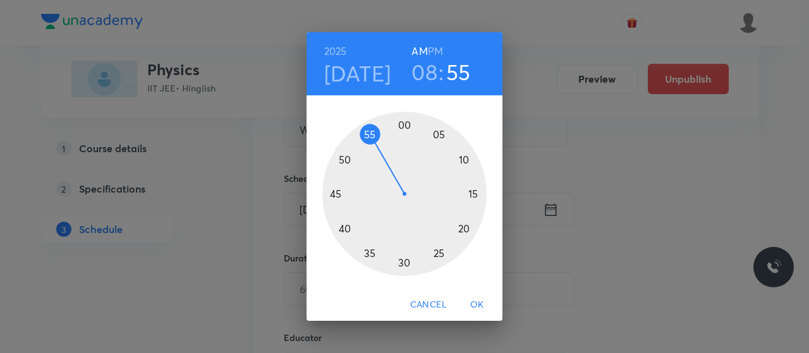
click at [402, 125] on div at bounding box center [404, 194] width 164 height 164
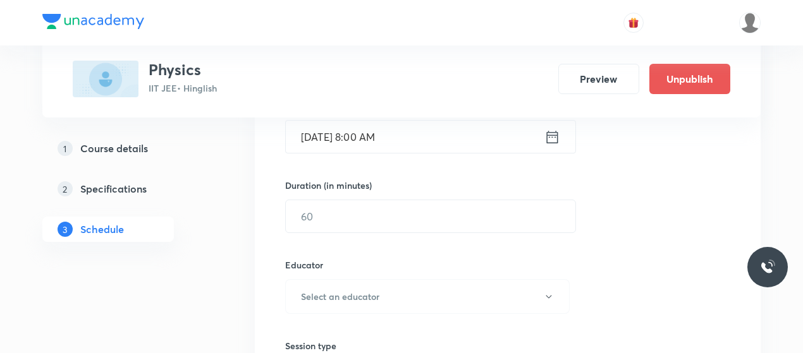
scroll to position [339, 0]
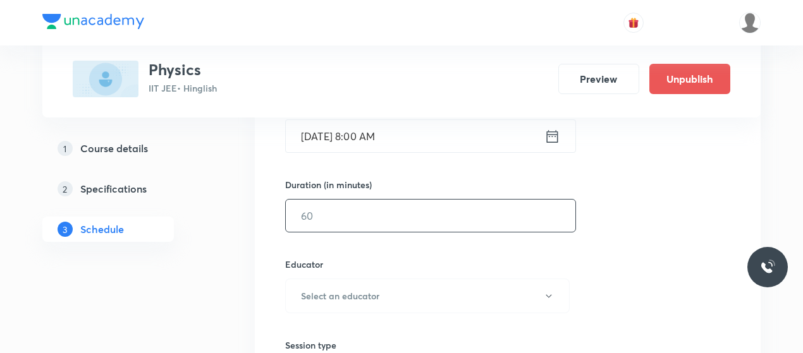
click at [377, 216] on input "text" at bounding box center [430, 216] width 289 height 32
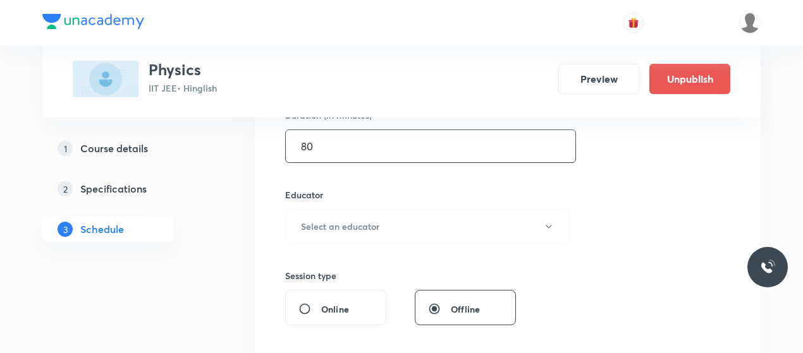
scroll to position [410, 0]
type input "80"
click at [377, 216] on button "Select an educator" at bounding box center [427, 225] width 284 height 35
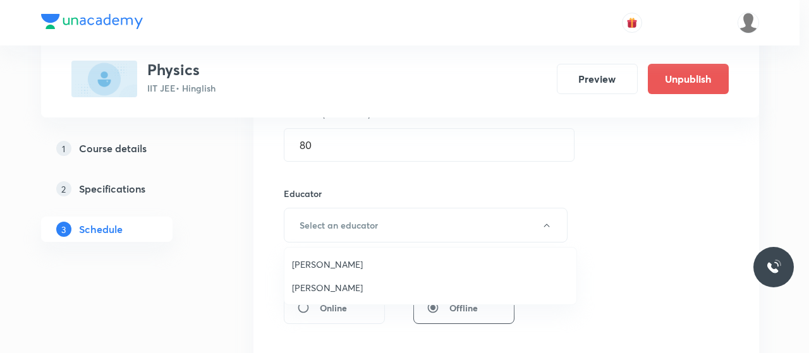
click at [312, 284] on span "[PERSON_NAME]" at bounding box center [430, 287] width 277 height 13
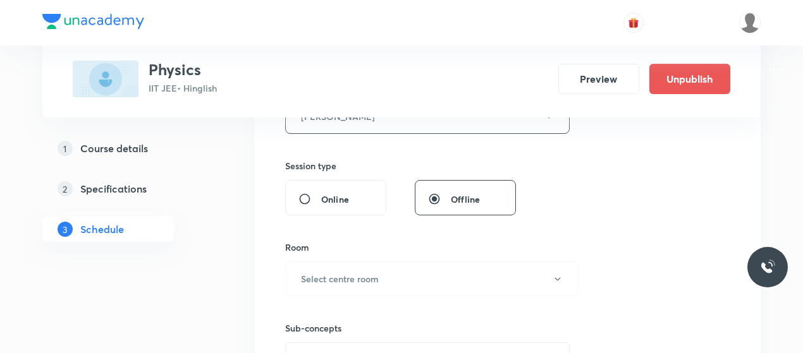
scroll to position [548, 0]
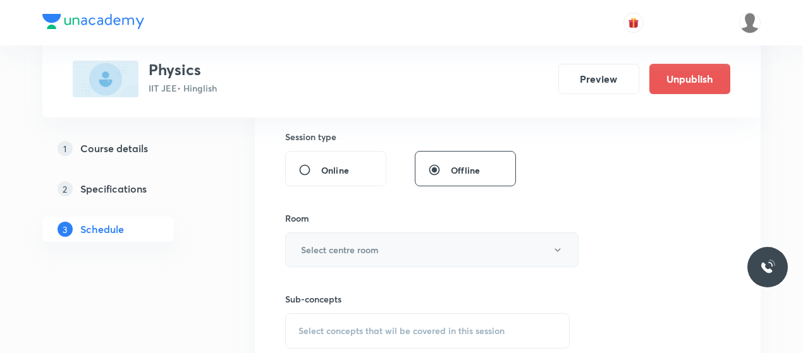
click at [388, 255] on button "Select centre room" at bounding box center [431, 250] width 293 height 35
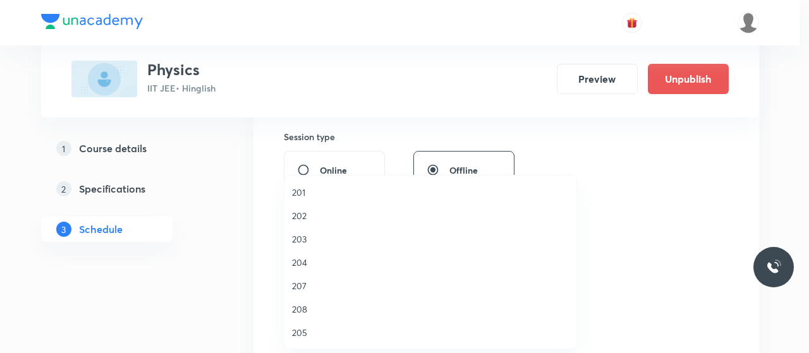
click at [301, 236] on span "203" at bounding box center [430, 239] width 277 height 13
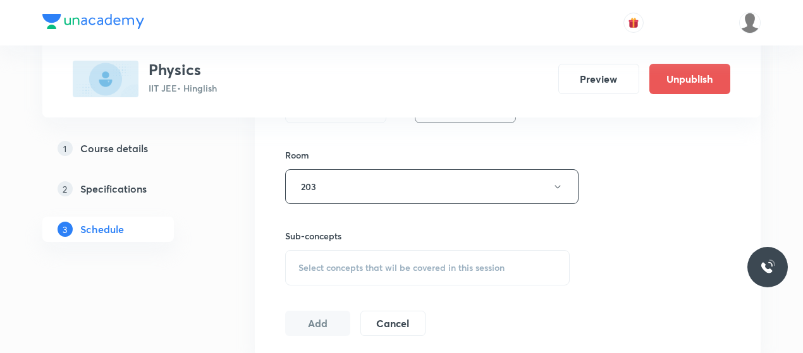
scroll to position [618, 0]
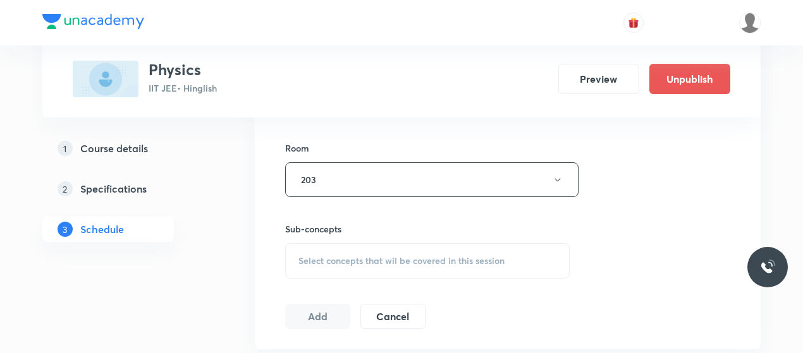
click at [403, 263] on span "Select concepts that wil be covered in this session" at bounding box center [401, 261] width 206 height 10
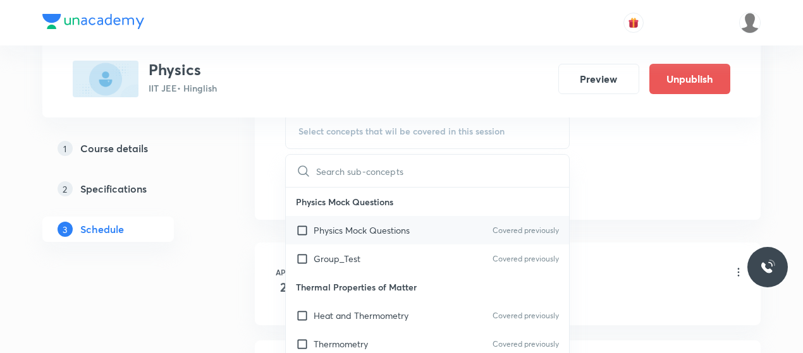
scroll to position [748, 0]
click at [328, 233] on p "Physics Mock Questions" at bounding box center [362, 229] width 96 height 13
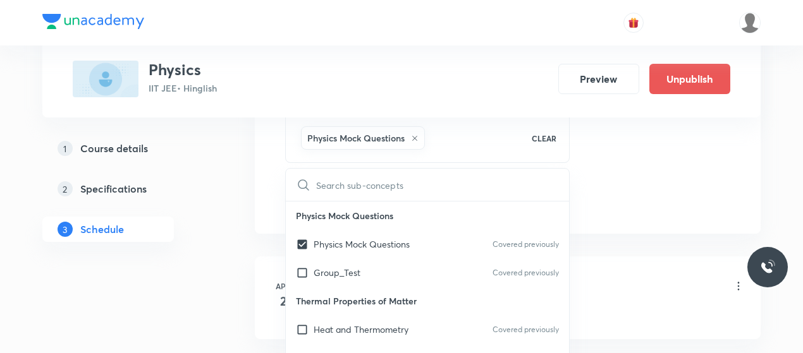
checkbox input "true"
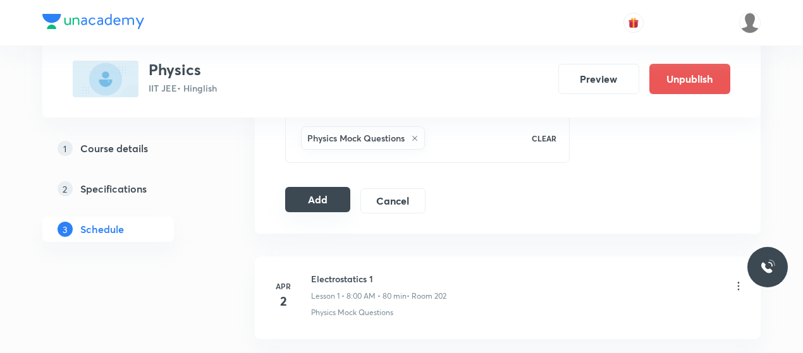
click at [322, 190] on button "Add" at bounding box center [317, 199] width 65 height 25
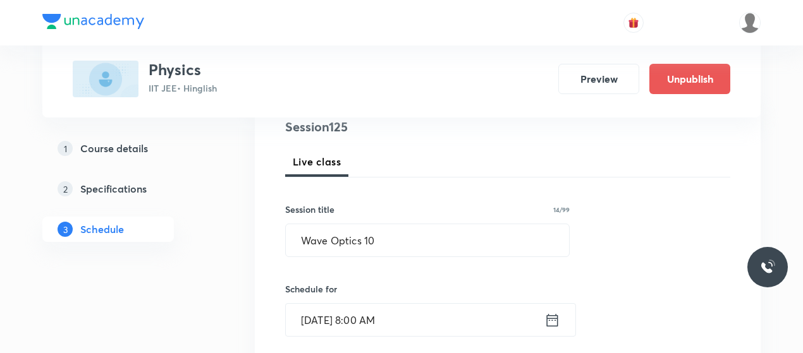
scroll to position [154, 0]
click at [334, 243] on input "Wave Optics 10" at bounding box center [427, 242] width 283 height 32
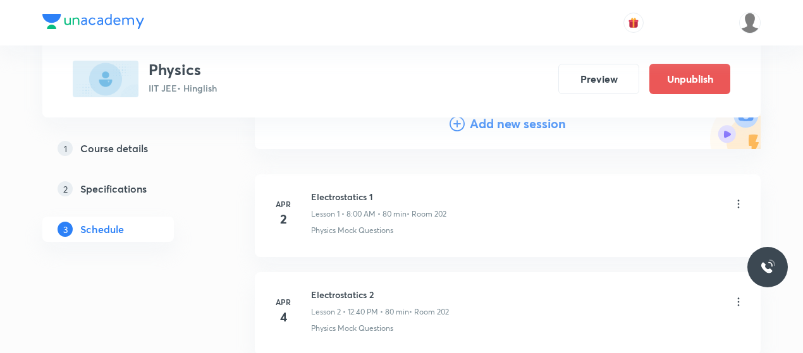
click at [456, 125] on icon at bounding box center [456, 123] width 15 height 15
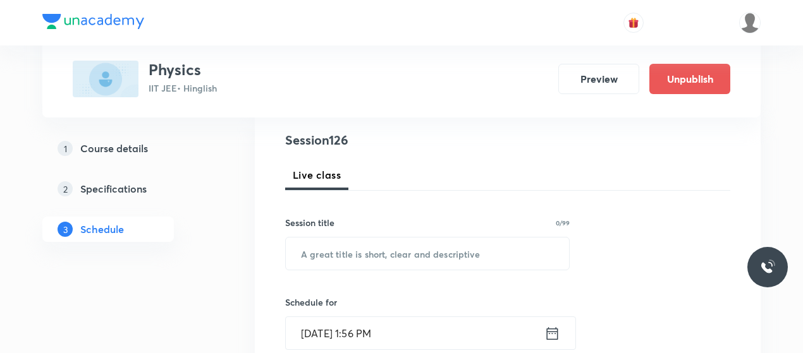
scroll to position [142, 0]
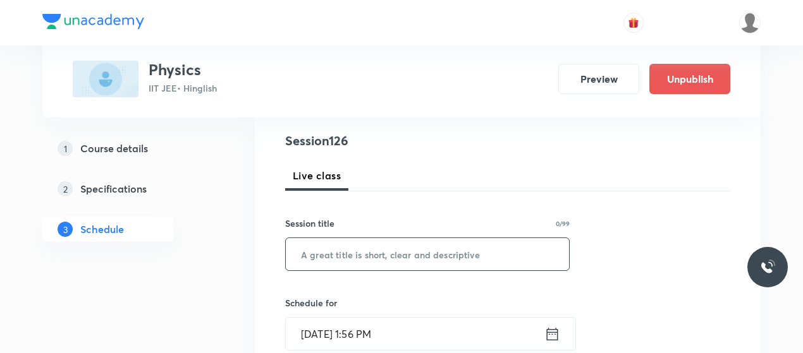
click at [381, 240] on input "text" at bounding box center [427, 254] width 283 height 32
paste input "Wave Optics 10"
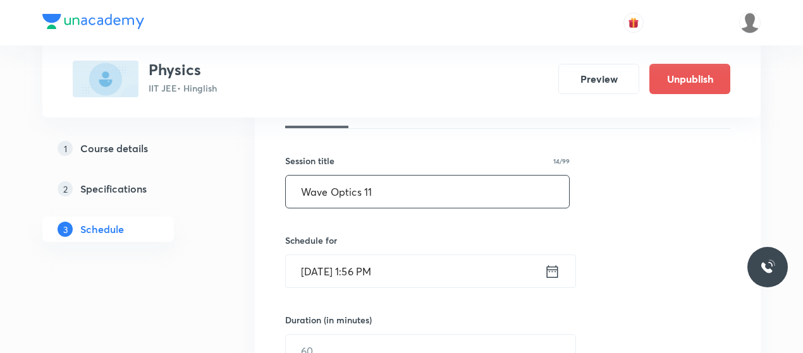
scroll to position [205, 0]
type input "Wave Optics 11"
click at [316, 269] on input "[DATE] 1:56 PM" at bounding box center [415, 271] width 259 height 32
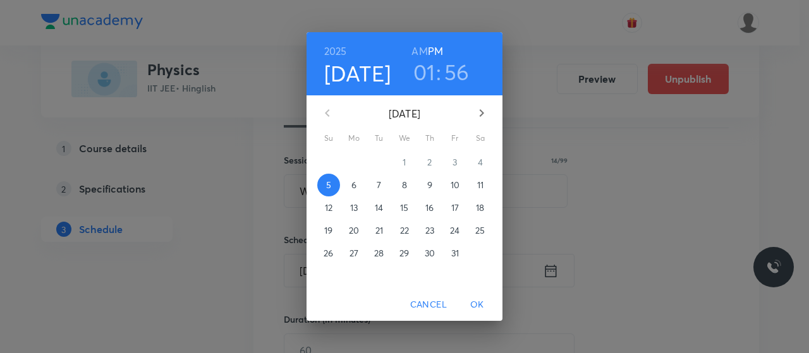
click at [427, 184] on p "9" at bounding box center [429, 185] width 5 height 13
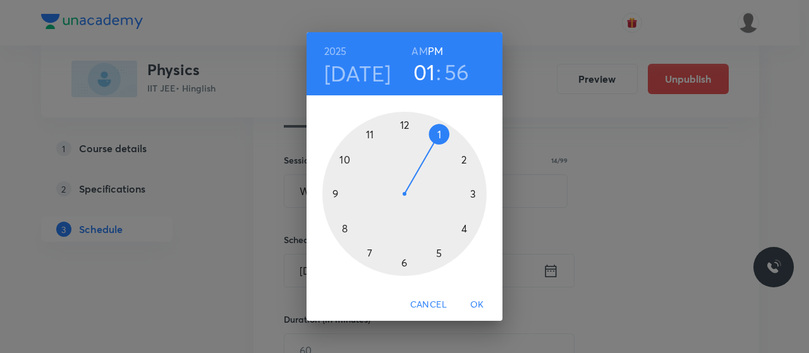
click at [420, 44] on h6 "AM" at bounding box center [419, 51] width 16 height 18
click at [332, 192] on div at bounding box center [404, 194] width 164 height 164
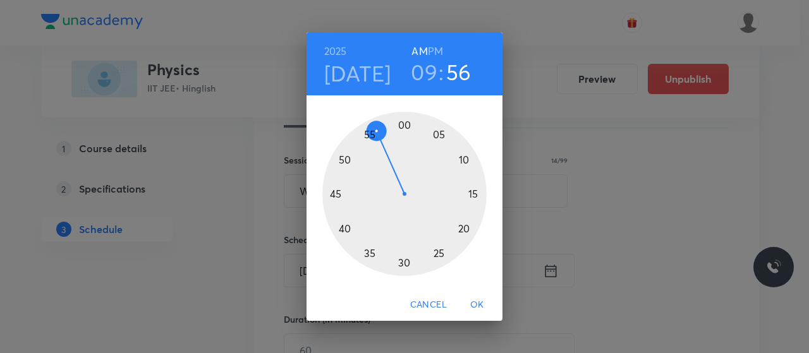
click at [406, 266] on div at bounding box center [404, 194] width 164 height 164
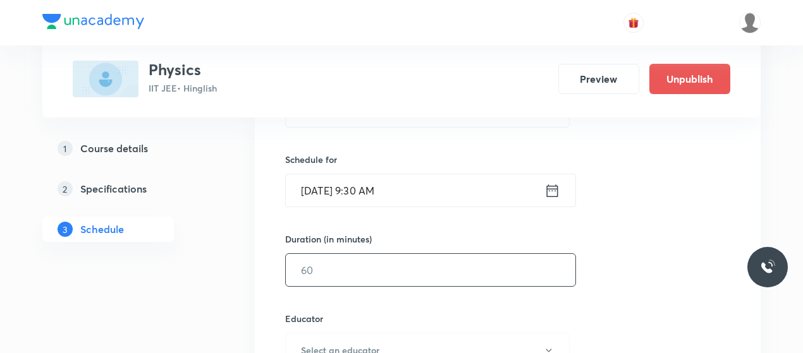
scroll to position [286, 0]
click at [381, 264] on input "text" at bounding box center [430, 269] width 289 height 32
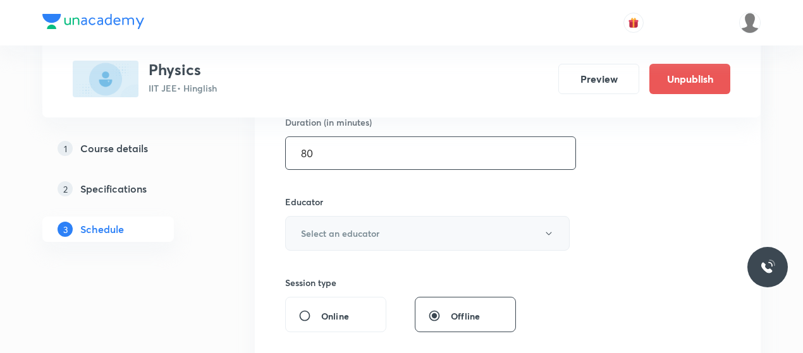
type input "80"
click at [400, 233] on button "Select an educator" at bounding box center [427, 233] width 284 height 35
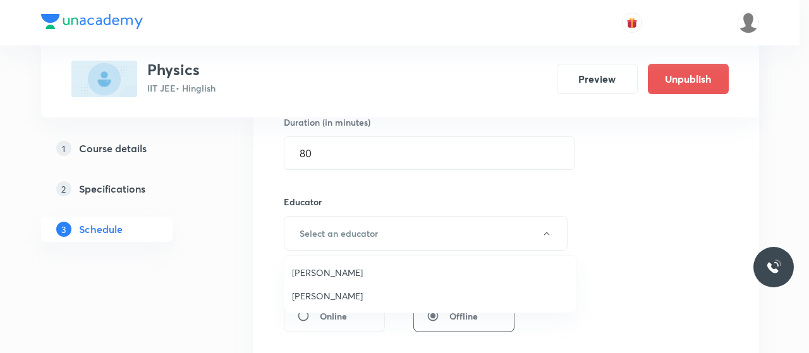
click at [318, 293] on span "[PERSON_NAME]" at bounding box center [430, 295] width 277 height 13
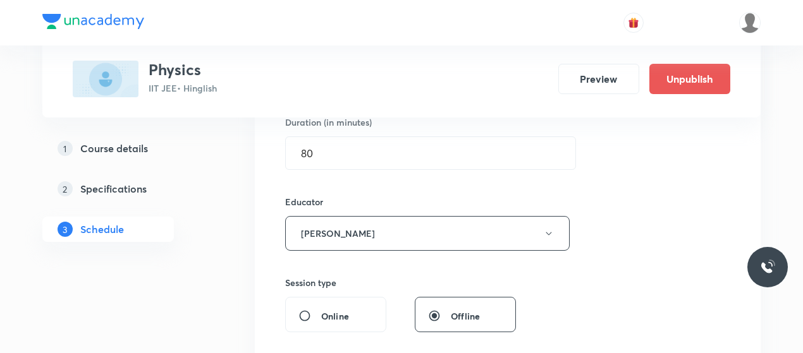
scroll to position [559, 0]
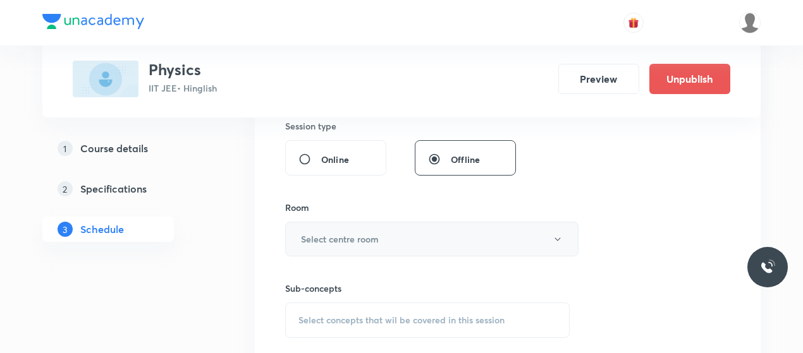
click at [386, 227] on button "Select centre room" at bounding box center [431, 239] width 293 height 35
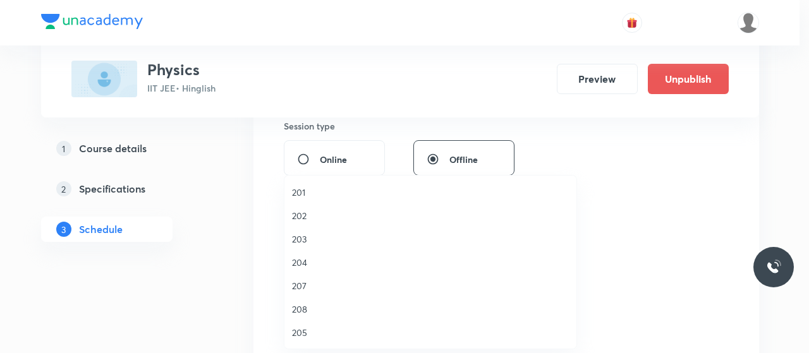
click at [305, 238] on span "203" at bounding box center [430, 239] width 277 height 13
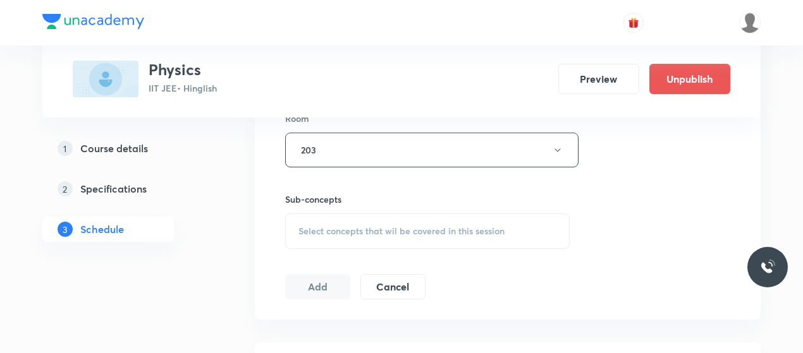
scroll to position [648, 0]
drag, startPoint x: 385, startPoint y: 253, endPoint x: 389, endPoint y: 237, distance: 17.0
click at [389, 237] on div "Select concepts that wil be covered in this session" at bounding box center [427, 230] width 284 height 35
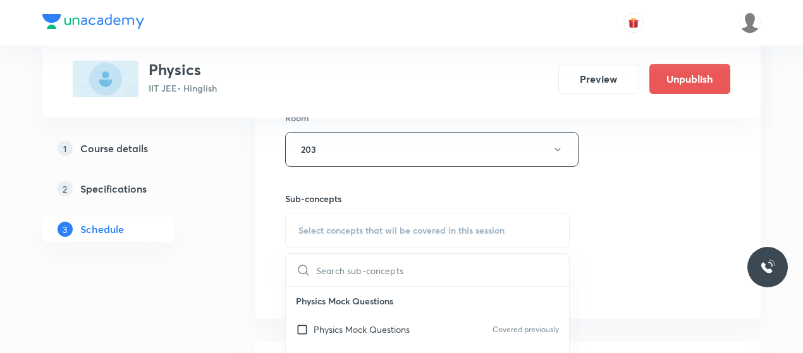
scroll to position [734, 0]
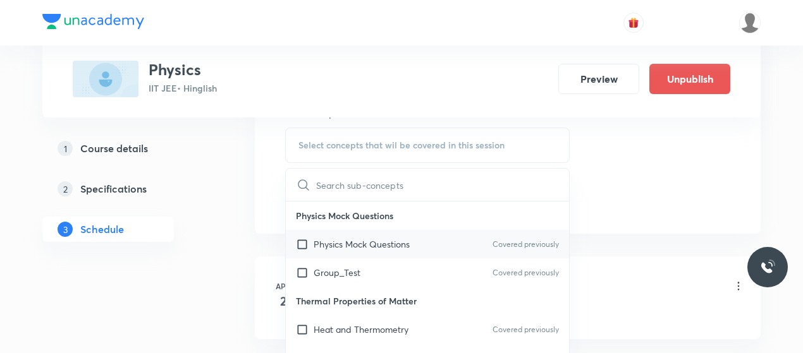
click at [353, 242] on p "Physics Mock Questions" at bounding box center [362, 244] width 96 height 13
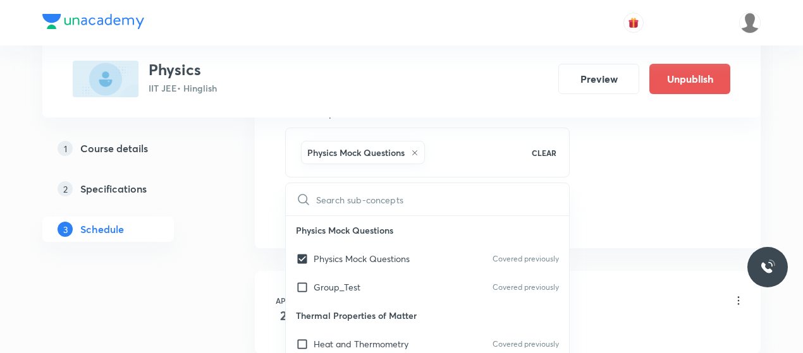
checkbox input "true"
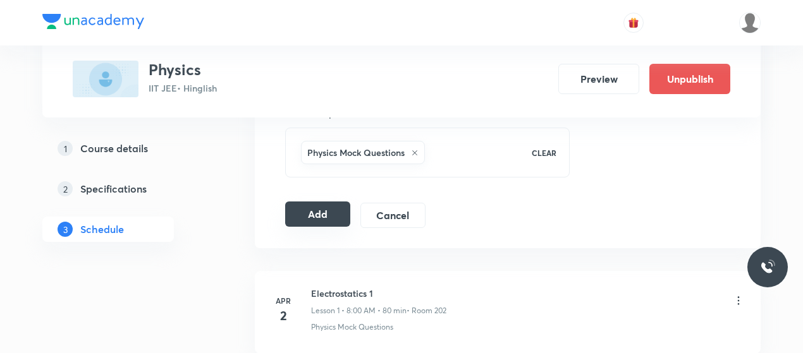
click at [313, 218] on button "Add" at bounding box center [317, 214] width 65 height 25
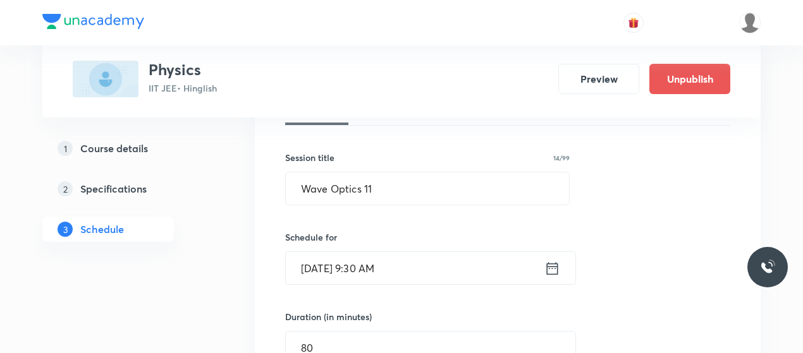
scroll to position [207, 0]
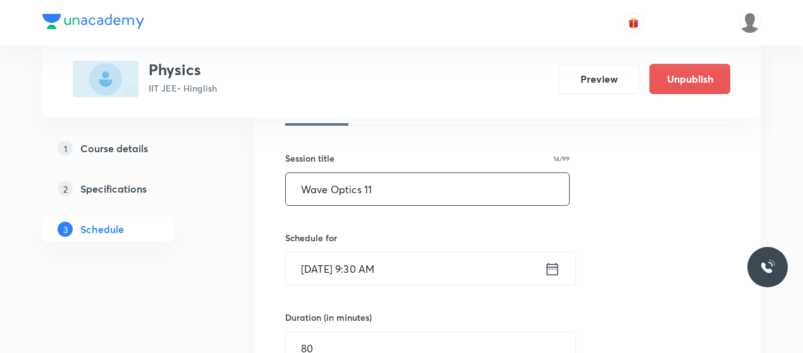
click at [335, 187] on input "Wave Optics 11" at bounding box center [427, 189] width 283 height 32
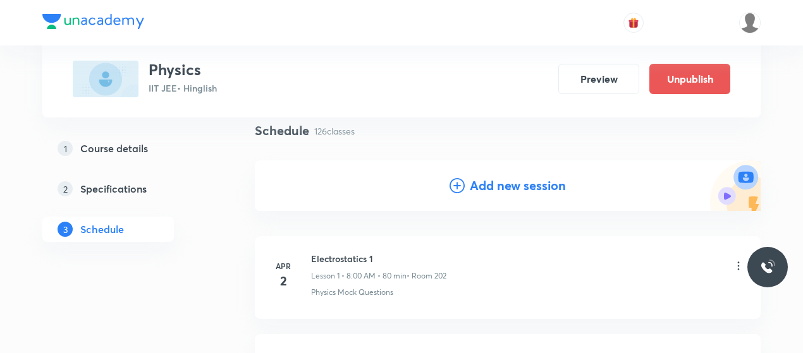
scroll to position [94, 0]
click at [461, 185] on icon at bounding box center [456, 184] width 15 height 15
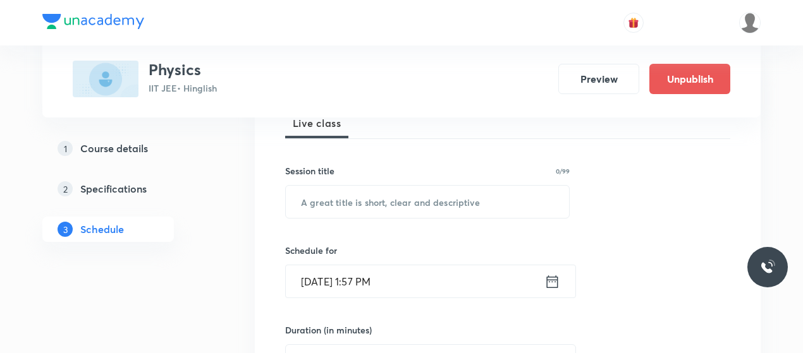
scroll to position [195, 0]
click at [392, 207] on input "text" at bounding box center [427, 201] width 283 height 32
paste input "Wave Optics 11"
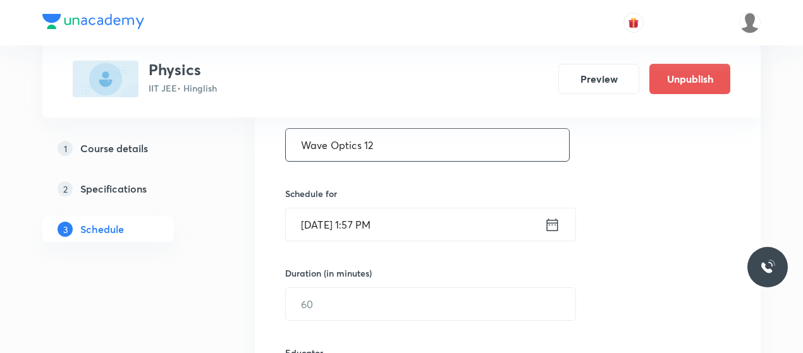
scroll to position [252, 0]
type input "Wave Optics 12"
click at [329, 224] on input "[DATE] 1:57 PM" at bounding box center [415, 224] width 259 height 32
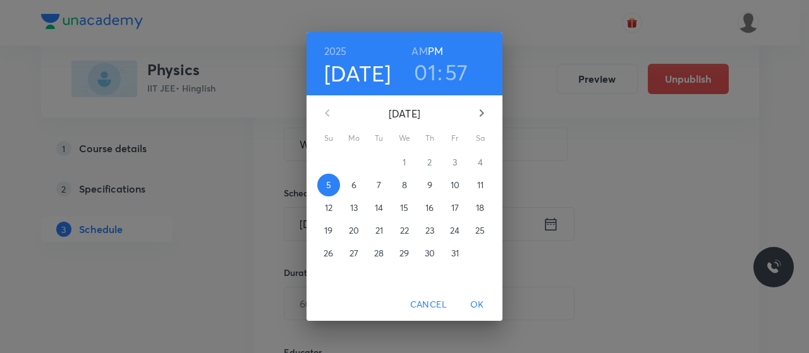
click at [458, 184] on p "10" at bounding box center [455, 185] width 9 height 13
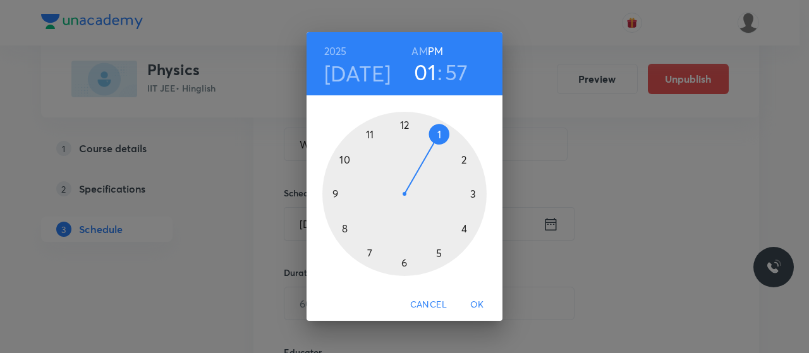
click at [418, 52] on h6 "AM" at bounding box center [419, 51] width 16 height 18
click at [346, 229] on div at bounding box center [404, 194] width 164 height 164
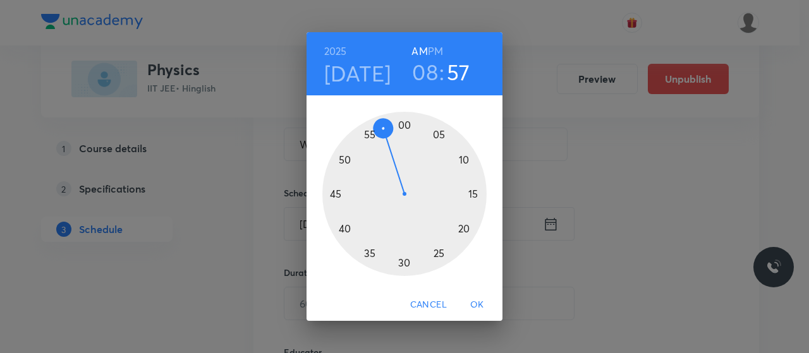
click at [403, 126] on div at bounding box center [404, 194] width 164 height 164
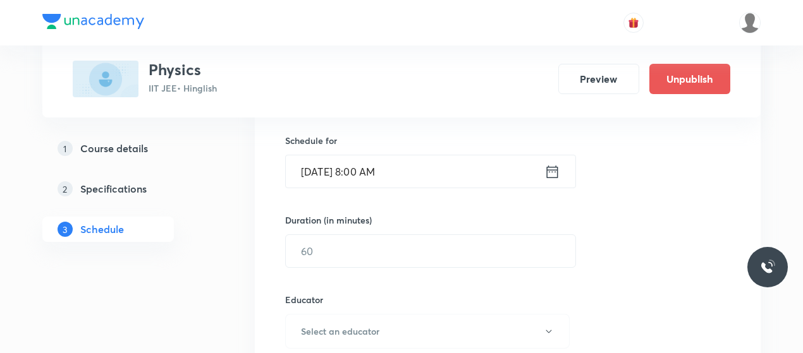
scroll to position [305, 0]
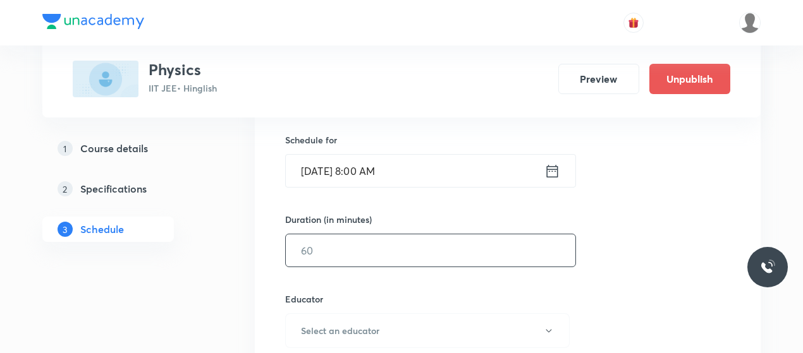
click at [363, 265] on input "text" at bounding box center [430, 250] width 289 height 32
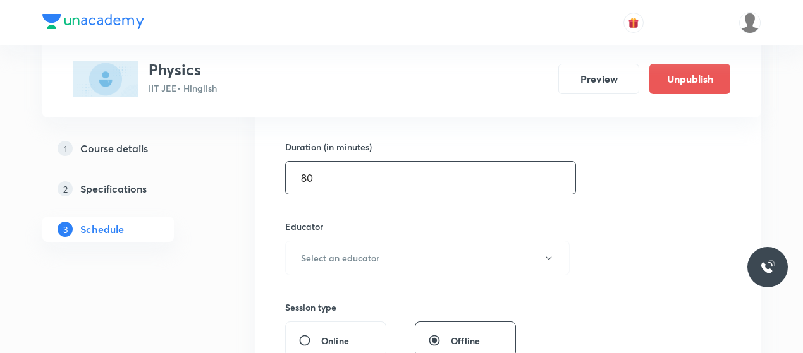
scroll to position [387, 0]
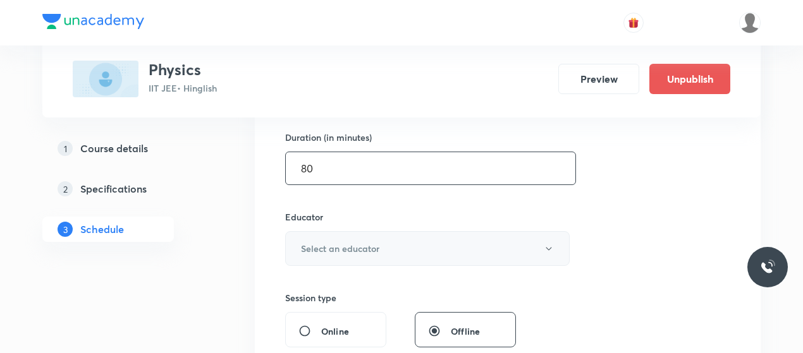
type input "80"
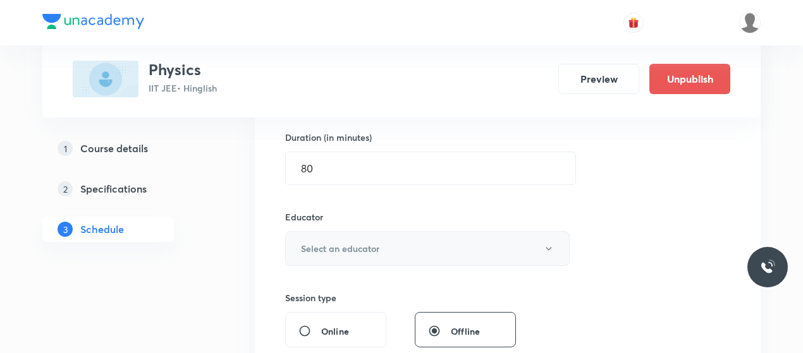
click at [377, 251] on h6 "Select an educator" at bounding box center [340, 248] width 78 height 13
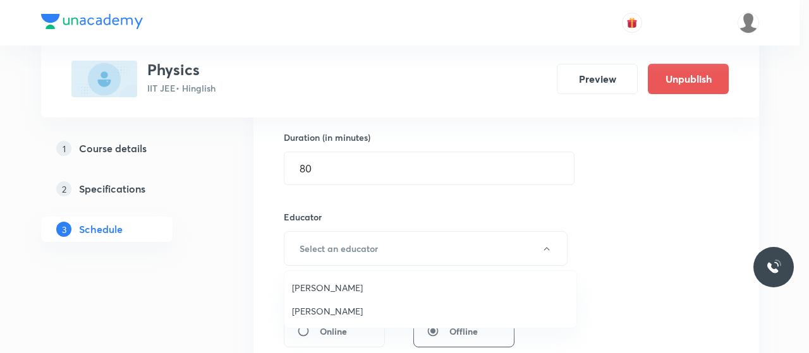
click at [321, 313] on span "Nitin Rathore" at bounding box center [430, 311] width 277 height 13
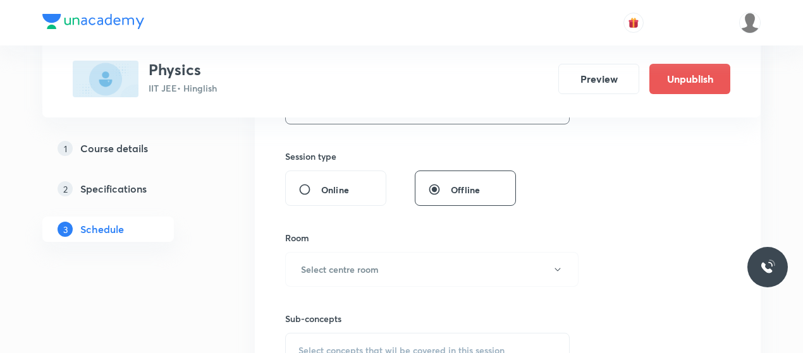
scroll to position [530, 0]
click at [365, 251] on button "Select centre room" at bounding box center [431, 268] width 293 height 35
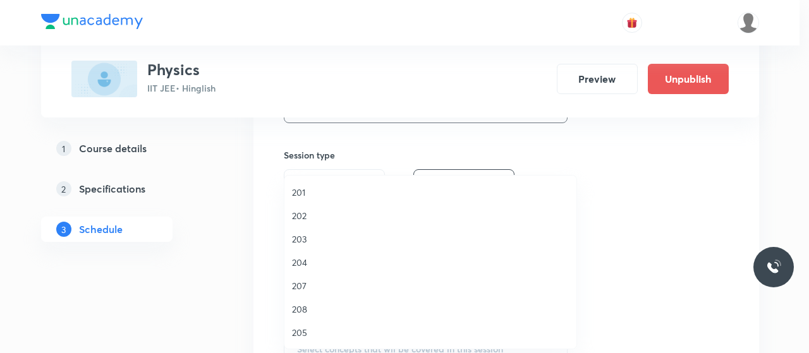
click at [297, 233] on span "203" at bounding box center [430, 239] width 277 height 13
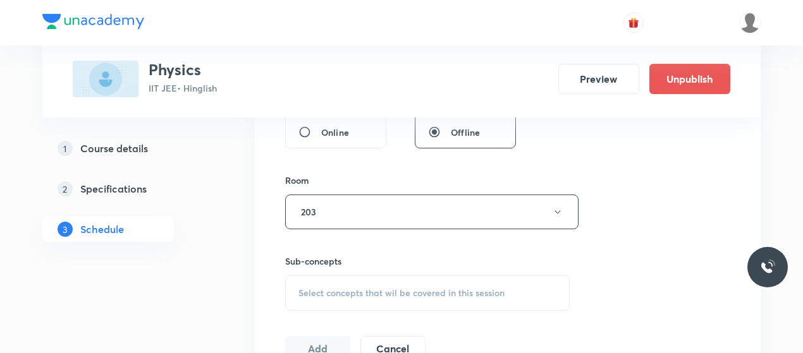
scroll to position [589, 0]
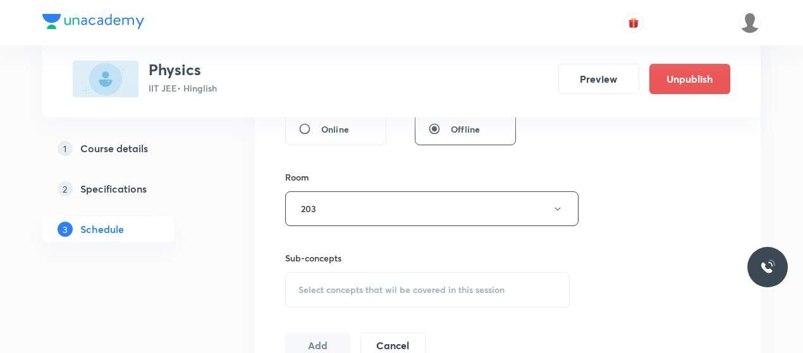
click at [401, 285] on span "Select concepts that wil be covered in this session" at bounding box center [401, 290] width 206 height 10
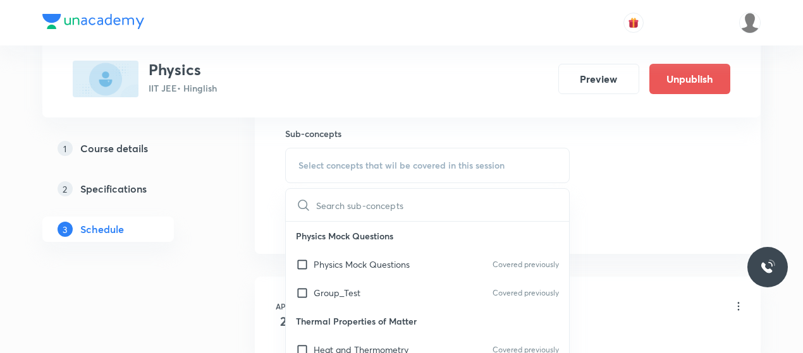
scroll to position [714, 0]
click at [353, 264] on p "Physics Mock Questions" at bounding box center [362, 263] width 96 height 13
checkbox input "true"
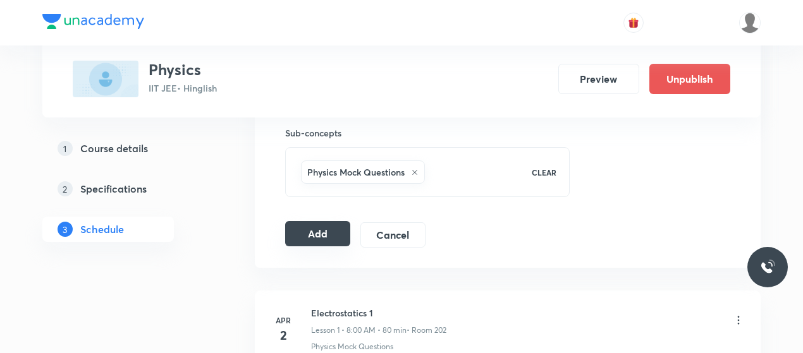
click at [314, 239] on button "Add" at bounding box center [317, 233] width 65 height 25
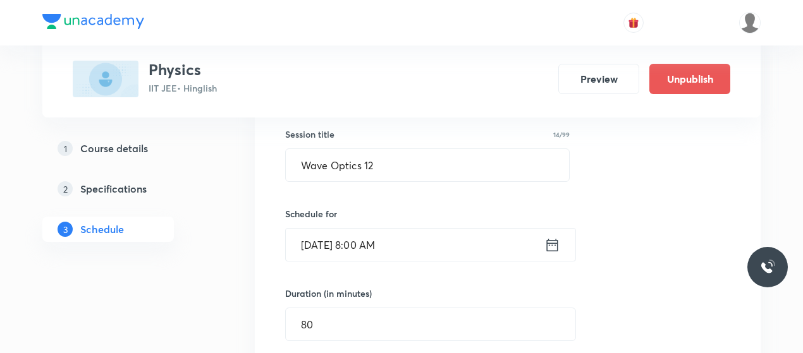
scroll to position [214, 0]
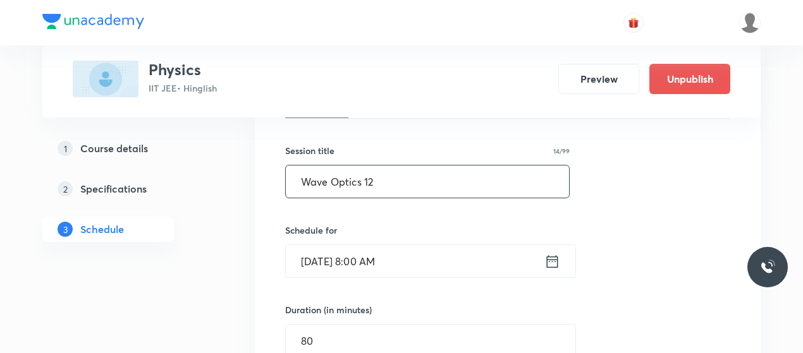
click at [343, 185] on input "Wave Optics 12" at bounding box center [427, 182] width 283 height 32
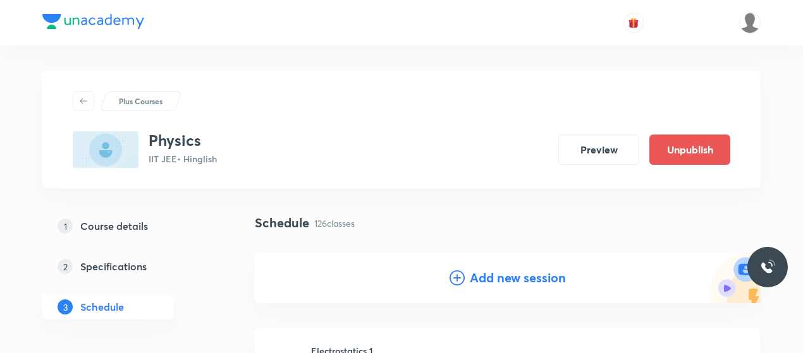
scroll to position [122, 0]
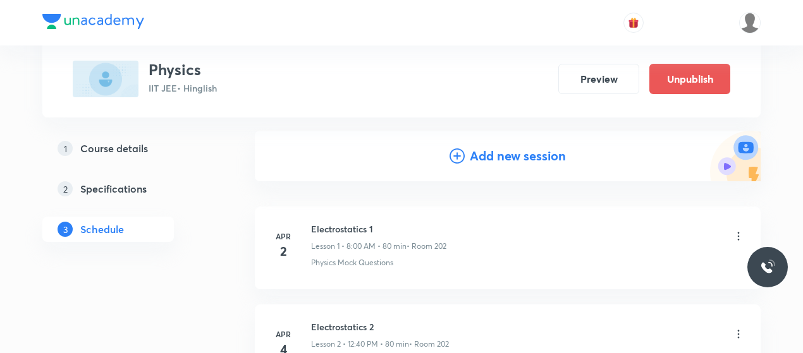
click at [453, 150] on icon at bounding box center [456, 156] width 15 height 15
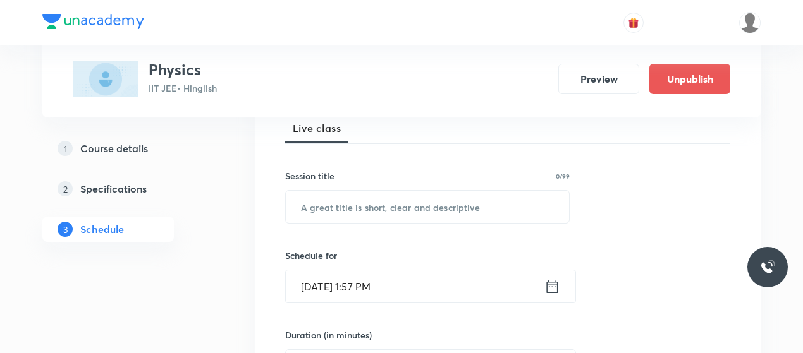
scroll to position [193, 0]
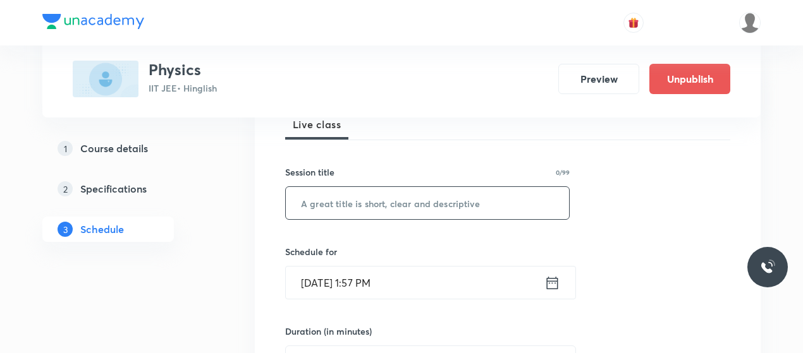
click at [354, 210] on input "text" at bounding box center [427, 203] width 283 height 32
paste input "Wave Optics 12"
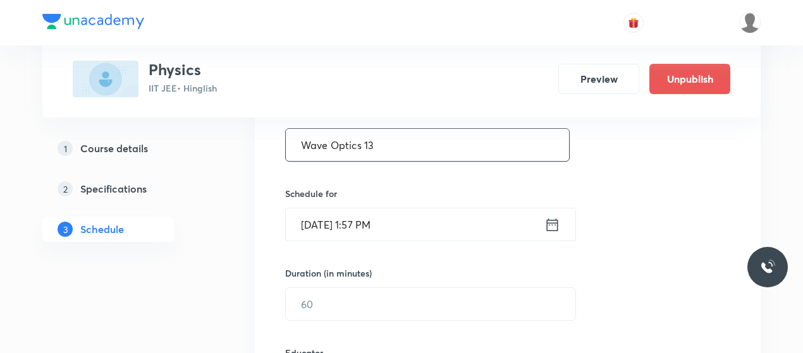
scroll to position [252, 0]
type input "Wave Optics 13"
click at [326, 220] on input "Oct 5, 2025, 1:57 PM" at bounding box center [415, 223] width 259 height 32
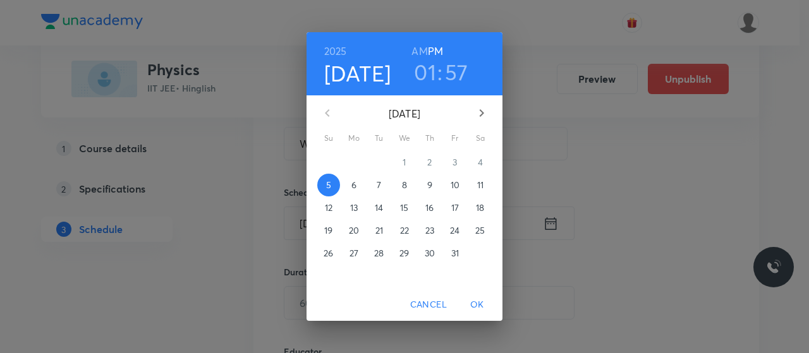
click at [451, 182] on p "10" at bounding box center [455, 185] width 9 height 13
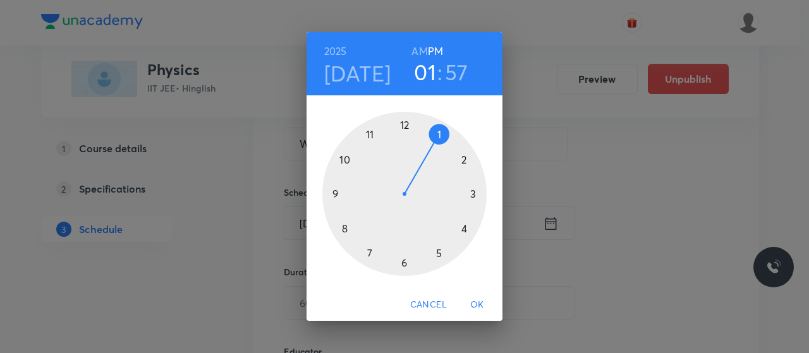
click at [405, 123] on div at bounding box center [404, 194] width 164 height 164
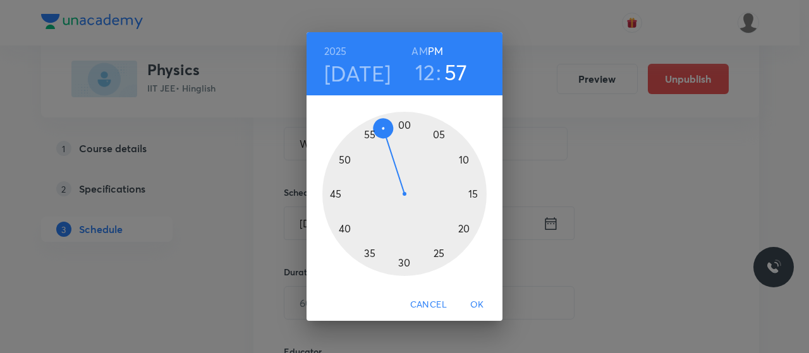
click at [344, 229] on div at bounding box center [404, 194] width 164 height 164
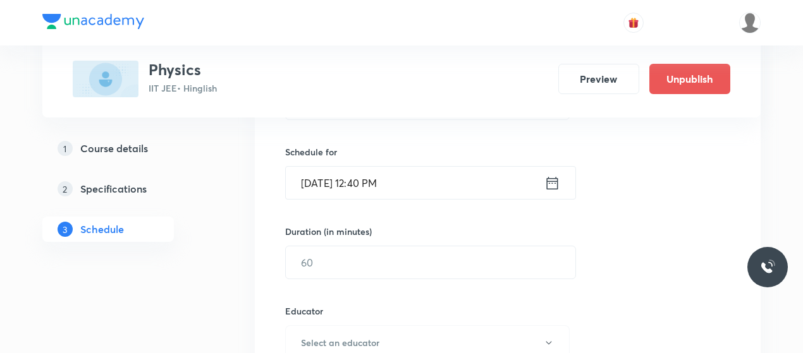
scroll to position [298, 0]
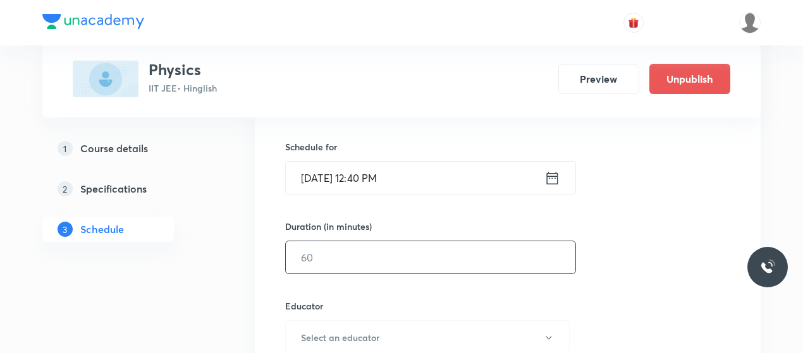
click at [361, 266] on input "text" at bounding box center [430, 257] width 289 height 32
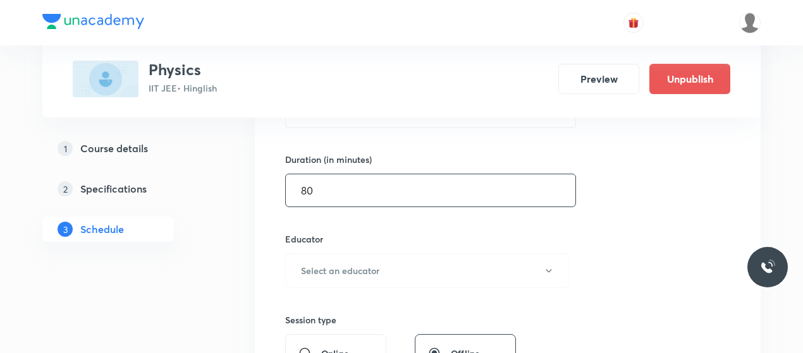
scroll to position [365, 0]
type input "80"
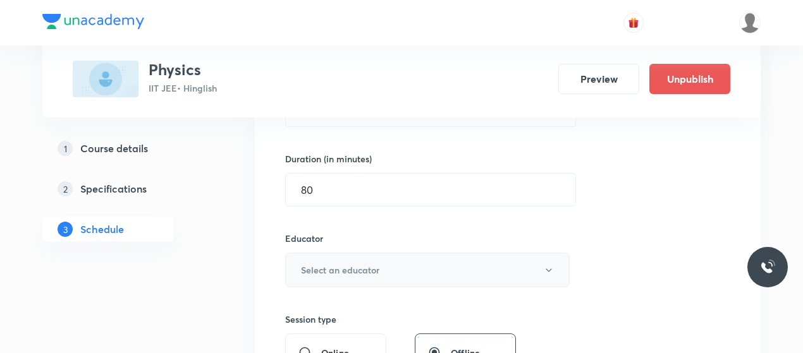
click at [377, 266] on h6 "Select an educator" at bounding box center [340, 270] width 78 height 13
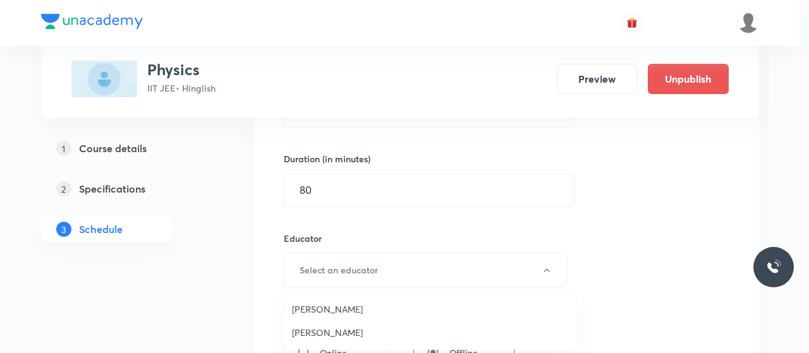
click at [320, 326] on span "Nitin Rathore" at bounding box center [430, 332] width 277 height 13
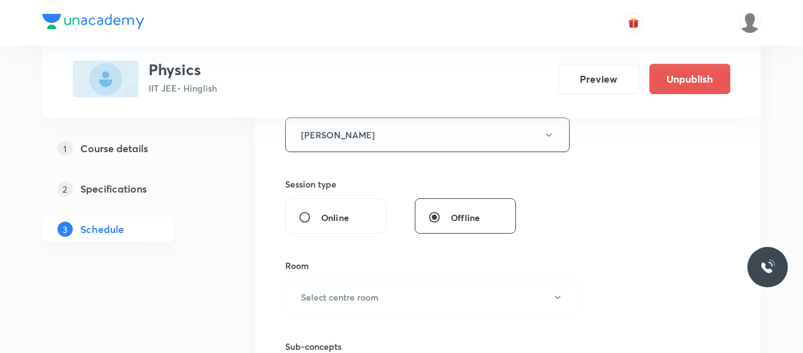
scroll to position [509, 0]
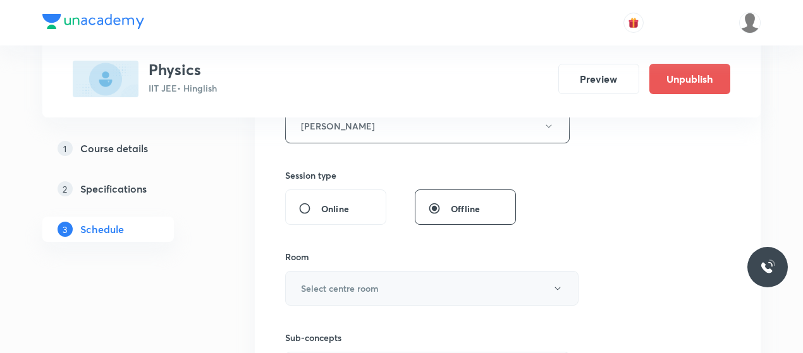
click at [388, 288] on button "Select centre room" at bounding box center [431, 288] width 293 height 35
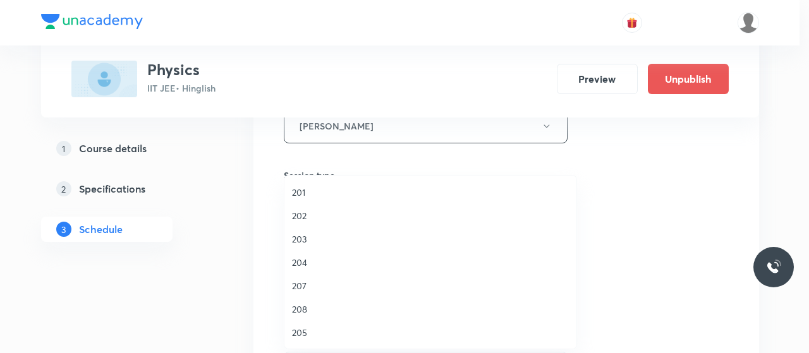
click at [295, 236] on span "203" at bounding box center [430, 239] width 277 height 13
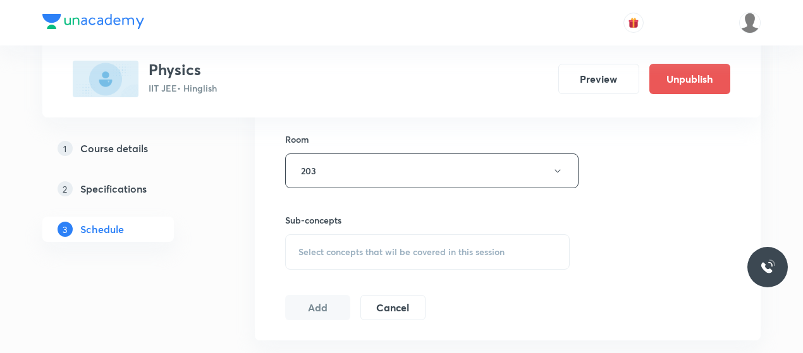
scroll to position [633, 0]
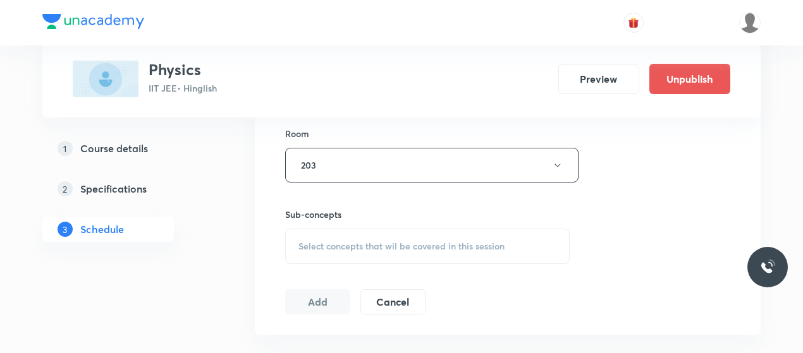
click at [382, 253] on div "Select concepts that wil be covered in this session" at bounding box center [427, 246] width 284 height 35
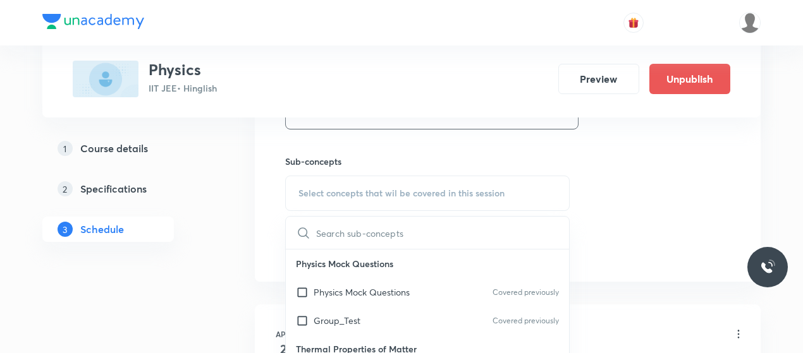
scroll to position [687, 0]
click at [360, 289] on p "Physics Mock Questions" at bounding box center [362, 290] width 96 height 13
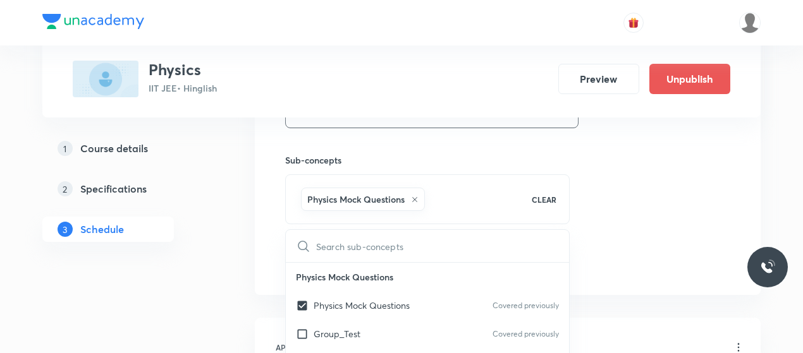
checkbox input "true"
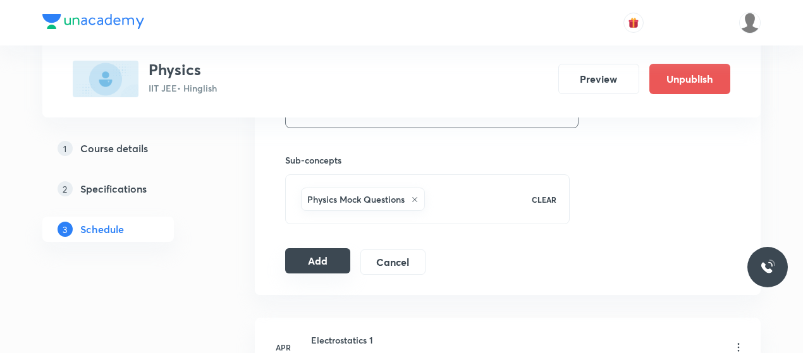
click at [317, 260] on button "Add" at bounding box center [317, 260] width 65 height 25
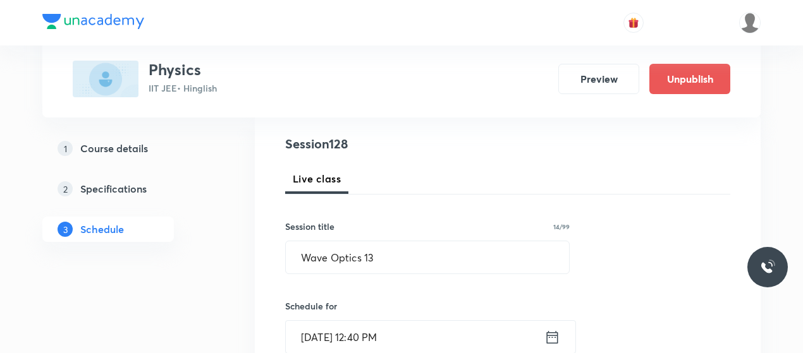
scroll to position [138, 0]
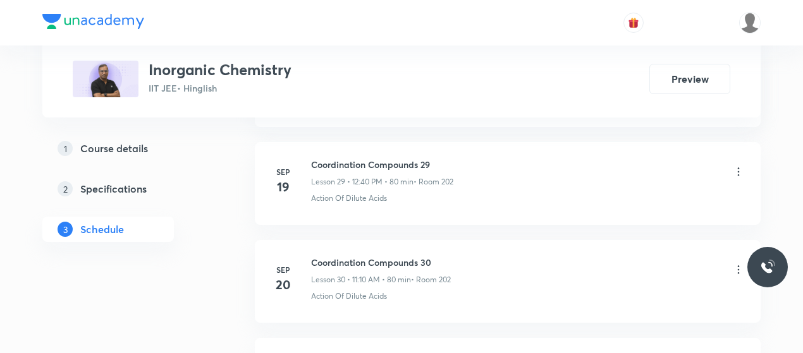
scroll to position [3974, 0]
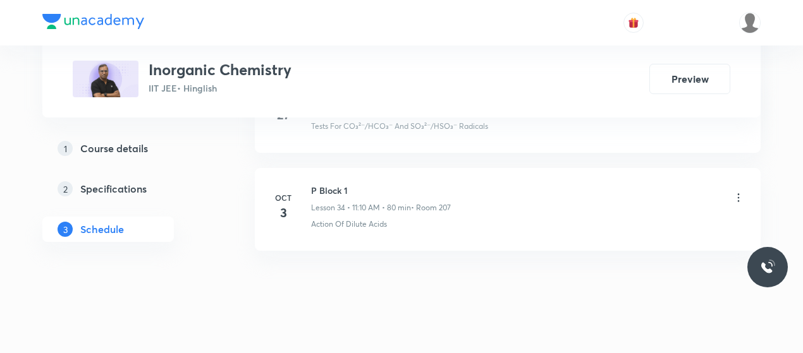
click at [324, 184] on h6 "P Block 1" at bounding box center [381, 190] width 140 height 13
copy h6 "P Block 1"
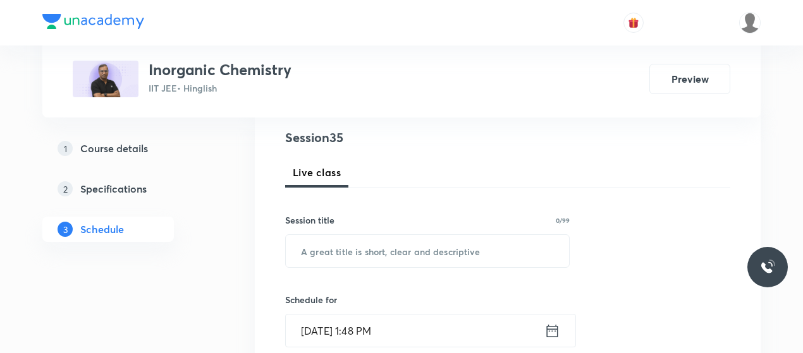
scroll to position [145, 0]
click at [366, 232] on div "Session title 0/99 ​" at bounding box center [427, 240] width 284 height 54
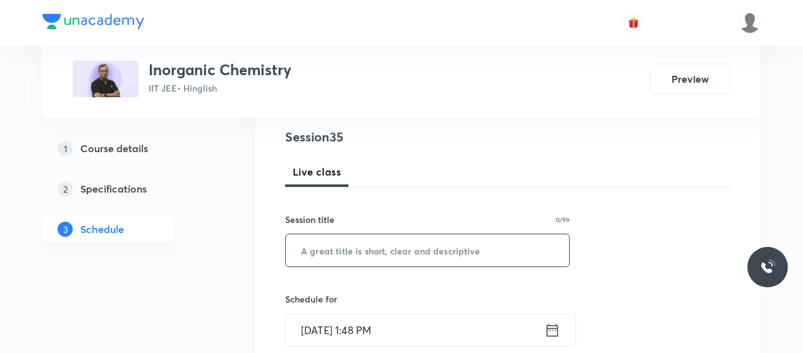
click at [365, 236] on input "text" at bounding box center [427, 250] width 283 height 32
paste input "P Block 1"
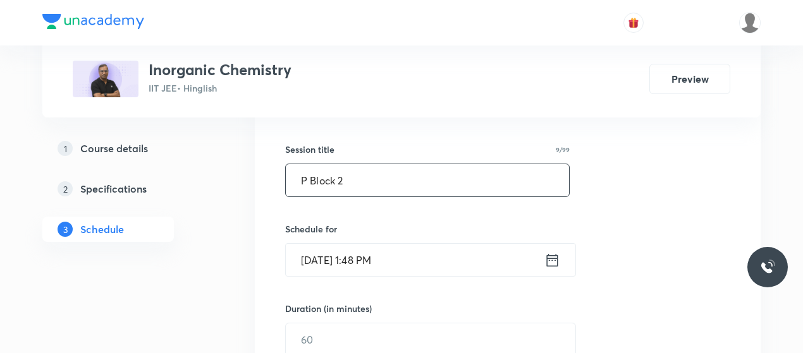
scroll to position [219, 0]
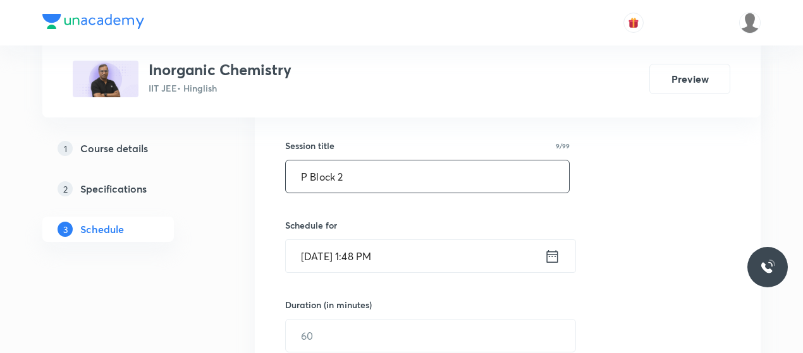
type input "P Block 2"
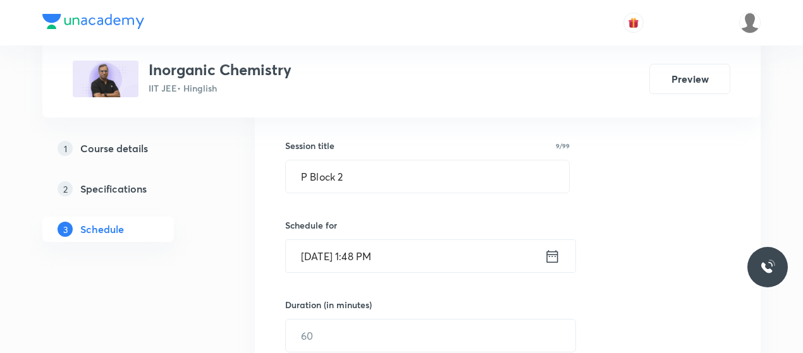
click at [319, 256] on input "[DATE] 1:48 PM" at bounding box center [415, 256] width 259 height 32
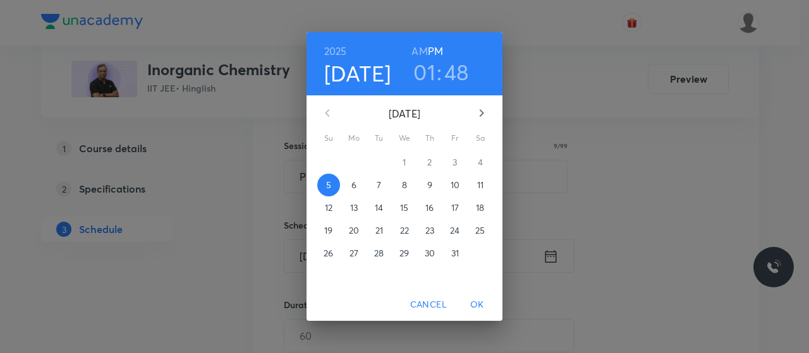
click at [399, 186] on span "8" at bounding box center [404, 185] width 23 height 13
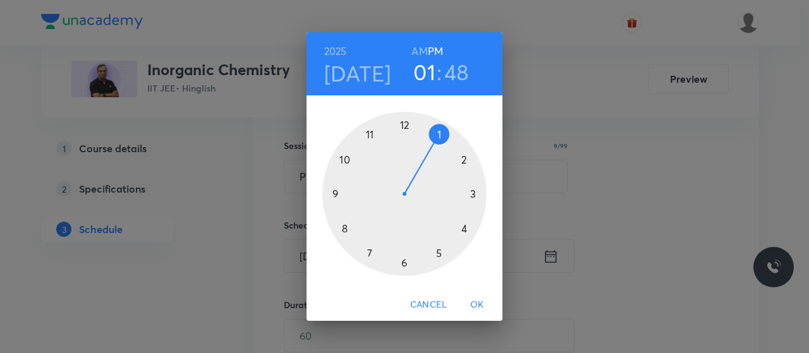
click at [420, 51] on h6 "AM" at bounding box center [419, 51] width 16 height 18
click at [346, 229] on div at bounding box center [404, 194] width 164 height 164
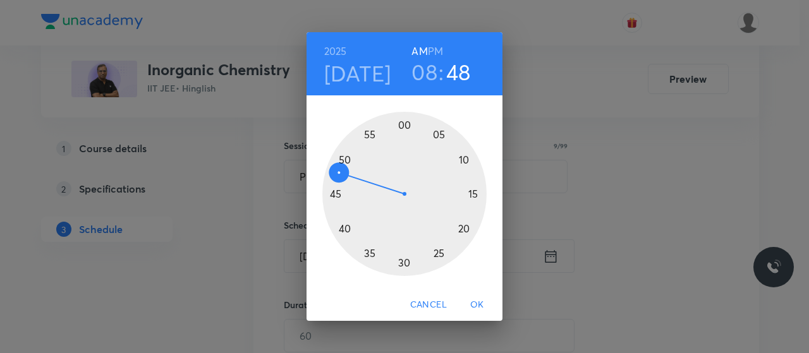
click at [403, 126] on div at bounding box center [404, 194] width 164 height 164
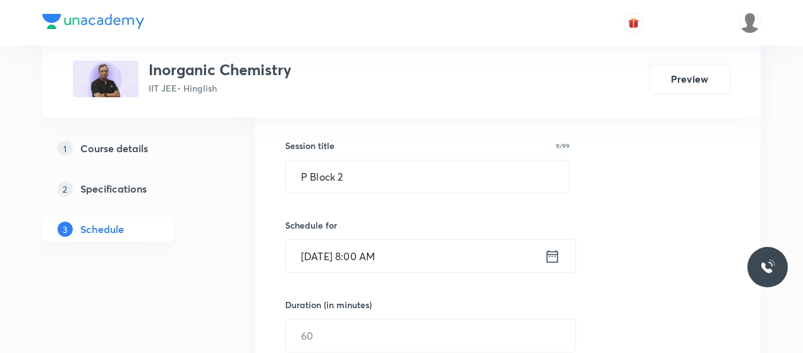
scroll to position [265, 0]
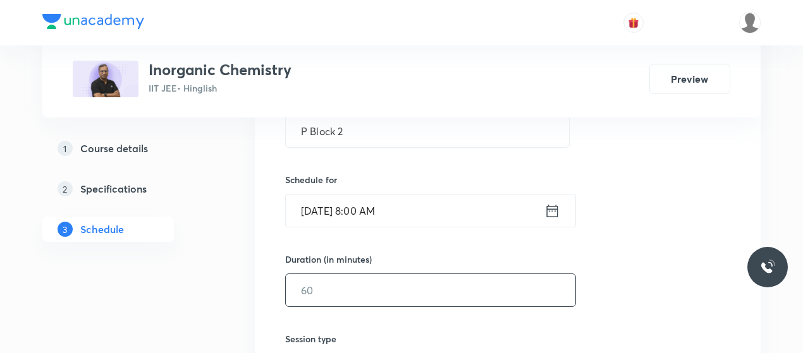
click at [367, 280] on input "text" at bounding box center [430, 290] width 289 height 32
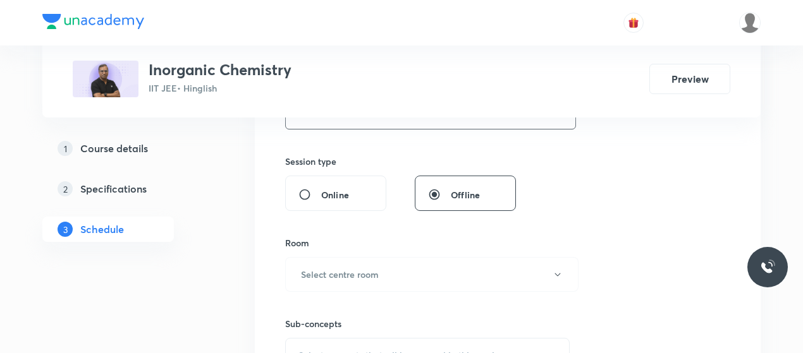
scroll to position [453, 0]
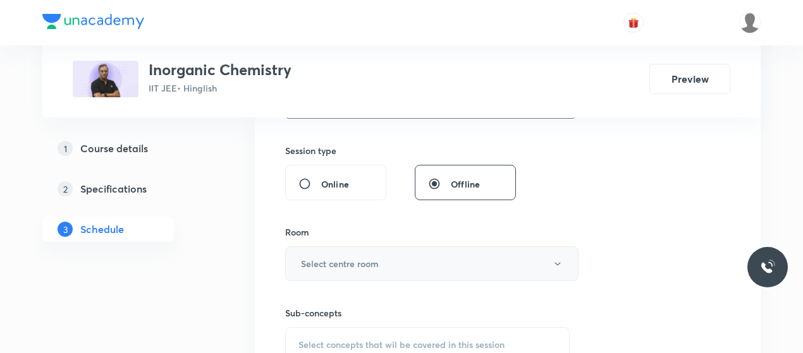
type input "80"
click at [372, 270] on button "Select centre room" at bounding box center [431, 264] width 293 height 35
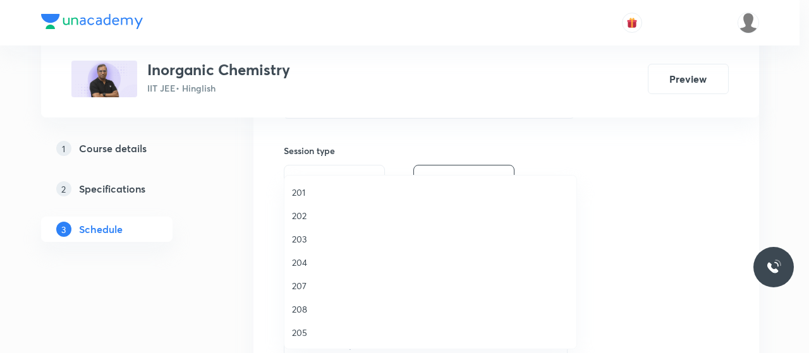
click at [302, 242] on span "203" at bounding box center [430, 239] width 277 height 13
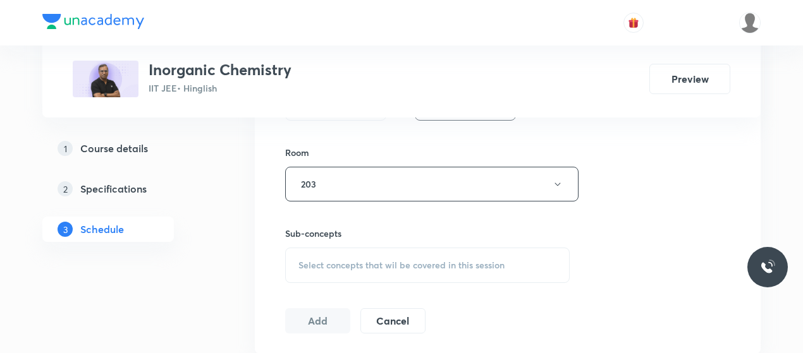
click at [383, 248] on div "Select concepts that wil be covered in this session" at bounding box center [427, 265] width 284 height 35
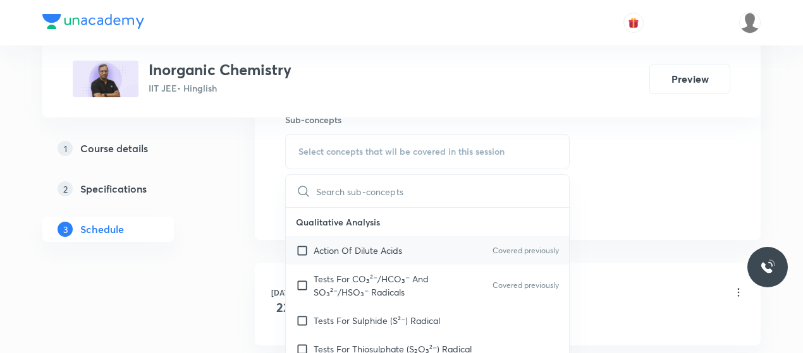
click at [321, 252] on p "Action Of Dilute Acids" at bounding box center [358, 250] width 88 height 13
checkbox input "true"
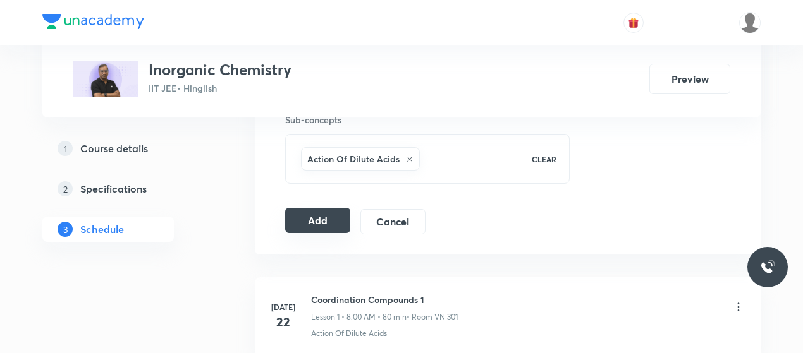
click at [308, 208] on button "Add" at bounding box center [317, 220] width 65 height 25
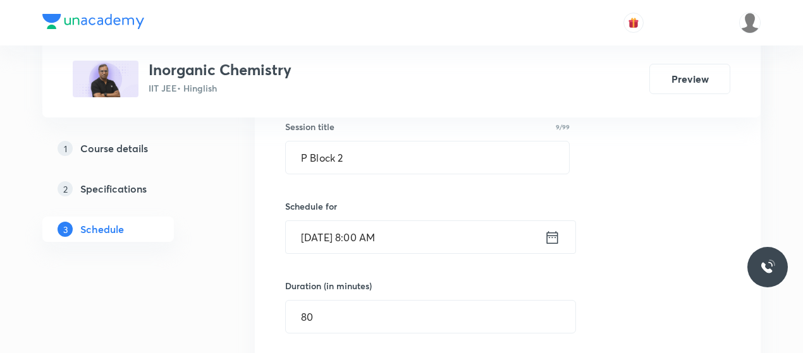
scroll to position [238, 0]
click at [323, 240] on input "[DATE] 8:00 AM" at bounding box center [415, 238] width 259 height 32
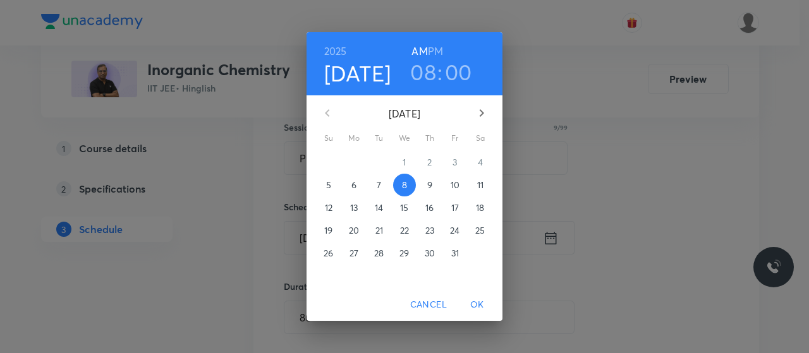
click at [431, 50] on h6 "PM" at bounding box center [435, 51] width 15 height 18
click at [431, 71] on h3 "08" at bounding box center [423, 72] width 26 height 27
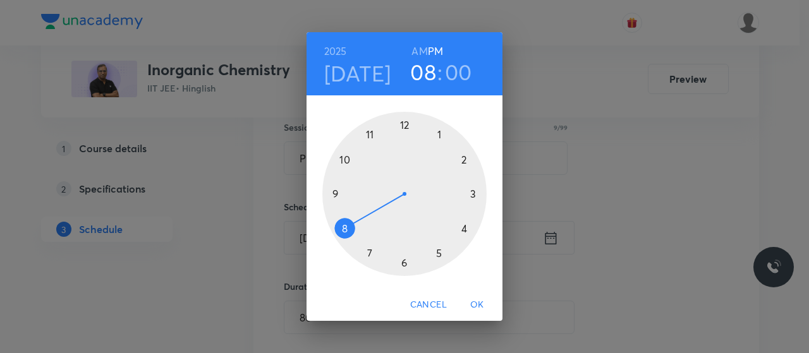
click at [431, 71] on h3 "08" at bounding box center [423, 72] width 26 height 27
click at [405, 129] on div at bounding box center [404, 194] width 164 height 164
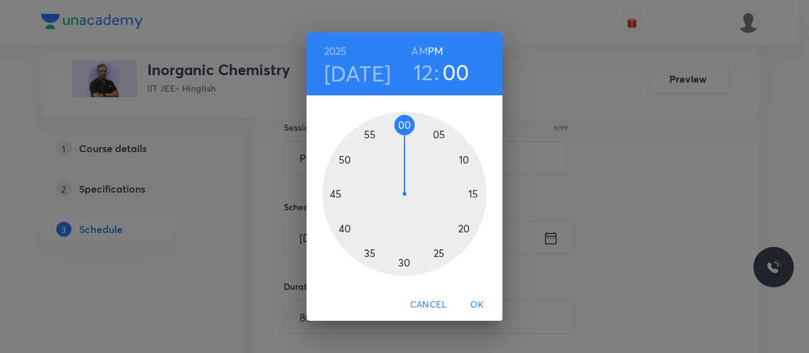
click at [345, 229] on div at bounding box center [404, 194] width 164 height 164
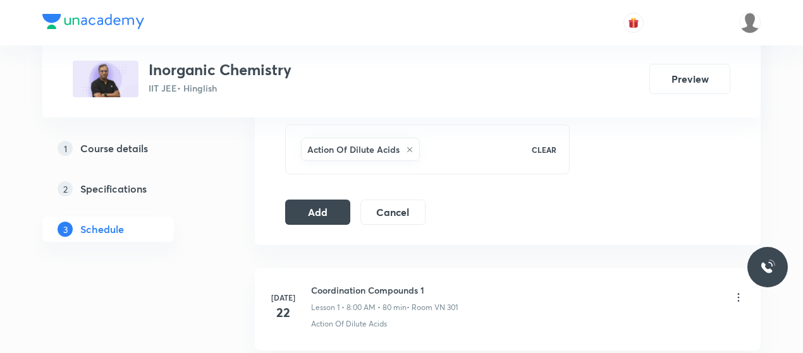
scroll to position [657, 0]
click at [329, 219] on button "Add" at bounding box center [317, 210] width 65 height 25
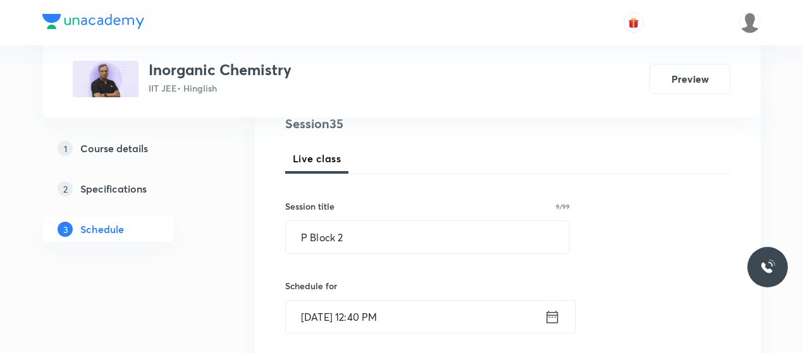
scroll to position [143, 0]
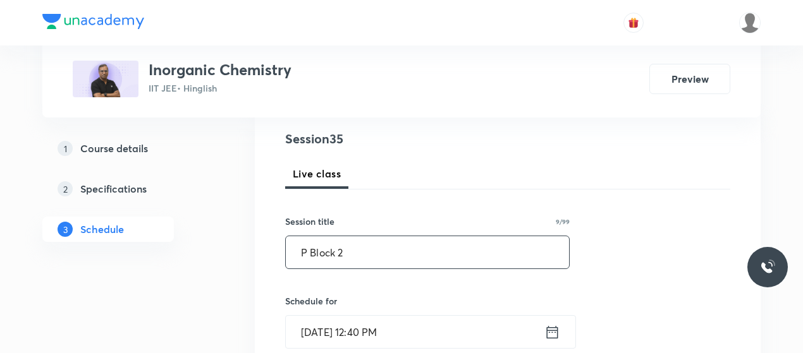
click at [332, 246] on input "P Block 2" at bounding box center [427, 252] width 283 height 32
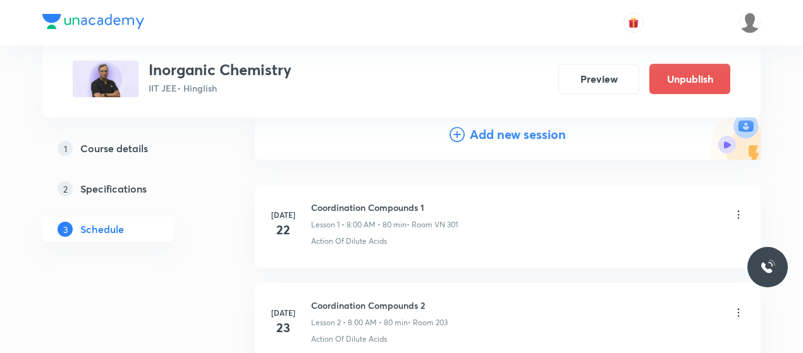
click at [458, 131] on icon at bounding box center [456, 134] width 15 height 15
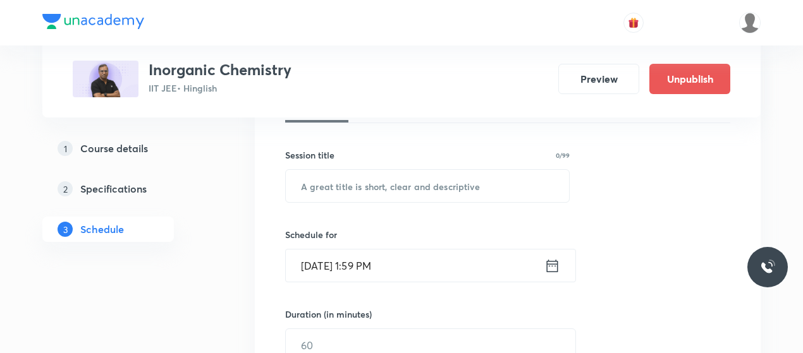
scroll to position [210, 0]
click at [368, 195] on input "text" at bounding box center [427, 185] width 283 height 32
paste input "P Block 2"
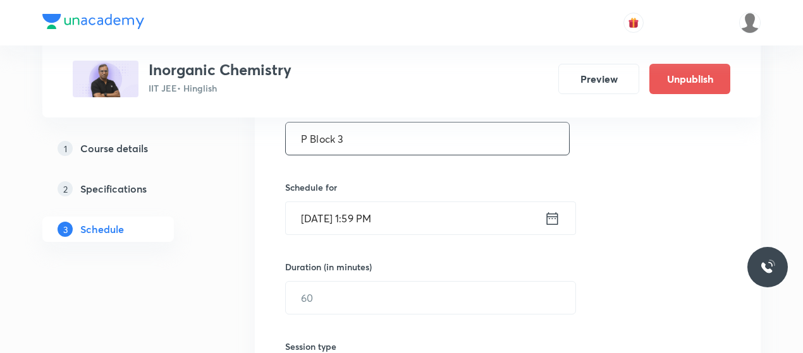
scroll to position [294, 0]
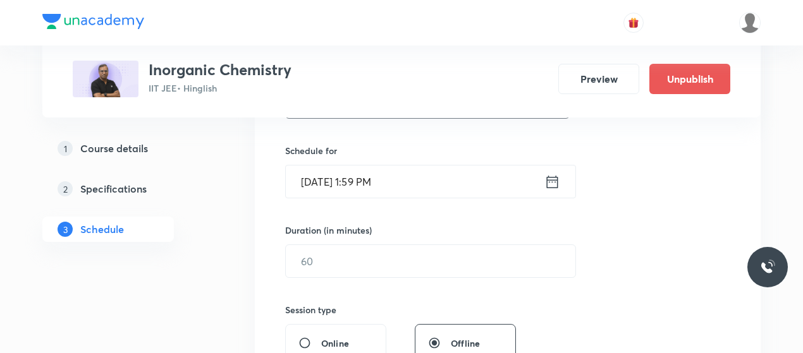
type input "P Block 3"
click at [324, 186] on input "[DATE] 1:59 PM" at bounding box center [415, 182] width 259 height 32
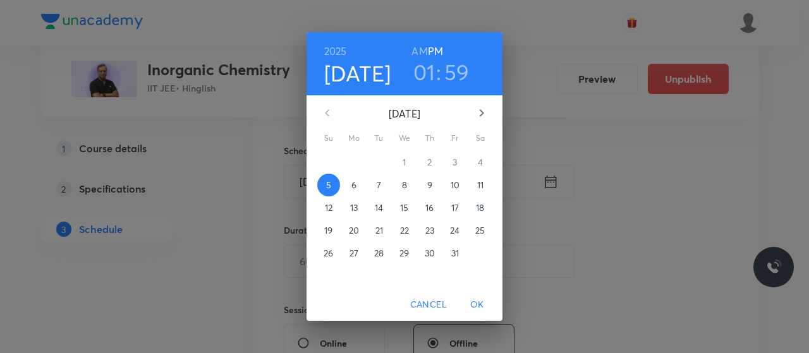
click at [430, 190] on p "9" at bounding box center [429, 185] width 5 height 13
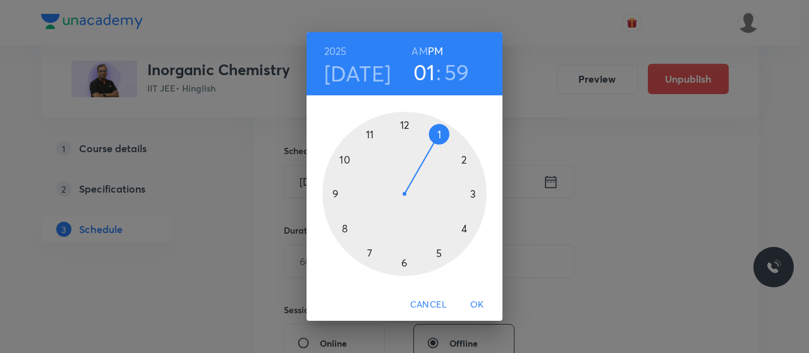
click at [420, 54] on h6 "AM" at bounding box center [419, 51] width 16 height 18
click at [335, 193] on div at bounding box center [404, 194] width 164 height 164
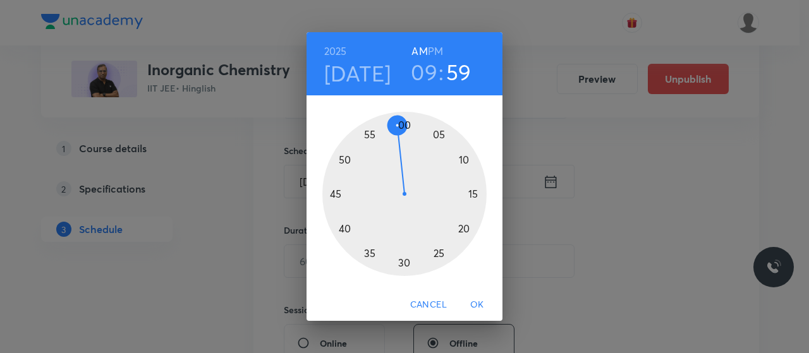
click at [403, 264] on div at bounding box center [404, 194] width 164 height 164
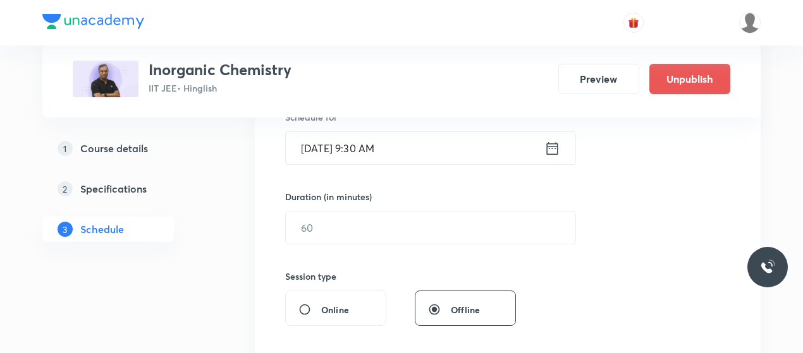
scroll to position [328, 0]
click at [364, 217] on input "text" at bounding box center [430, 227] width 289 height 32
type input "80"
click at [367, 141] on input "[DATE] 9:30 AM" at bounding box center [415, 147] width 259 height 32
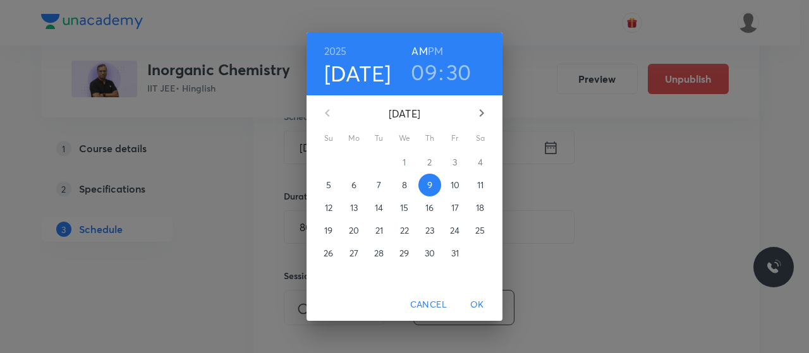
click at [430, 75] on h3 "09" at bounding box center [424, 72] width 27 height 27
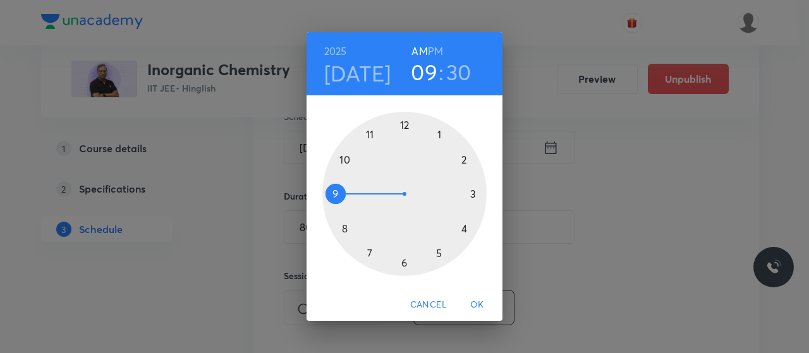
click at [344, 228] on div at bounding box center [404, 194] width 164 height 164
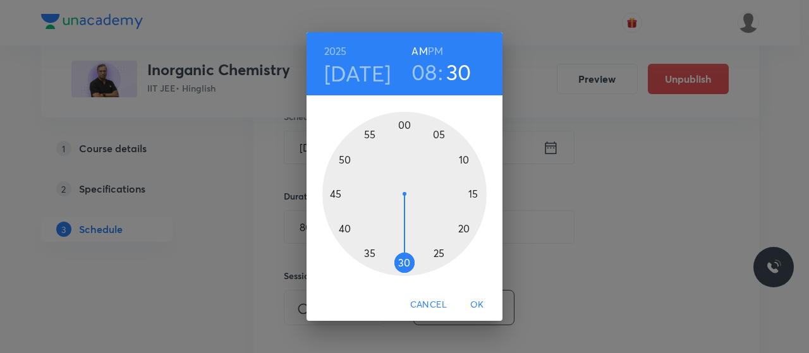
click at [405, 126] on div at bounding box center [404, 194] width 164 height 164
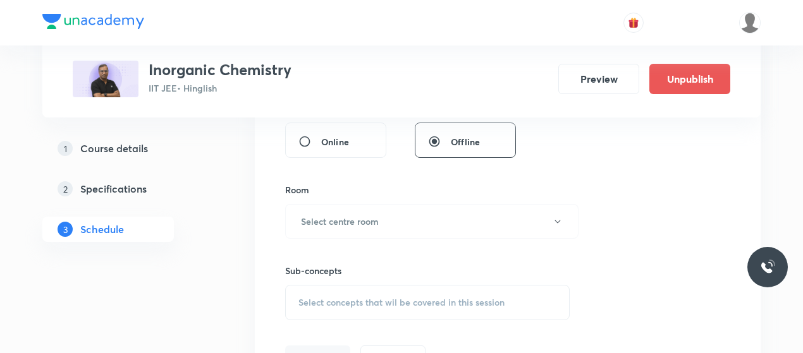
scroll to position [495, 0]
click at [375, 205] on button "Select centre room" at bounding box center [431, 222] width 293 height 35
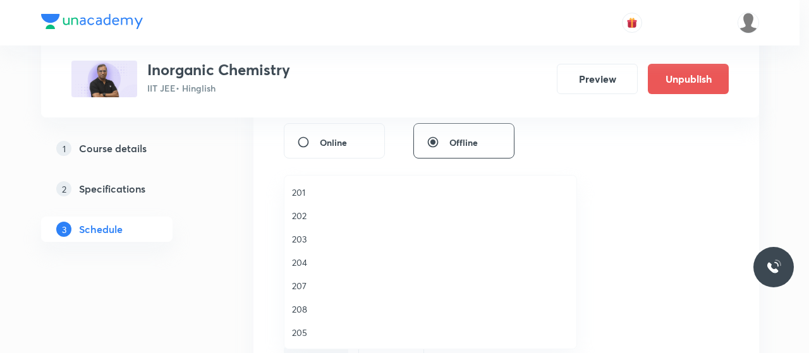
click at [307, 234] on span "203" at bounding box center [430, 239] width 277 height 13
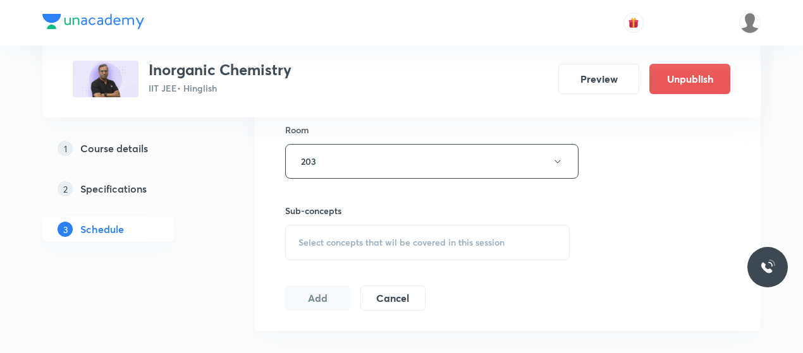
click at [387, 238] on span "Select concepts that wil be covered in this session" at bounding box center [401, 243] width 206 height 10
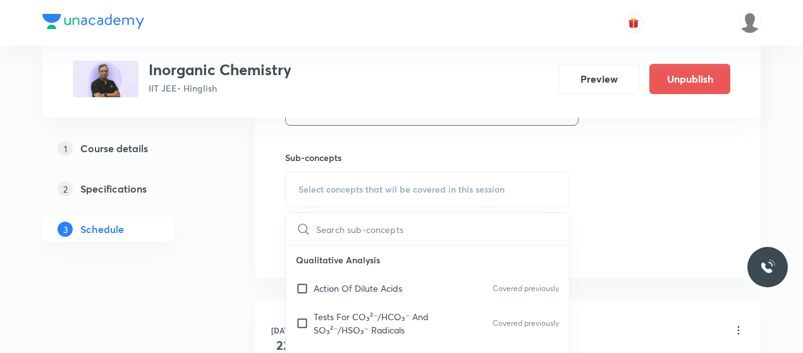
scroll to position [632, 0]
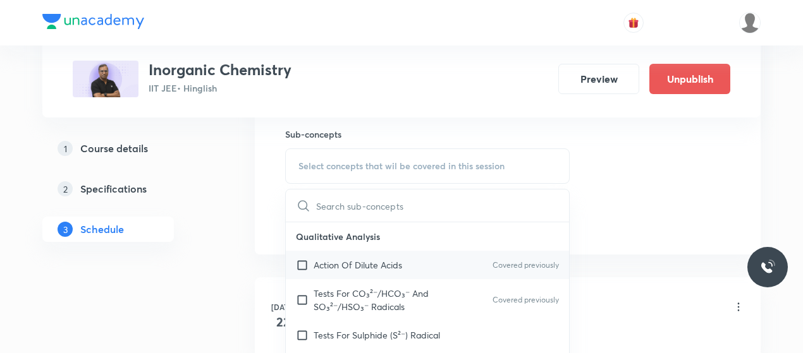
click at [343, 259] on p "Action Of Dilute Acids" at bounding box center [358, 265] width 88 height 13
checkbox input "true"
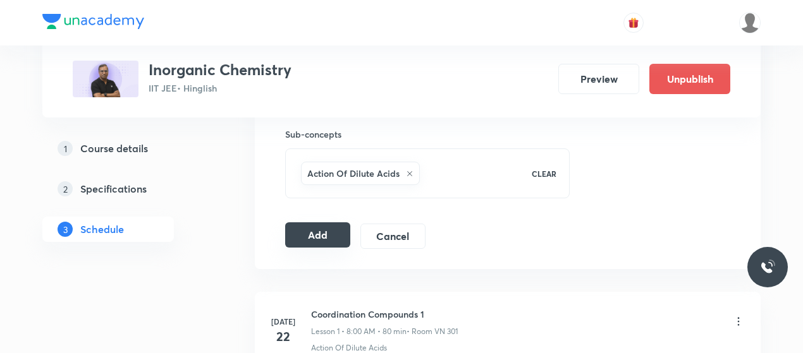
click at [311, 238] on button "Add" at bounding box center [317, 234] width 65 height 25
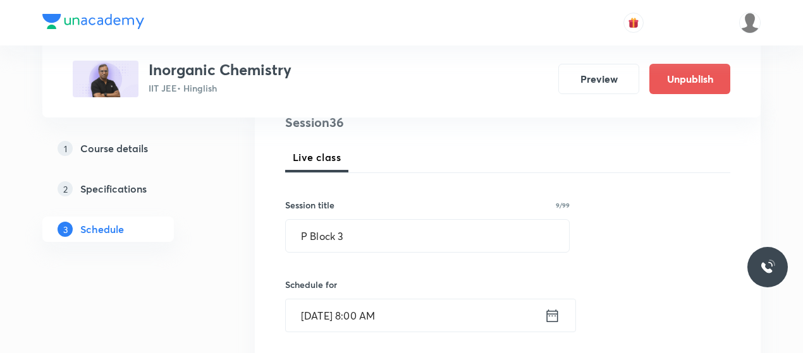
scroll to position [158, 0]
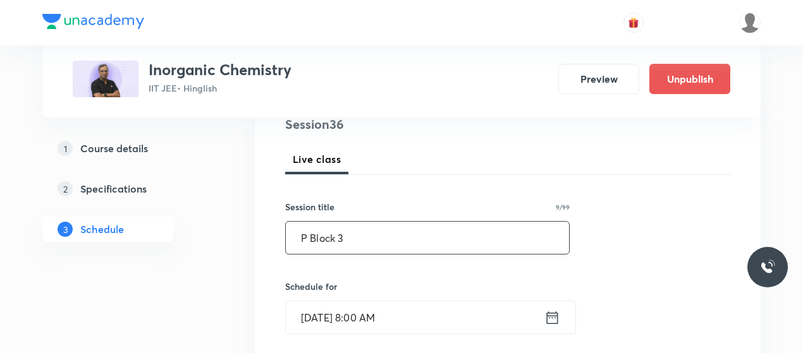
click at [319, 240] on input "P Block 3" at bounding box center [427, 238] width 283 height 32
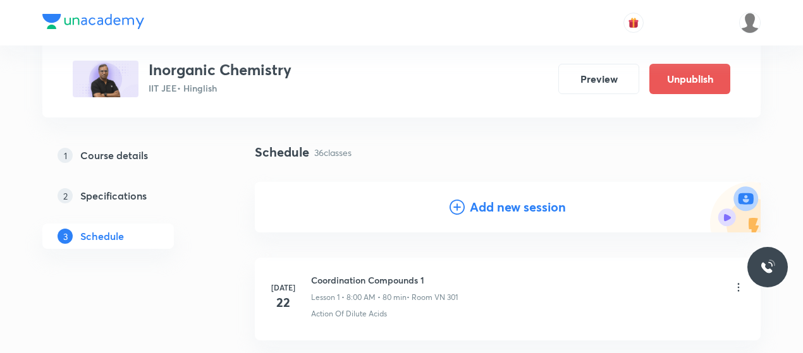
scroll to position [66, 0]
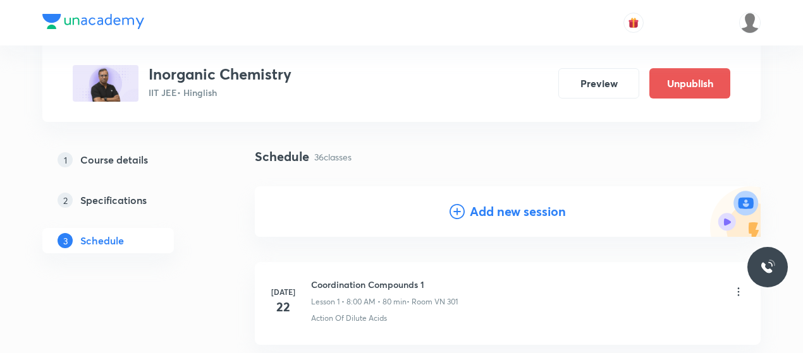
click at [456, 206] on icon at bounding box center [456, 211] width 15 height 15
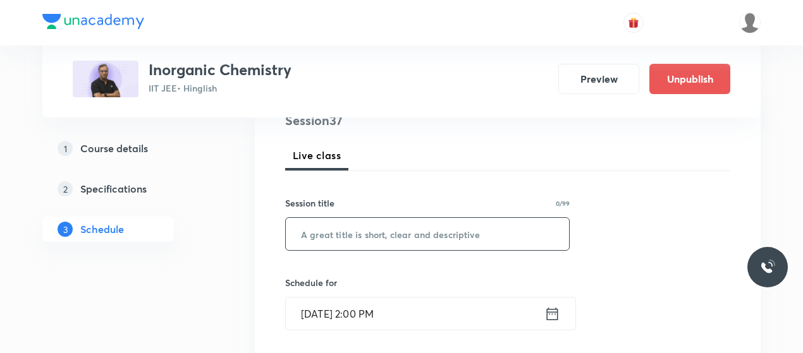
scroll to position [164, 0]
click at [353, 233] on input "text" at bounding box center [427, 232] width 283 height 32
paste input "P Block 3"
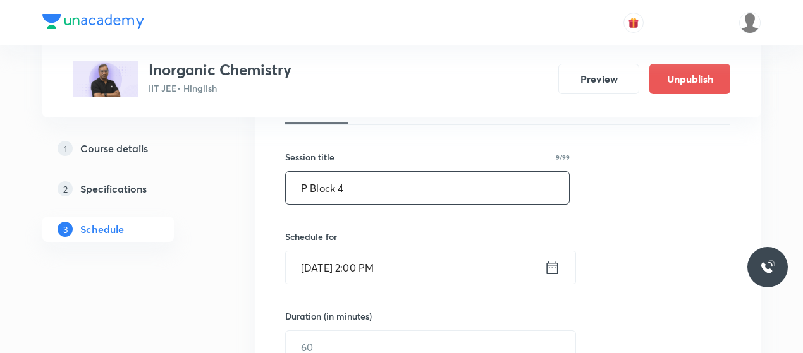
scroll to position [209, 0]
type input "P Block 4"
click at [320, 266] on input "[DATE] 2:00 PM" at bounding box center [415, 267] width 259 height 32
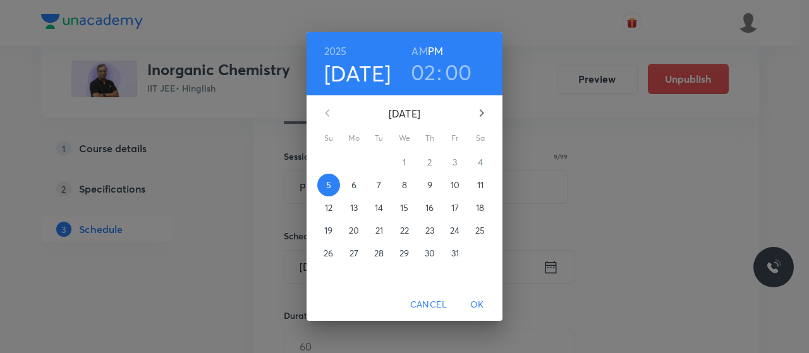
click at [422, 51] on h6 "AM" at bounding box center [419, 51] width 16 height 18
click at [426, 71] on h3 "02" at bounding box center [423, 72] width 25 height 27
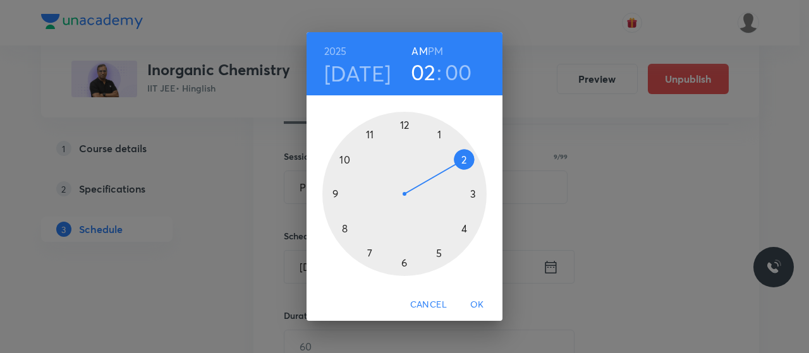
click at [363, 71] on h4 "[DATE]" at bounding box center [357, 73] width 67 height 27
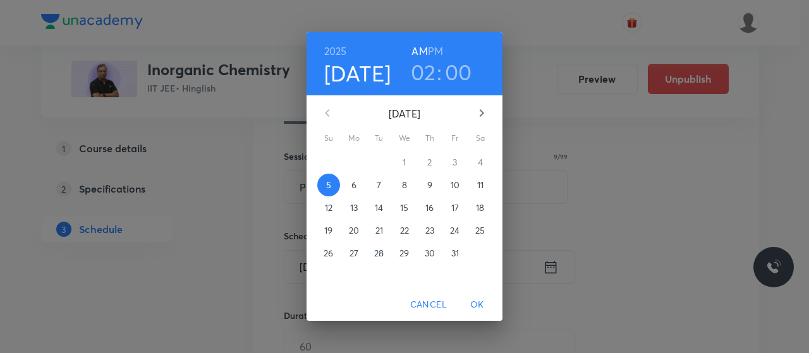
click at [406, 183] on p "8" at bounding box center [404, 185] width 5 height 13
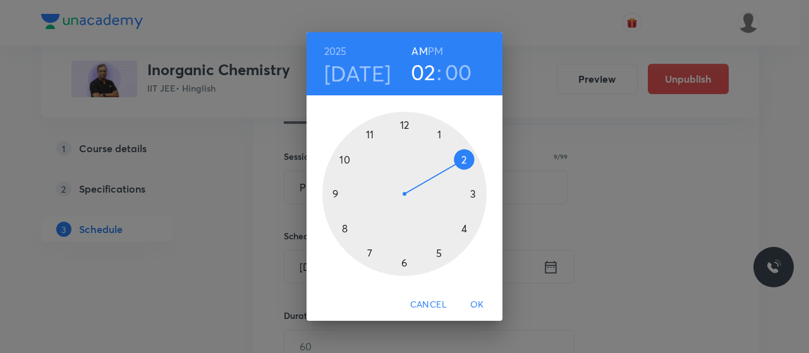
click at [370, 135] on div at bounding box center [404, 194] width 164 height 164
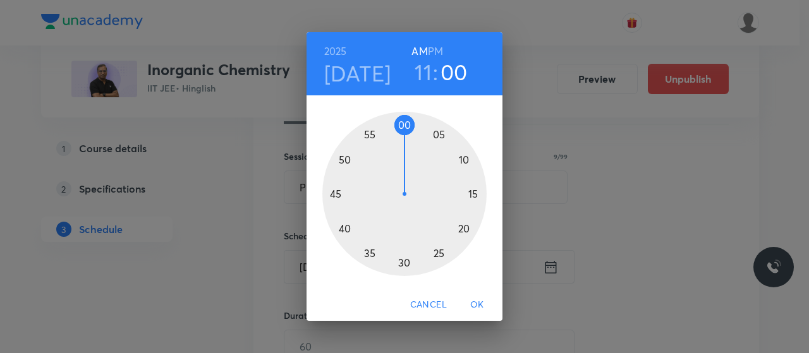
click at [461, 157] on div at bounding box center [404, 194] width 164 height 164
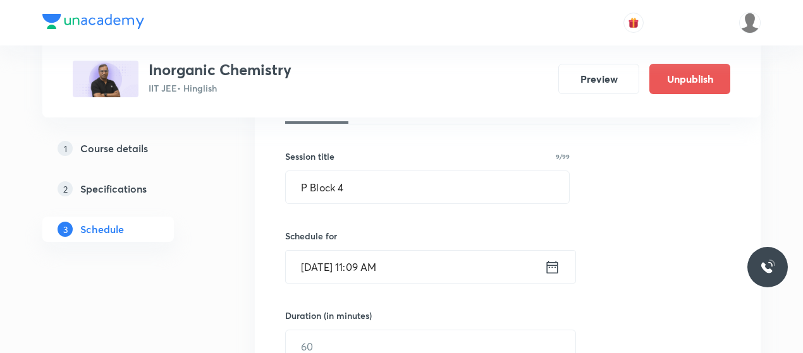
scroll to position [229, 0]
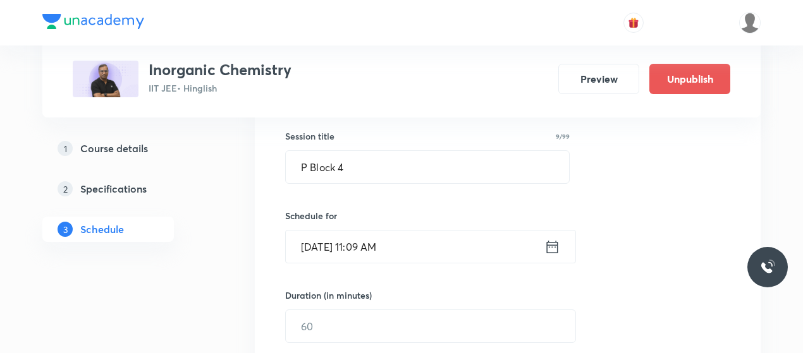
click at [374, 247] on input "[DATE] 11:09 AM" at bounding box center [415, 247] width 259 height 32
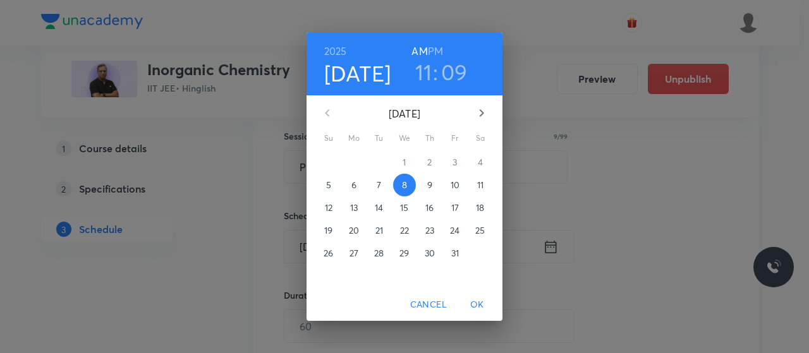
click at [458, 76] on h3 "09" at bounding box center [454, 72] width 27 height 27
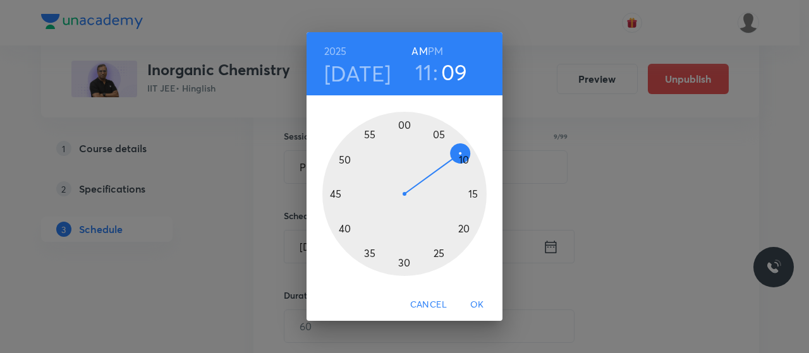
click at [465, 160] on div at bounding box center [404, 194] width 164 height 164
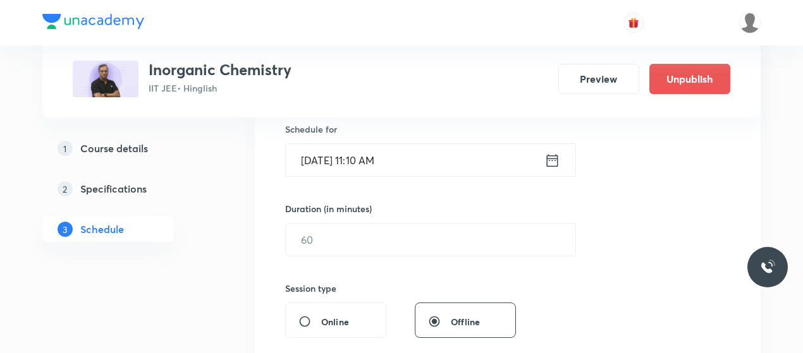
scroll to position [320, 0]
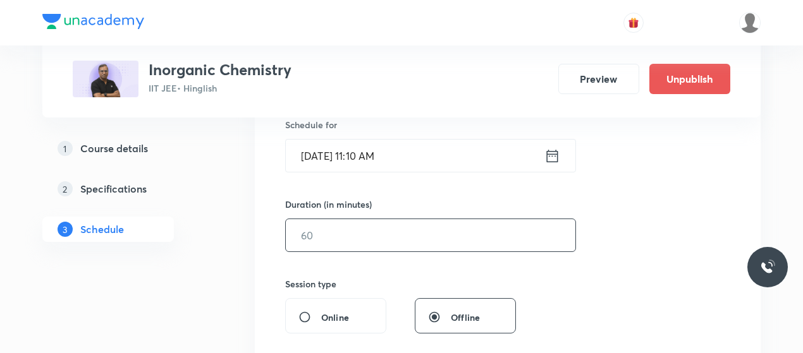
click at [354, 231] on input "text" at bounding box center [430, 235] width 289 height 32
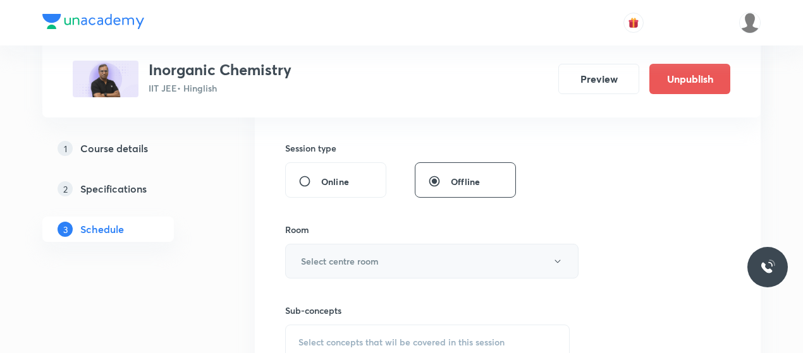
scroll to position [456, 0]
type input "80"
click at [370, 264] on h6 "Select centre room" at bounding box center [340, 260] width 78 height 13
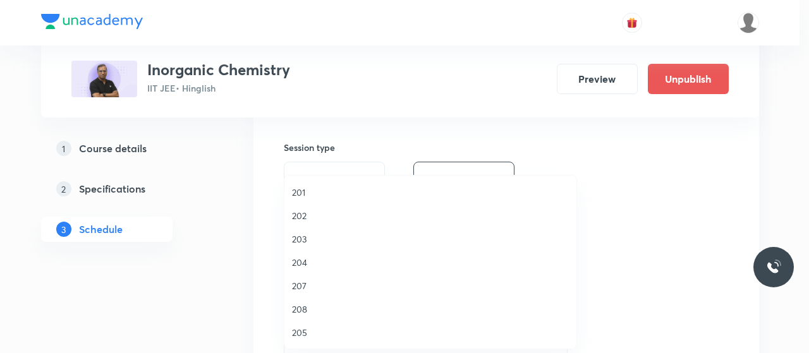
click at [301, 238] on span "203" at bounding box center [430, 239] width 277 height 13
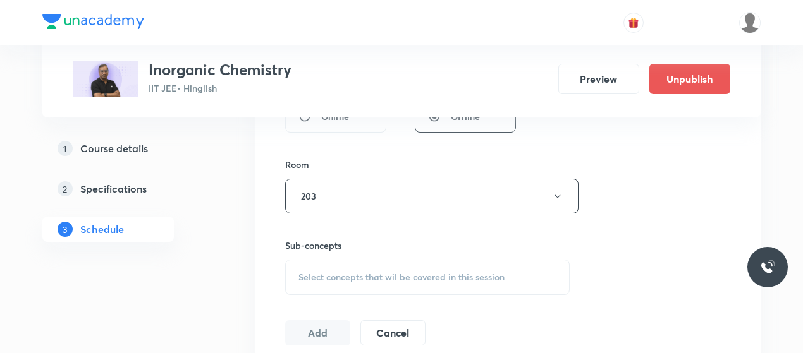
click at [397, 272] on span "Select concepts that wil be covered in this session" at bounding box center [401, 277] width 206 height 10
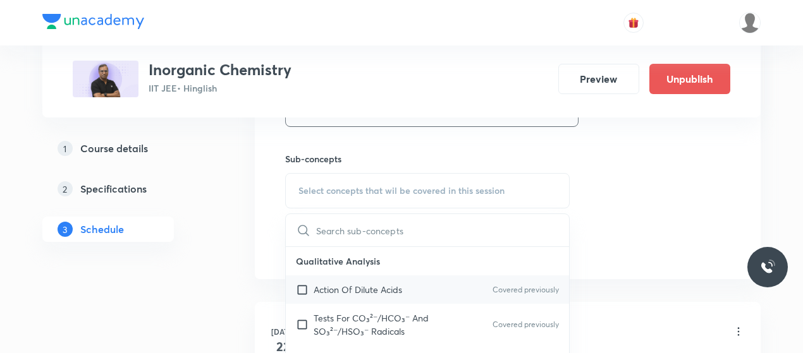
scroll to position [608, 0]
click at [335, 283] on p "Action Of Dilute Acids" at bounding box center [358, 289] width 88 height 13
checkbox input "true"
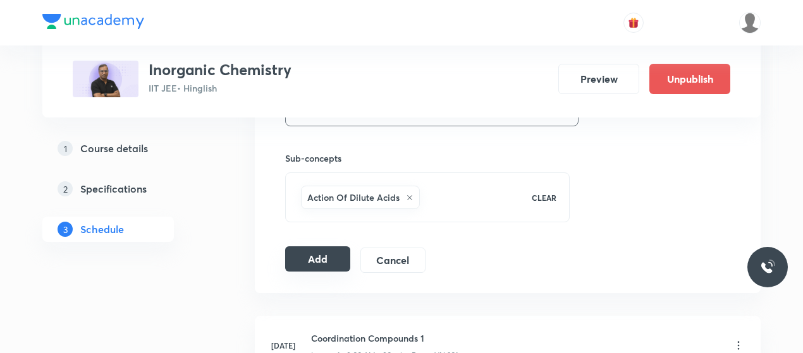
click at [322, 269] on button "Add" at bounding box center [317, 259] width 65 height 25
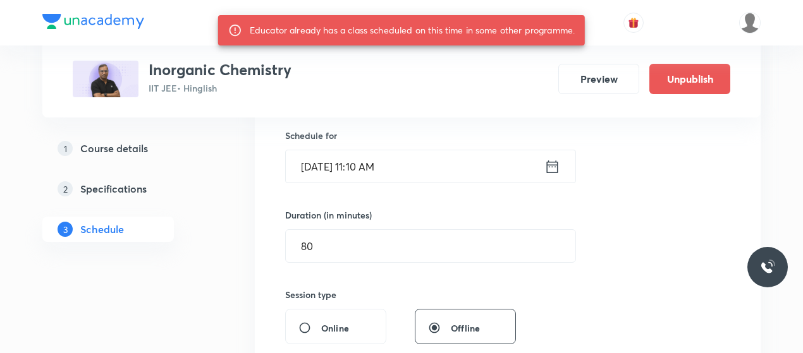
scroll to position [308, 0]
click at [320, 171] on input "[DATE] 11:10 AM" at bounding box center [415, 167] width 259 height 32
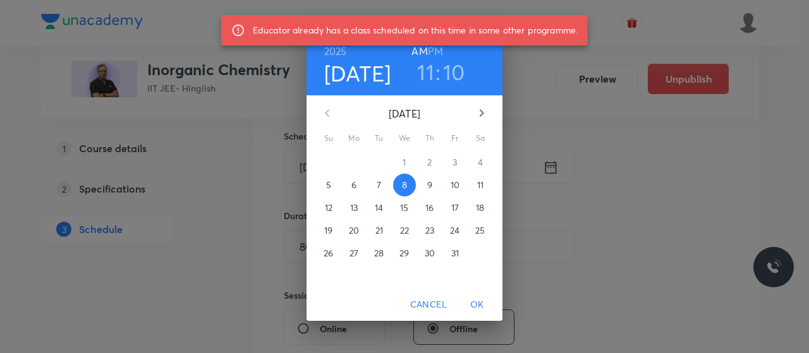
click at [425, 181] on span "9" at bounding box center [429, 185] width 23 height 13
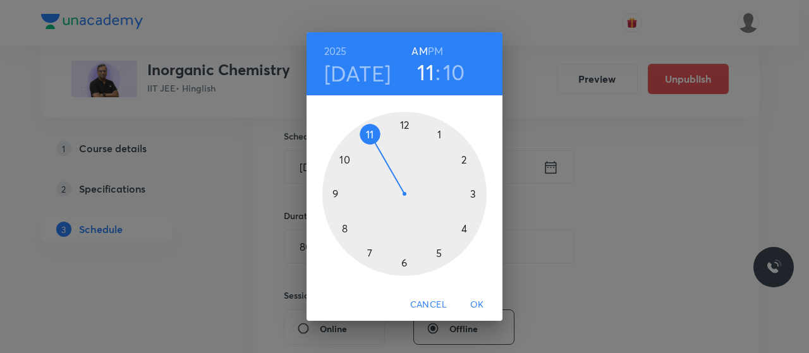
click at [478, 301] on span "OK" at bounding box center [477, 305] width 30 height 16
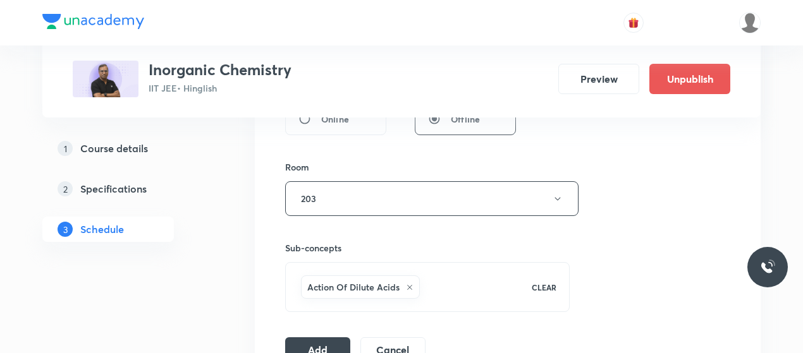
scroll to position [520, 0]
click at [324, 341] on button "Add" at bounding box center [317, 346] width 65 height 25
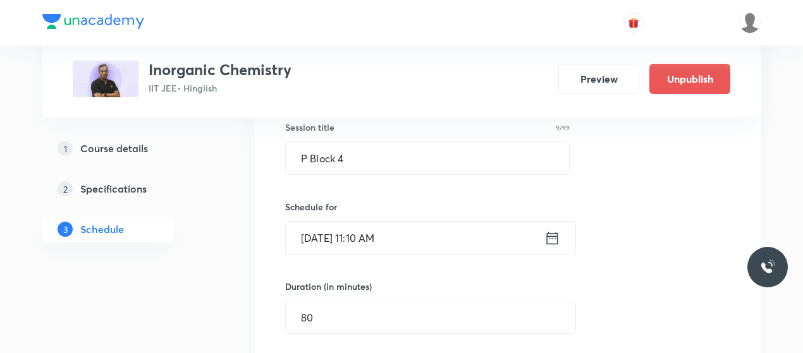
scroll to position [237, 0]
click at [314, 162] on input "P Block 4" at bounding box center [427, 159] width 283 height 32
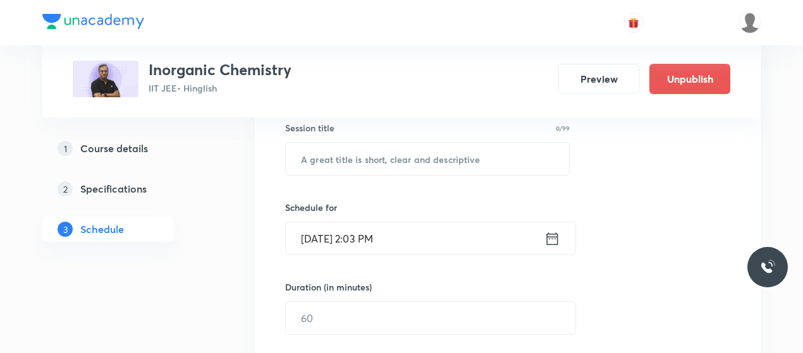
click at [381, 192] on div "Session 37 Live class Session title 0/99 ​ Schedule for [DATE] 2:03 PM ​ Durati…" at bounding box center [507, 333] width 445 height 594
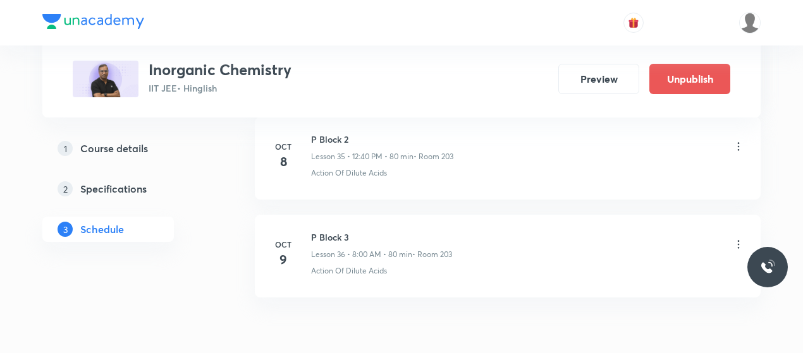
scroll to position [4169, 0]
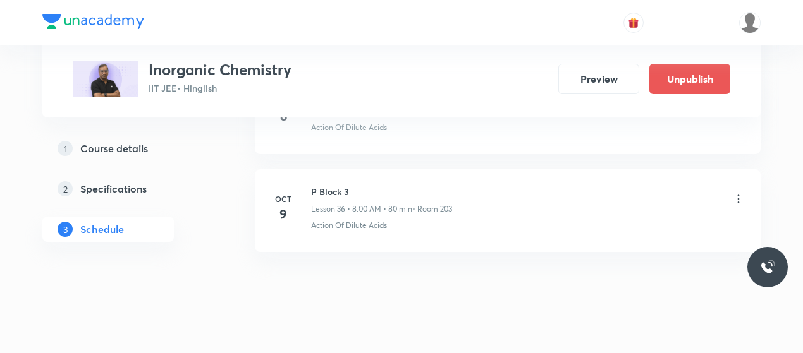
click at [329, 185] on h6 "P Block 3" at bounding box center [381, 191] width 141 height 13
copy h6 "P Block 3"
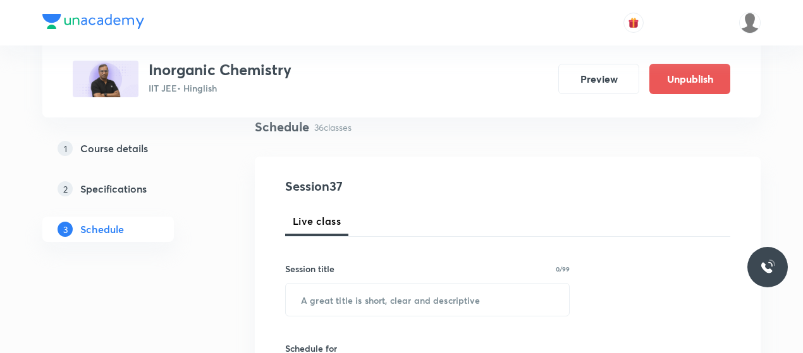
scroll to position [99, 0]
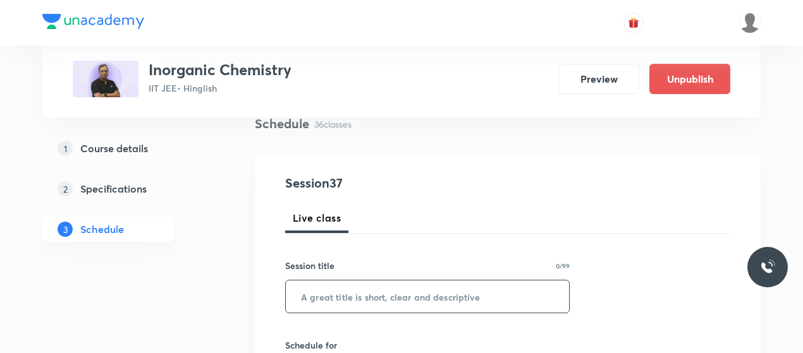
click at [382, 298] on input "text" at bounding box center [427, 297] width 283 height 32
paste input "P Block 3"
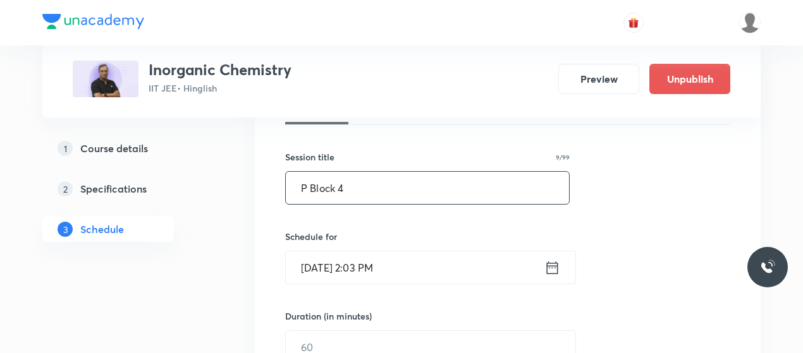
scroll to position [210, 0]
type input "P Block 4"
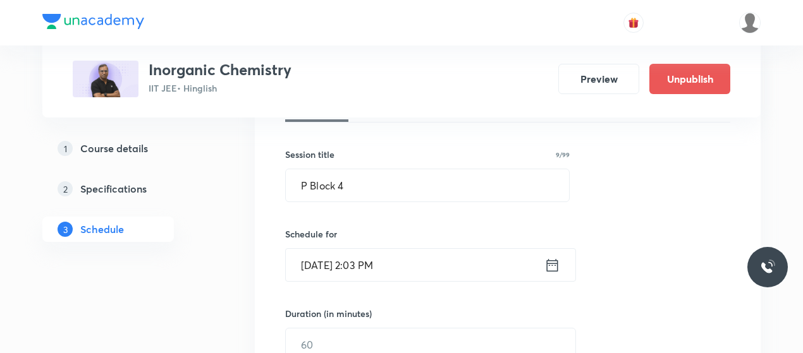
click at [337, 262] on input "[DATE] 2:03 PM" at bounding box center [415, 265] width 259 height 32
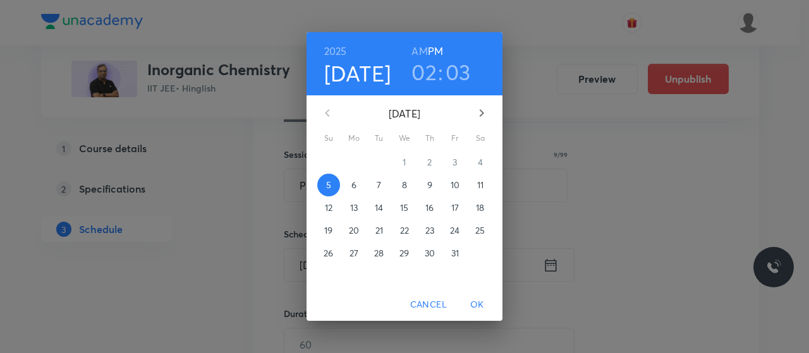
click at [424, 185] on span "9" at bounding box center [429, 185] width 23 height 13
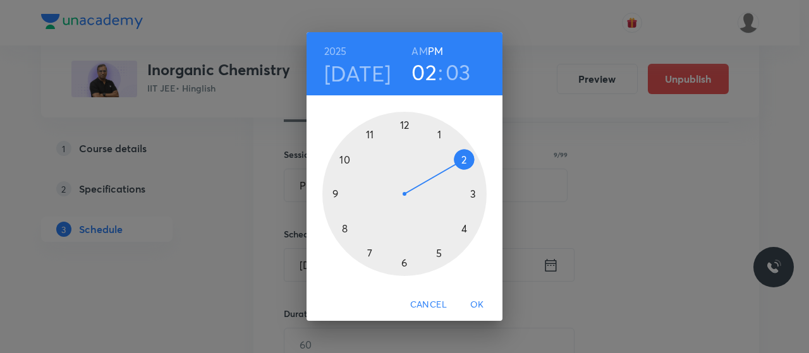
click at [369, 132] on div at bounding box center [404, 194] width 164 height 164
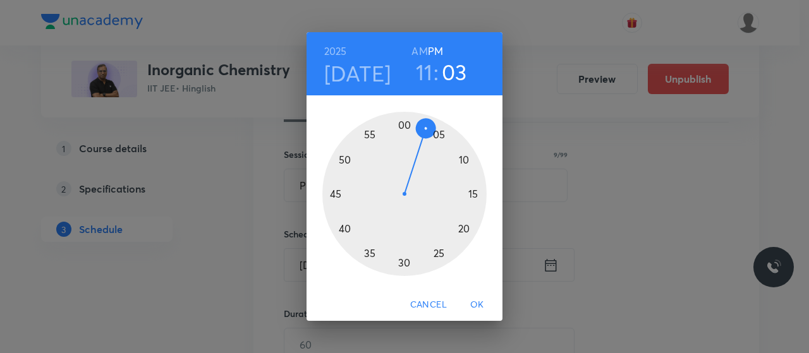
click at [420, 52] on h6 "AM" at bounding box center [419, 51] width 16 height 18
click at [464, 161] on div at bounding box center [404, 194] width 164 height 164
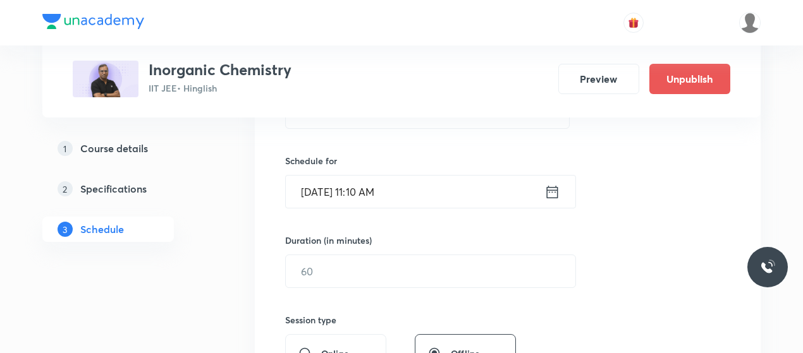
scroll to position [334, 0]
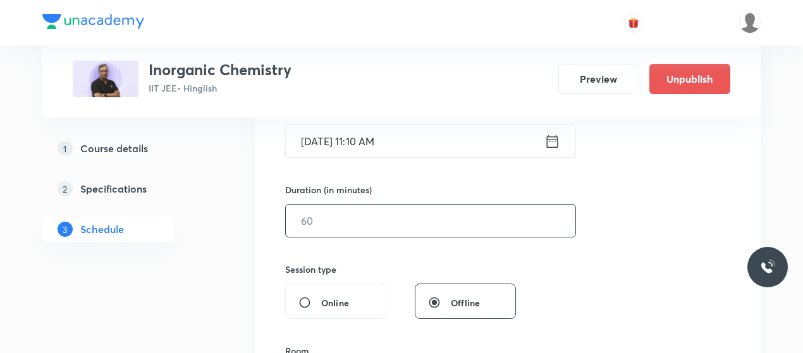
drag, startPoint x: 404, startPoint y: 200, endPoint x: 396, endPoint y: 216, distance: 17.0
click at [396, 216] on div "Duration (in minutes) ​" at bounding box center [400, 210] width 231 height 54
click at [396, 216] on input "text" at bounding box center [430, 221] width 289 height 32
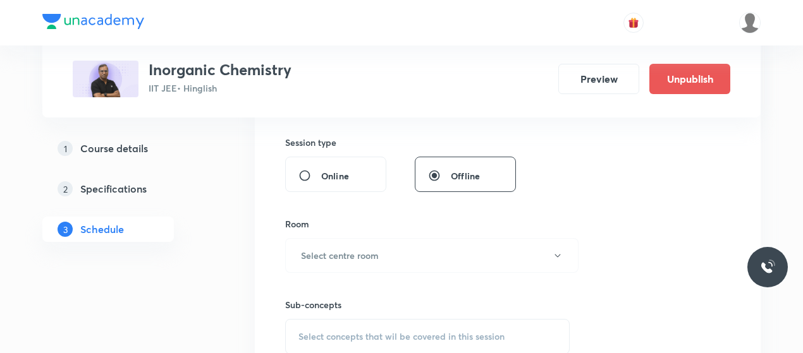
scroll to position [475, 0]
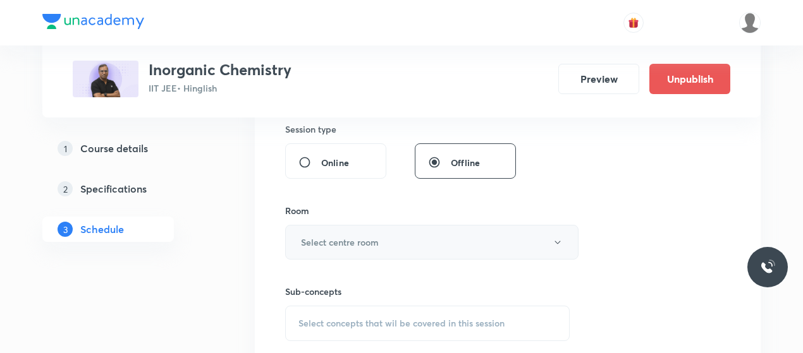
type input "80"
click at [393, 238] on button "Select centre room" at bounding box center [431, 242] width 293 height 35
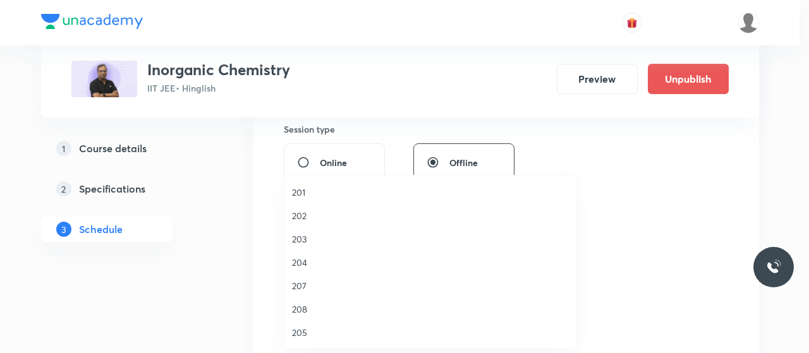
click at [300, 235] on span "203" at bounding box center [430, 239] width 277 height 13
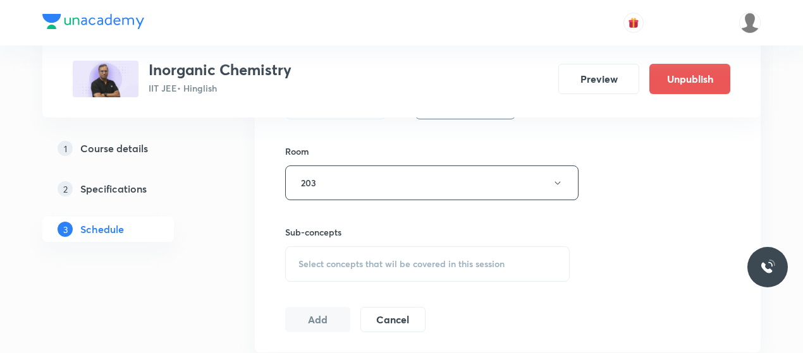
click at [387, 247] on div "Select concepts that wil be covered in this session" at bounding box center [427, 264] width 284 height 35
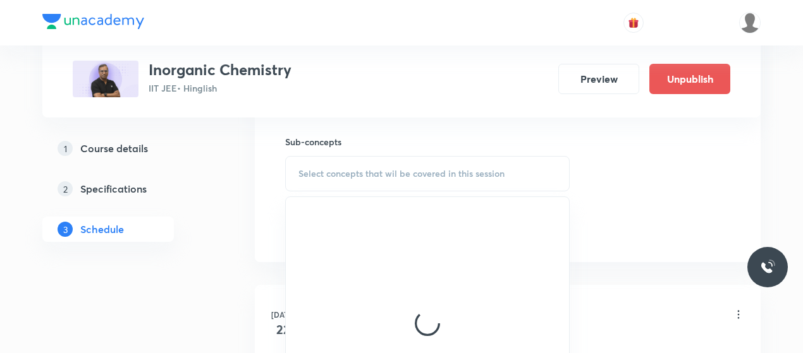
scroll to position [626, 0]
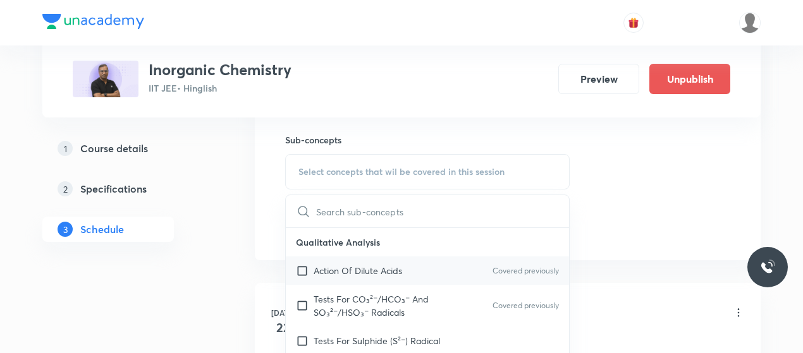
click at [341, 264] on p "Action Of Dilute Acids" at bounding box center [358, 270] width 88 height 13
checkbox input "true"
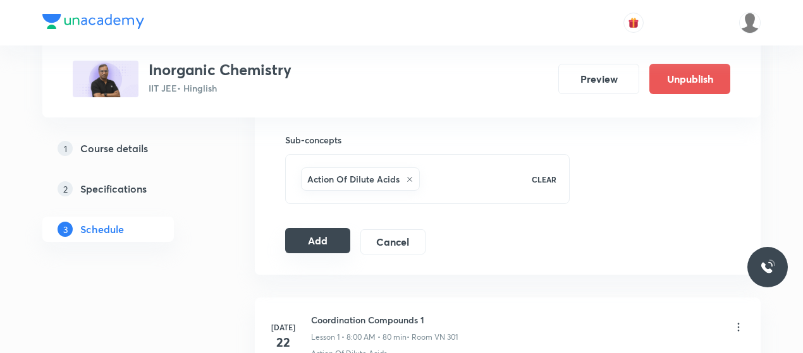
click at [307, 235] on button "Add" at bounding box center [317, 240] width 65 height 25
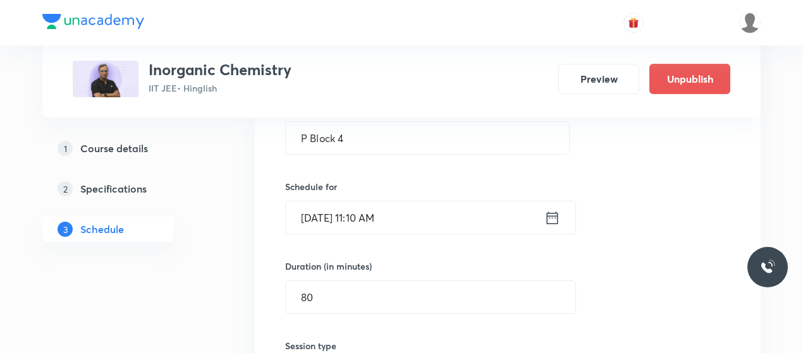
scroll to position [249, 0]
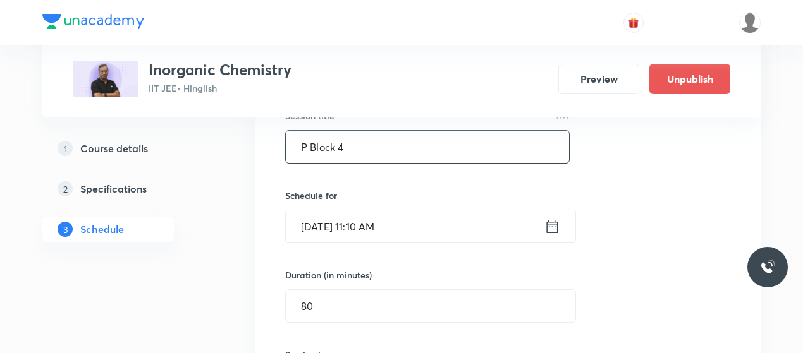
click at [324, 144] on input "P Block 4" at bounding box center [427, 147] width 283 height 32
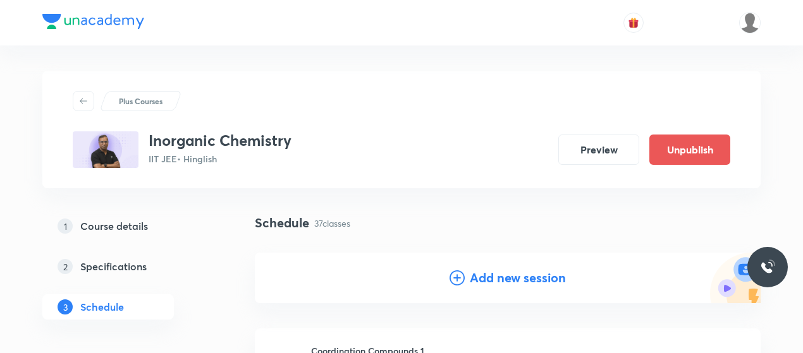
scroll to position [125, 0]
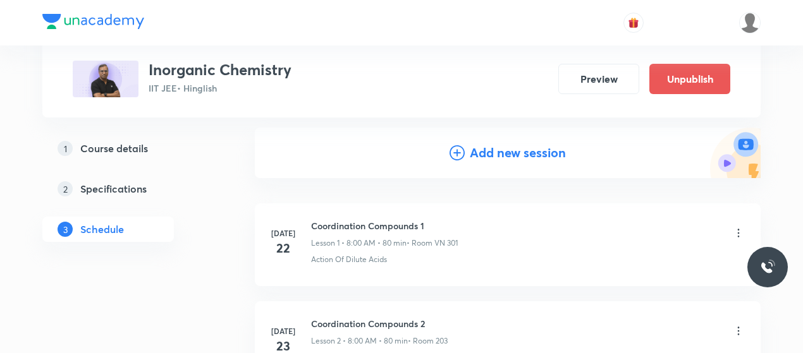
click at [457, 153] on icon at bounding box center [456, 152] width 15 height 15
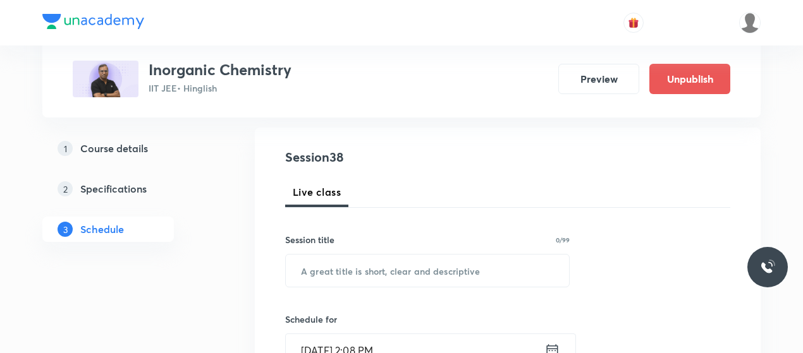
scroll to position [200, 0]
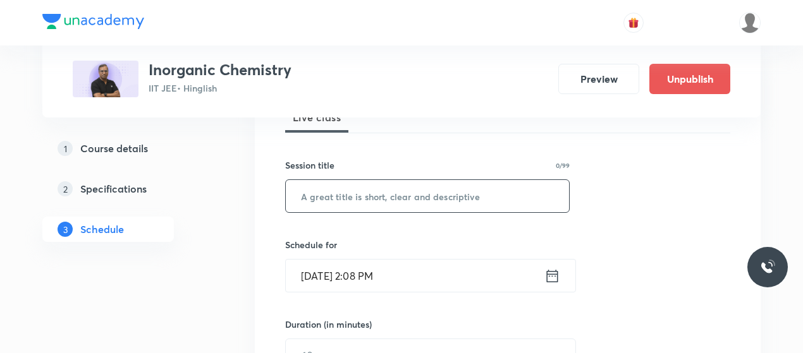
click at [344, 189] on input "text" at bounding box center [427, 196] width 283 height 32
paste input "P Block 4"
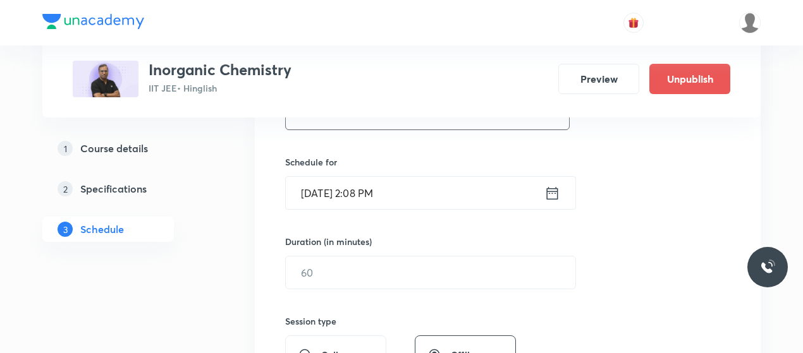
scroll to position [283, 0]
type input "P Block 5"
click at [317, 198] on input "[DATE] 2:08 PM" at bounding box center [415, 192] width 259 height 32
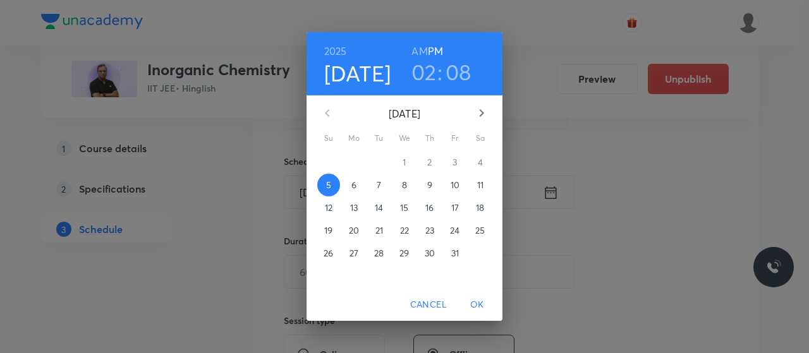
click at [453, 190] on p "10" at bounding box center [455, 185] width 9 height 13
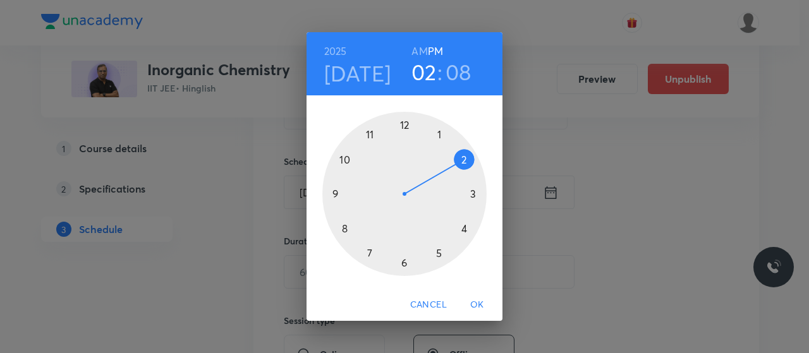
click at [421, 56] on h6 "AM" at bounding box center [419, 51] width 16 height 18
drag, startPoint x: 370, startPoint y: 132, endPoint x: 384, endPoint y: 154, distance: 25.6
click at [384, 154] on div at bounding box center [404, 194] width 164 height 164
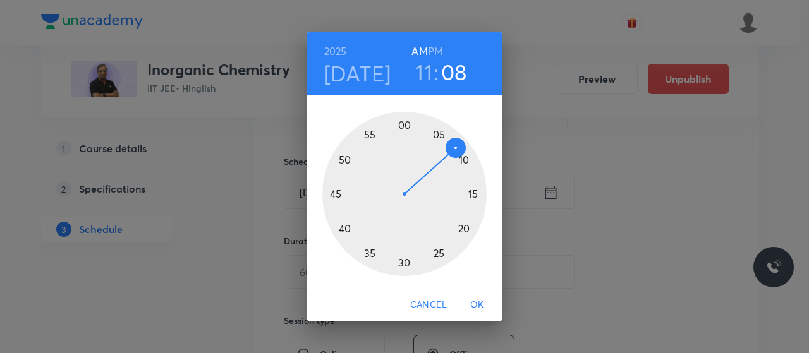
click at [466, 159] on div at bounding box center [404, 194] width 164 height 164
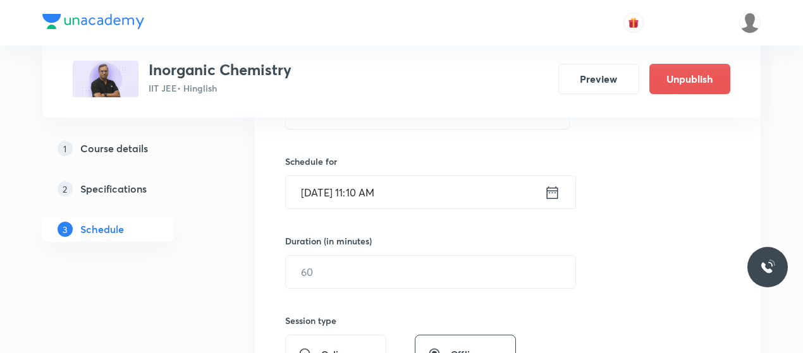
scroll to position [341, 0]
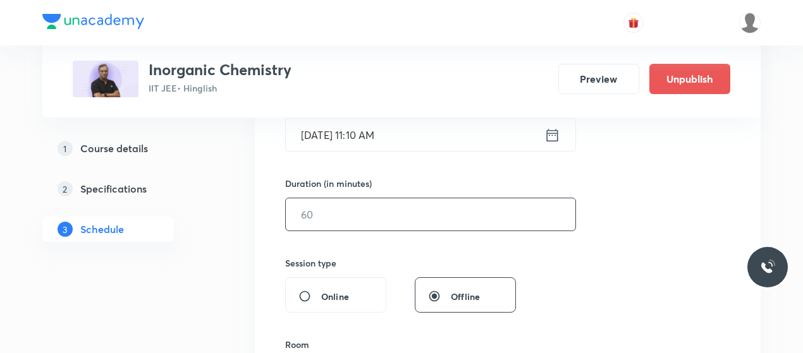
click at [370, 209] on input "text" at bounding box center [430, 214] width 289 height 32
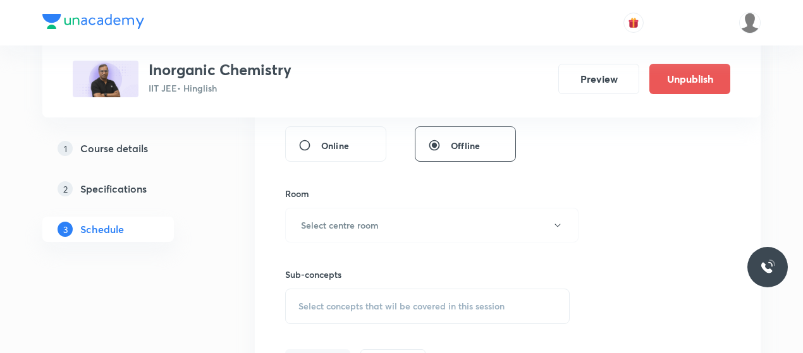
scroll to position [492, 0]
type input "80"
click at [372, 229] on button "Select centre room" at bounding box center [431, 224] width 293 height 35
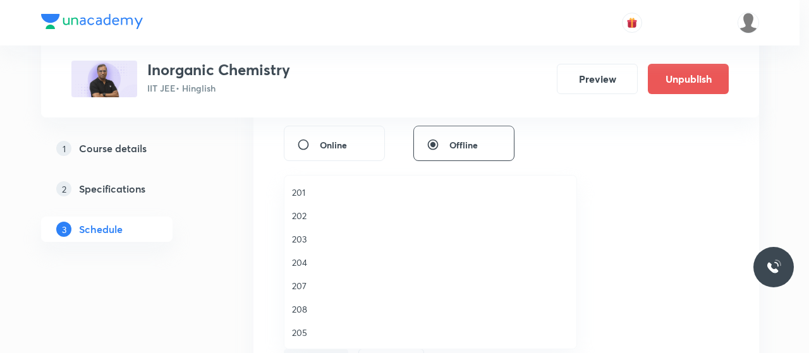
click at [290, 234] on li "203" at bounding box center [430, 239] width 292 height 23
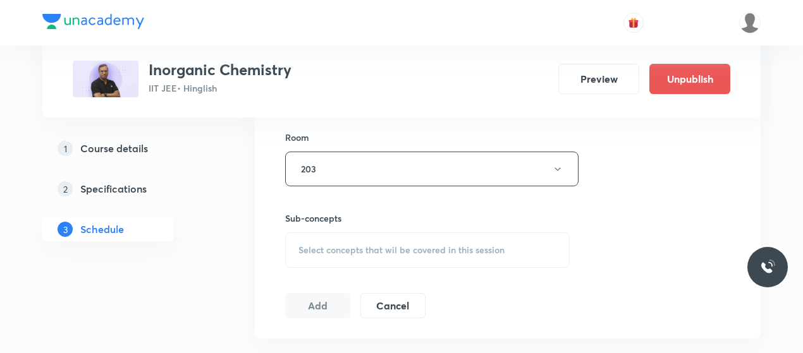
click at [421, 245] on span "Select concepts that wil be covered in this session" at bounding box center [401, 250] width 206 height 10
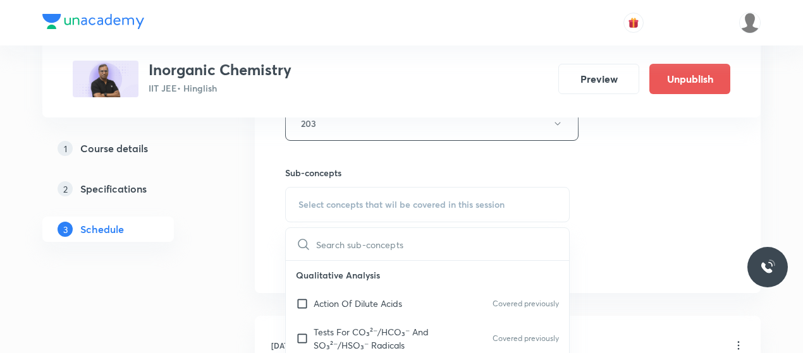
scroll to position [608, 0]
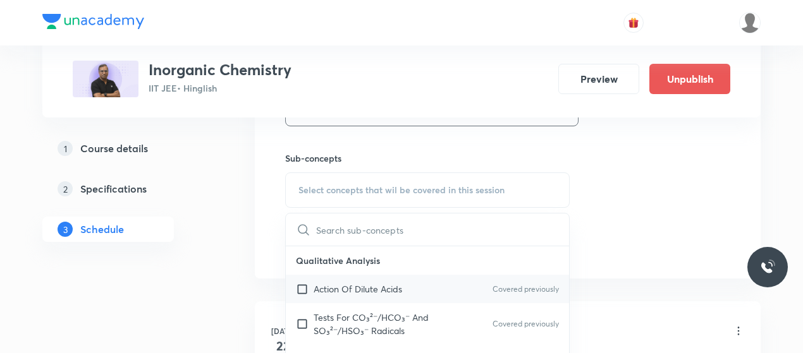
click at [347, 283] on p "Action Of Dilute Acids" at bounding box center [358, 289] width 88 height 13
checkbox input "true"
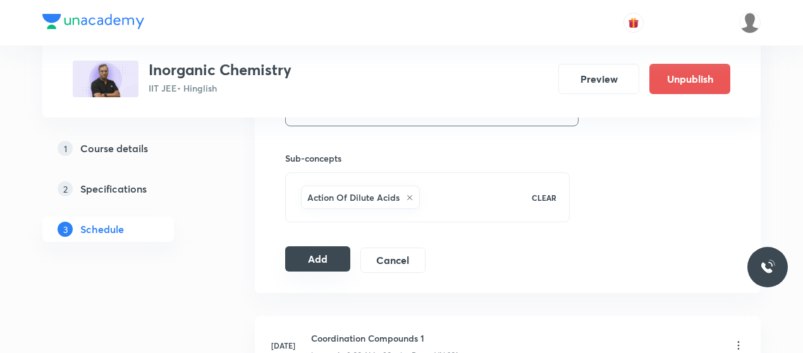
click at [338, 260] on button "Add" at bounding box center [317, 259] width 65 height 25
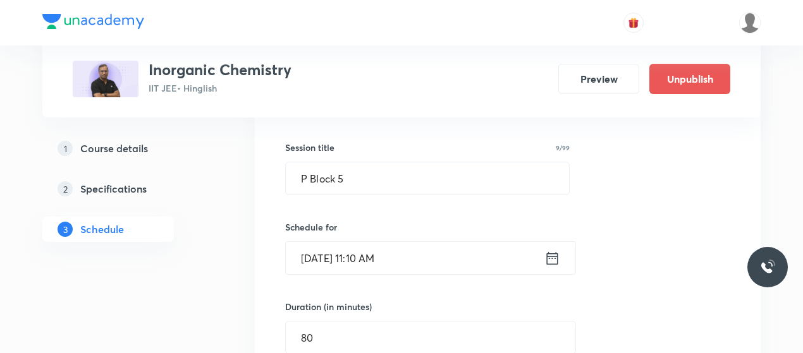
scroll to position [217, 0]
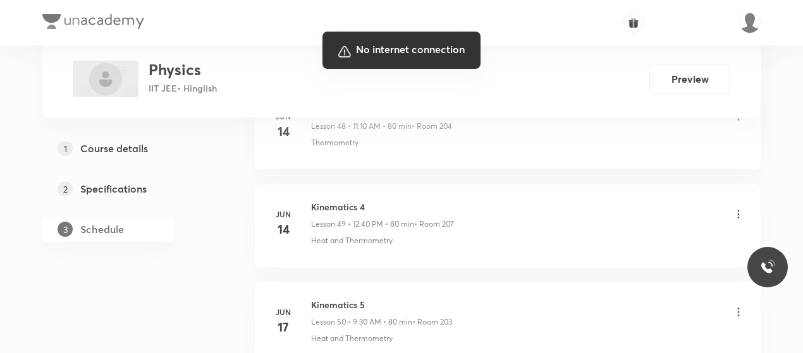
scroll to position [5508, 0]
